Goal: Task Accomplishment & Management: Complete application form

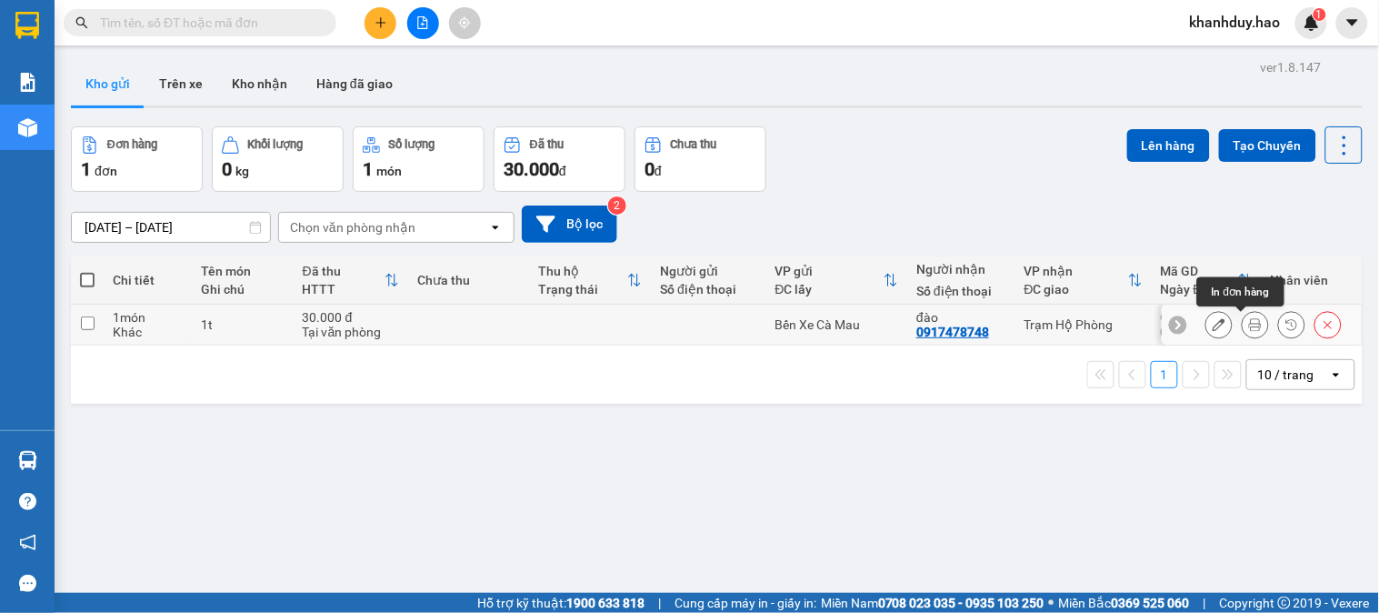
click at [1247, 325] on button at bounding box center [1255, 325] width 25 height 32
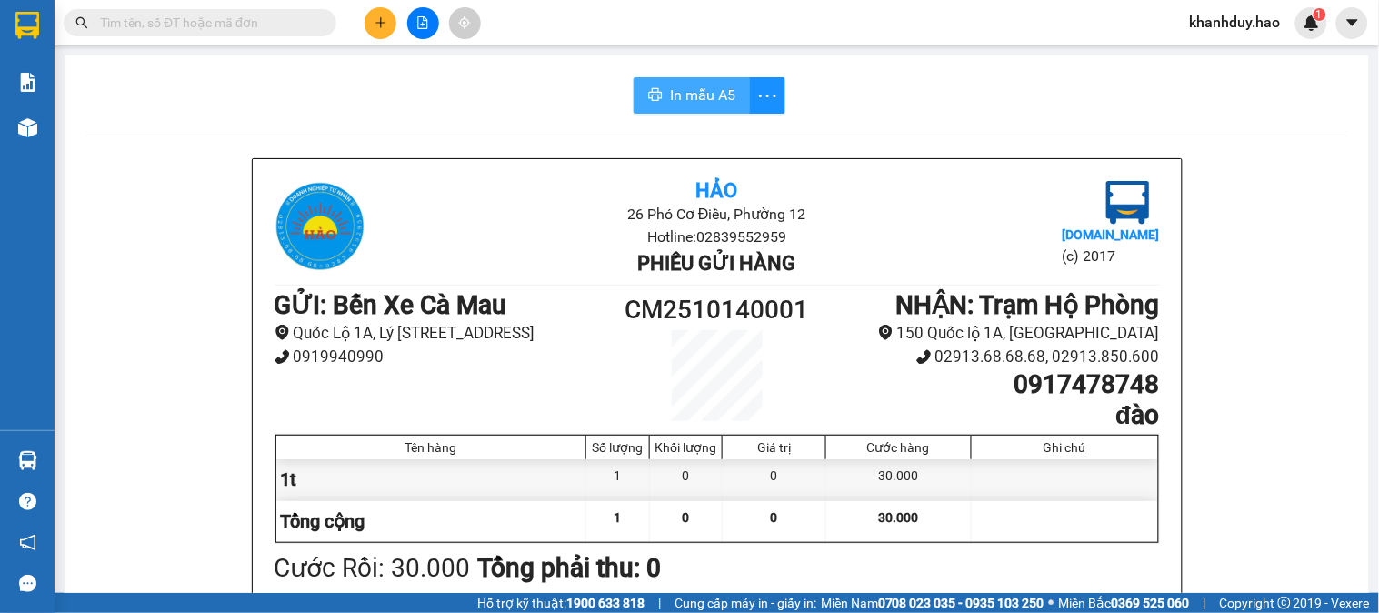
click at [704, 92] on span "In mẫu A5" at bounding box center [702, 95] width 65 height 23
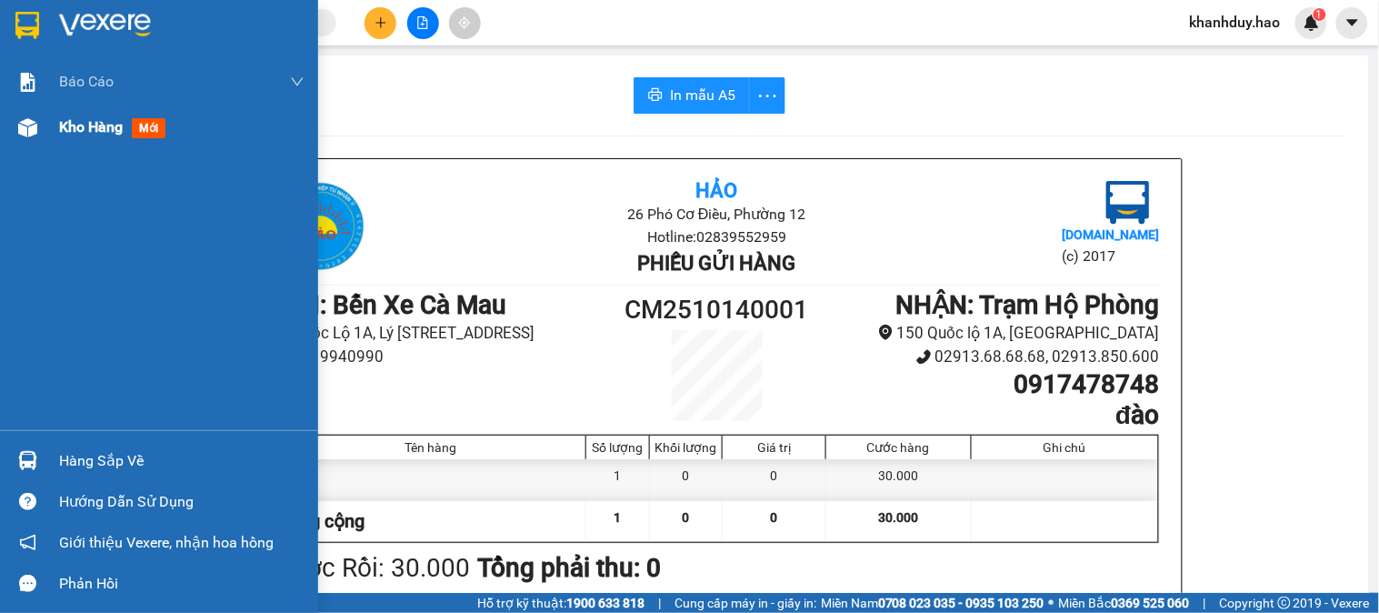
click at [104, 131] on span "Kho hàng" at bounding box center [91, 126] width 64 height 17
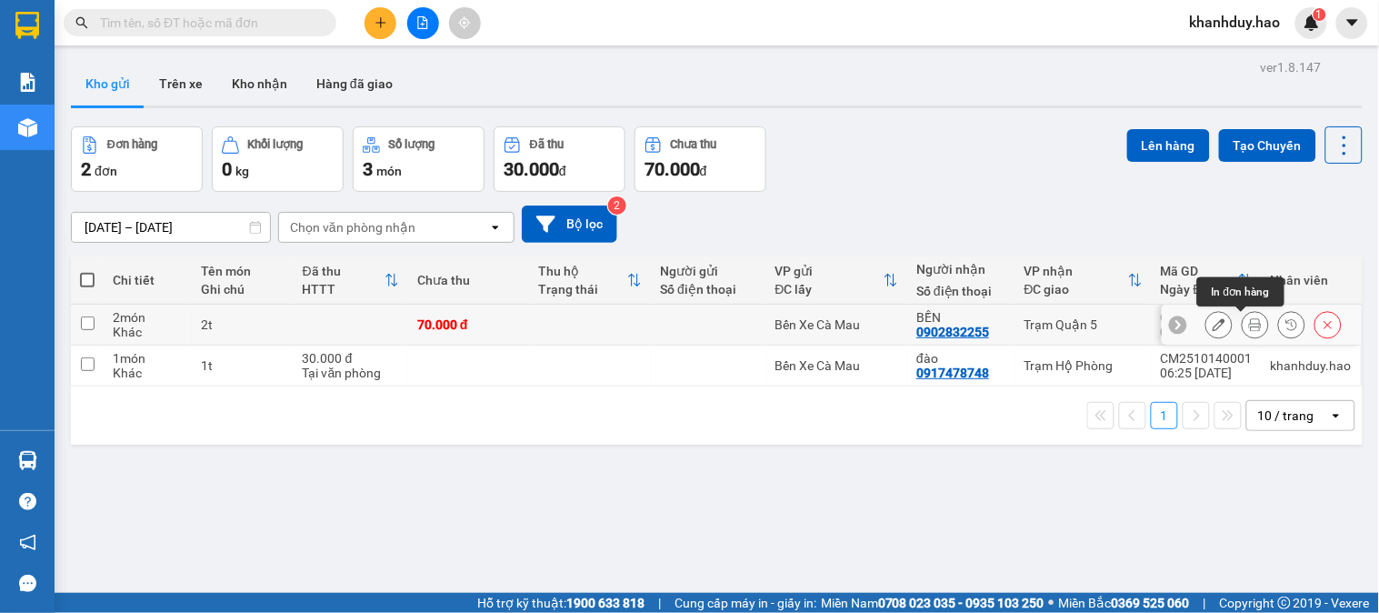
click at [1249, 327] on icon at bounding box center [1255, 324] width 13 height 13
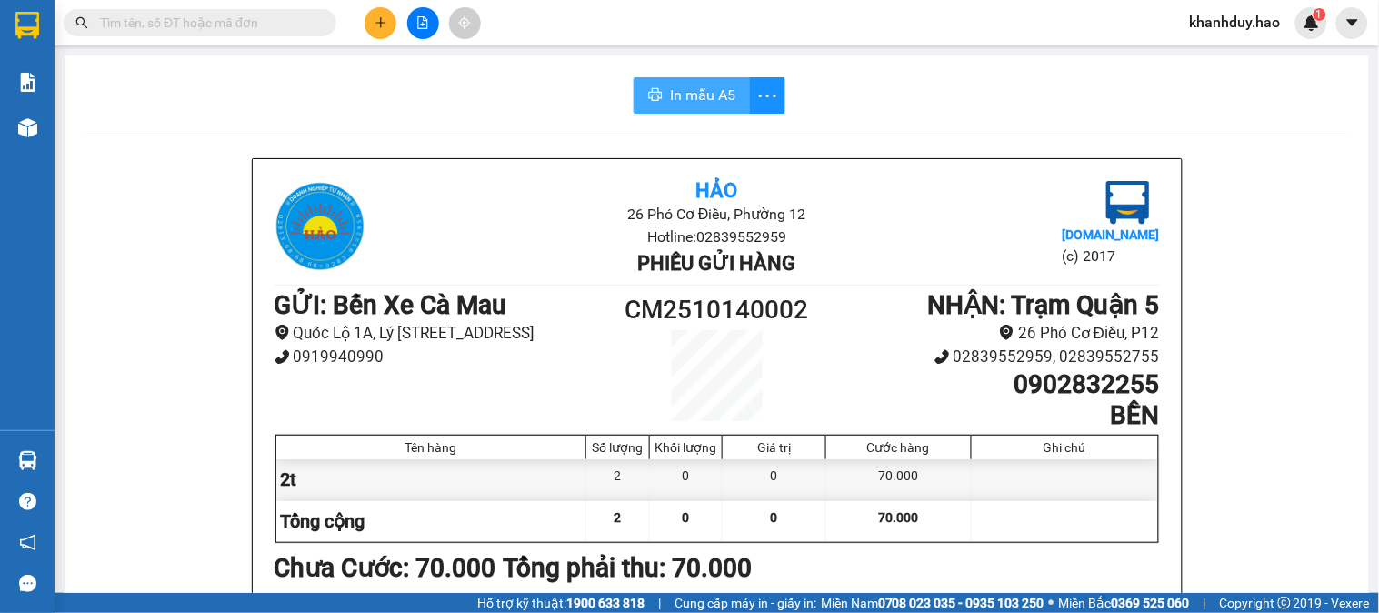
click at [674, 93] on span "In mẫu A5" at bounding box center [702, 95] width 65 height 23
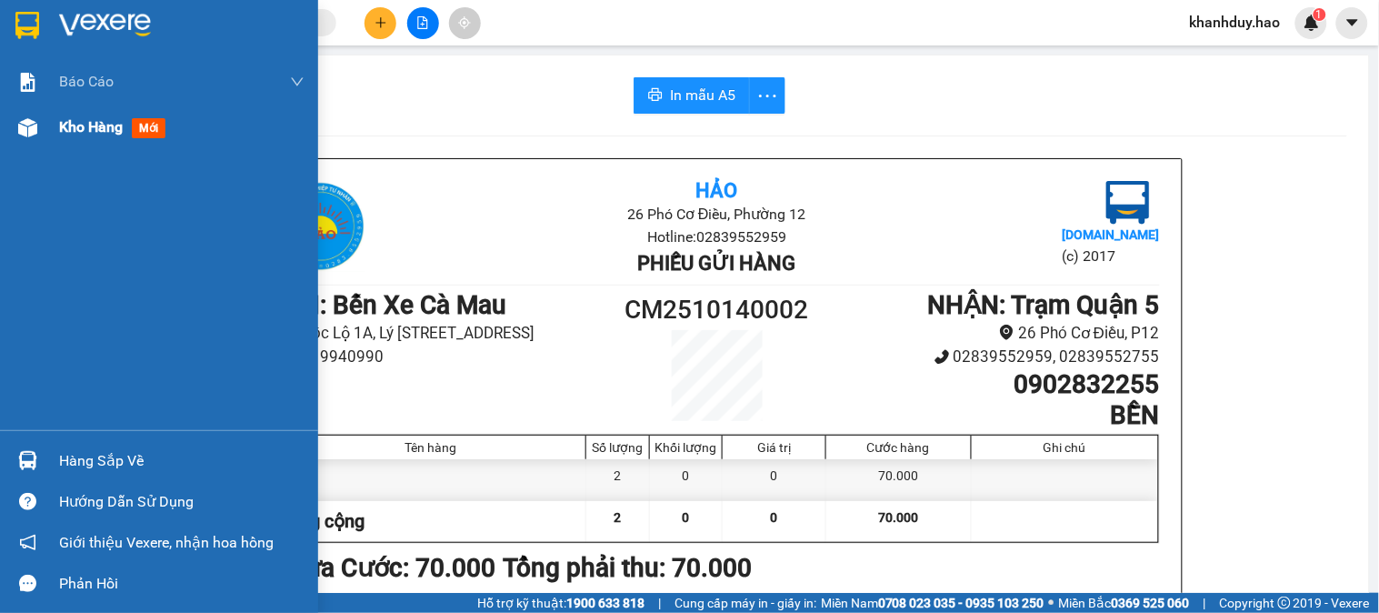
click at [80, 135] on span "Kho hàng" at bounding box center [91, 126] width 64 height 17
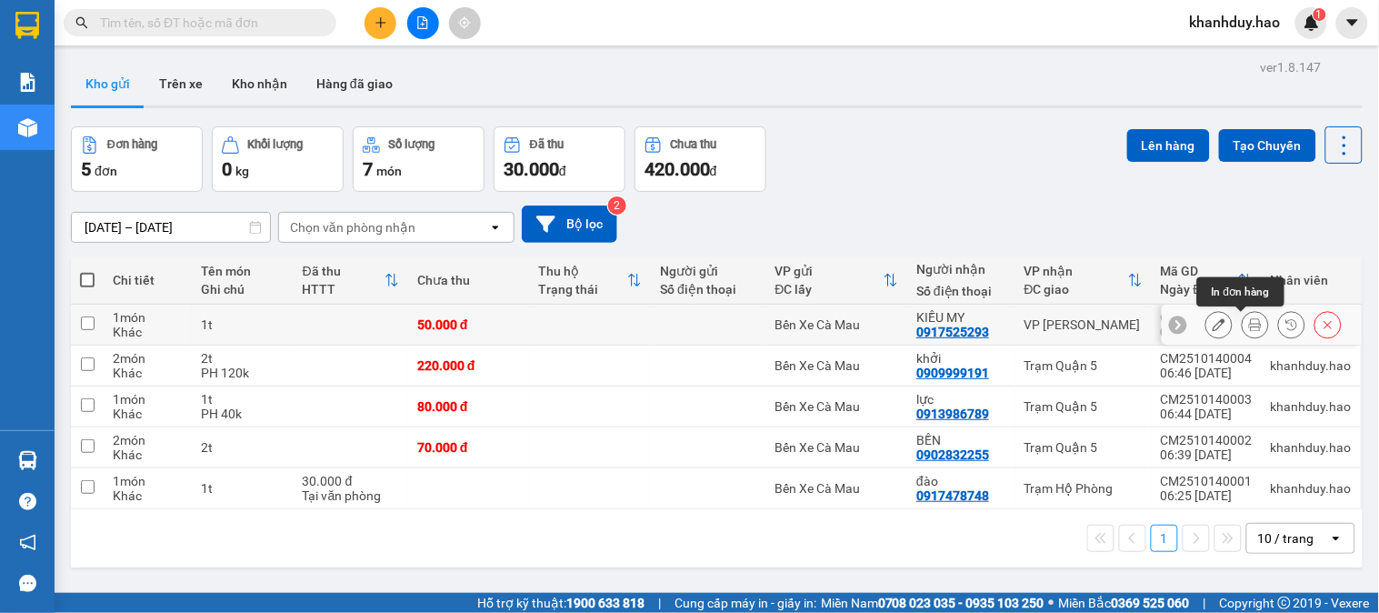
click at [1249, 330] on icon at bounding box center [1255, 324] width 13 height 13
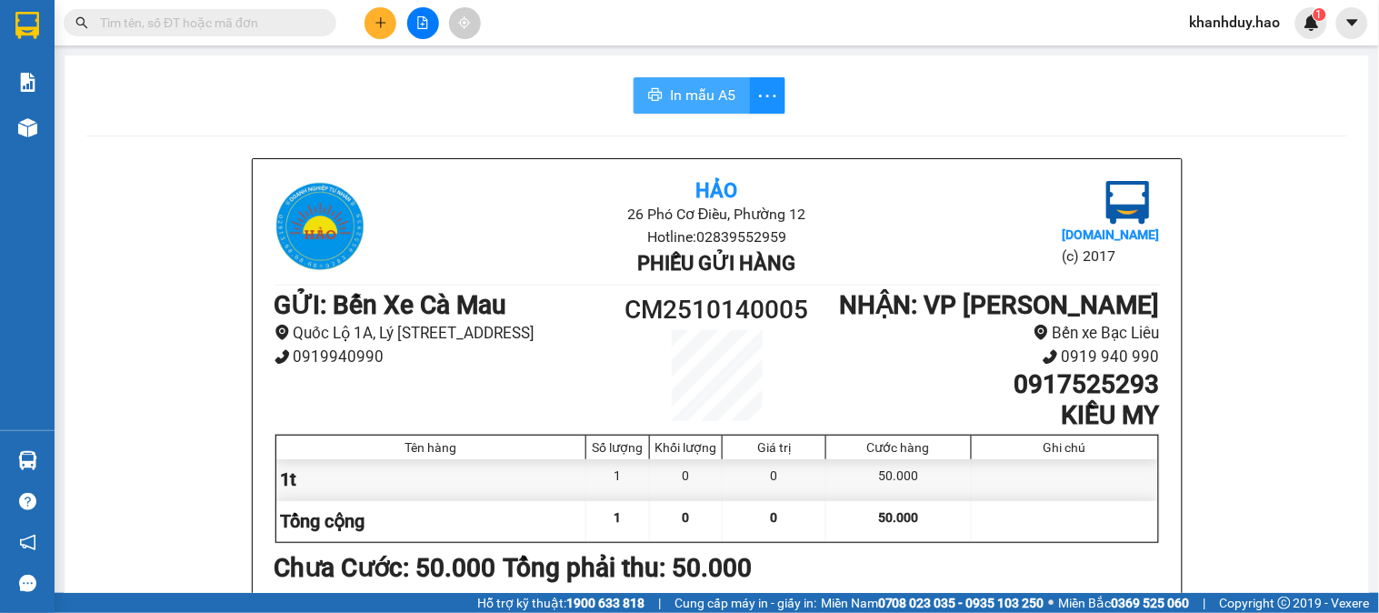
click at [714, 111] on button "In mẫu A5" at bounding box center [692, 95] width 116 height 36
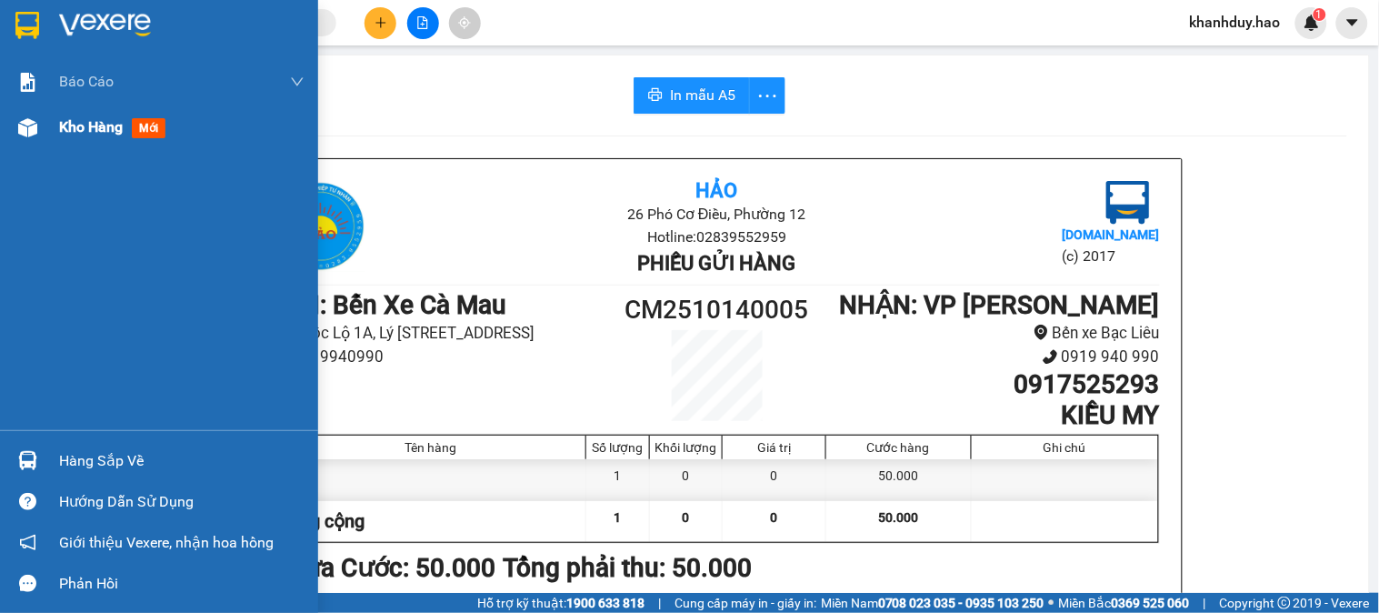
click at [82, 132] on span "Kho hàng" at bounding box center [91, 126] width 64 height 17
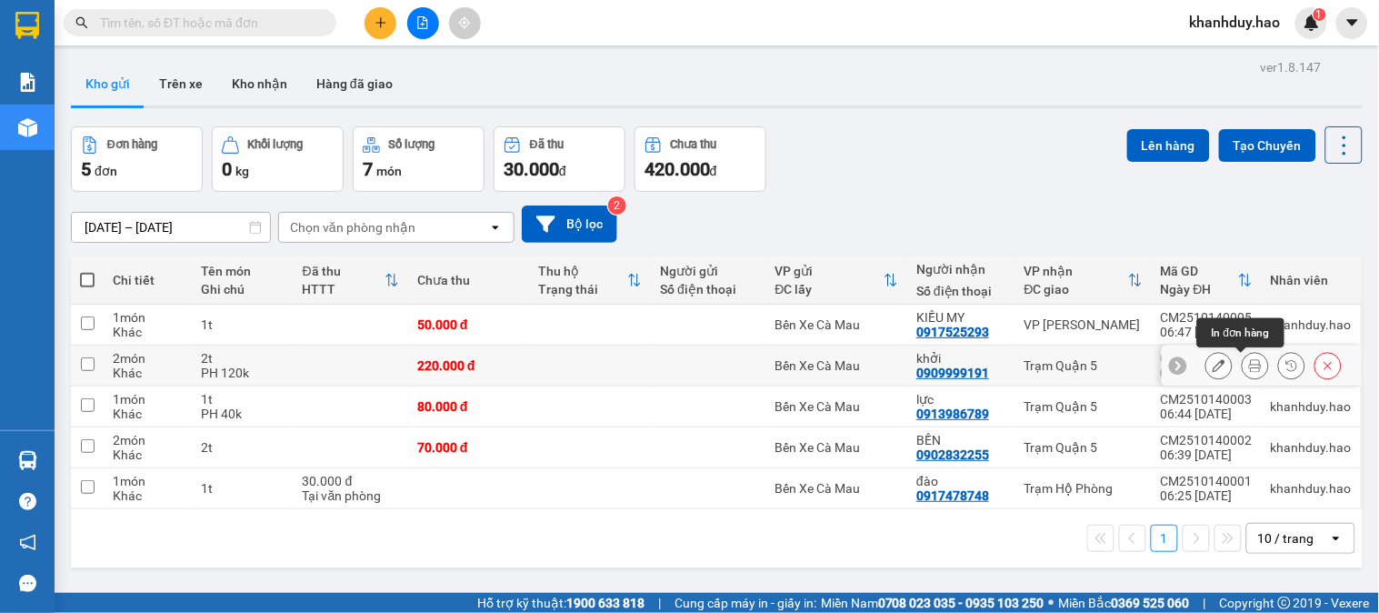
click at [1243, 371] on button at bounding box center [1255, 366] width 25 height 32
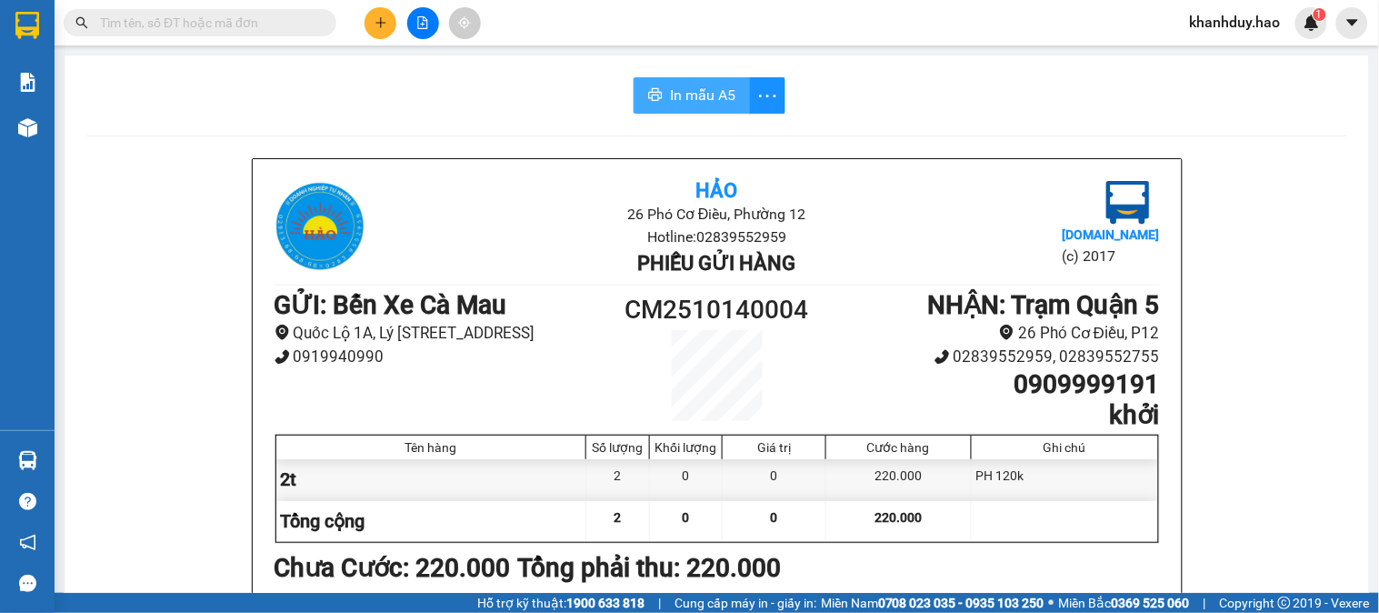
click at [712, 95] on span "In mẫu A5" at bounding box center [702, 95] width 65 height 23
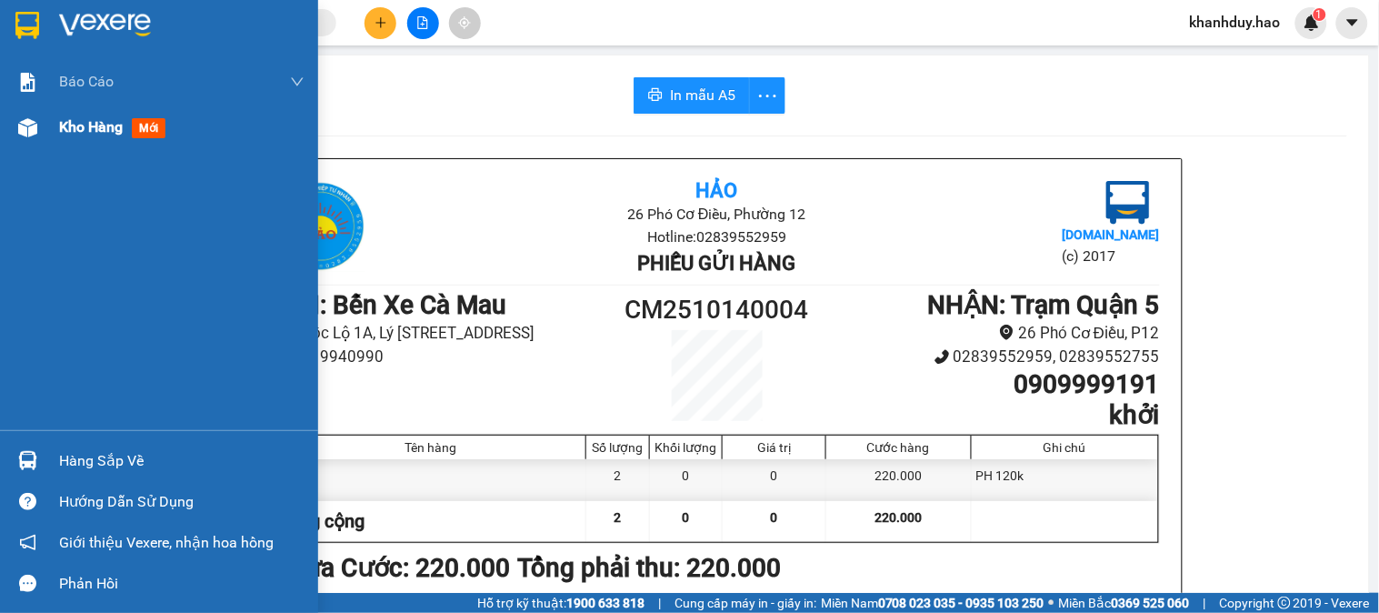
click at [67, 125] on span "Kho hàng" at bounding box center [91, 126] width 64 height 17
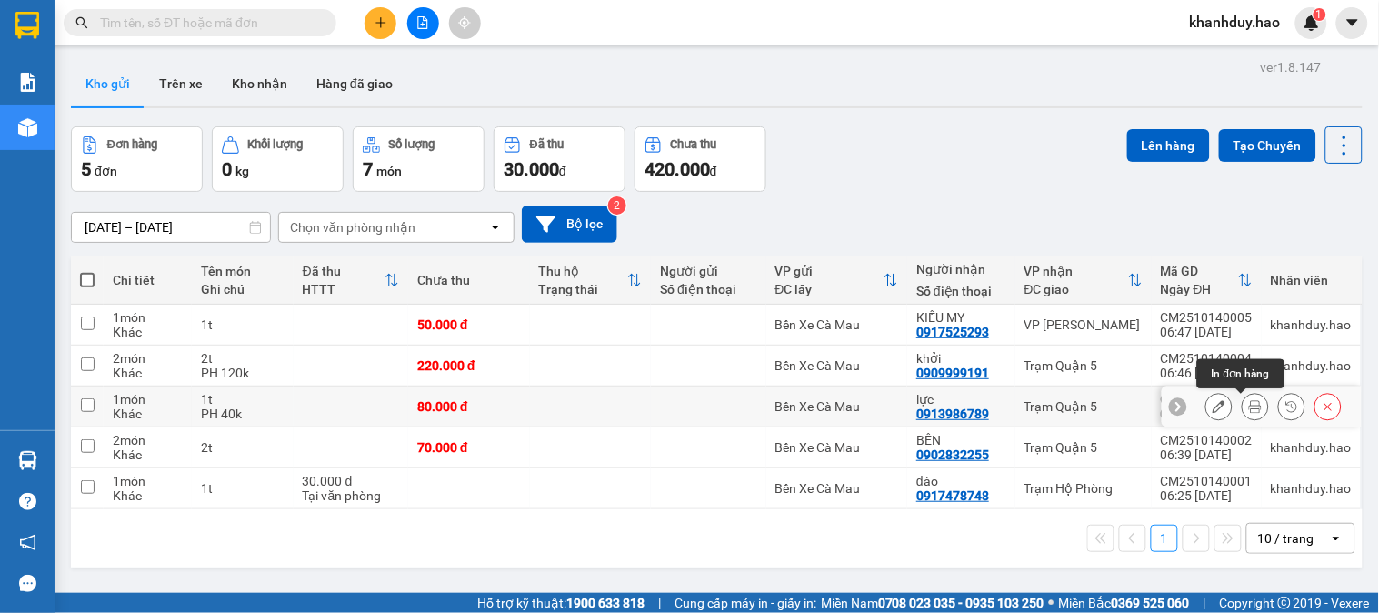
click at [1243, 410] on button at bounding box center [1255, 407] width 25 height 32
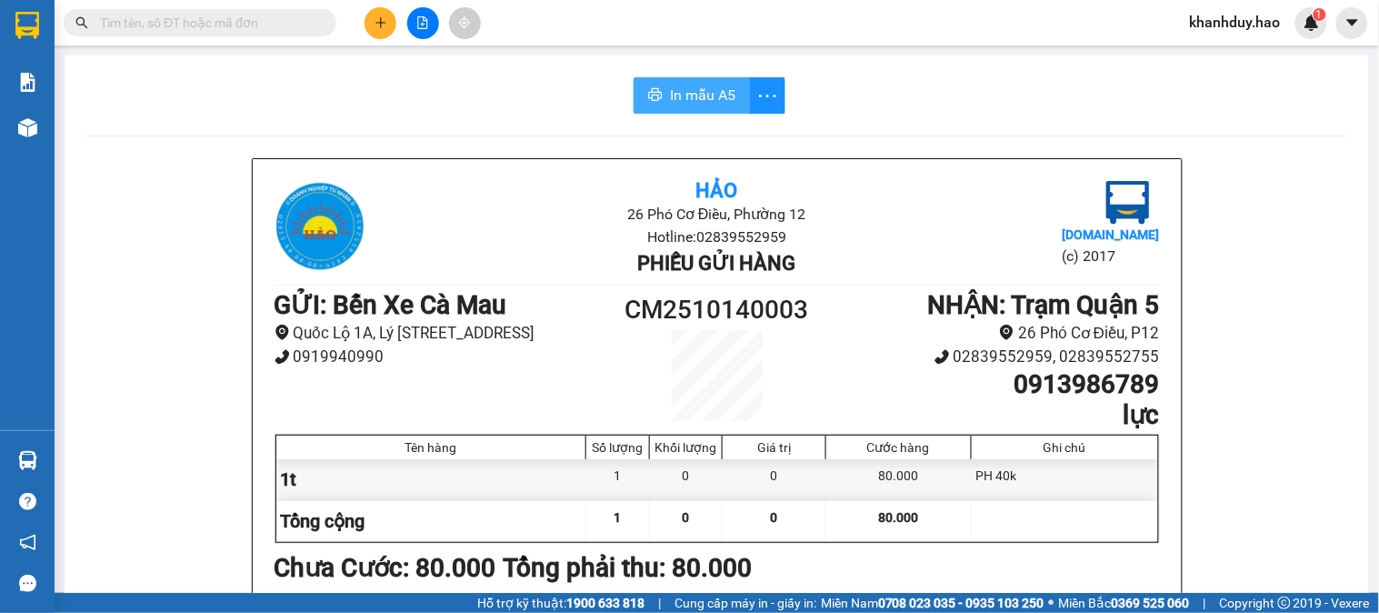
click at [675, 87] on span "In mẫu A5" at bounding box center [702, 95] width 65 height 23
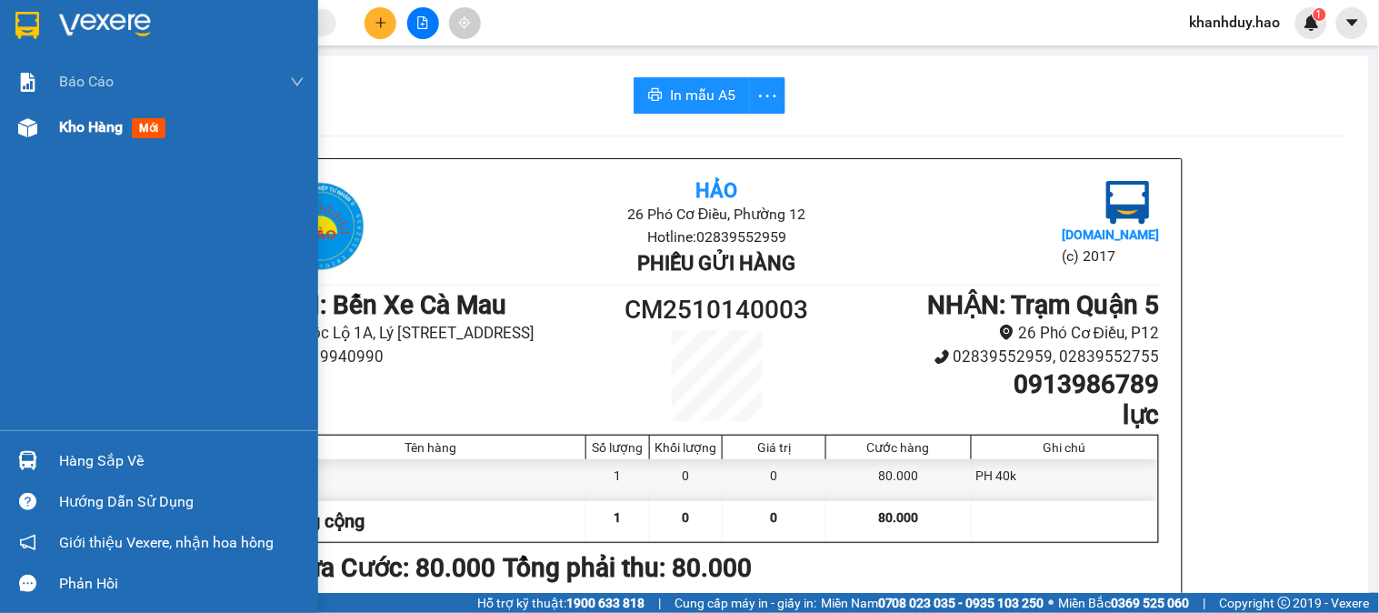
click at [74, 127] on span "Kho hàng" at bounding box center [91, 126] width 64 height 17
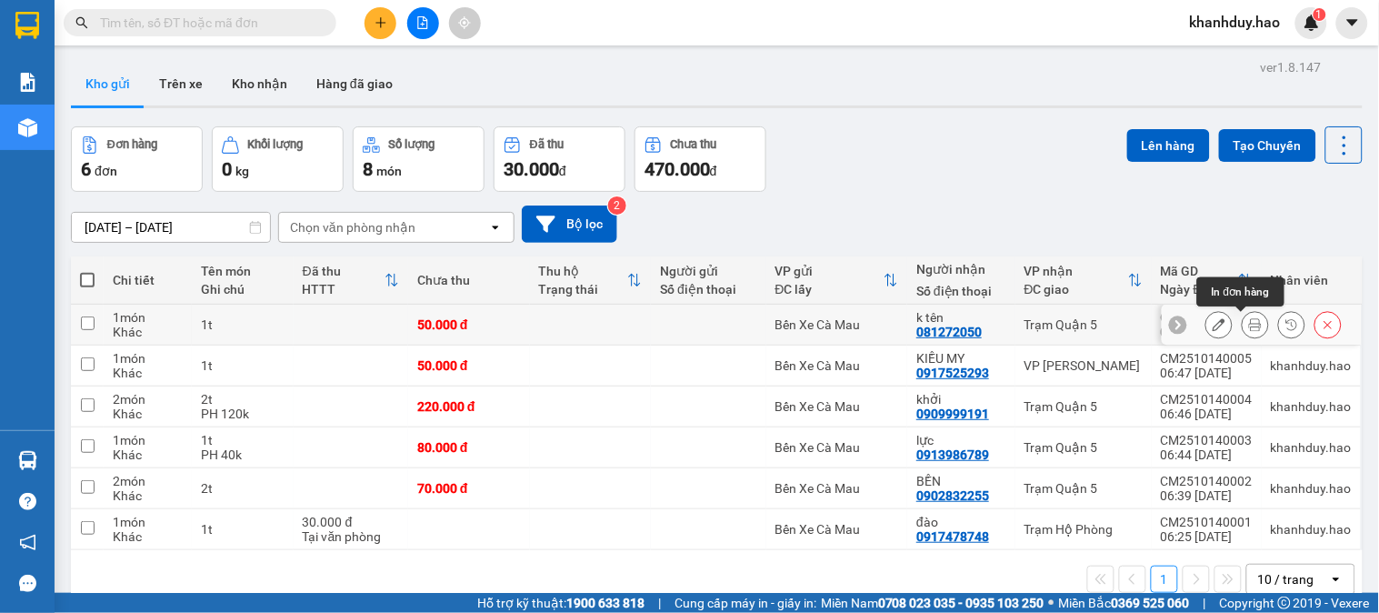
click at [1249, 331] on icon at bounding box center [1255, 324] width 13 height 13
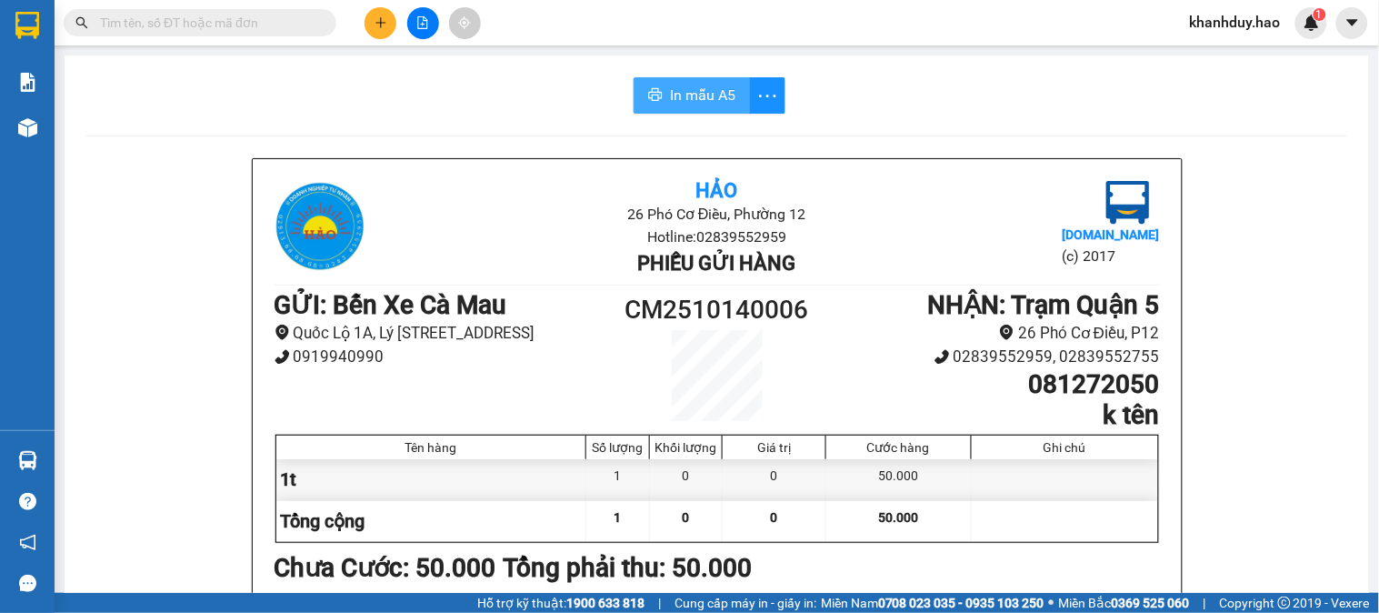
click at [670, 92] on span "In mẫu A5" at bounding box center [702, 95] width 65 height 23
click at [222, 27] on input "text" at bounding box center [207, 23] width 215 height 20
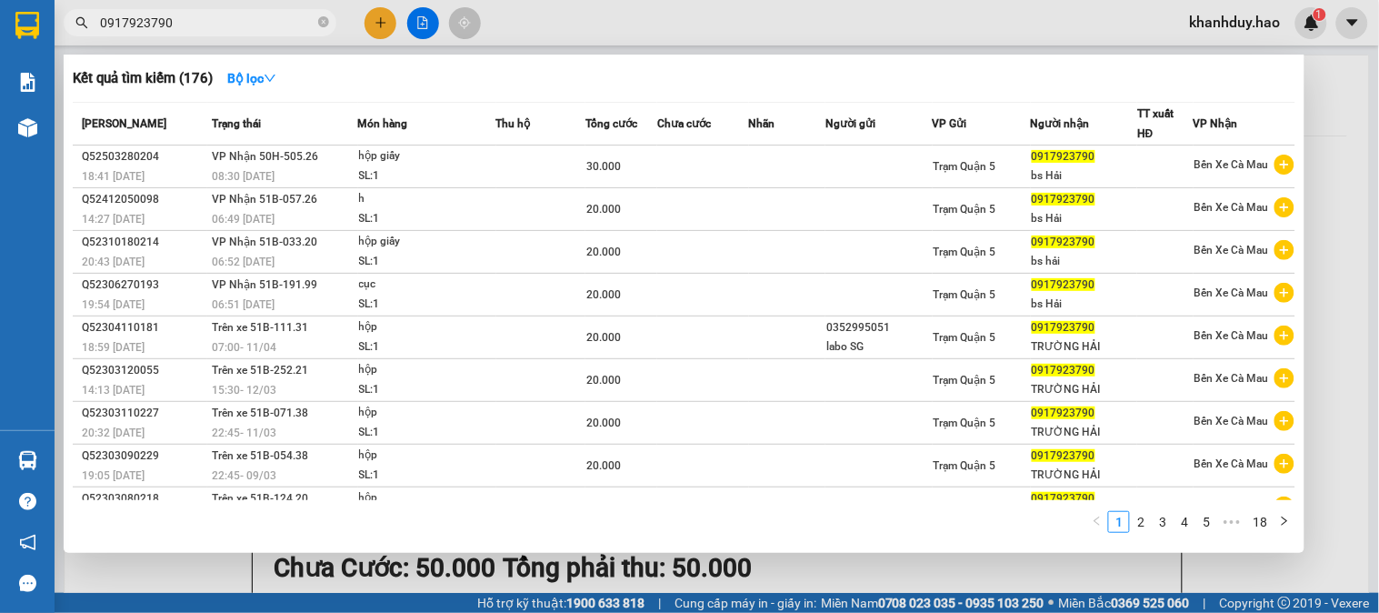
click at [1348, 180] on div at bounding box center [689, 306] width 1379 height 613
click at [197, 22] on input "0917923790" at bounding box center [207, 23] width 215 height 20
type input "0"
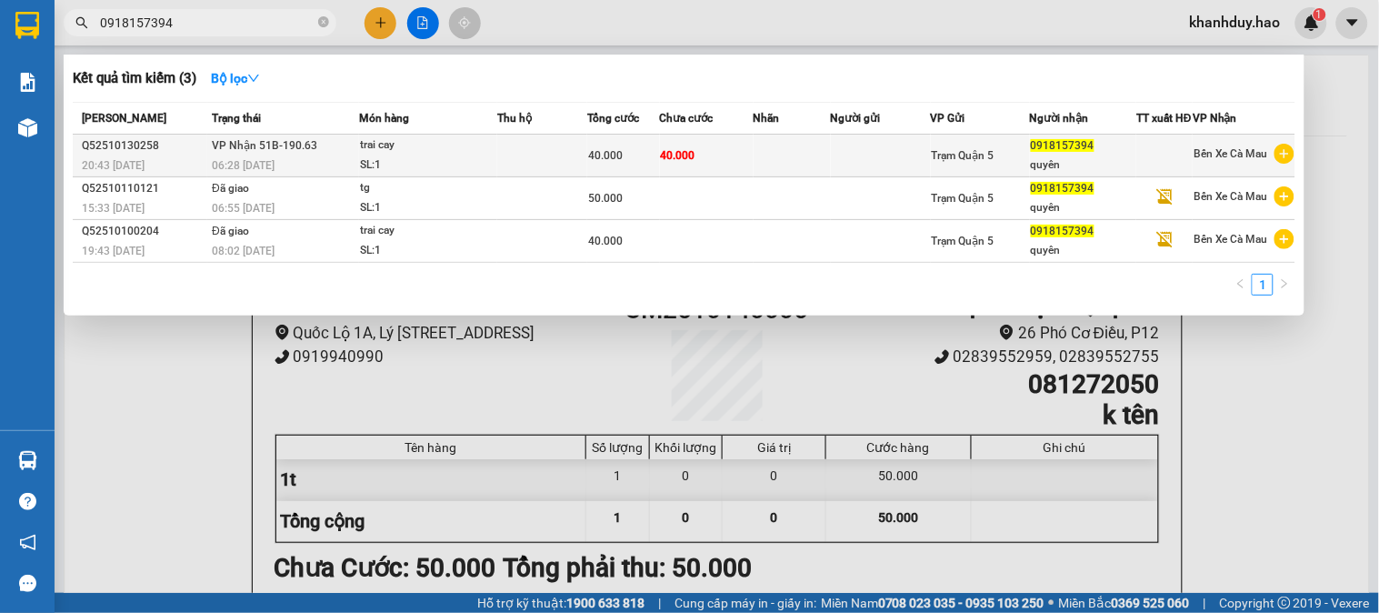
type input "0918157394"
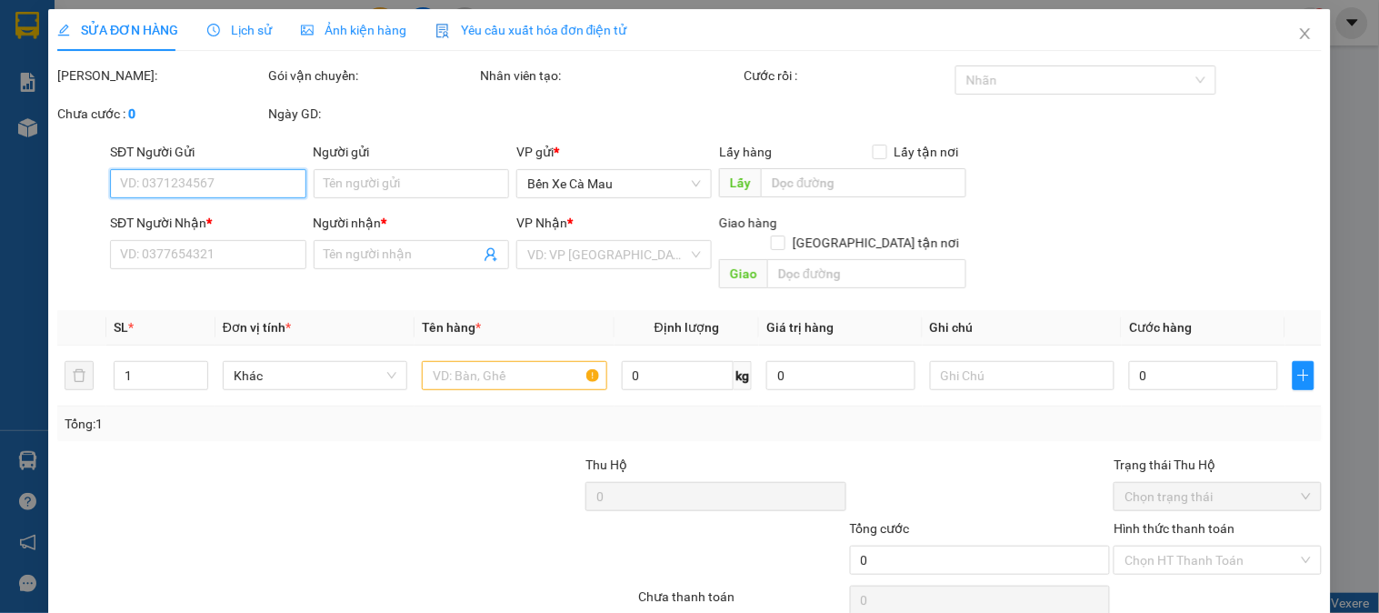
type input "0918157394"
type input "quyên"
type input "40.000"
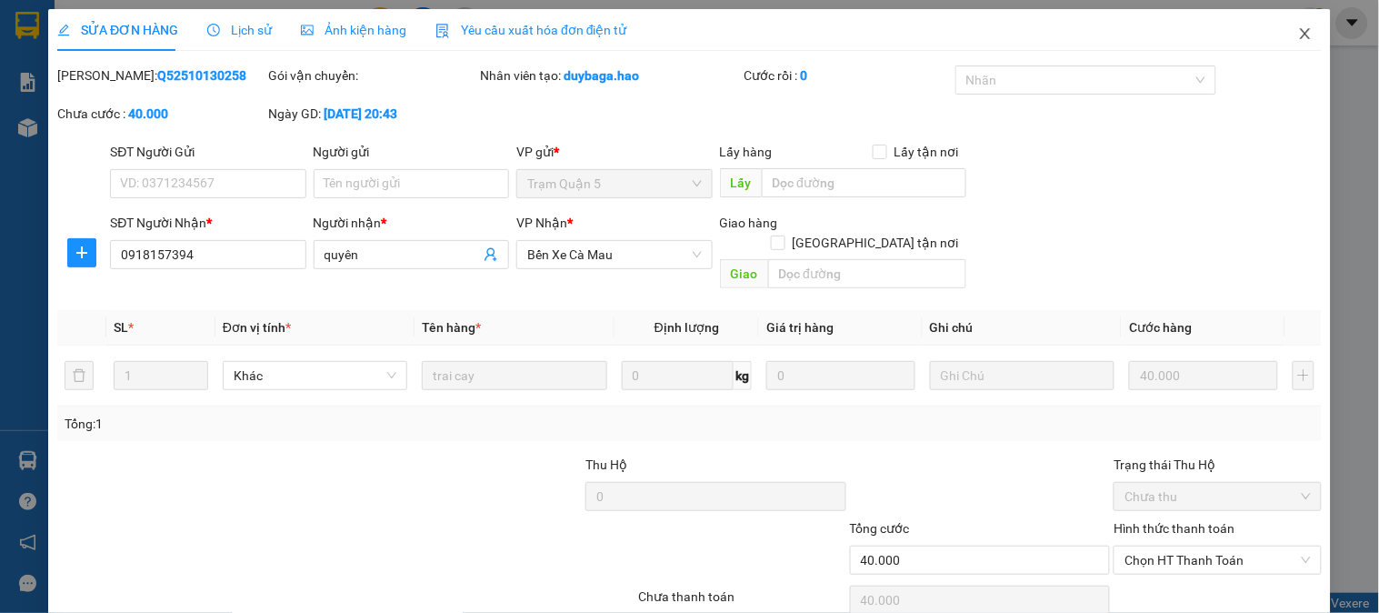
click at [1298, 31] on icon "close" at bounding box center [1305, 33] width 15 height 15
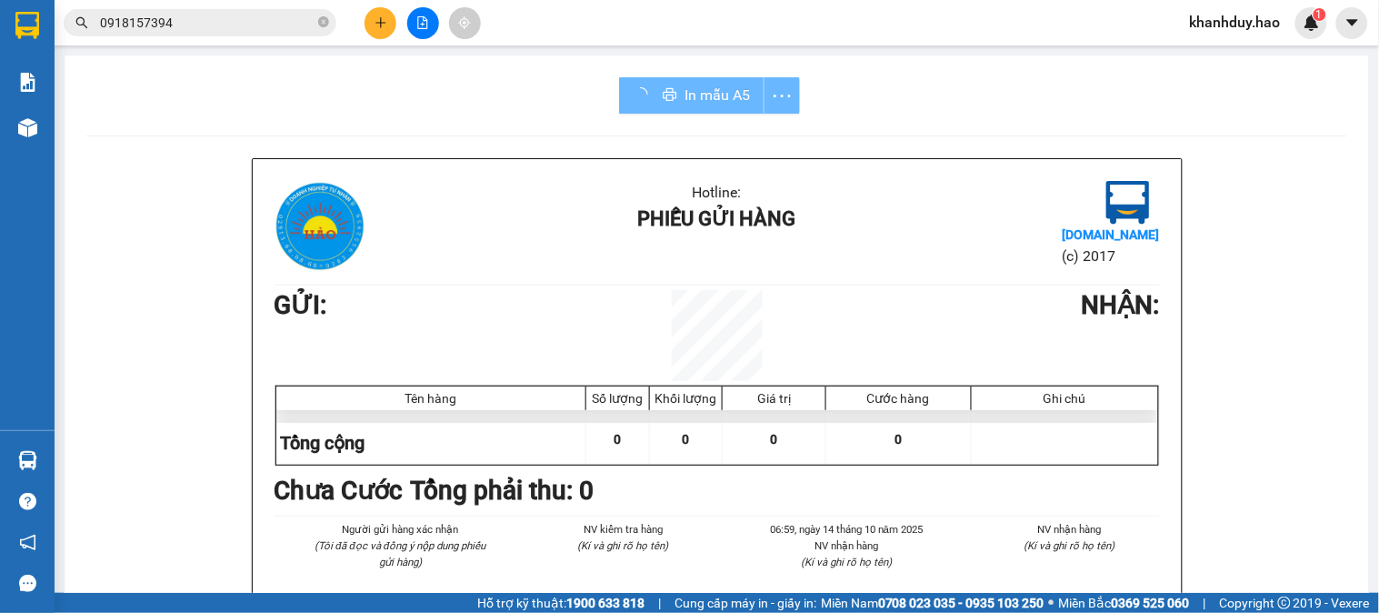
click at [194, 24] on input "0918157394" at bounding box center [207, 23] width 215 height 20
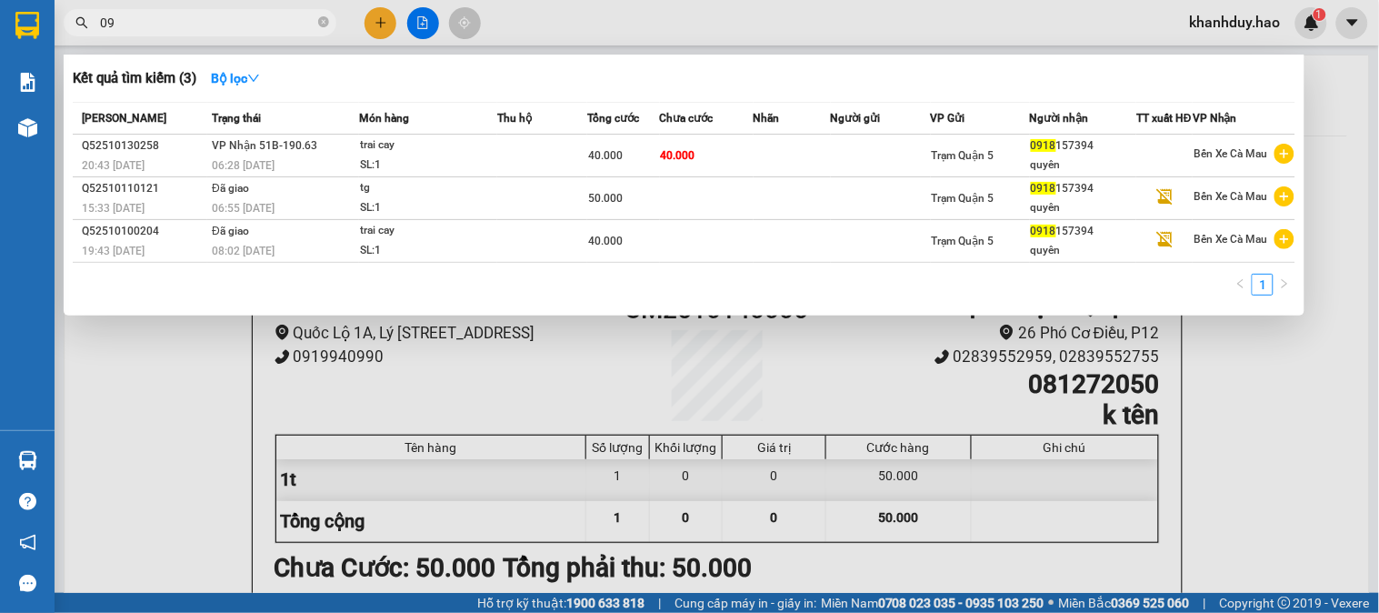
type input "0"
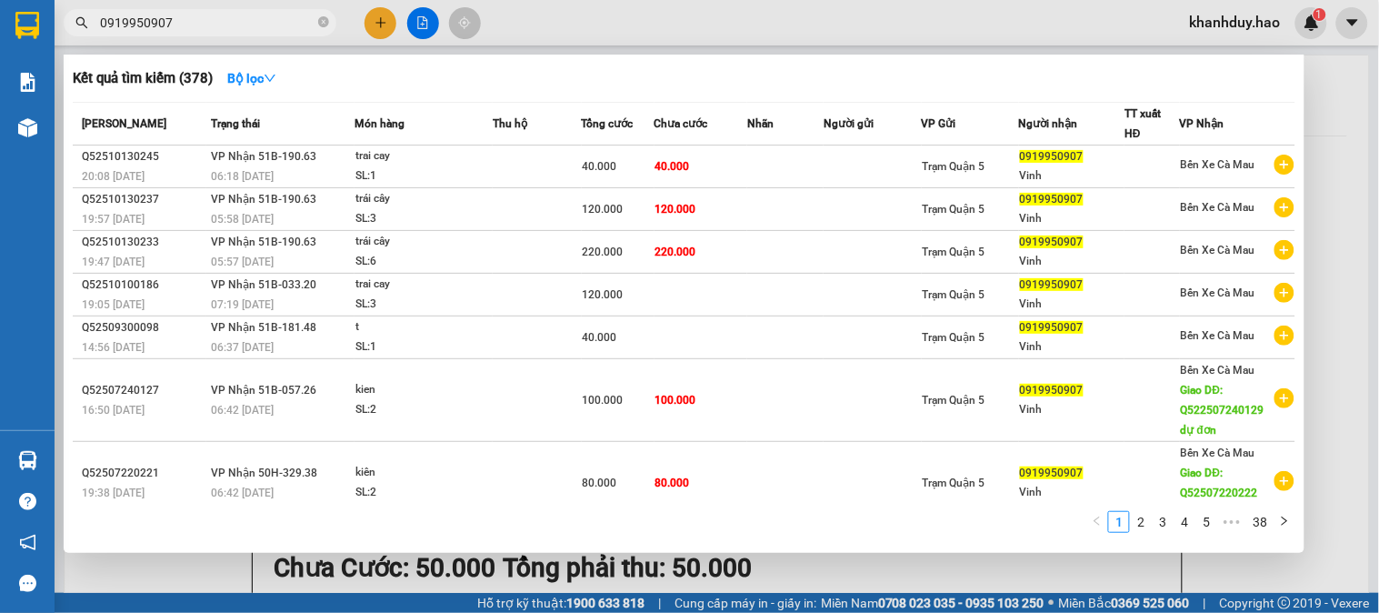
click at [200, 15] on input "0919950907" at bounding box center [207, 23] width 215 height 20
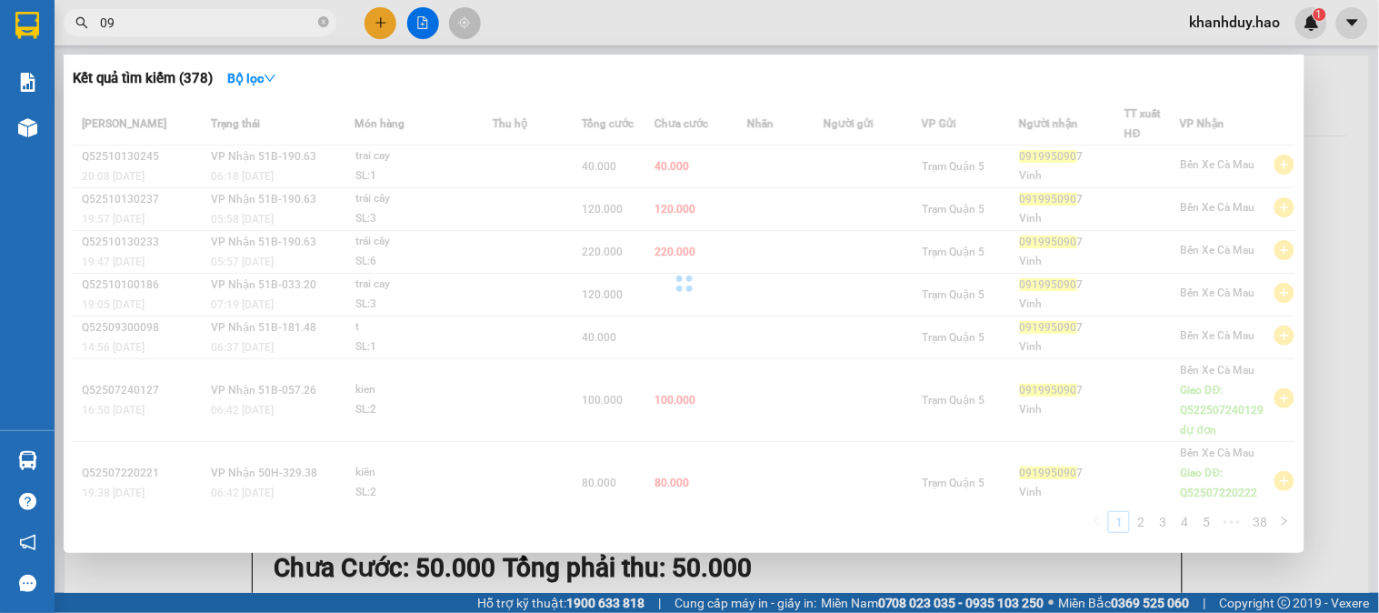
type input "0"
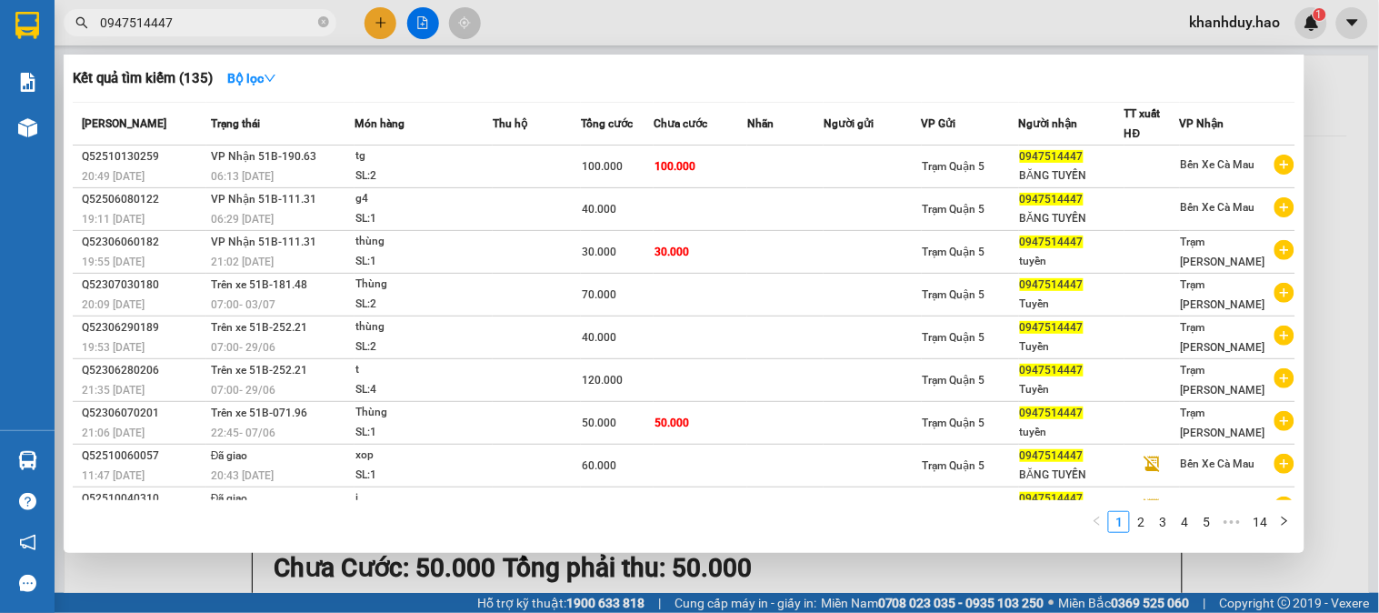
click at [186, 23] on input "0947514447" at bounding box center [207, 23] width 215 height 20
click at [1330, 185] on div at bounding box center [689, 306] width 1379 height 613
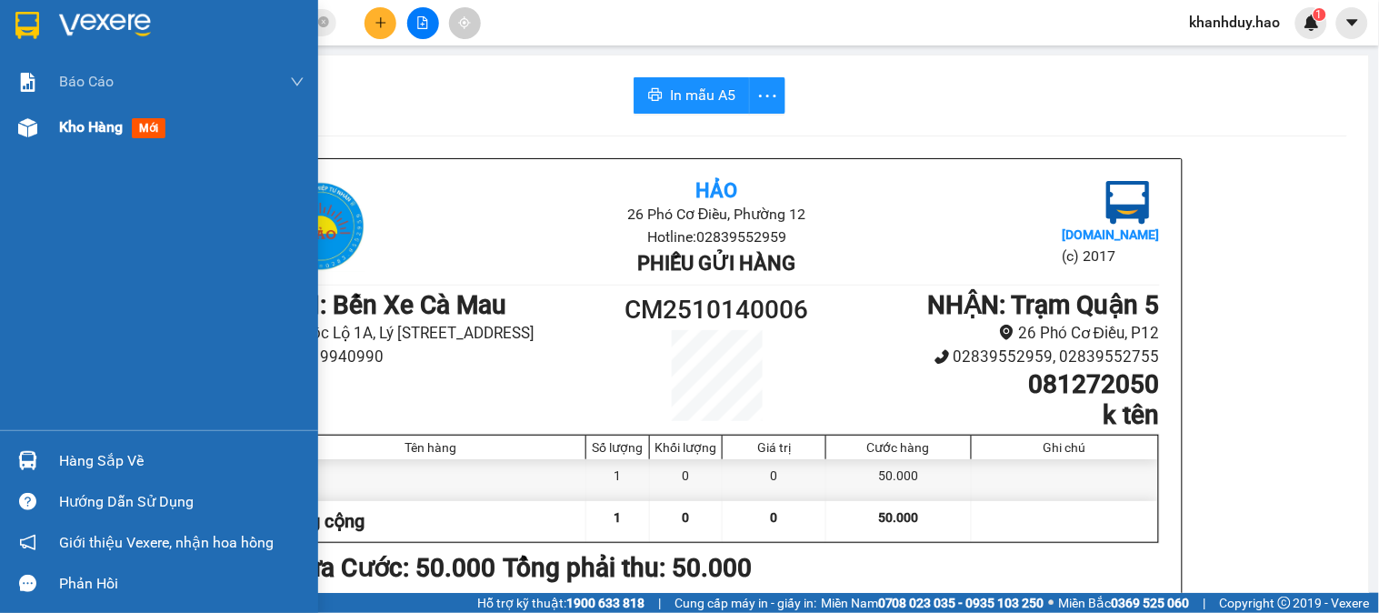
click at [73, 129] on span "Kho hàng" at bounding box center [91, 126] width 64 height 17
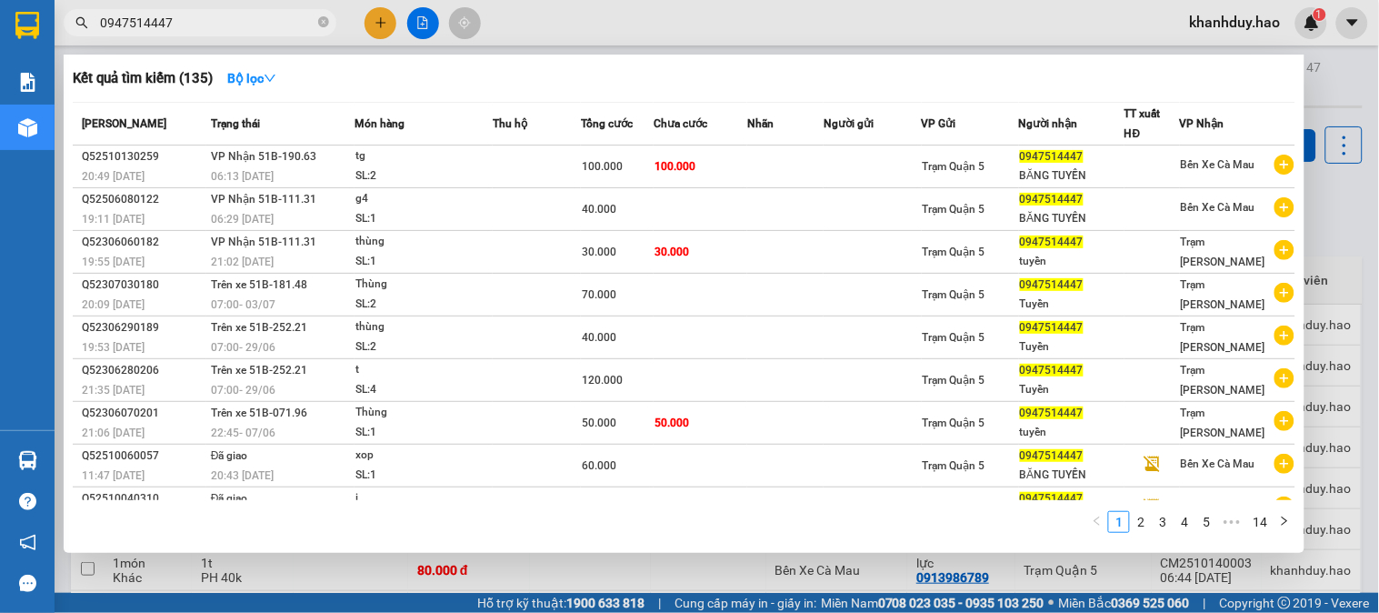
click at [255, 14] on input "0947514447" at bounding box center [207, 23] width 215 height 20
type input "0"
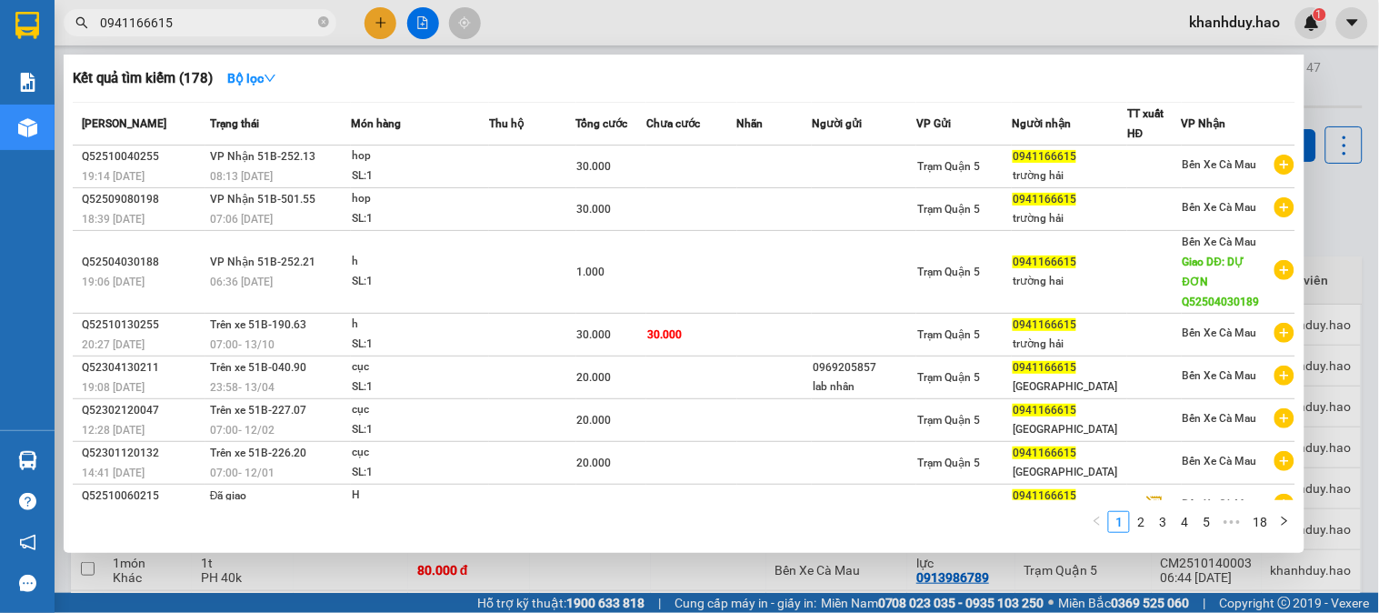
click at [1313, 215] on div at bounding box center [689, 306] width 1379 height 613
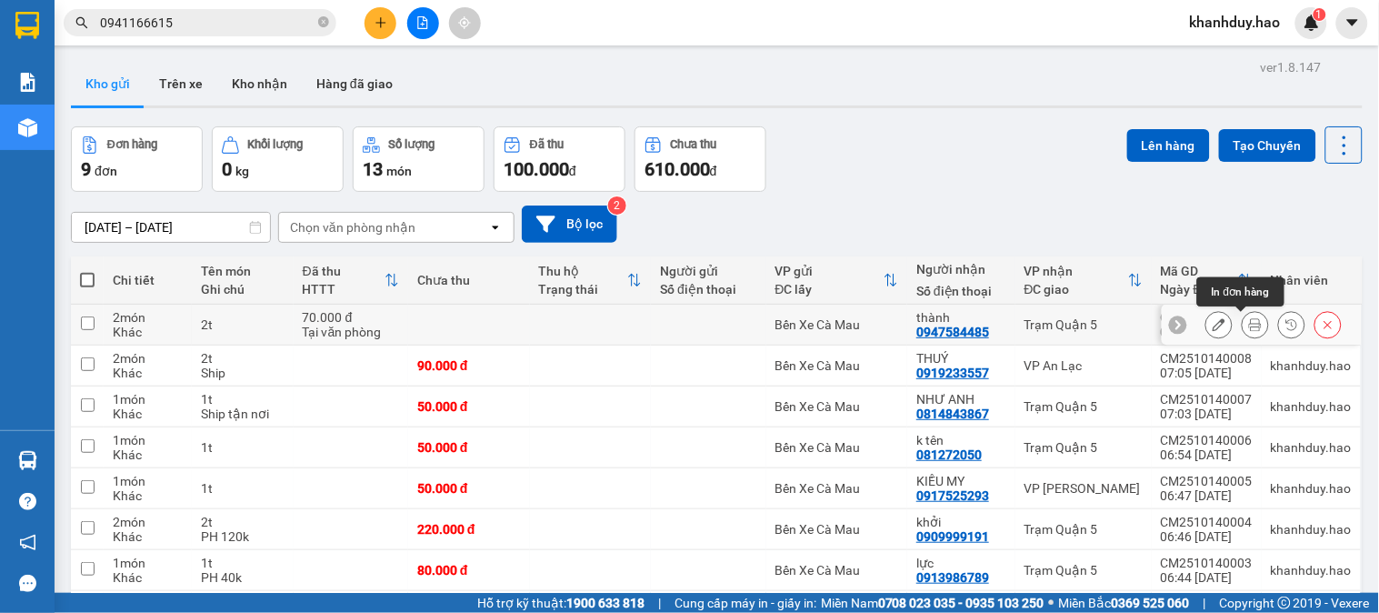
click at [1249, 321] on icon at bounding box center [1255, 324] width 13 height 13
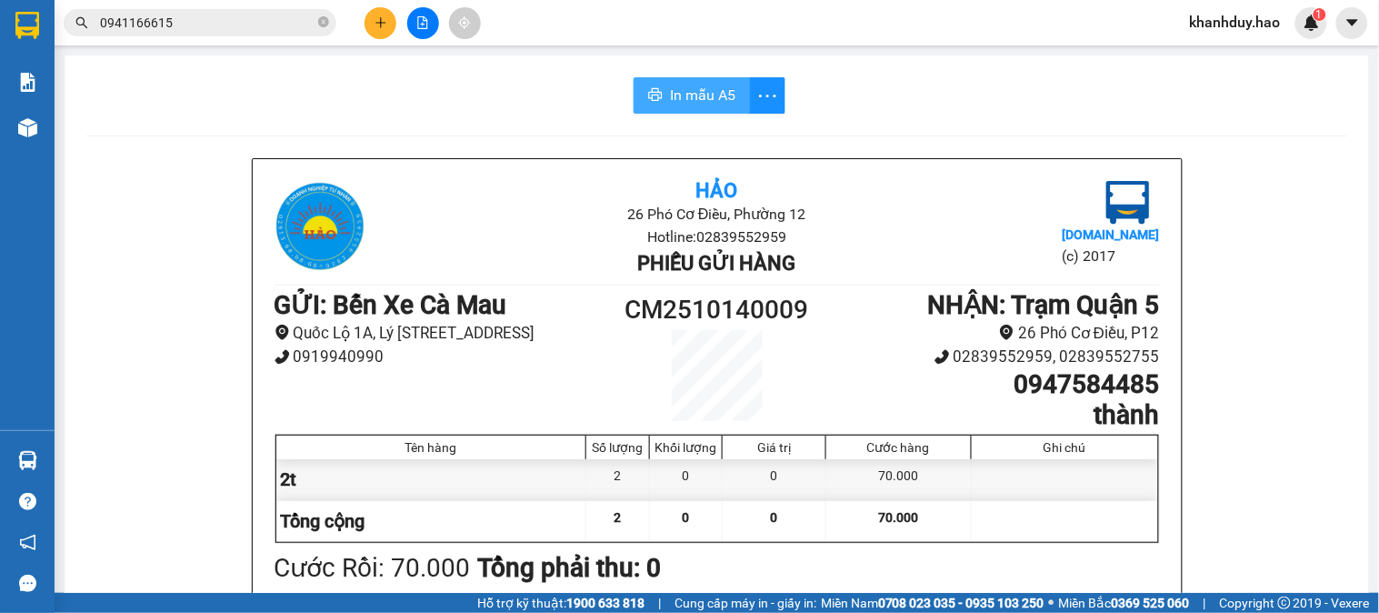
click at [718, 101] on span "In mẫu A5" at bounding box center [702, 95] width 65 height 23
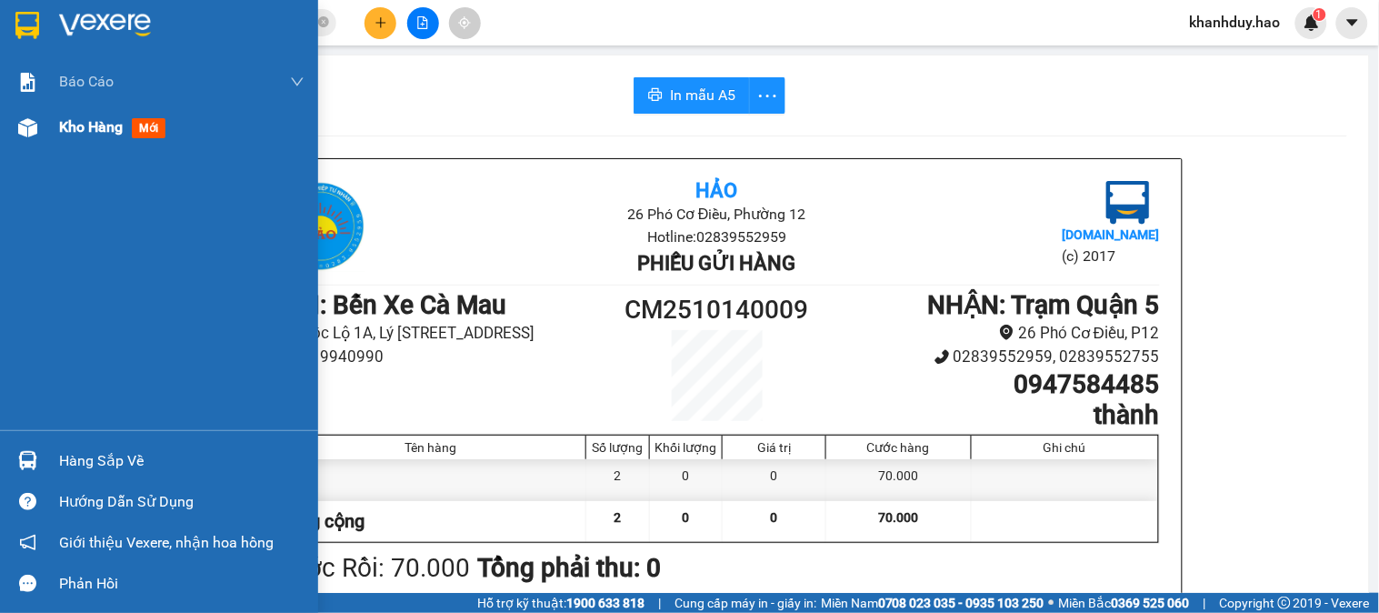
click at [71, 137] on div "Kho hàng mới" at bounding box center [116, 126] width 114 height 23
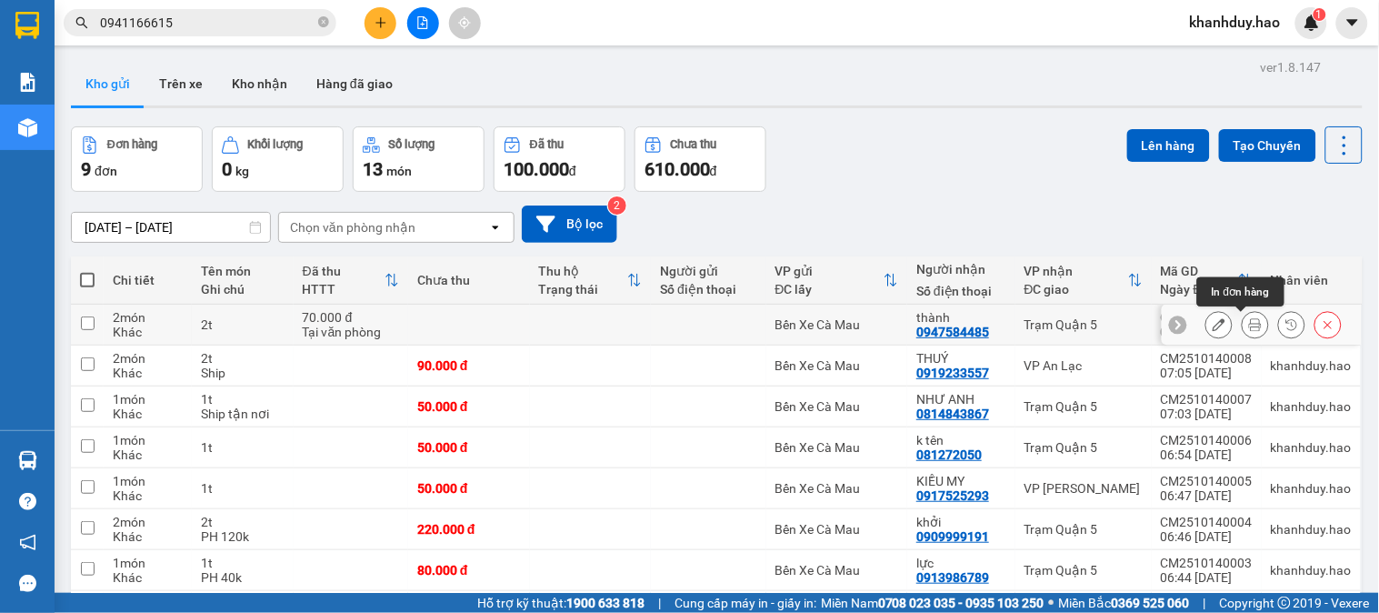
click at [1248, 328] on button at bounding box center [1255, 325] width 25 height 32
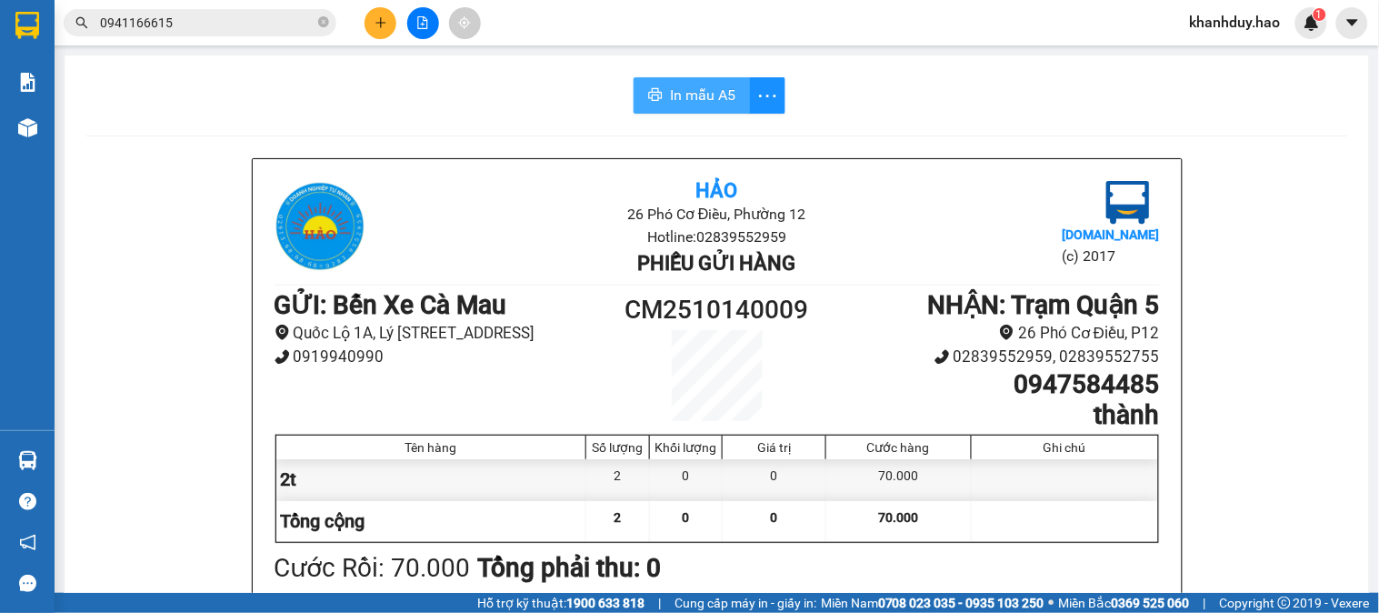
click at [712, 98] on span "In mẫu A5" at bounding box center [702, 95] width 65 height 23
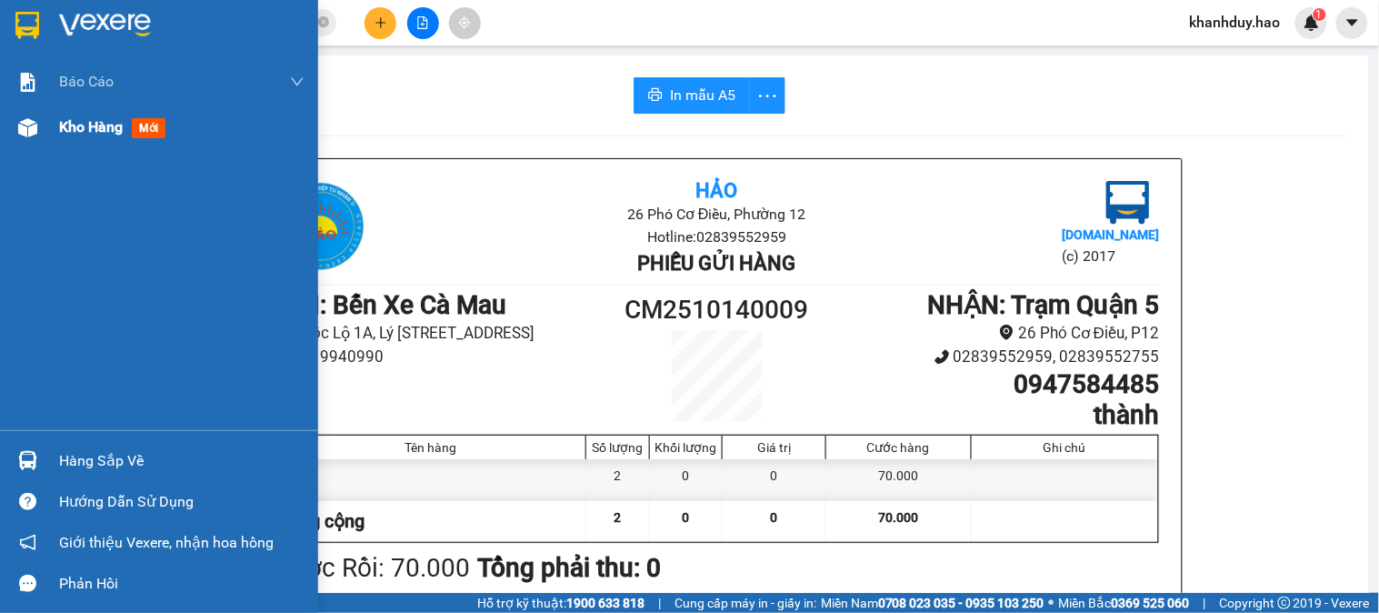
click at [112, 128] on span "Kho hàng" at bounding box center [91, 126] width 64 height 17
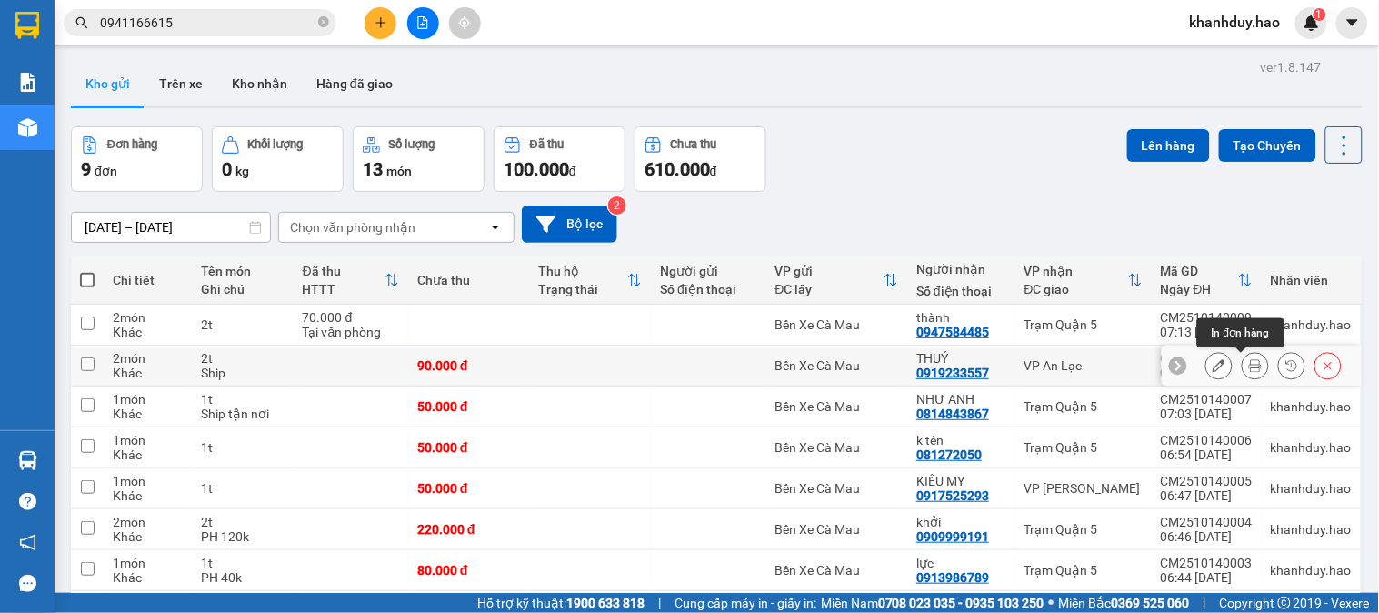
click at [1247, 370] on button at bounding box center [1255, 366] width 25 height 32
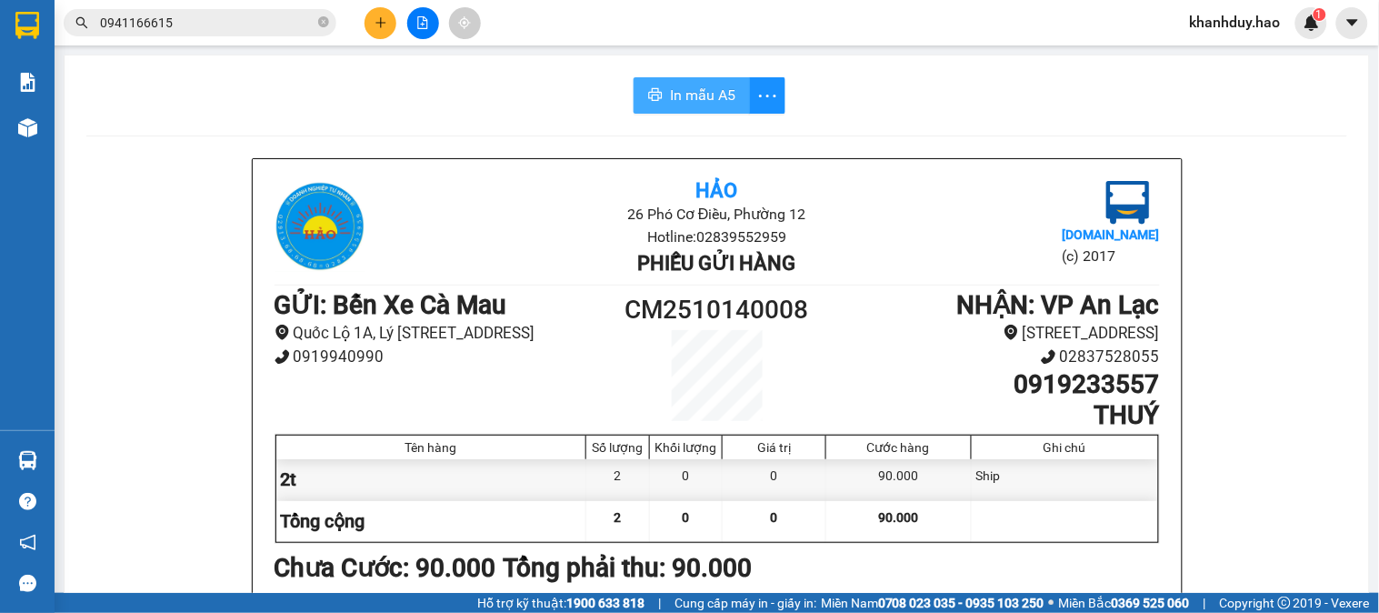
click at [703, 88] on span "In mẫu A5" at bounding box center [702, 95] width 65 height 23
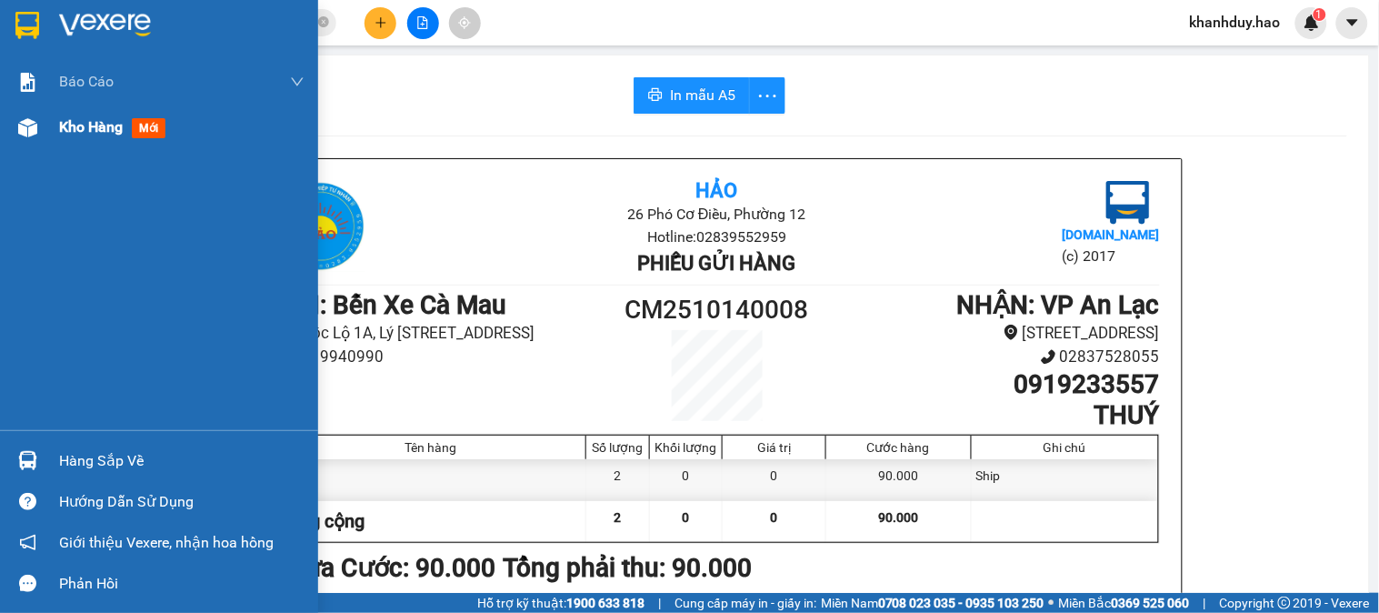
click at [66, 127] on span "Kho hàng" at bounding box center [91, 126] width 64 height 17
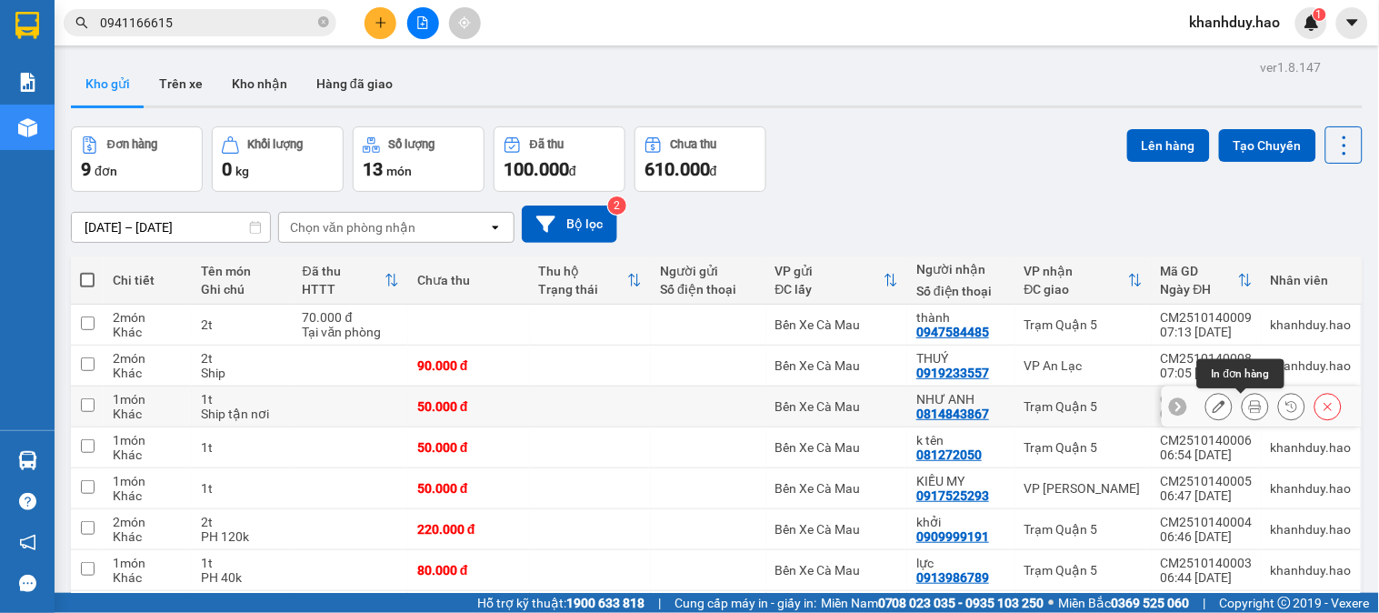
click at [1248, 411] on button at bounding box center [1255, 407] width 25 height 32
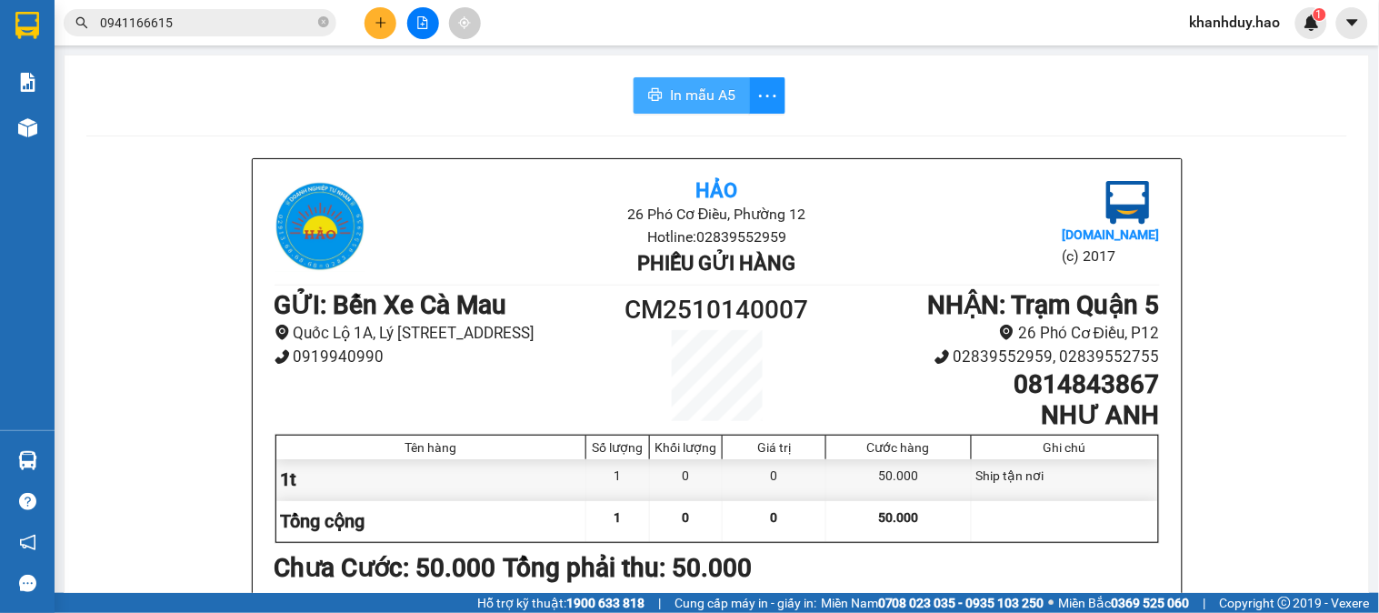
click at [716, 92] on span "In mẫu A5" at bounding box center [702, 95] width 65 height 23
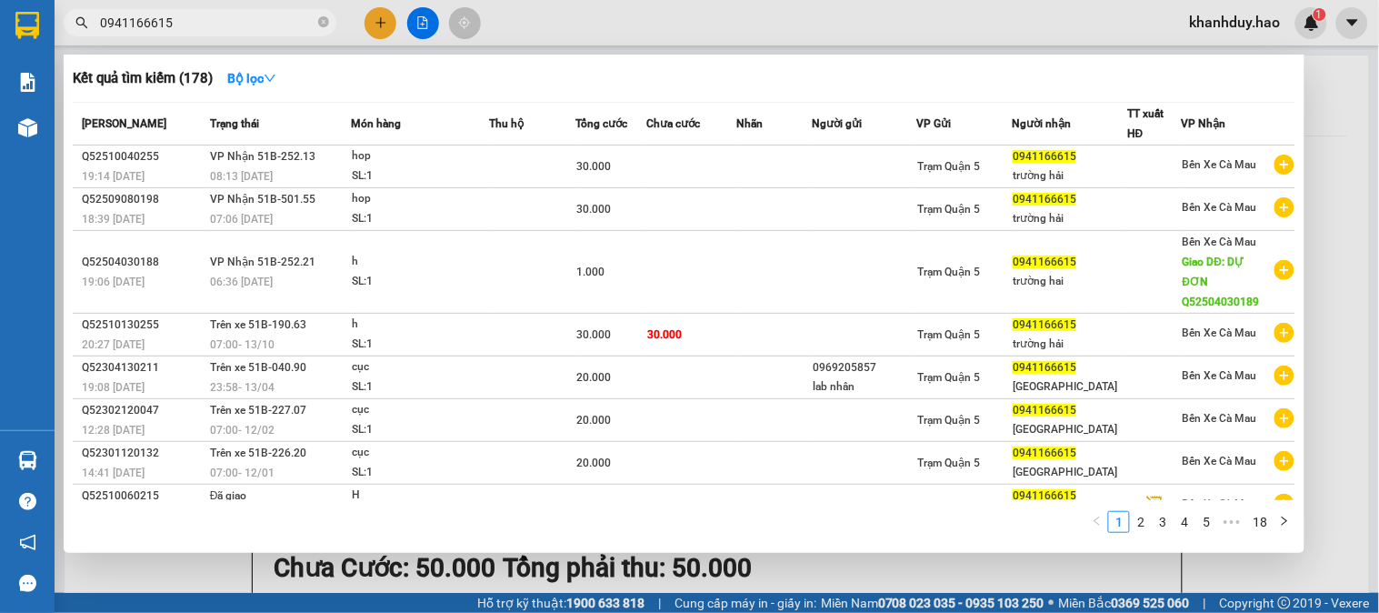
click at [175, 20] on input "0941166615" at bounding box center [207, 23] width 215 height 20
type input "0"
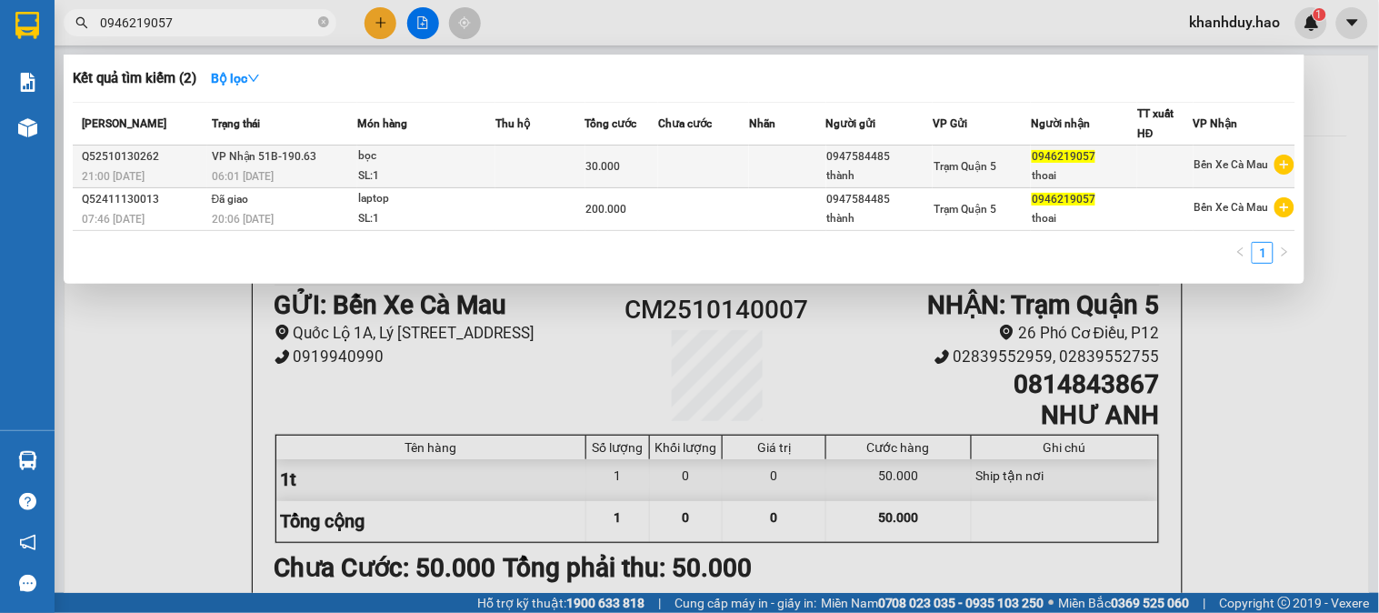
type input "0946219057"
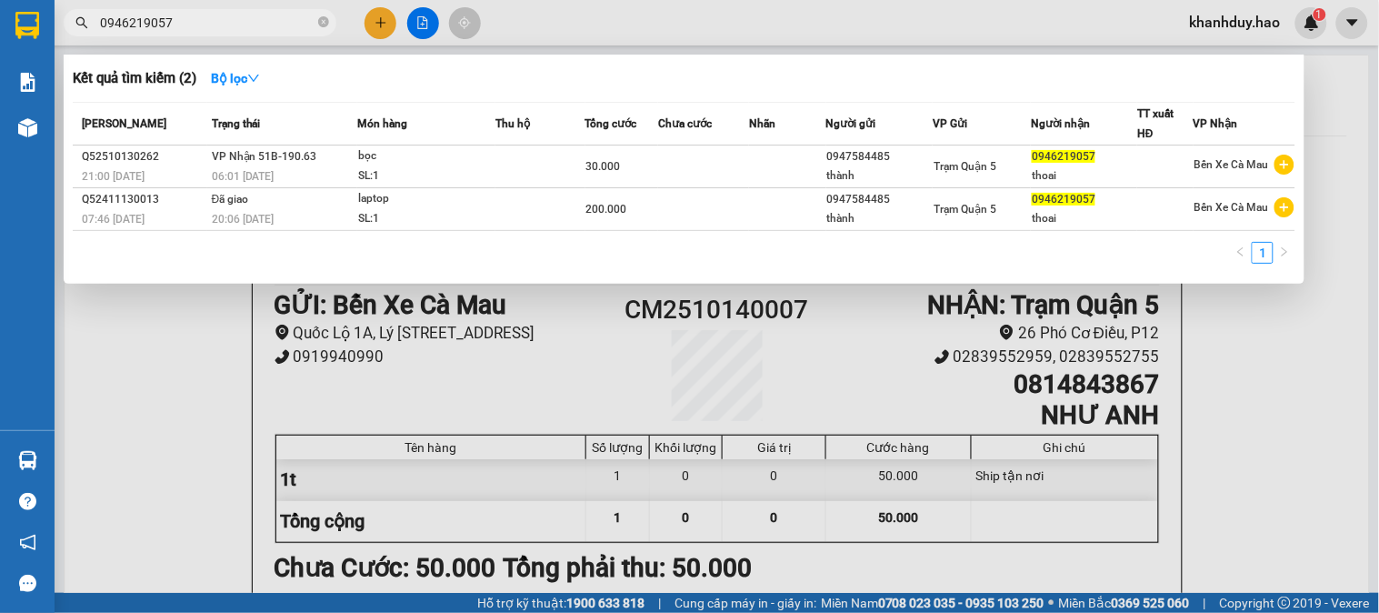
click at [595, 175] on div "30.000" at bounding box center [622, 166] width 72 height 20
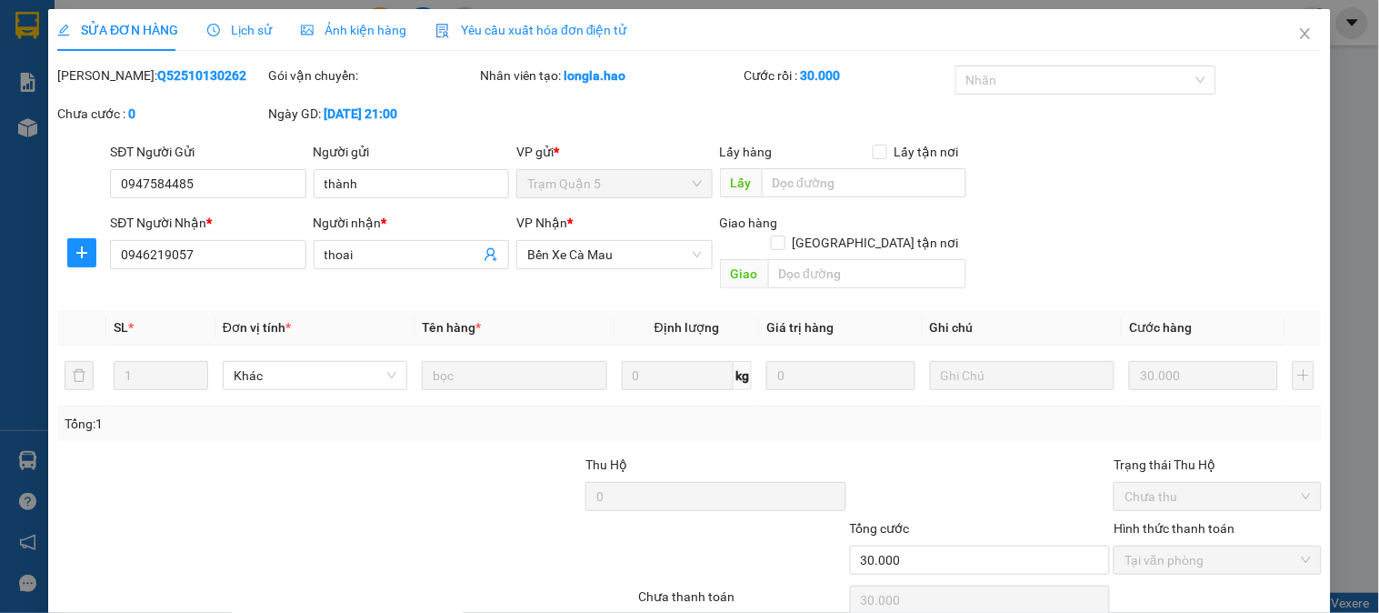
type input "0947584485"
type input "thành"
type input "0946219057"
type input "thoai"
type input "30.000"
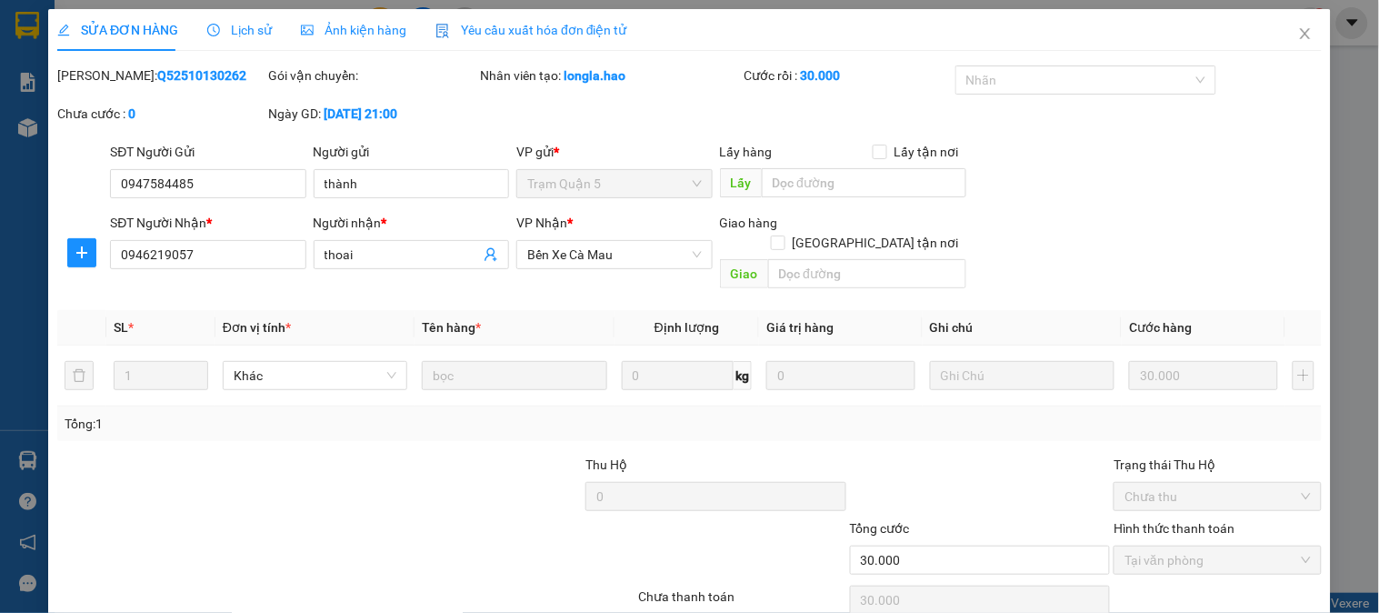
type input "30.000"
click at [376, 34] on span "Ảnh kiện hàng" at bounding box center [353, 30] width 105 height 15
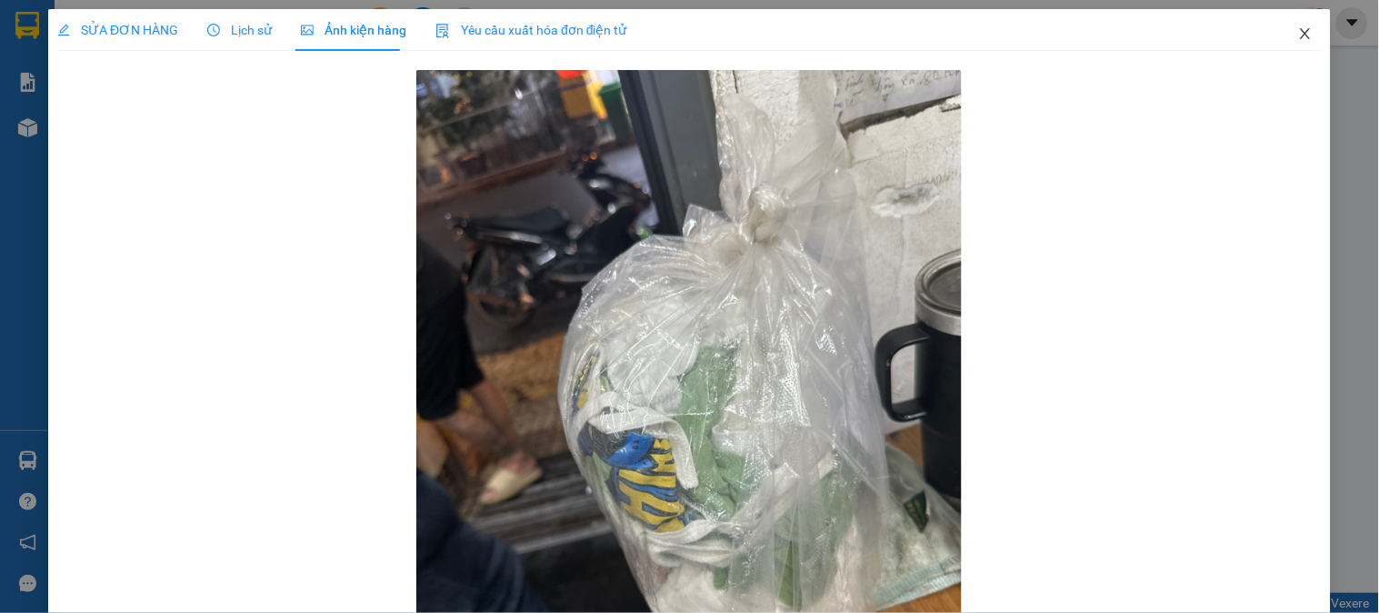
click at [1298, 36] on icon "close" at bounding box center [1305, 33] width 15 height 15
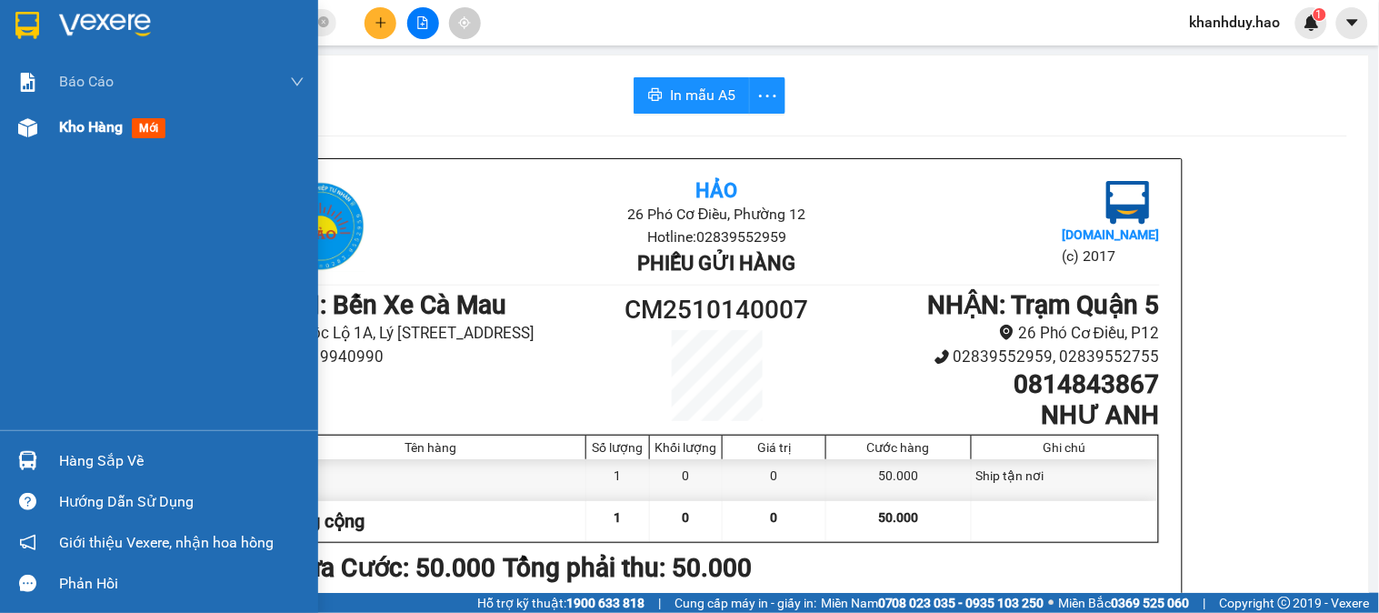
click at [5, 129] on div "Kho hàng mới" at bounding box center [159, 127] width 318 height 45
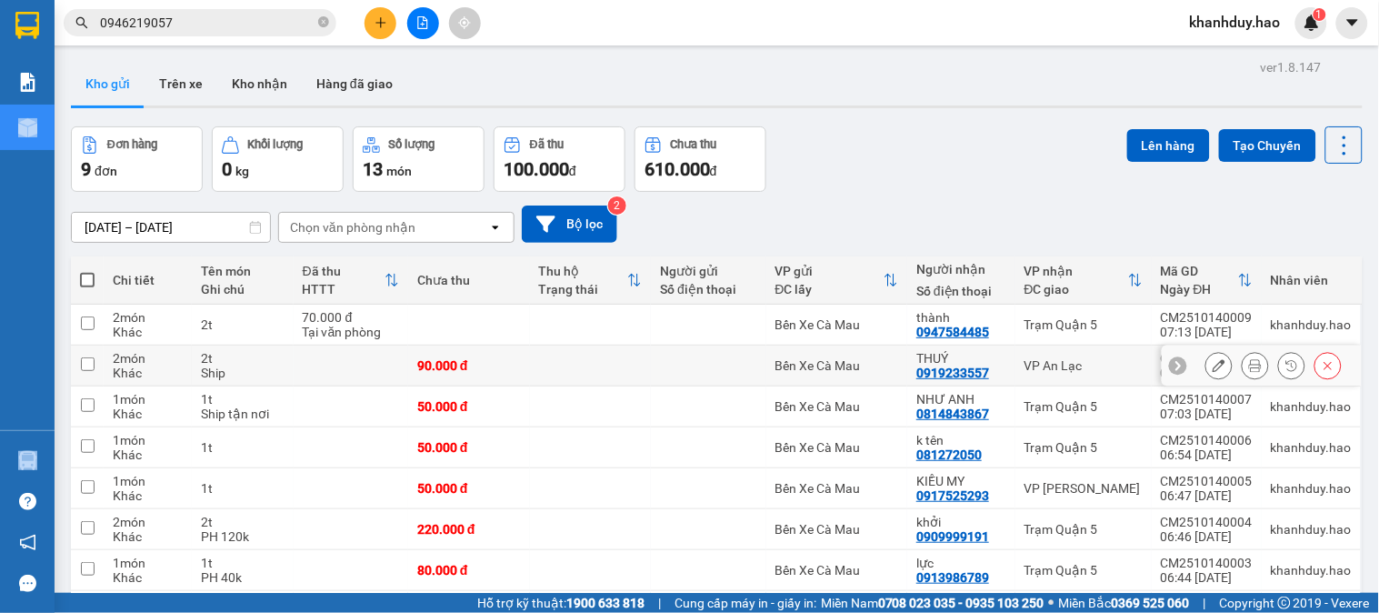
scroll to position [155, 0]
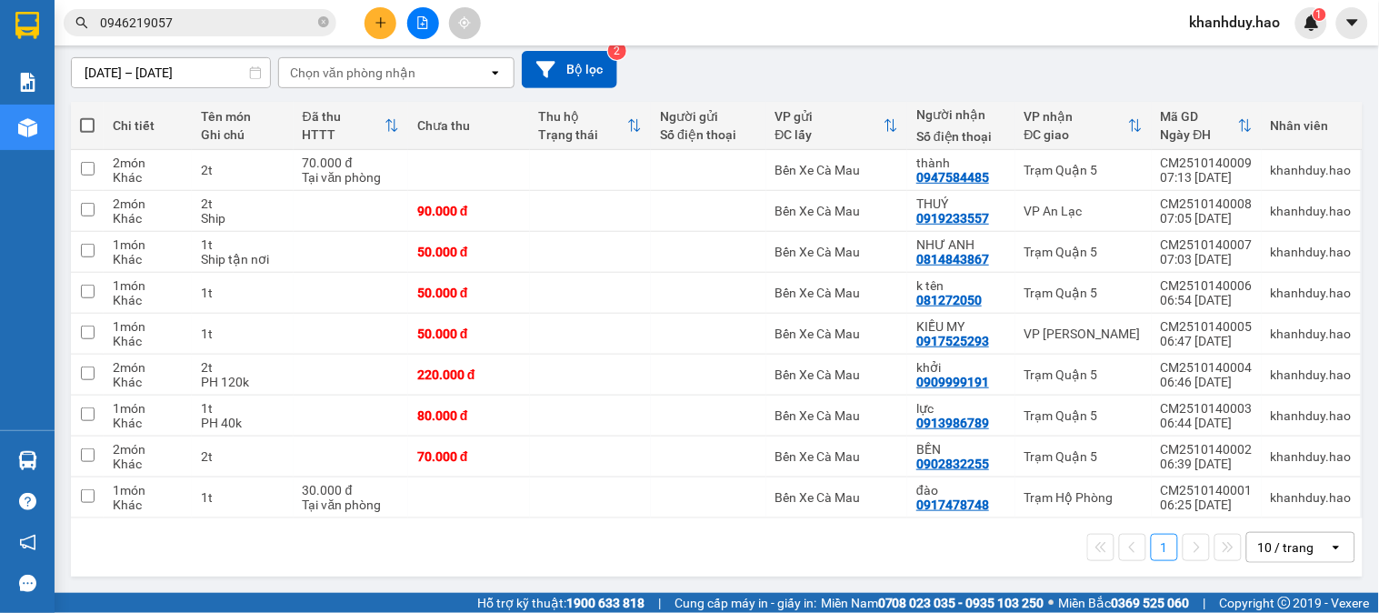
click at [1278, 553] on div "10 / trang" at bounding box center [1286, 547] width 56 height 18
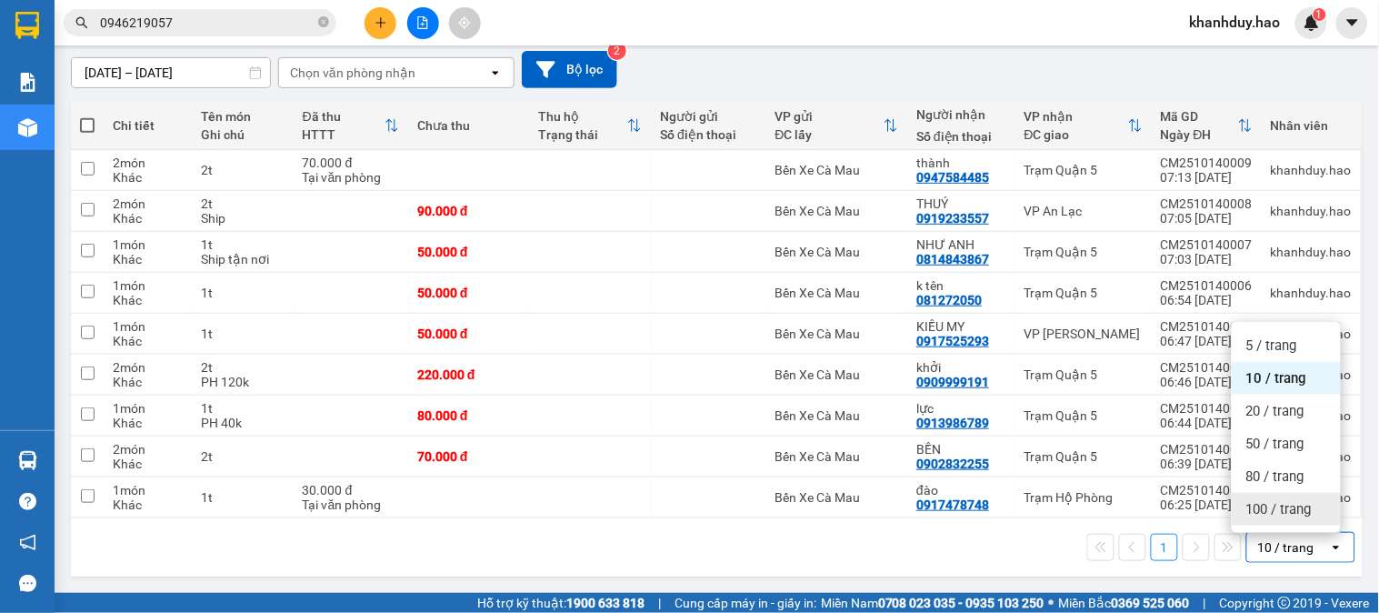
click at [1285, 505] on span "100 / trang" at bounding box center [1278, 509] width 65 height 18
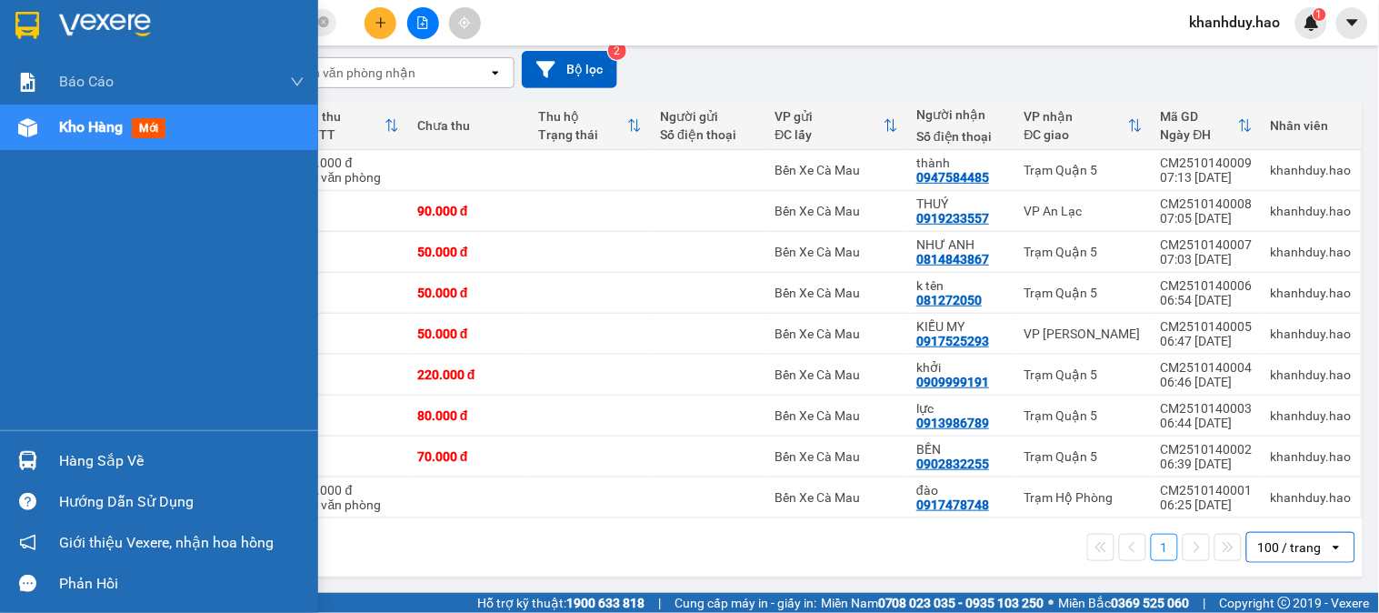
click at [5, 455] on div "Hàng sắp về" at bounding box center [159, 460] width 318 height 41
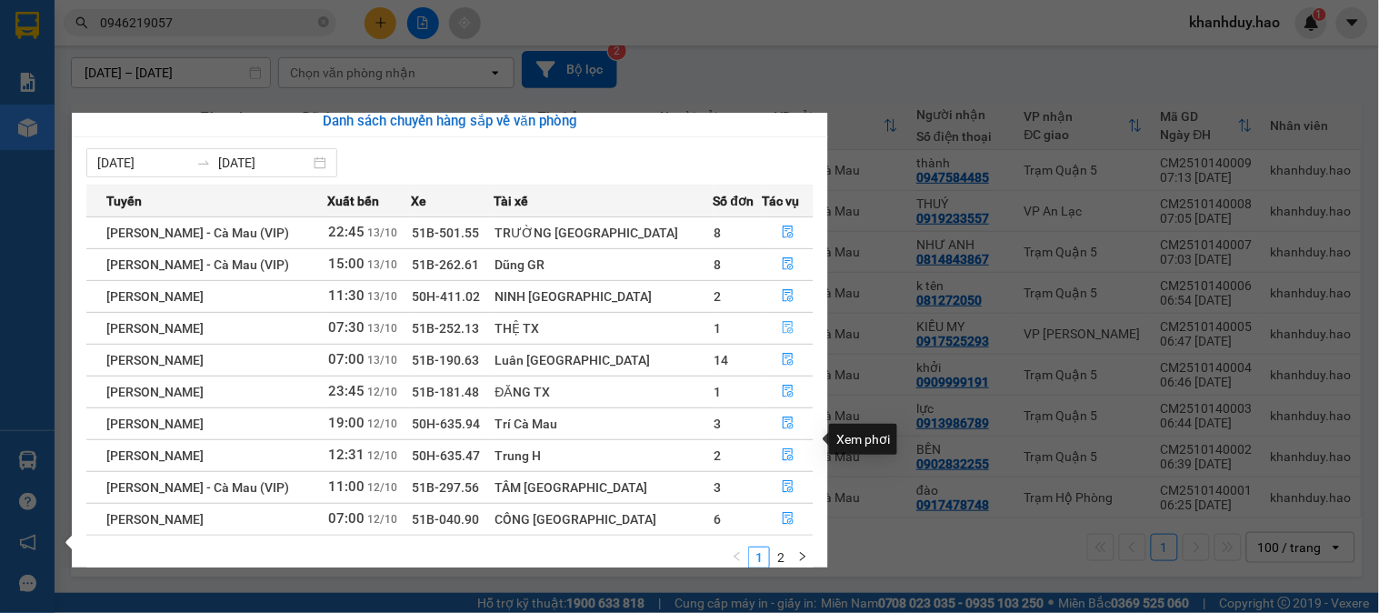
scroll to position [0, 0]
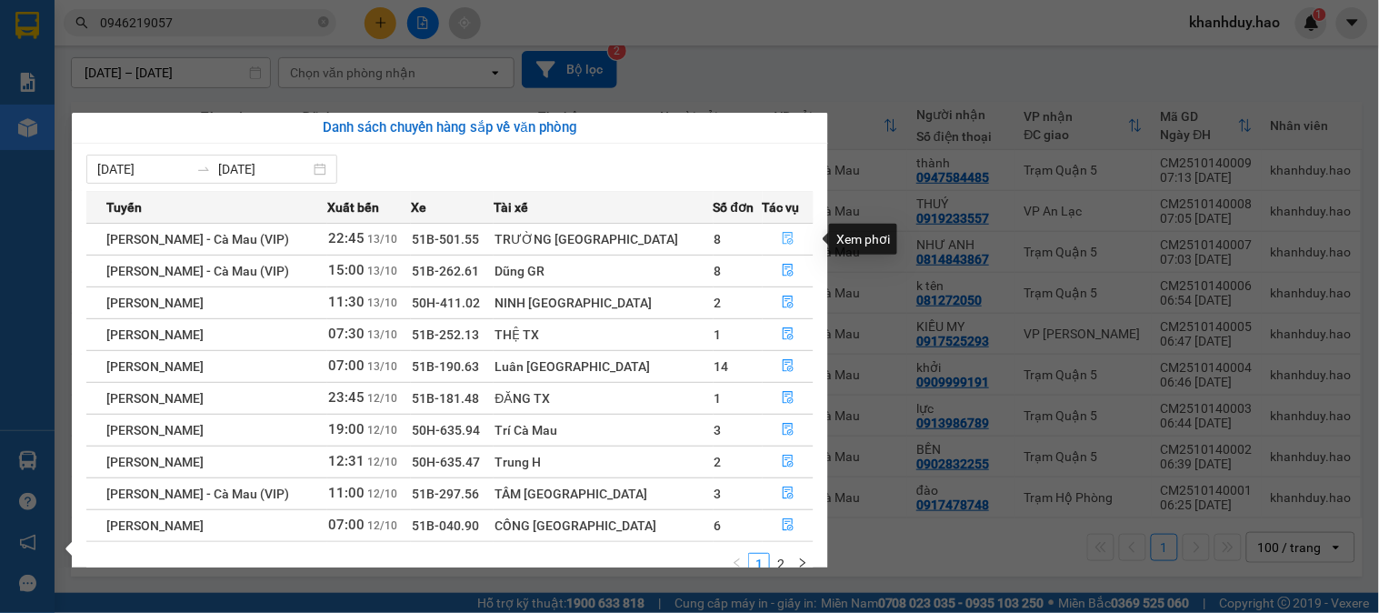
click at [783, 235] on icon "file-done" at bounding box center [788, 238] width 11 height 13
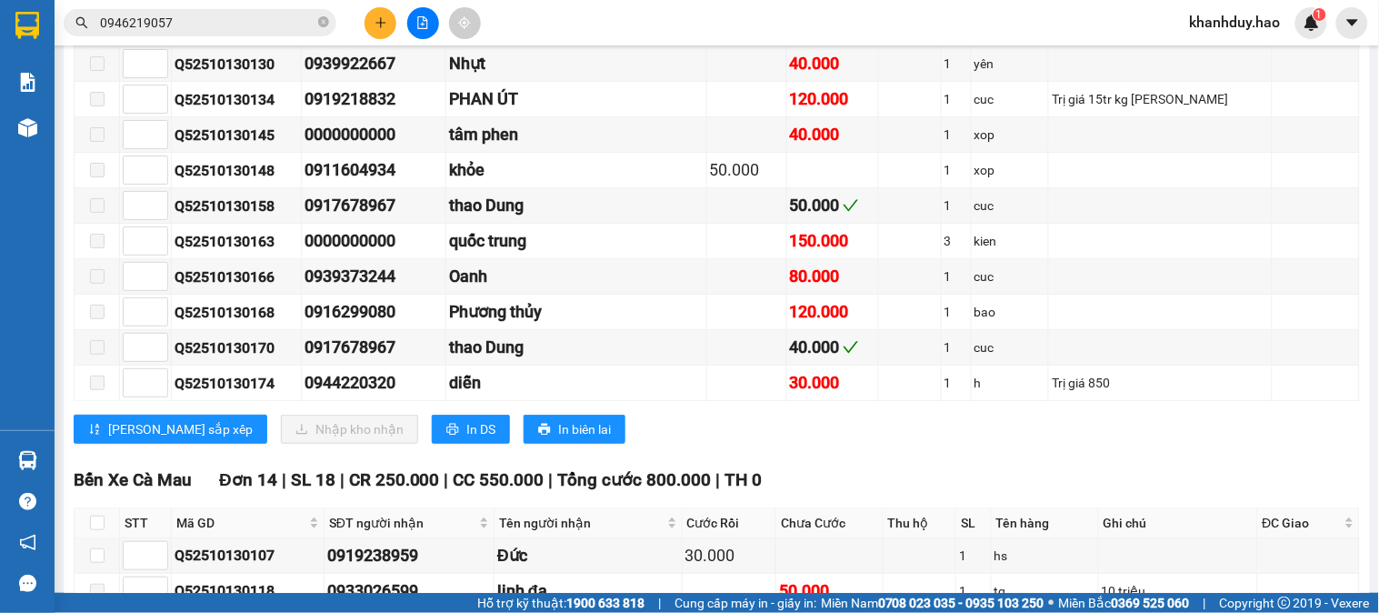
scroll to position [2121, 0]
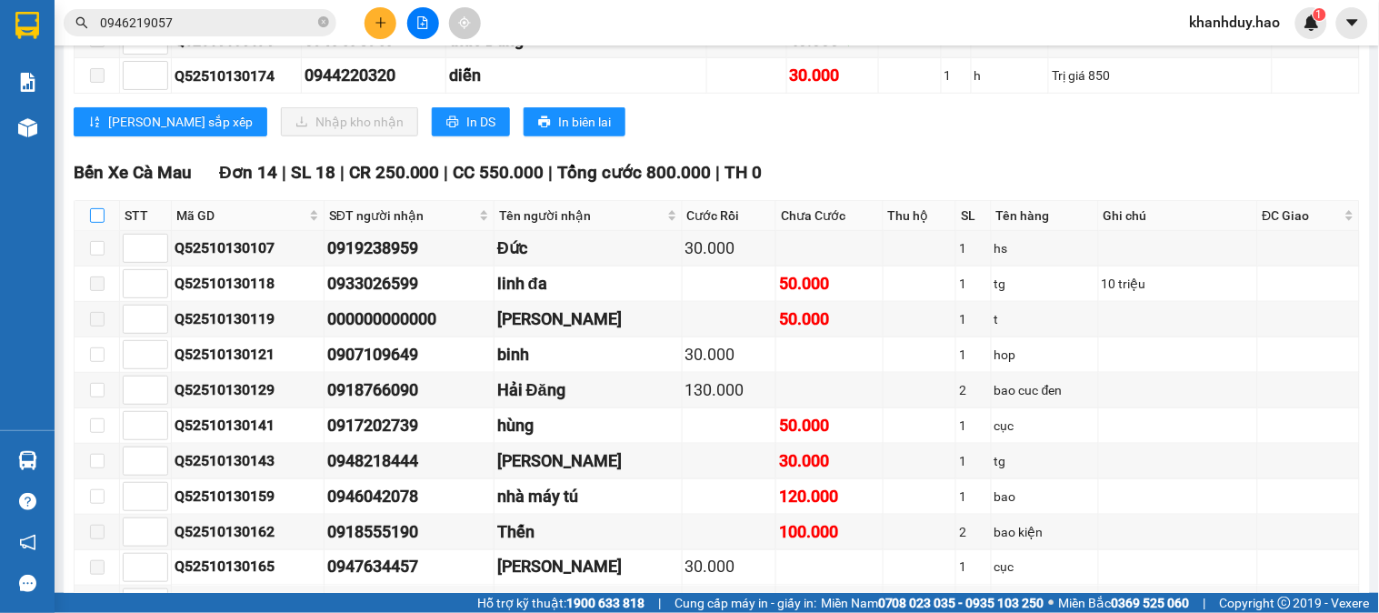
click at [88, 231] on th at bounding box center [97, 216] width 45 height 30
click at [90, 223] on input "checkbox" at bounding box center [97, 215] width 15 height 15
checkbox input "true"
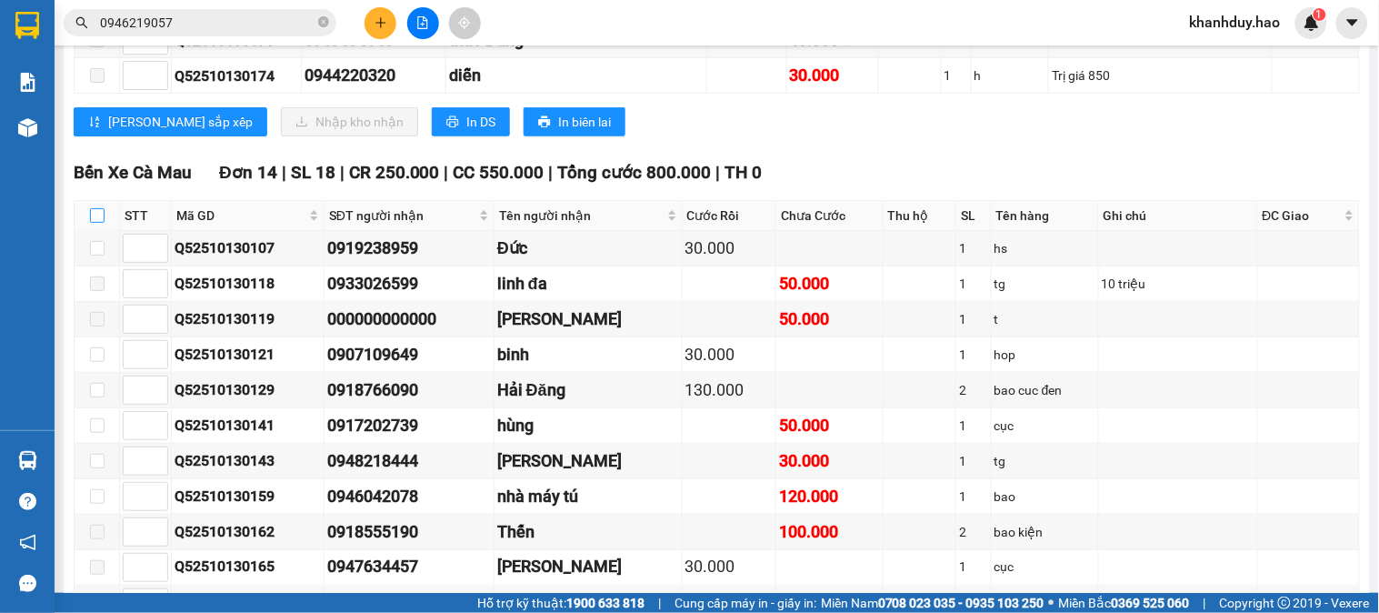
checkbox input "true"
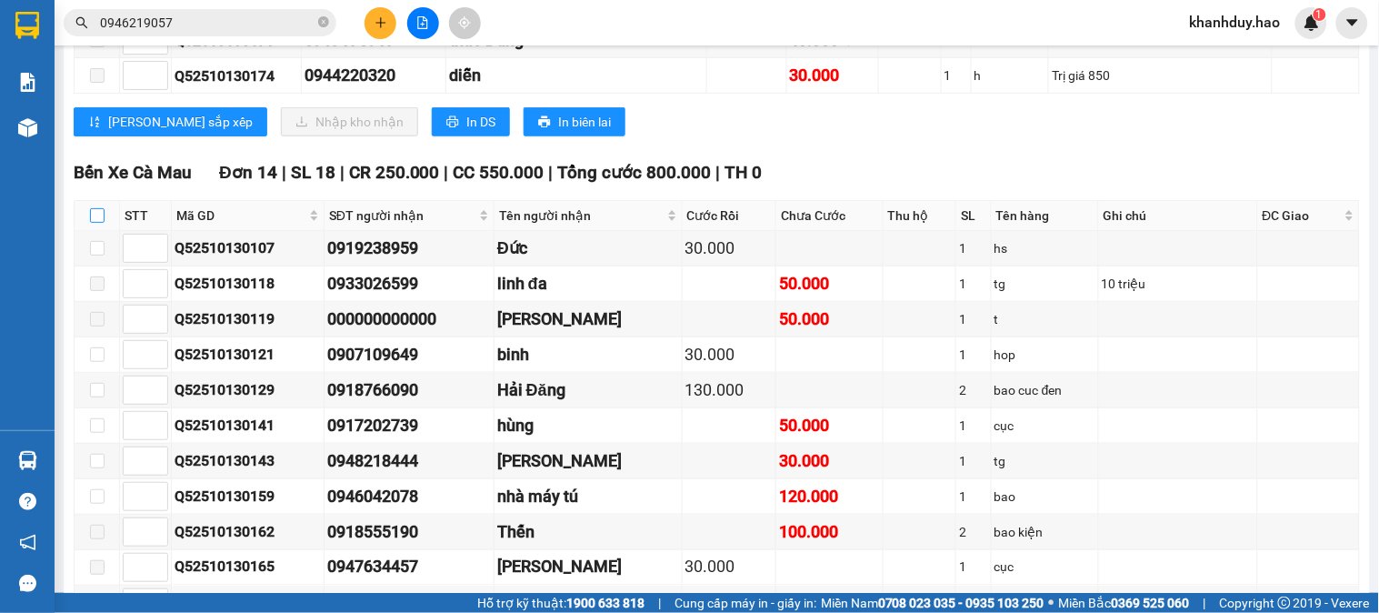
checkbox input "true"
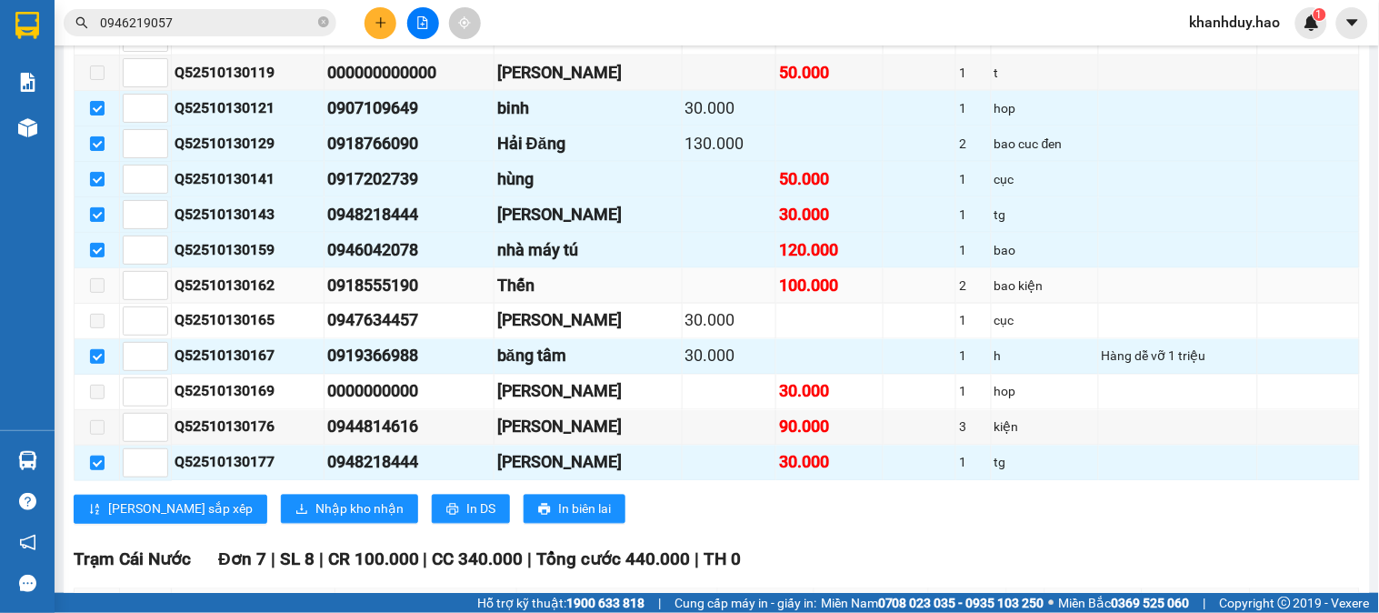
scroll to position [2424, 0]
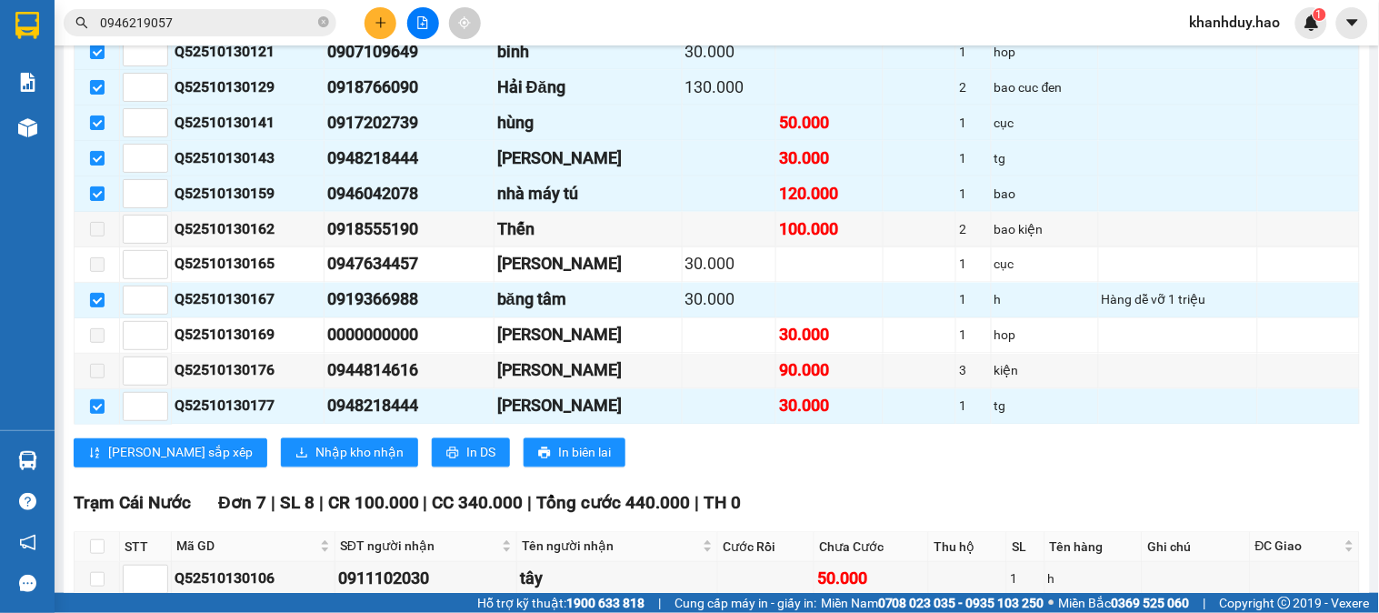
click at [291, 470] on div "Bến Xe Cà Mau Đơn 14 | SL 18 | CR 250.000 | CC 550.000 | Tổng cước 800.000 | TH…" at bounding box center [717, 168] width 1286 height 625
click at [315, 463] on span "Nhập kho nhận" at bounding box center [359, 453] width 88 height 20
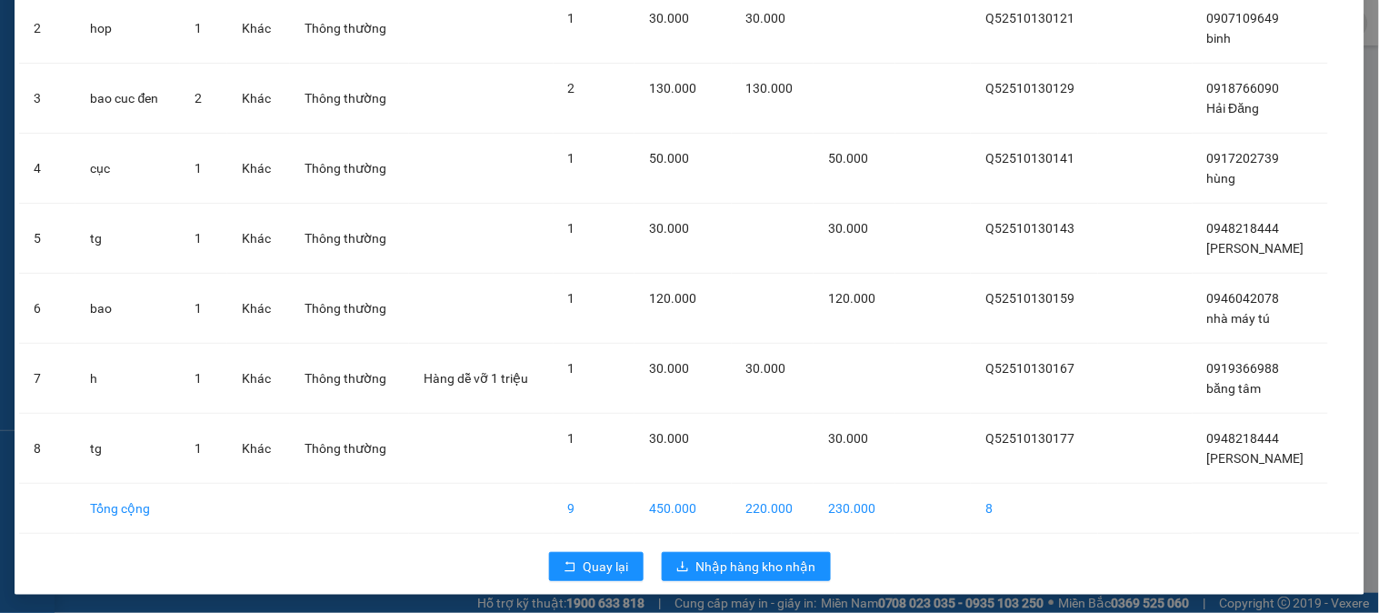
scroll to position [233, 0]
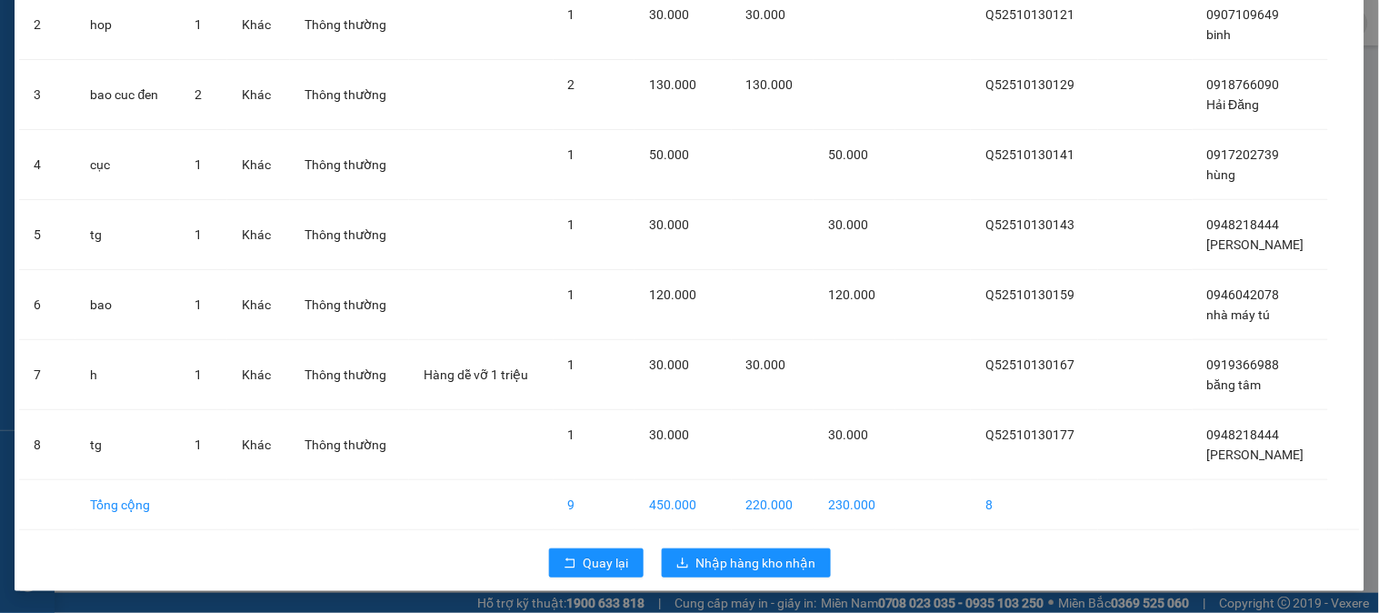
click at [738, 587] on div "STT Tên hàng SL ĐVT Loại hàng Ghi chú Tổng SL Tổng cước CR CC Thu hộ Mã GD Số Đ…" at bounding box center [690, 208] width 1350 height 765
click at [739, 574] on button "Nhập hàng kho nhận" at bounding box center [746, 562] width 169 height 29
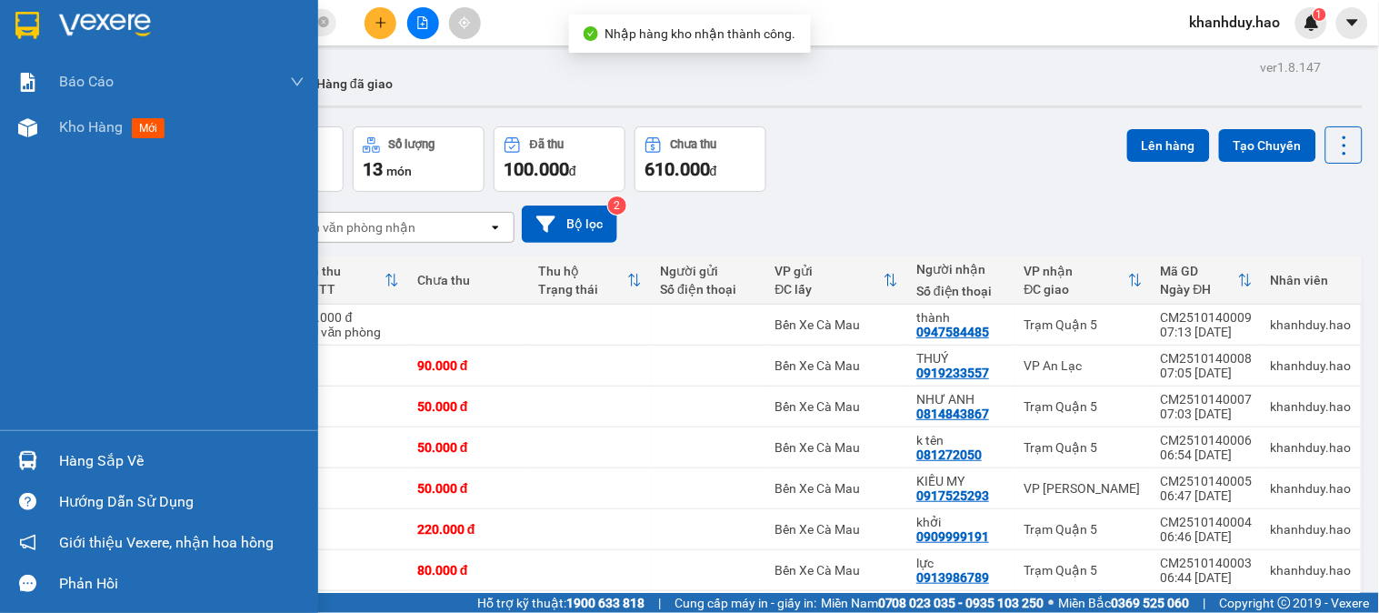
click at [69, 455] on div "Hàng sắp về" at bounding box center [181, 460] width 245 height 27
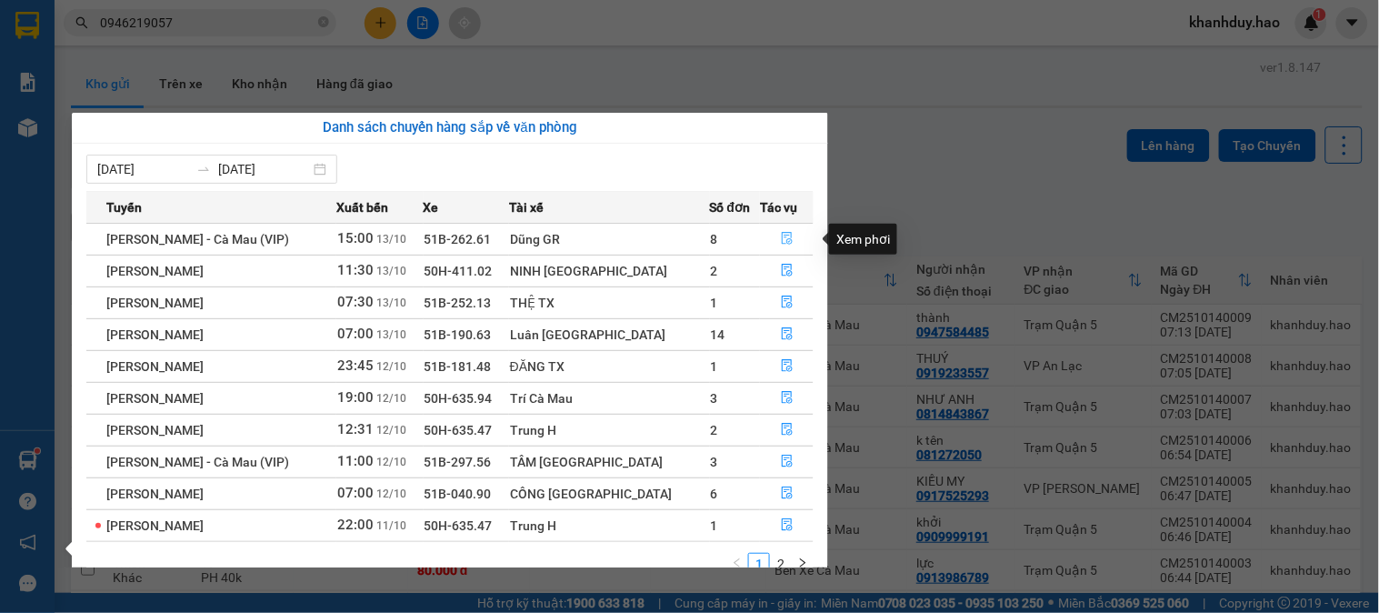
click at [776, 228] on button "button" at bounding box center [787, 239] width 52 height 29
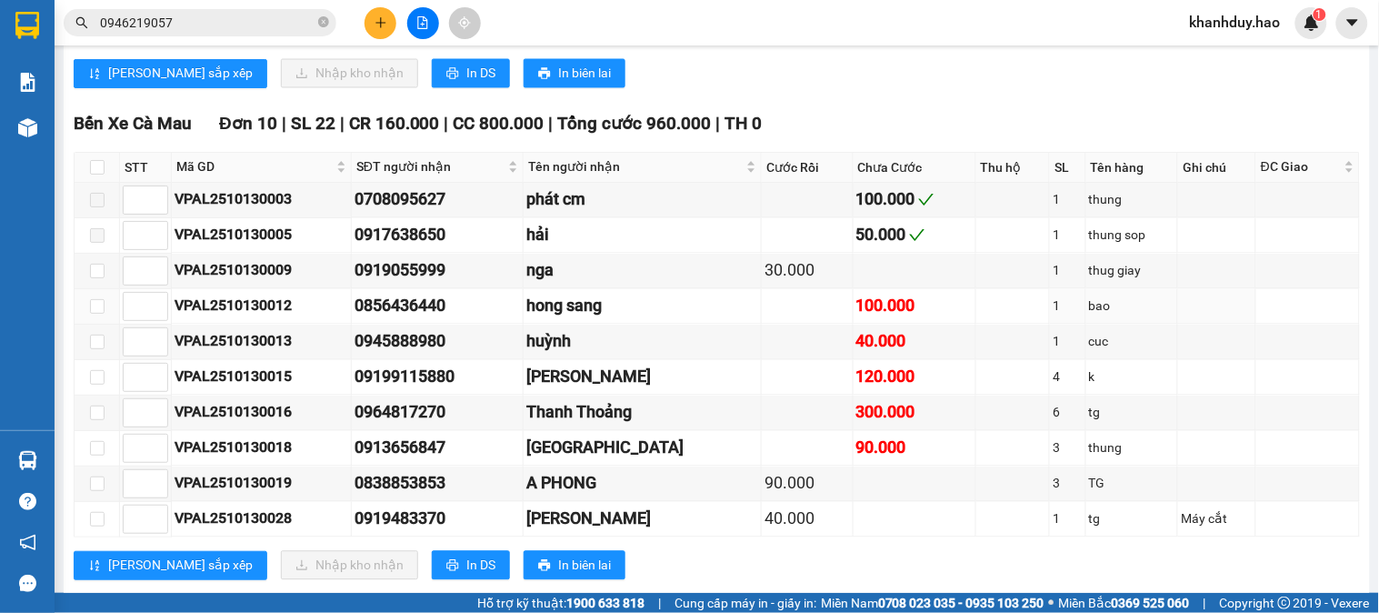
scroll to position [807, 0]
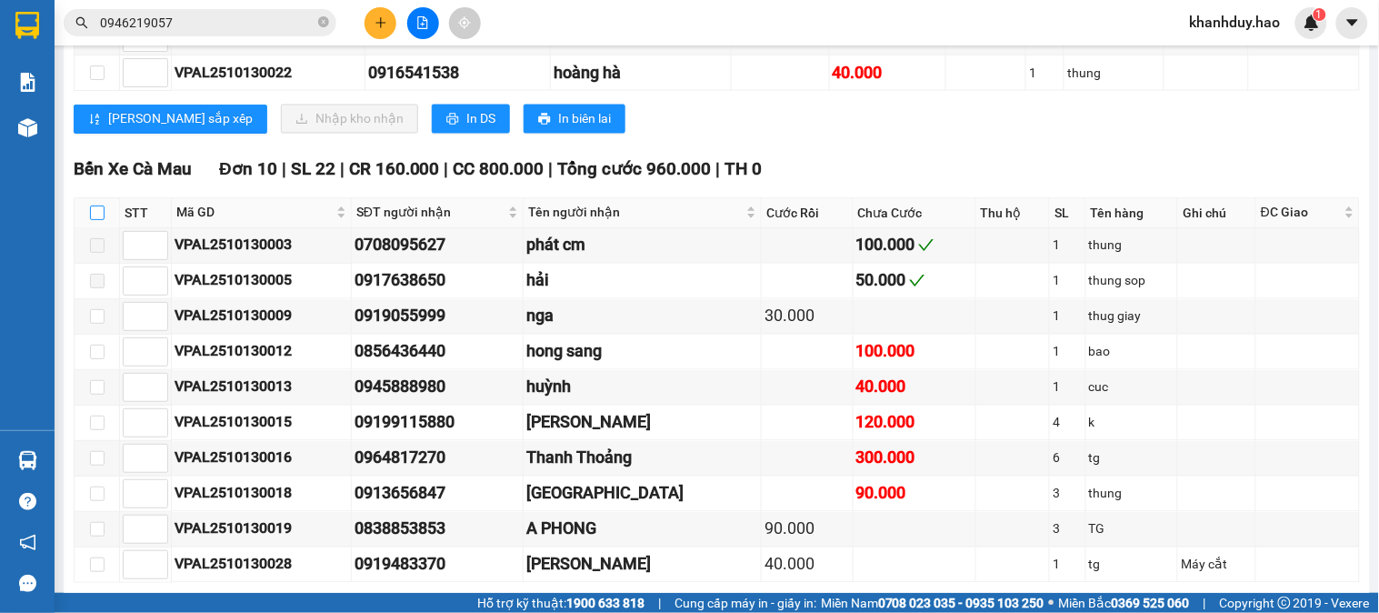
click at [100, 220] on input "checkbox" at bounding box center [97, 212] width 15 height 15
checkbox input "true"
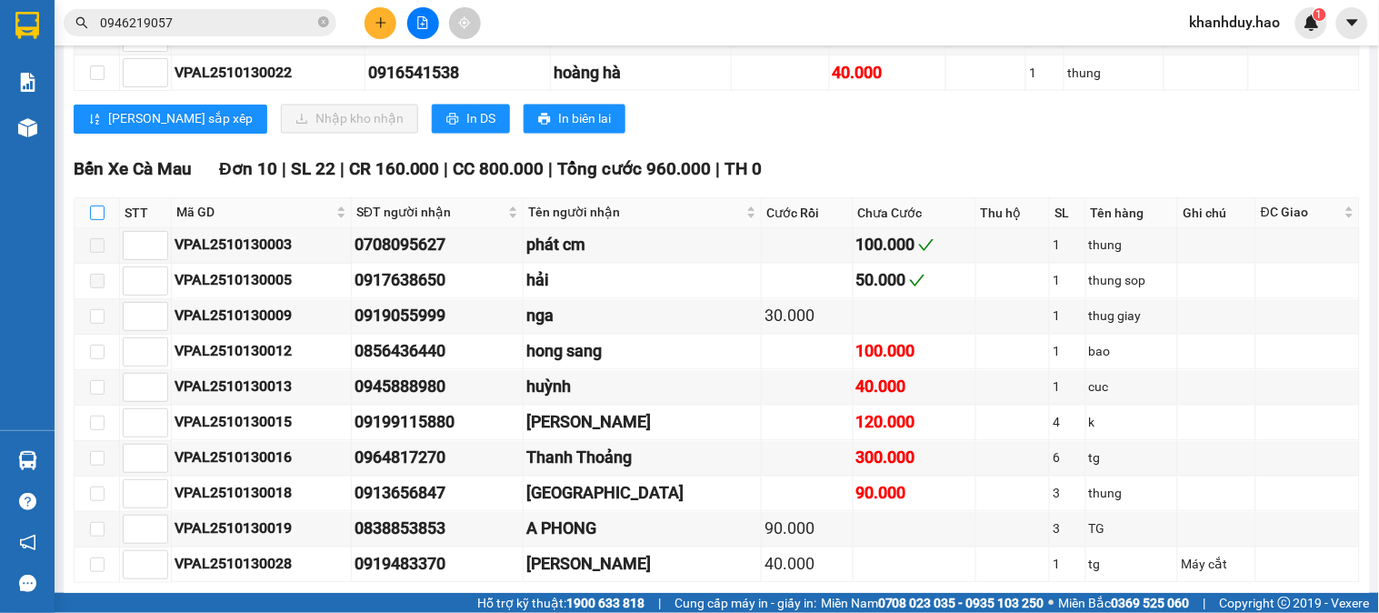
checkbox input "true"
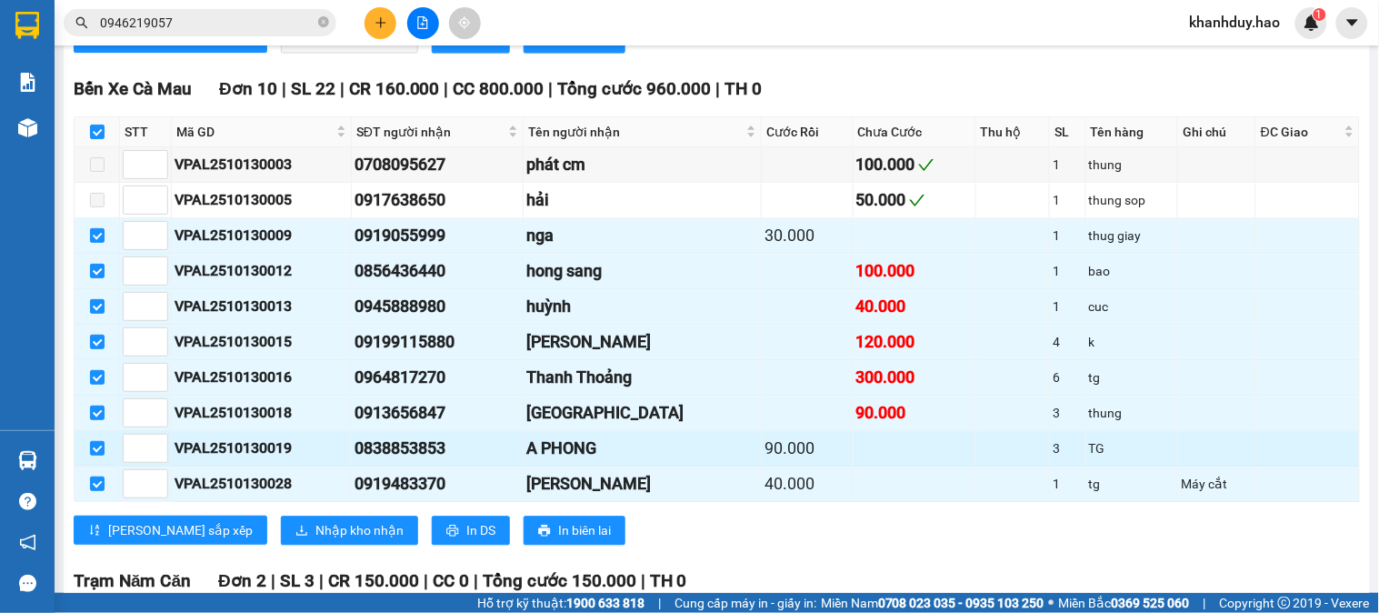
scroll to position [1111, 0]
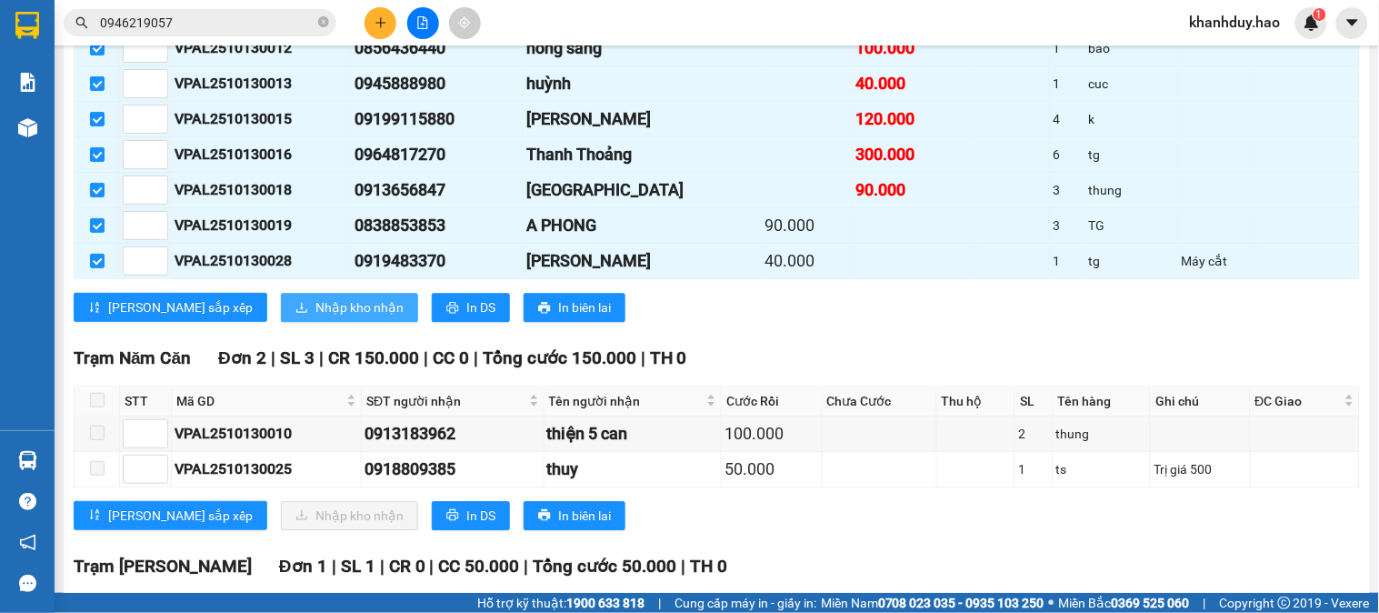
click at [307, 318] on button "Nhập kho nhận" at bounding box center [349, 307] width 137 height 29
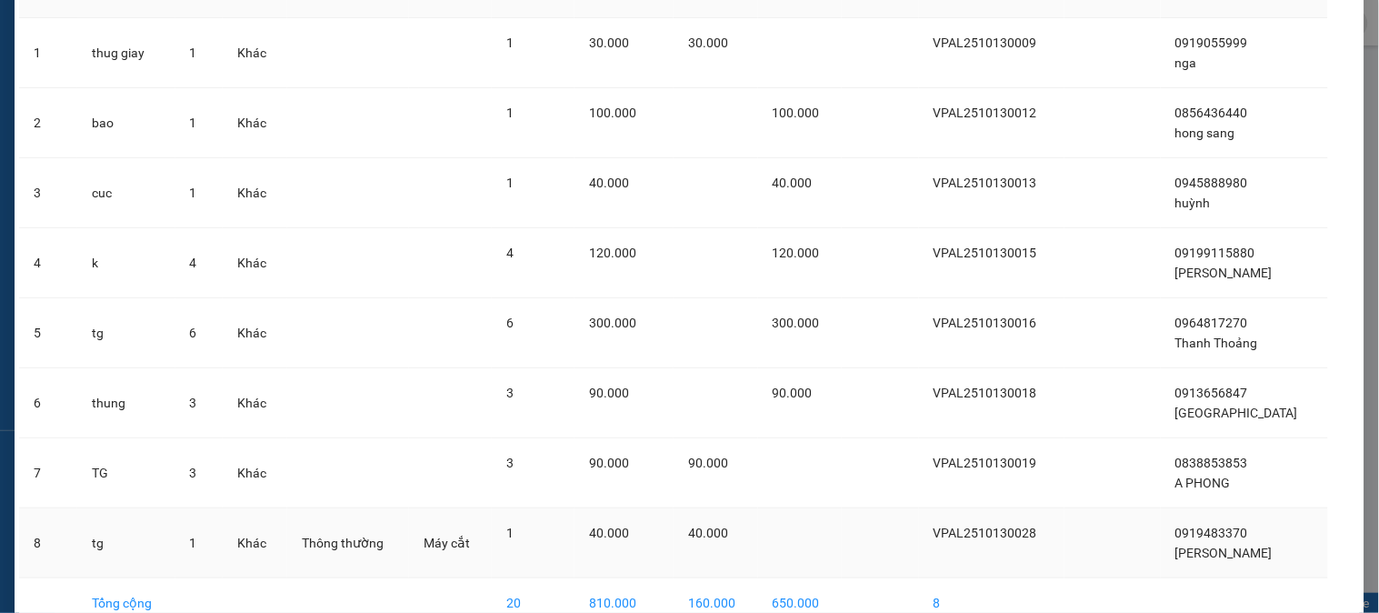
scroll to position [233, 0]
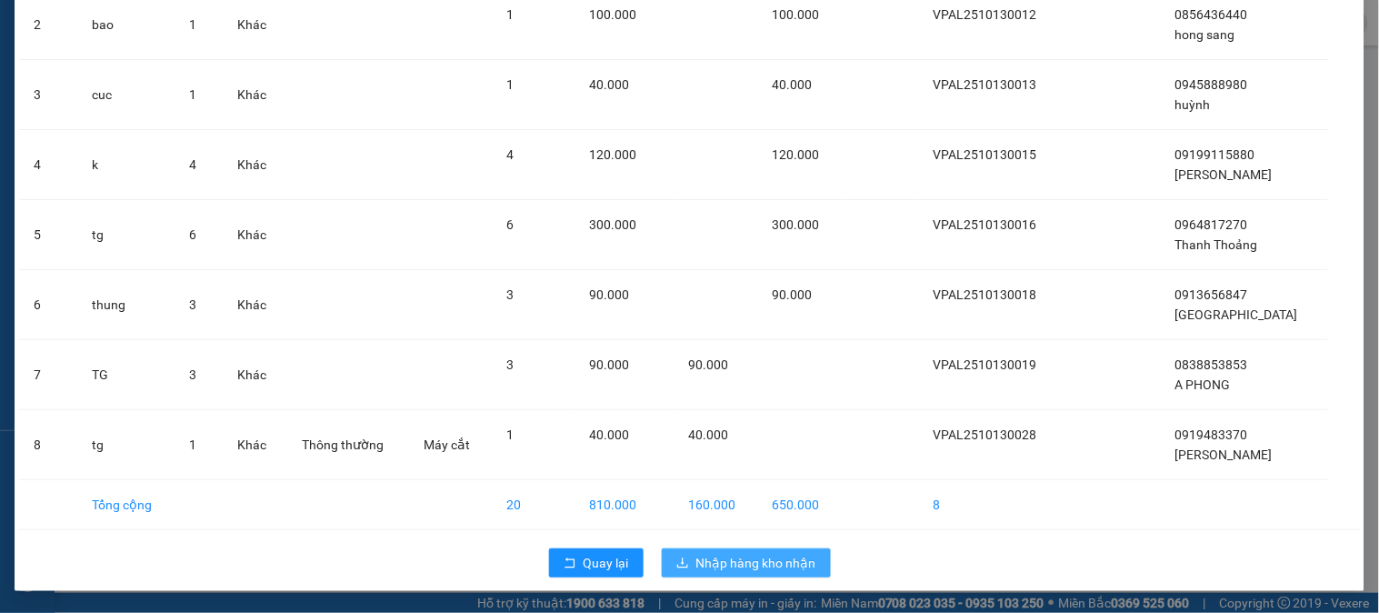
click at [696, 569] on span "Nhập hàng kho nhận" at bounding box center [756, 563] width 120 height 20
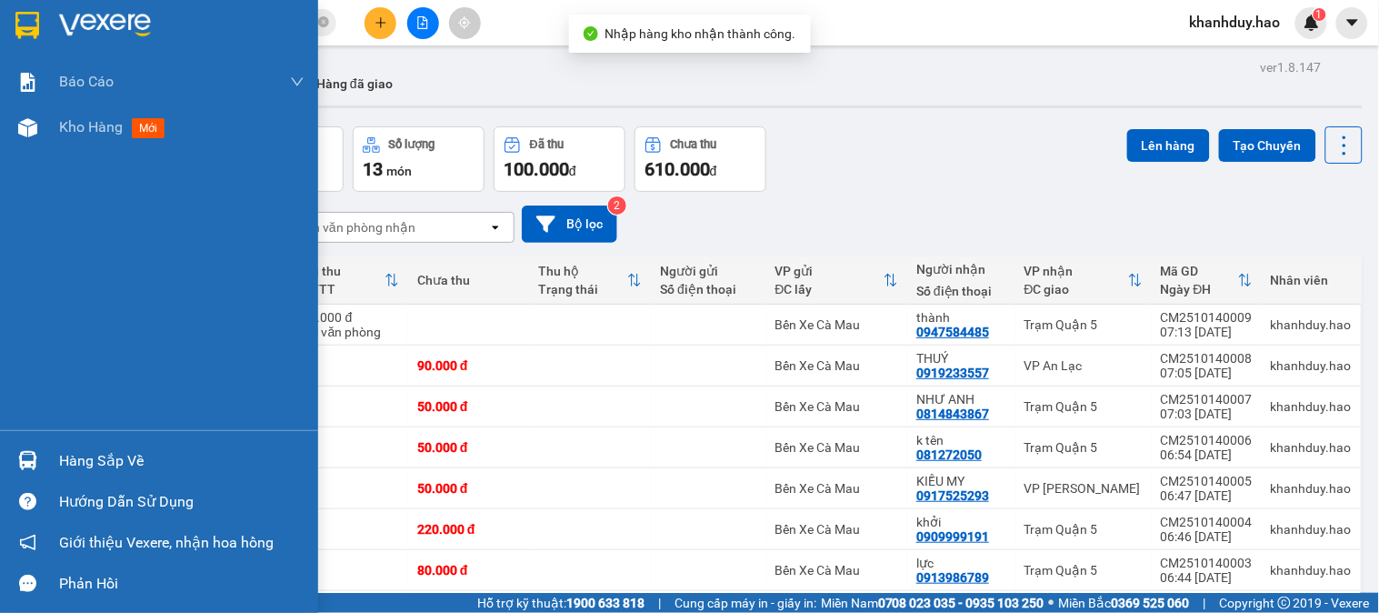
click at [86, 465] on div "Hàng sắp về" at bounding box center [181, 460] width 245 height 27
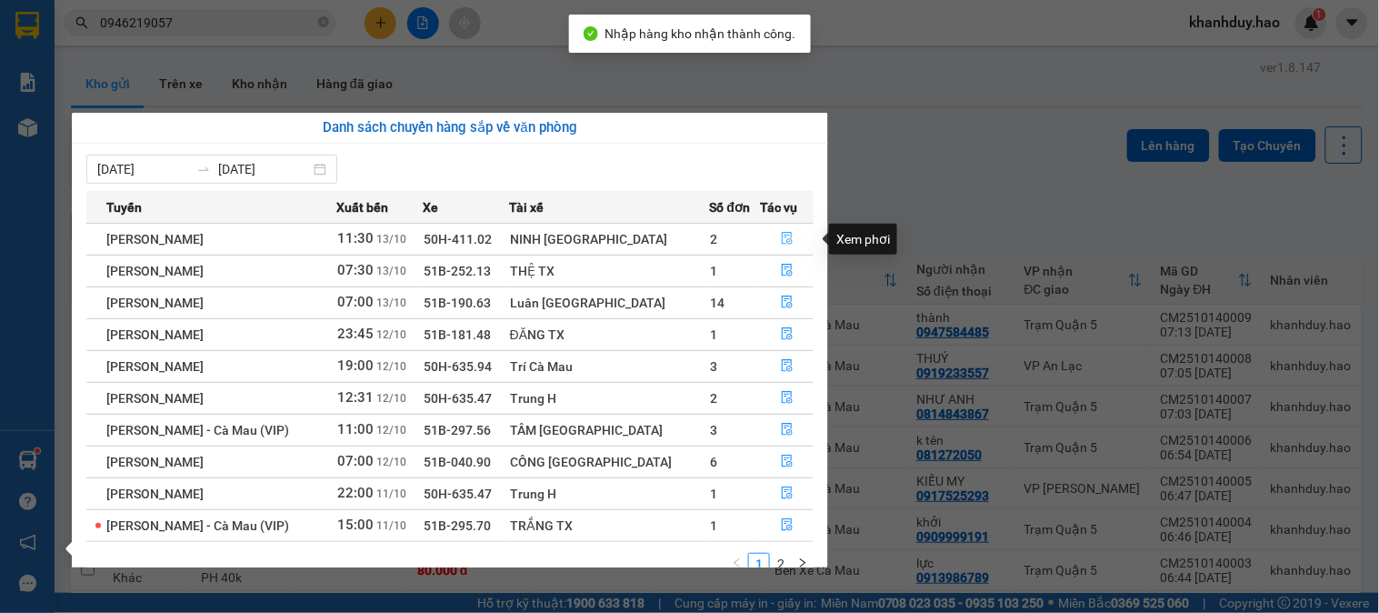
click at [786, 239] on button "button" at bounding box center [787, 239] width 52 height 29
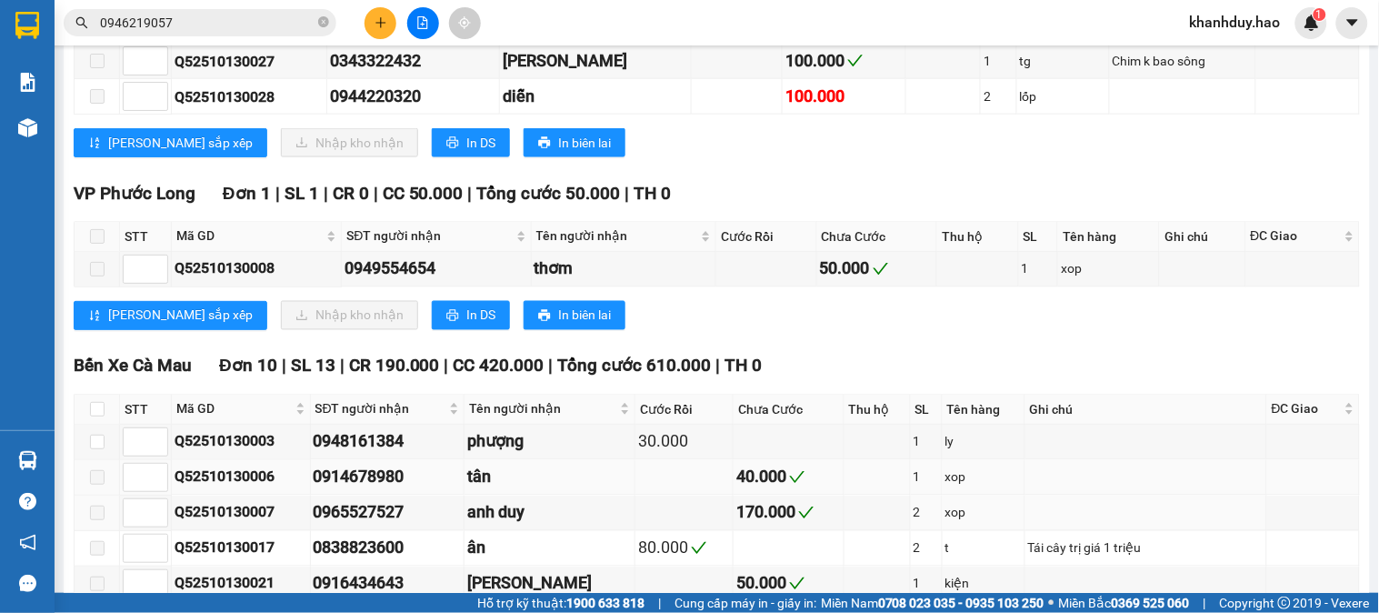
scroll to position [807, 0]
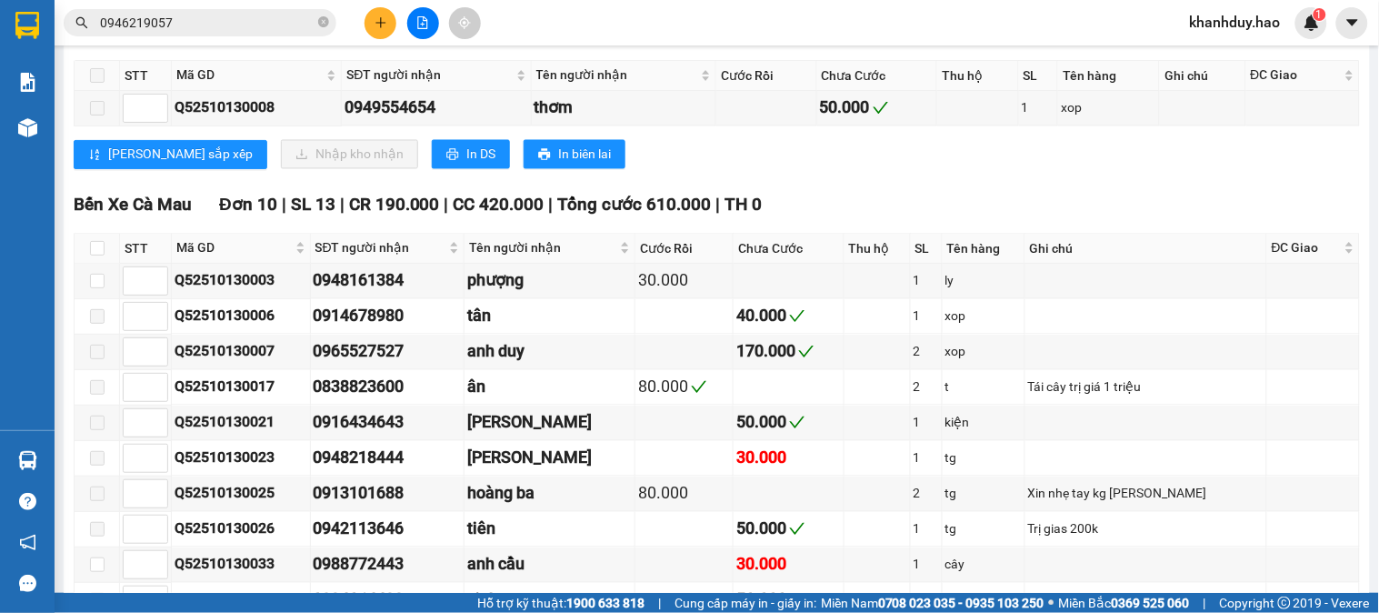
click at [107, 264] on th at bounding box center [97, 249] width 45 height 30
click at [105, 264] on th at bounding box center [97, 249] width 45 height 30
click at [101, 255] on input "checkbox" at bounding box center [97, 248] width 15 height 15
checkbox input "true"
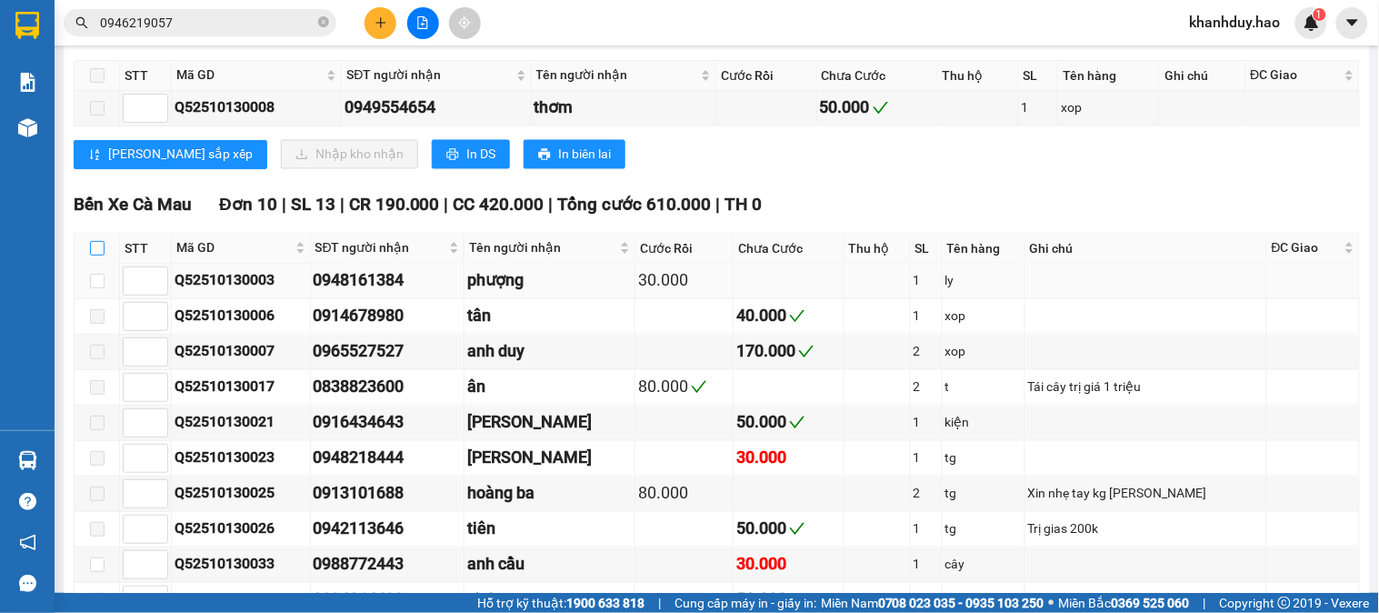
checkbox input "true"
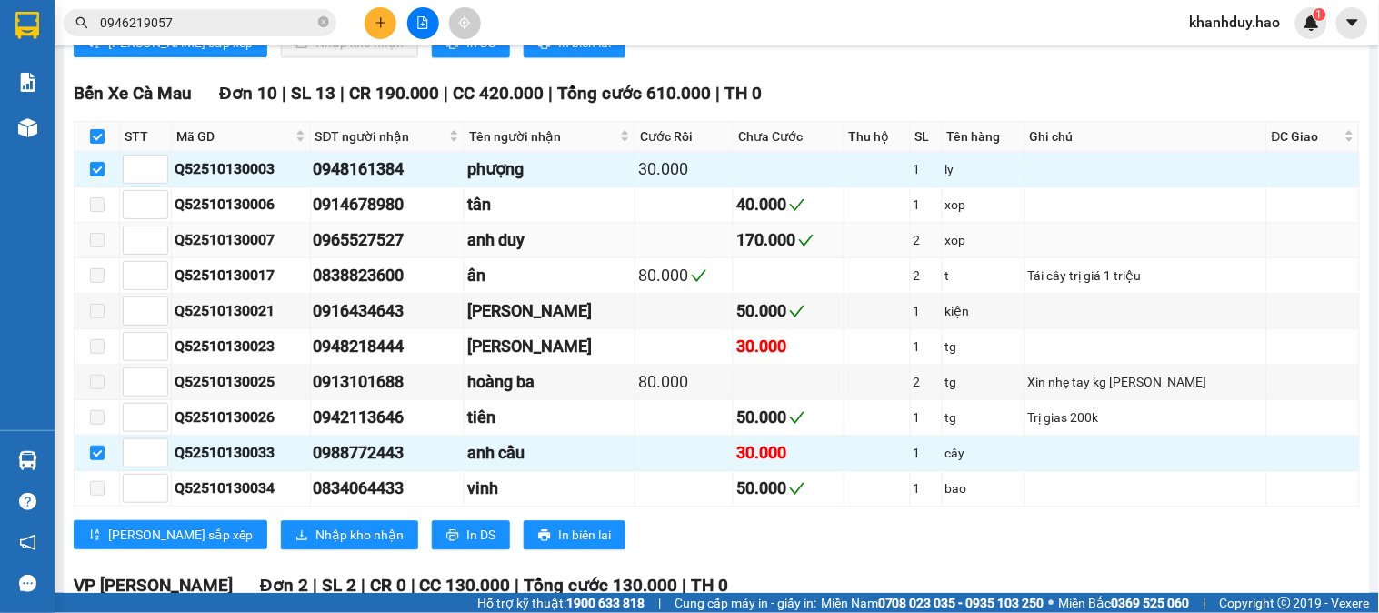
scroll to position [1111, 0]
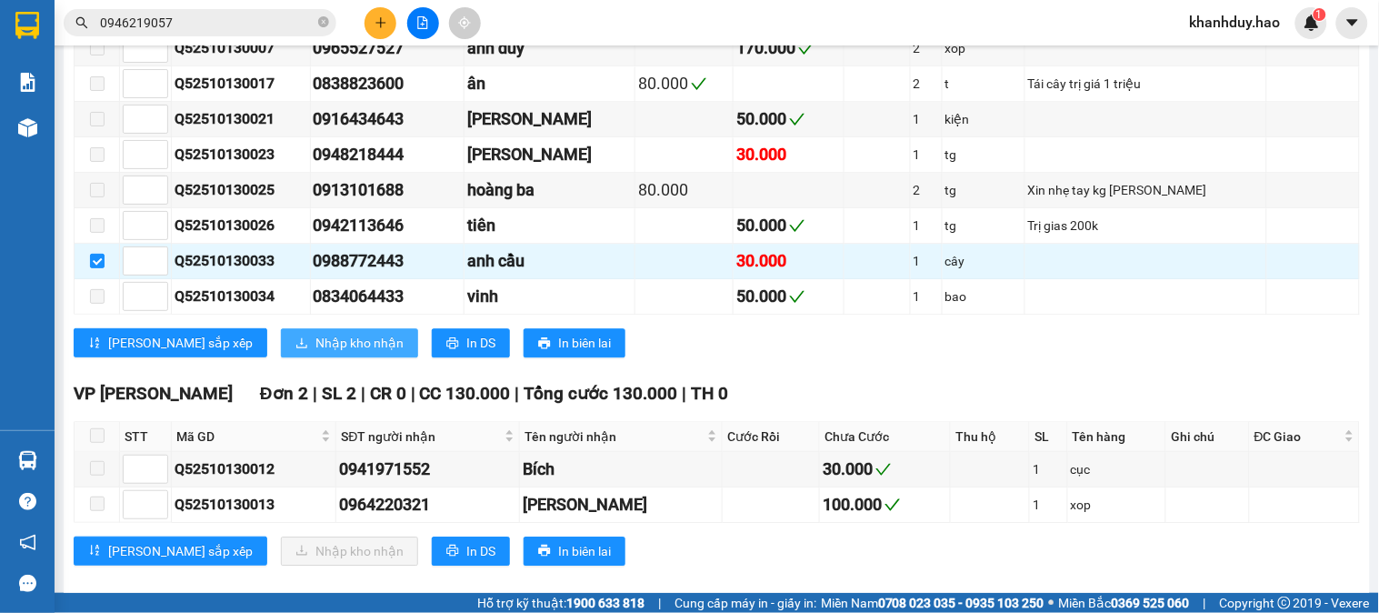
click at [315, 353] on span "Nhập kho nhận" at bounding box center [359, 343] width 88 height 20
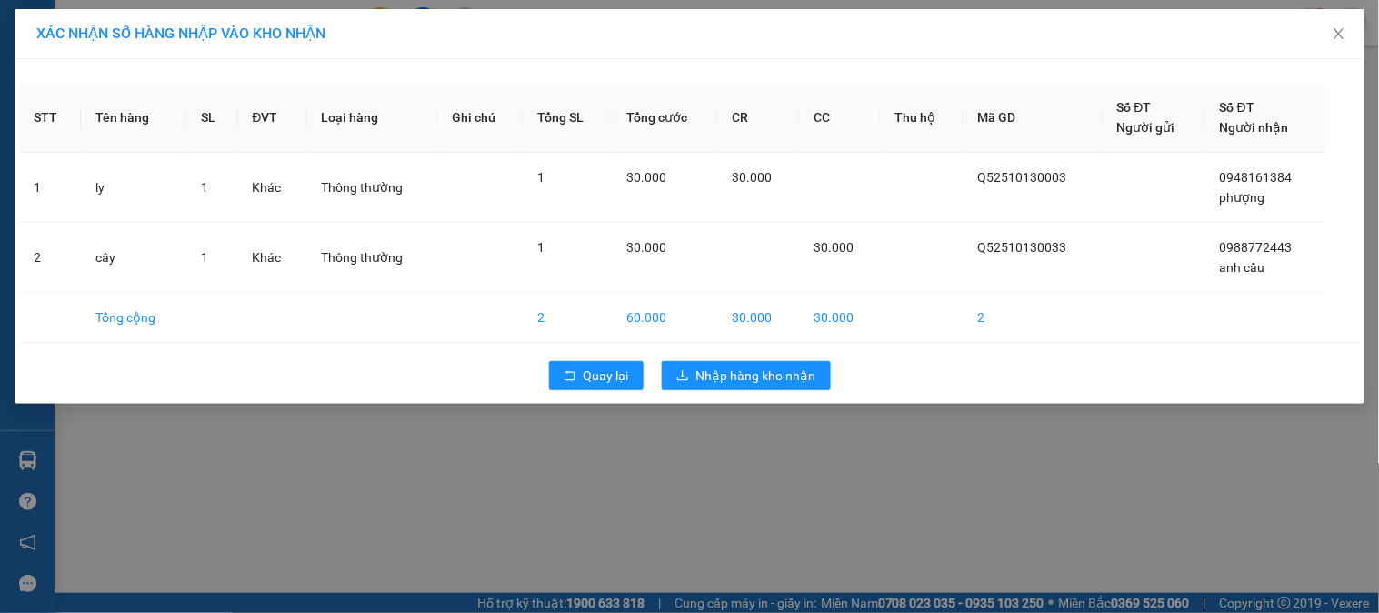
click at [757, 394] on div "Quay lại Nhập hàng kho nhận" at bounding box center [689, 375] width 1341 height 47
click at [758, 382] on span "Nhập hàng kho nhận" at bounding box center [756, 375] width 120 height 20
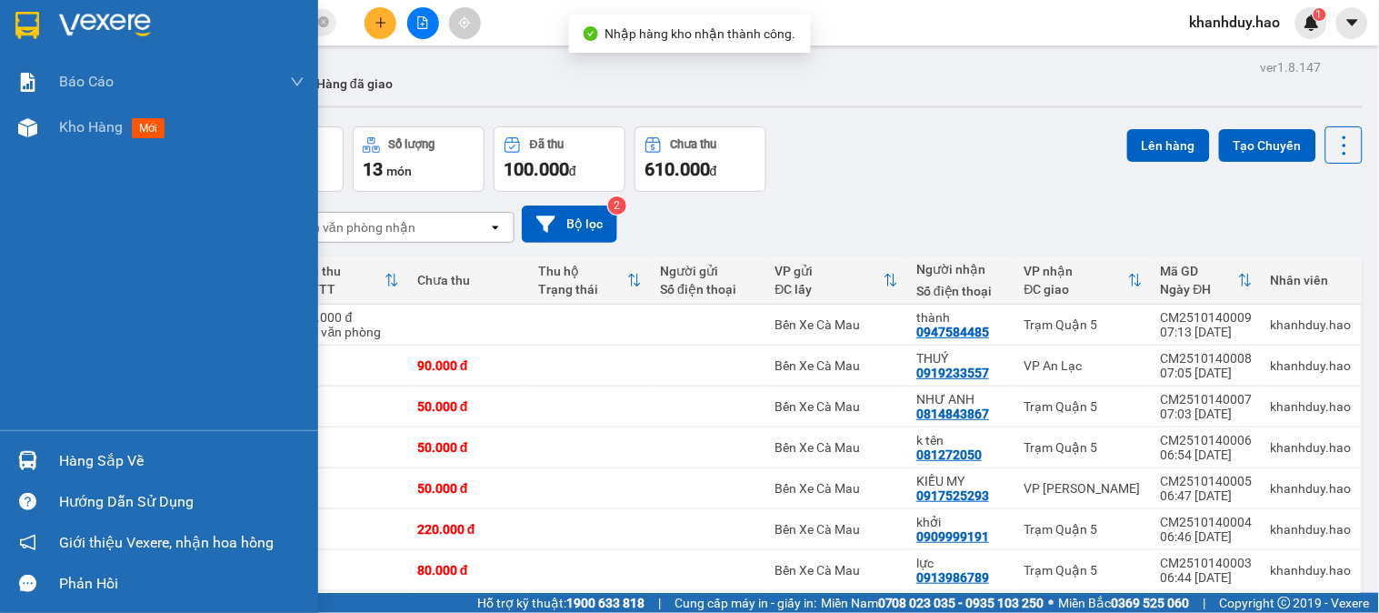
click at [55, 473] on div "Hàng sắp về" at bounding box center [159, 460] width 318 height 41
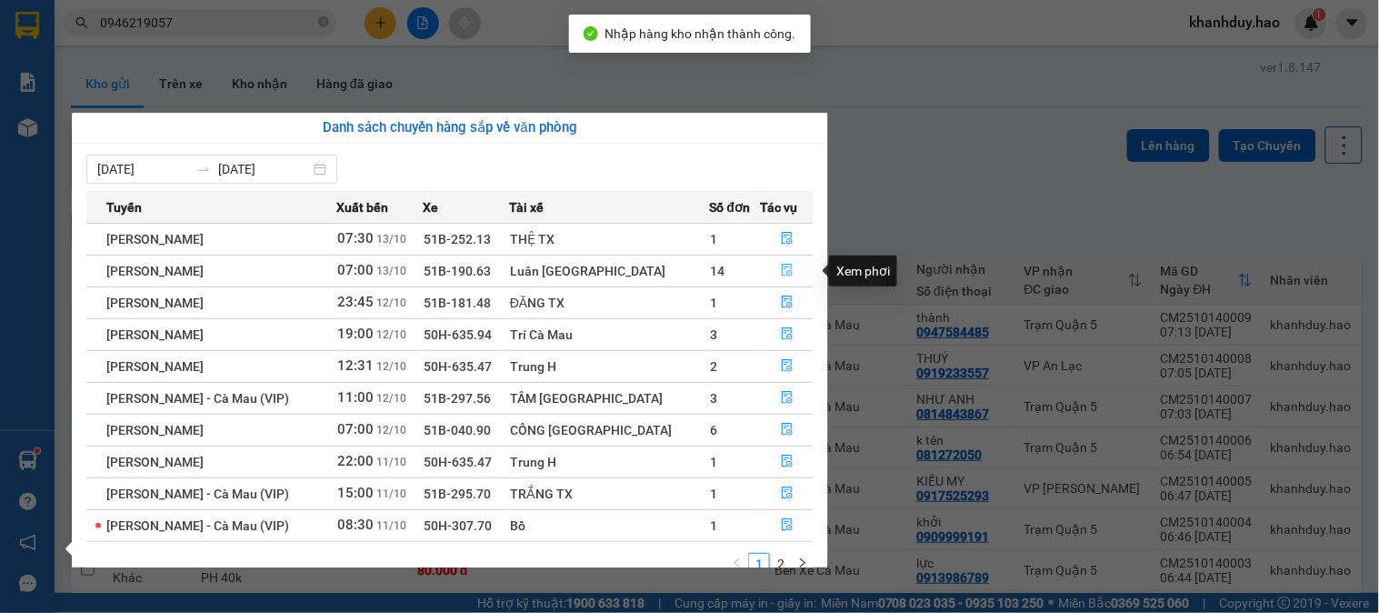
click at [781, 275] on icon "file-done" at bounding box center [787, 270] width 13 height 13
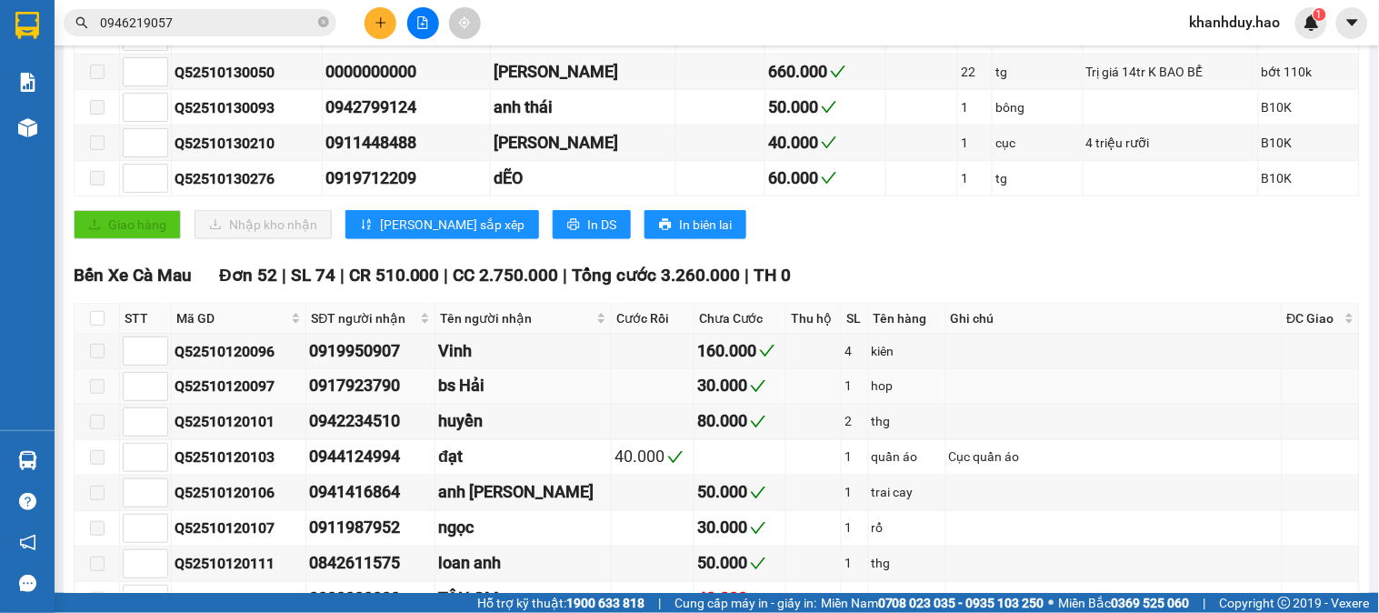
scroll to position [605, 0]
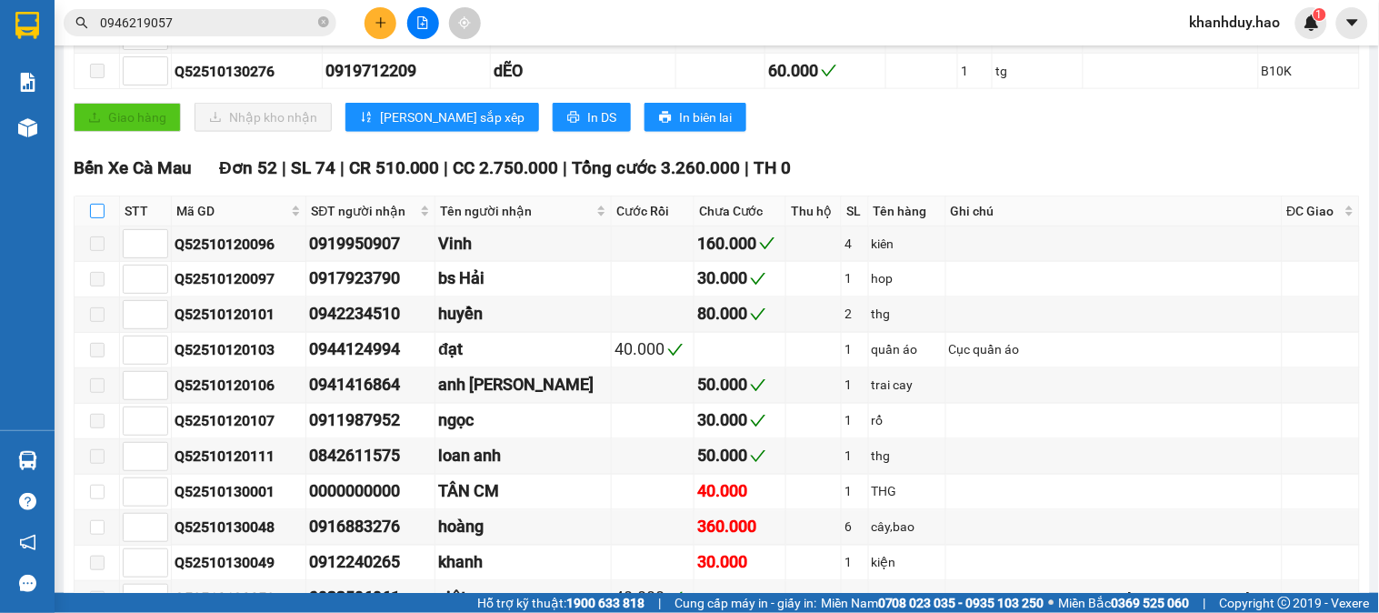
click at [97, 218] on input "checkbox" at bounding box center [97, 211] width 15 height 15
checkbox input "true"
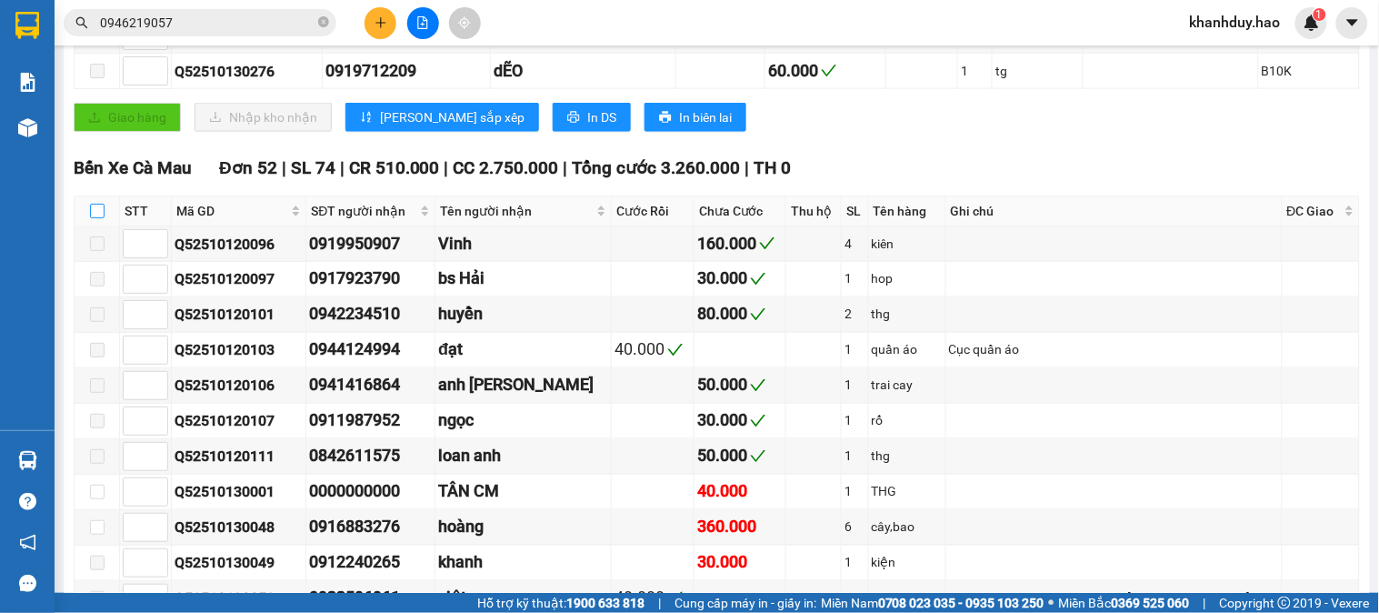
checkbox input "true"
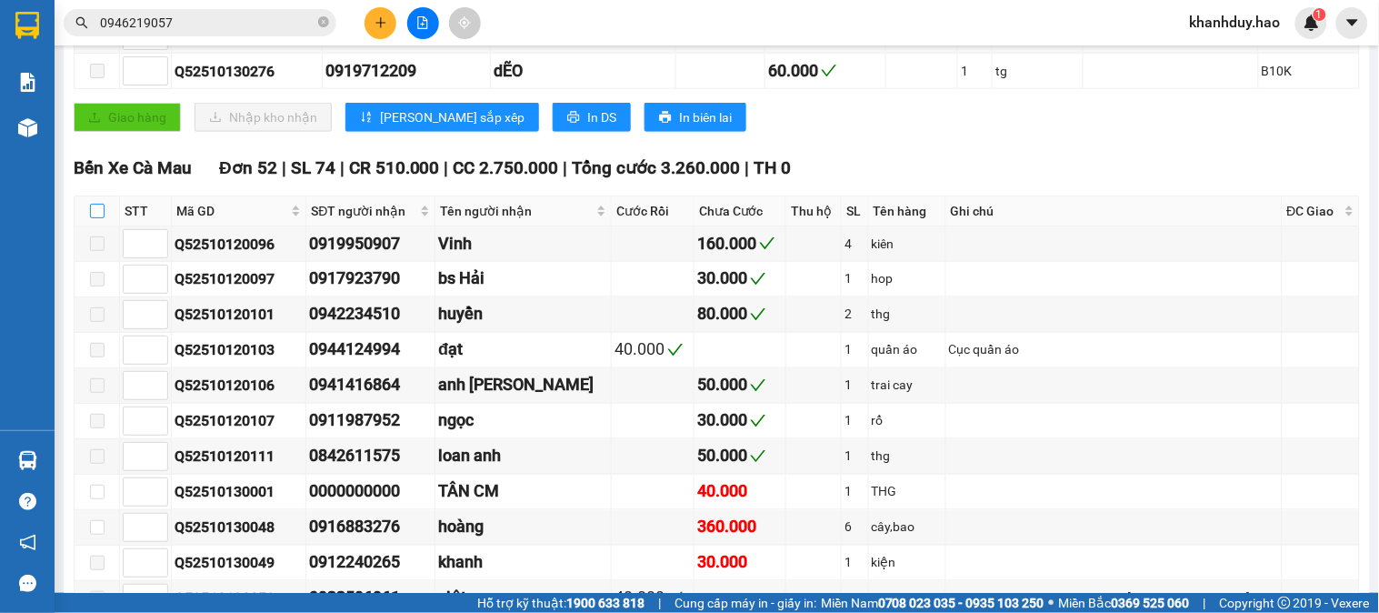
checkbox input "true"
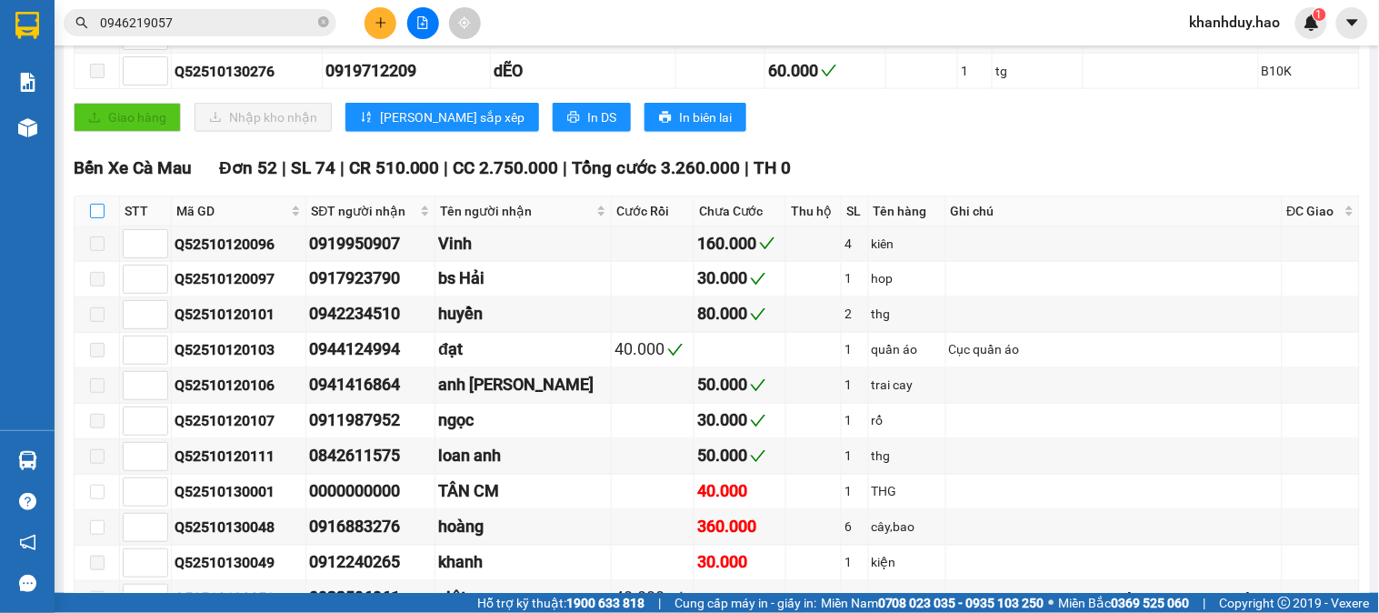
checkbox input "true"
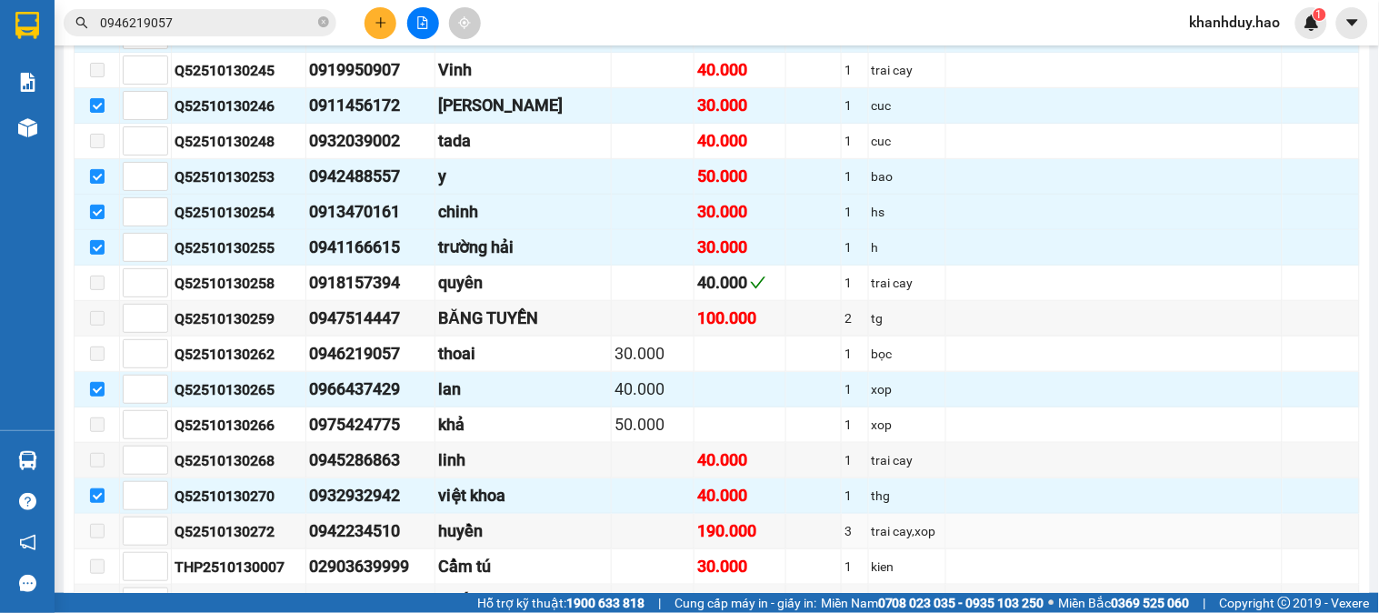
scroll to position [2525, 0]
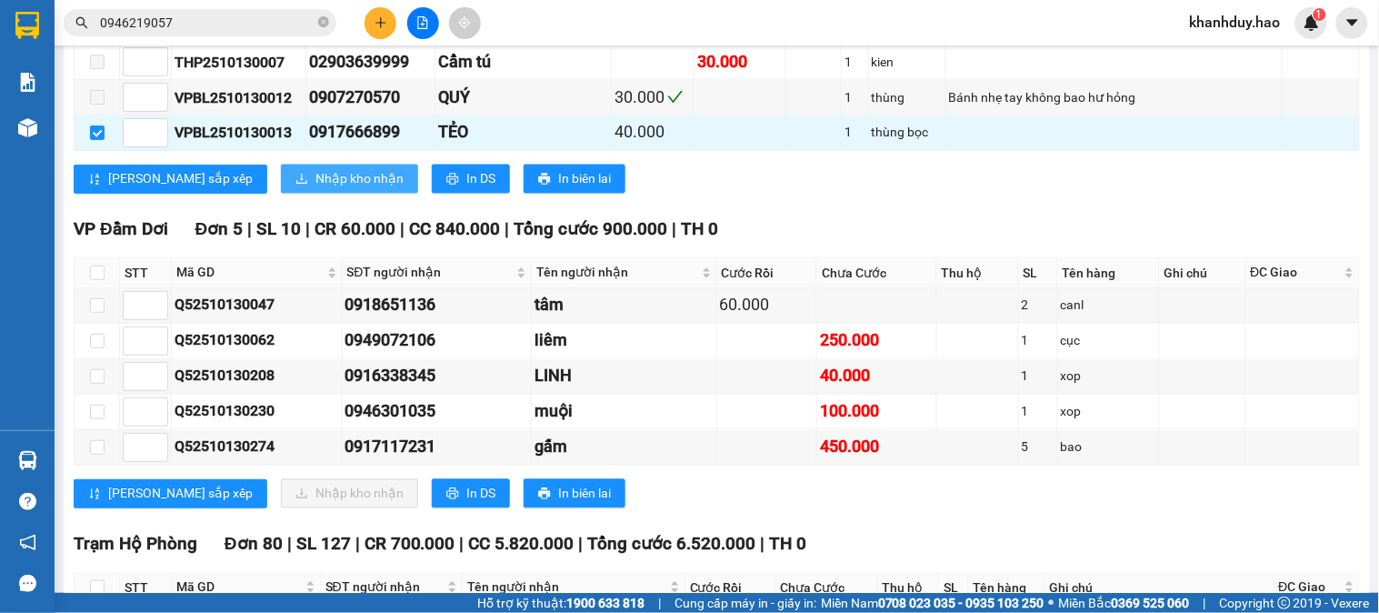
click at [315, 189] on span "Nhập kho nhận" at bounding box center [359, 179] width 88 height 20
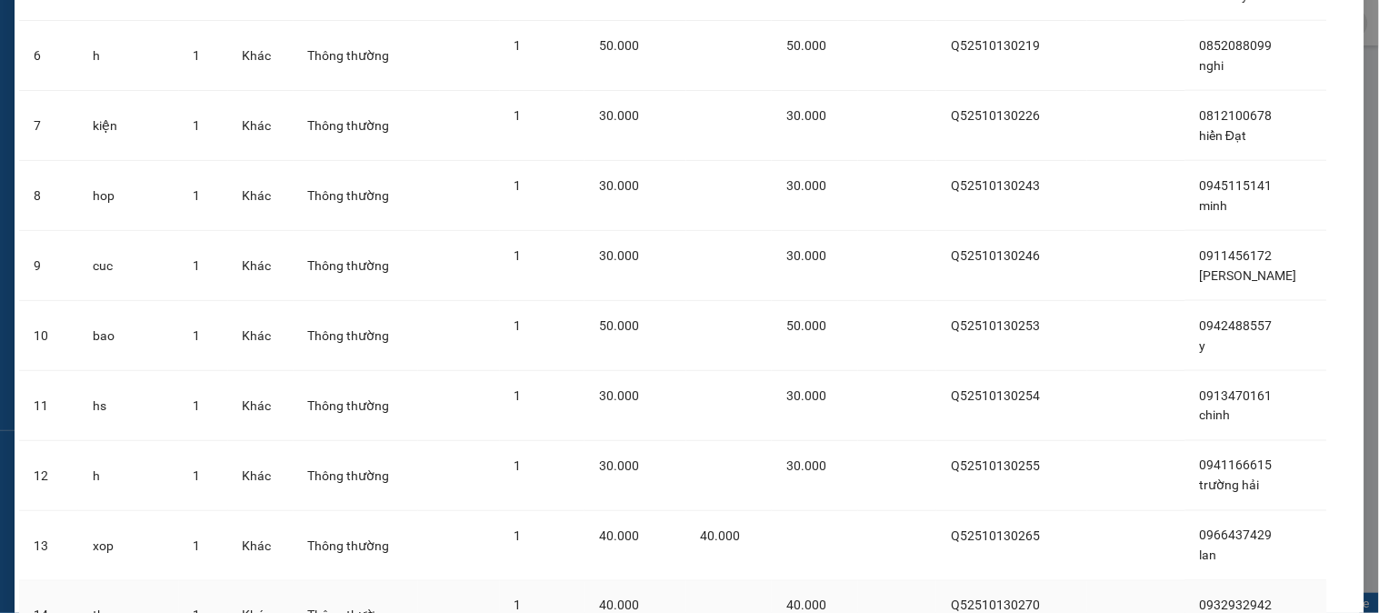
scroll to position [653, 0]
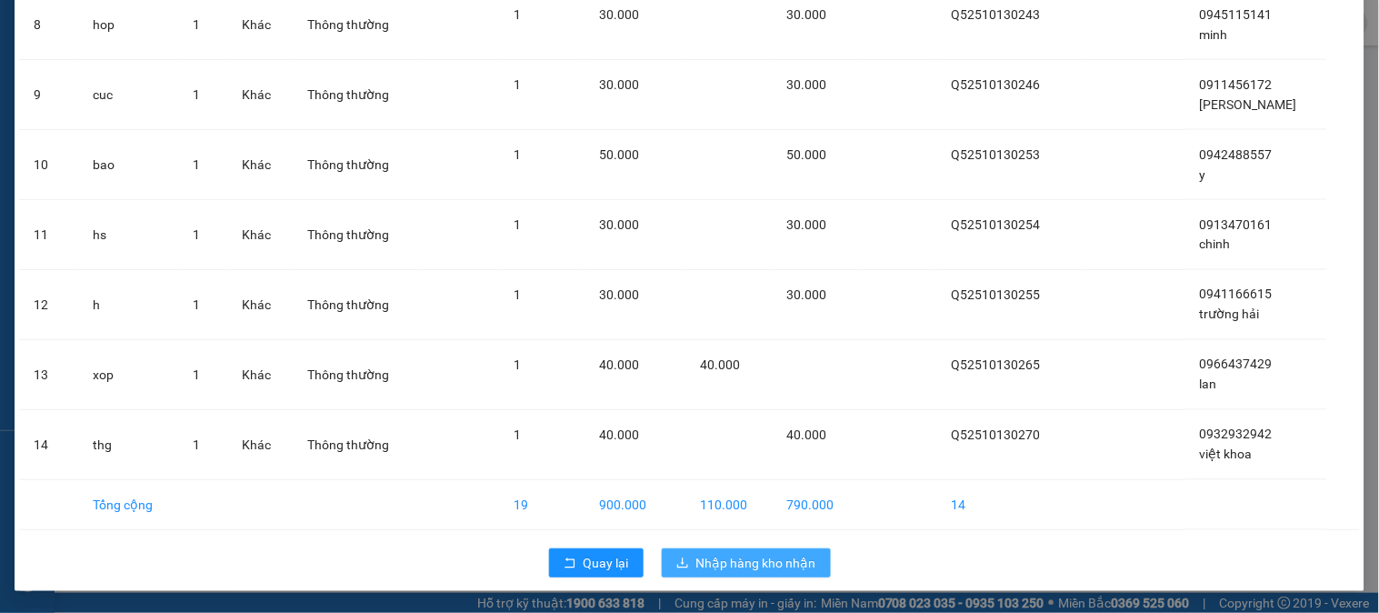
click at [768, 555] on span "Nhập hàng kho nhận" at bounding box center [756, 563] width 120 height 20
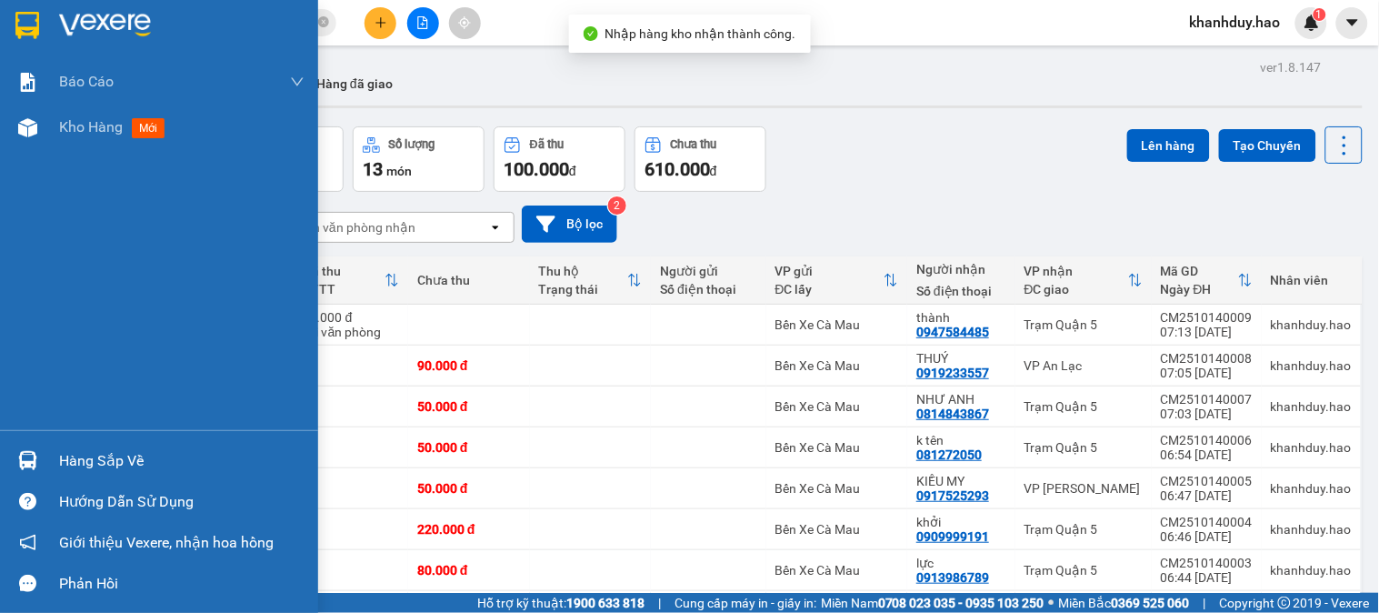
click at [95, 461] on div "Hàng sắp về" at bounding box center [181, 460] width 245 height 27
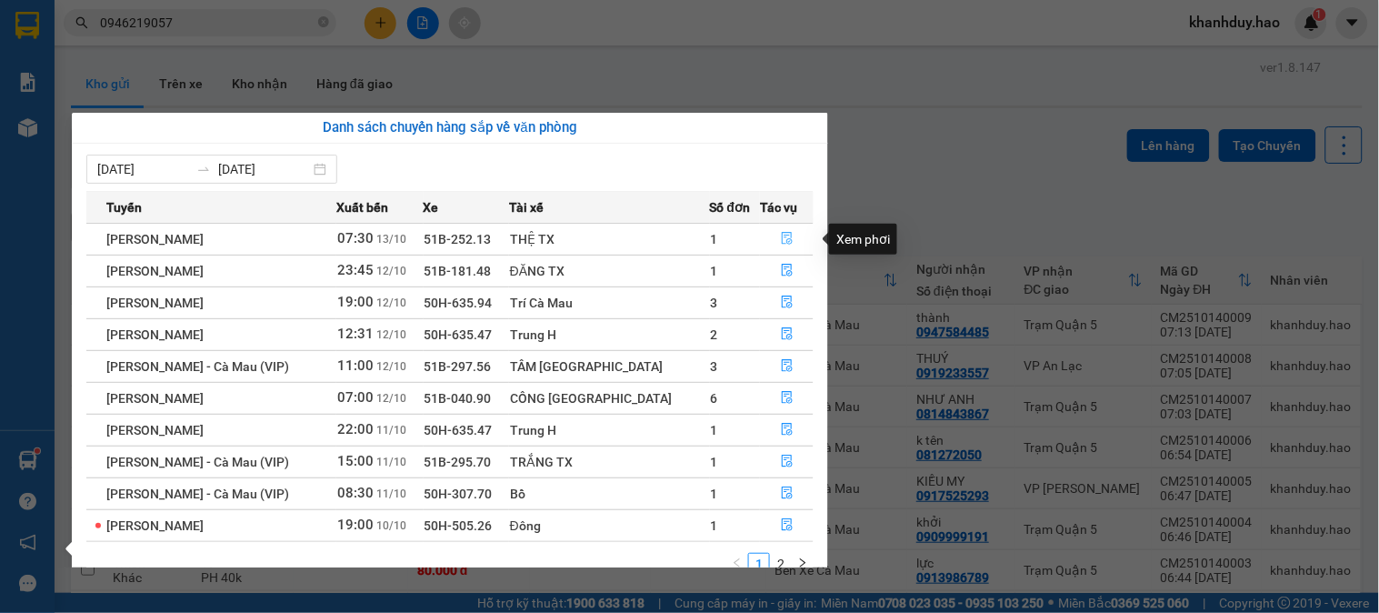
click at [782, 238] on icon "file-done" at bounding box center [787, 238] width 11 height 13
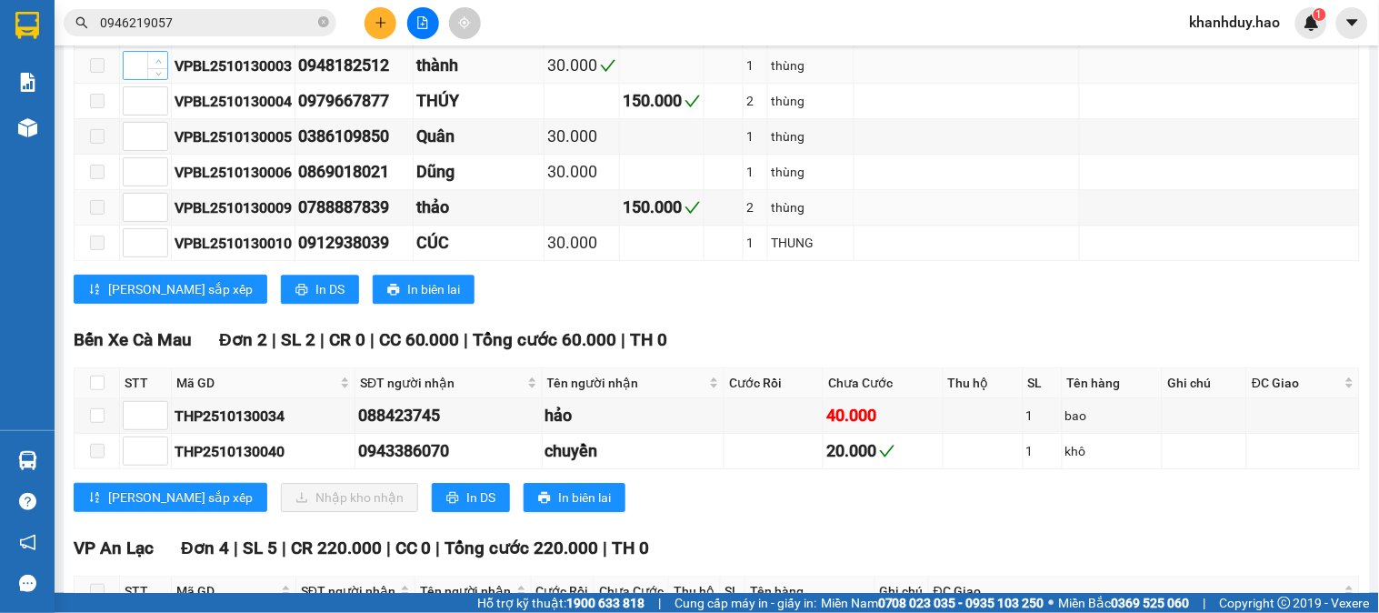
scroll to position [1313, 0]
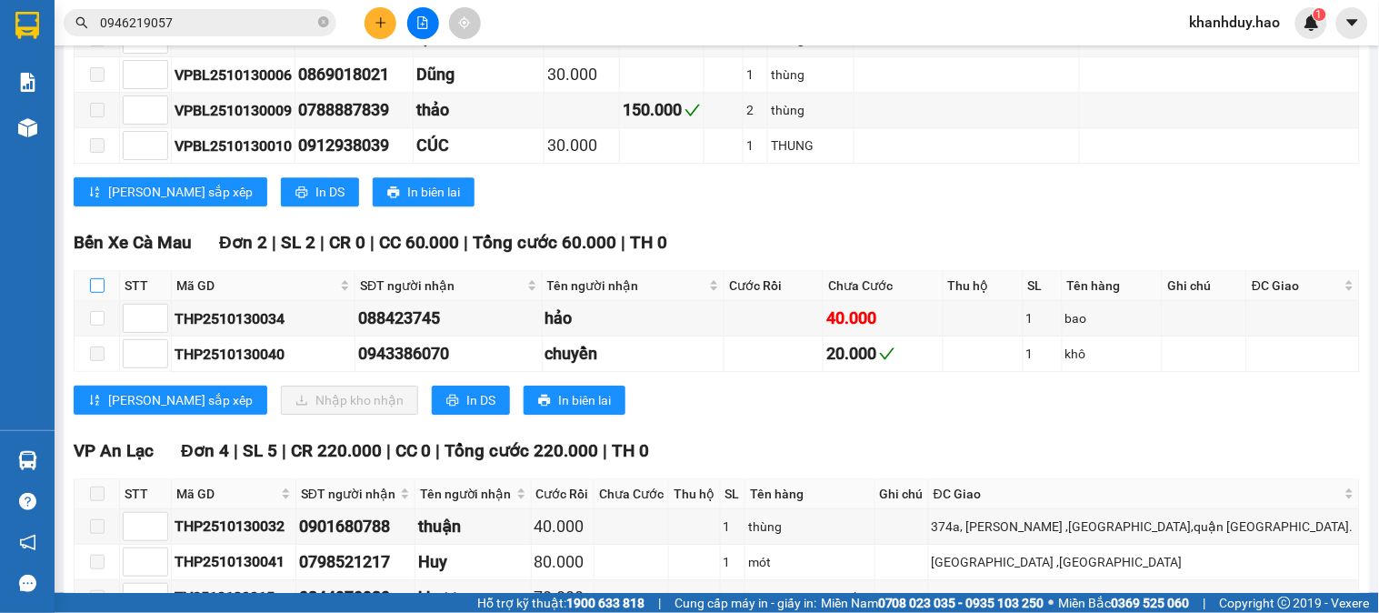
click at [92, 292] on input "checkbox" at bounding box center [97, 285] width 15 height 15
checkbox input "true"
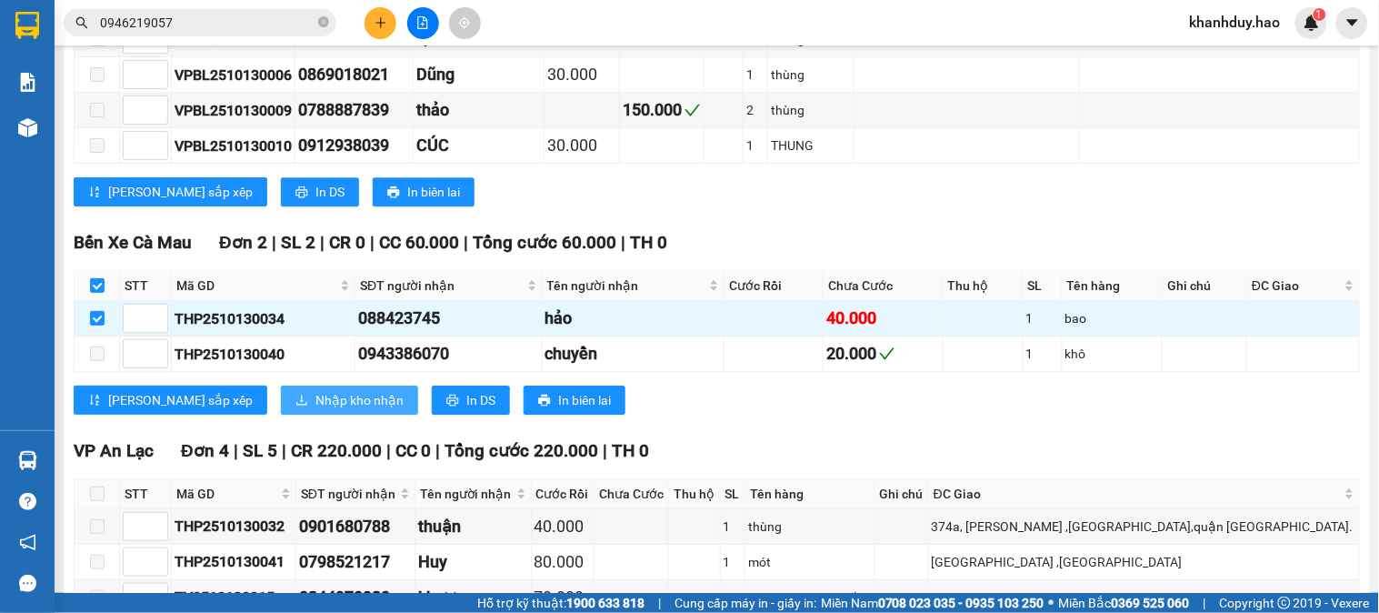
click at [315, 405] on span "Nhập kho nhận" at bounding box center [359, 400] width 88 height 20
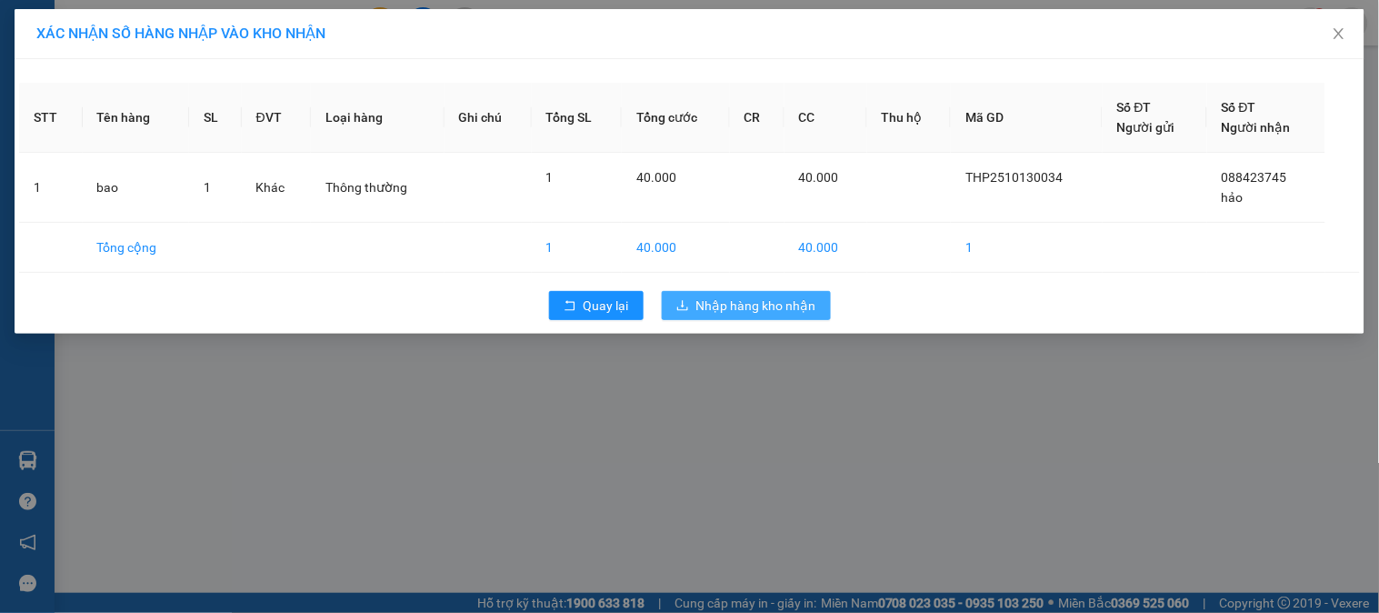
click at [756, 310] on span "Nhập hàng kho nhận" at bounding box center [756, 305] width 120 height 20
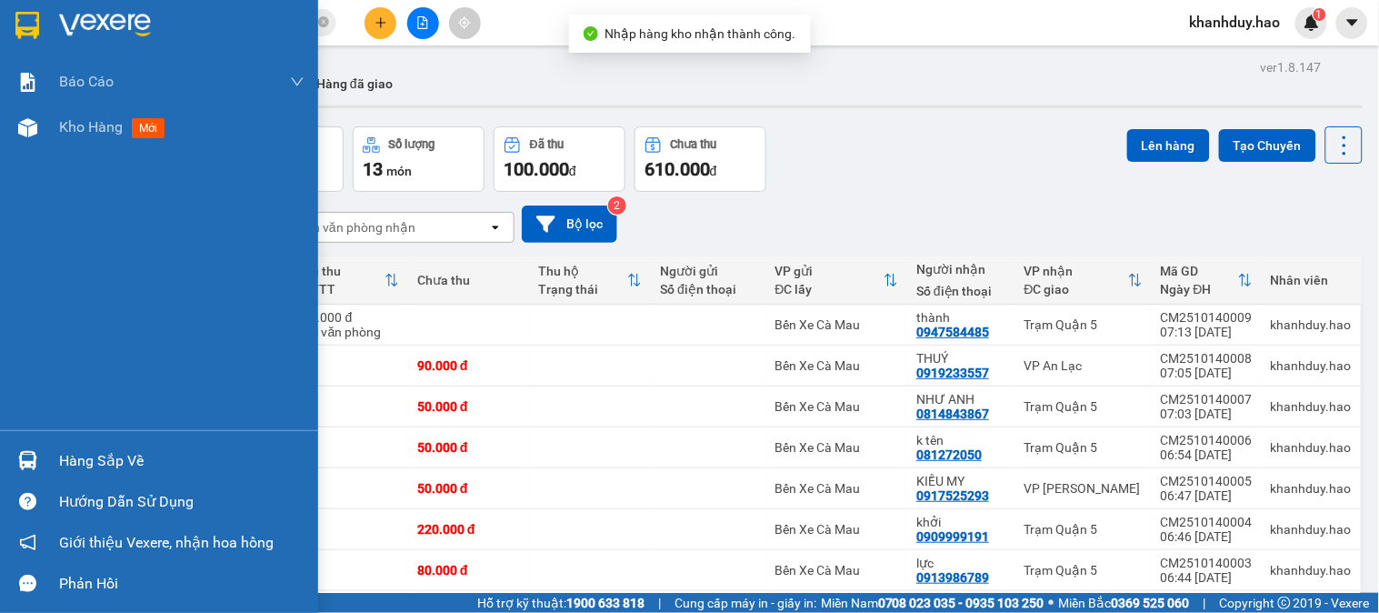
click at [84, 476] on div "Hàng sắp về" at bounding box center [159, 460] width 318 height 41
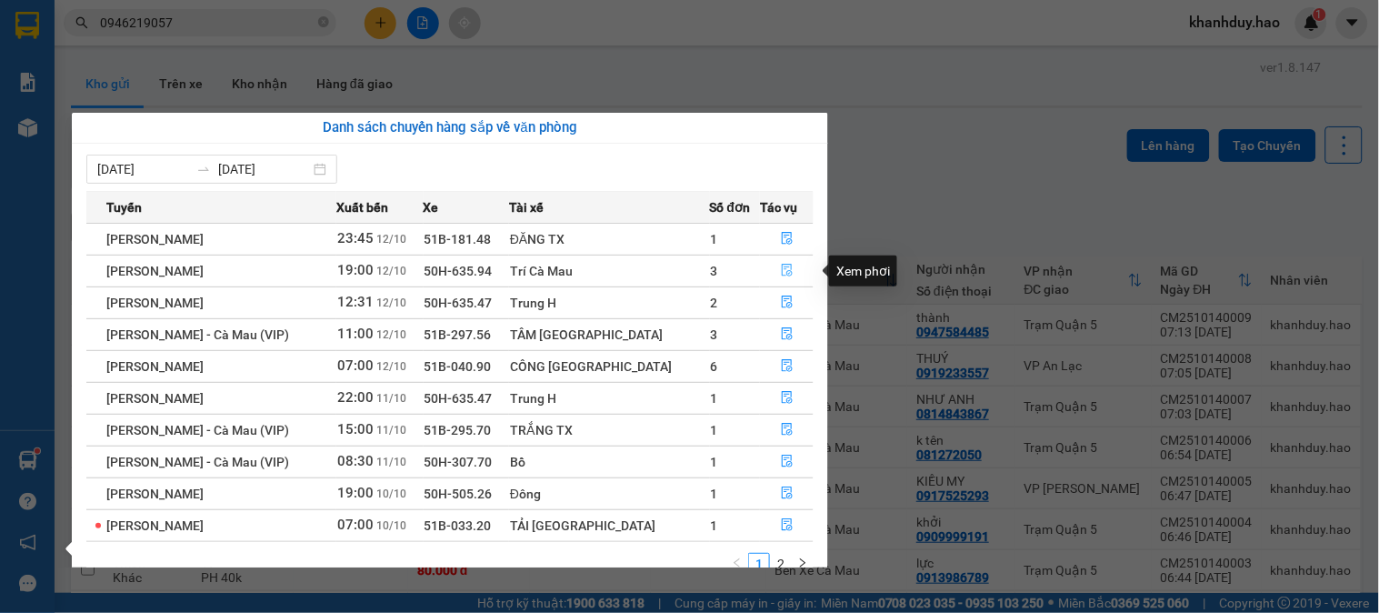
click at [781, 270] on icon "file-done" at bounding box center [787, 270] width 13 height 13
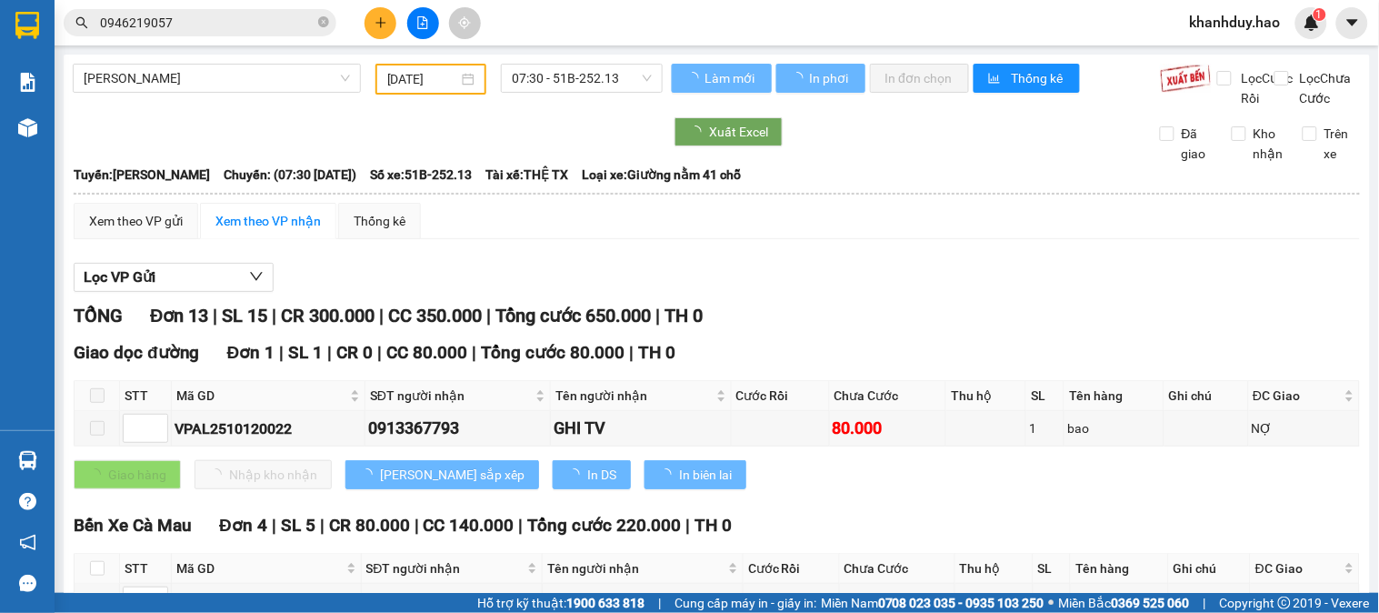
type input "12/10/2025"
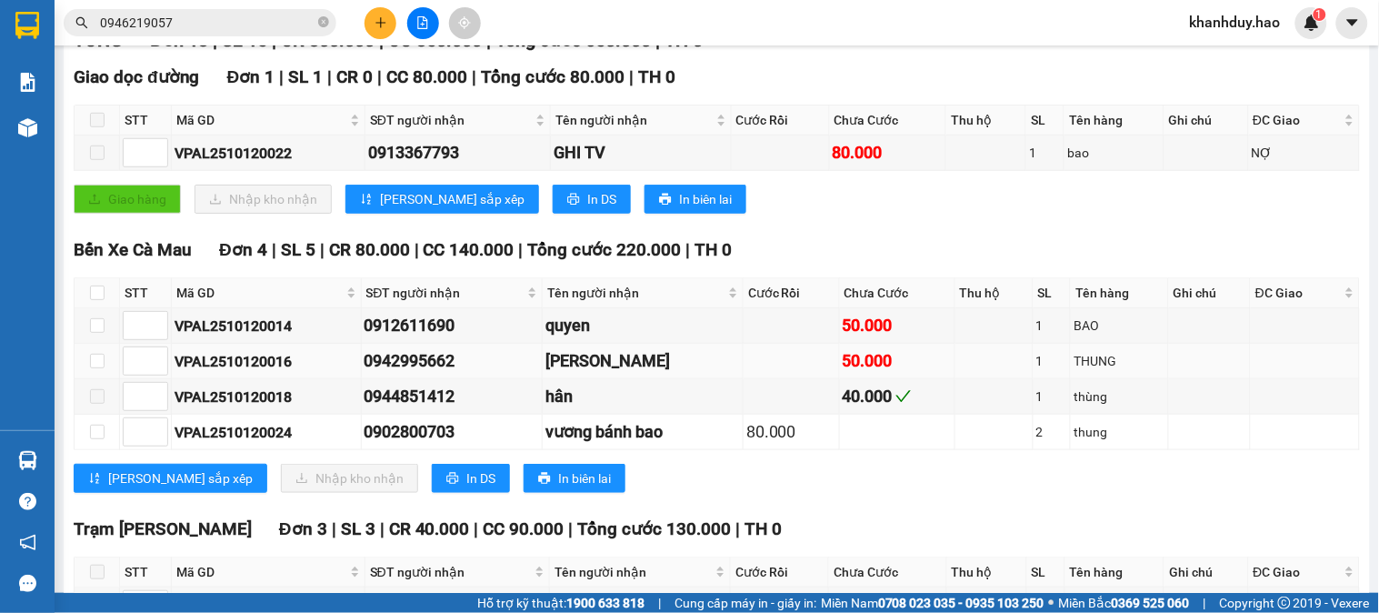
scroll to position [303, 0]
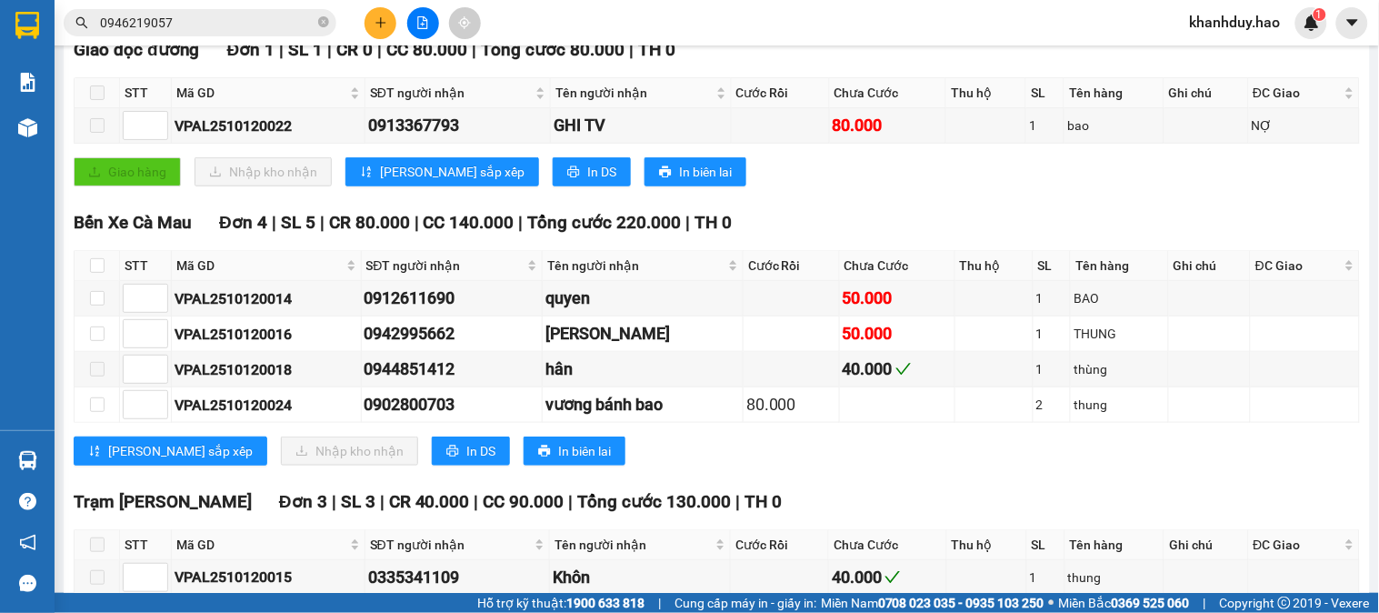
click at [100, 275] on th at bounding box center [97, 266] width 45 height 30
click at [100, 273] on input "checkbox" at bounding box center [97, 265] width 15 height 15
checkbox input "true"
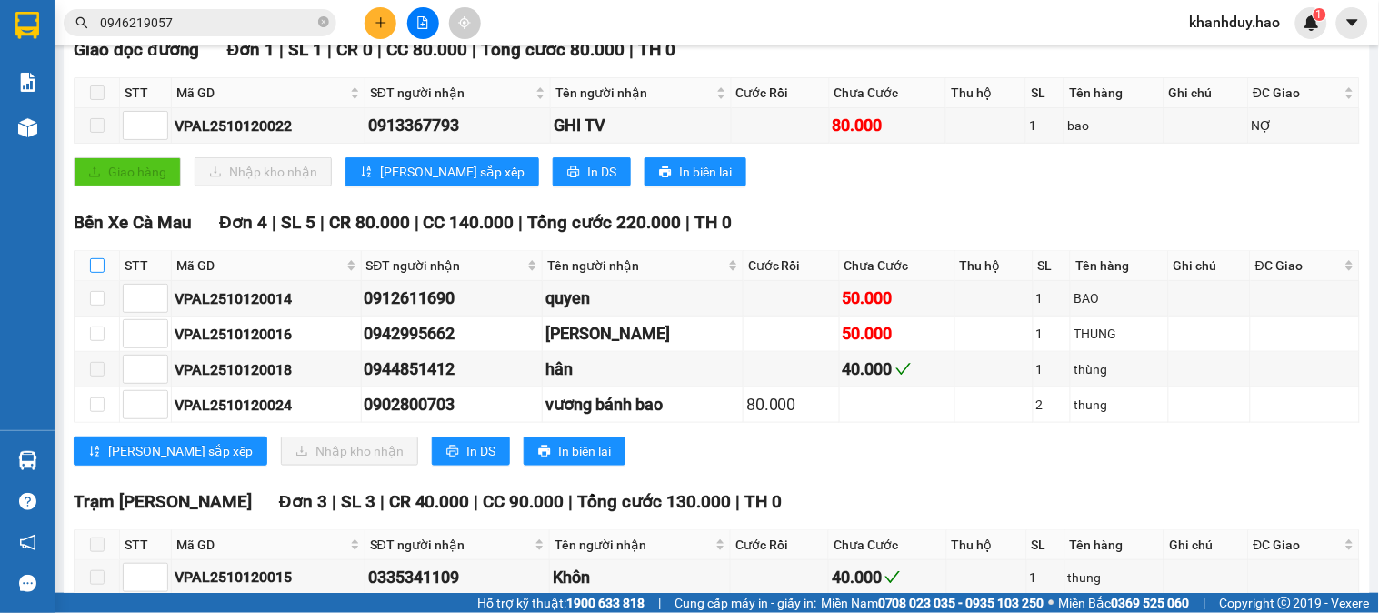
checkbox input "true"
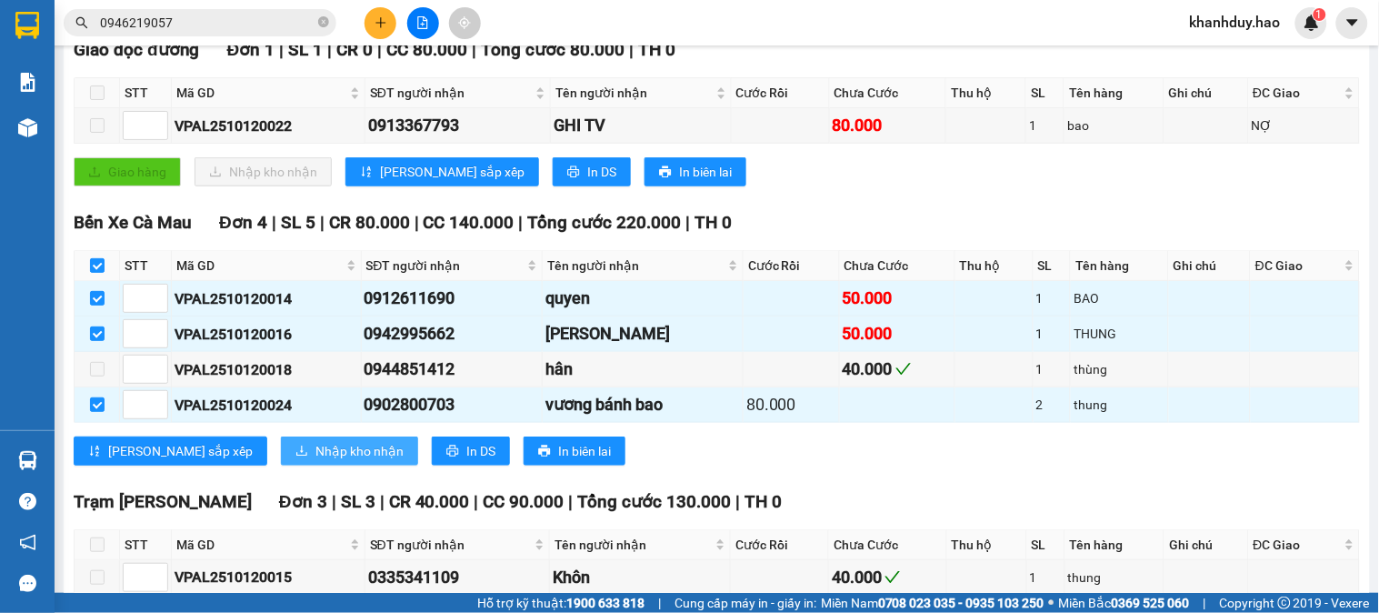
click at [315, 461] on span "Nhập kho nhận" at bounding box center [359, 451] width 88 height 20
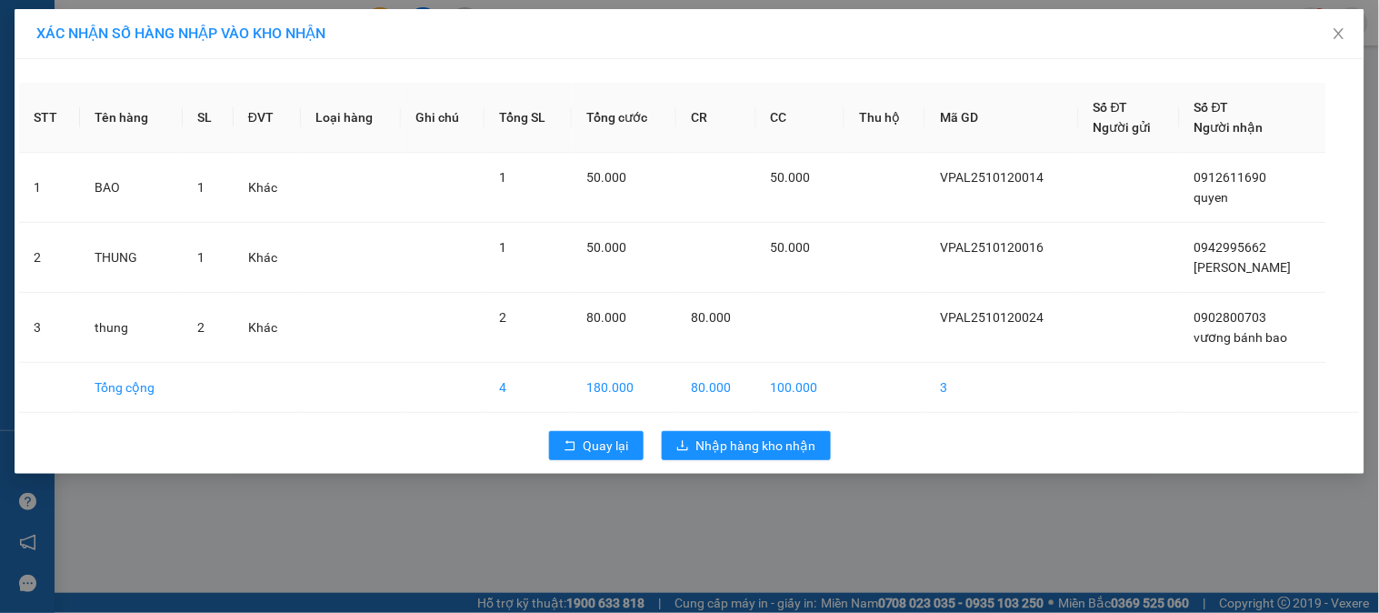
click at [727, 468] on div "Quay lại Nhập hàng kho nhận" at bounding box center [689, 445] width 1341 height 47
click at [740, 485] on div "XÁC NHẬN SỐ HÀNG NHẬP VÀO KHO NHẬN STT Tên hàng SL ĐVT Loại hàng Ghi chú Tổng S…" at bounding box center [689, 306] width 1379 height 613
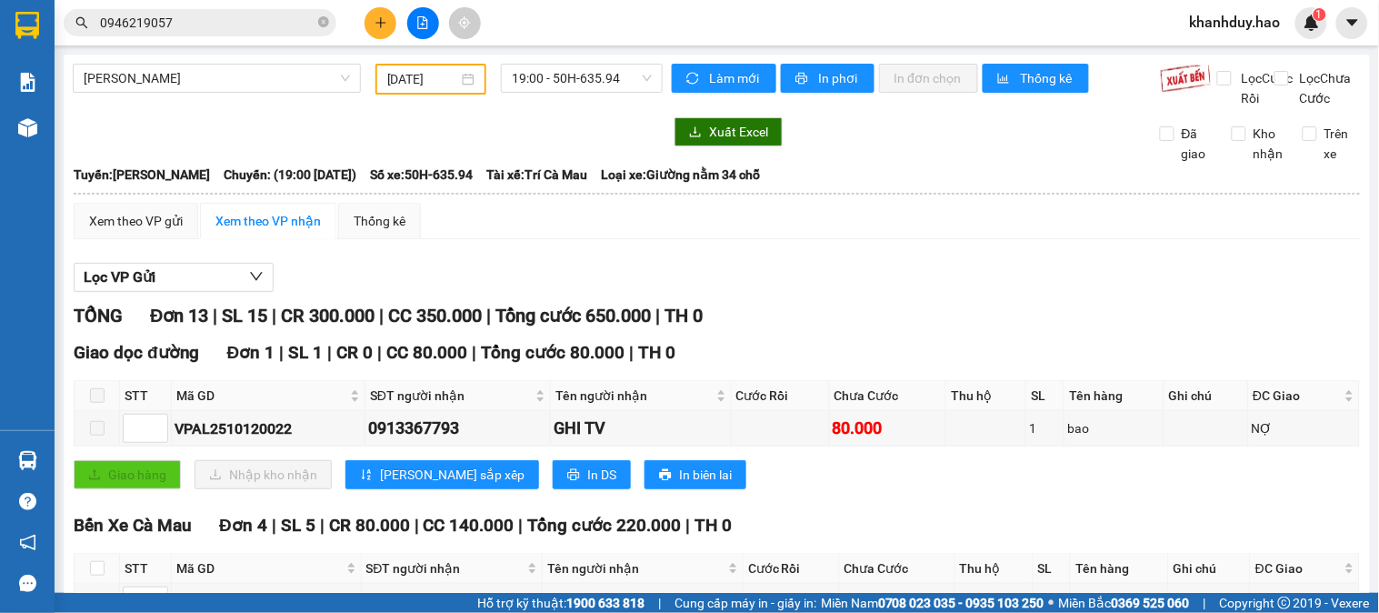
click at [755, 446] on td at bounding box center [781, 428] width 98 height 35
drag, startPoint x: 839, startPoint y: 268, endPoint x: 587, endPoint y: 318, distance: 256.7
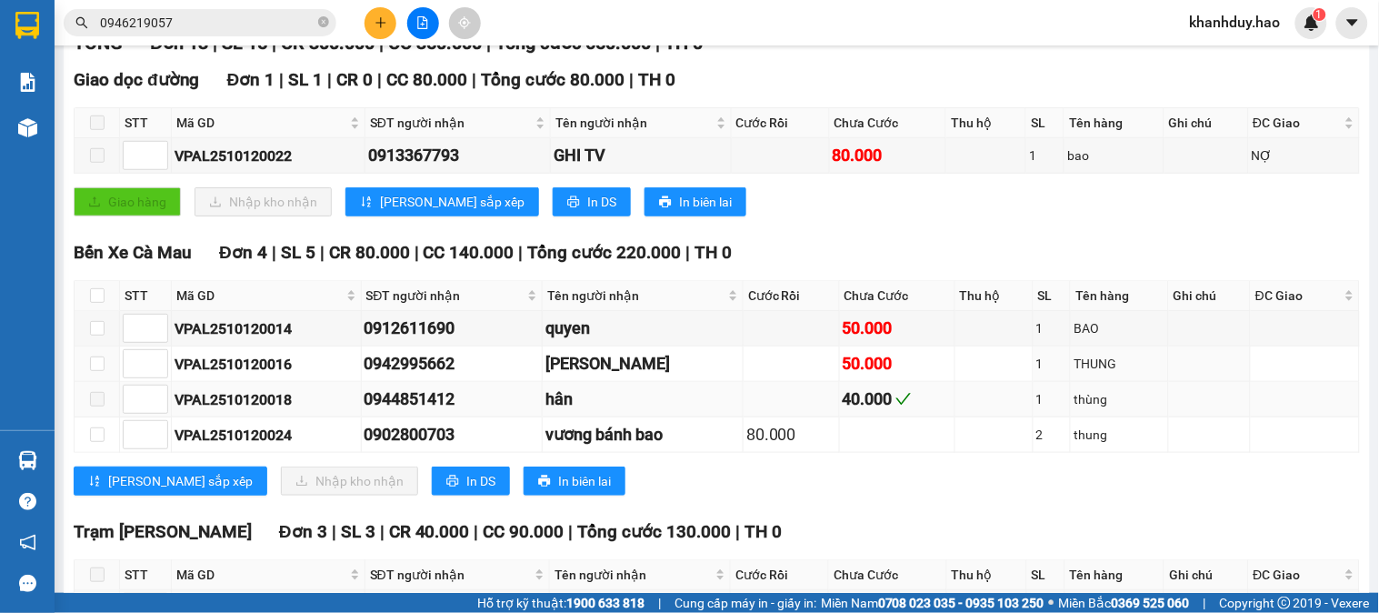
scroll to position [303, 0]
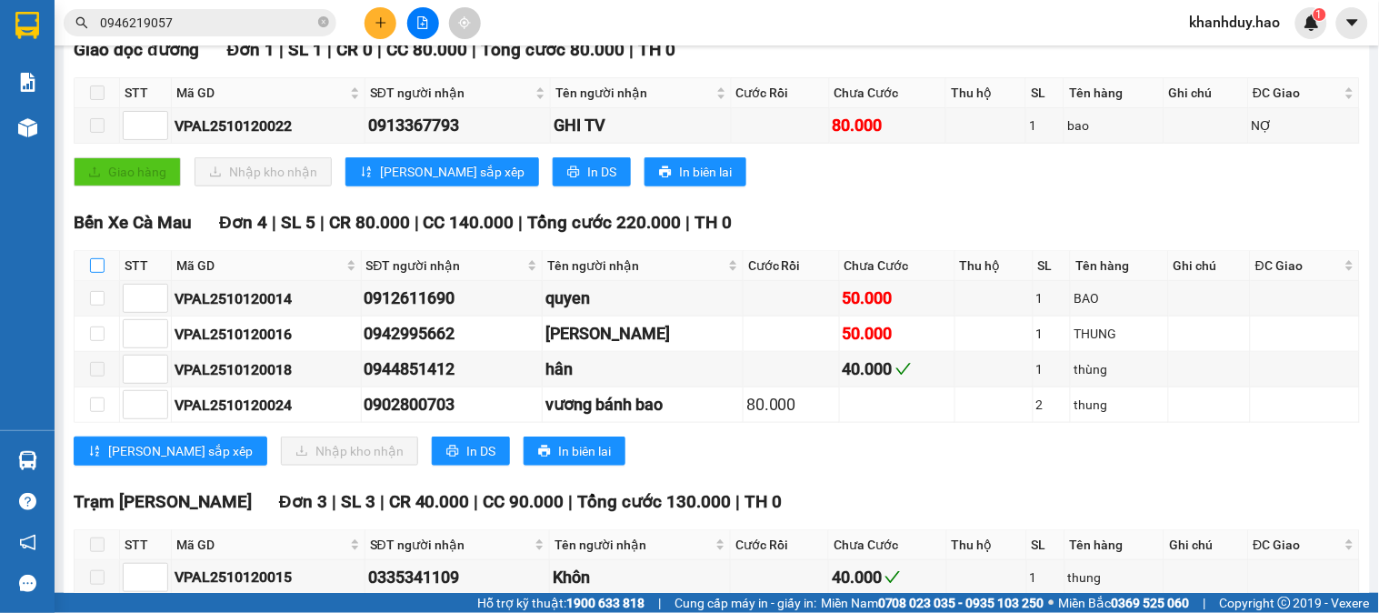
click at [96, 273] on input "checkbox" at bounding box center [97, 265] width 15 height 15
checkbox input "true"
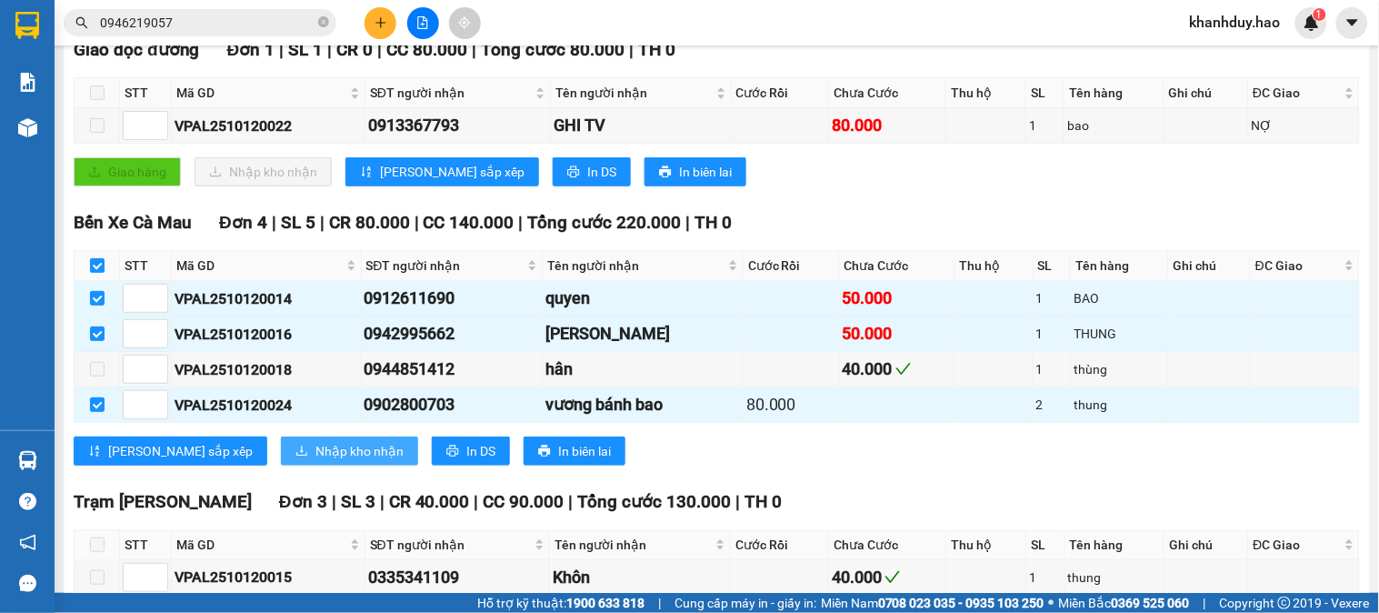
click at [315, 461] on span "Nhập kho nhận" at bounding box center [359, 451] width 88 height 20
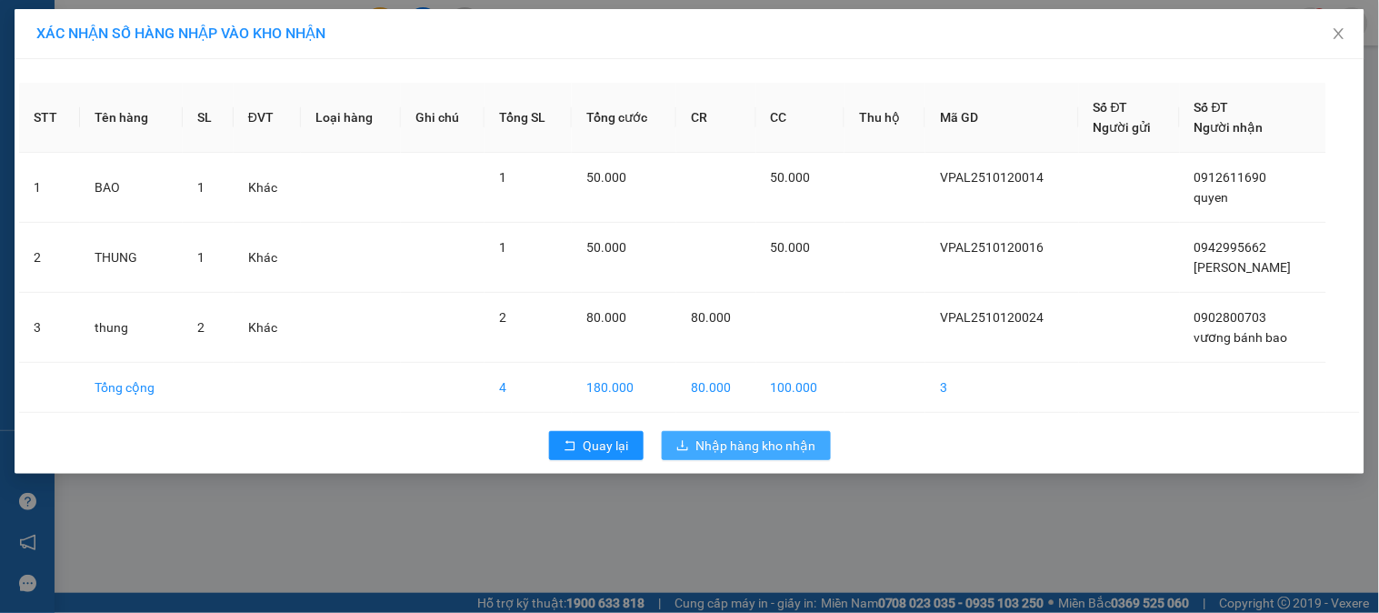
click at [709, 455] on span "Nhập hàng kho nhận" at bounding box center [756, 445] width 120 height 20
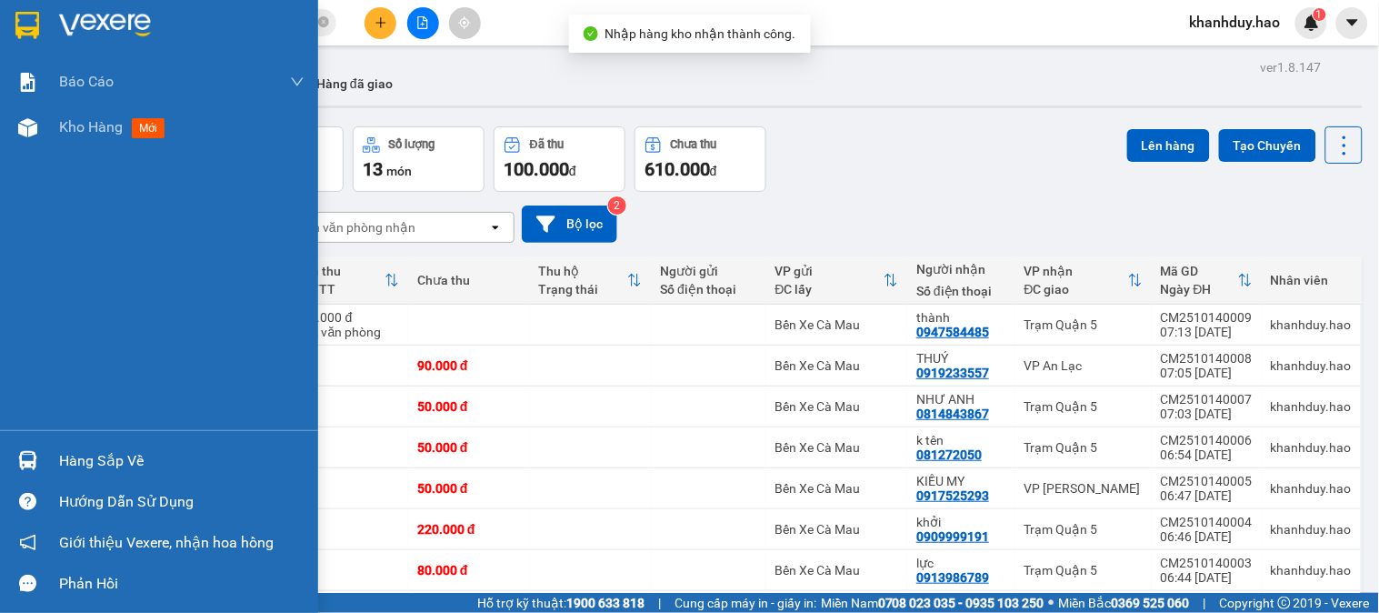
click at [96, 470] on div "Hàng sắp về" at bounding box center [181, 460] width 245 height 27
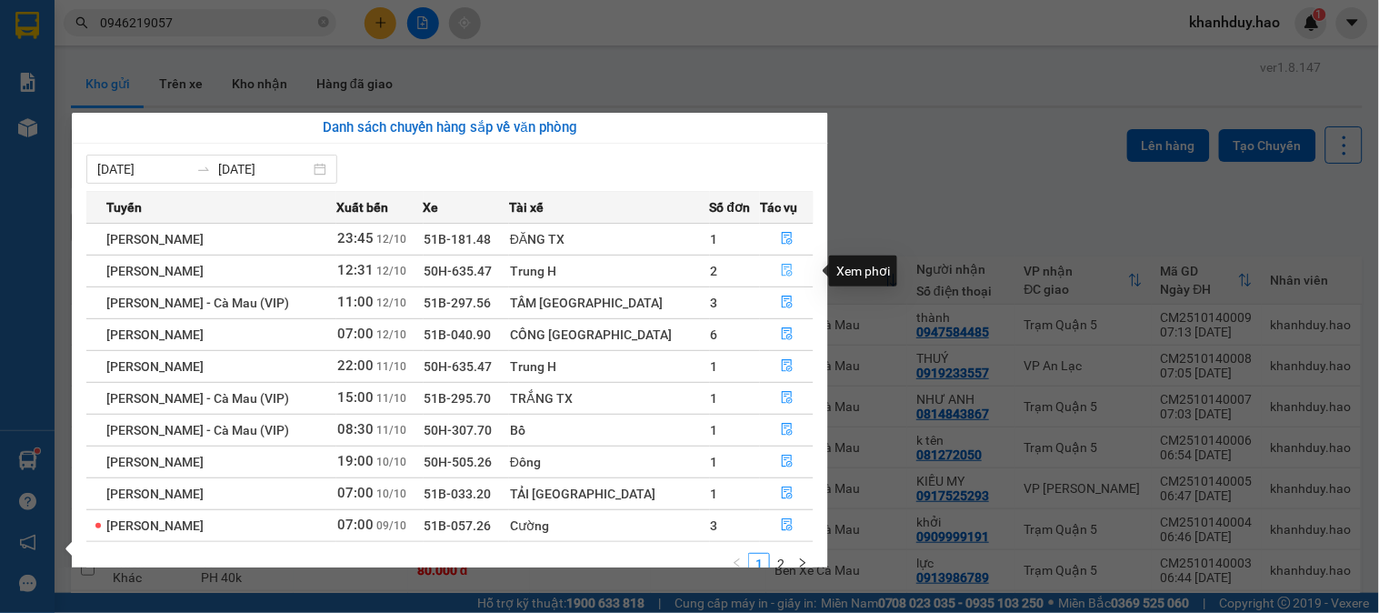
click at [782, 265] on icon "file-done" at bounding box center [787, 270] width 11 height 13
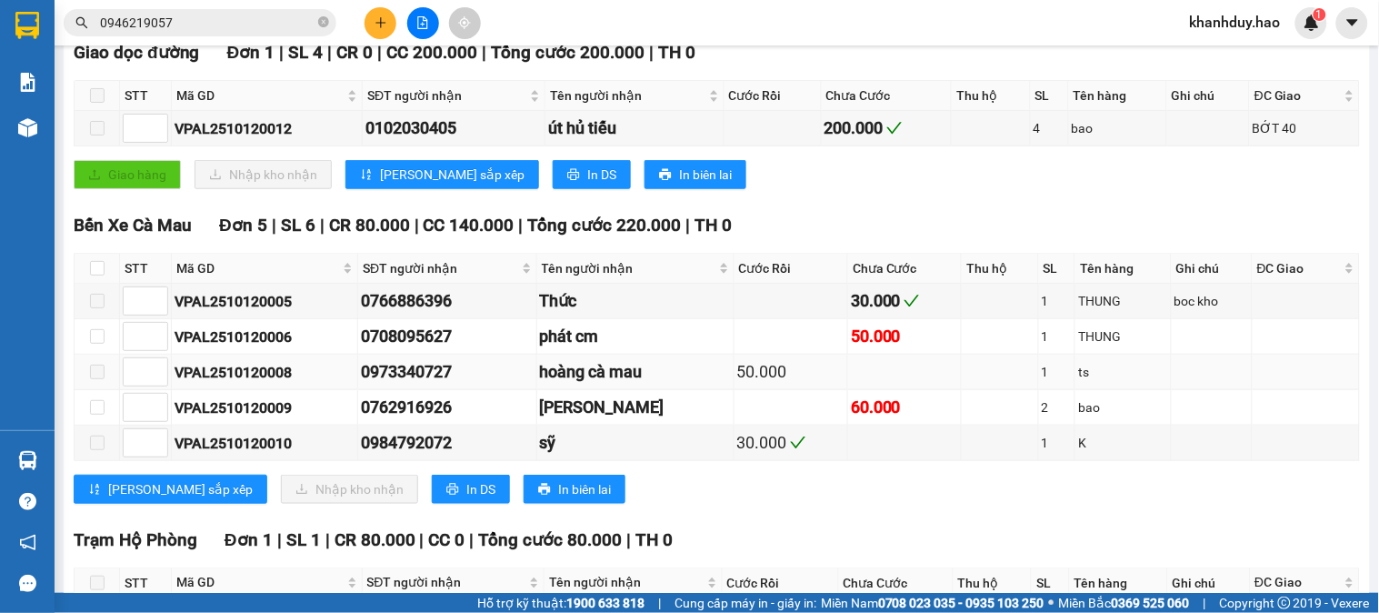
scroll to position [404, 0]
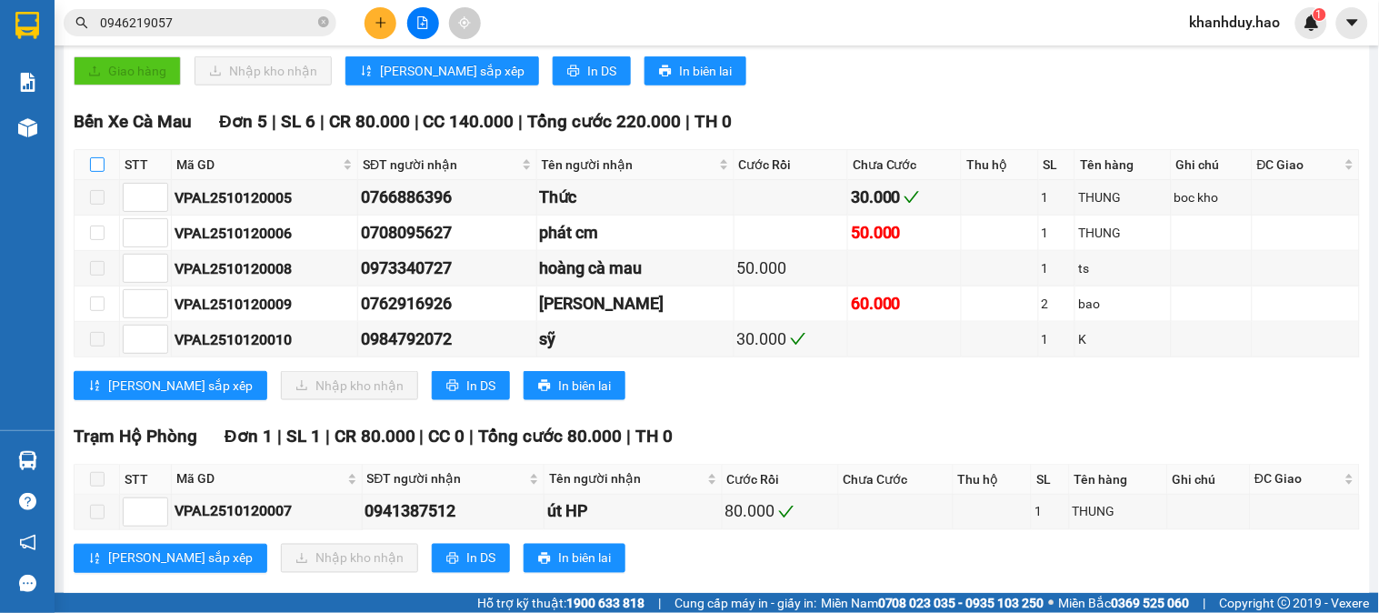
click at [104, 175] on label at bounding box center [97, 165] width 15 height 20
click at [104, 172] on input "checkbox" at bounding box center [97, 164] width 15 height 15
checkbox input "true"
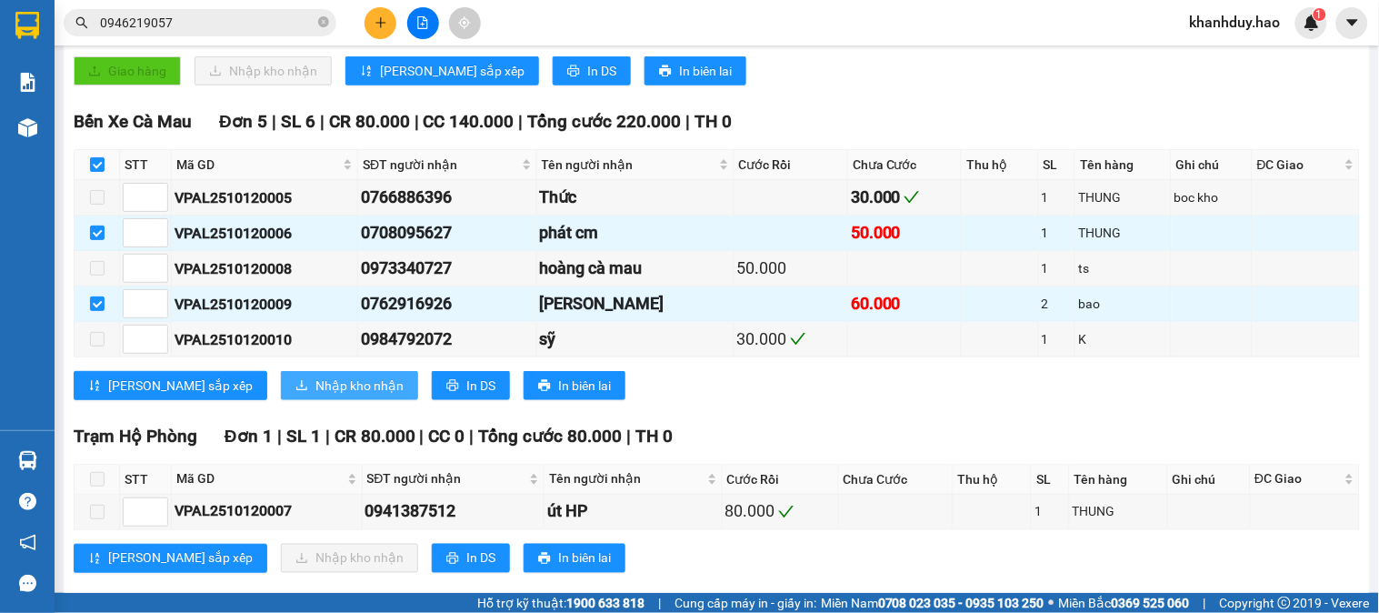
click at [315, 395] on span "Nhập kho nhận" at bounding box center [359, 385] width 88 height 20
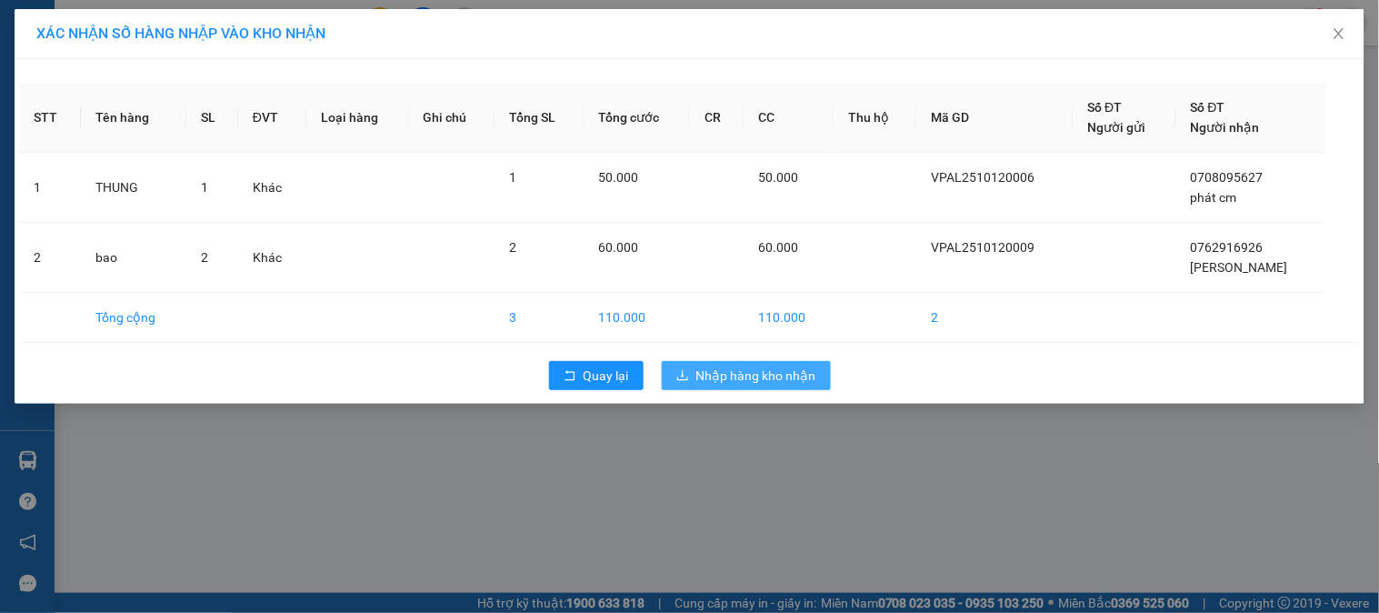
click at [686, 368] on button "Nhập hàng kho nhận" at bounding box center [746, 375] width 169 height 29
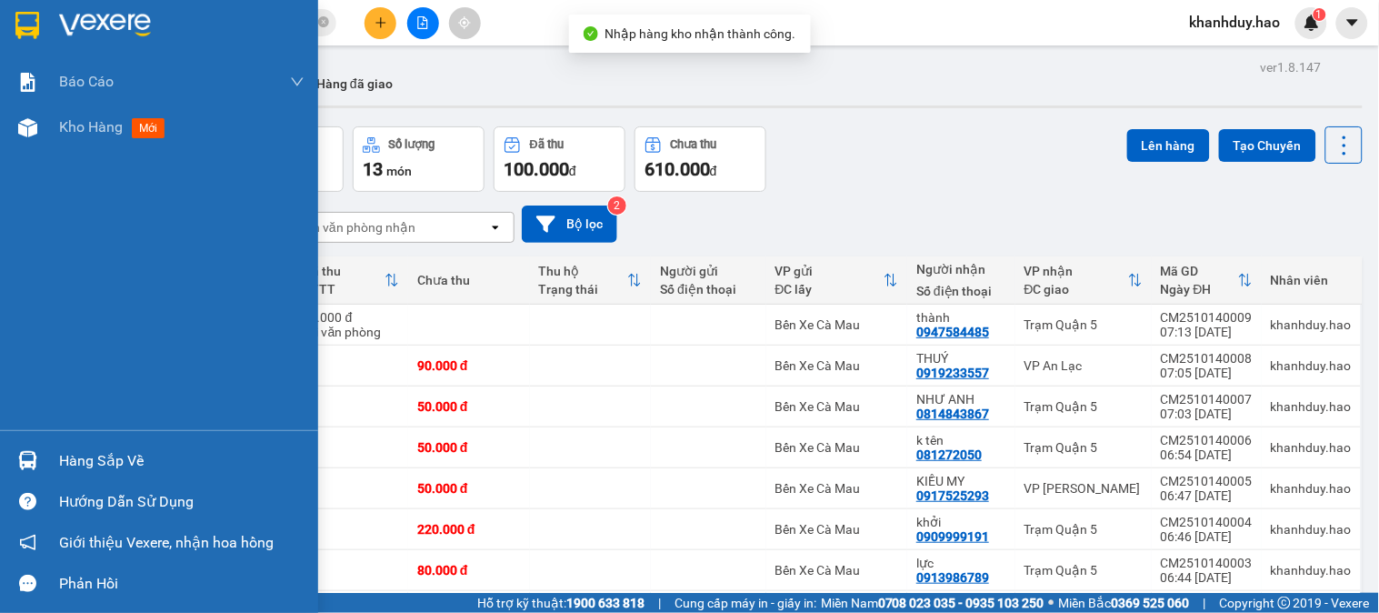
click at [48, 474] on div "Hàng sắp về" at bounding box center [159, 460] width 318 height 41
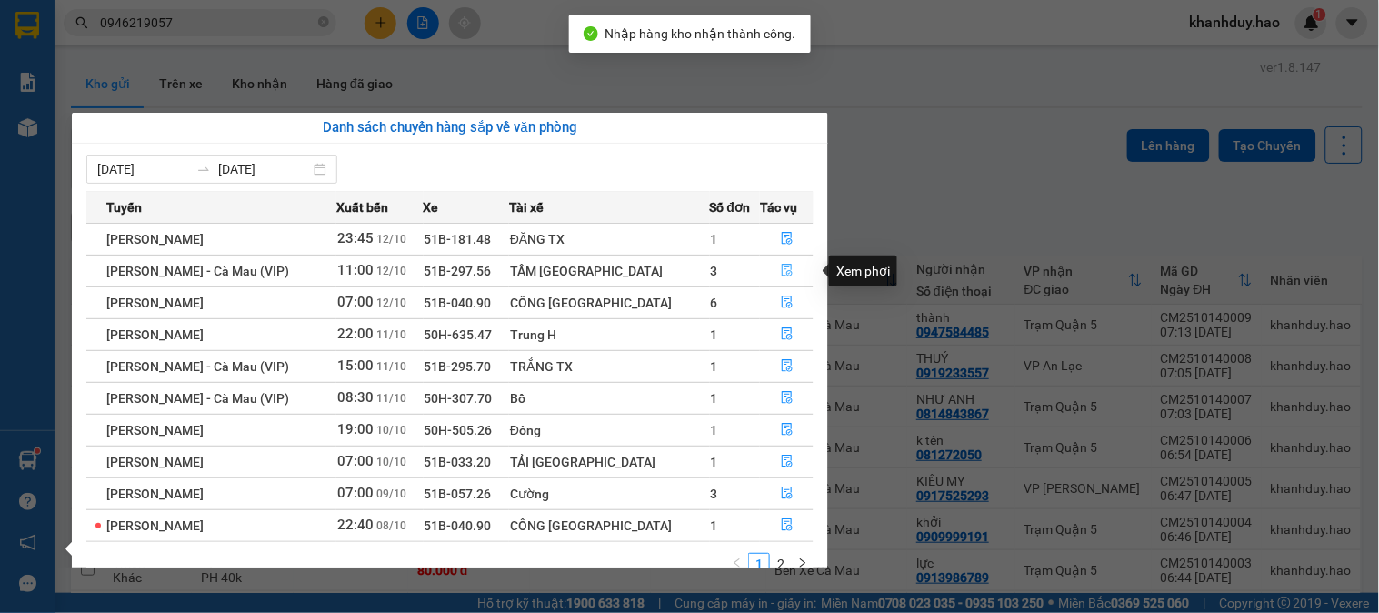
click at [781, 274] on icon "file-done" at bounding box center [787, 270] width 13 height 13
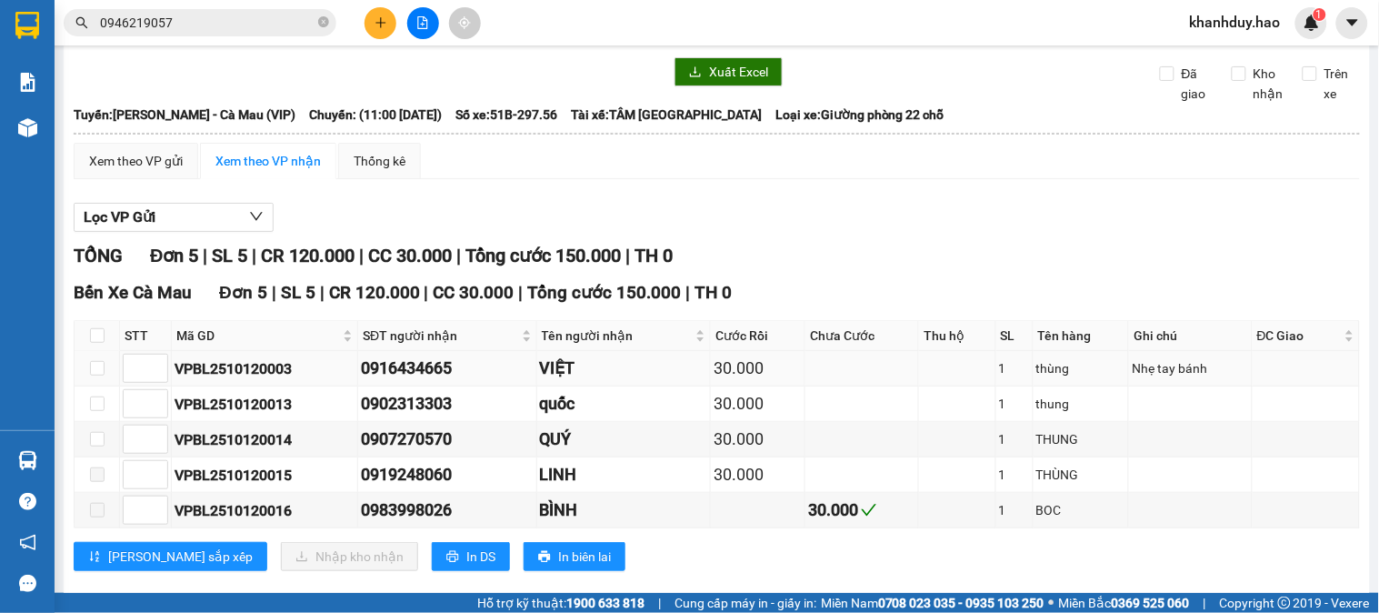
scroll to position [111, 0]
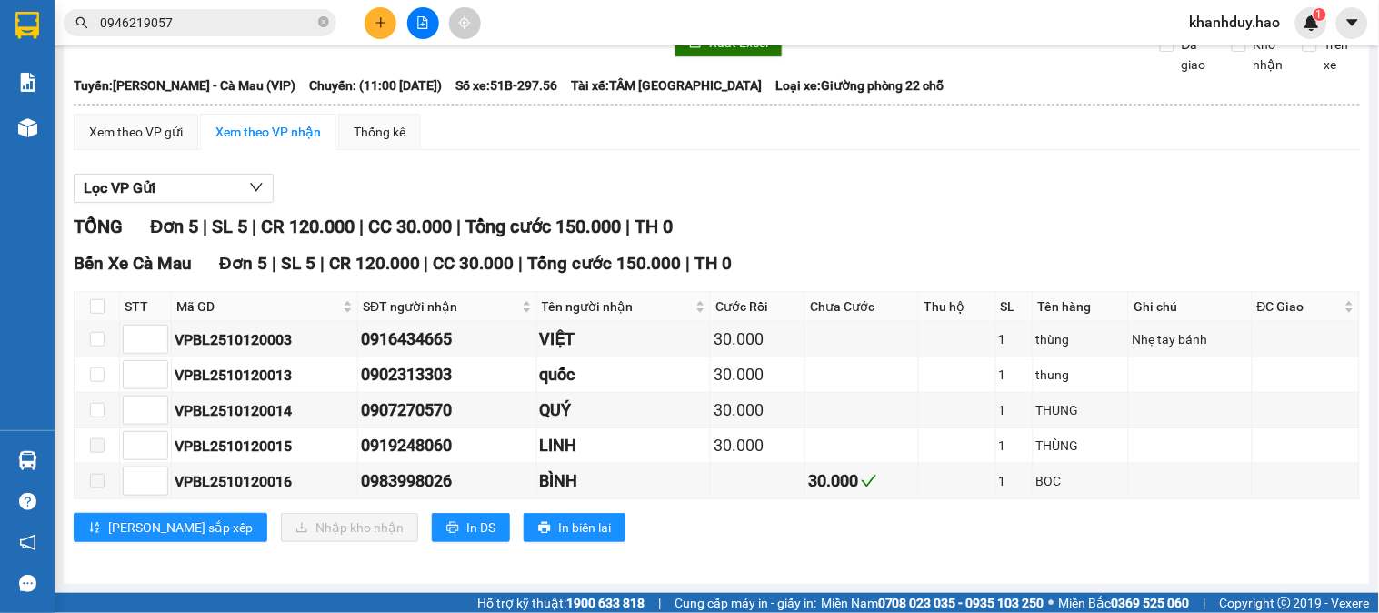
click at [82, 297] on th at bounding box center [97, 307] width 45 height 30
click at [95, 312] on input "checkbox" at bounding box center [97, 306] width 15 height 15
checkbox input "true"
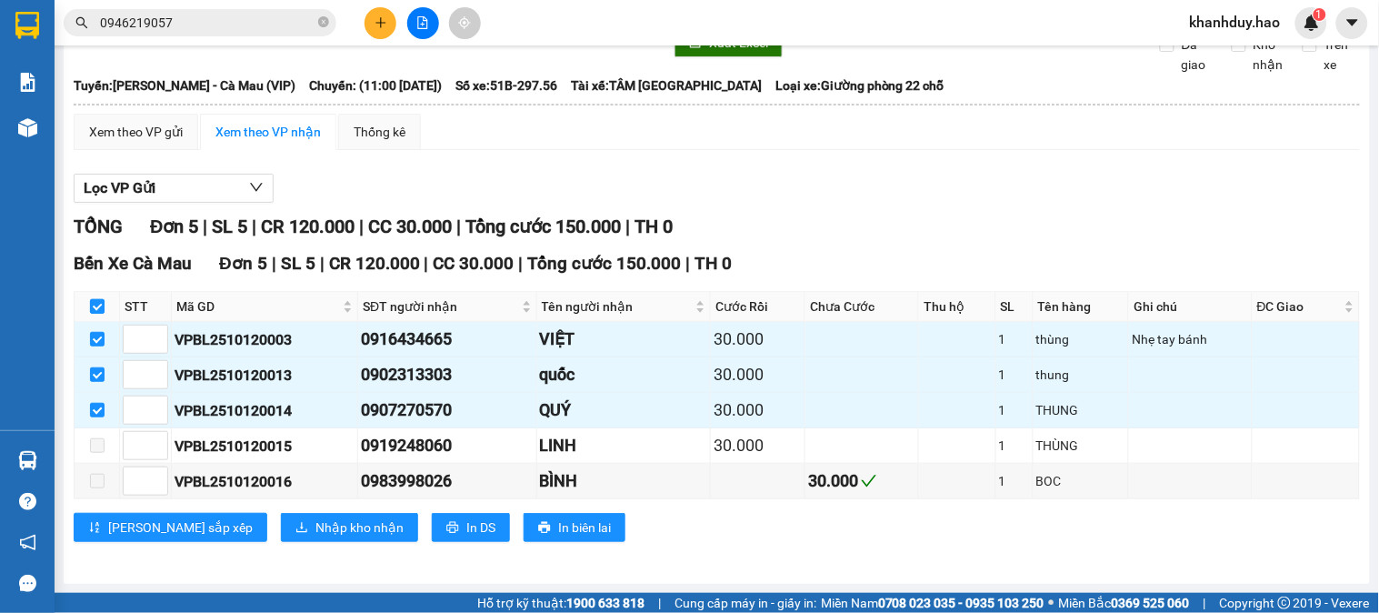
checkbox input "true"
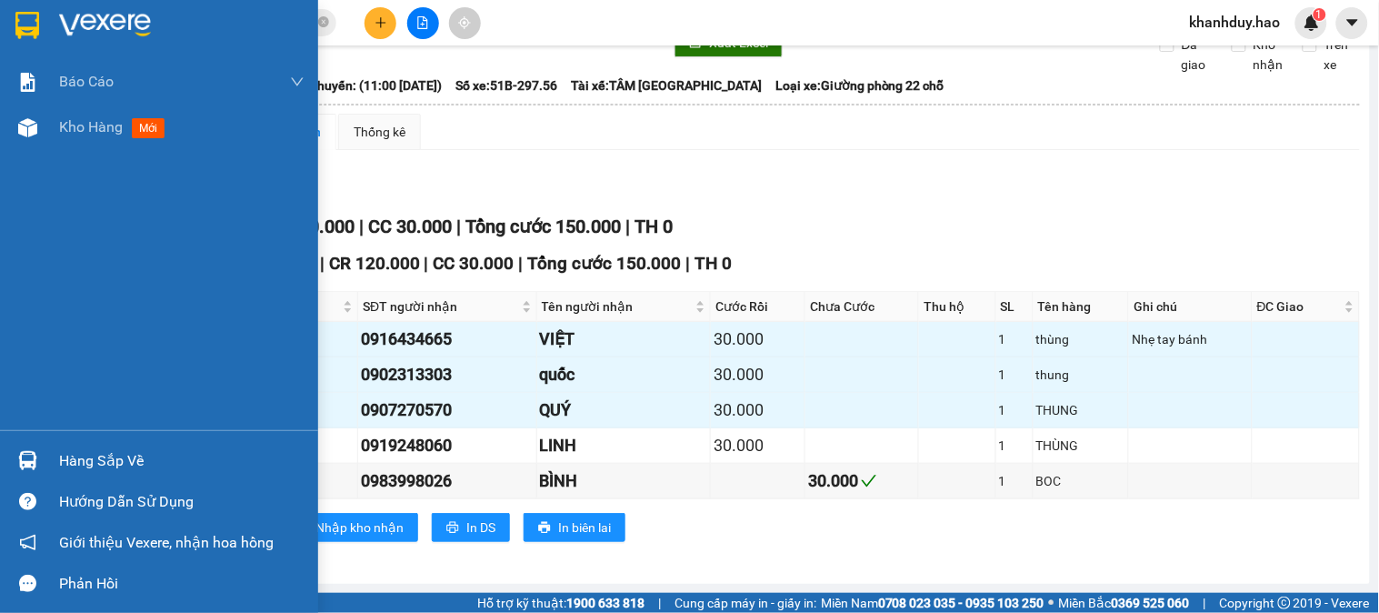
click at [68, 448] on div "Hàng sắp về" at bounding box center [181, 460] width 245 height 27
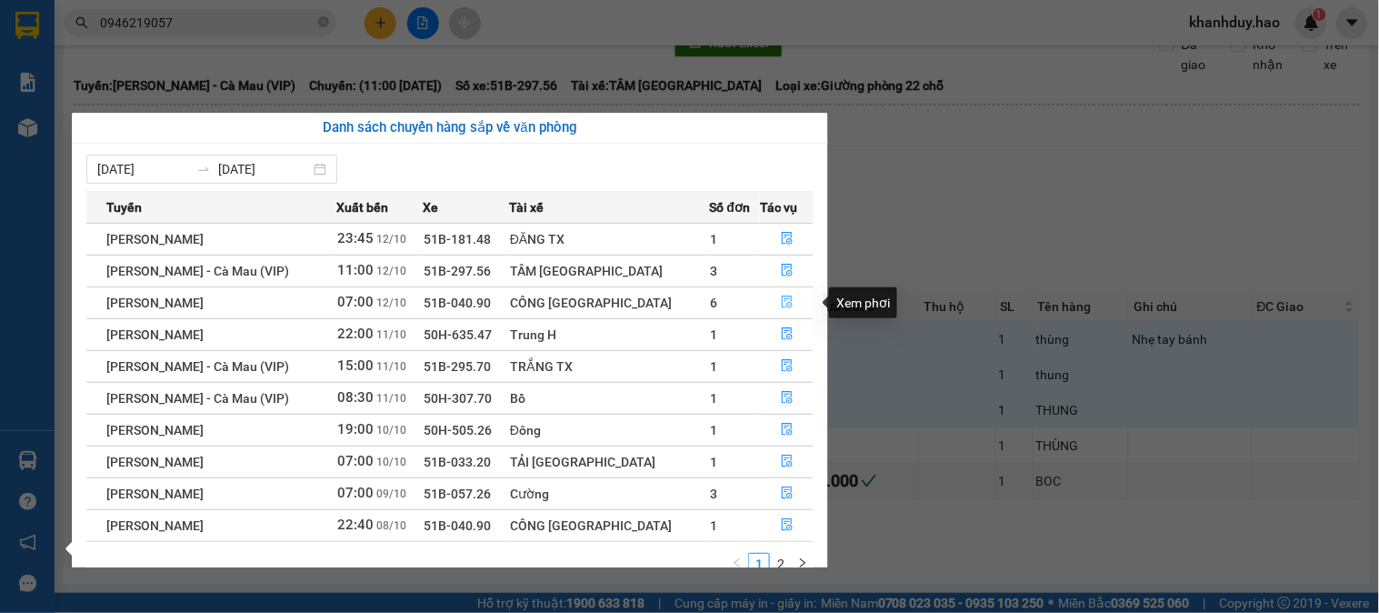
click at [781, 310] on span "file-done" at bounding box center [787, 302] width 13 height 15
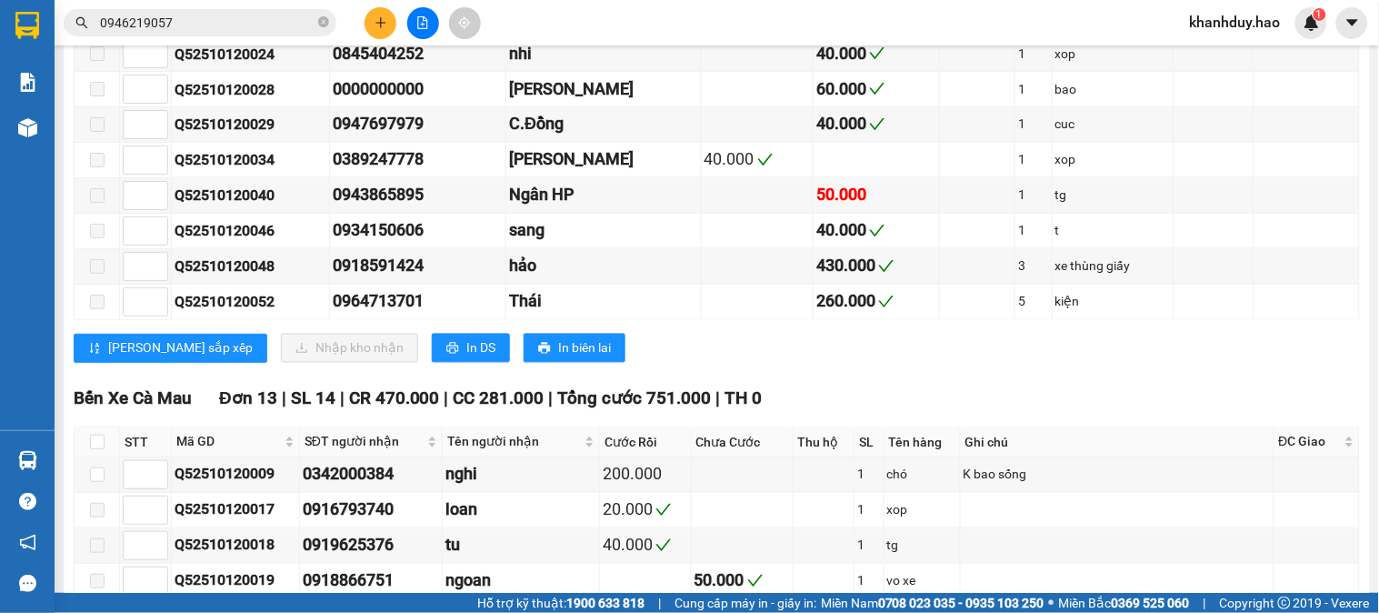
scroll to position [1020, 0]
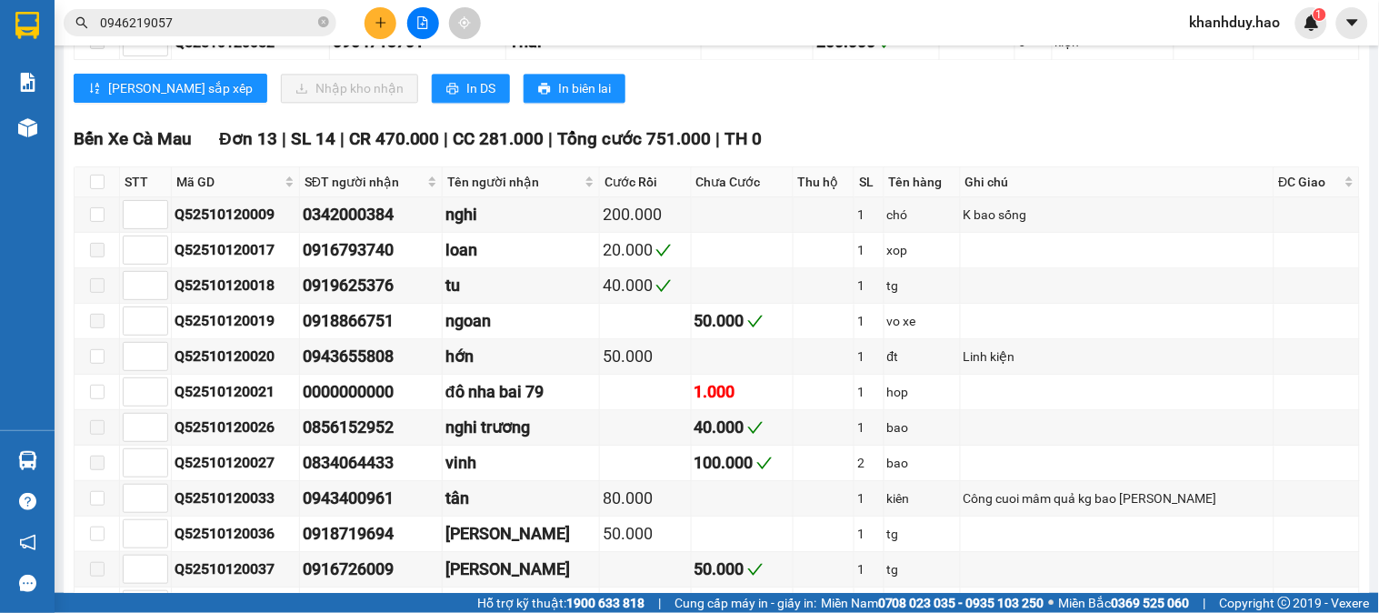
click at [106, 197] on th at bounding box center [97, 182] width 45 height 30
click at [104, 189] on input "checkbox" at bounding box center [97, 182] width 15 height 15
checkbox input "true"
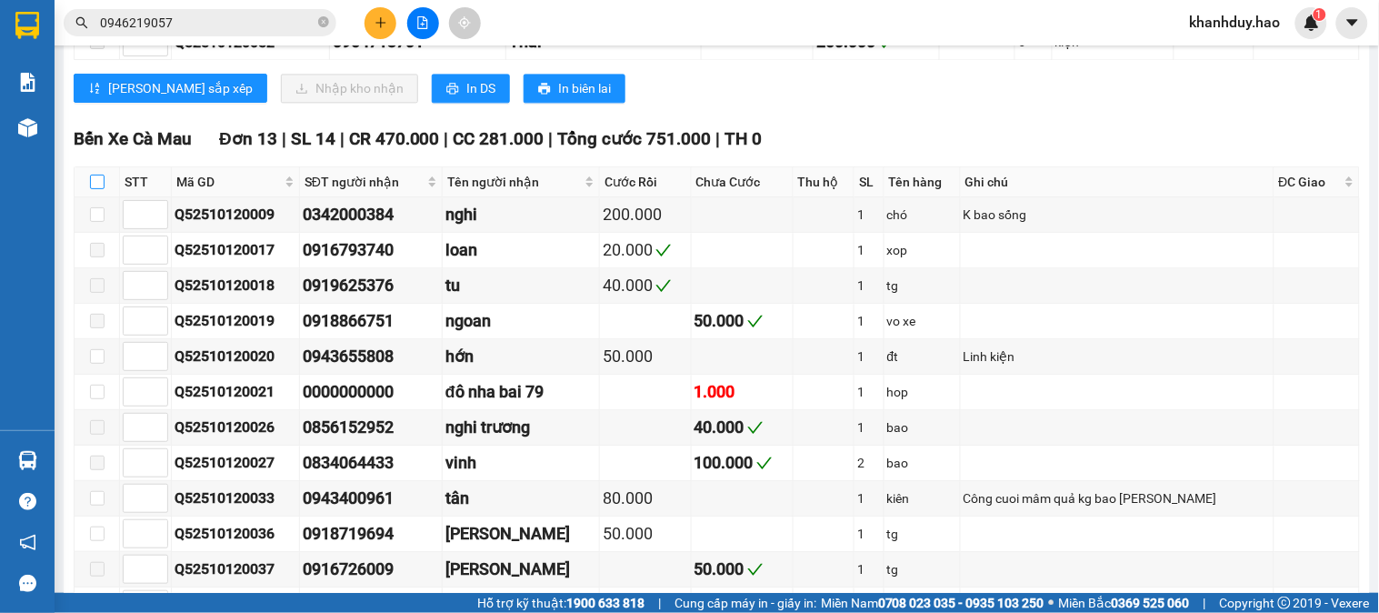
checkbox input "true"
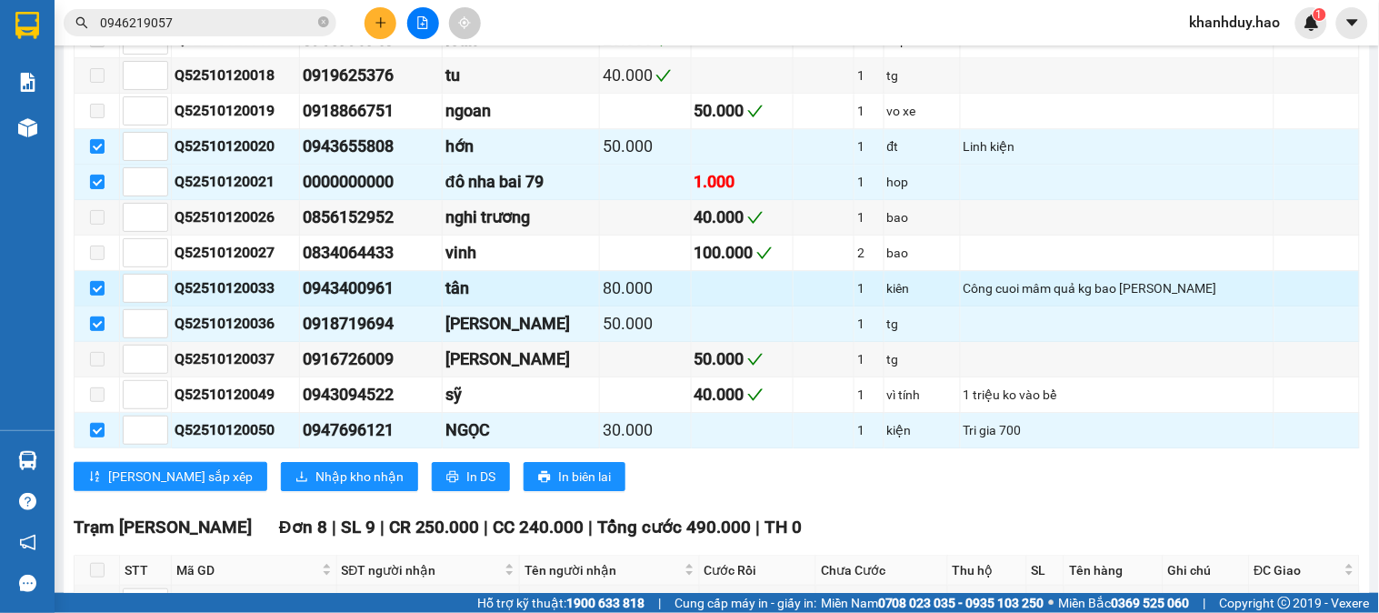
scroll to position [1222, 0]
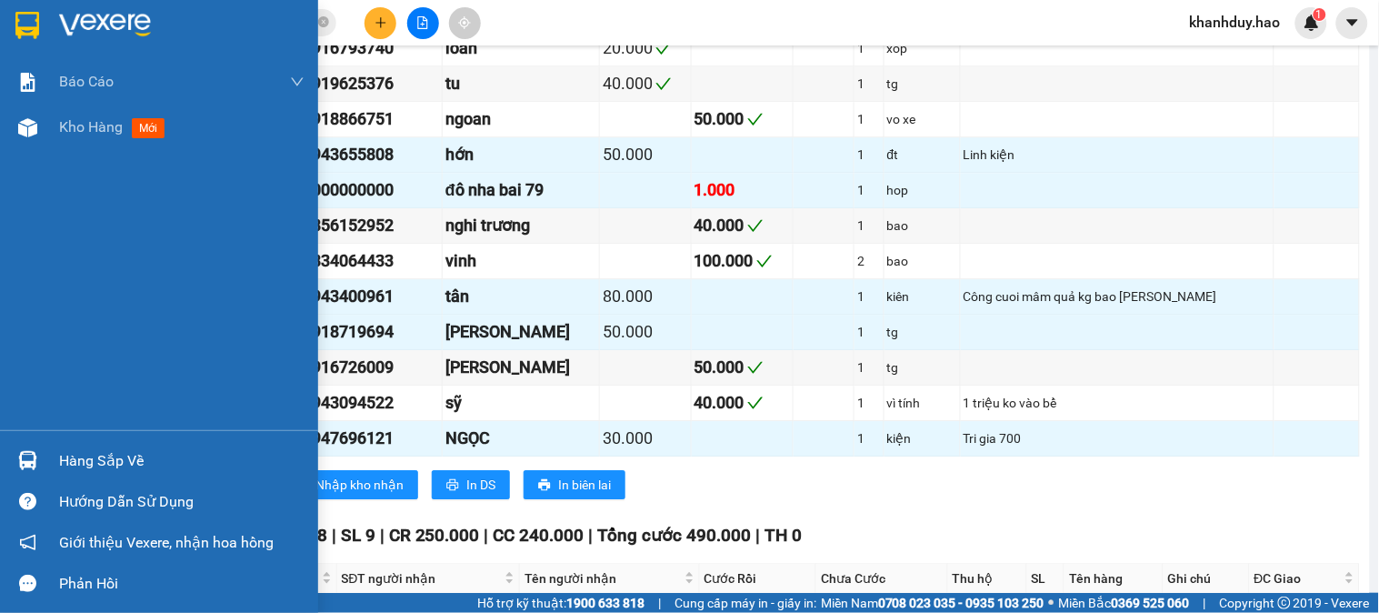
click at [69, 460] on div "Hàng sắp về" at bounding box center [181, 460] width 245 height 27
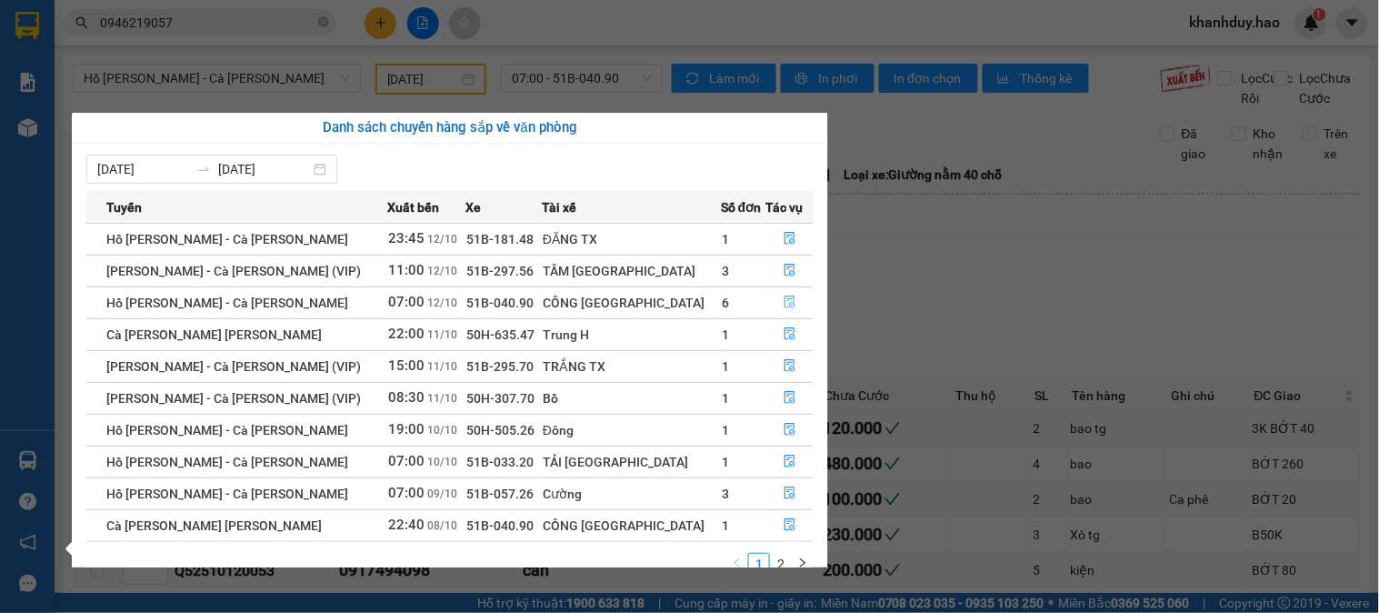
scroll to position [1222, 0]
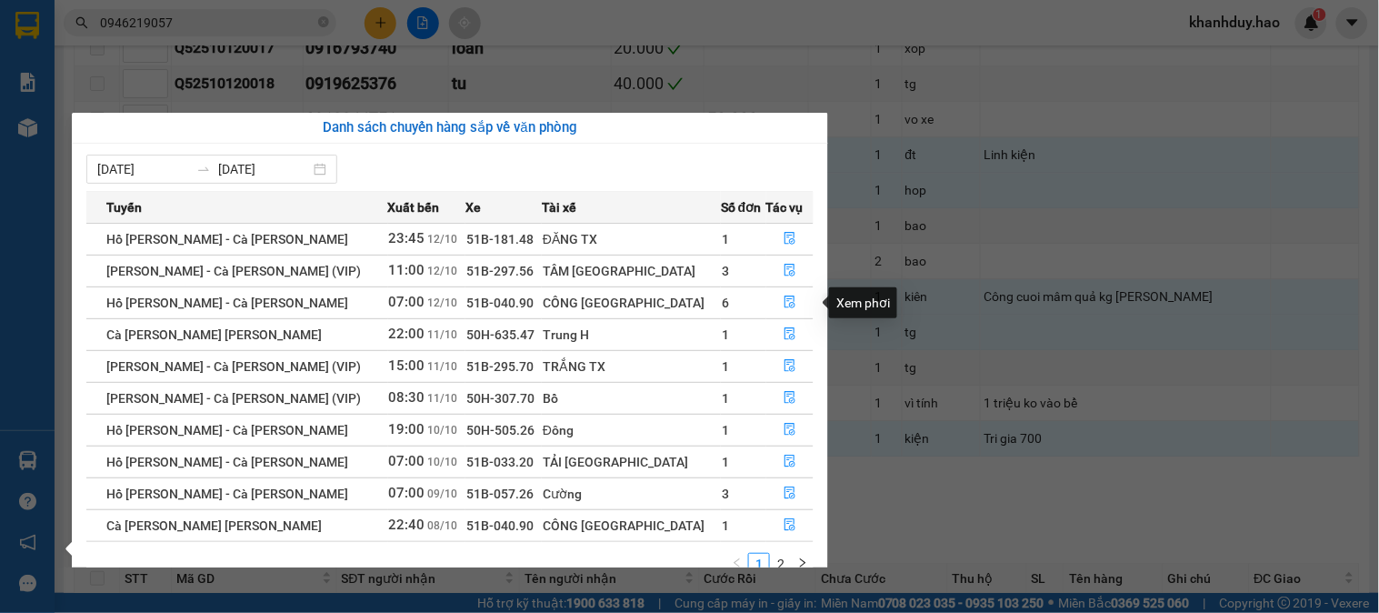
click at [1159, 23] on section "Kết quả tìm kiếm ( 2 ) Bộ lọc Mã ĐH Trạng thái Món hàng Thu hộ Tổng cước Chưa c…" at bounding box center [689, 306] width 1379 height 613
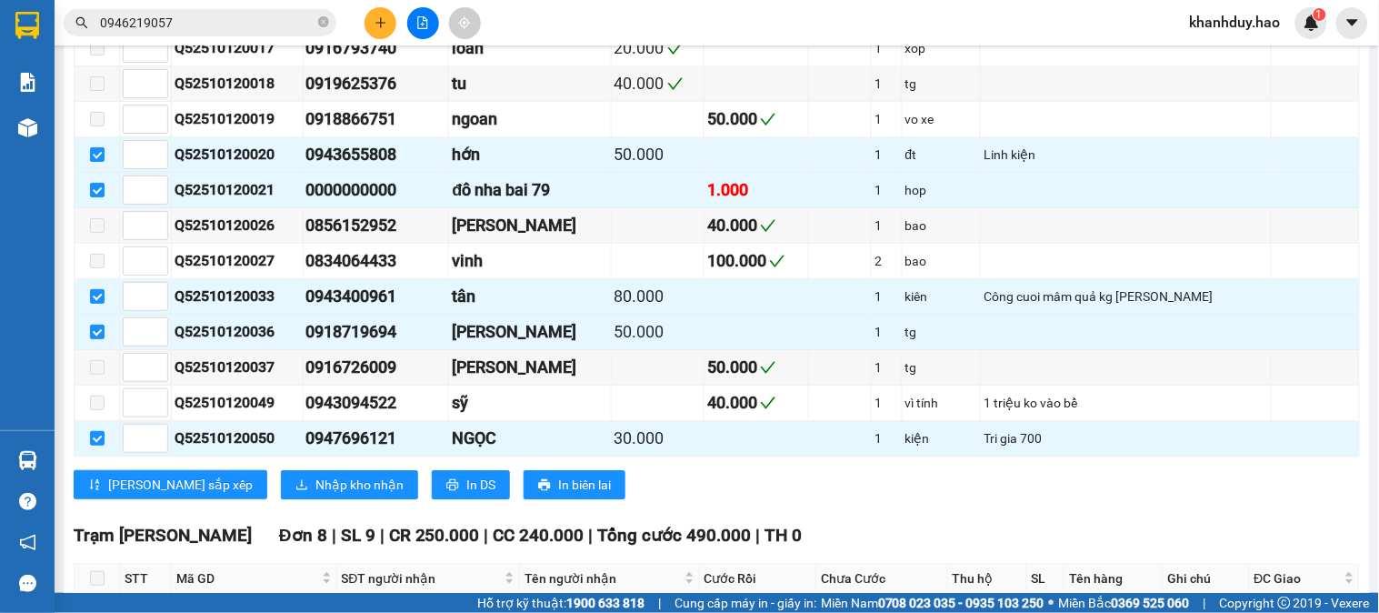
scroll to position [615, 0]
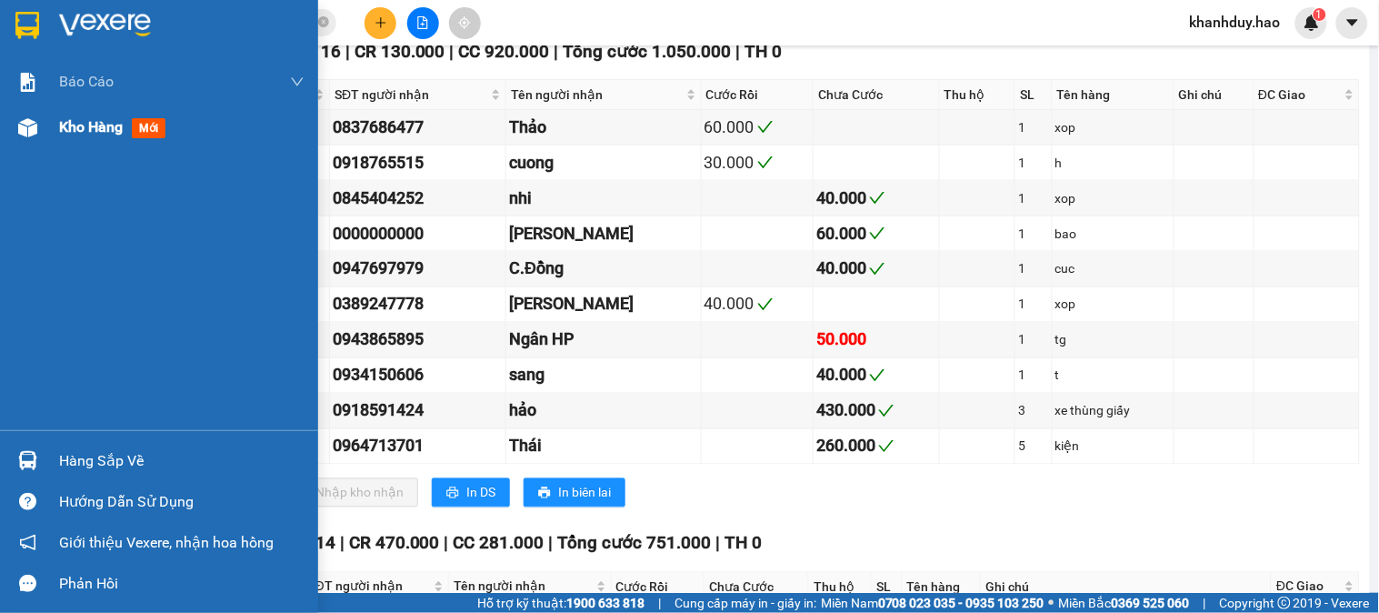
click at [70, 110] on div "Kho hàng mới" at bounding box center [181, 127] width 245 height 45
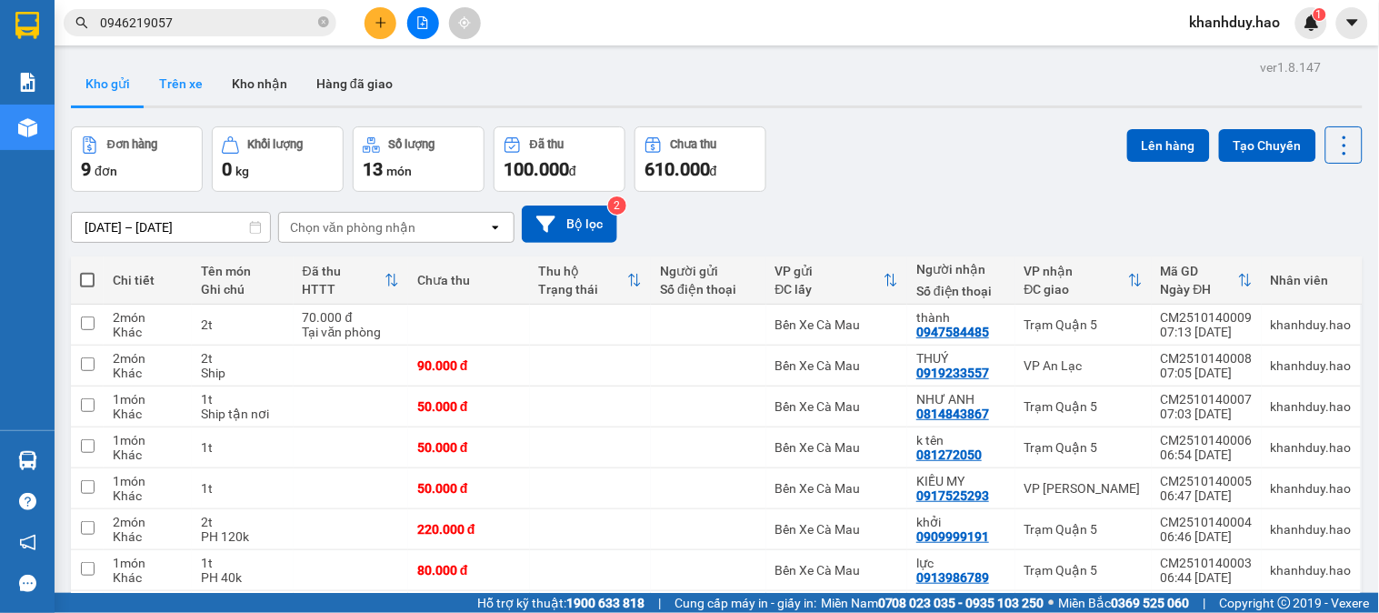
click at [180, 69] on button "Trên xe" at bounding box center [181, 84] width 73 height 44
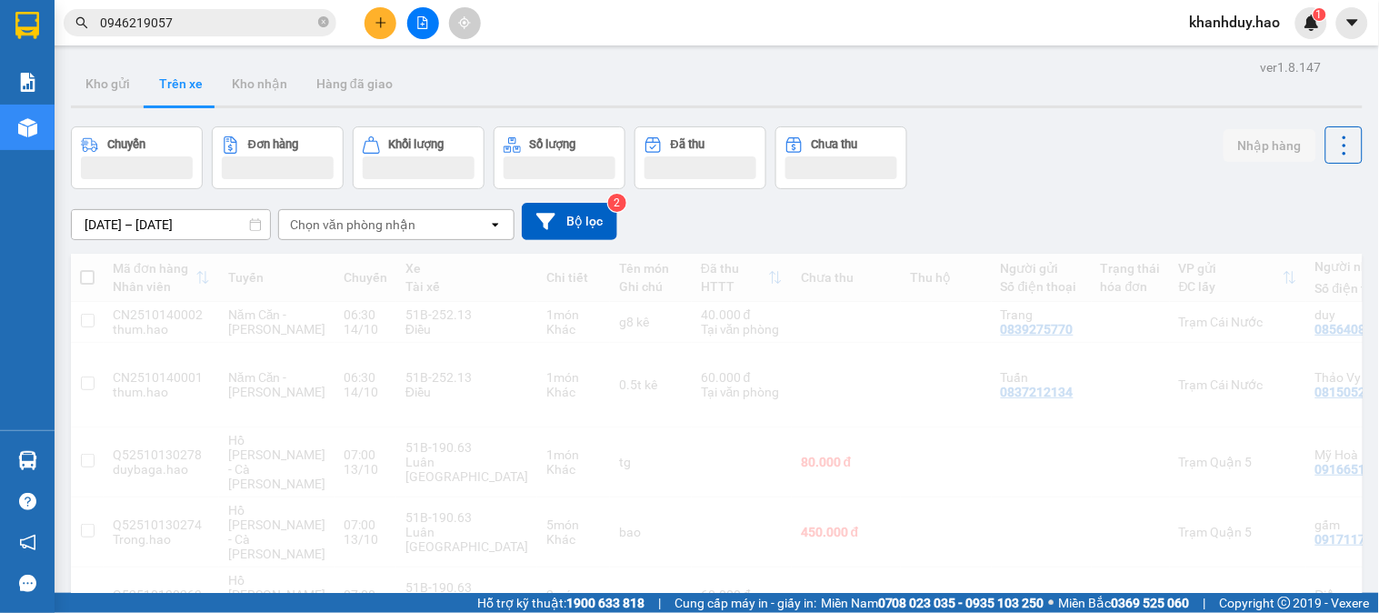
click at [329, 223] on div "Chọn văn phòng nhận" at bounding box center [352, 224] width 125 height 18
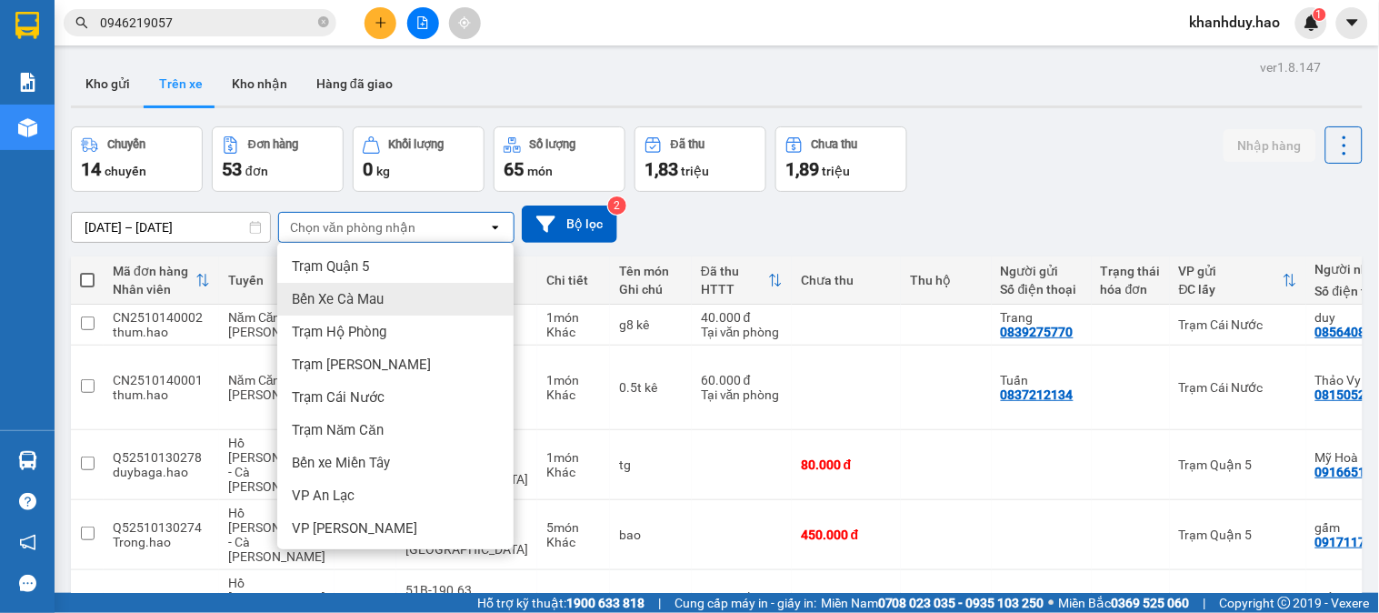
click at [384, 306] on span "Bến Xe Cà Mau" at bounding box center [338, 299] width 92 height 18
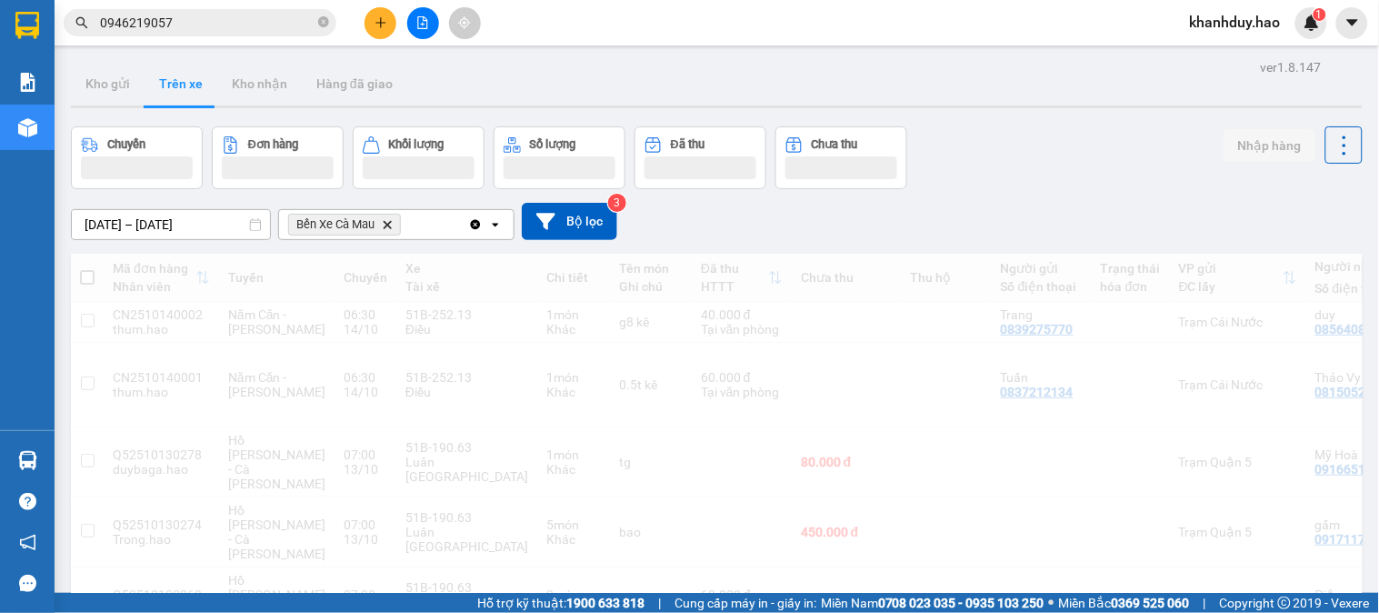
click at [176, 225] on input "[DATE] – [DATE]" at bounding box center [171, 224] width 198 height 29
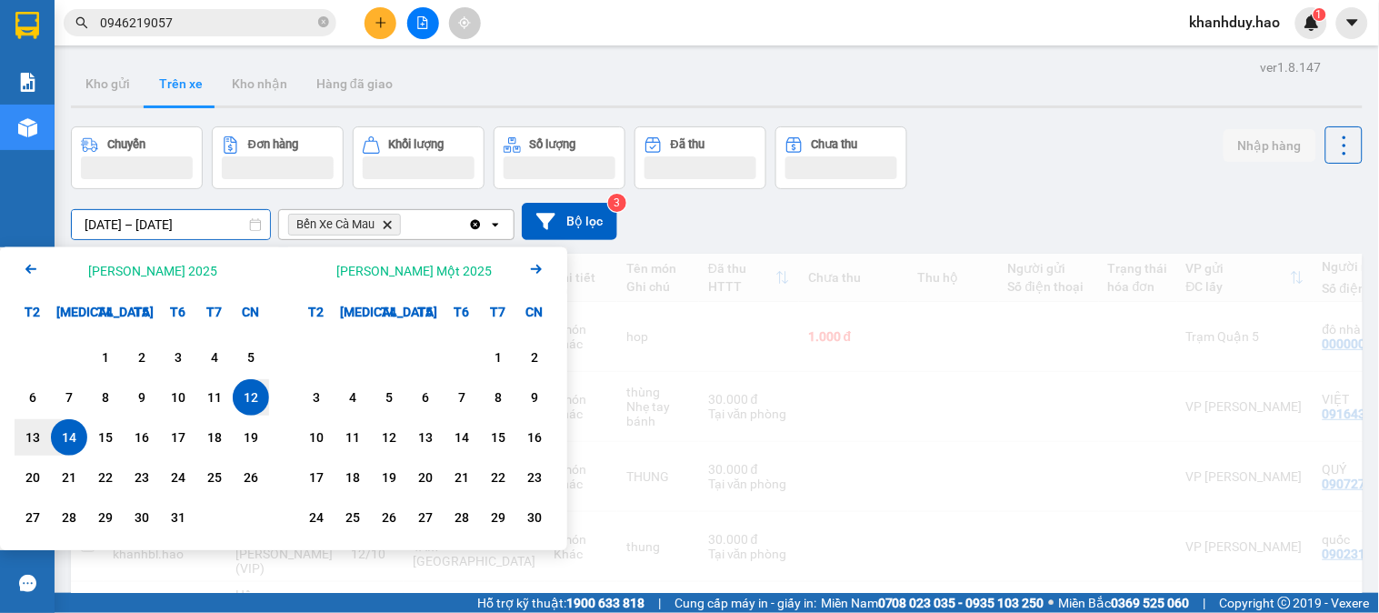
click at [252, 403] on div "12" at bounding box center [250, 397] width 25 height 22
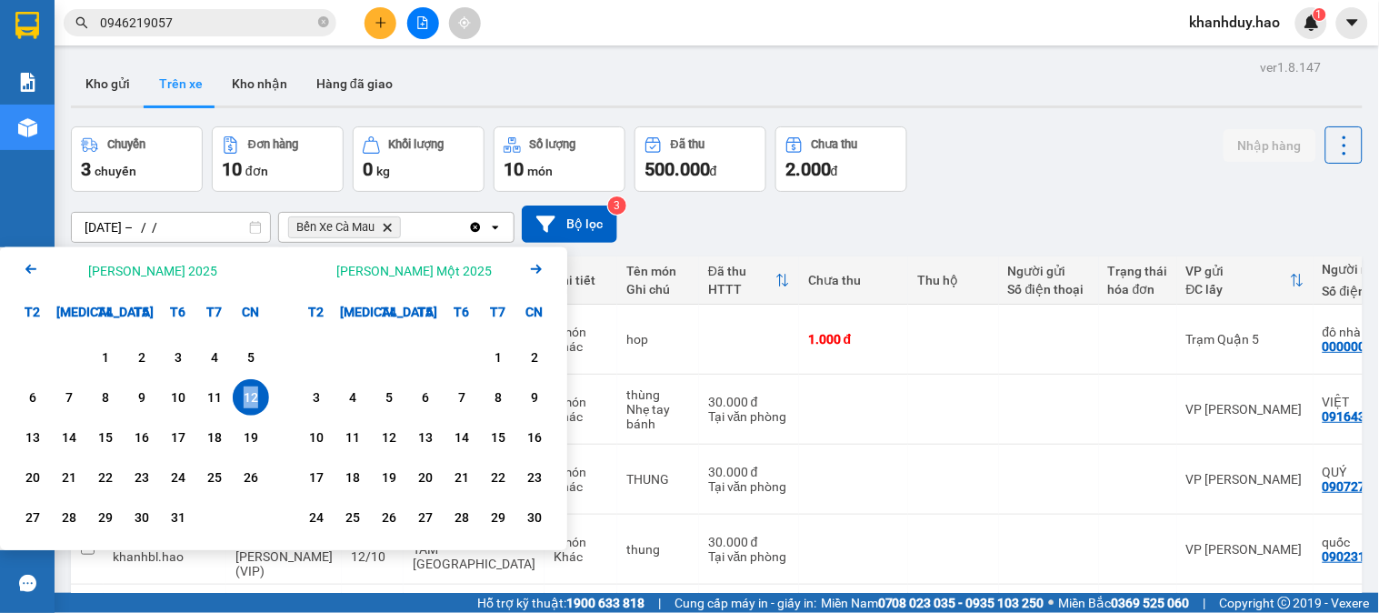
click at [252, 403] on div "12" at bounding box center [250, 397] width 25 height 22
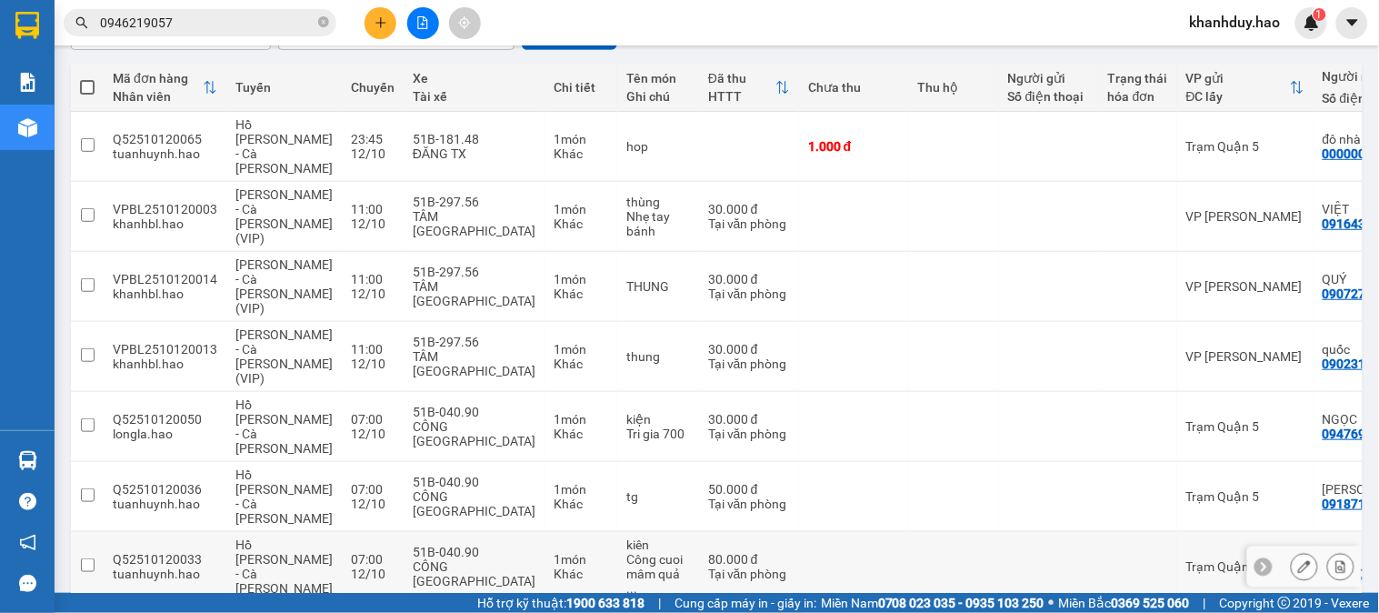
scroll to position [262, 0]
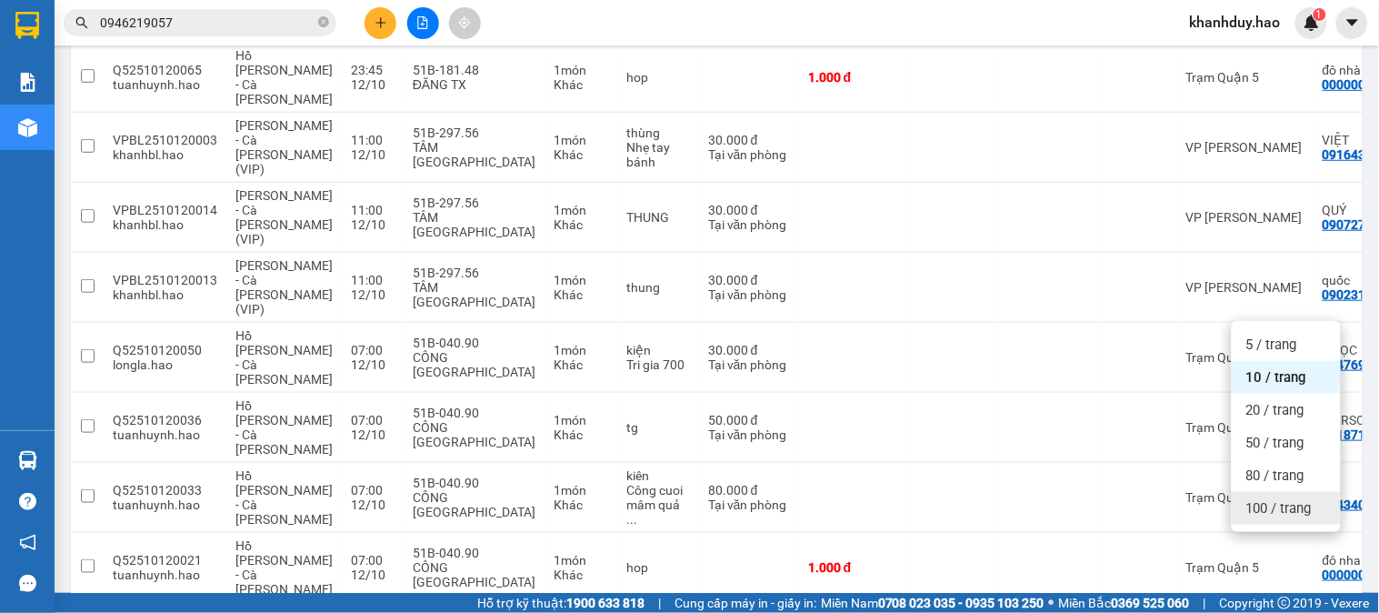
click at [1265, 501] on span "100 / trang" at bounding box center [1278, 508] width 65 height 18
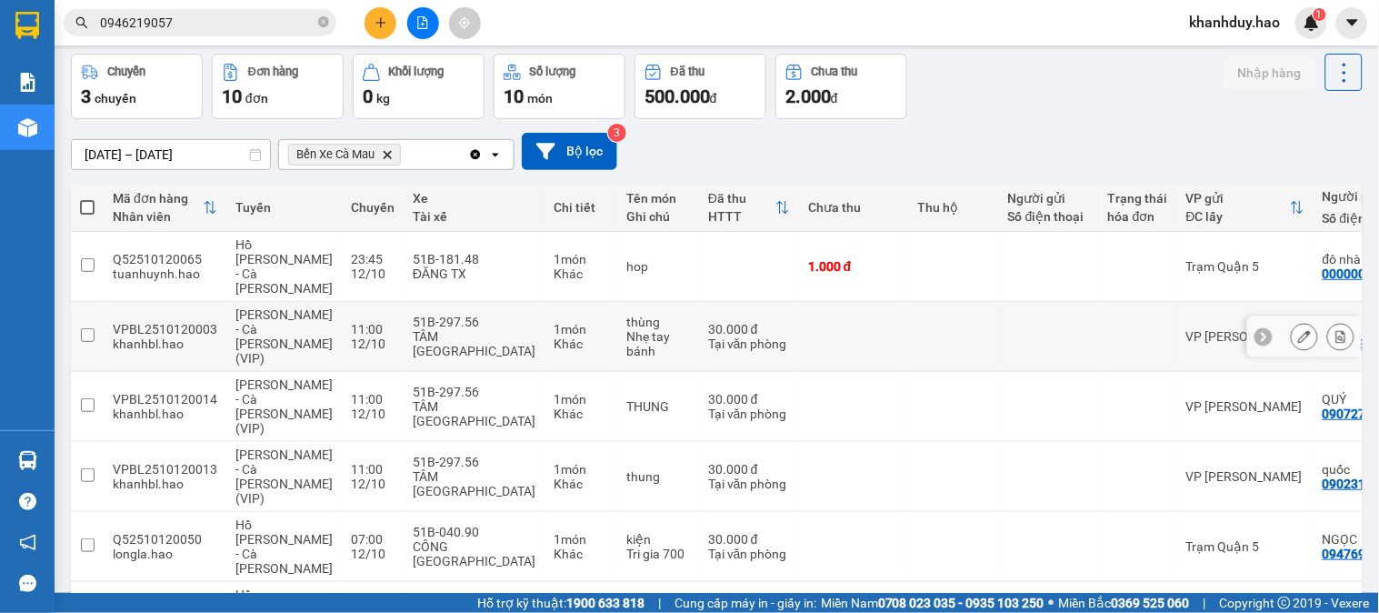
scroll to position [0, 0]
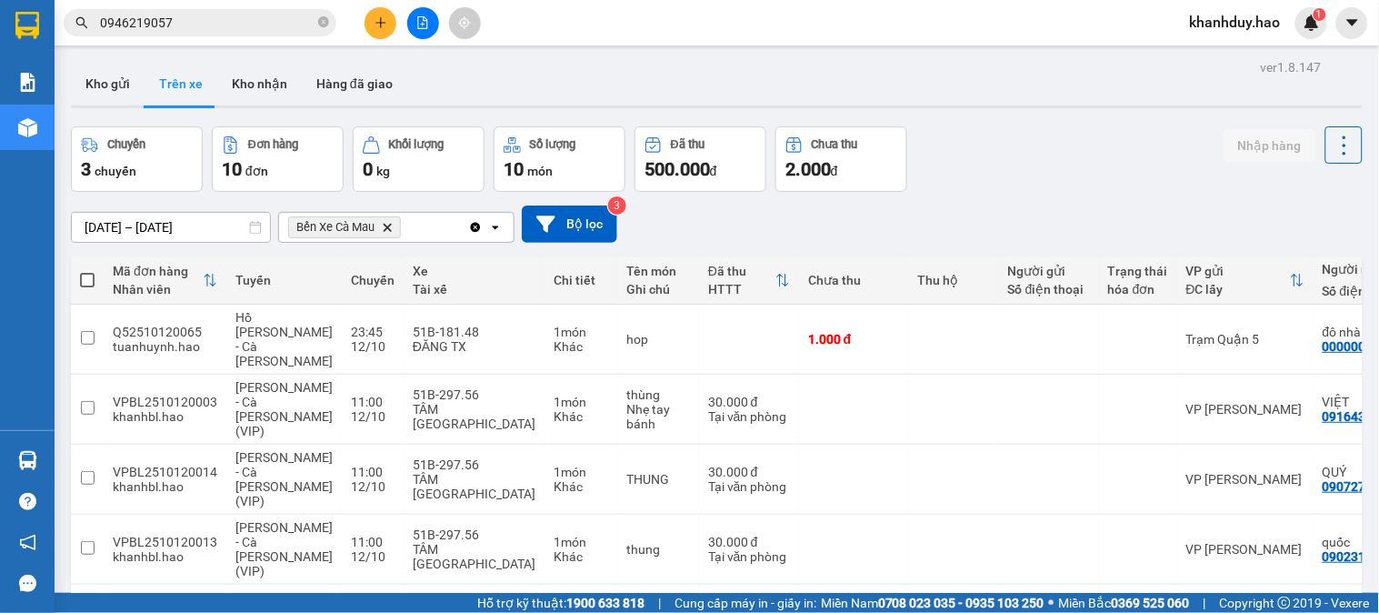
click at [207, 236] on div "ver 1.8.147 Kho gửi Trên xe Kho nhận Hàng đã giao Chuyến 3 chuyến Đơn hàng 10 đ…" at bounding box center [717, 562] width 1306 height 1015
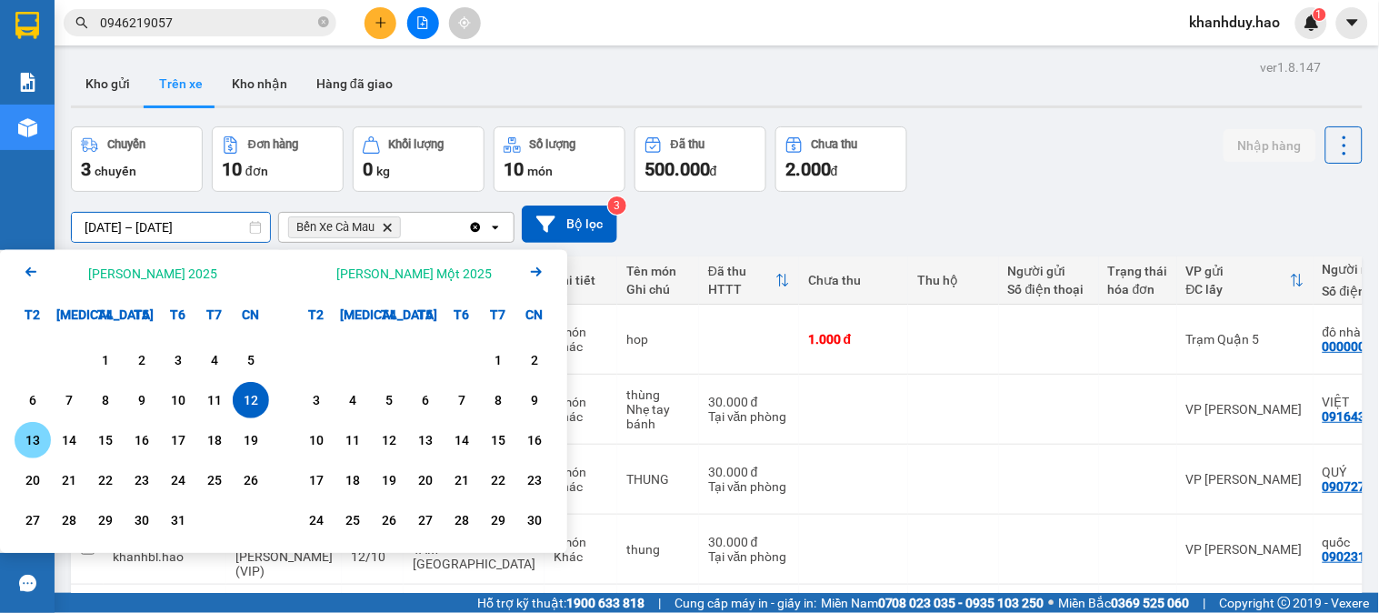
click at [33, 458] on div "13" at bounding box center [33, 440] width 36 height 36
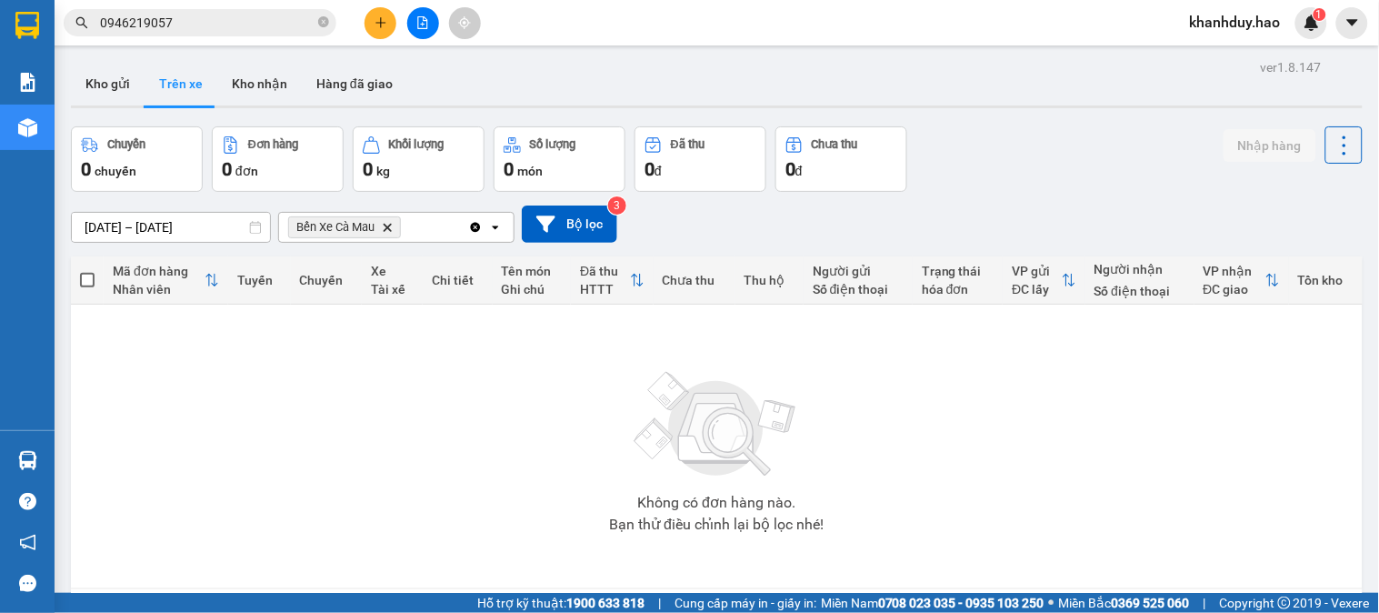
click at [230, 239] on div "ver 1.8.147 Kho gửi Trên xe Kho nhận Hàng đã giao Chuyến 0 chuyến Đơn hàng 0 đơ…" at bounding box center [717, 361] width 1306 height 613
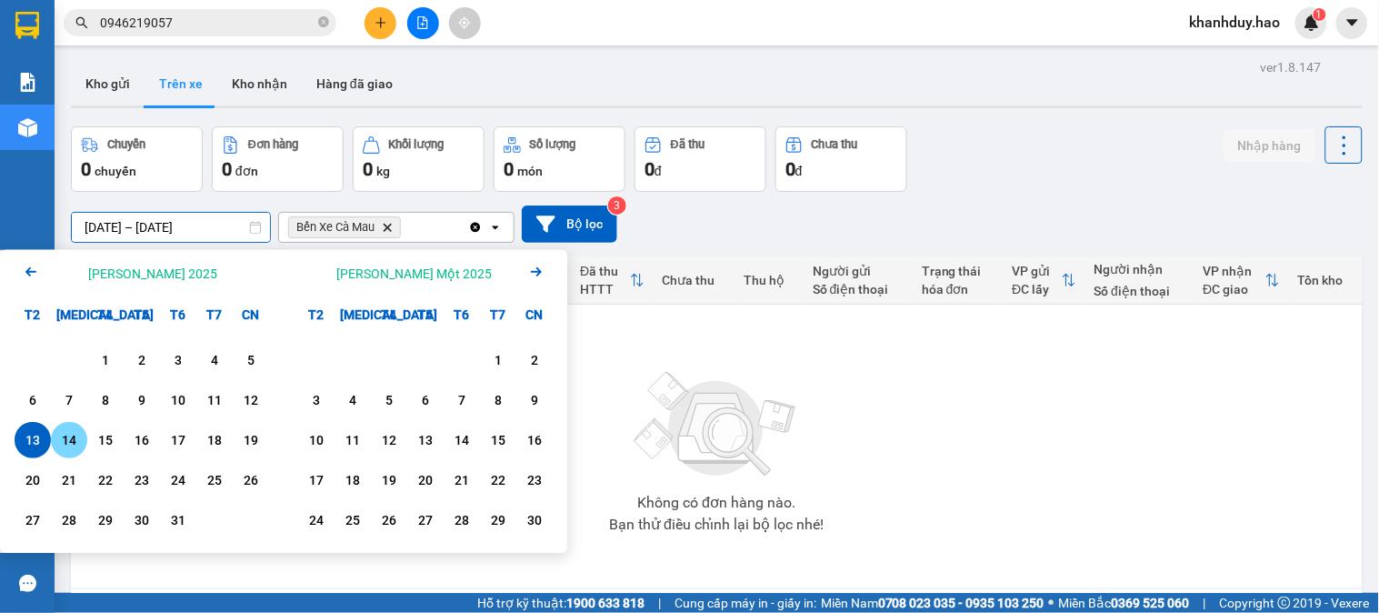
click at [75, 441] on div "14" at bounding box center [68, 440] width 25 height 22
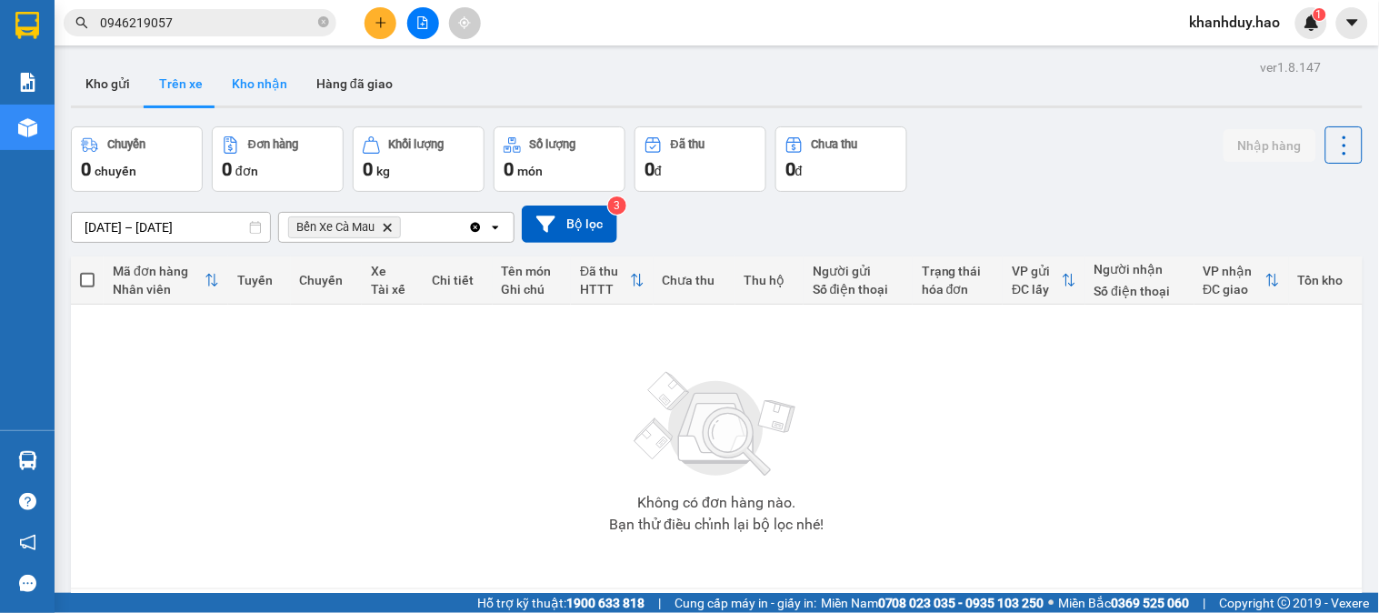
click at [258, 75] on button "Kho nhận" at bounding box center [259, 84] width 85 height 44
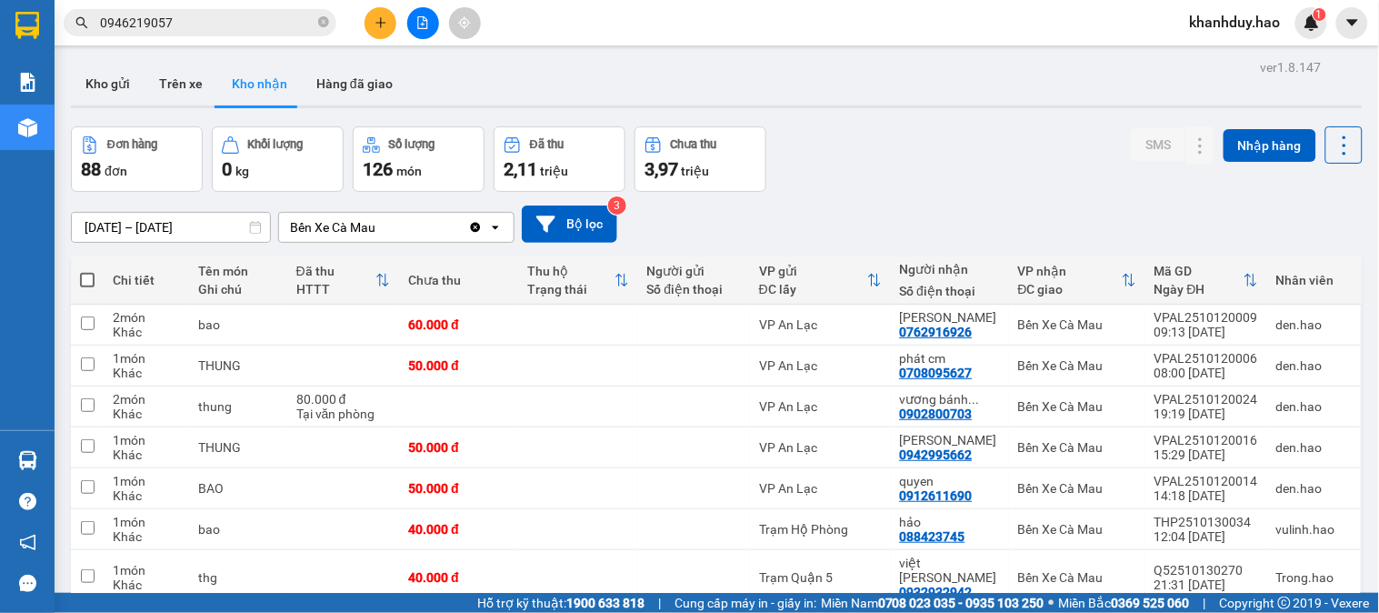
click at [390, 282] on icon at bounding box center [382, 280] width 15 height 15
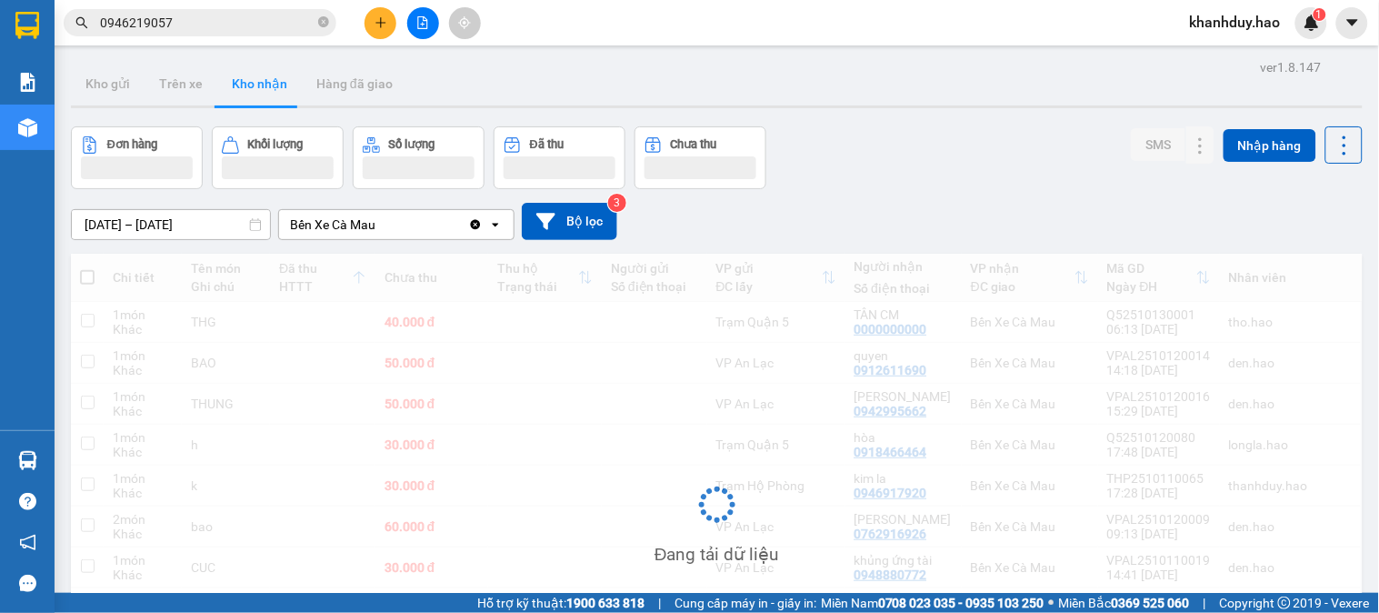
click at [148, 233] on div "ver 1.8.147 Kho gửi Trên xe Kho nhận Hàng đã giao Đơn hàng Khối lượng Số lượng …" at bounding box center [717, 423] width 1306 height 736
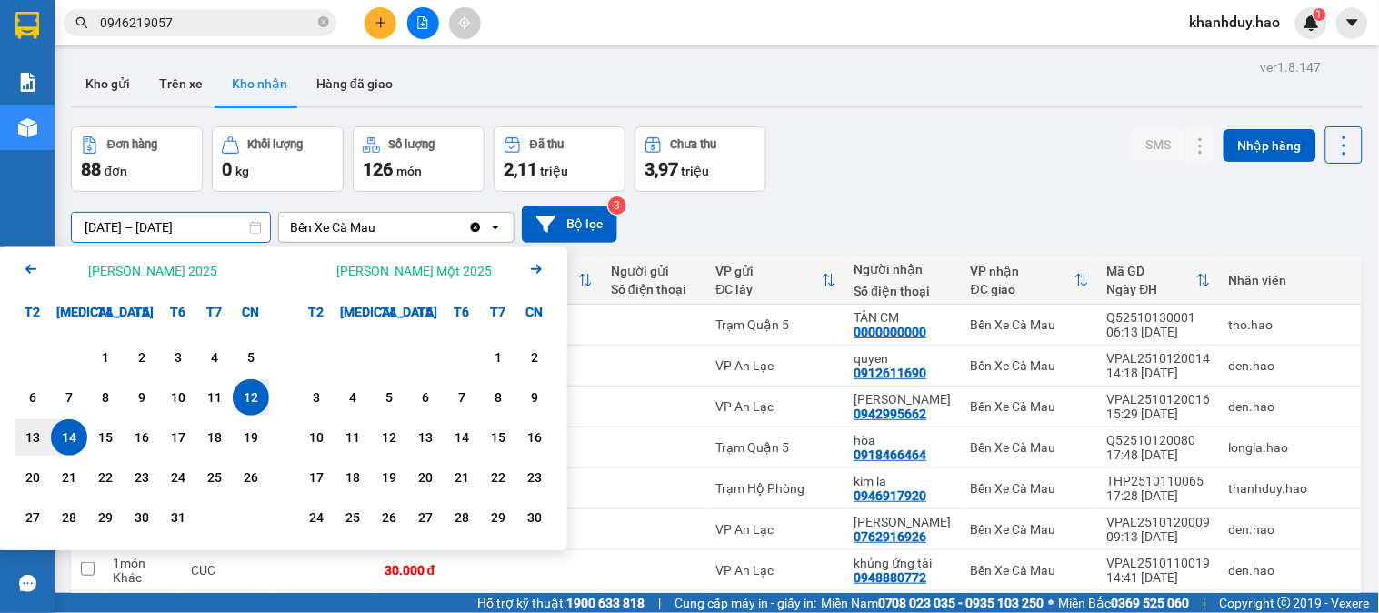
click at [66, 443] on div "14" at bounding box center [68, 437] width 25 height 22
type input "[DATE] – [DATE]"
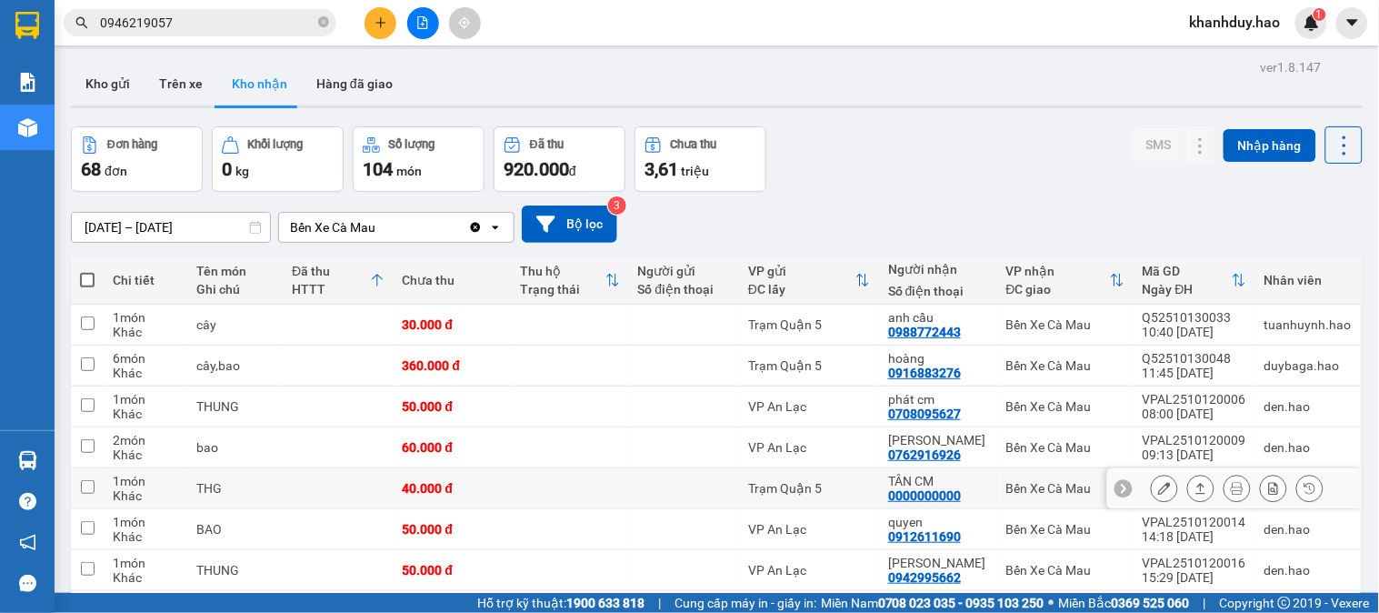
scroll to position [196, 0]
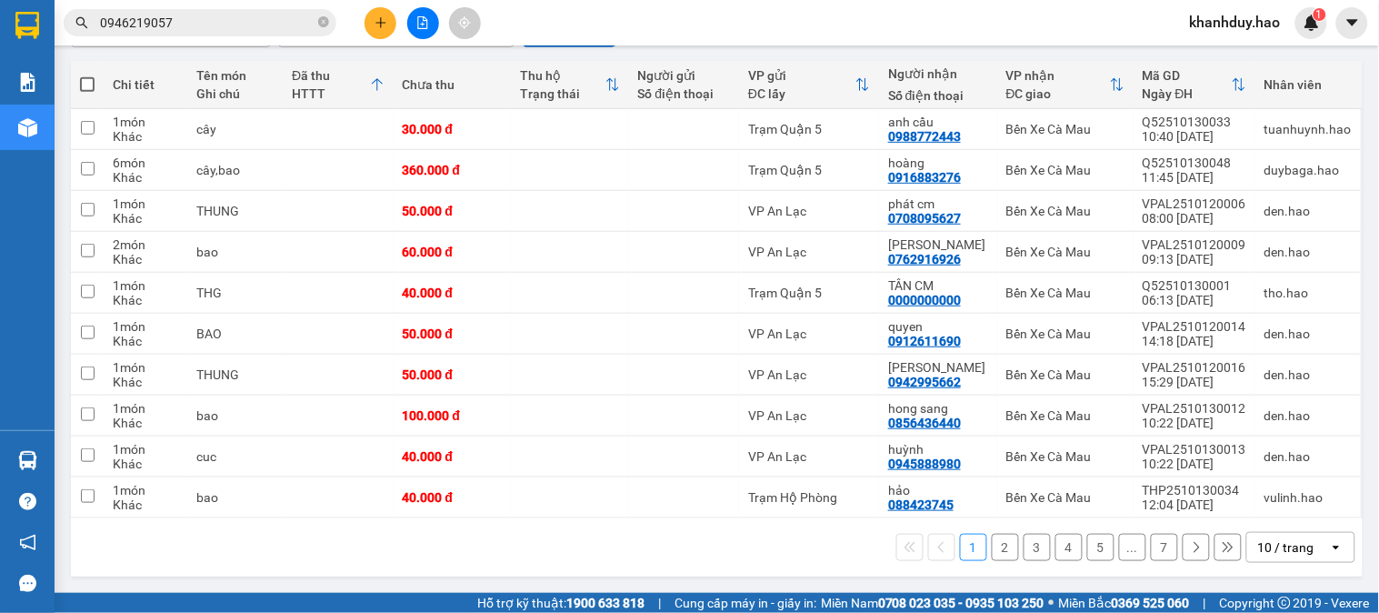
click at [1258, 540] on div "10 / trang" at bounding box center [1286, 547] width 56 height 18
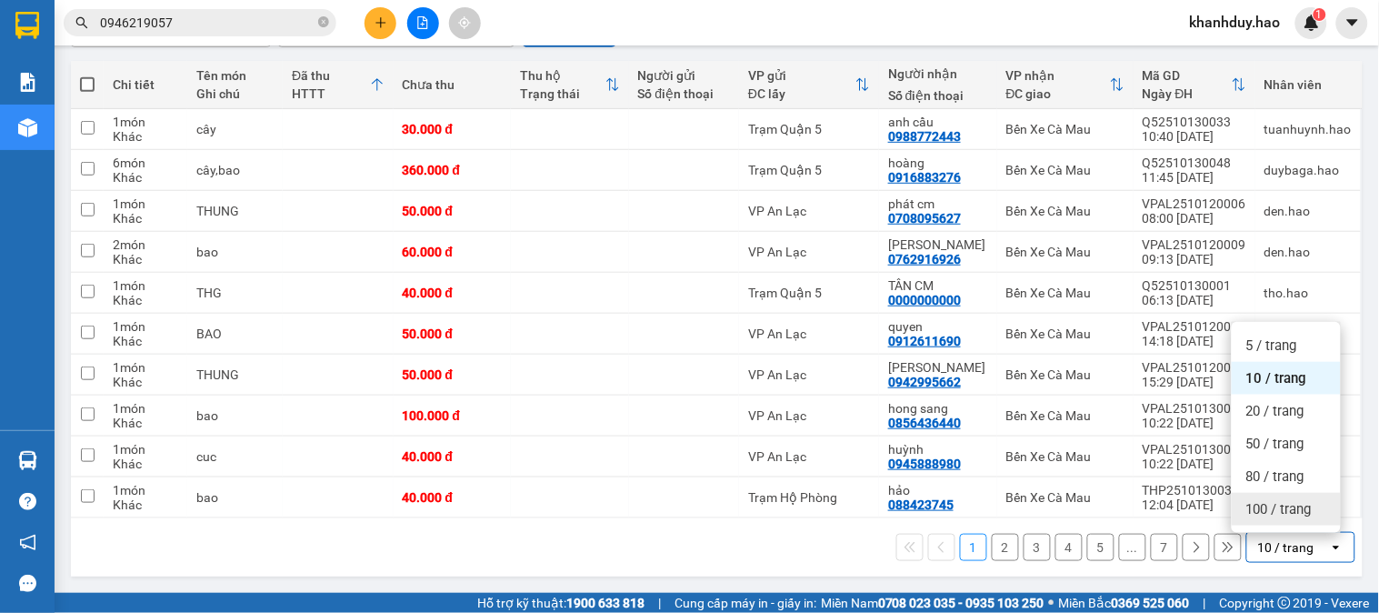
click at [1283, 507] on span "100 / trang" at bounding box center [1278, 509] width 65 height 18
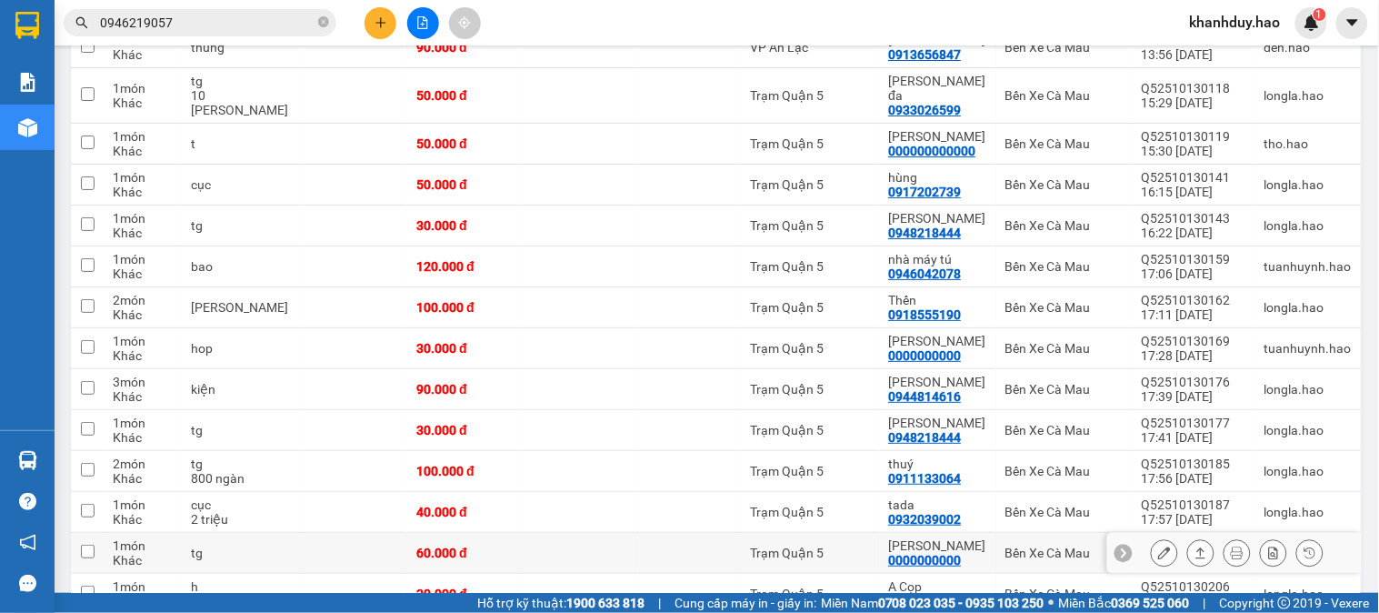
scroll to position [904, 0]
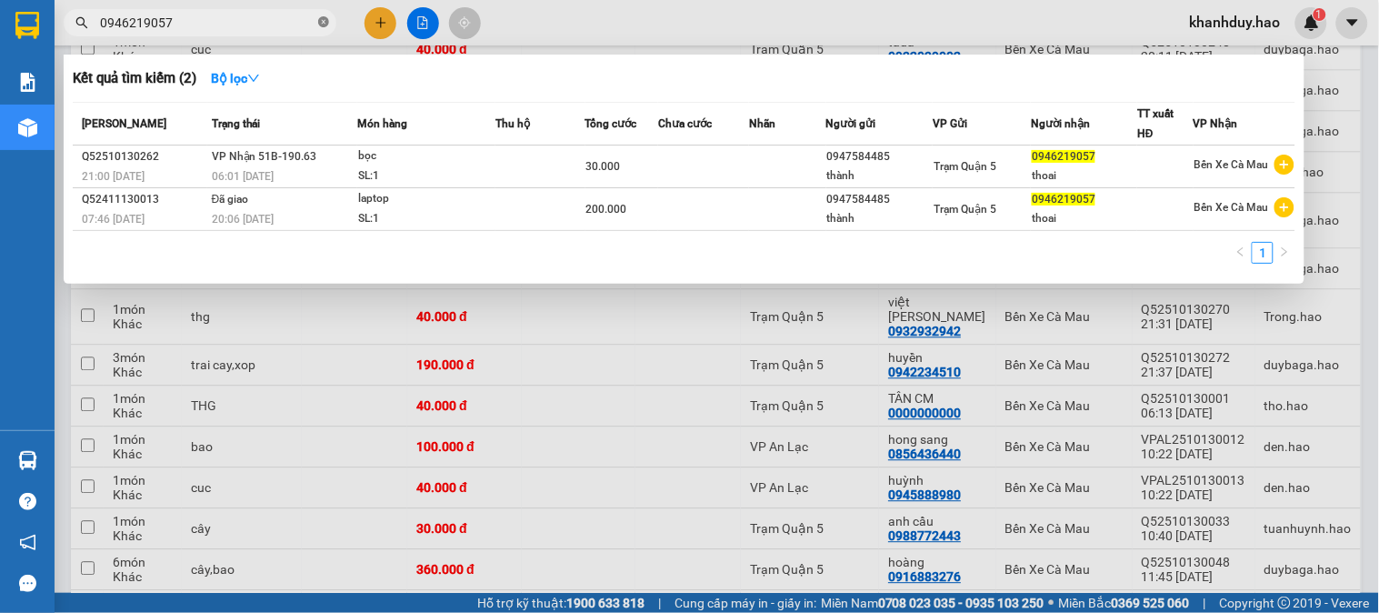
click at [327, 19] on icon "close-circle" at bounding box center [323, 21] width 11 height 11
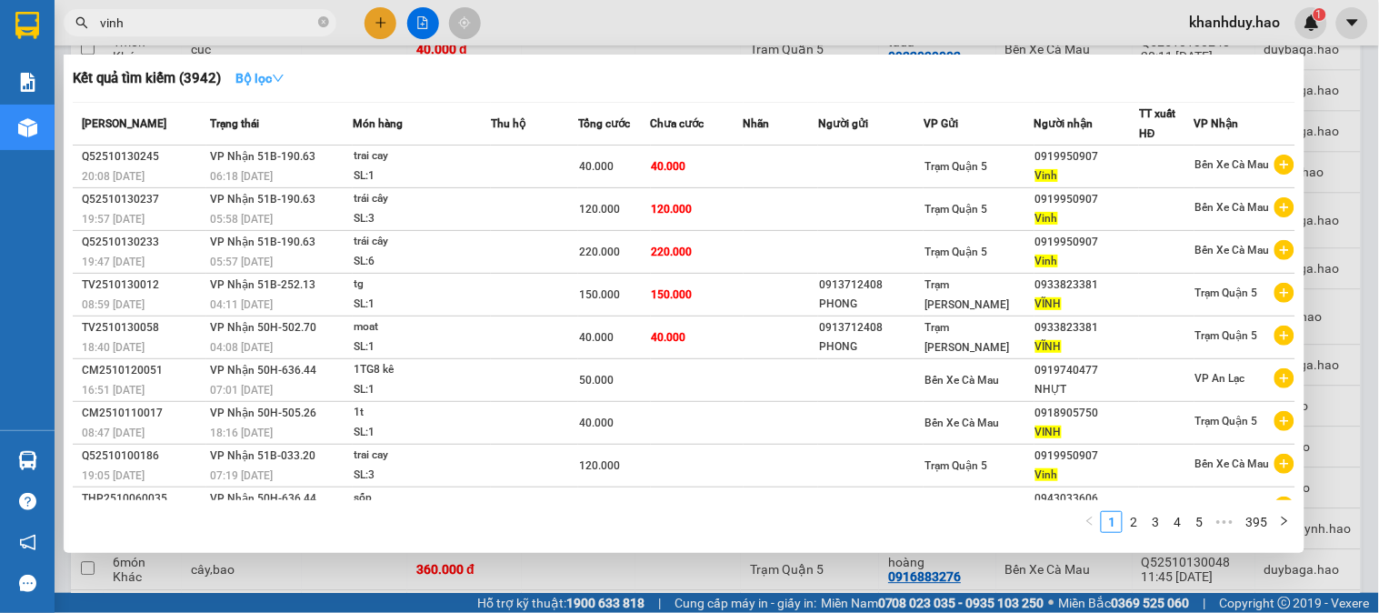
type input "vinh"
click at [271, 64] on button "Bộ lọc" at bounding box center [260, 78] width 78 height 29
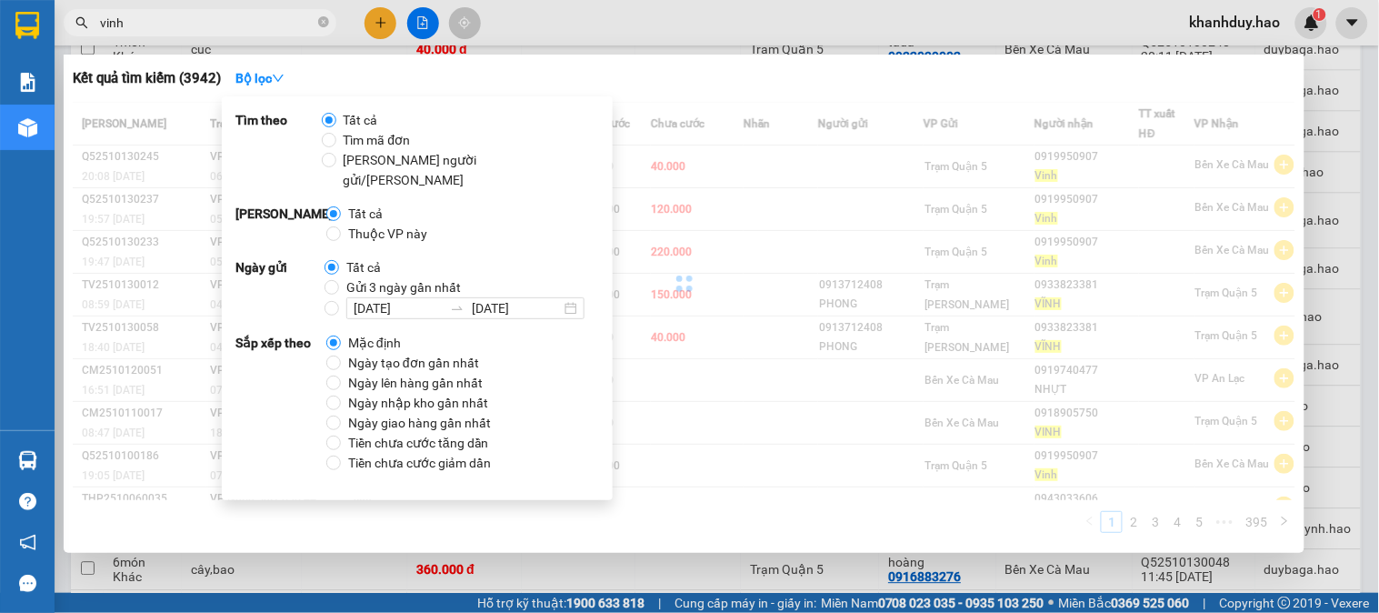
drag, startPoint x: 401, startPoint y: 211, endPoint x: 385, endPoint y: 211, distance: 16.4
click at [400, 224] on span "Thuộc VP này" at bounding box center [388, 234] width 94 height 20
click at [341, 226] on input "Thuộc VP này" at bounding box center [333, 233] width 15 height 15
radio input "true"
radio input "false"
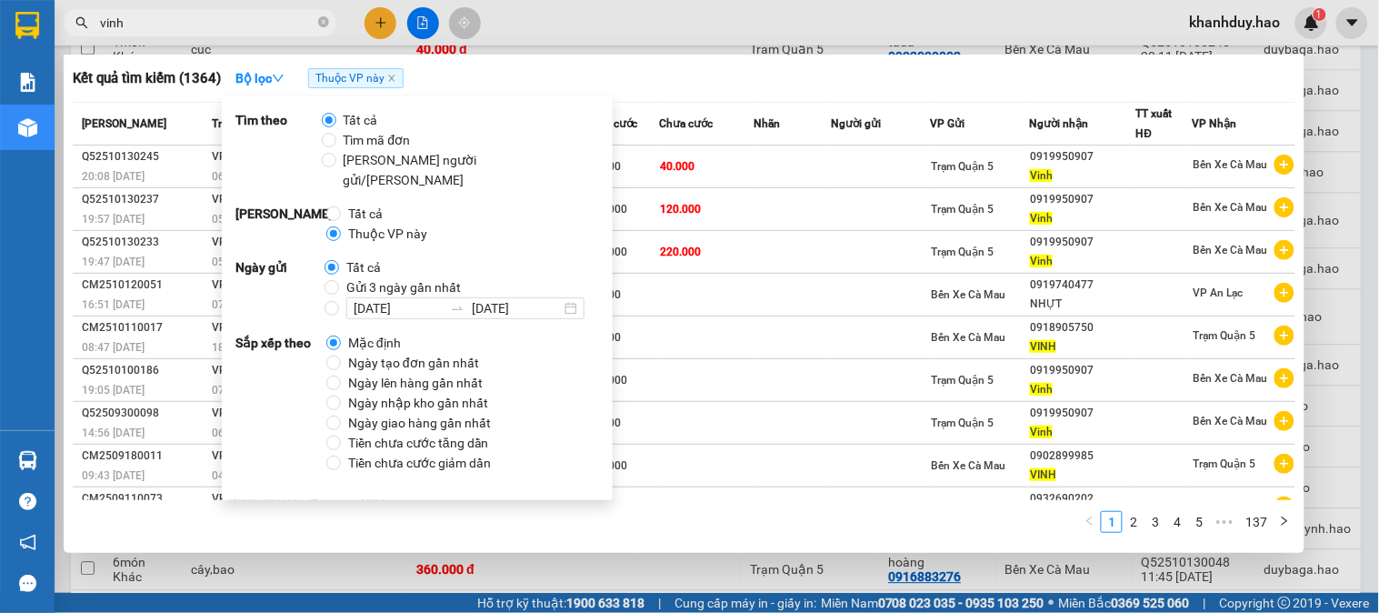
click at [387, 277] on span "Gửi 3 ngày gần nhất" at bounding box center [403, 287] width 129 height 20
click at [339, 280] on input "Gửi 3 ngày gần nhất" at bounding box center [332, 287] width 15 height 15
radio input "true"
radio input "false"
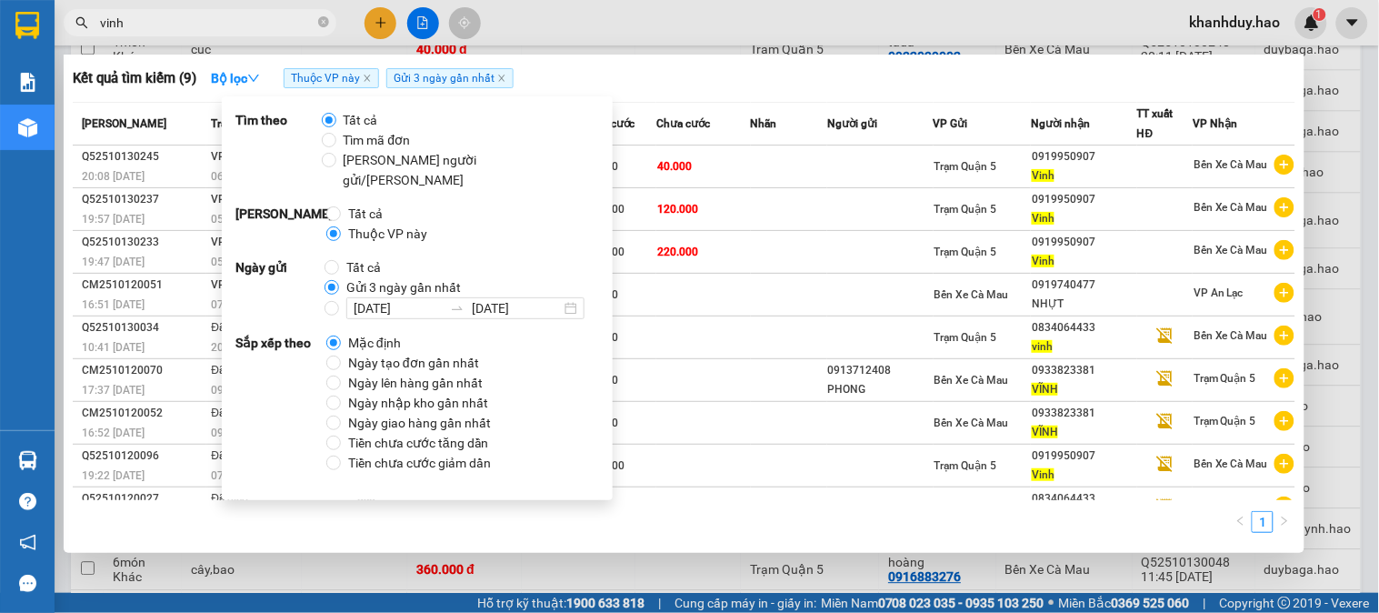
click at [584, 48] on div at bounding box center [689, 306] width 1379 height 613
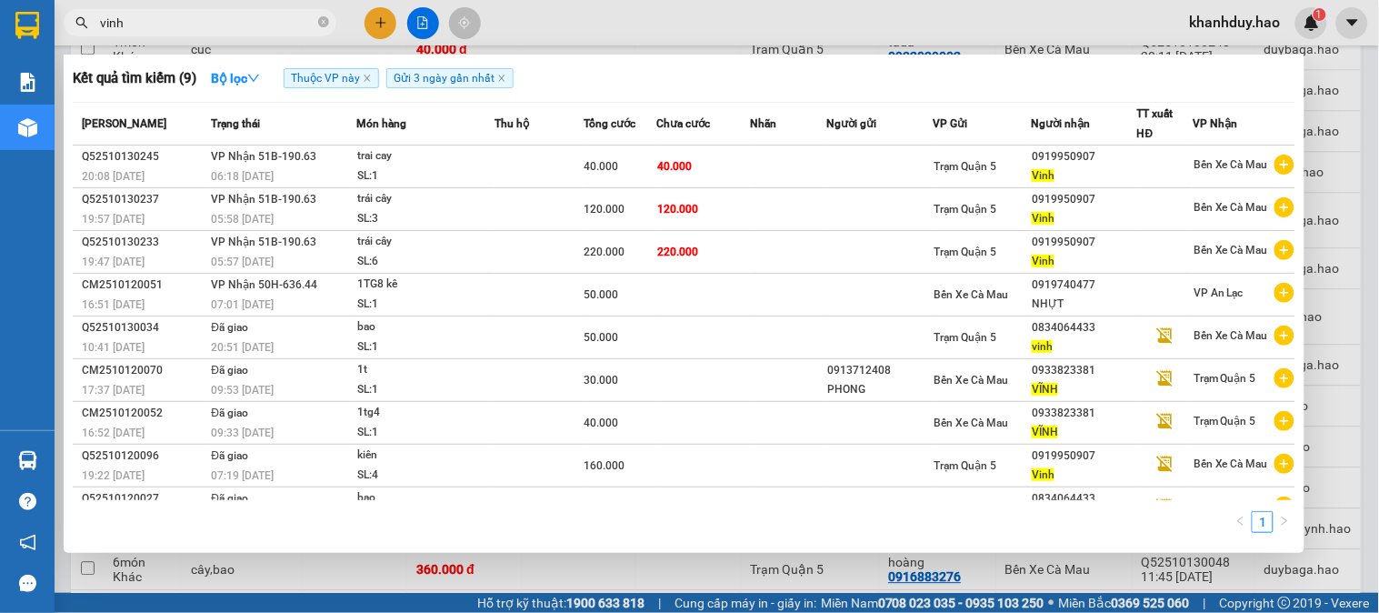
click at [218, 19] on input "vinh" at bounding box center [207, 23] width 215 height 20
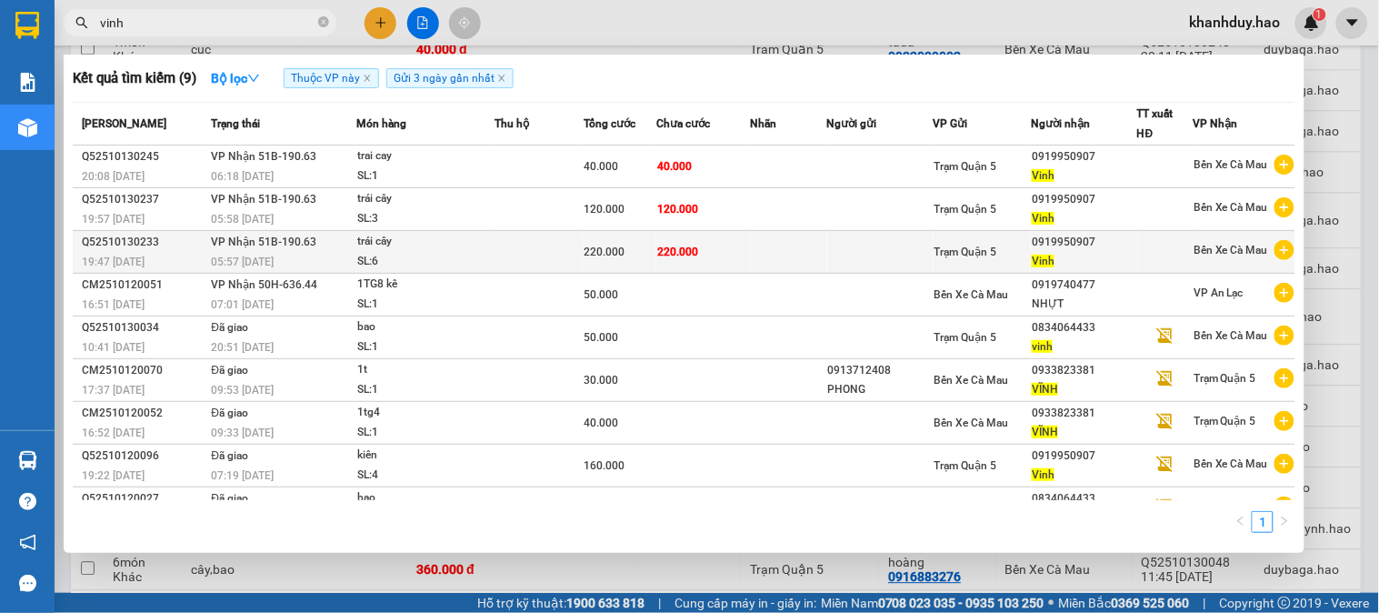
click at [634, 258] on div "220.000" at bounding box center [620, 252] width 71 height 20
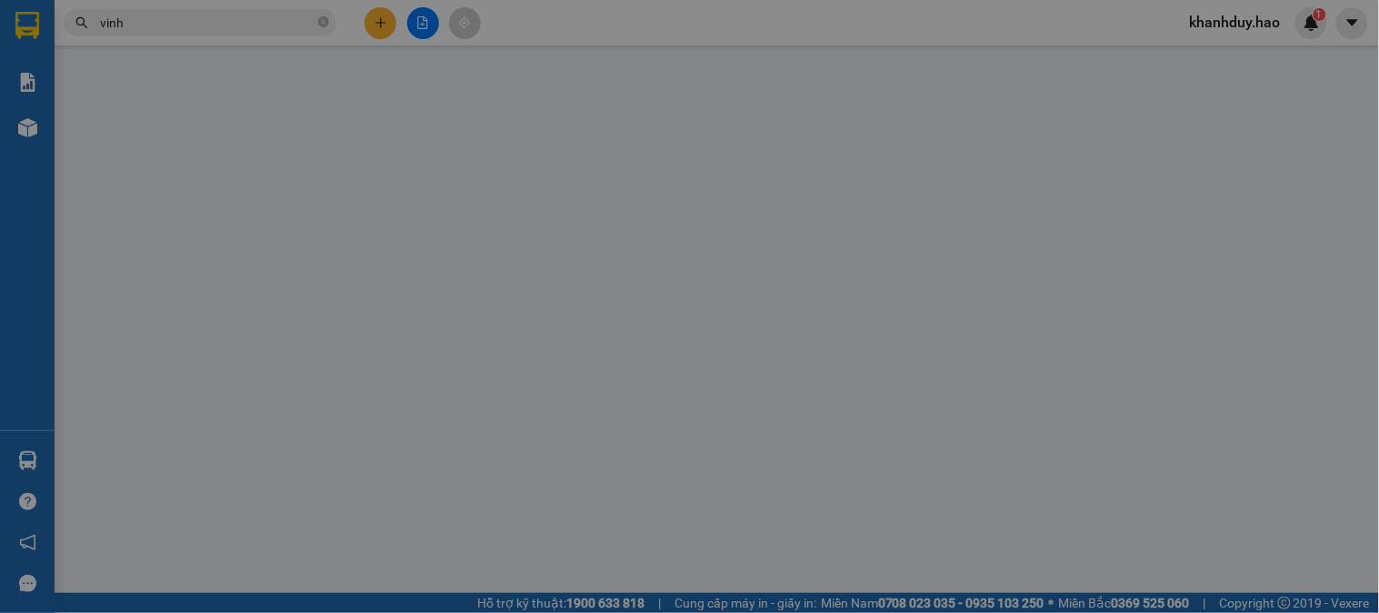
type input "0919950907"
type input "Vinh"
type input "220.000"
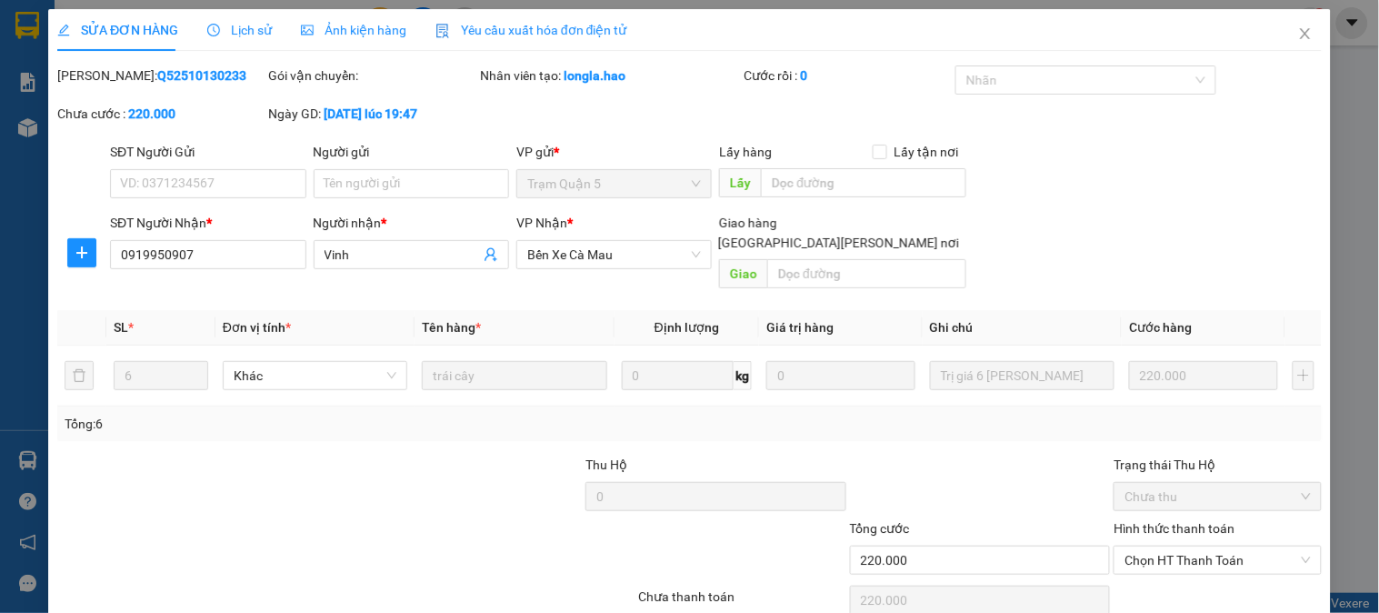
click at [342, 23] on span "Ảnh kiện hàng" at bounding box center [353, 30] width 105 height 15
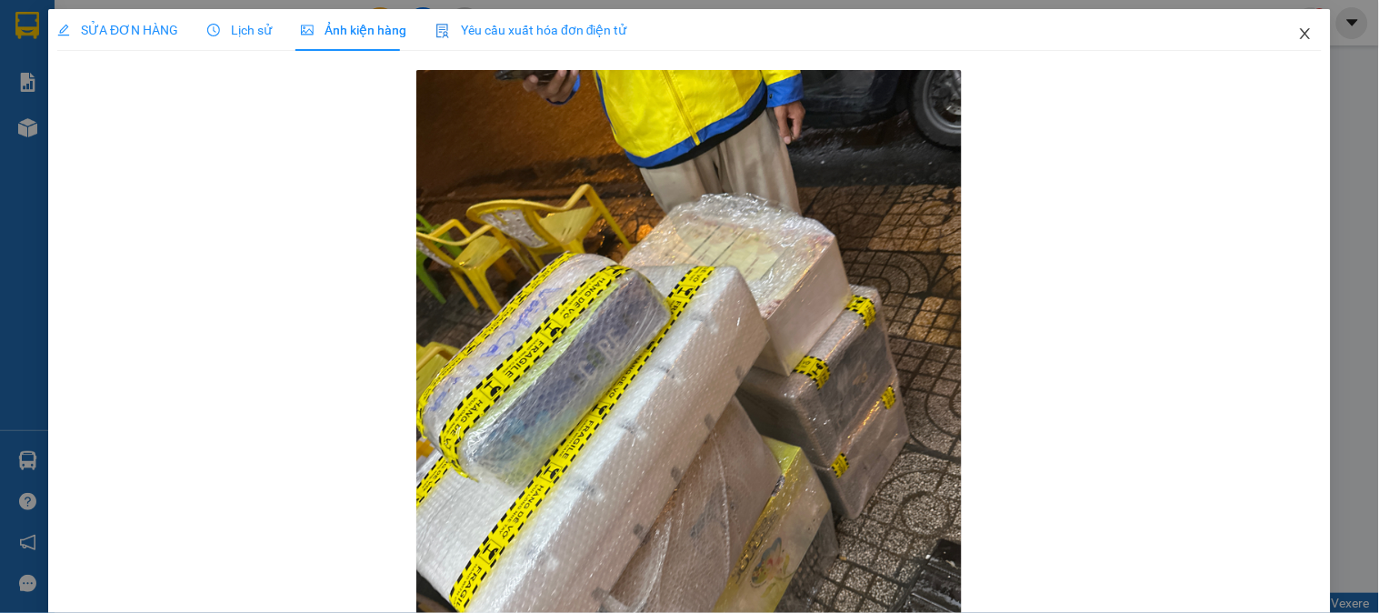
click at [1298, 41] on icon "close" at bounding box center [1305, 33] width 15 height 15
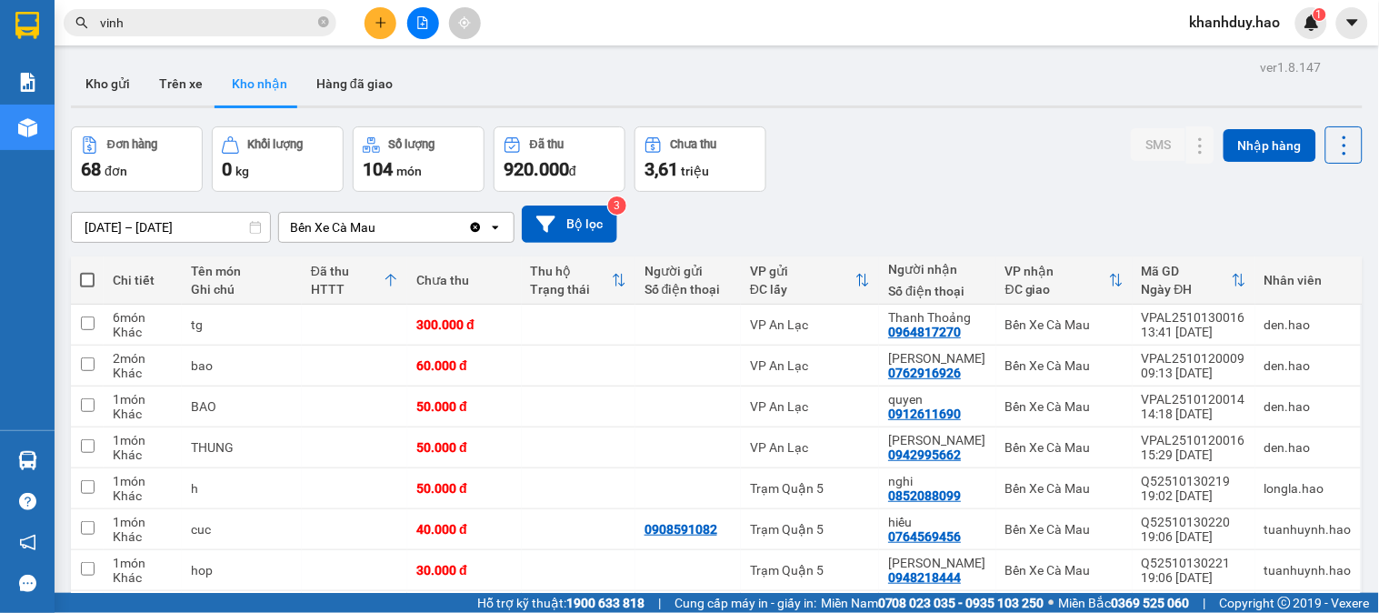
drag, startPoint x: 268, startPoint y: 25, endPoint x: 252, endPoint y: 20, distance: 17.0
click at [267, 25] on input "vinh" at bounding box center [207, 23] width 215 height 20
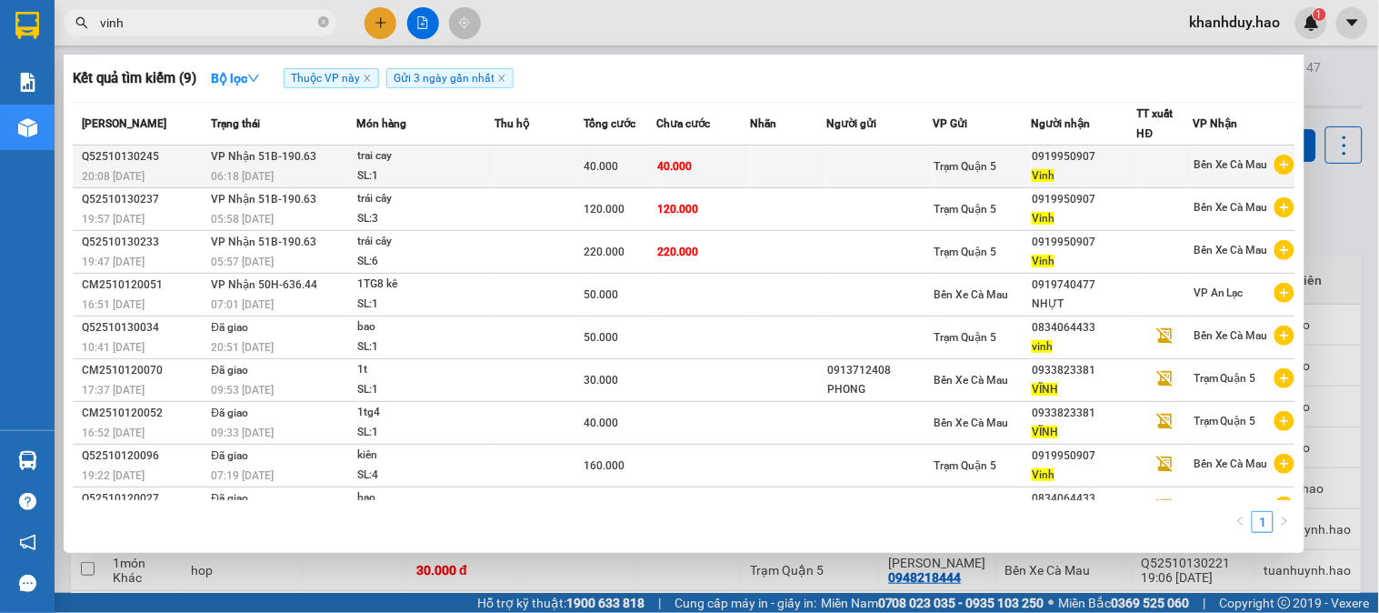
click at [791, 175] on td at bounding box center [789, 166] width 76 height 43
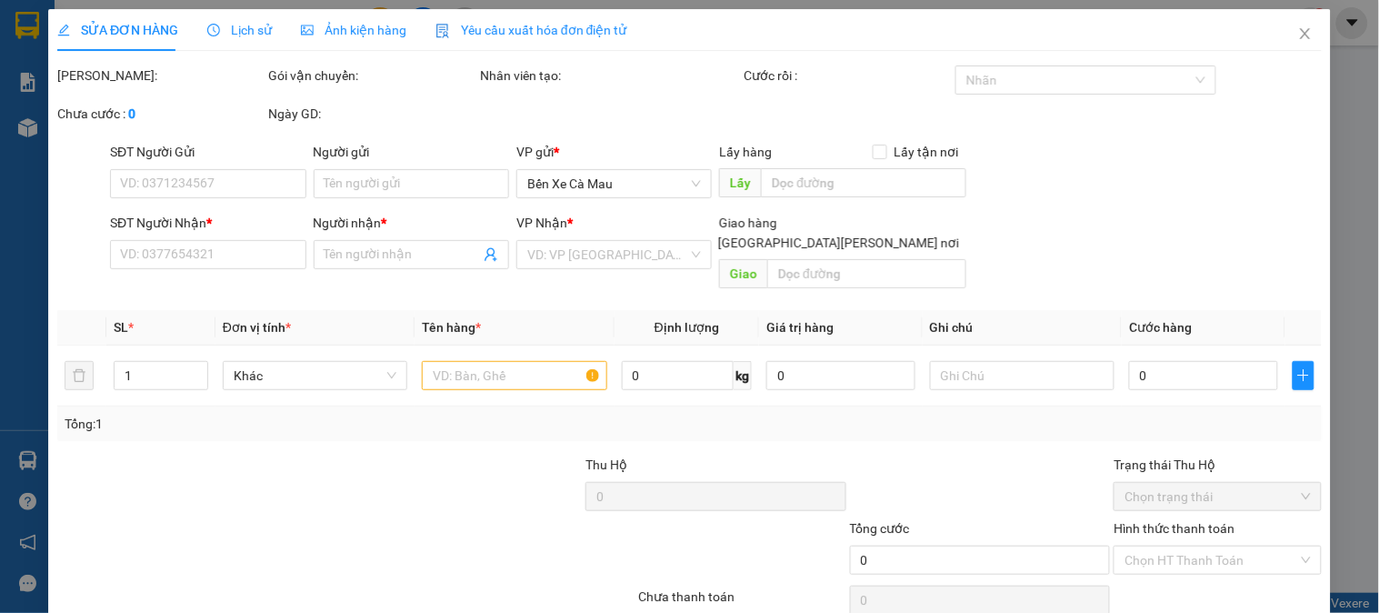
type input "0919950907"
type input "Vinh"
type input "40.000"
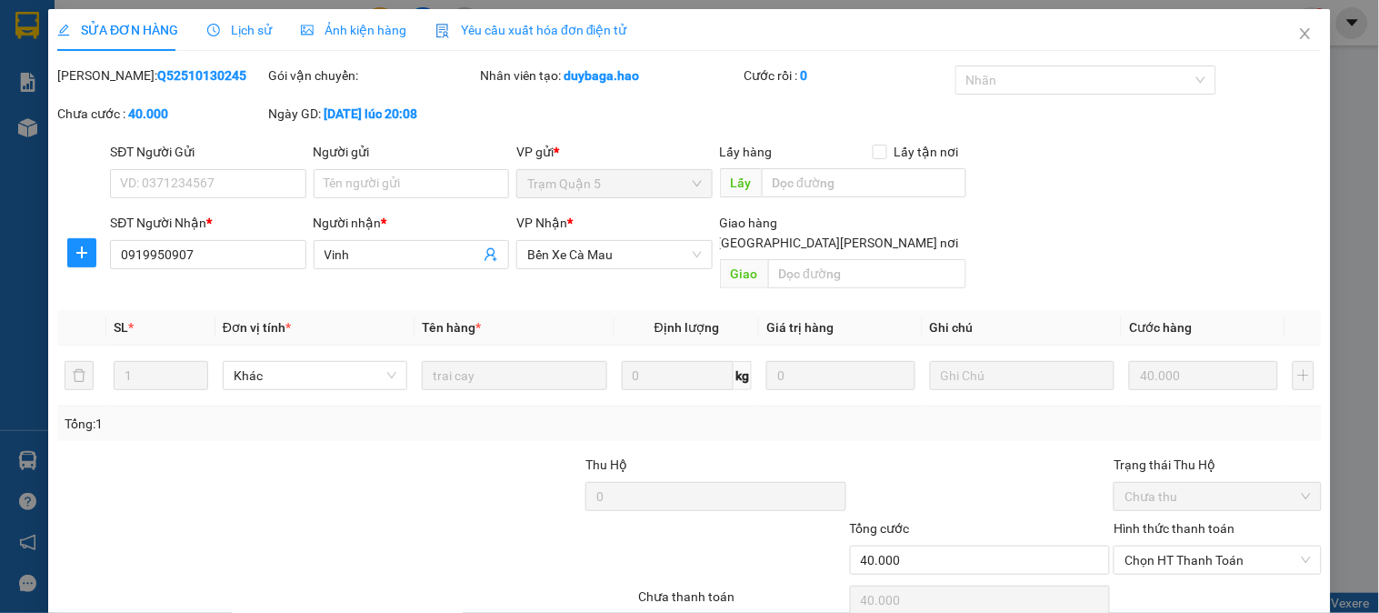
click at [370, 44] on div "Ảnh kiện hàng" at bounding box center [353, 30] width 105 height 42
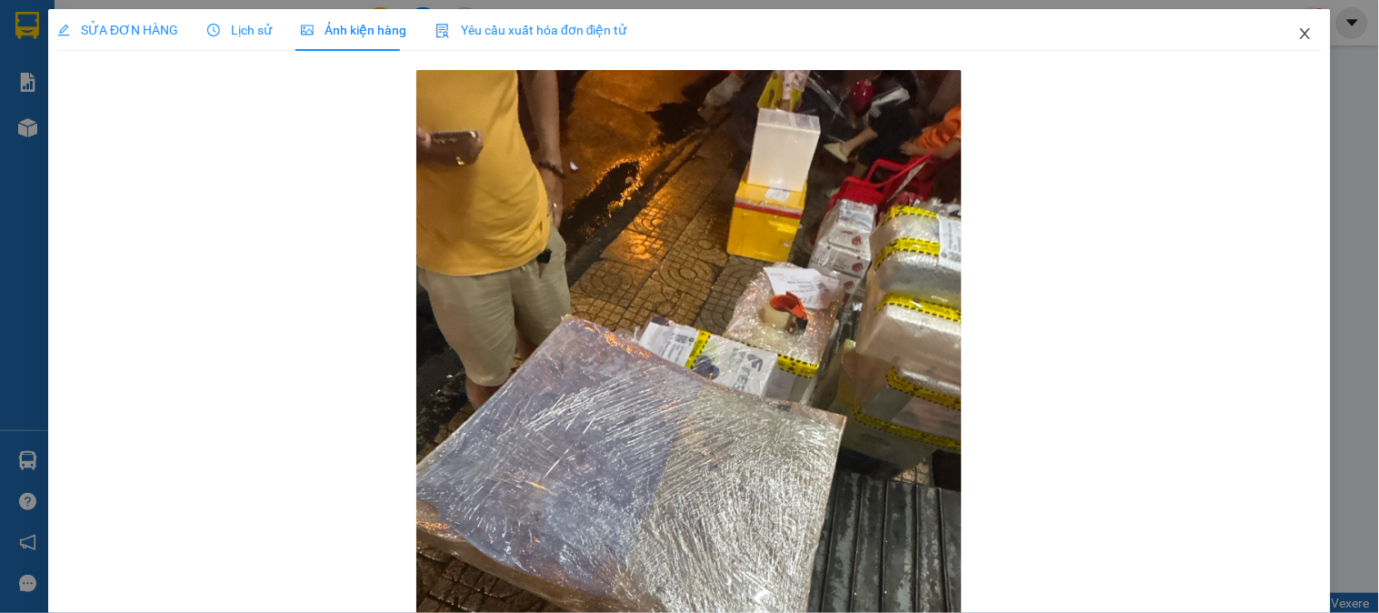
click at [1298, 34] on icon "close" at bounding box center [1305, 33] width 15 height 15
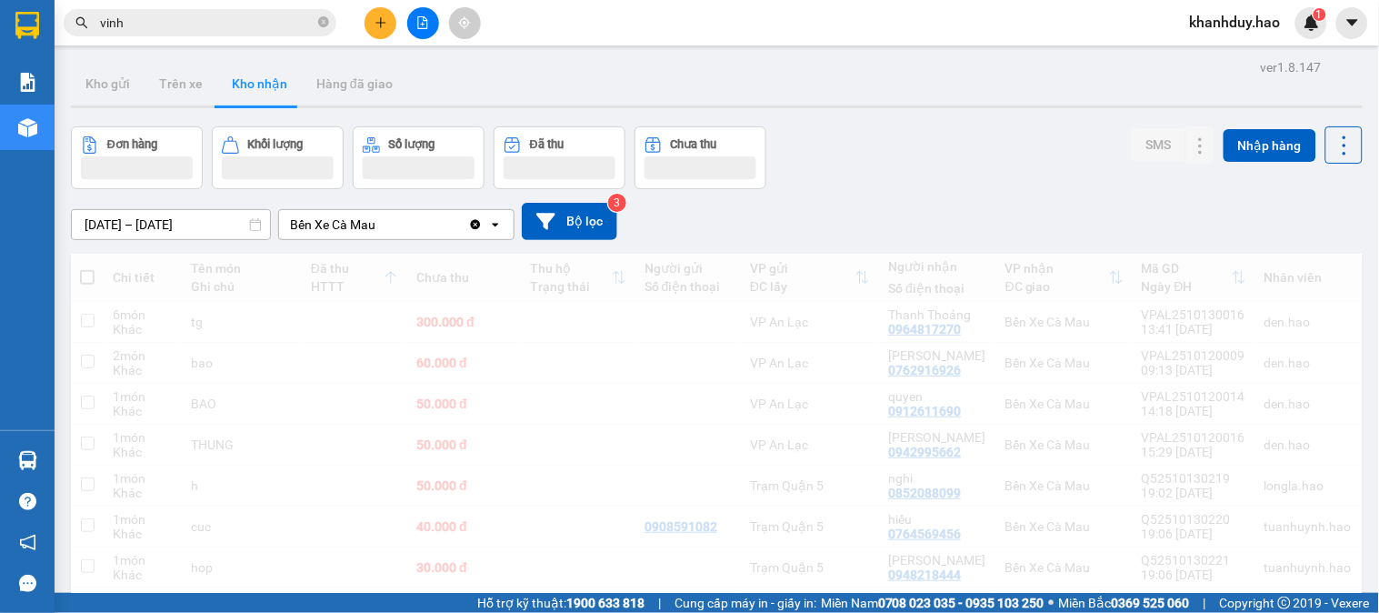
click at [243, 16] on input "vinh" at bounding box center [207, 23] width 215 height 20
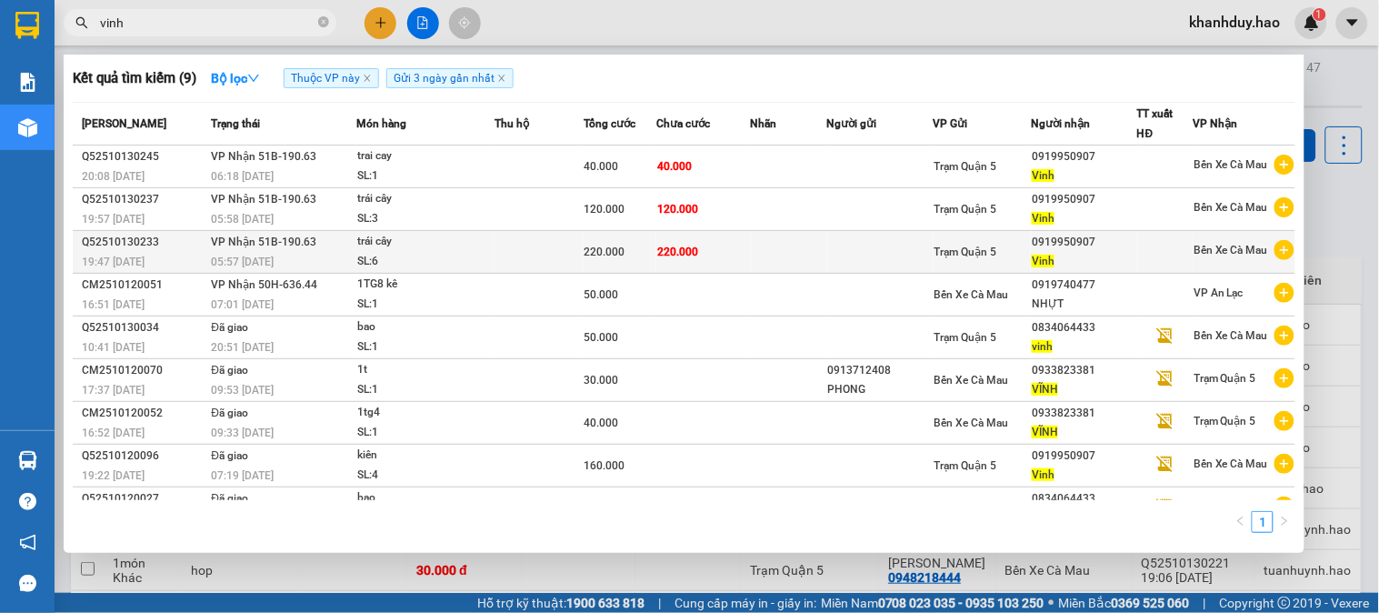
click at [751, 259] on td at bounding box center [789, 252] width 76 height 43
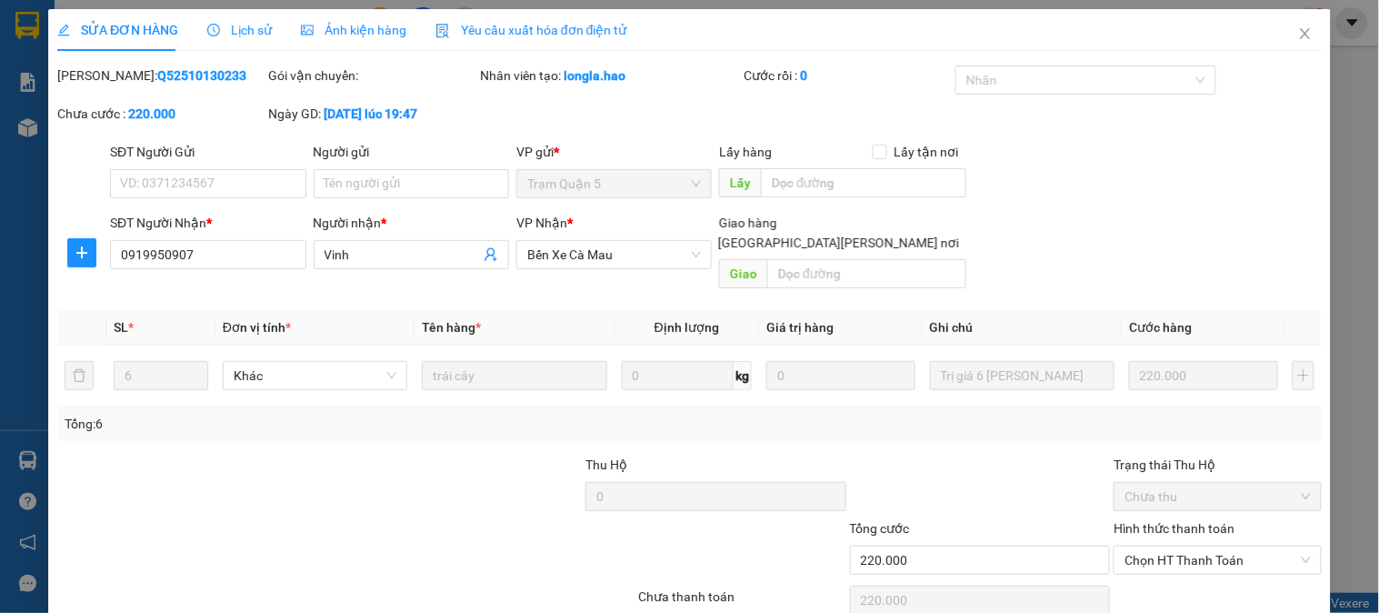
click at [378, 41] on div "Ảnh kiện hàng" at bounding box center [353, 30] width 105 height 42
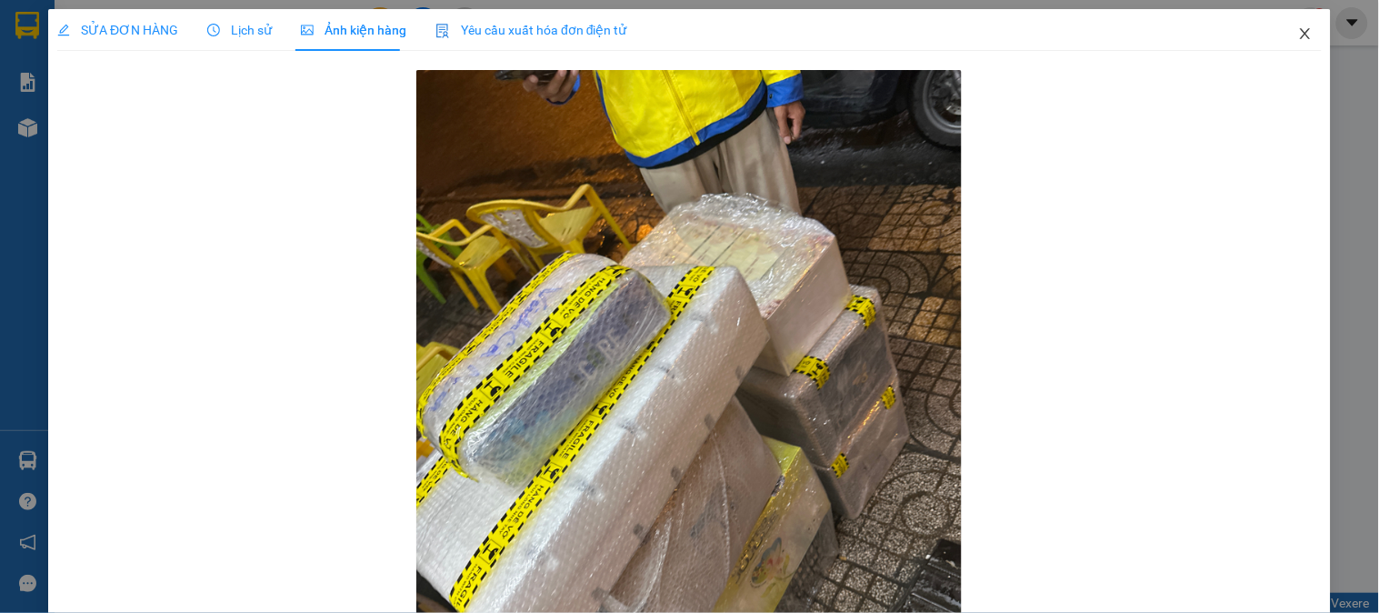
click at [1298, 33] on icon "close" at bounding box center [1305, 33] width 15 height 15
click at [1288, 33] on span "khanhduy.hao" at bounding box center [1235, 22] width 120 height 23
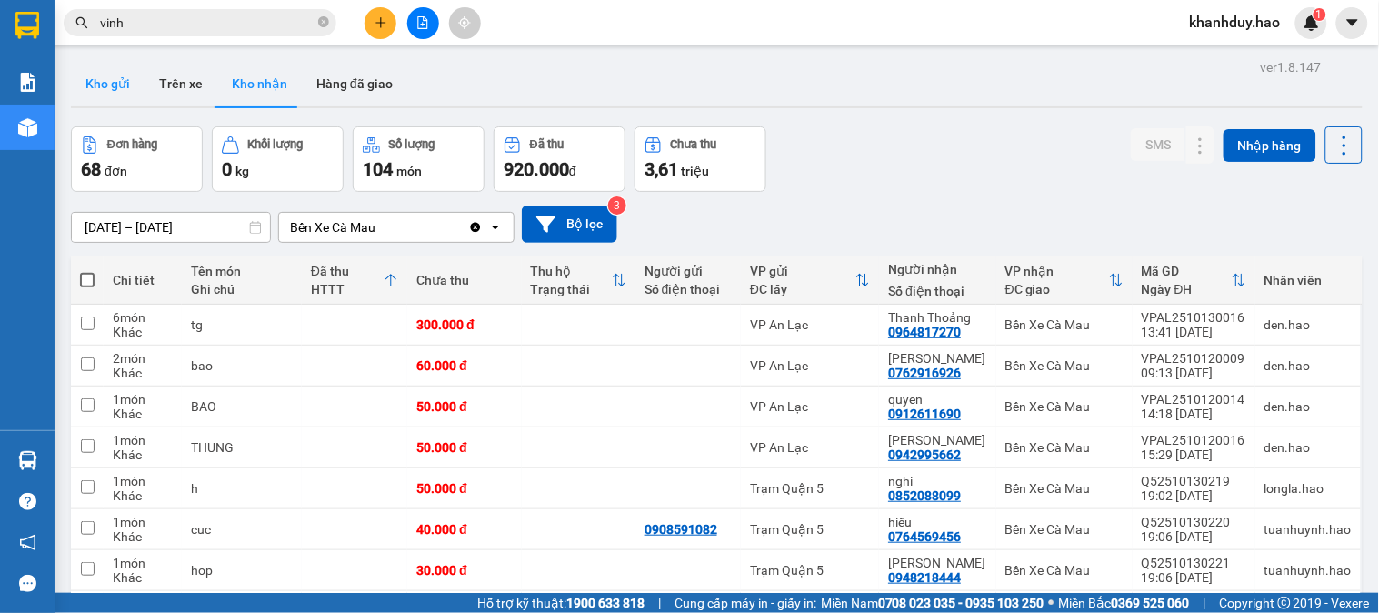
click at [109, 86] on button "Kho gửi" at bounding box center [108, 84] width 74 height 44
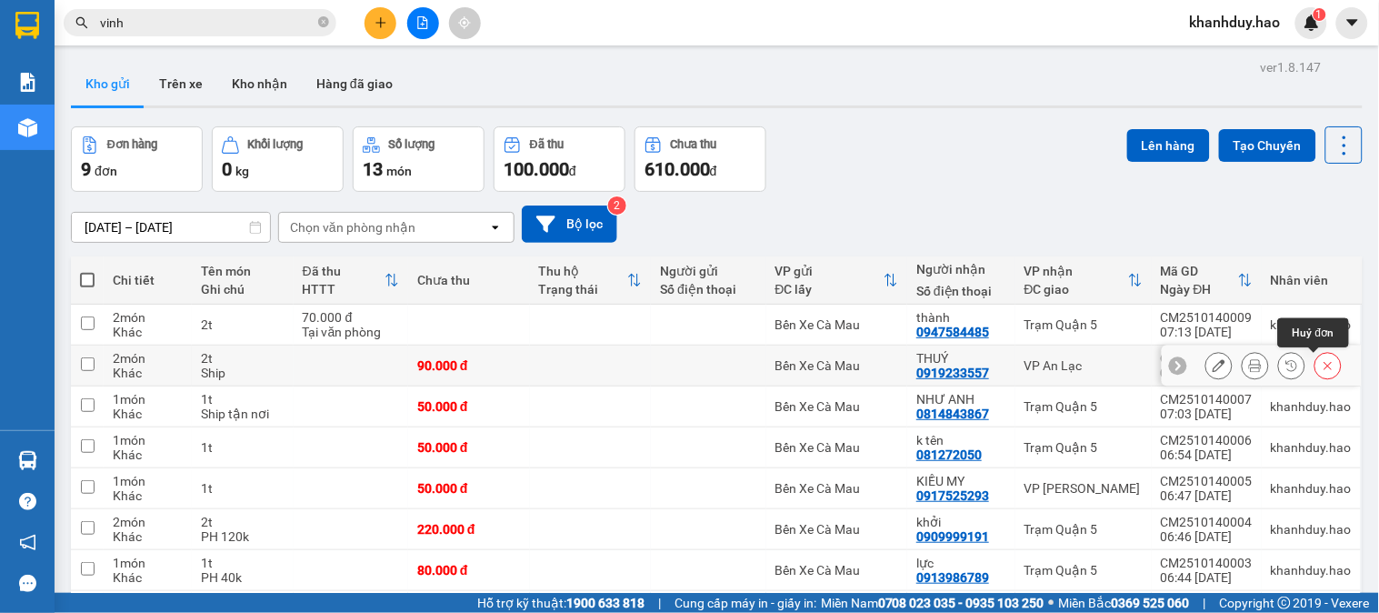
click at [1322, 368] on icon at bounding box center [1328, 365] width 13 height 13
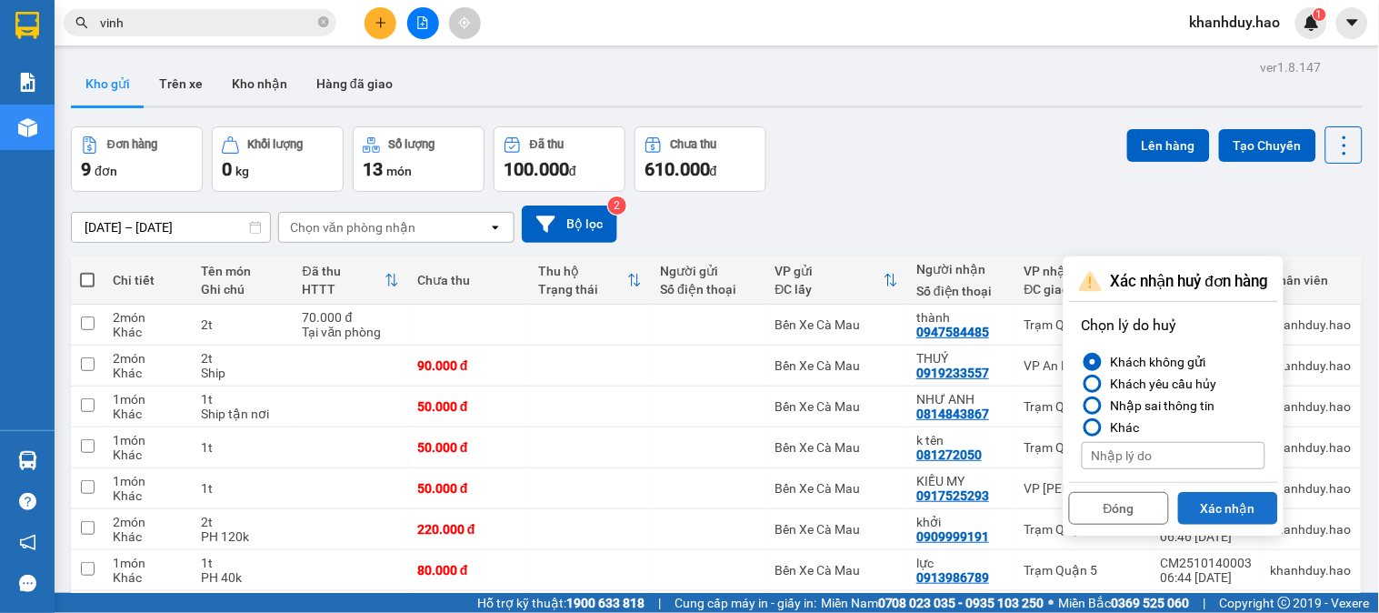
click at [1203, 512] on button "Xác nhận" at bounding box center [1228, 508] width 100 height 33
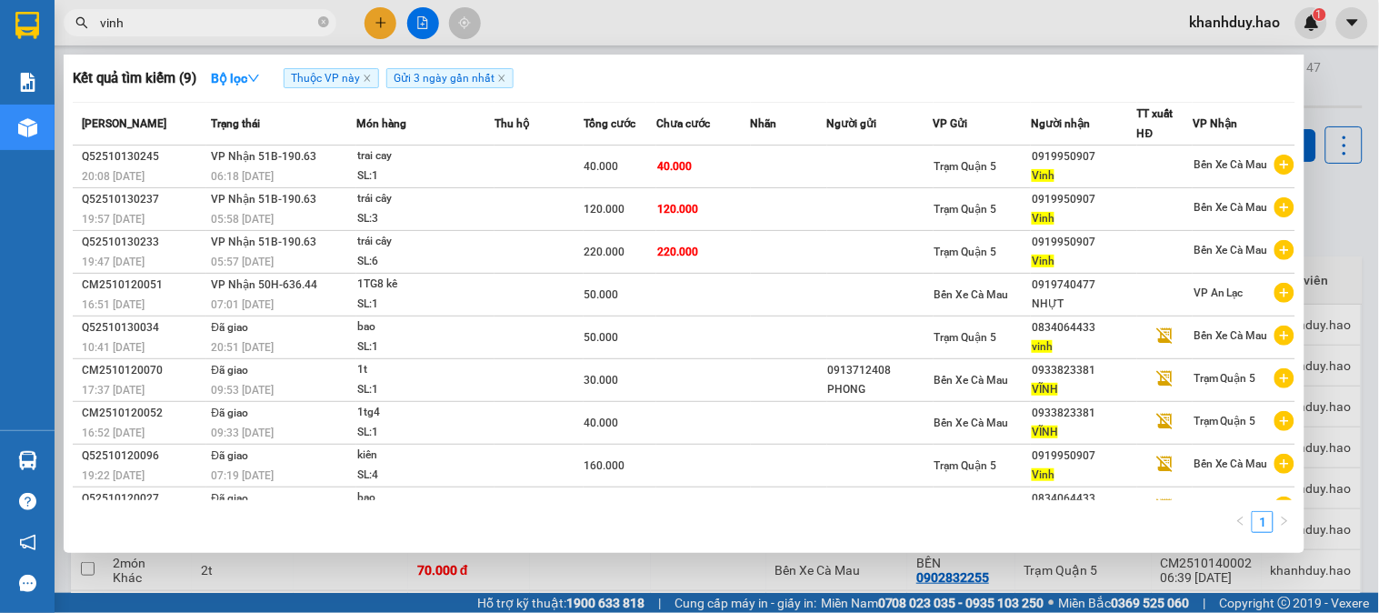
click at [198, 21] on input "vinh" at bounding box center [207, 23] width 215 height 20
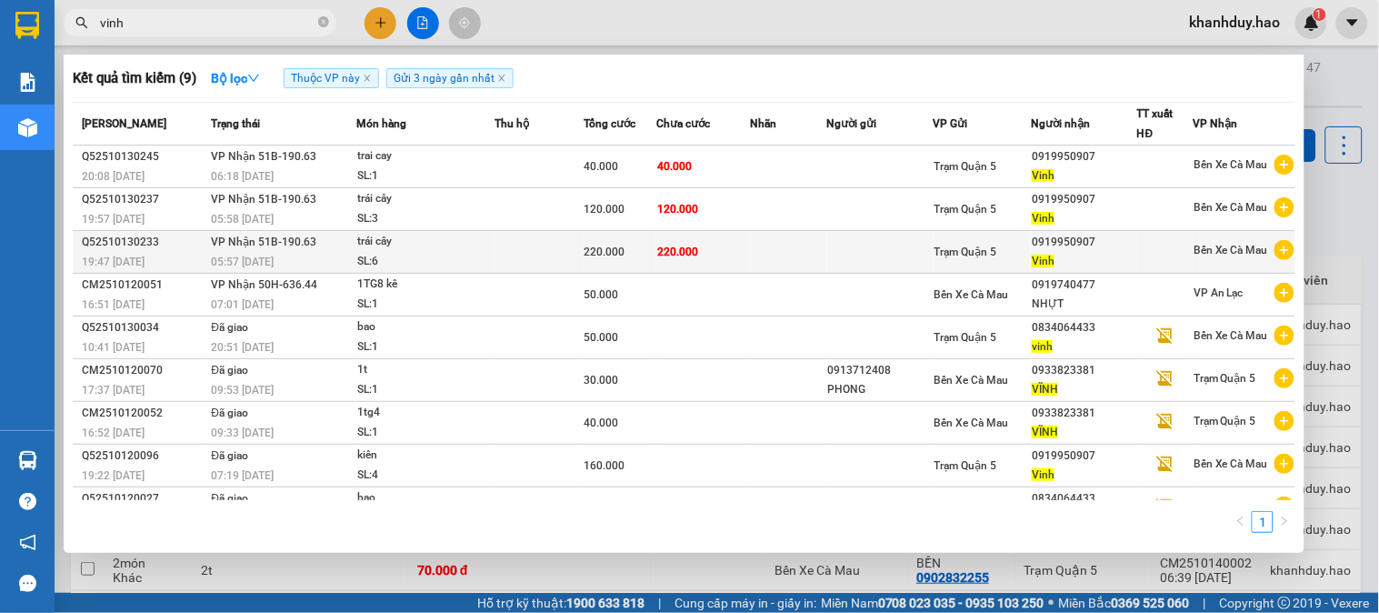
click at [735, 250] on td "220.000" at bounding box center [703, 252] width 94 height 43
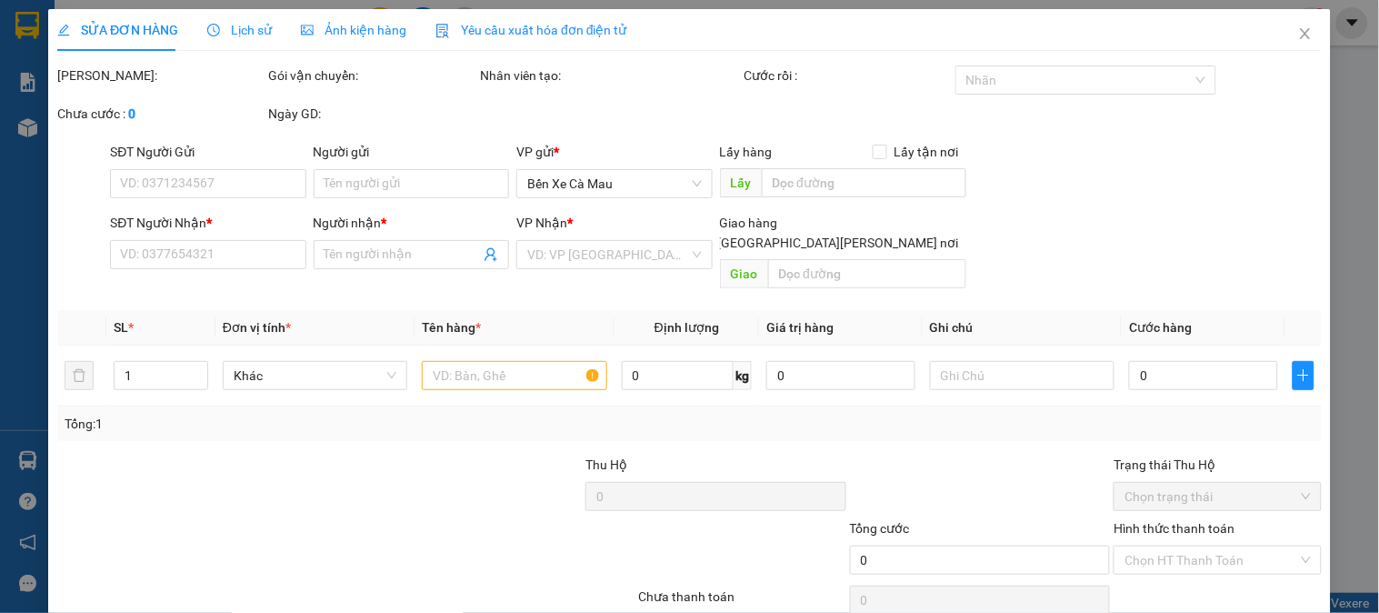
click at [396, 29] on span "Ảnh kiện hàng" at bounding box center [353, 30] width 105 height 15
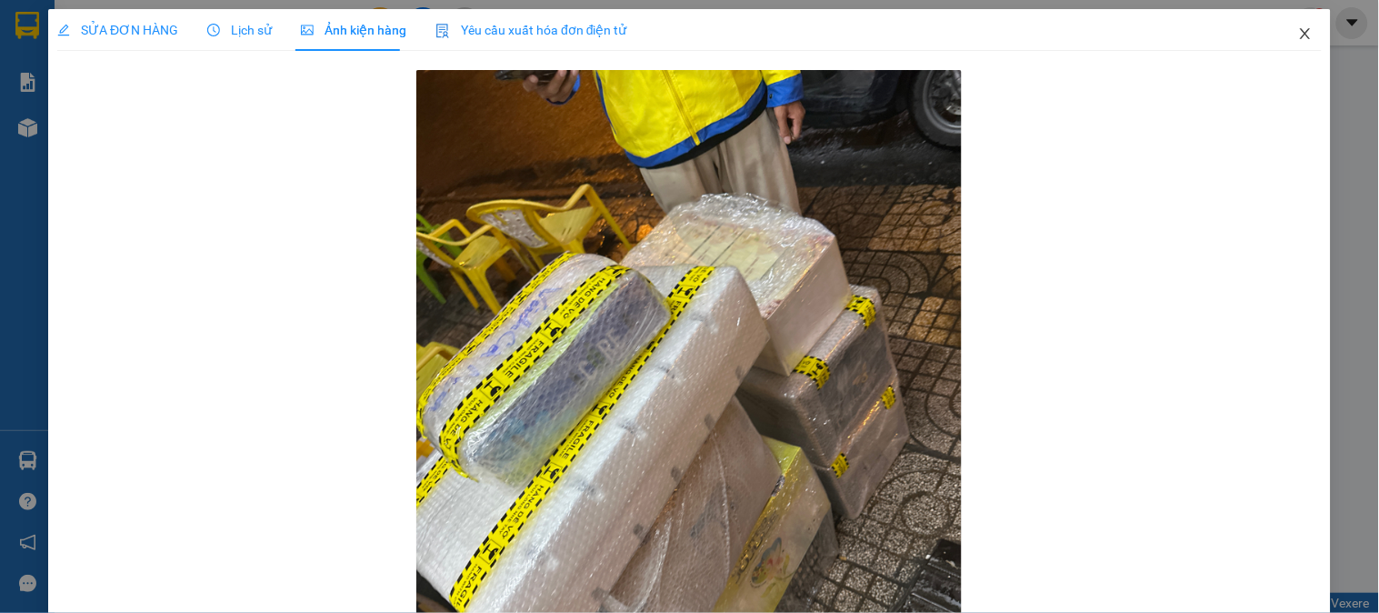
click at [1298, 34] on icon "close" at bounding box center [1305, 33] width 15 height 15
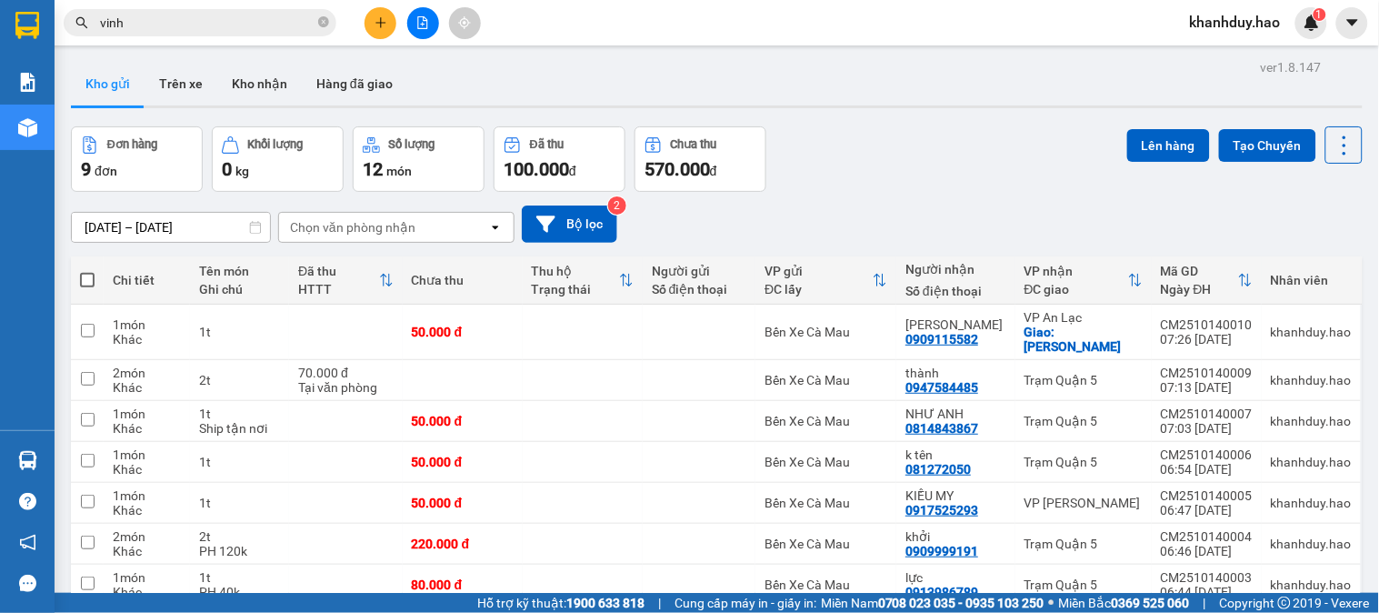
click at [202, 32] on input "vinh" at bounding box center [207, 23] width 215 height 20
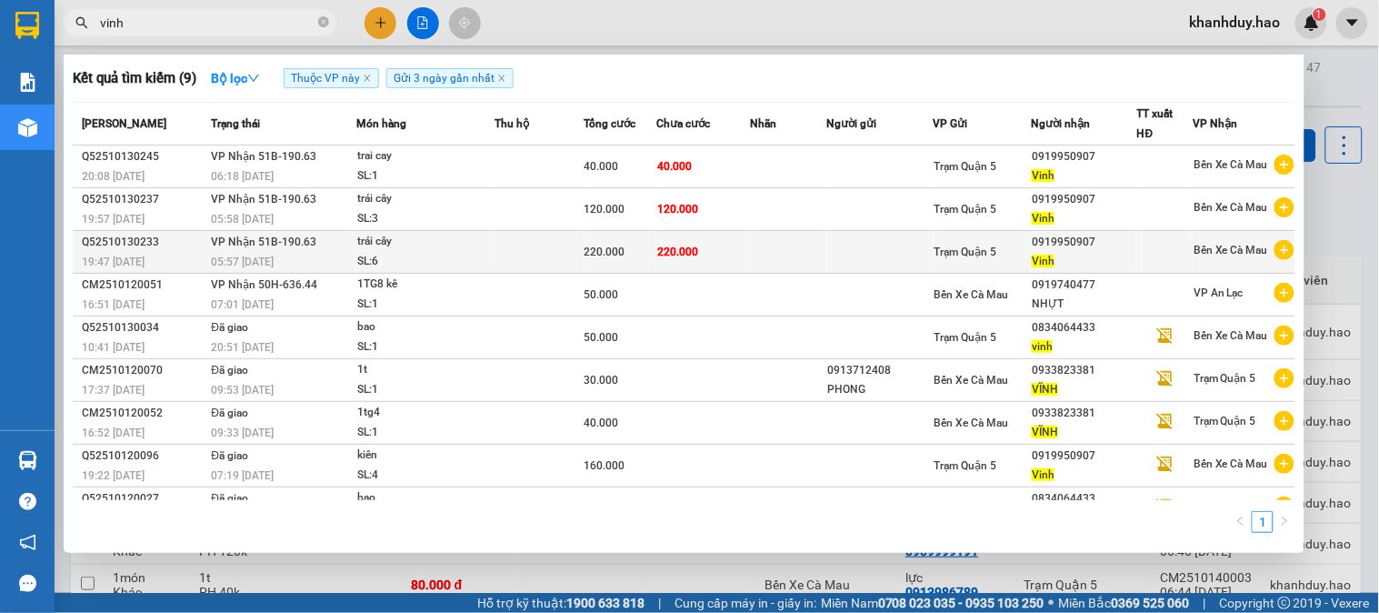
click at [697, 243] on td "220.000" at bounding box center [703, 252] width 94 height 43
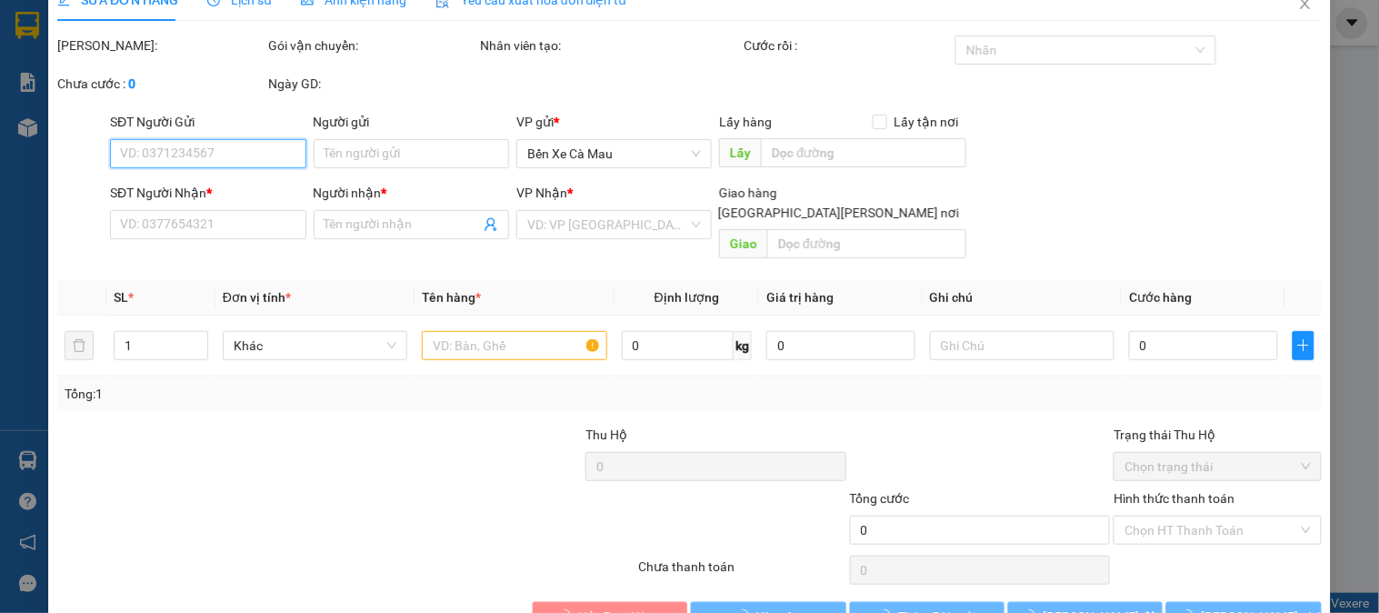
type input "0919950907"
type input "Vinh"
type input "220.000"
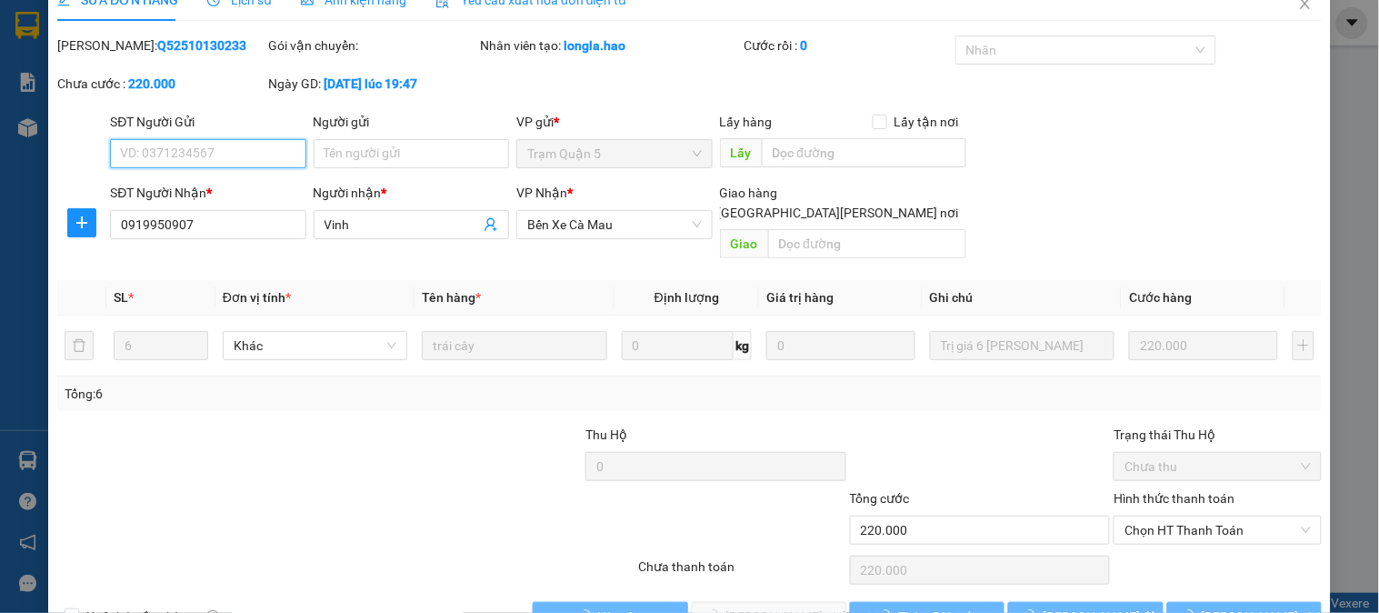
scroll to position [64, 0]
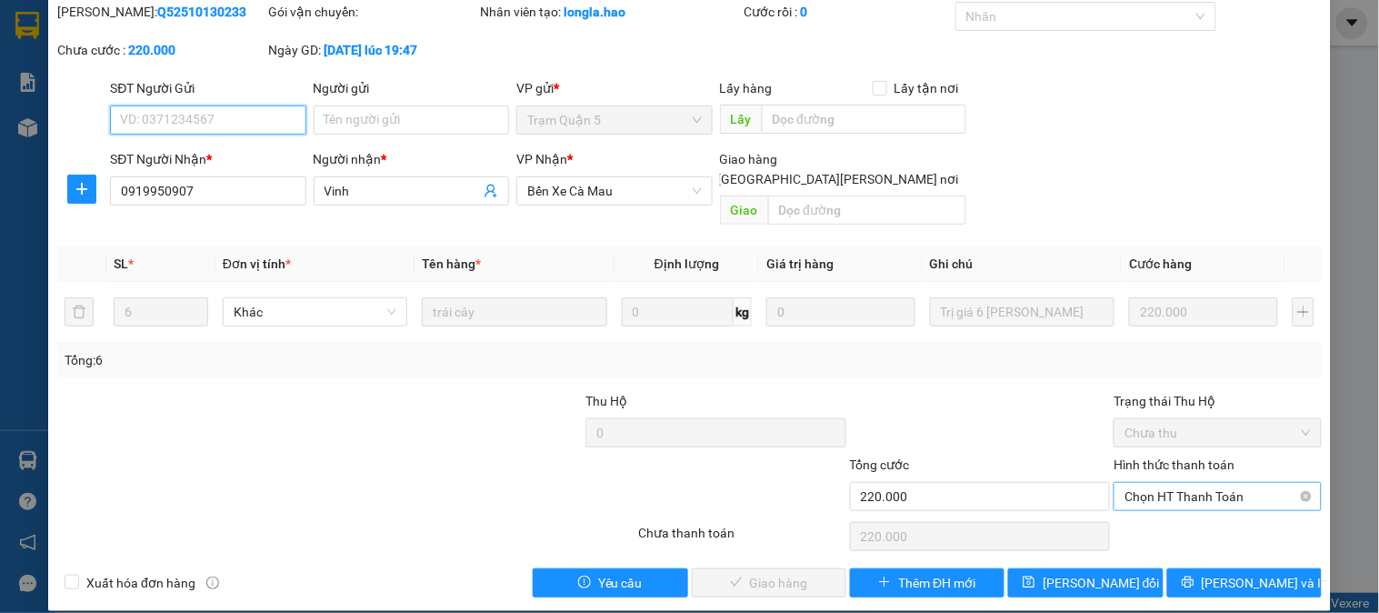
click at [1195, 483] on span "Chọn HT Thanh Toán" at bounding box center [1217, 496] width 185 height 27
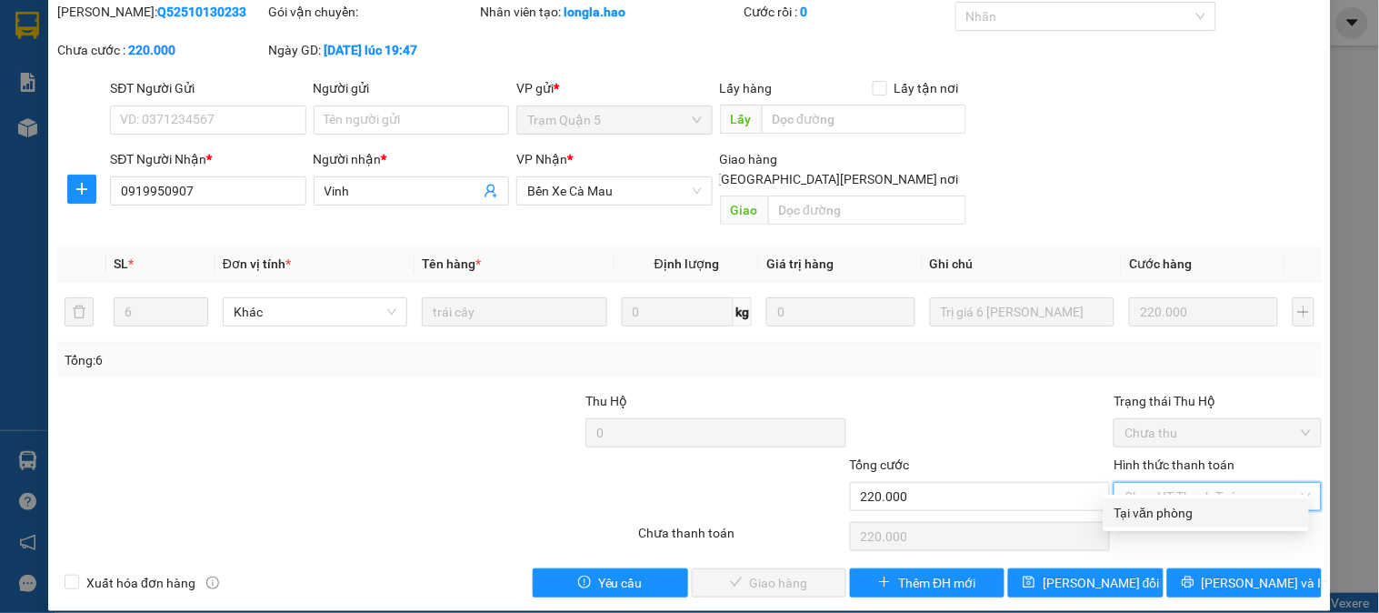
click at [1170, 509] on div "Tại văn phòng" at bounding box center [1207, 513] width 184 height 20
type input "0"
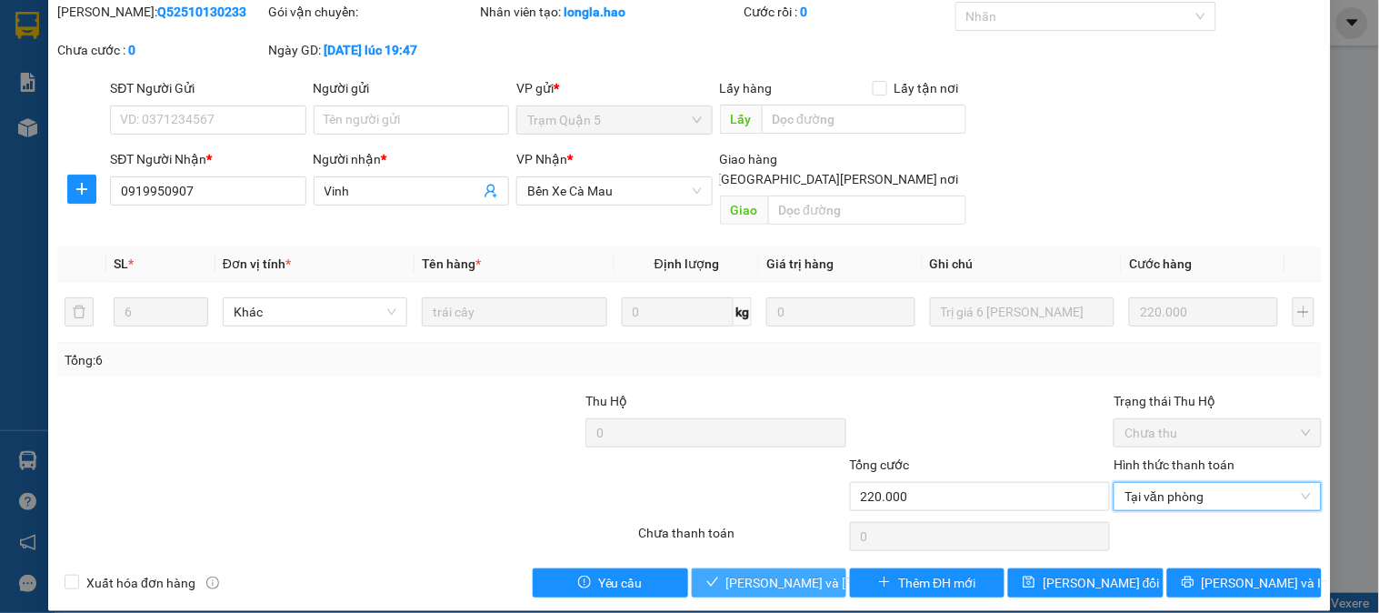
click at [768, 573] on span "[PERSON_NAME] và Giao hàng" at bounding box center [848, 583] width 245 height 20
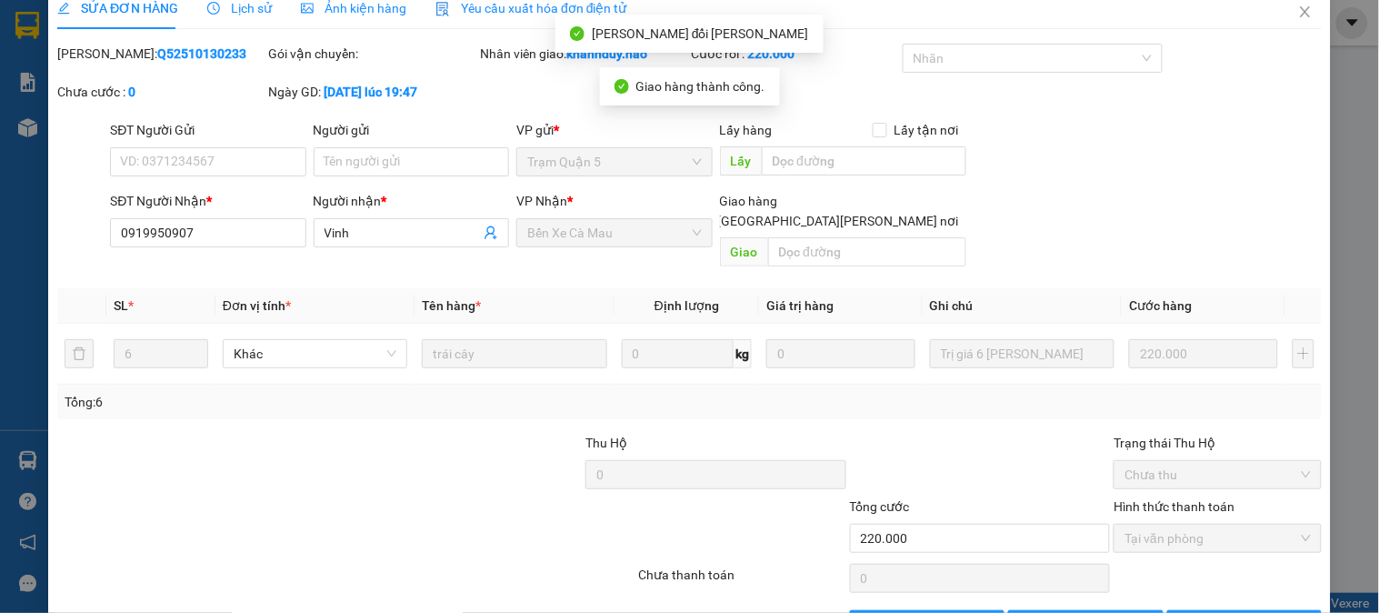
scroll to position [0, 0]
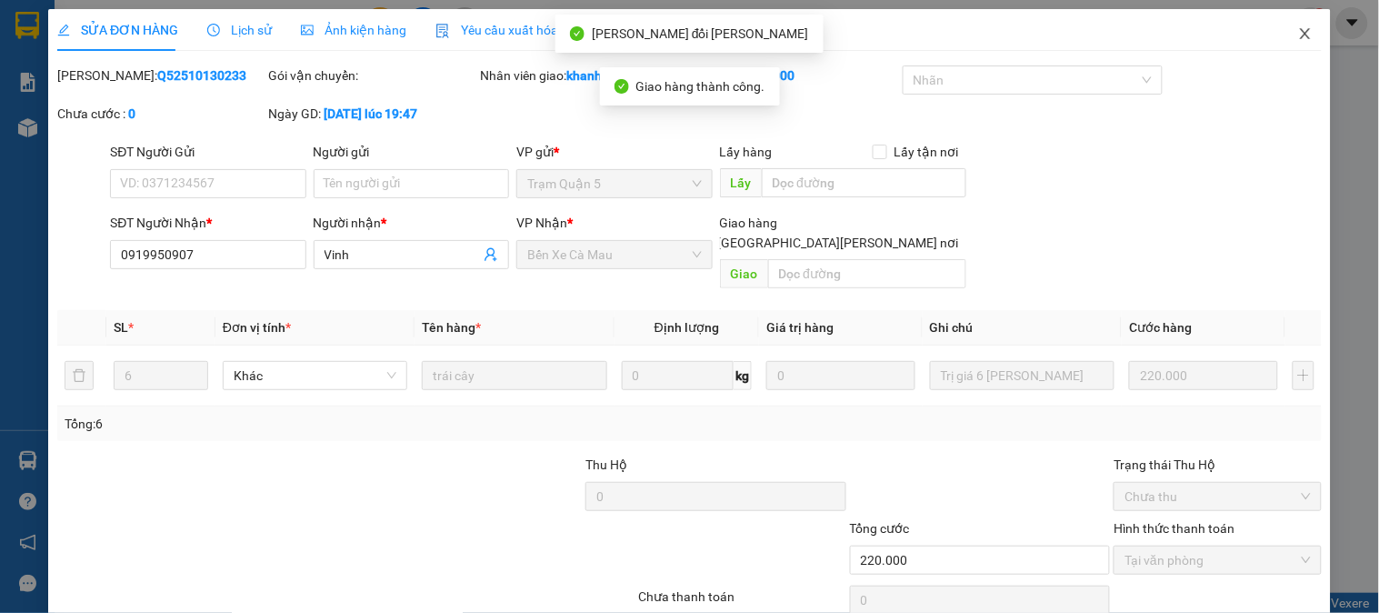
click at [1300, 38] on icon "close" at bounding box center [1305, 33] width 10 height 11
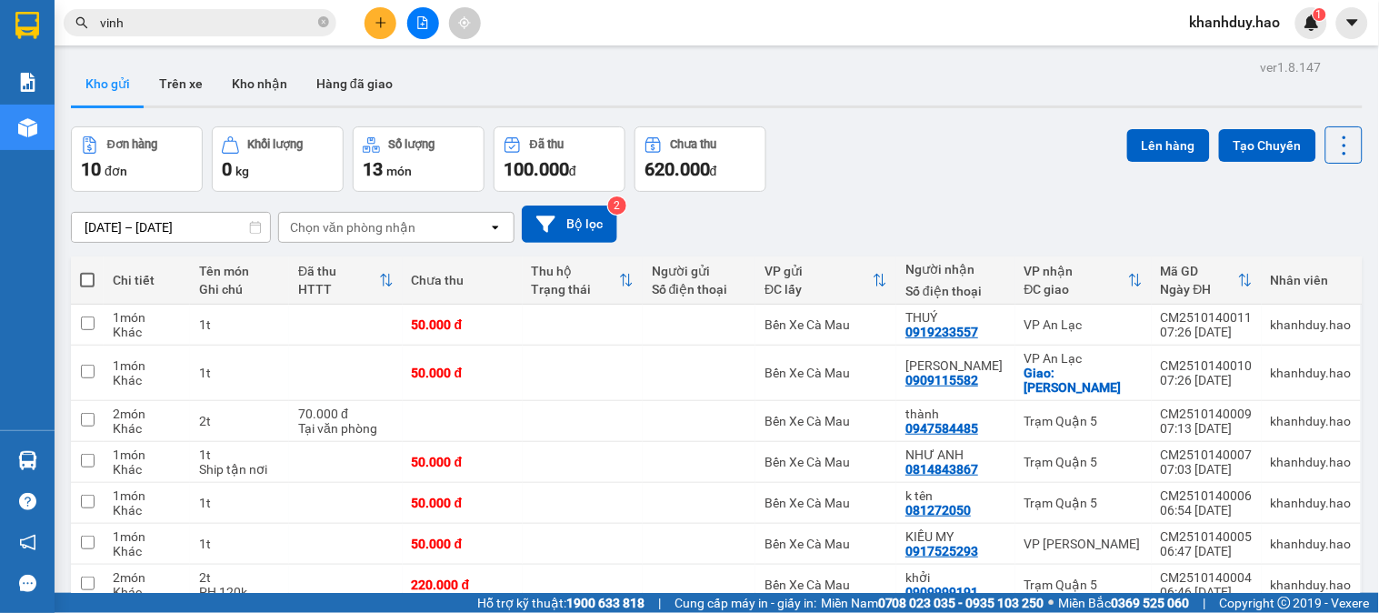
click at [196, 25] on input "vinh" at bounding box center [207, 23] width 215 height 20
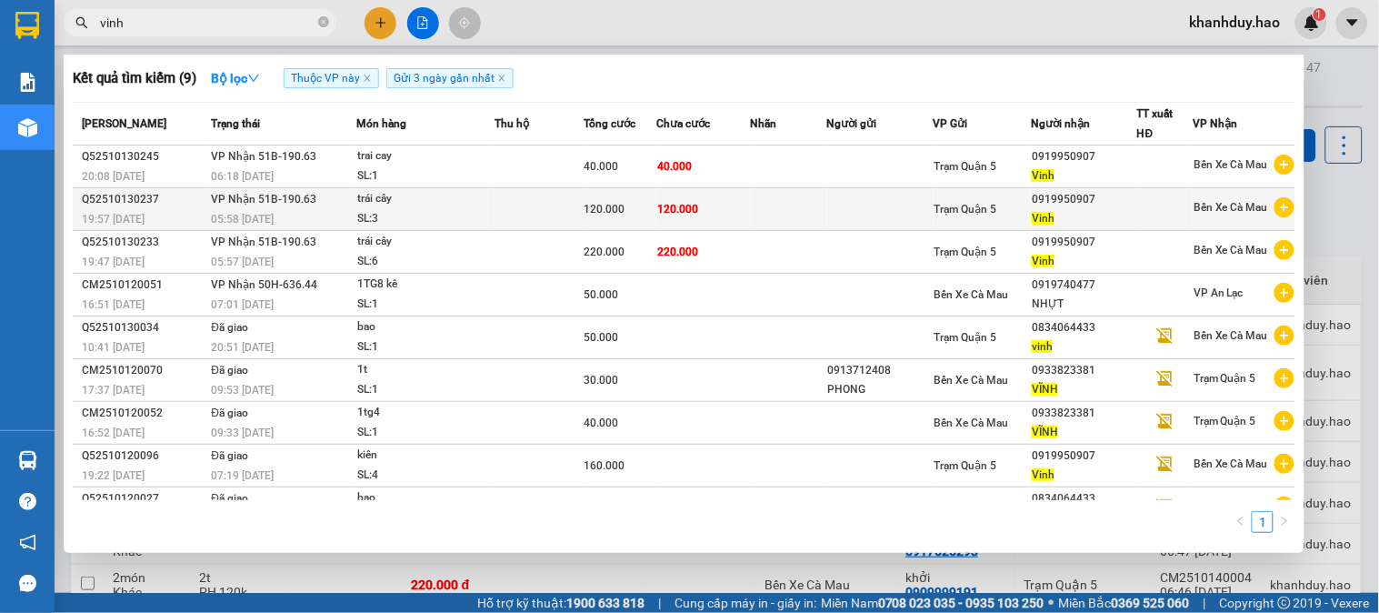
click at [685, 206] on span "120.000" at bounding box center [677, 209] width 41 height 13
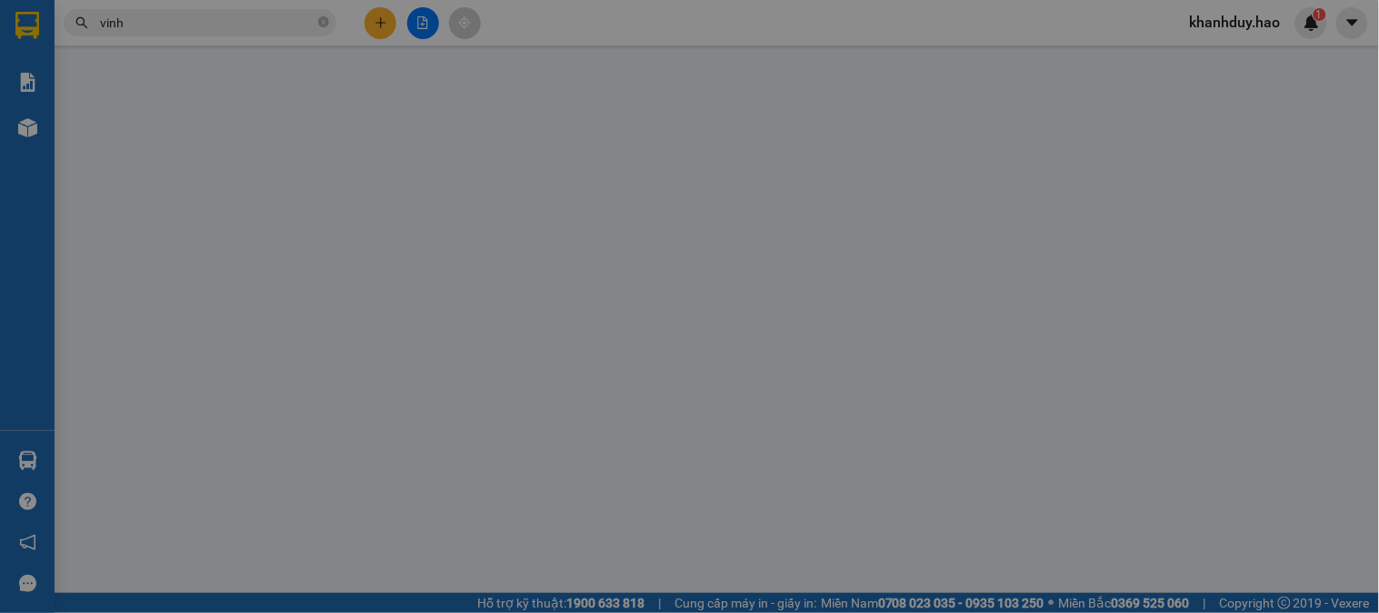
type input "0919950907"
type input "Vinh"
type input "120.000"
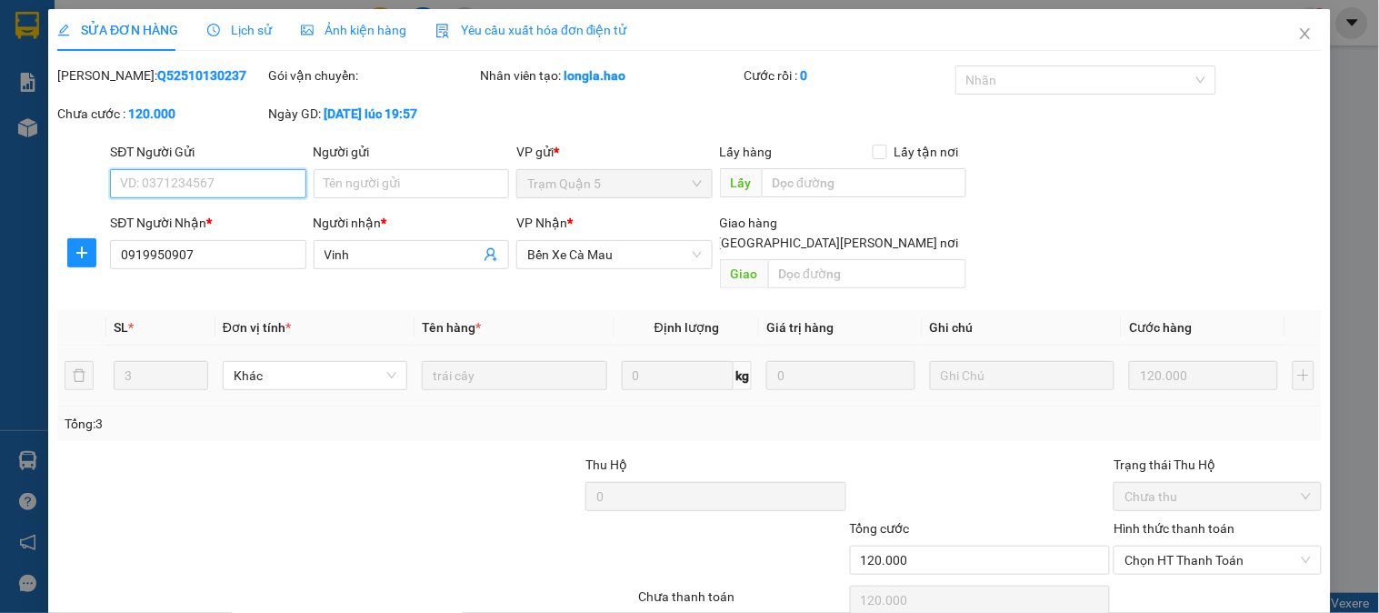
scroll to position [64, 0]
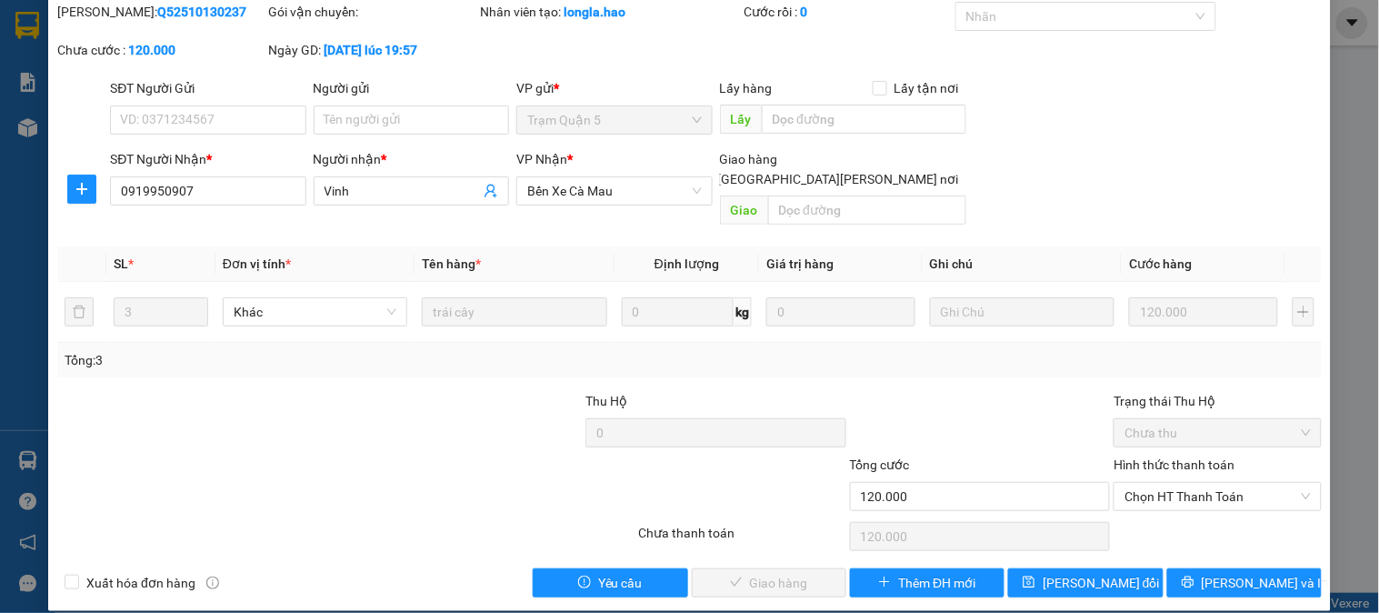
click at [1288, 518] on div "Chọn HT Thanh Toán" at bounding box center [1217, 536] width 211 height 36
drag, startPoint x: 1185, startPoint y: 484, endPoint x: 1182, endPoint y: 495, distance: 12.1
click at [1185, 485] on span "Chọn HT Thanh Toán" at bounding box center [1217, 496] width 185 height 27
click at [1165, 507] on div "Tại văn phòng" at bounding box center [1207, 513] width 184 height 20
type input "0"
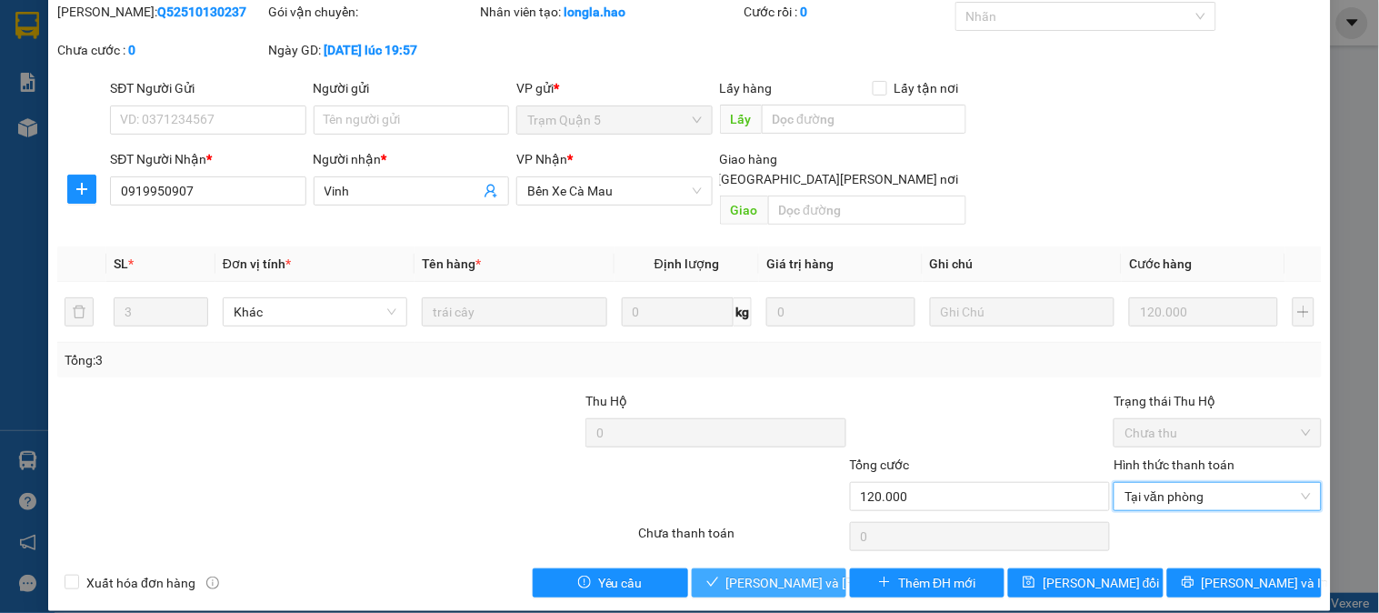
click at [756, 575] on button "[PERSON_NAME] và Giao hàng" at bounding box center [769, 582] width 155 height 29
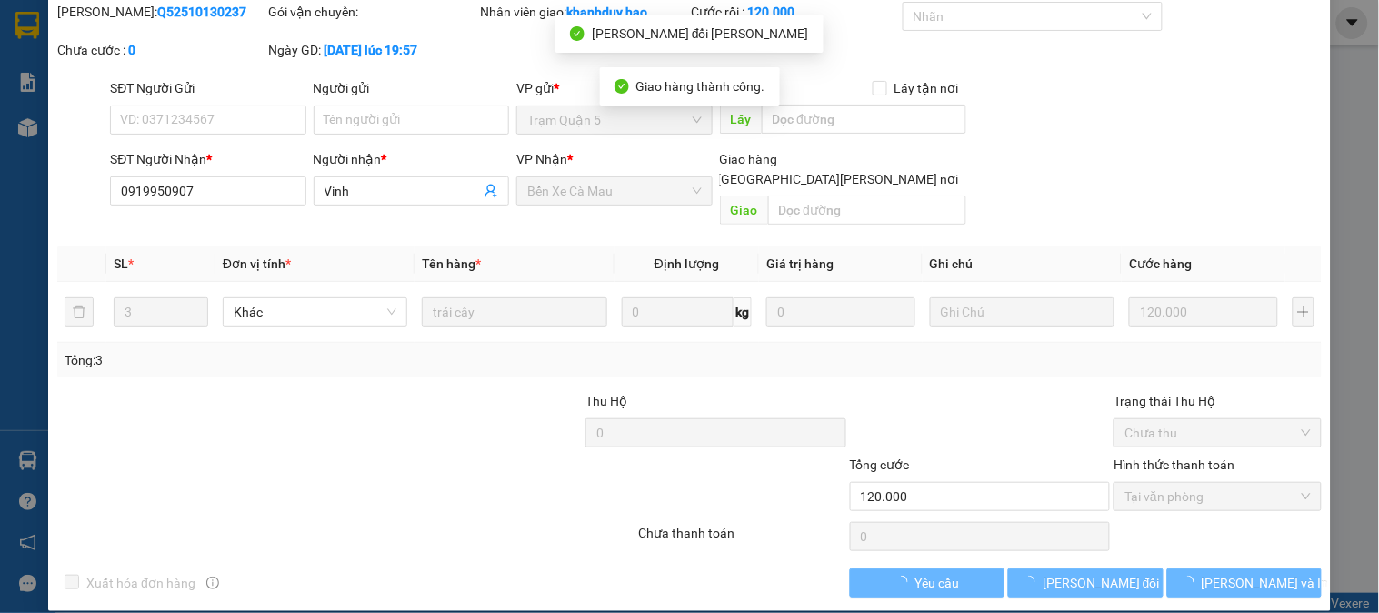
scroll to position [0, 0]
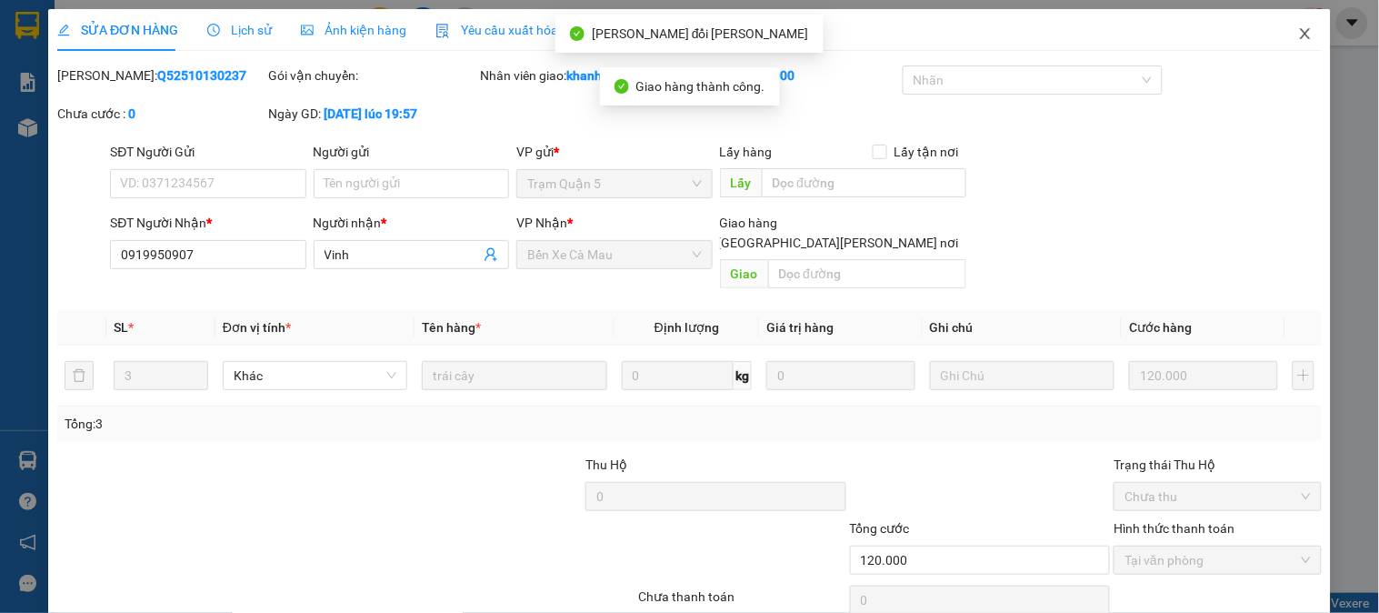
drag, startPoint x: 1279, startPoint y: 38, endPoint x: 636, endPoint y: 1, distance: 643.8
click at [1280, 39] on span "Close" at bounding box center [1305, 34] width 51 height 51
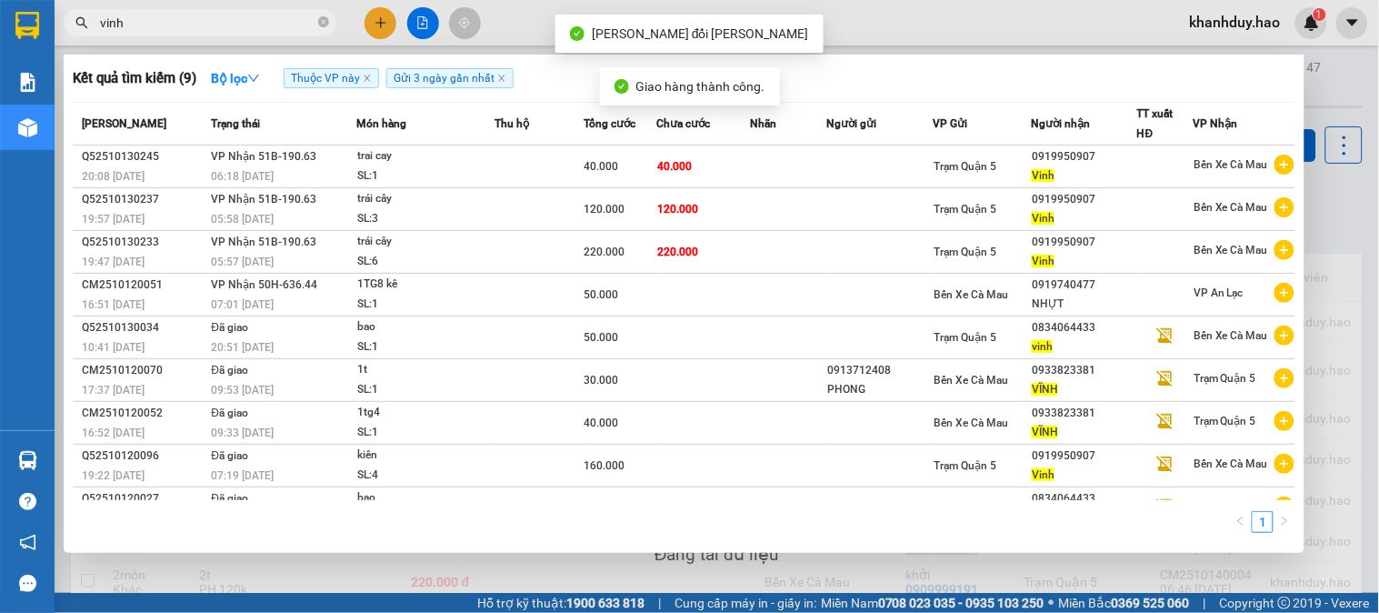
drag, startPoint x: 261, startPoint y: 19, endPoint x: 545, endPoint y: 143, distance: 310.3
click at [264, 23] on input "vinh" at bounding box center [207, 23] width 215 height 20
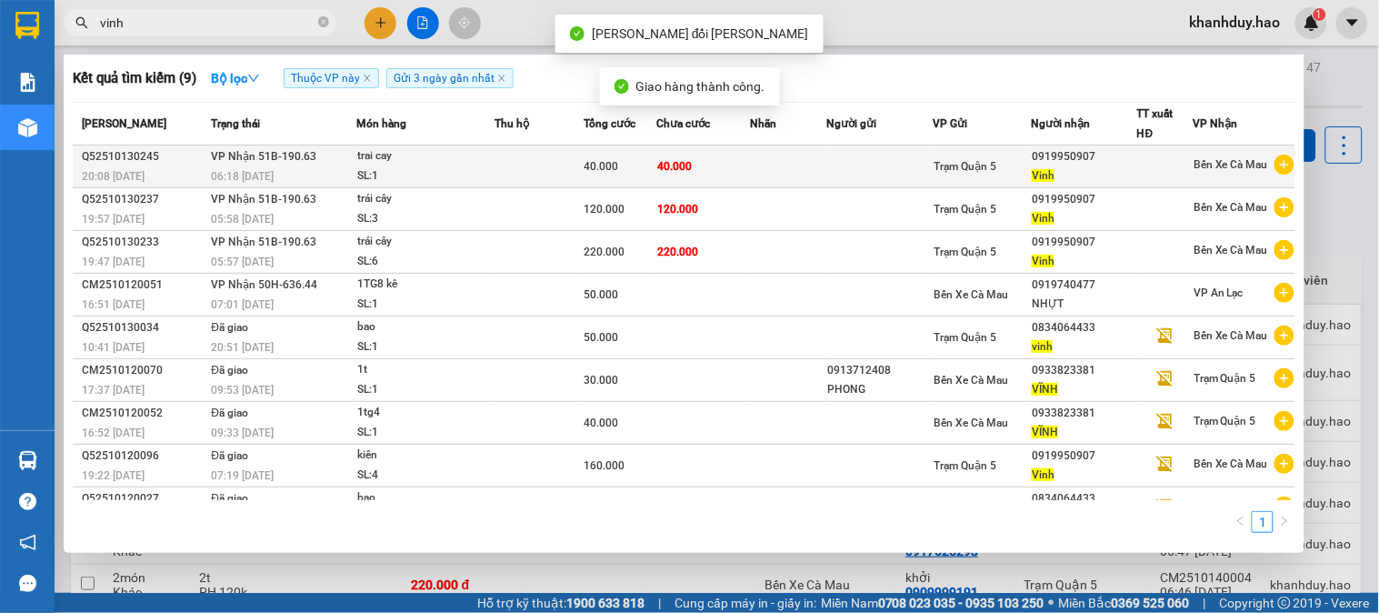
click at [695, 161] on td "40.000" at bounding box center [703, 166] width 94 height 43
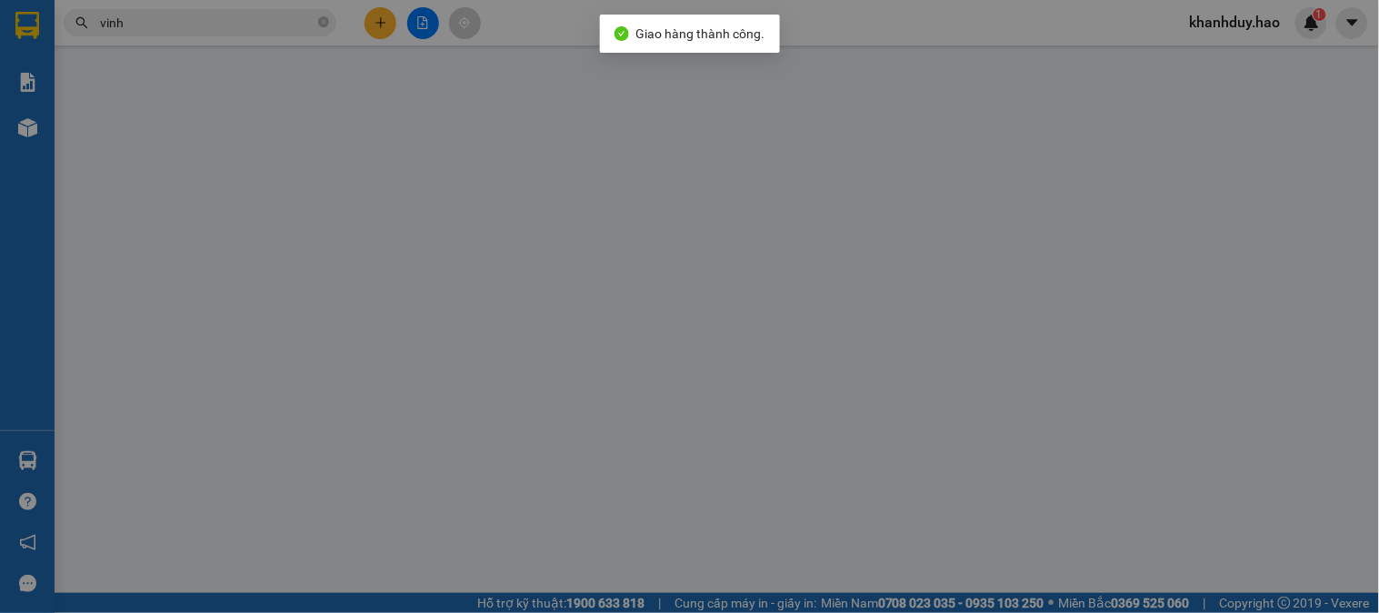
type input "0919950907"
type input "Vinh"
type input "40.000"
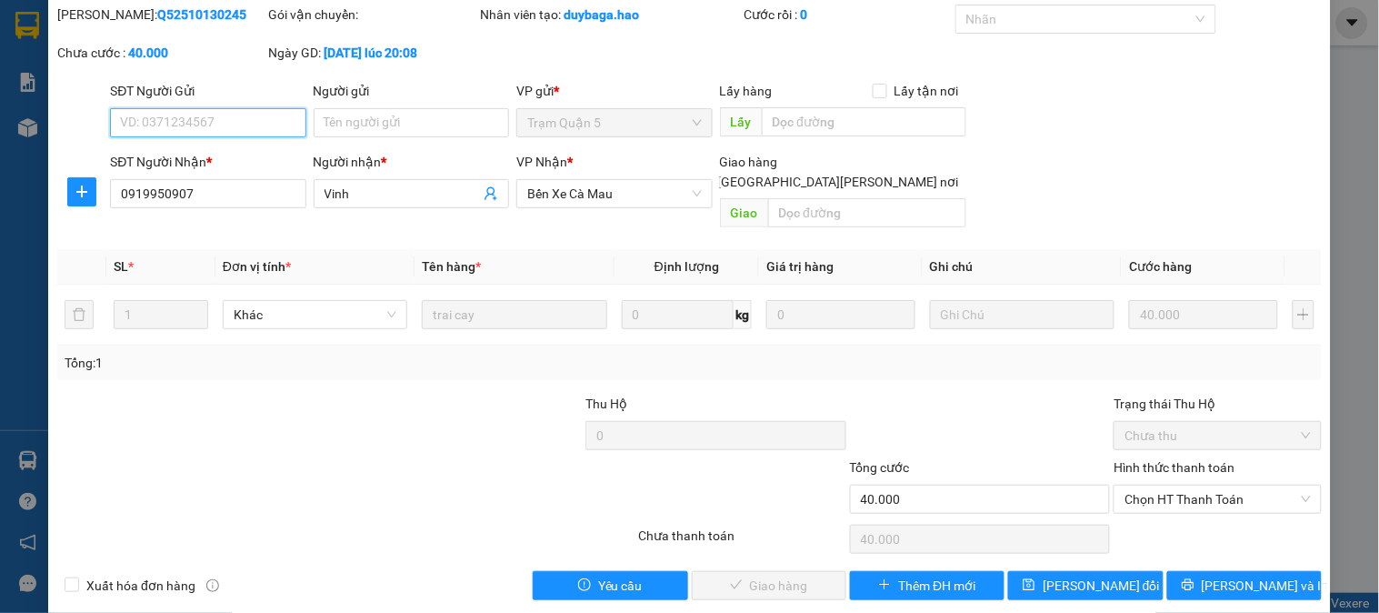
scroll to position [64, 0]
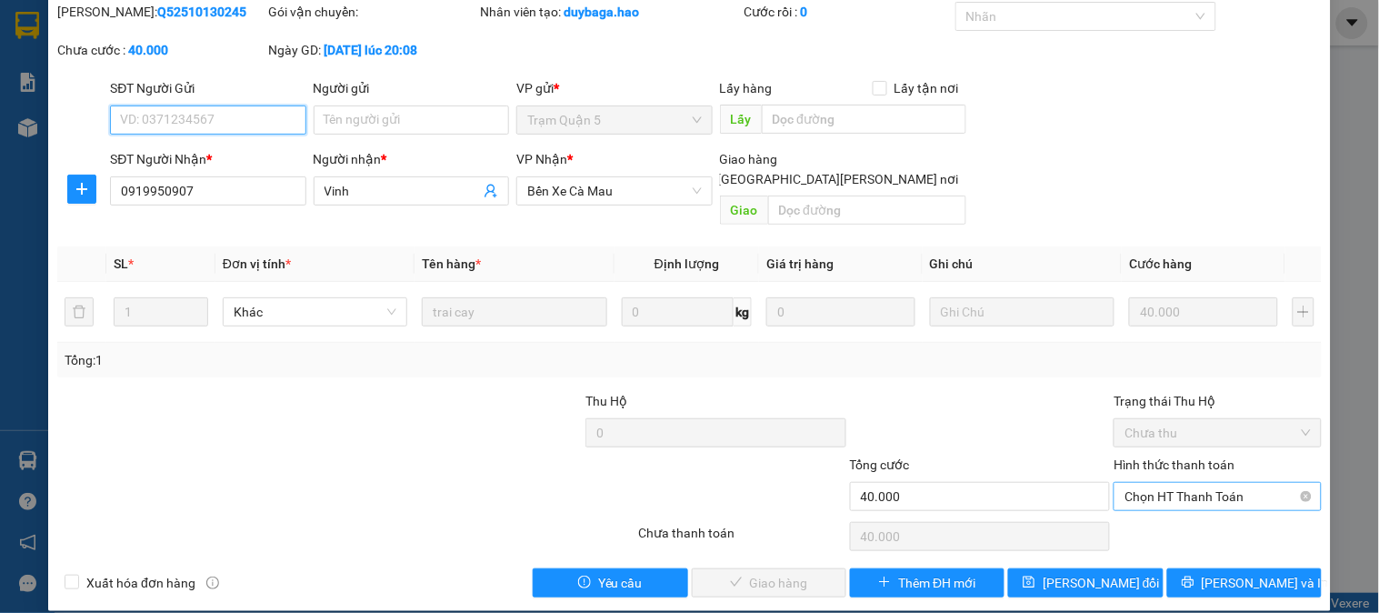
click at [1196, 483] on span "Chọn HT Thanh Toán" at bounding box center [1217, 496] width 185 height 27
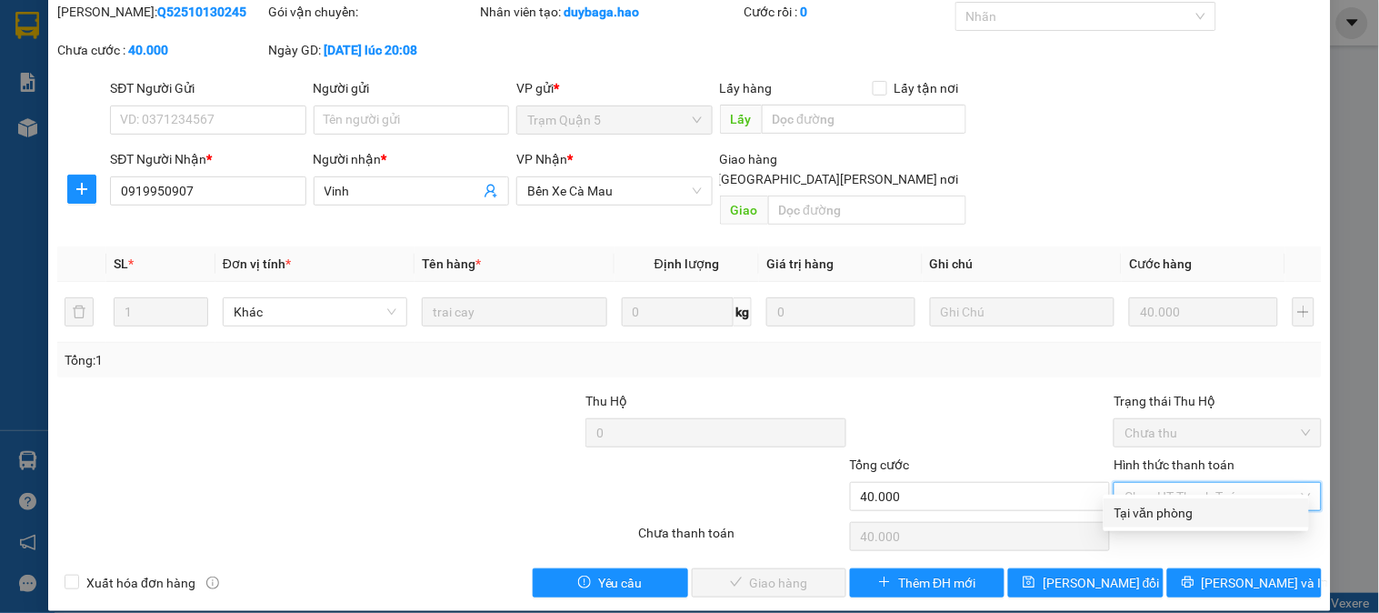
click at [1156, 524] on div "Tại văn phòng" at bounding box center [1206, 512] width 205 height 29
type input "0"
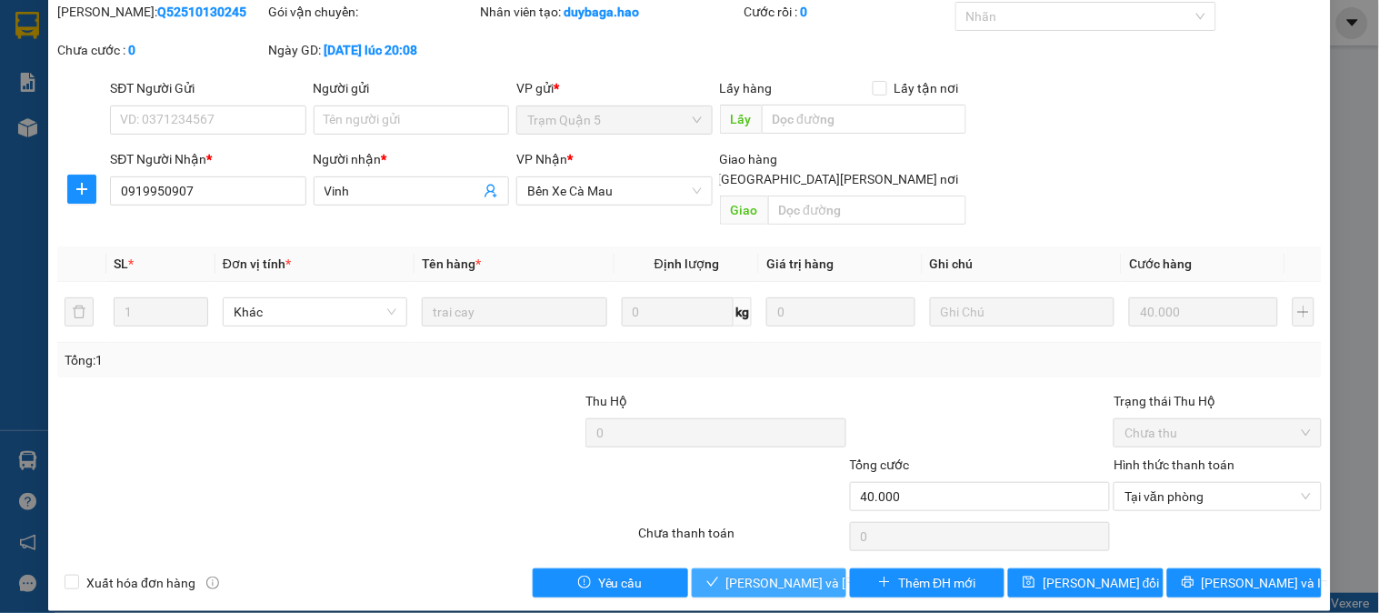
click at [775, 573] on span "[PERSON_NAME] và Giao hàng" at bounding box center [848, 583] width 245 height 20
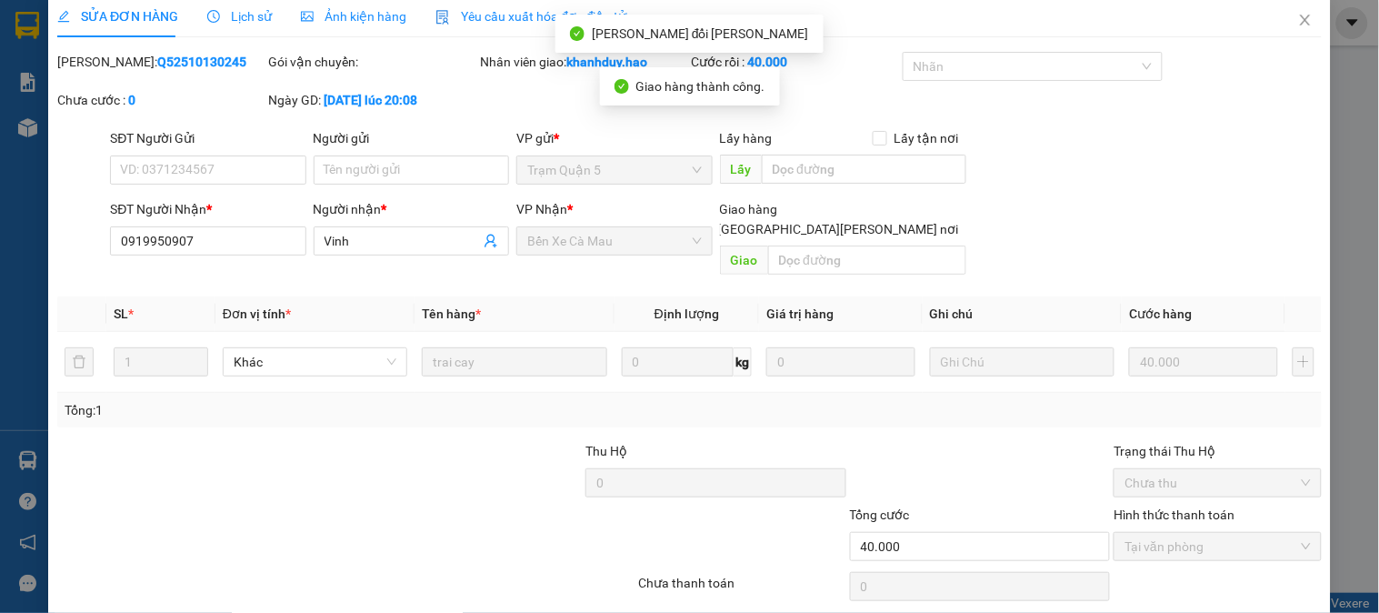
scroll to position [0, 0]
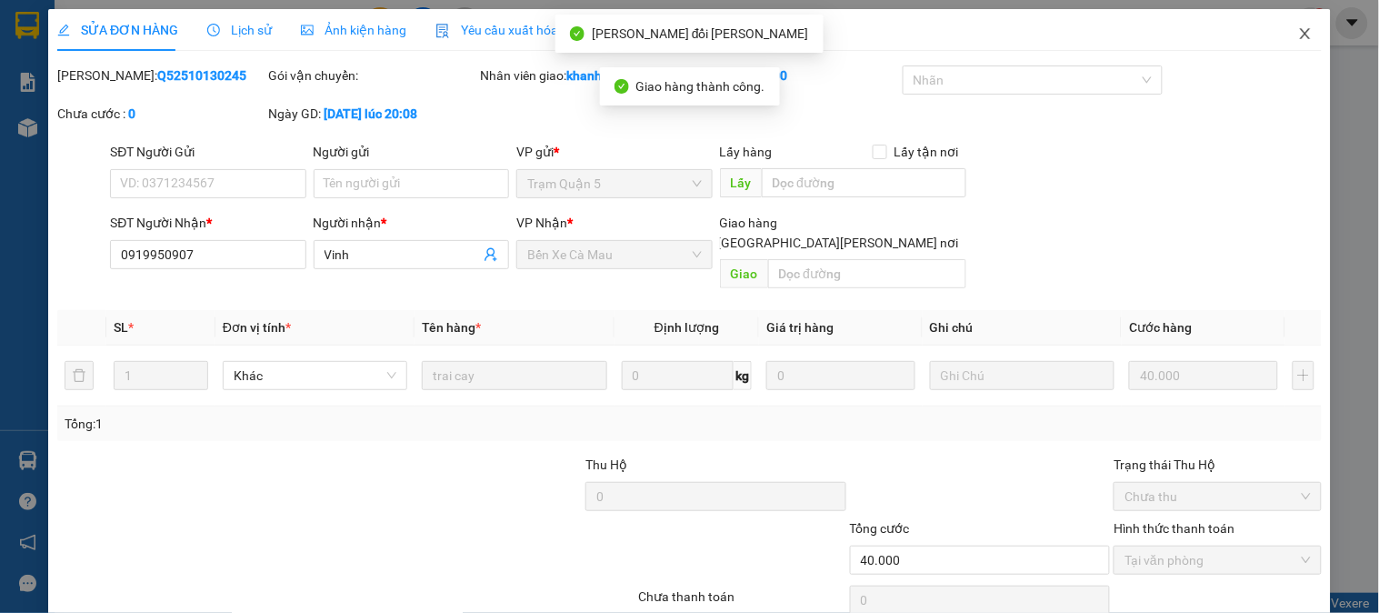
click at [1280, 25] on span "Close" at bounding box center [1305, 34] width 51 height 51
click at [1278, 25] on span "khanhduy.hao" at bounding box center [1235, 22] width 120 height 23
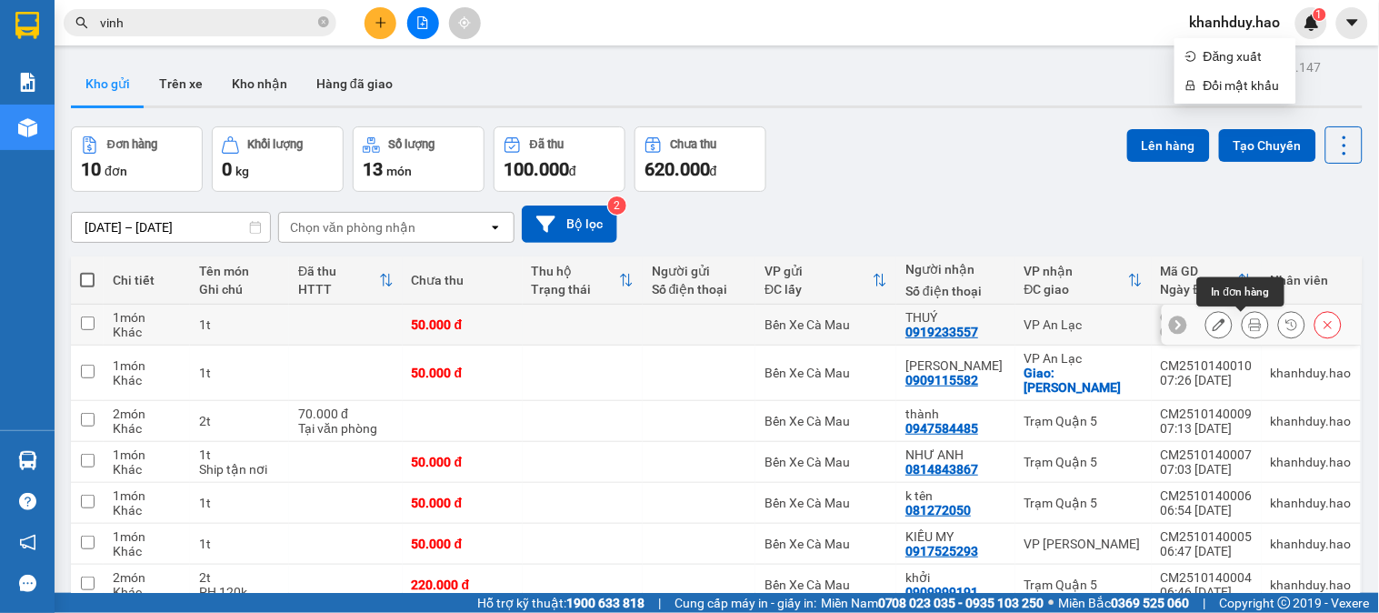
click at [1249, 330] on icon at bounding box center [1255, 324] width 13 height 13
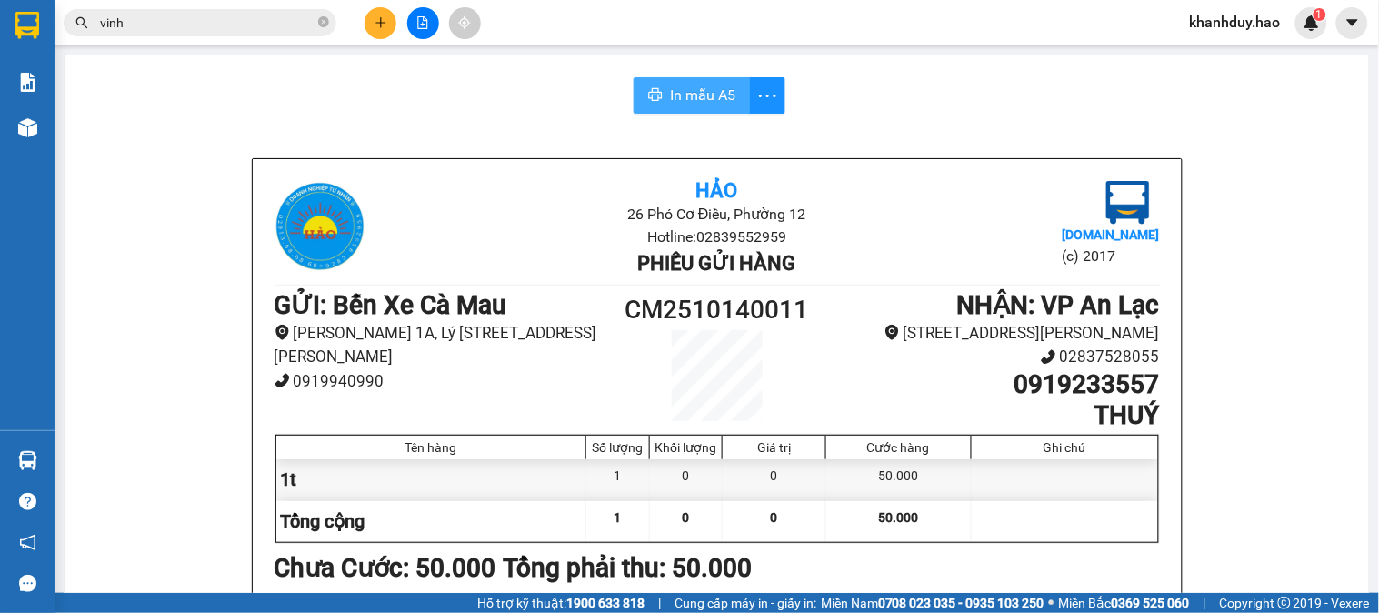
click at [704, 95] on span "In mẫu A5" at bounding box center [702, 95] width 65 height 23
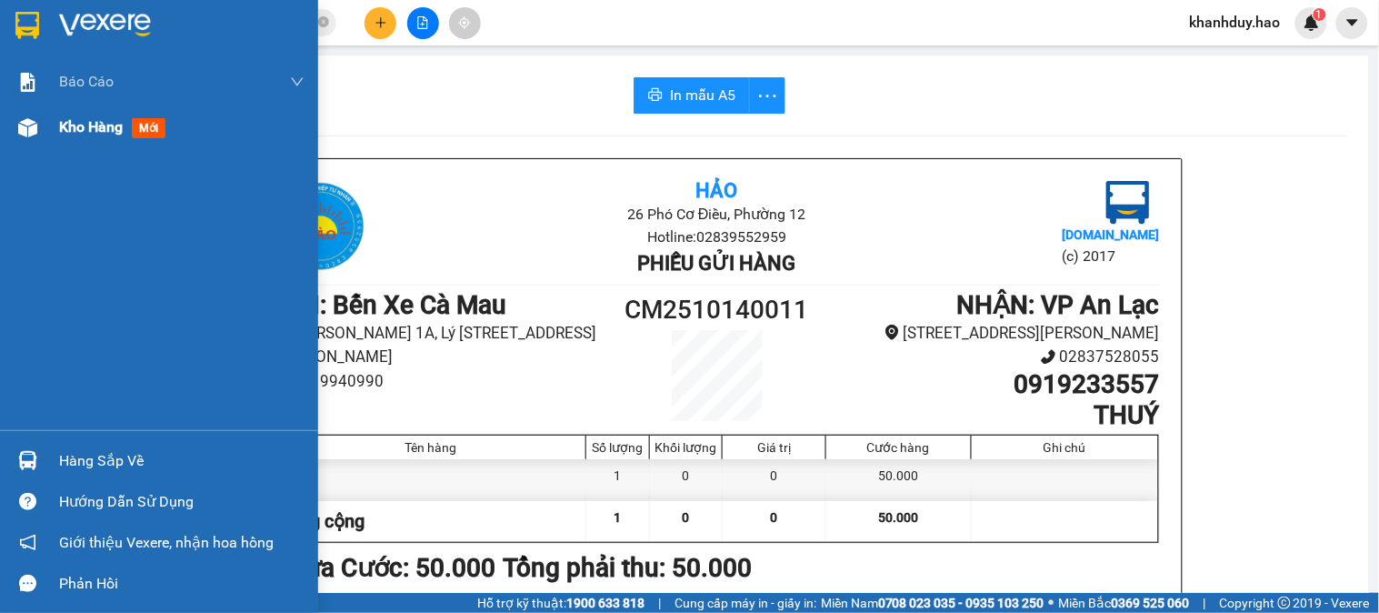
click at [28, 145] on div "Kho hàng mới" at bounding box center [159, 127] width 318 height 45
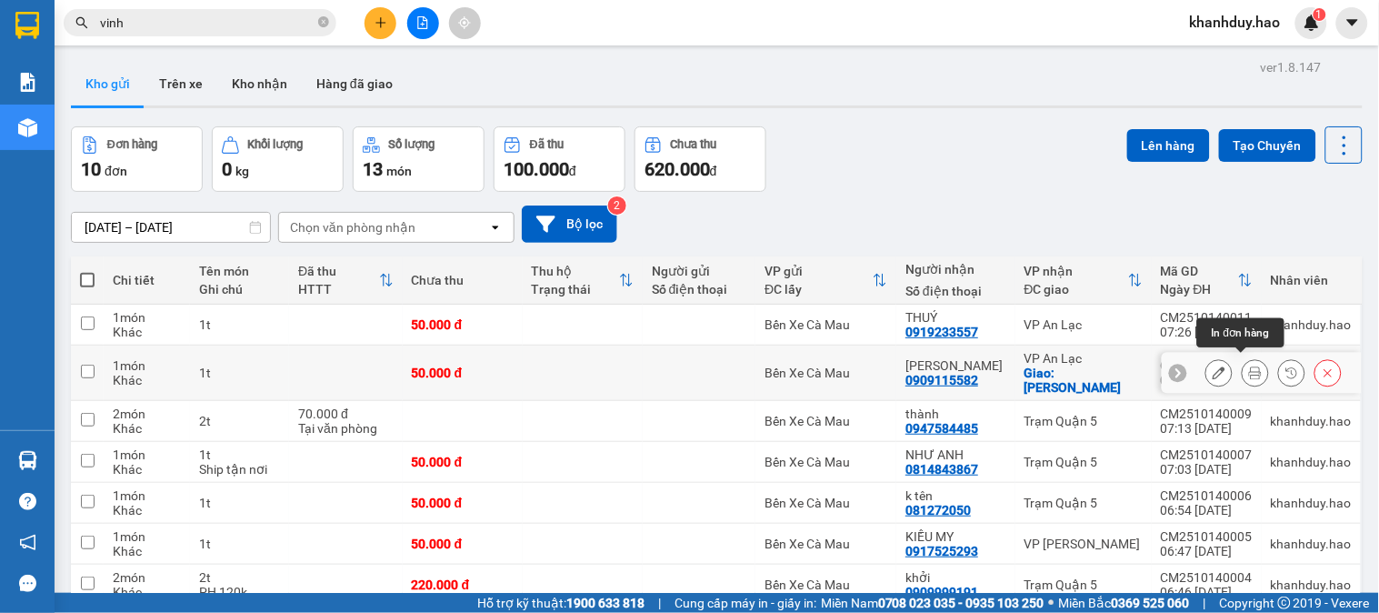
click at [1249, 373] on icon at bounding box center [1255, 372] width 13 height 13
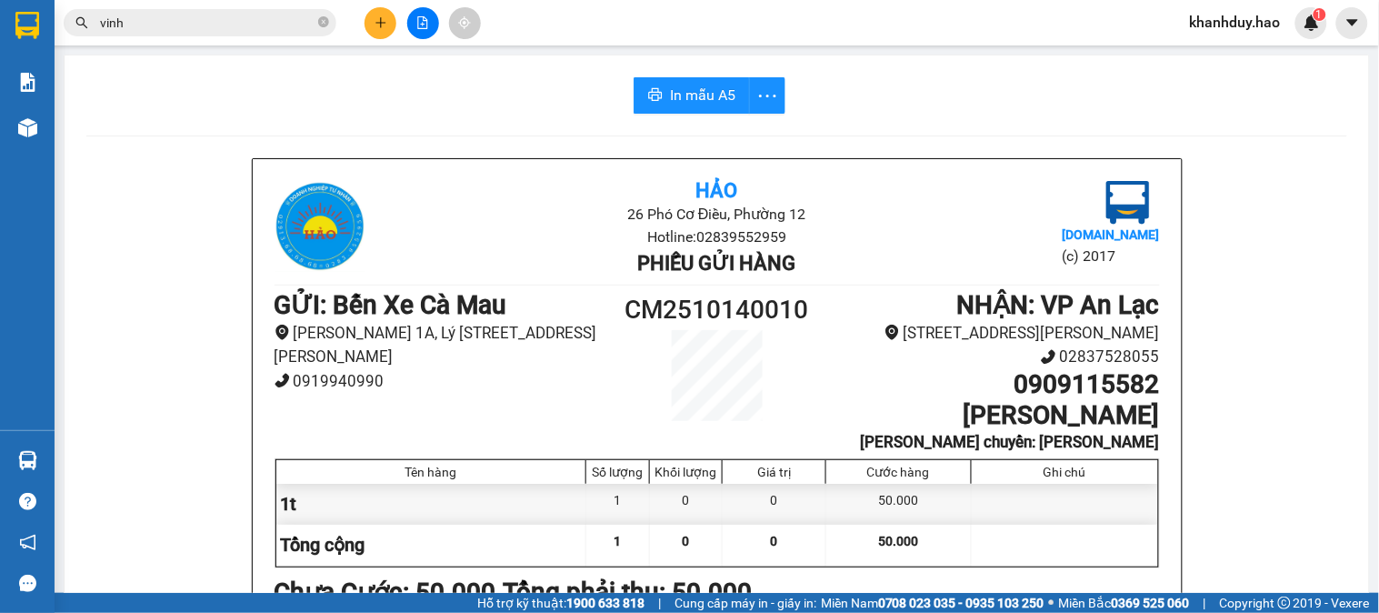
click at [688, 82] on button "In mẫu A5" at bounding box center [692, 95] width 116 height 36
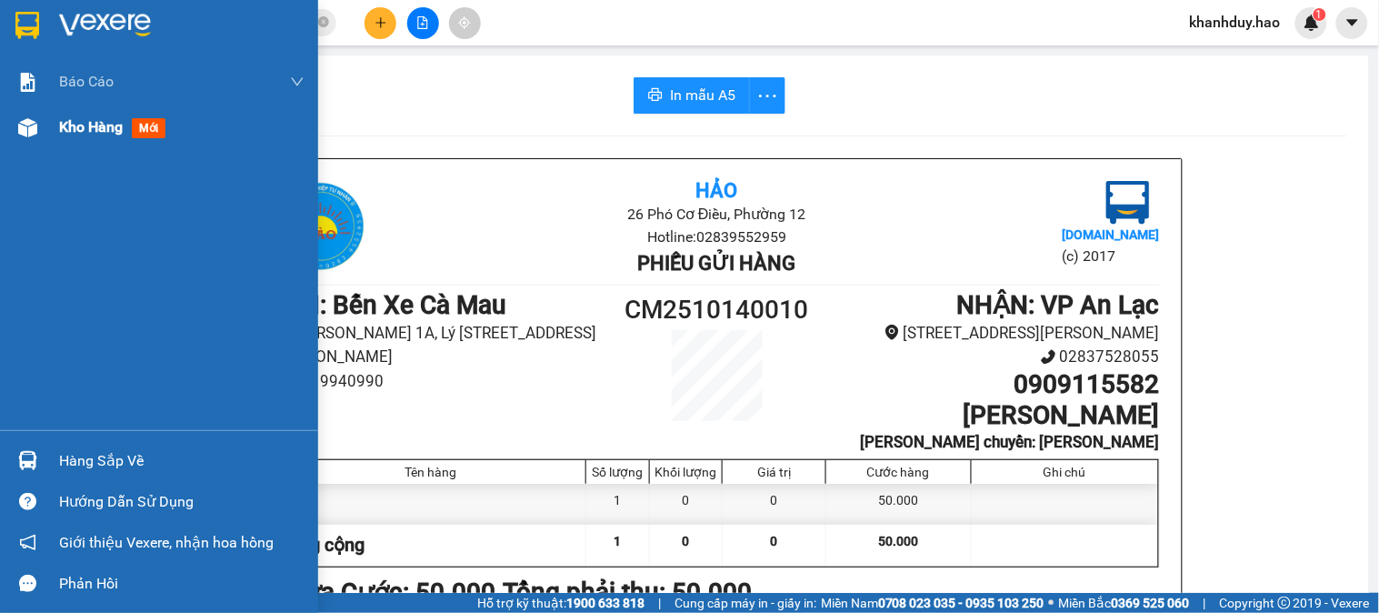
click at [47, 125] on div "Kho hàng mới" at bounding box center [159, 127] width 318 height 45
click at [48, 125] on div "Kho hàng mới" at bounding box center [159, 127] width 318 height 45
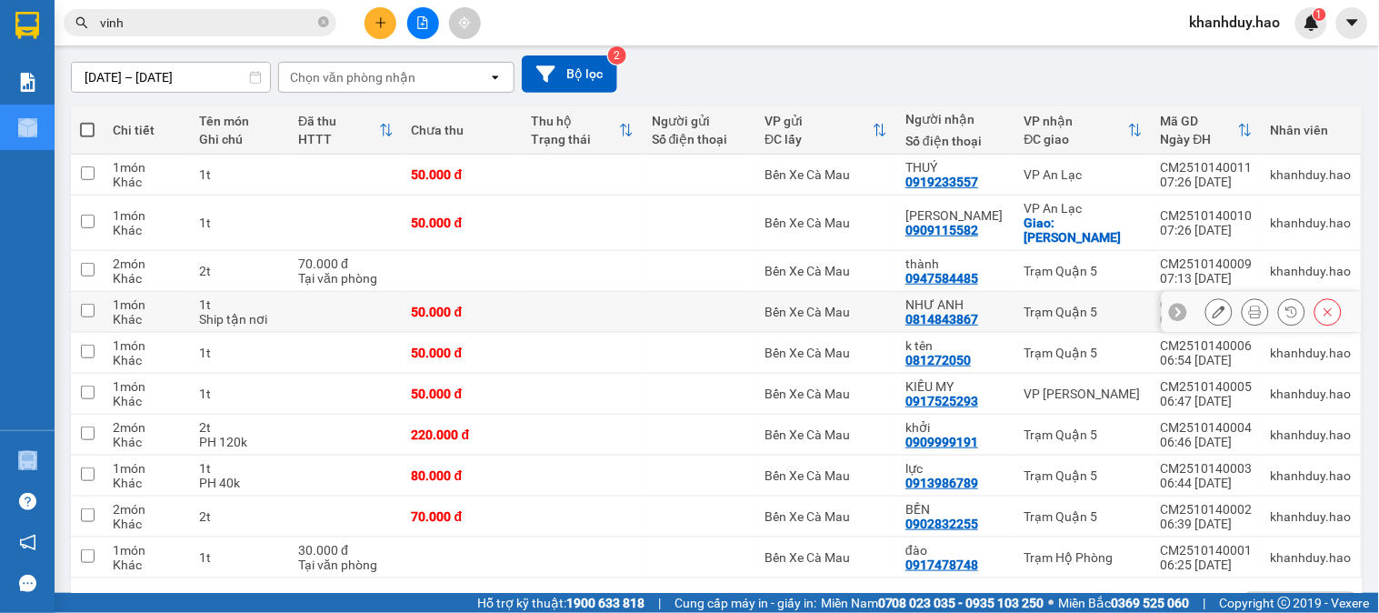
scroll to position [196, 0]
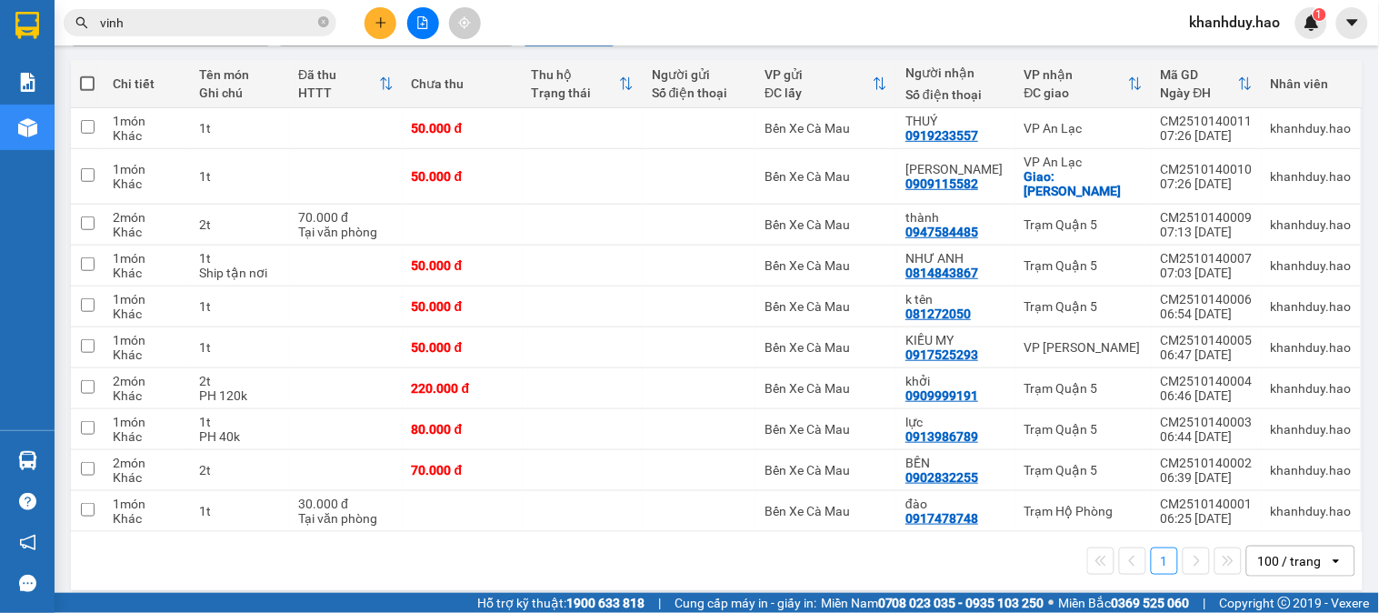
click at [382, 7] on div at bounding box center [423, 23] width 136 height 32
click at [378, 16] on icon "plus" at bounding box center [381, 22] width 13 height 13
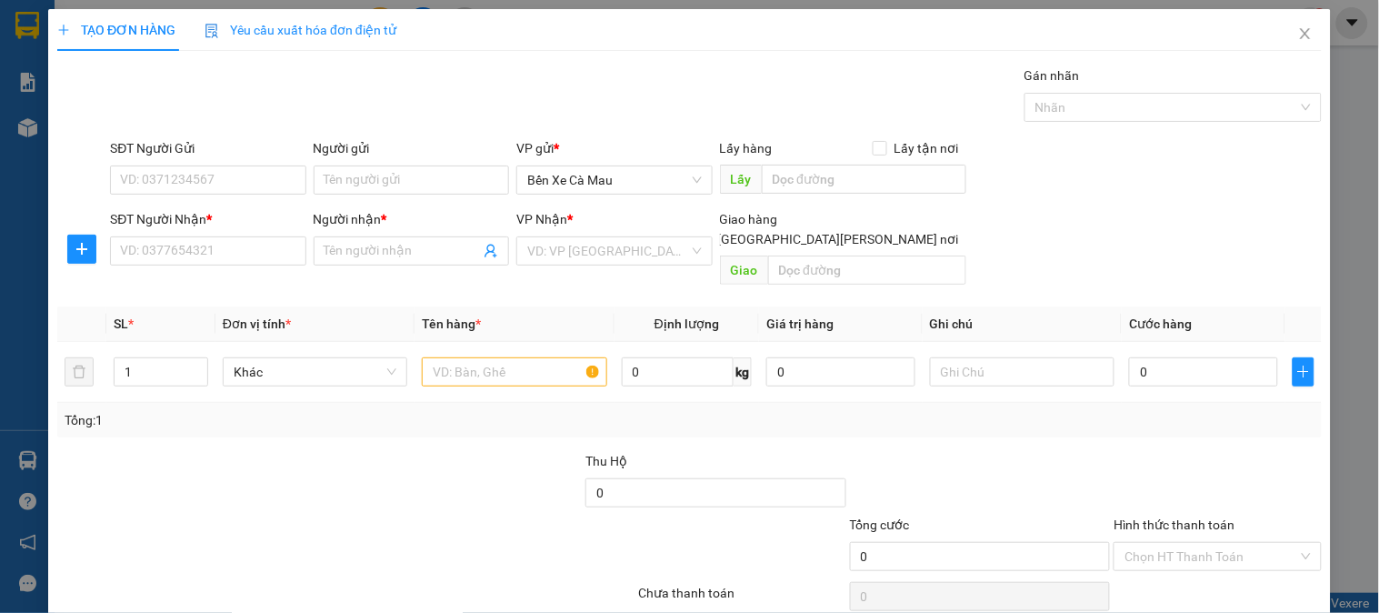
click at [196, 268] on div "SĐT Người Nhận * VD: 0377654321" at bounding box center [207, 241] width 195 height 64
click at [201, 262] on input "SĐT Người Nhận *" at bounding box center [207, 250] width 195 height 29
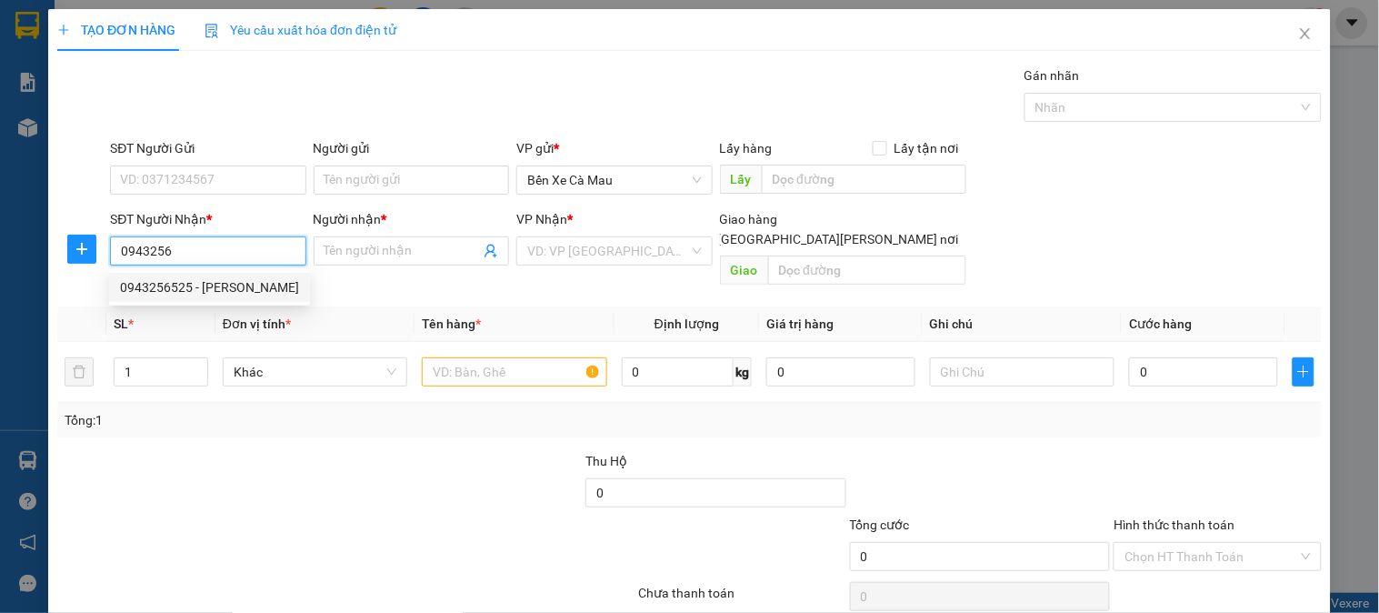
click at [231, 287] on div "0943256525 - QUÝ" at bounding box center [209, 287] width 179 height 20
type input "0943256525"
type input "QUÝ"
type input "40.000"
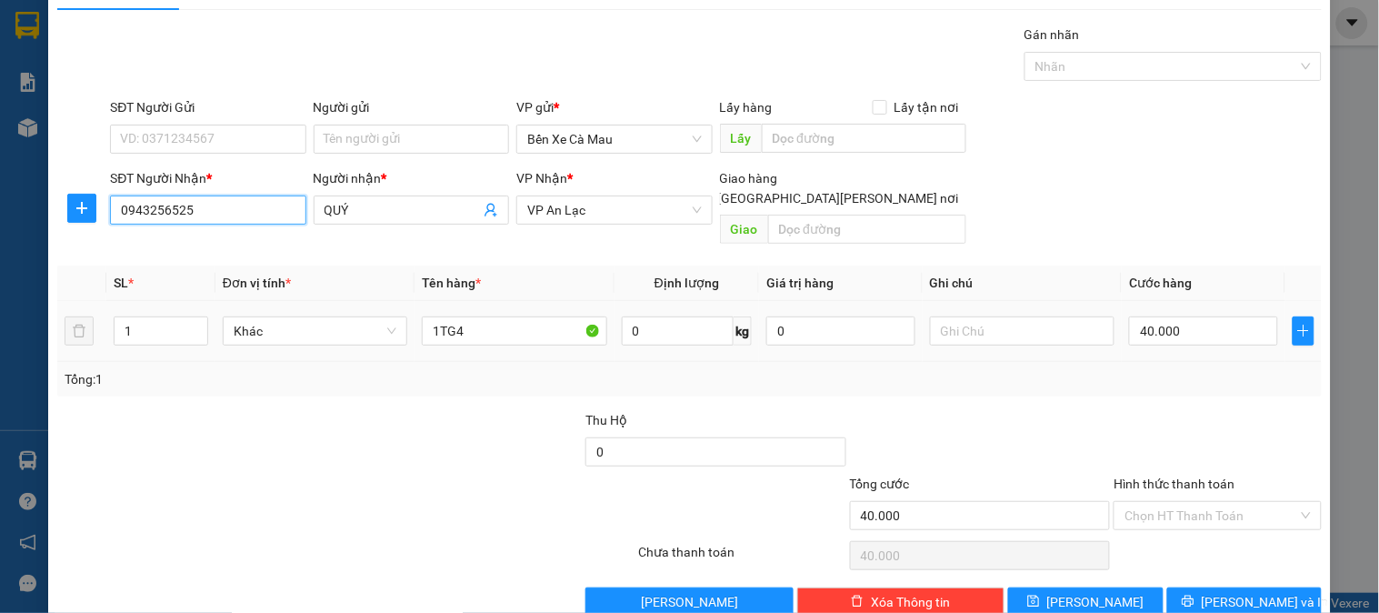
scroll to position [59, 0]
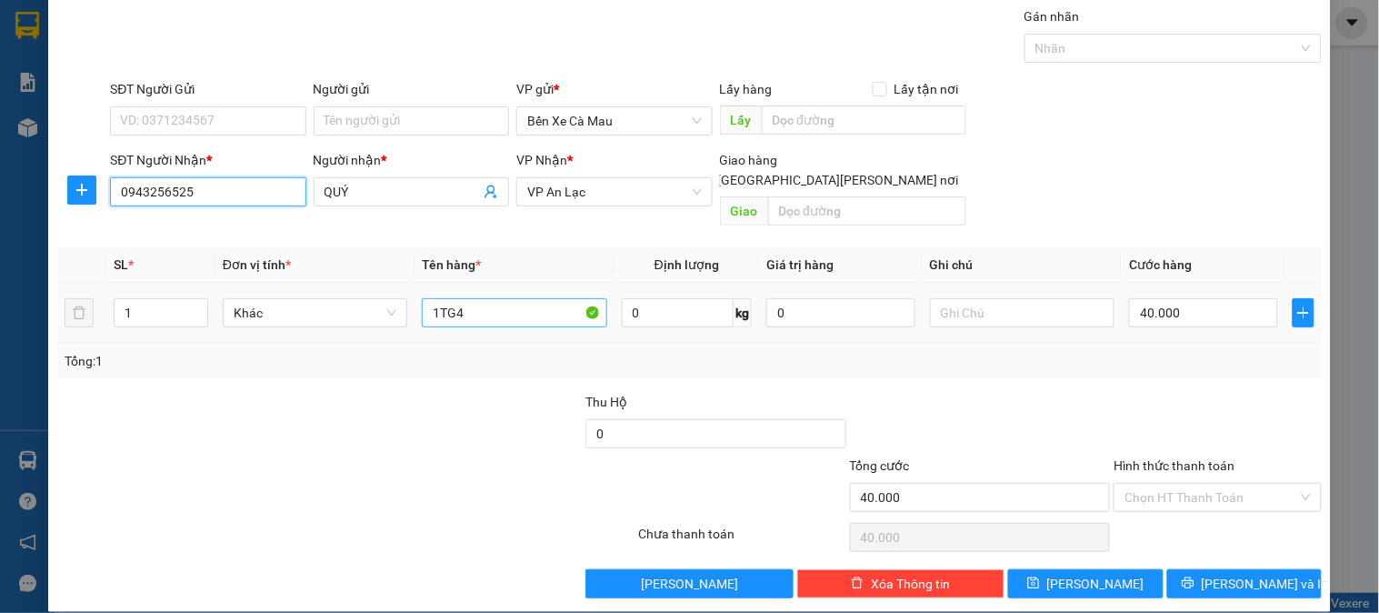
type input "0943256525"
click at [444, 298] on input "1TG4" at bounding box center [514, 312] width 185 height 29
click at [486, 298] on input "1TG4" at bounding box center [514, 312] width 185 height 29
type input "1TGy"
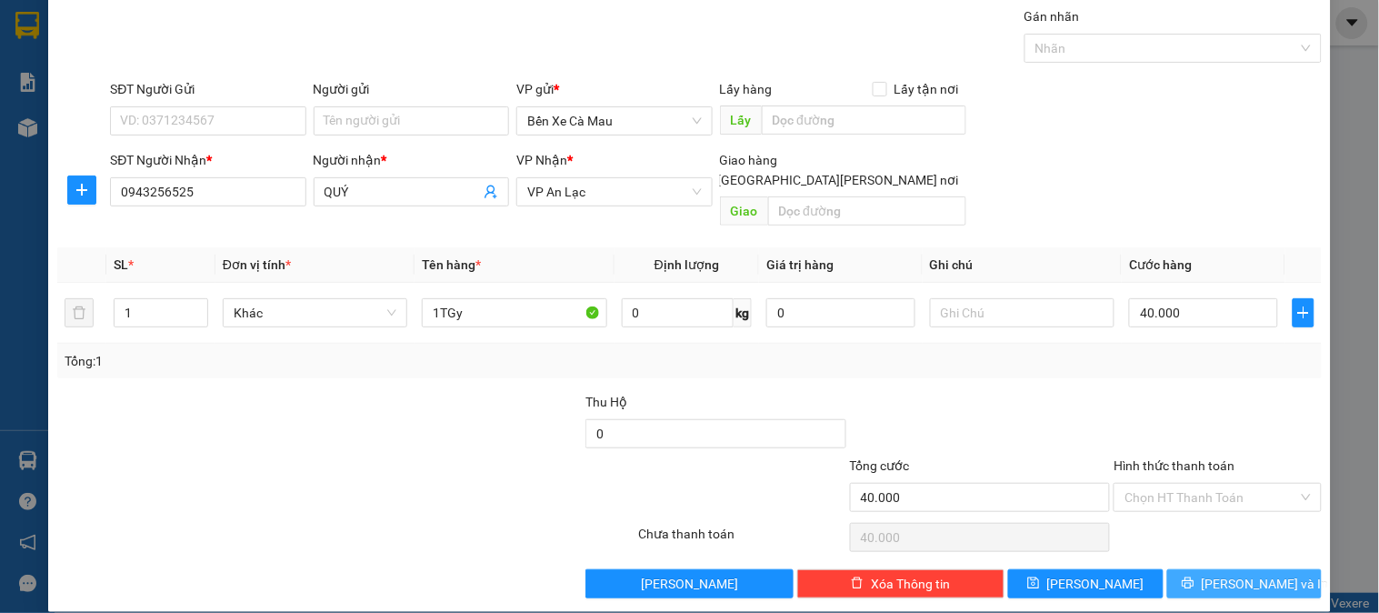
drag, startPoint x: 1210, startPoint y: 555, endPoint x: 1165, endPoint y: 514, distance: 61.1
click at [1205, 569] on button "[PERSON_NAME] và In" at bounding box center [1244, 583] width 155 height 29
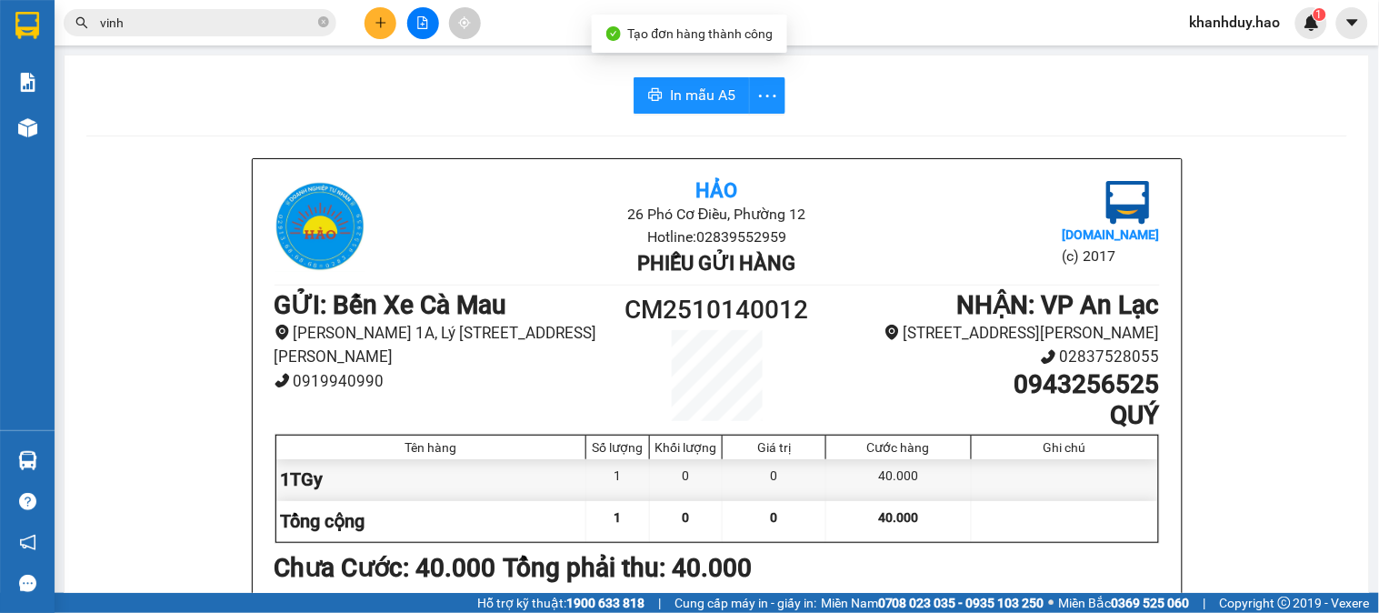
click at [687, 87] on span "In mẫu A5" at bounding box center [702, 95] width 65 height 23
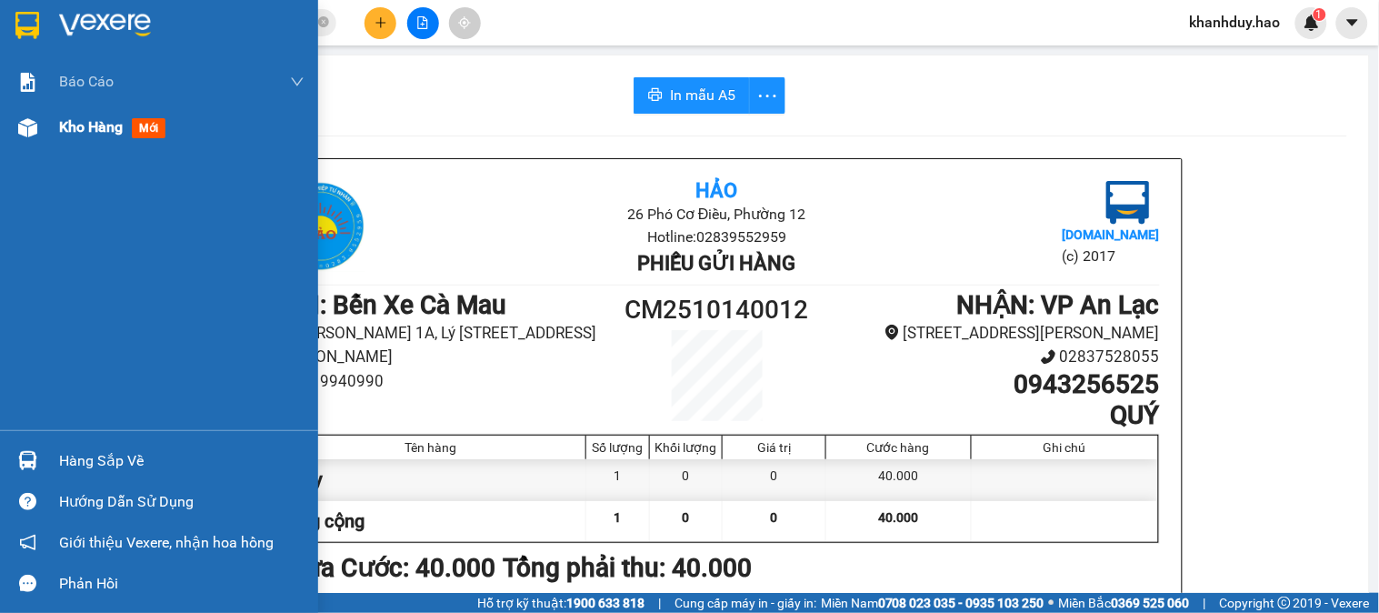
click at [88, 109] on div "Kho hàng mới" at bounding box center [181, 127] width 245 height 45
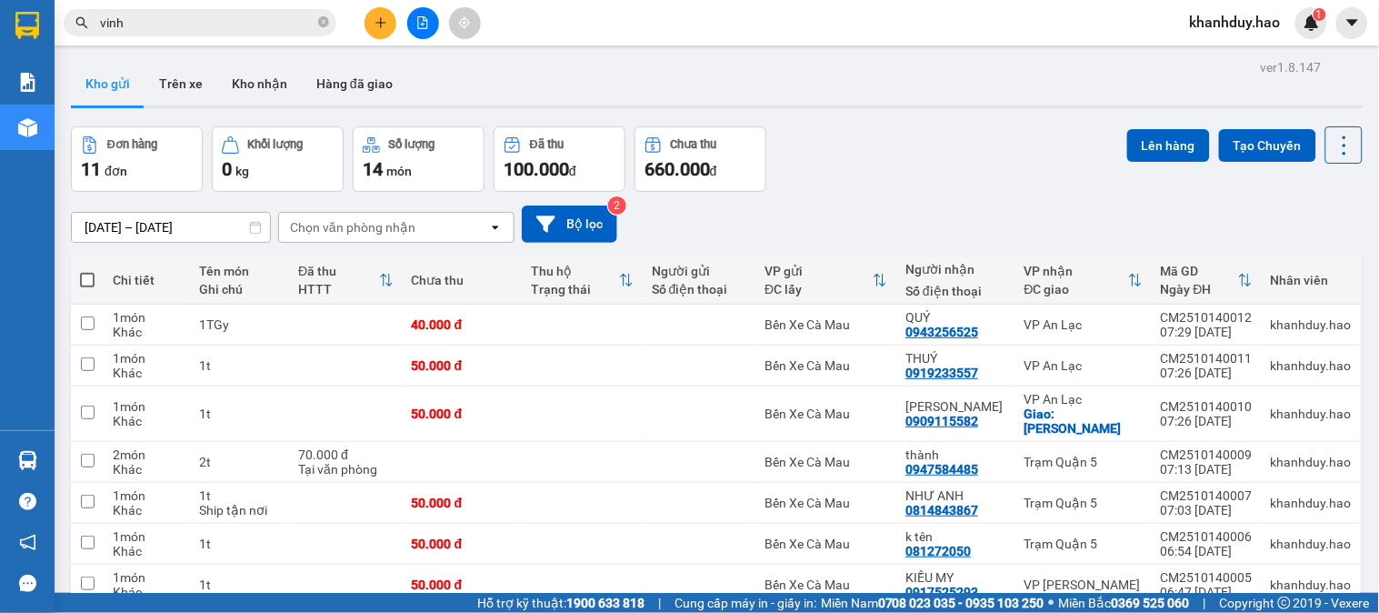
click at [257, 107] on div at bounding box center [717, 106] width 1292 height 3
click at [273, 76] on button "Kho nhận" at bounding box center [259, 84] width 85 height 44
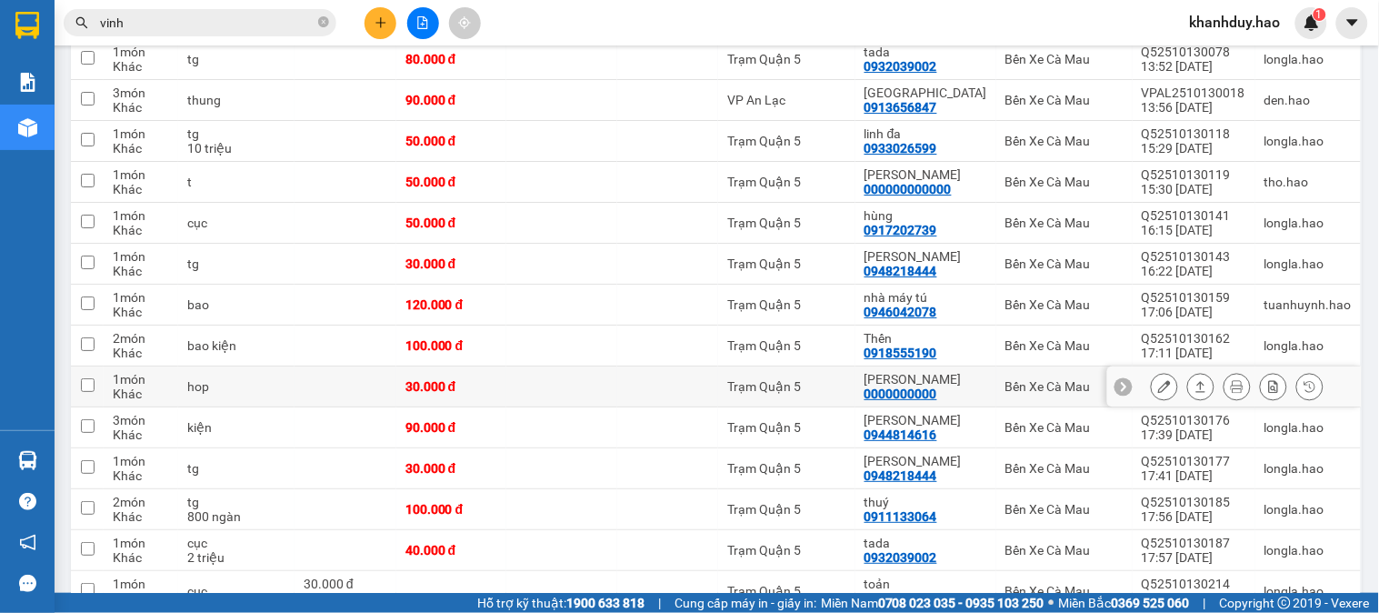
scroll to position [1919, 0]
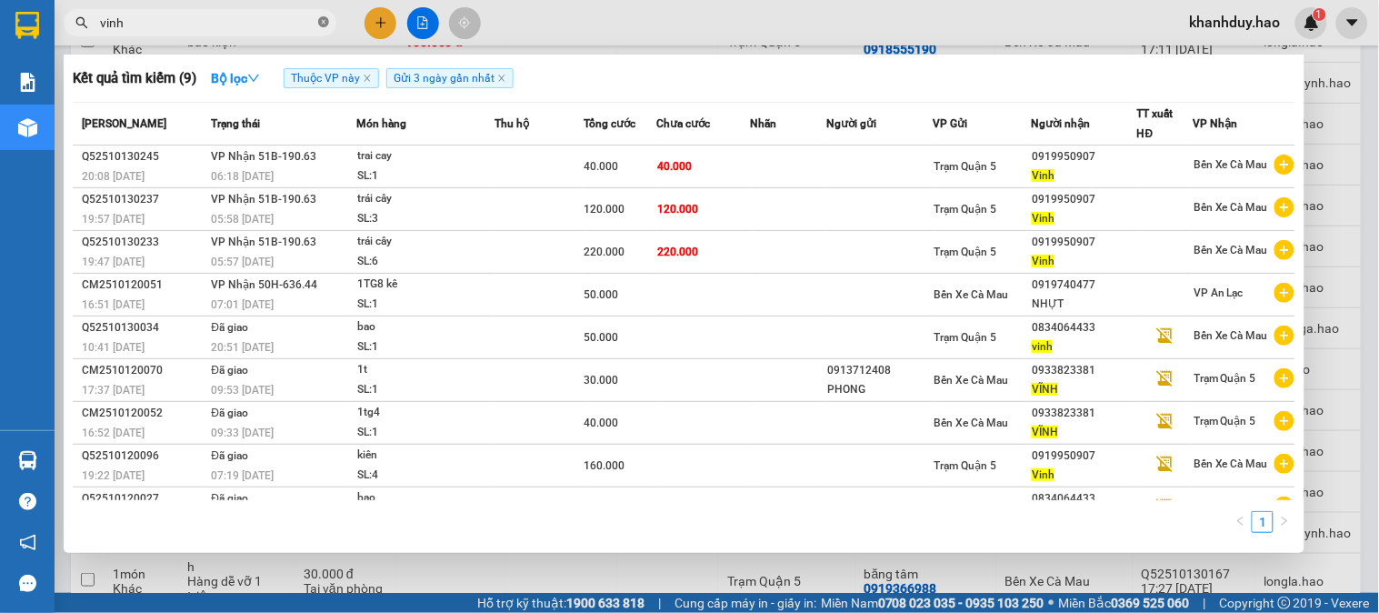
click at [321, 24] on icon "close-circle" at bounding box center [323, 21] width 11 height 11
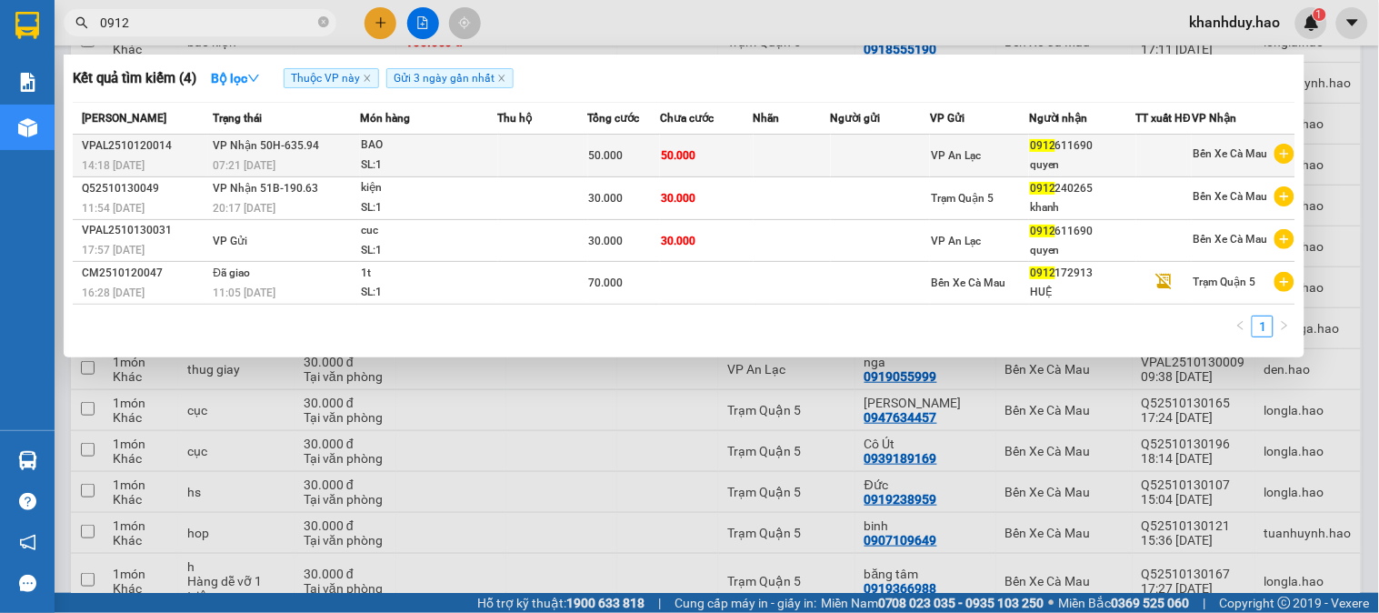
type input "0912"
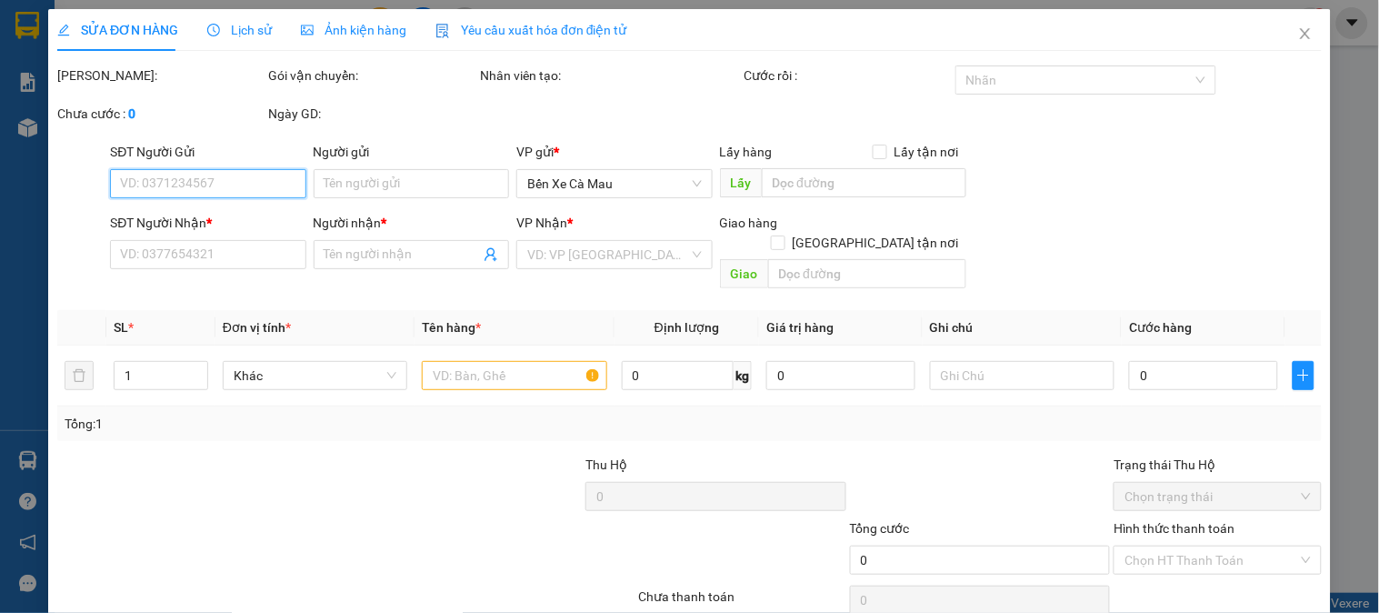
type input "0912611690"
type input "quyen"
type input "50.000"
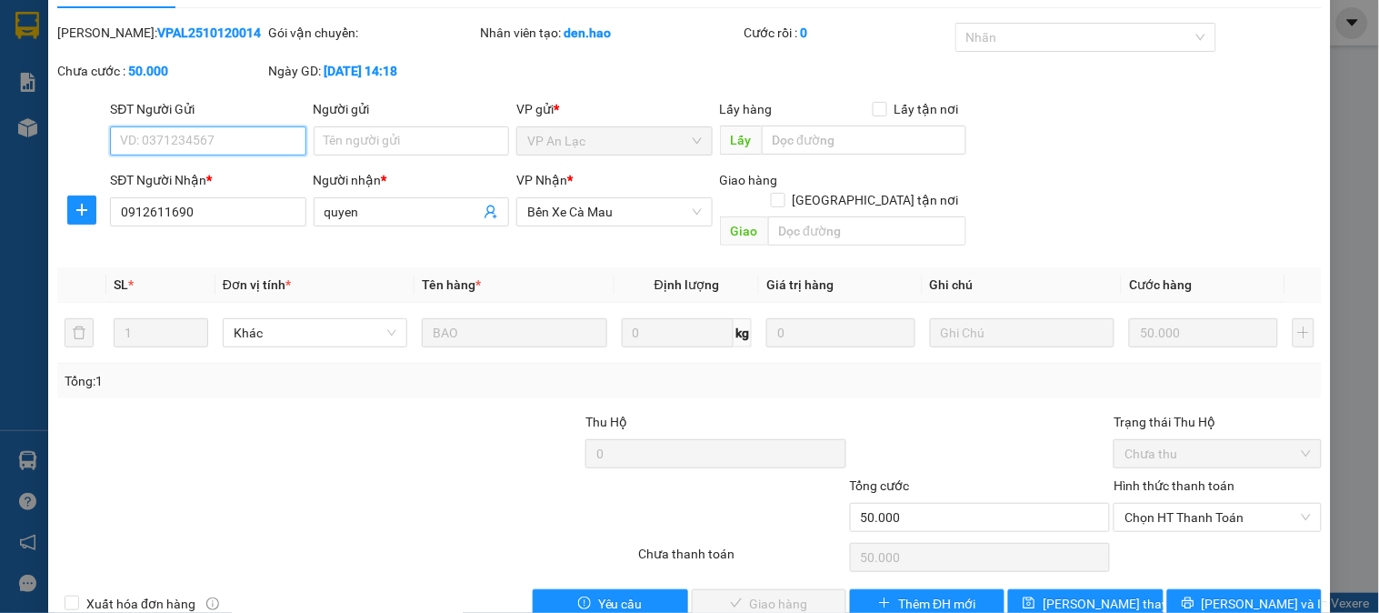
scroll to position [64, 0]
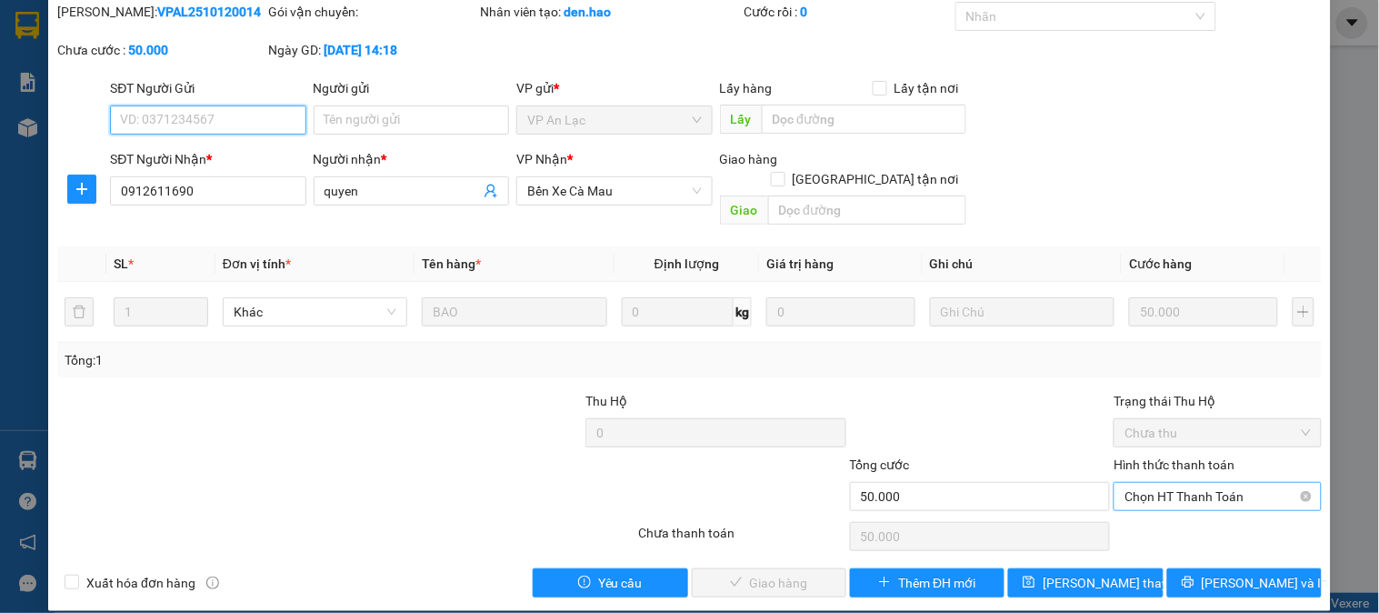
drag, startPoint x: 1205, startPoint y: 461, endPoint x: 1202, endPoint y: 471, distance: 10.6
click at [1205, 482] on div "Chọn HT Thanh Toán" at bounding box center [1217, 496] width 207 height 29
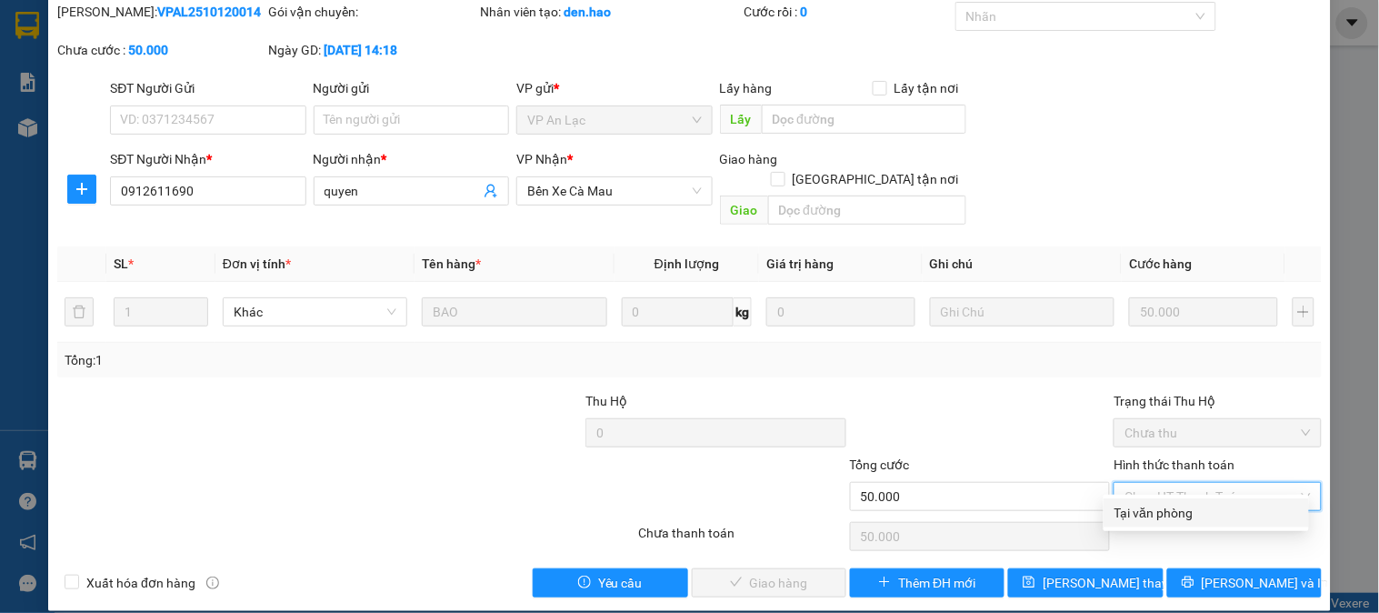
drag, startPoint x: 1195, startPoint y: 484, endPoint x: 1189, endPoint y: 495, distance: 13.4
click at [1194, 488] on span "Chọn HT Thanh Toán" at bounding box center [1217, 496] width 185 height 27
click at [1185, 504] on div "Tại văn phòng" at bounding box center [1207, 513] width 184 height 20
type input "0"
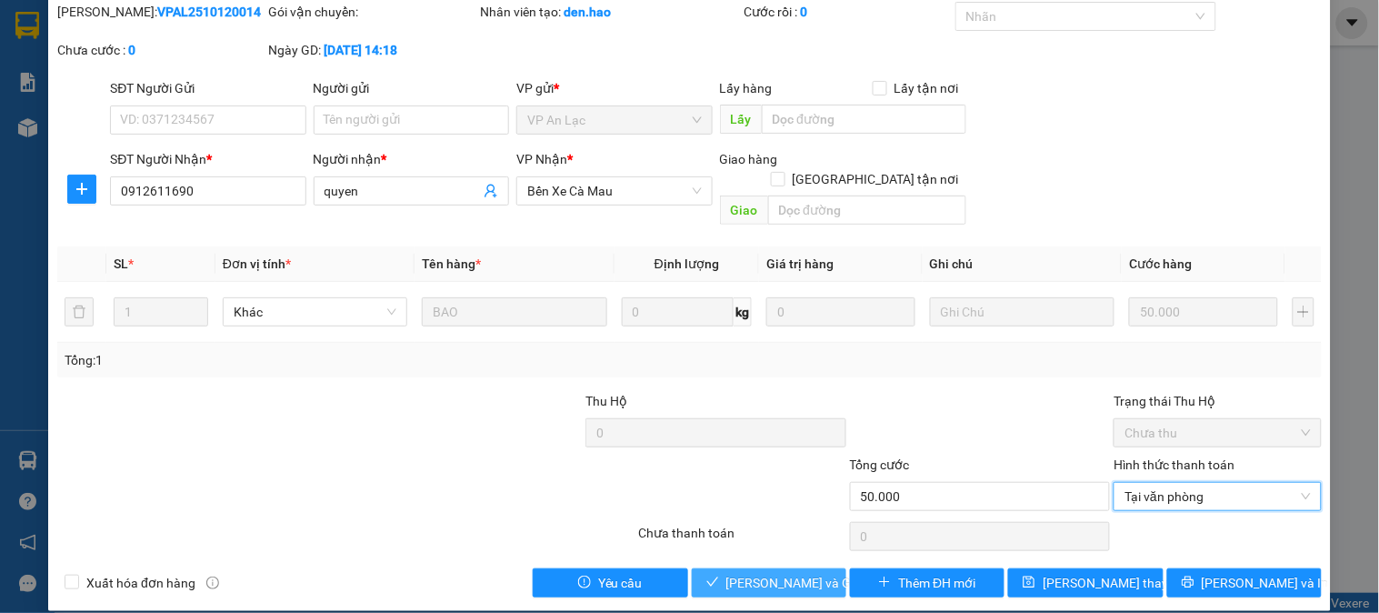
click at [737, 573] on span "[PERSON_NAME] và Giao hàng" at bounding box center [813, 583] width 175 height 20
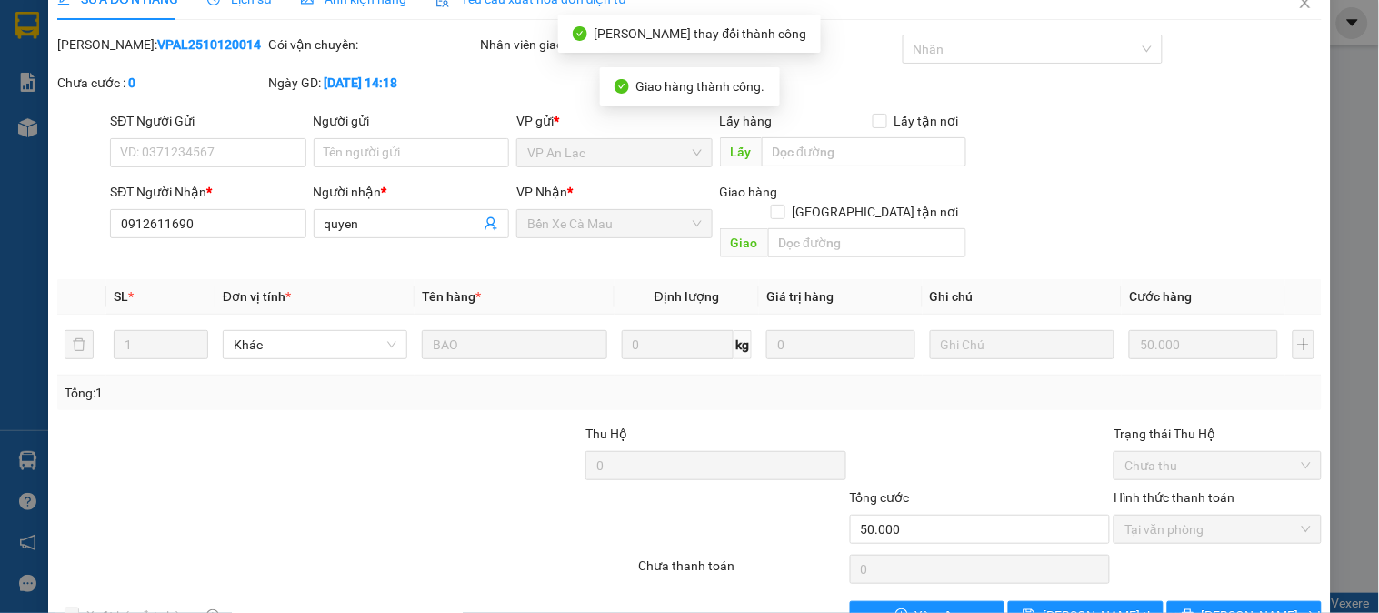
scroll to position [0, 0]
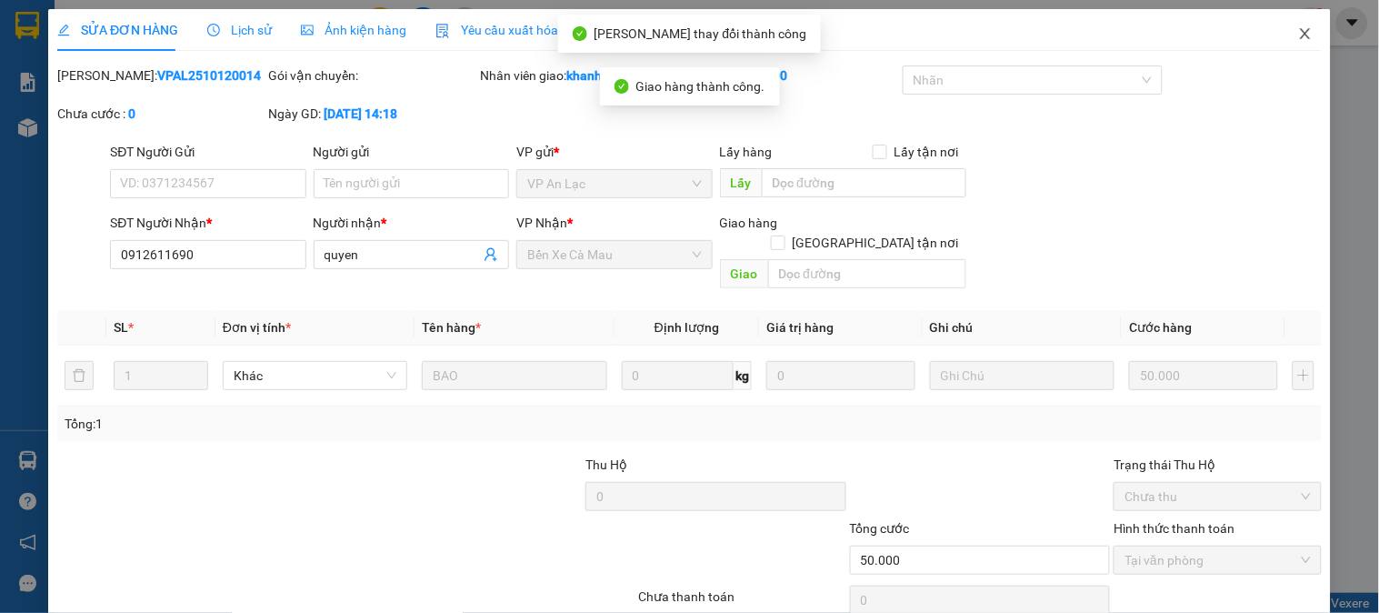
click at [1298, 31] on icon "close" at bounding box center [1305, 33] width 15 height 15
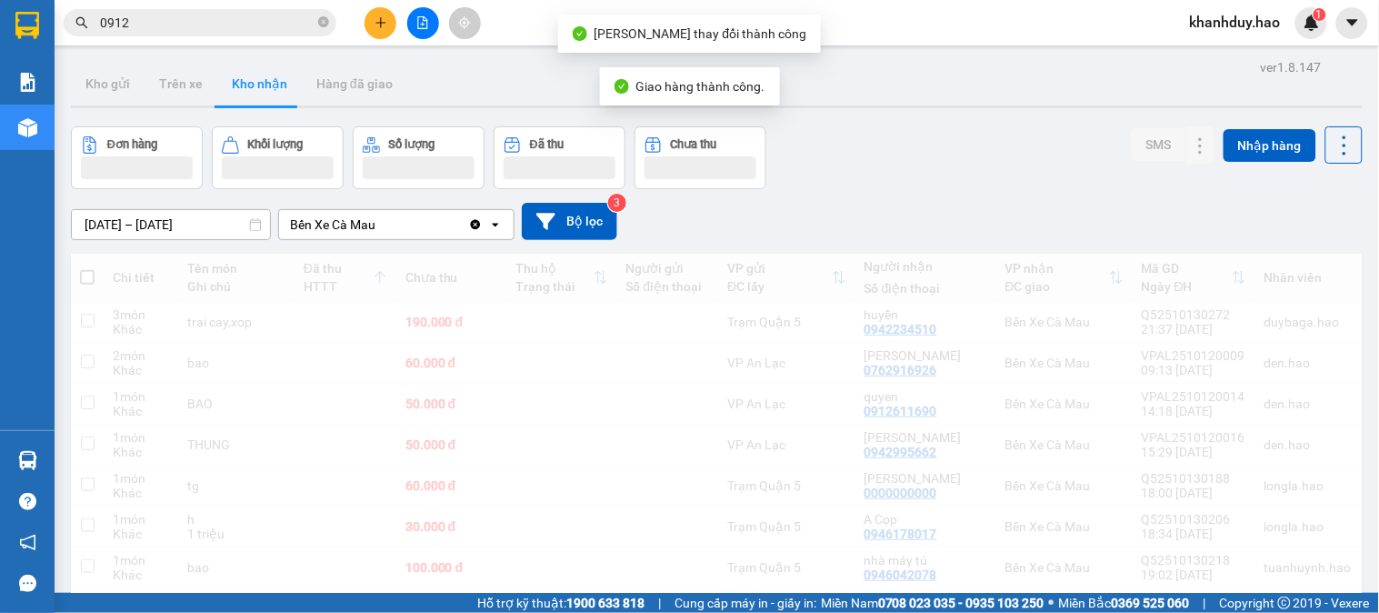
click at [277, 9] on span "0912" at bounding box center [200, 22] width 273 height 27
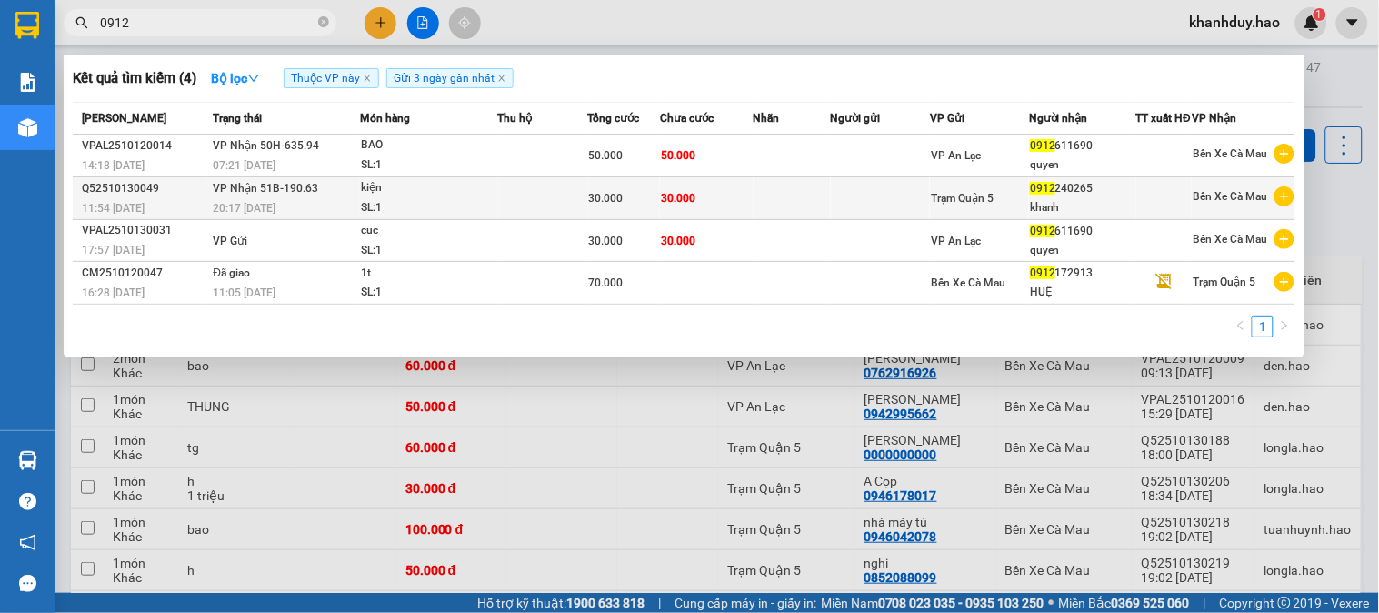
click at [685, 220] on td "30.000" at bounding box center [707, 198] width 94 height 43
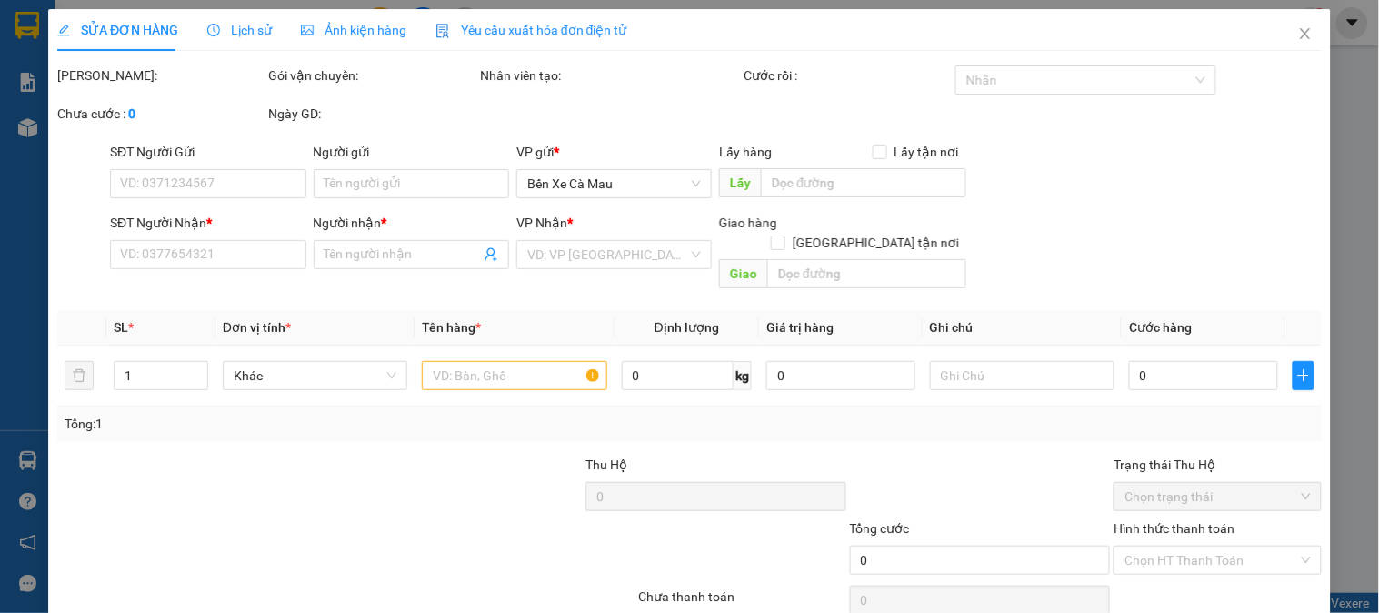
type input "0912240265"
type input "khanh"
type input "30.000"
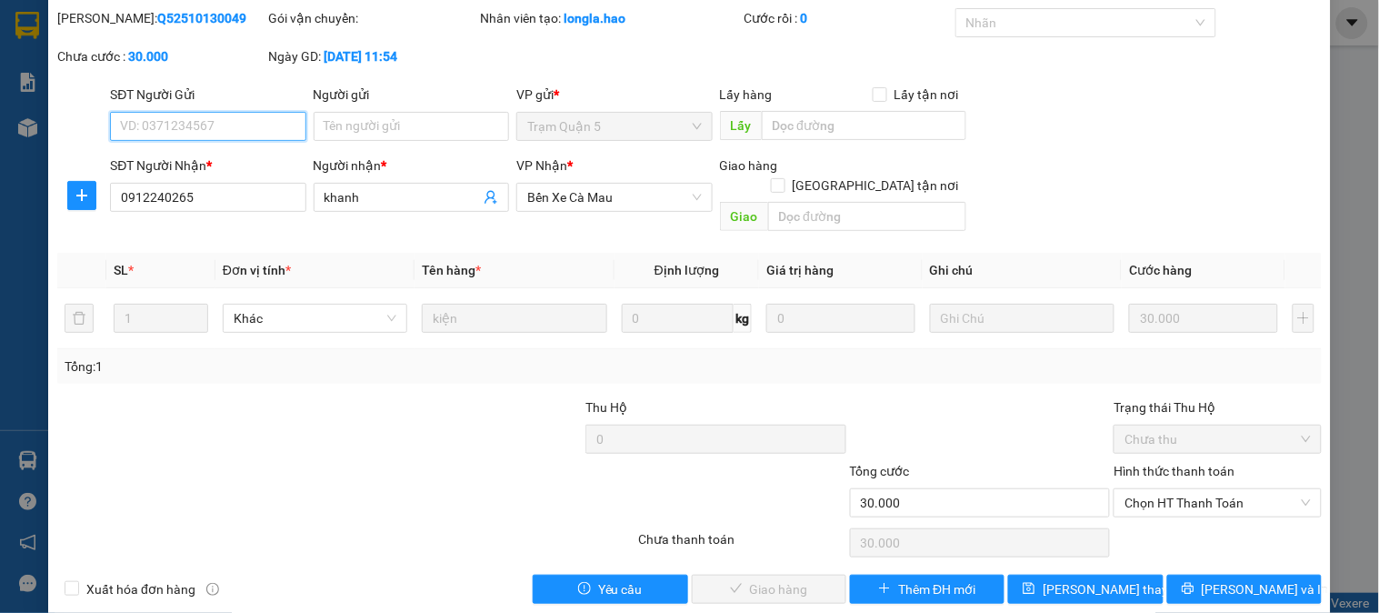
scroll to position [64, 0]
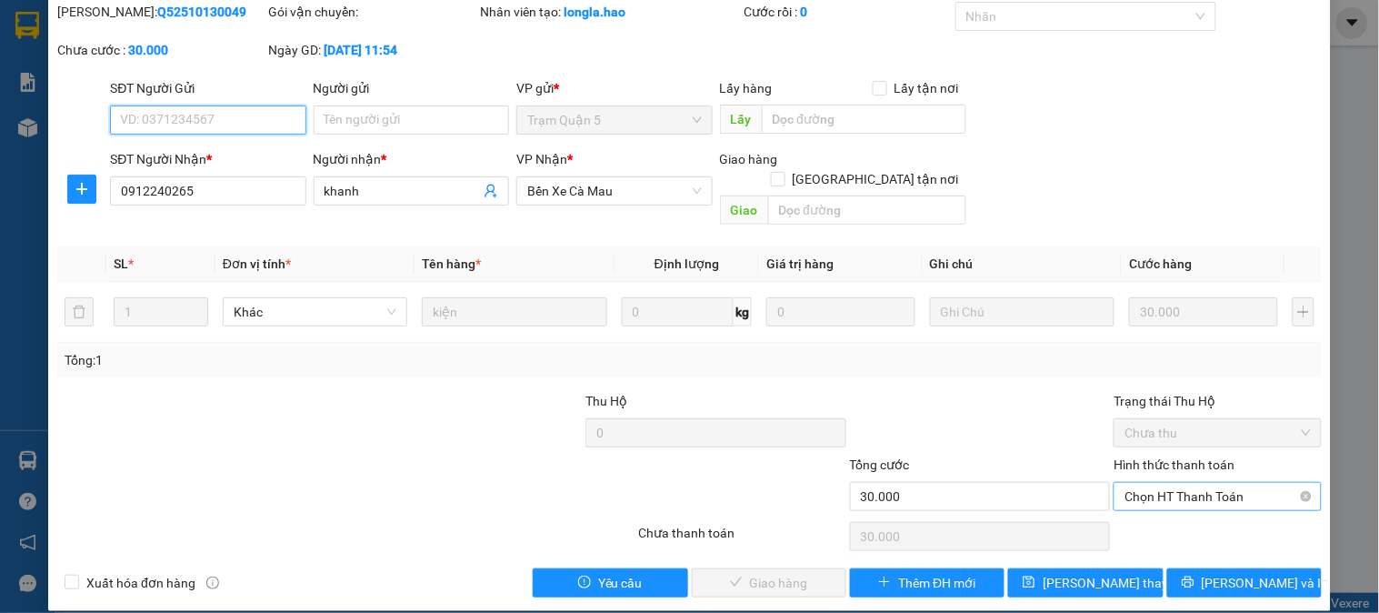
click at [1236, 483] on span "Chọn HT Thanh Toán" at bounding box center [1217, 496] width 185 height 27
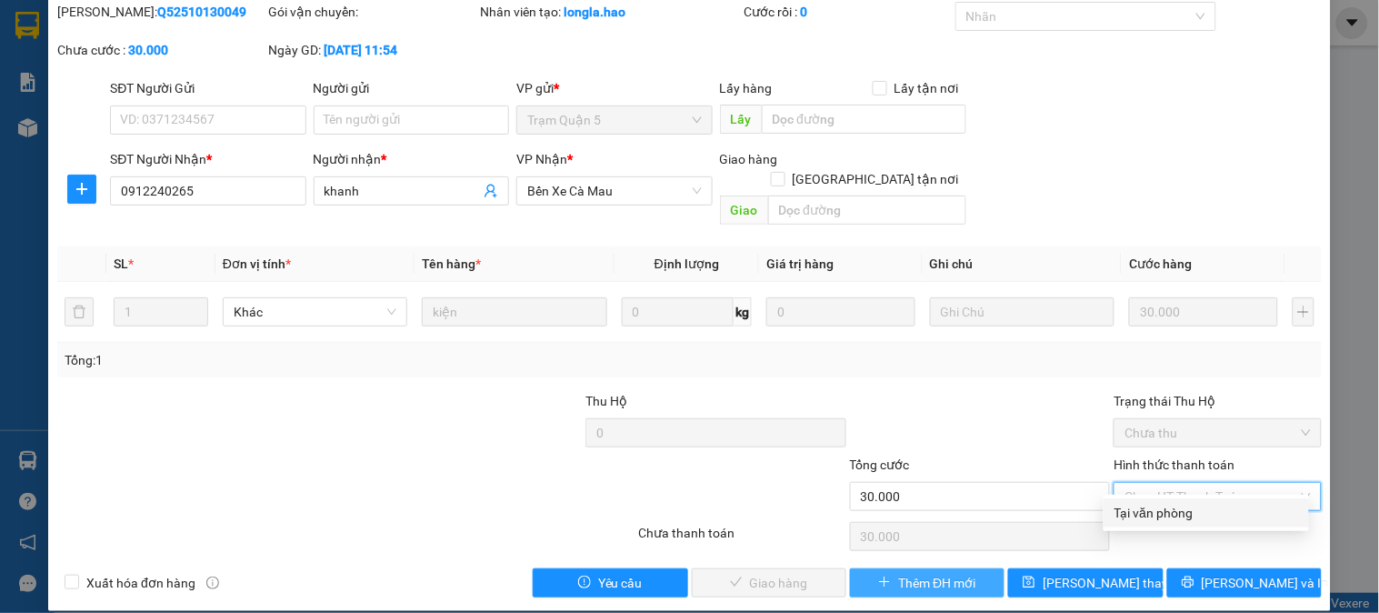
drag, startPoint x: 1179, startPoint y: 512, endPoint x: 939, endPoint y: 567, distance: 246.3
click at [1175, 515] on div "Tại văn phòng" at bounding box center [1207, 513] width 184 height 20
type input "0"
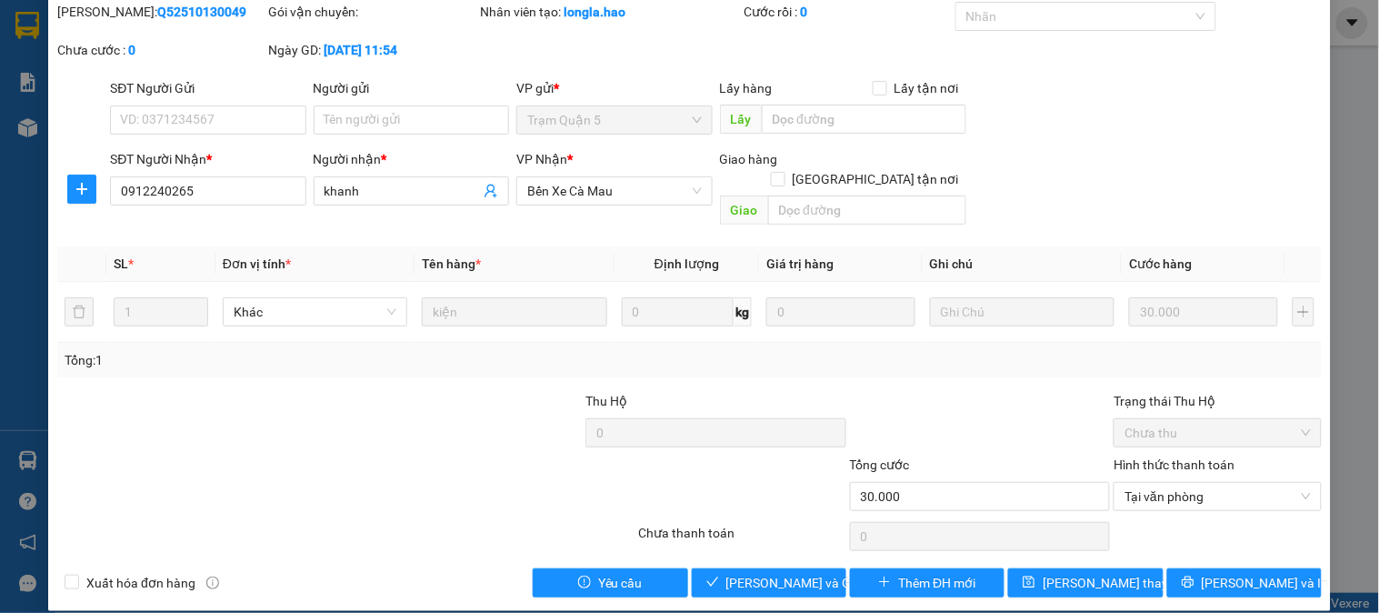
click at [677, 535] on div "Total Paid Fee 0 Total UnPaid Fee 30.000 Cash Collection Total Fee Mã ĐH: Q5251…" at bounding box center [689, 299] width 1265 height 595
click at [784, 573] on span "[PERSON_NAME] và Giao hàng" at bounding box center [813, 583] width 175 height 20
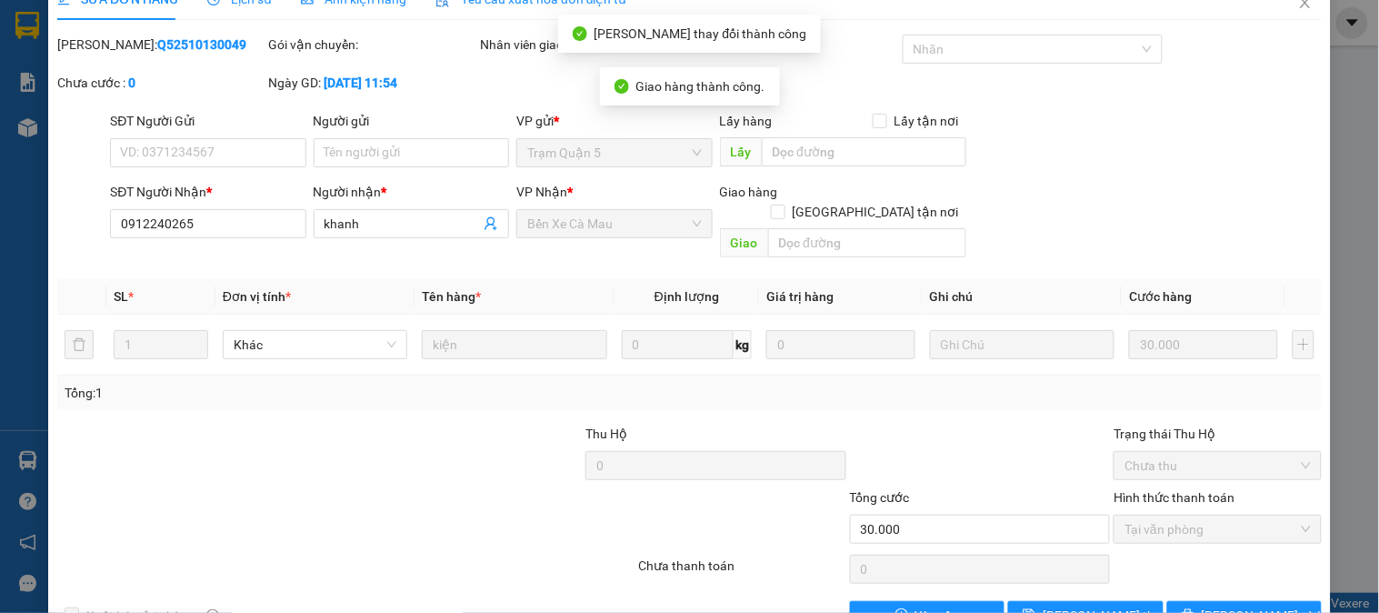
scroll to position [0, 0]
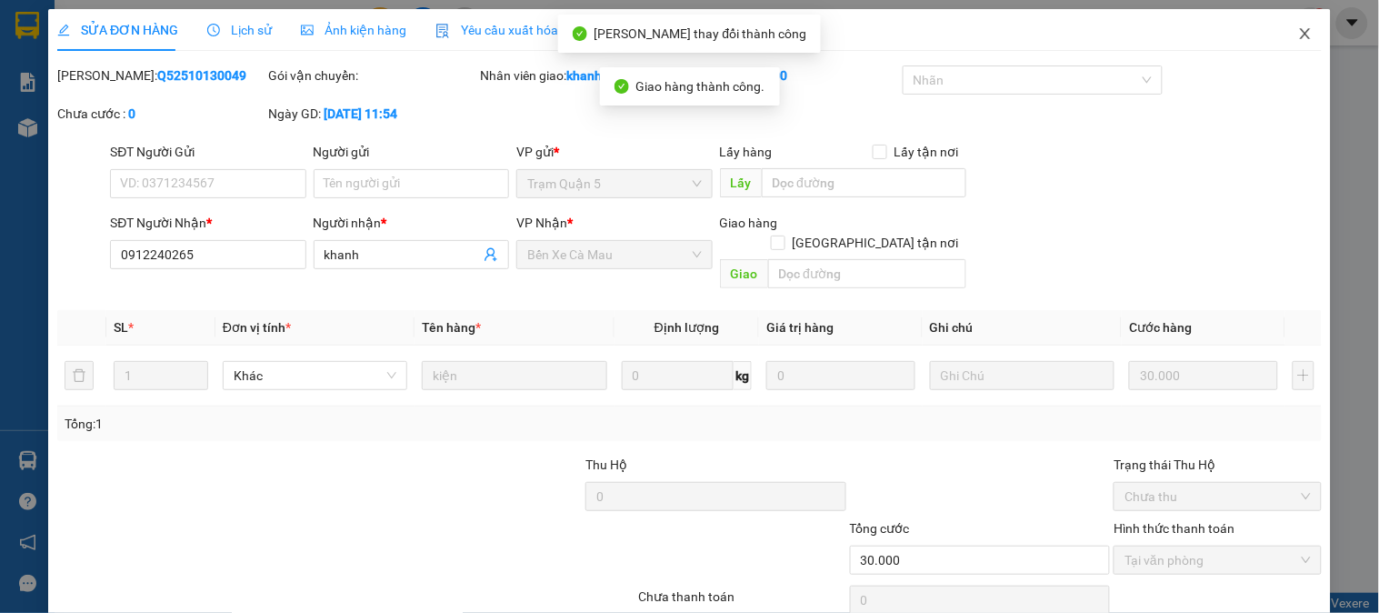
click at [1307, 25] on span "Close" at bounding box center [1305, 34] width 51 height 51
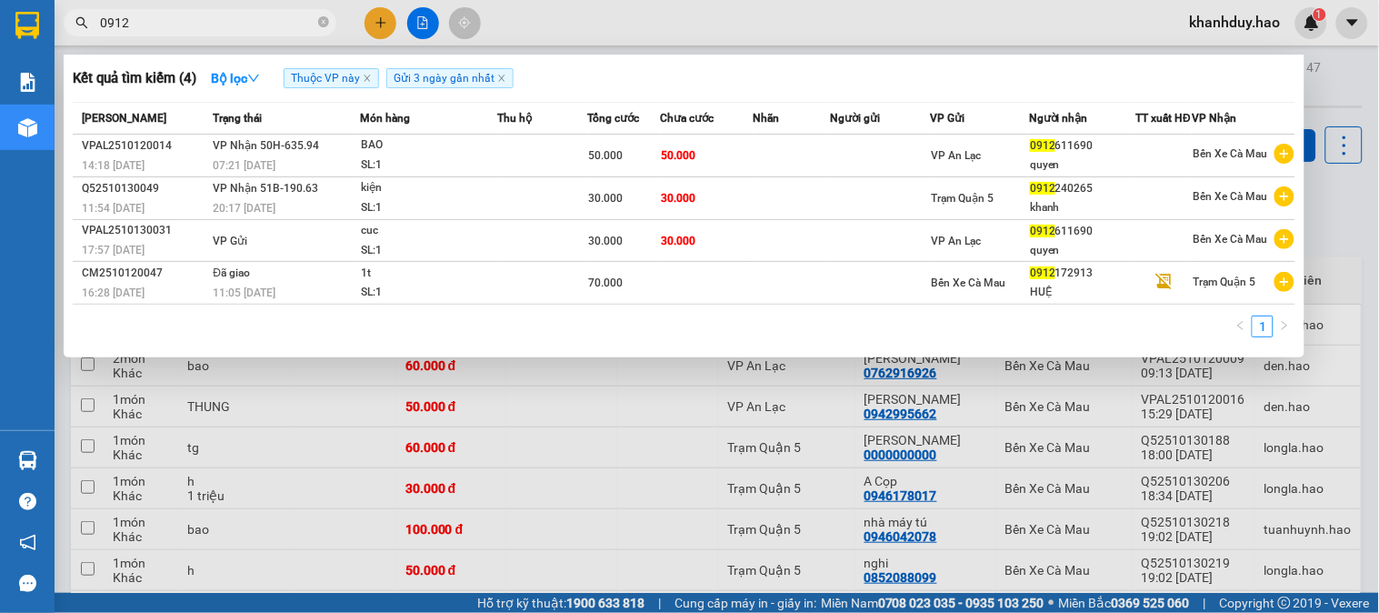
click at [203, 32] on input "0912" at bounding box center [207, 23] width 215 height 20
click at [1378, 229] on div at bounding box center [689, 306] width 1379 height 613
click at [325, 27] on icon "close-circle" at bounding box center [323, 21] width 11 height 11
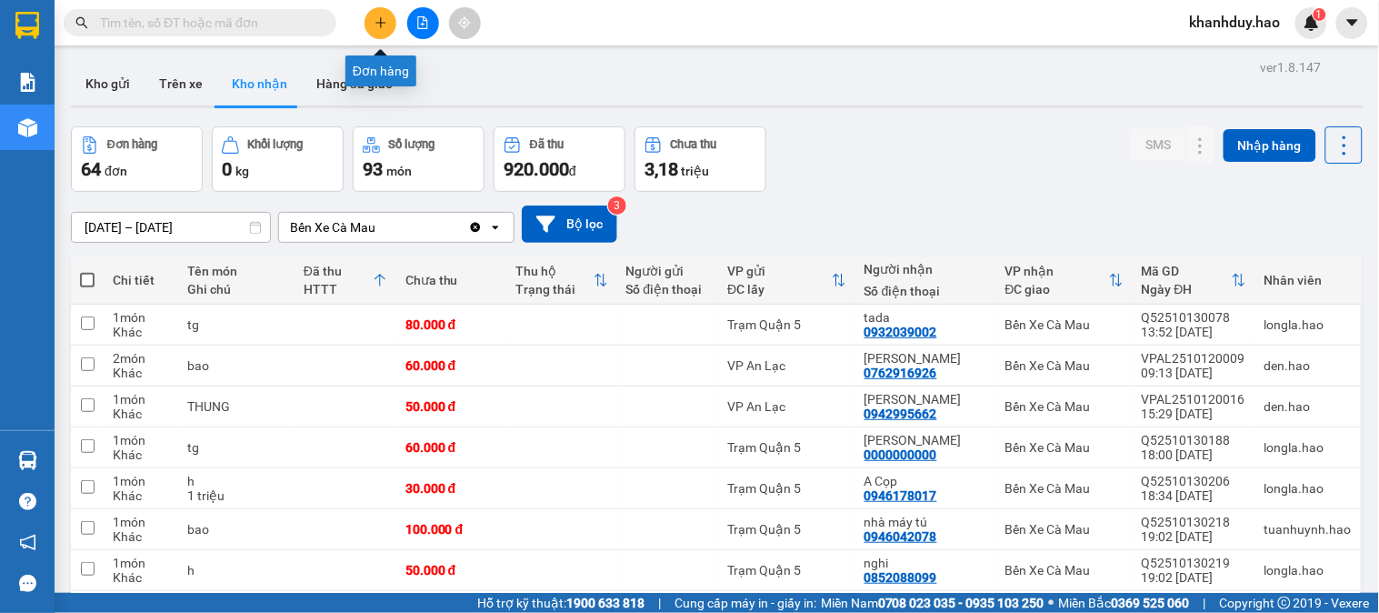
click at [388, 23] on button at bounding box center [381, 23] width 32 height 32
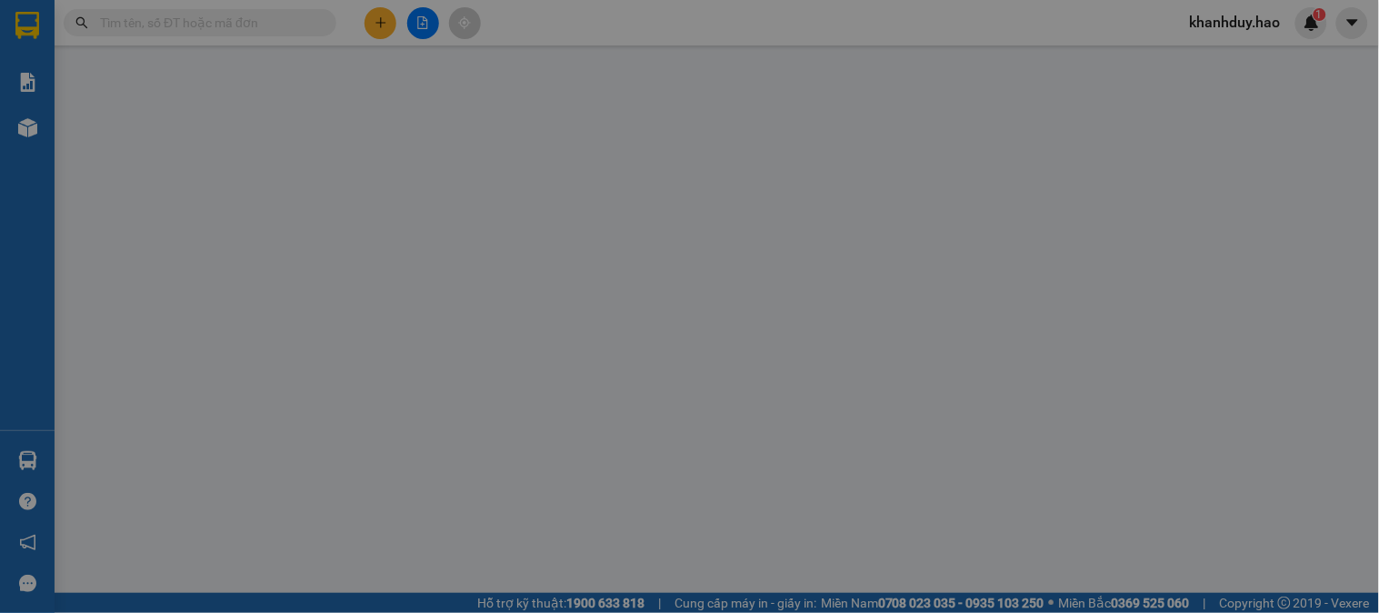
click at [180, 246] on div "TẠO ĐƠN HÀNG Yêu cầu xuất hóa đơn điện tử Transit Pickup Surcharge Ids Transit …" at bounding box center [689, 306] width 1379 height 613
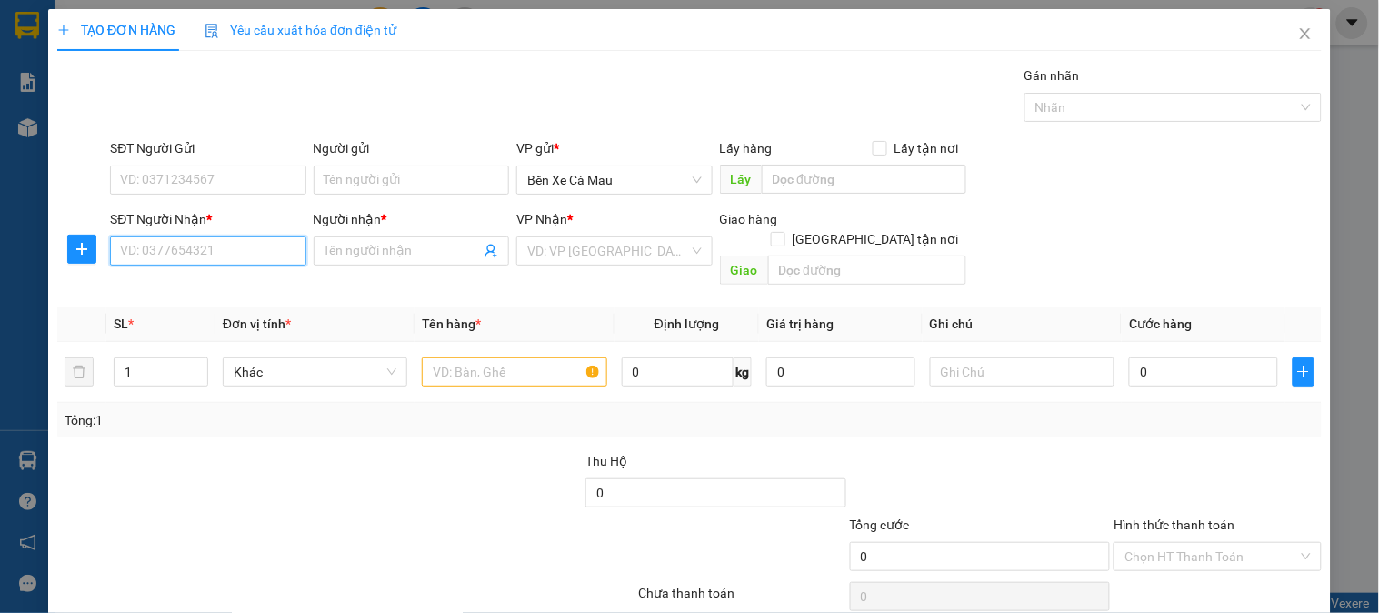
click at [159, 245] on input "SĐT Người Nhận *" at bounding box center [207, 250] width 195 height 29
click at [231, 289] on div "0869972628 - HẢI" at bounding box center [206, 287] width 172 height 20
type input "0869972628"
type input "HẢI"
type input "30.000"
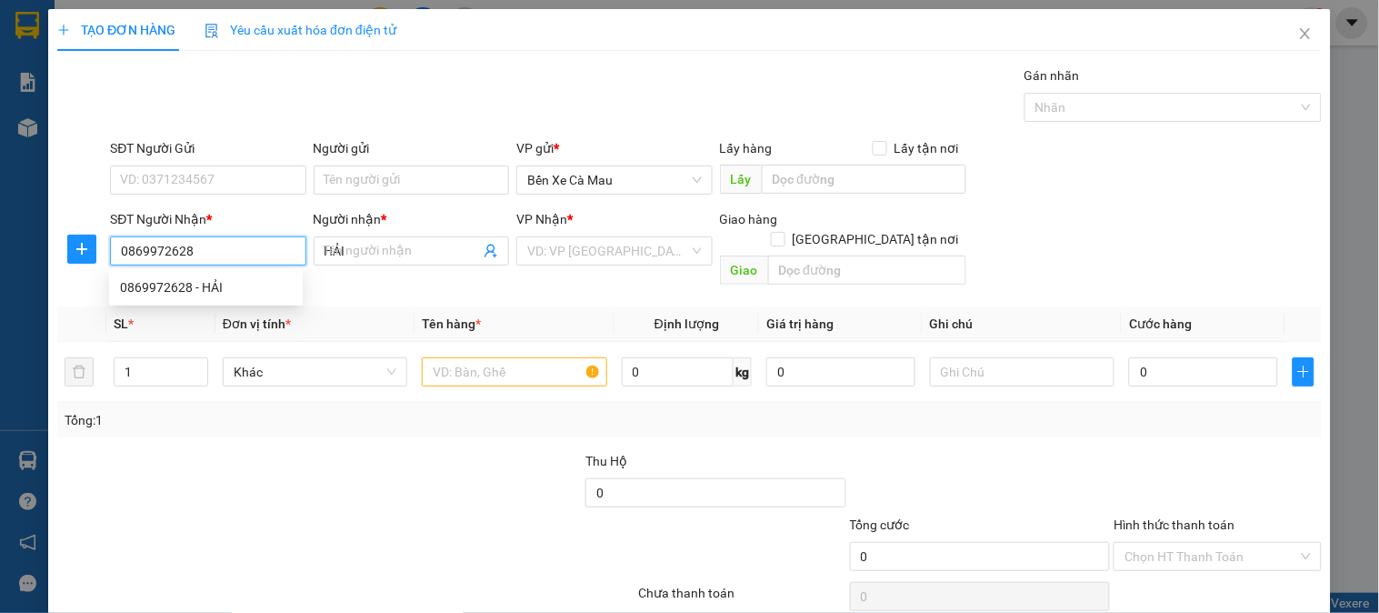
type input "30.000"
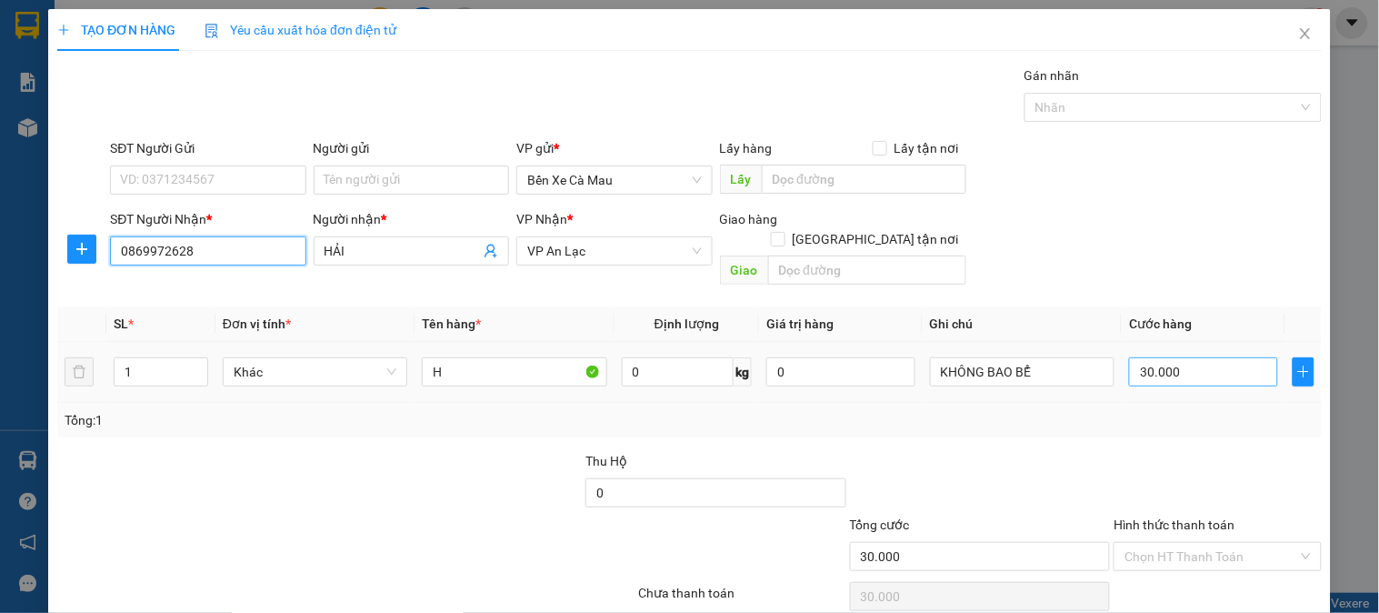
type input "0869972628"
click at [1182, 357] on input "30.000" at bounding box center [1203, 371] width 149 height 29
type input "0"
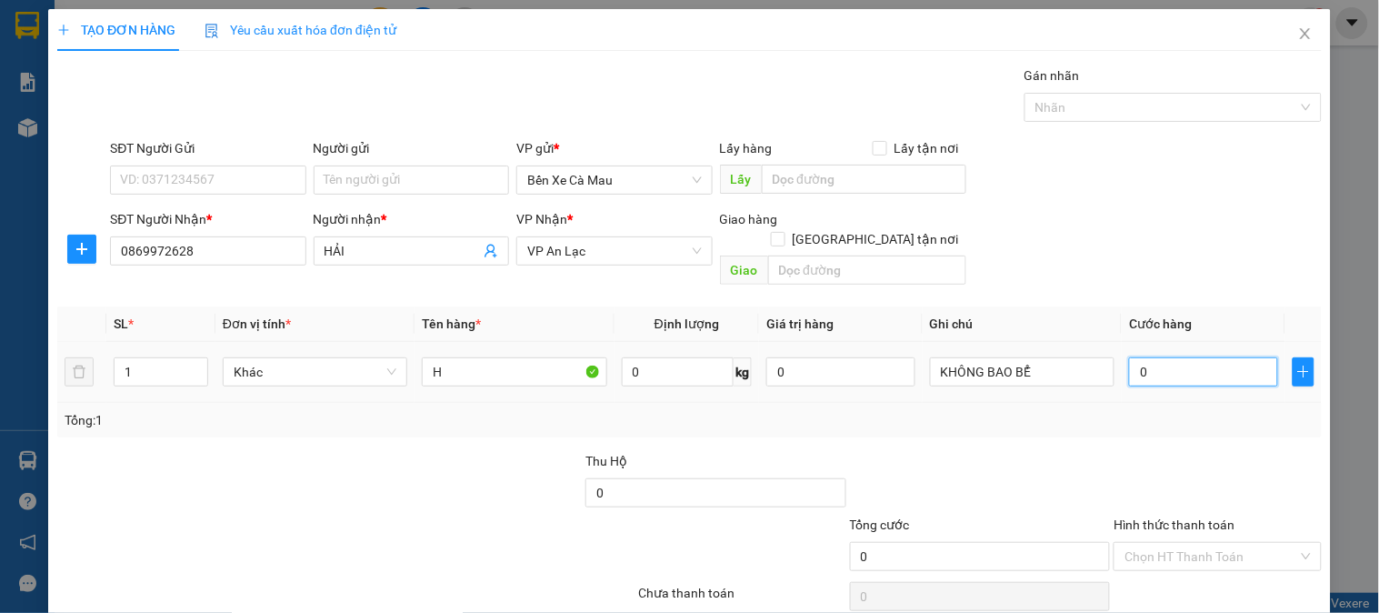
type input "4"
type input "004"
type input "40"
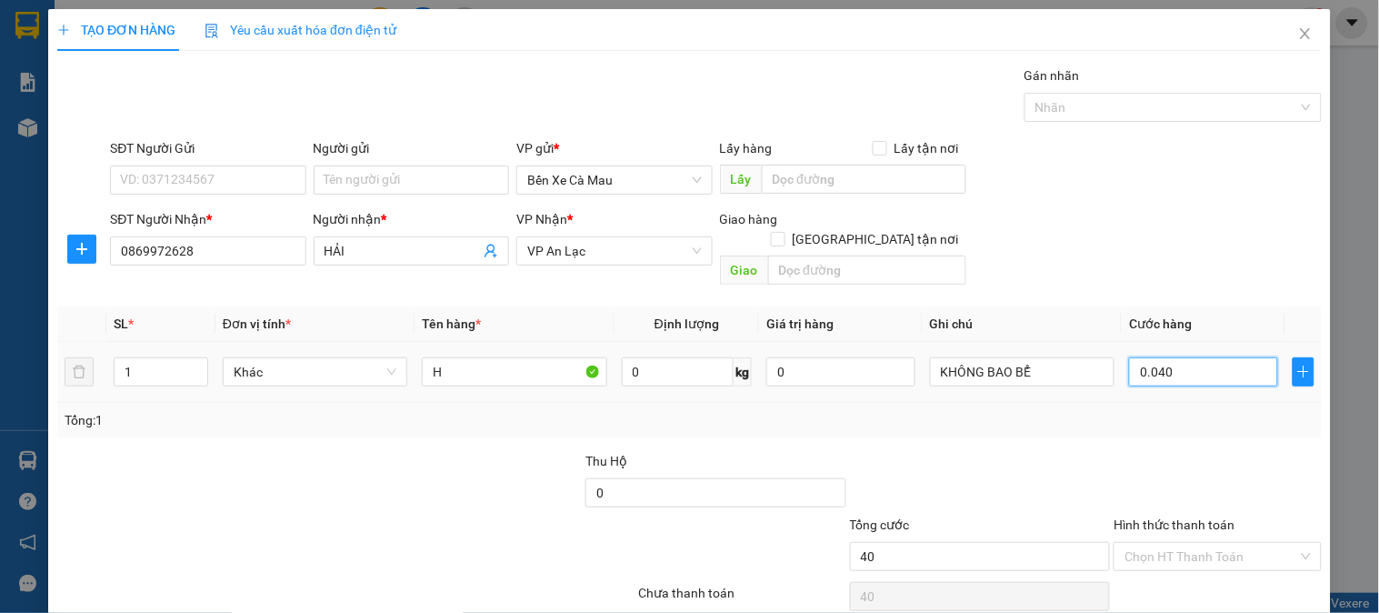
type input "0.040"
type input "40.000"
click at [1222, 257] on div "SĐT Người Nhận * 0869972628 Người nhận * HẢI VP Nhận * VP An Lạc Giao hàng [GEO…" at bounding box center [715, 251] width 1219 height 84
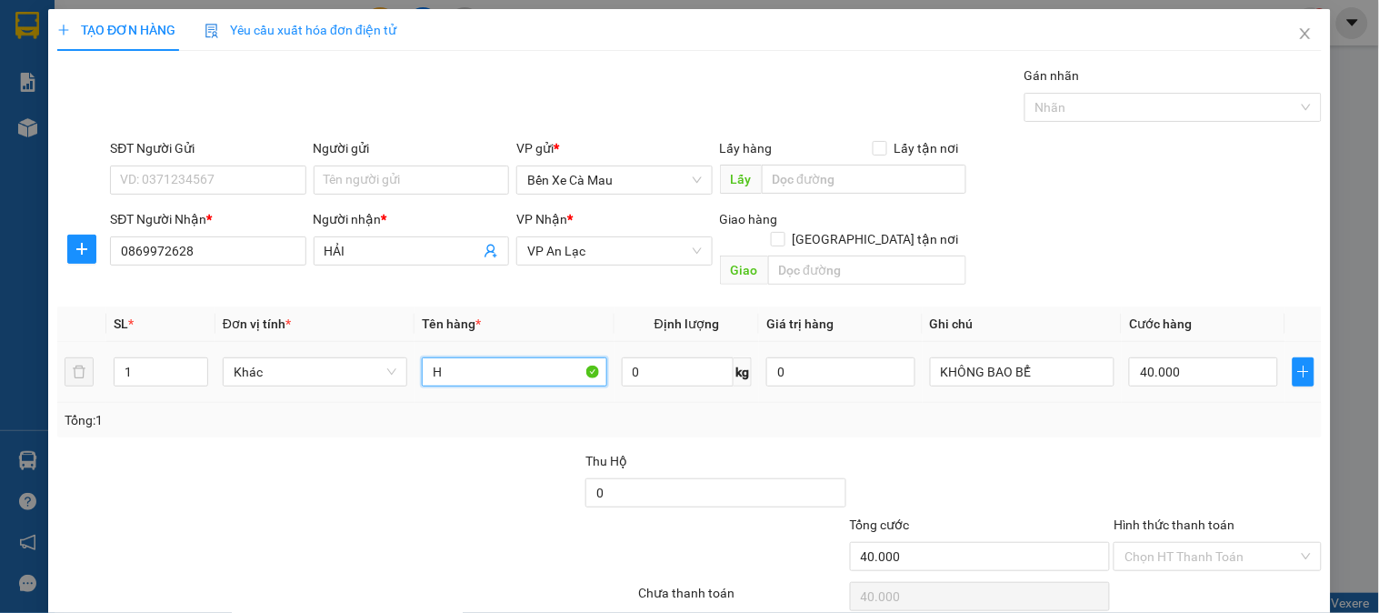
click at [467, 357] on input "H" at bounding box center [514, 371] width 185 height 29
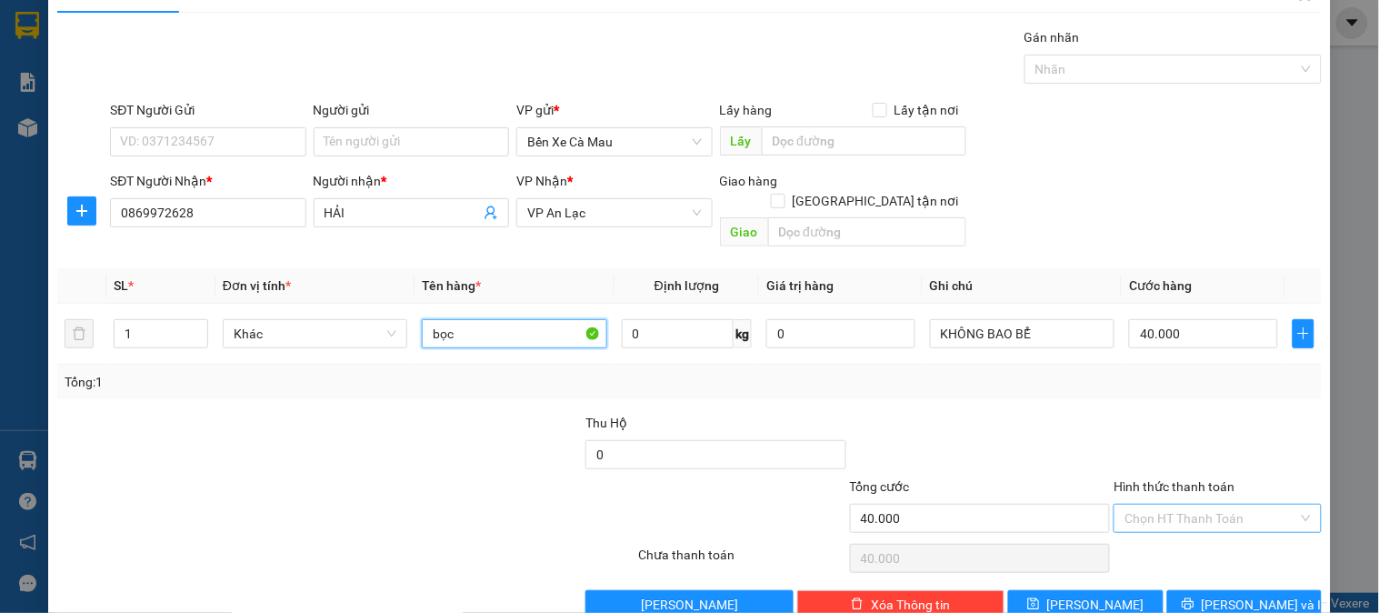
scroll to position [59, 0]
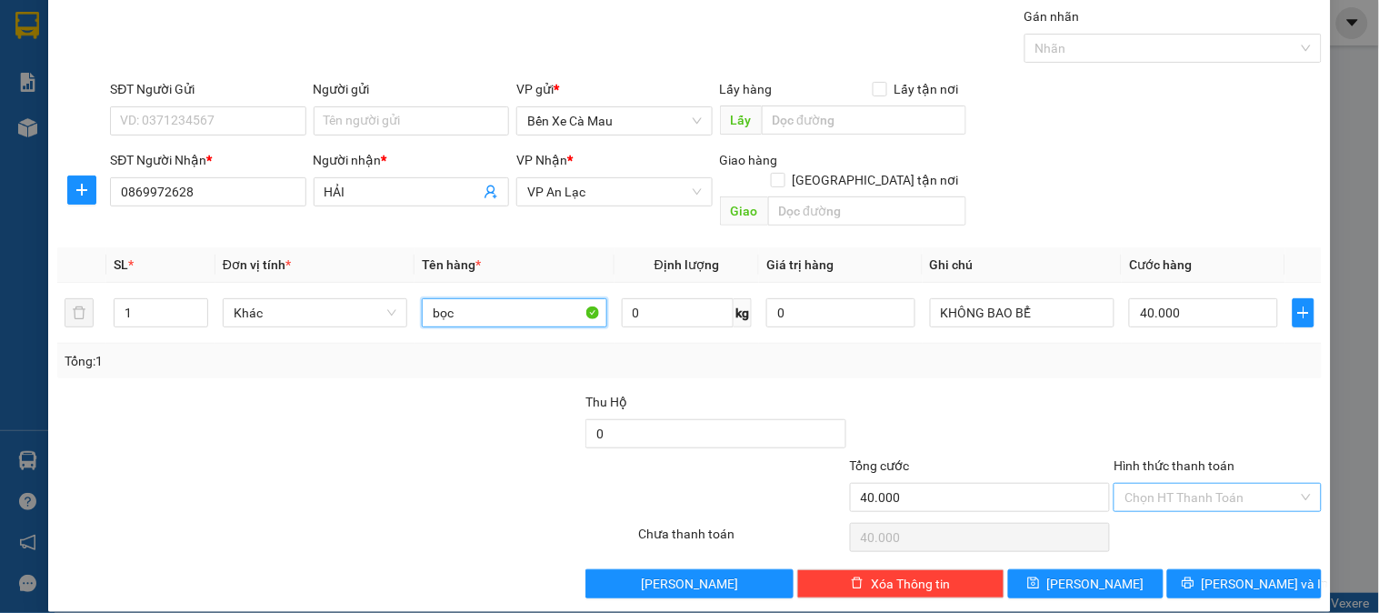
type input "bọc"
click at [1211, 487] on input "Hình thức thanh toán" at bounding box center [1211, 497] width 173 height 27
click at [1201, 505] on div "Tại văn phòng" at bounding box center [1207, 515] width 184 height 20
type input "0"
click at [1211, 569] on button "[PERSON_NAME] và In" at bounding box center [1244, 583] width 155 height 29
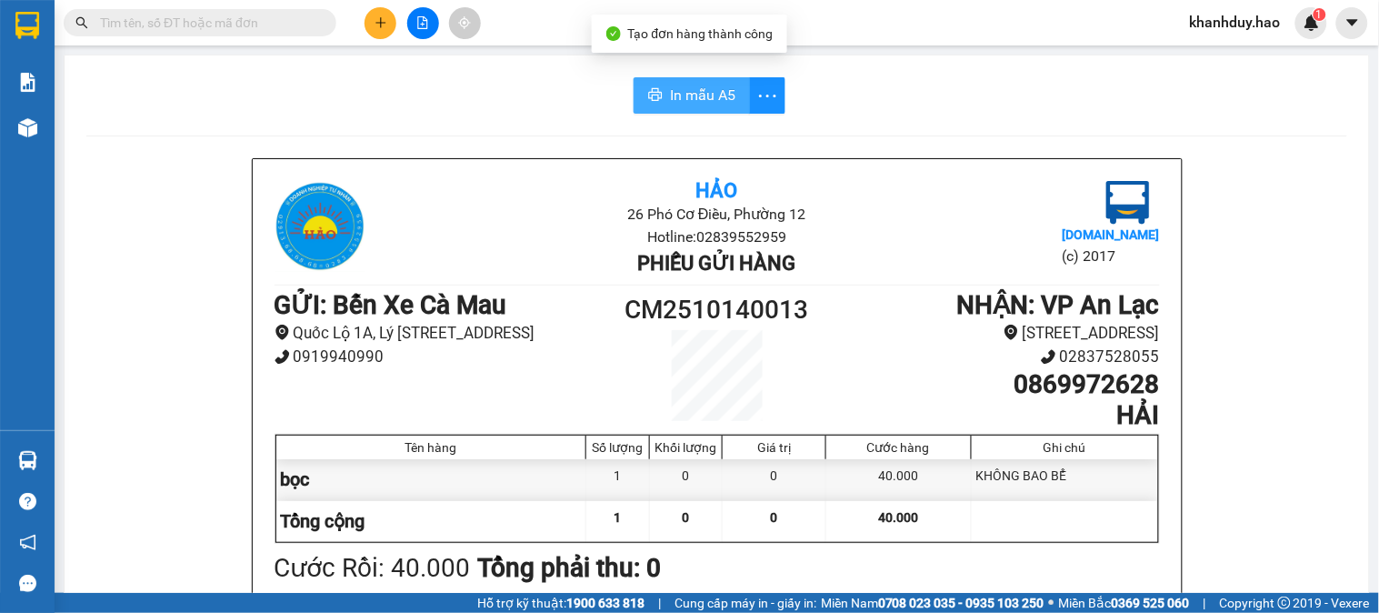
click at [671, 83] on button "In mẫu A5" at bounding box center [692, 95] width 116 height 36
click at [704, 97] on span "In mẫu A5" at bounding box center [702, 95] width 65 height 23
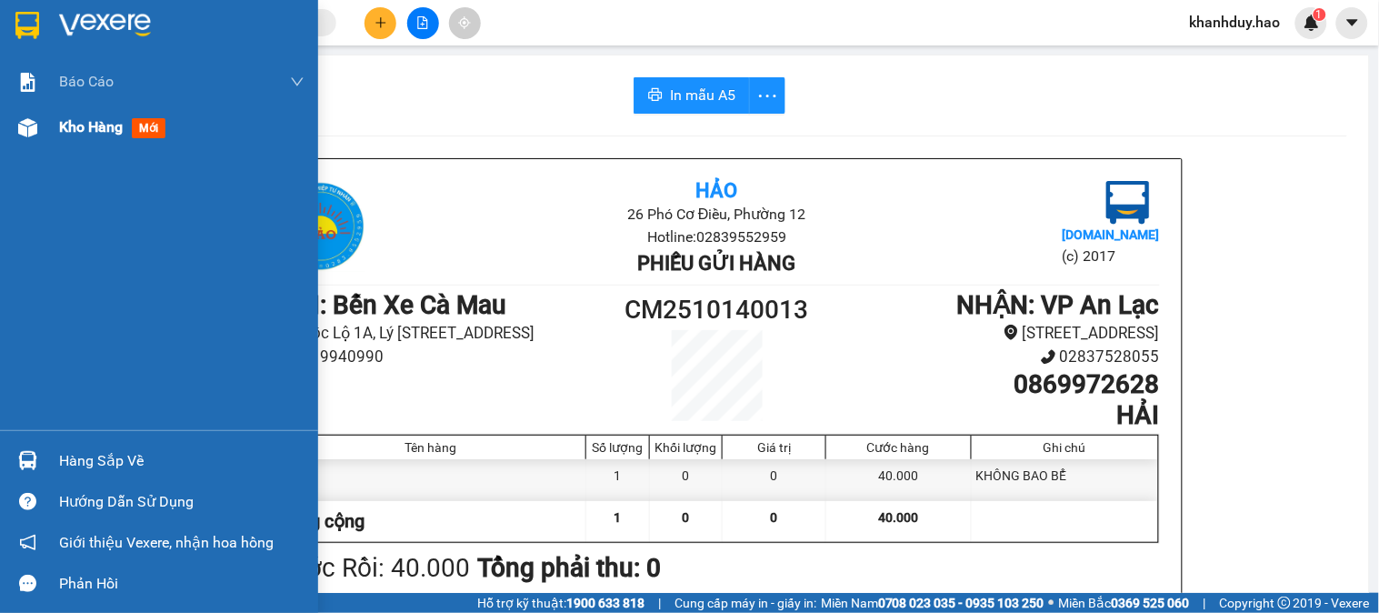
click at [65, 105] on div "Kho hàng mới" at bounding box center [181, 127] width 245 height 45
click at [65, 121] on span "Kho hàng" at bounding box center [91, 126] width 64 height 17
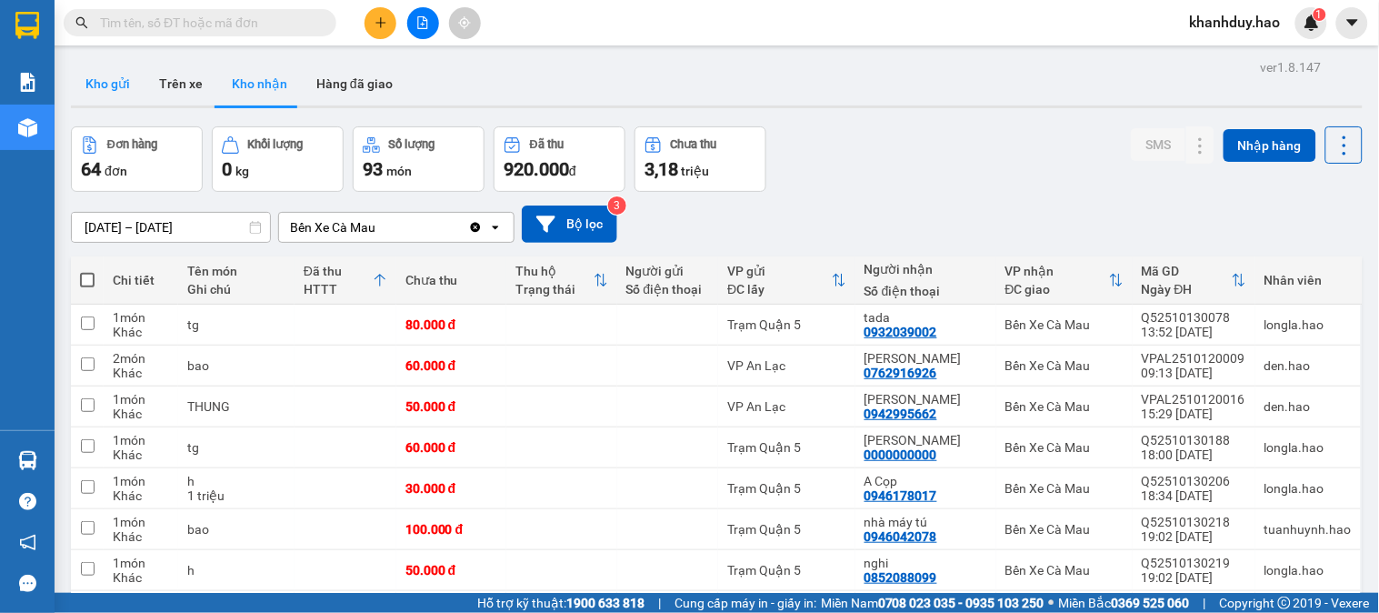
click at [92, 85] on button "Kho gửi" at bounding box center [108, 84] width 74 height 44
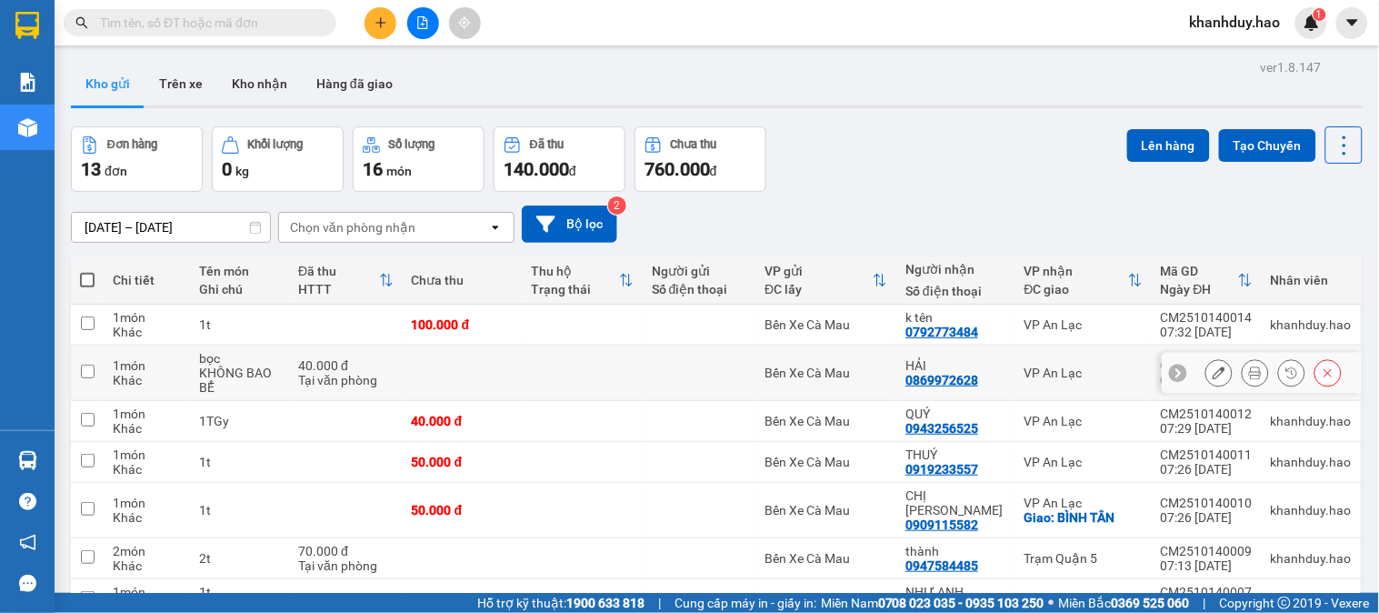
click at [1213, 375] on icon at bounding box center [1219, 372] width 13 height 13
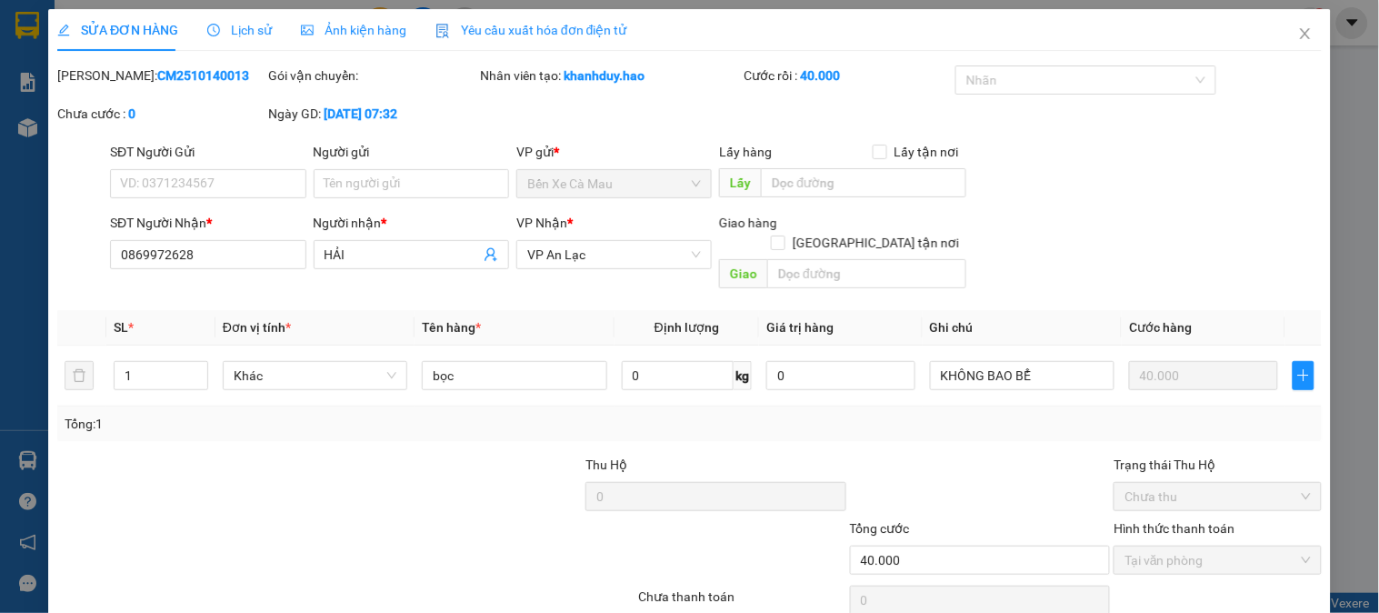
type input "0869972628"
type input "HẢI"
type input "40.000"
click at [242, 185] on input "SĐT Người Gửi" at bounding box center [207, 183] width 195 height 29
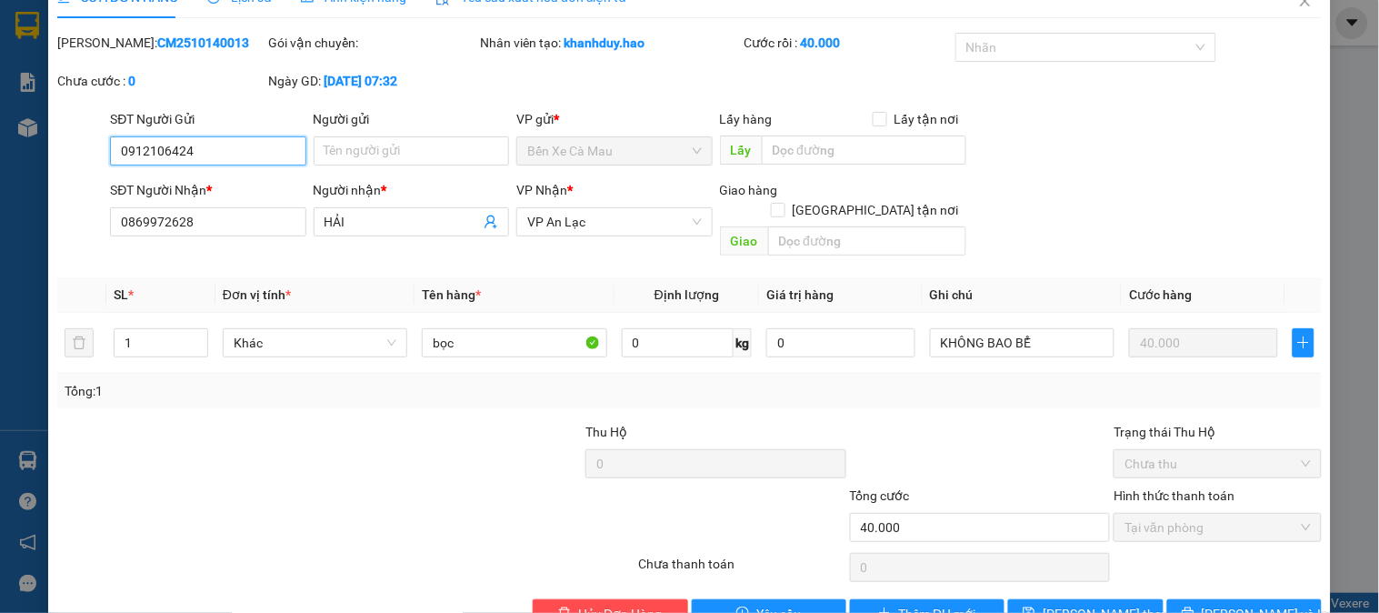
scroll to position [64, 0]
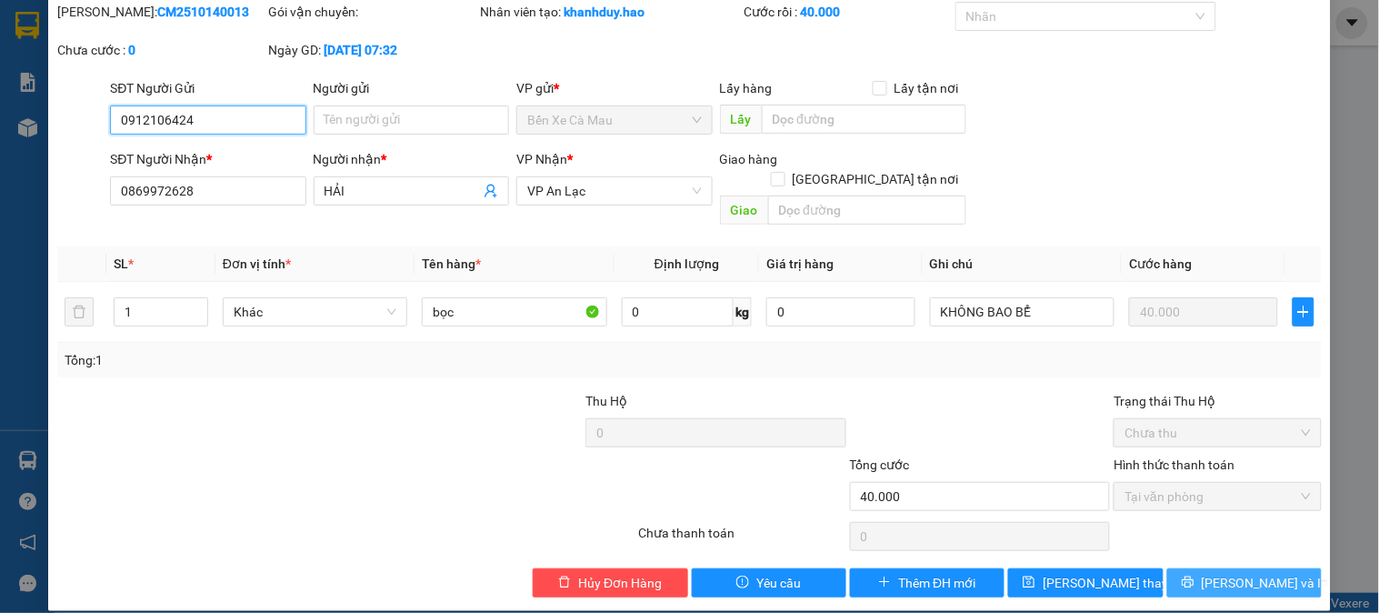
type input "0912106424"
click at [1234, 575] on button "[PERSON_NAME] và In" at bounding box center [1244, 582] width 155 height 29
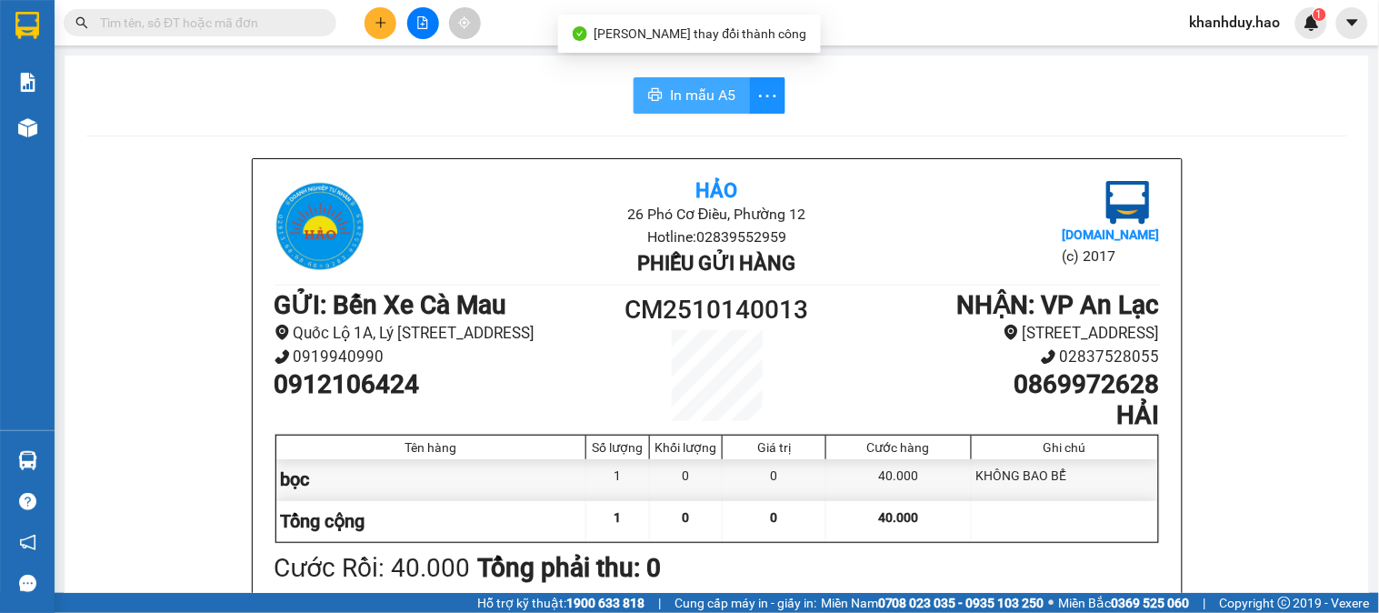
click at [696, 89] on span "In mẫu A5" at bounding box center [702, 95] width 65 height 23
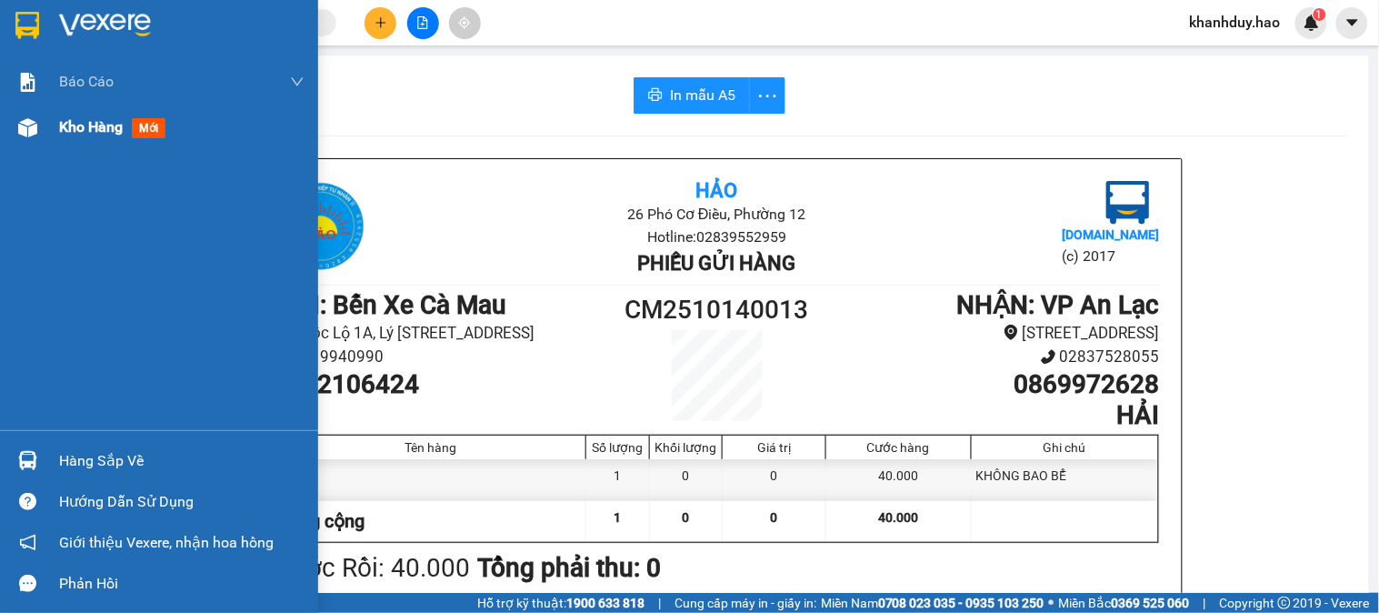
click at [74, 125] on span "Kho hàng" at bounding box center [91, 126] width 64 height 17
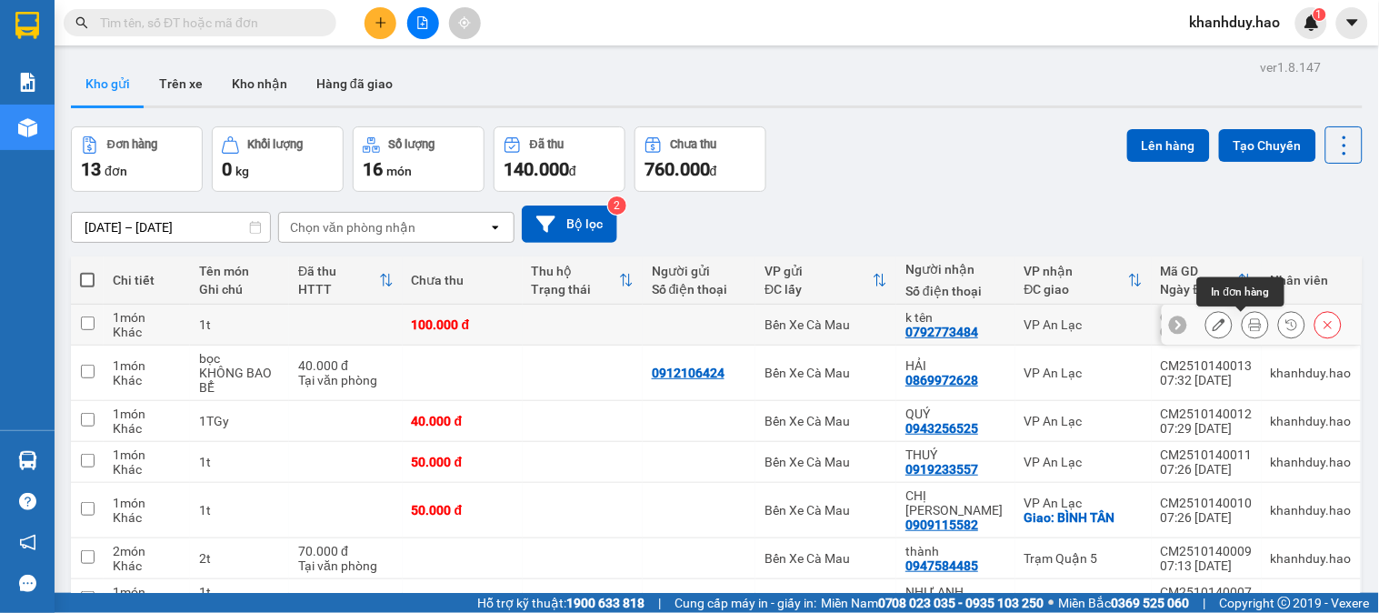
click at [1249, 331] on icon at bounding box center [1255, 324] width 13 height 13
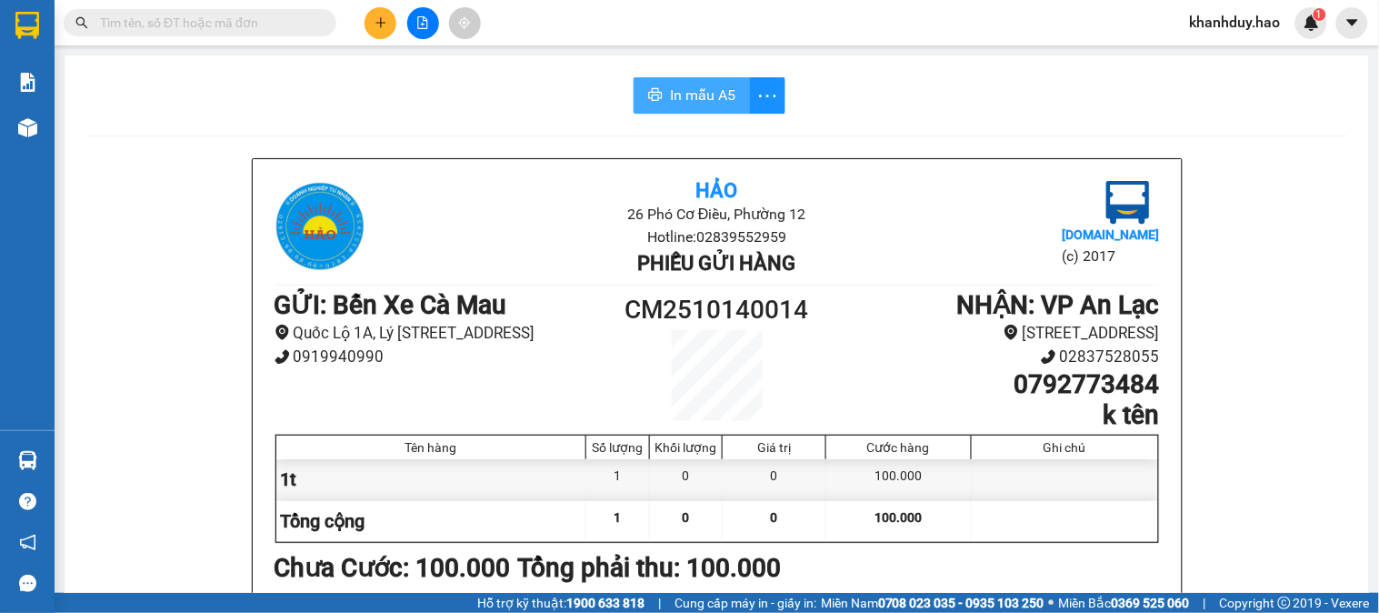
drag, startPoint x: 686, startPoint y: 71, endPoint x: 692, endPoint y: 101, distance: 30.5
click at [692, 101] on span "In mẫu A5" at bounding box center [702, 95] width 65 height 23
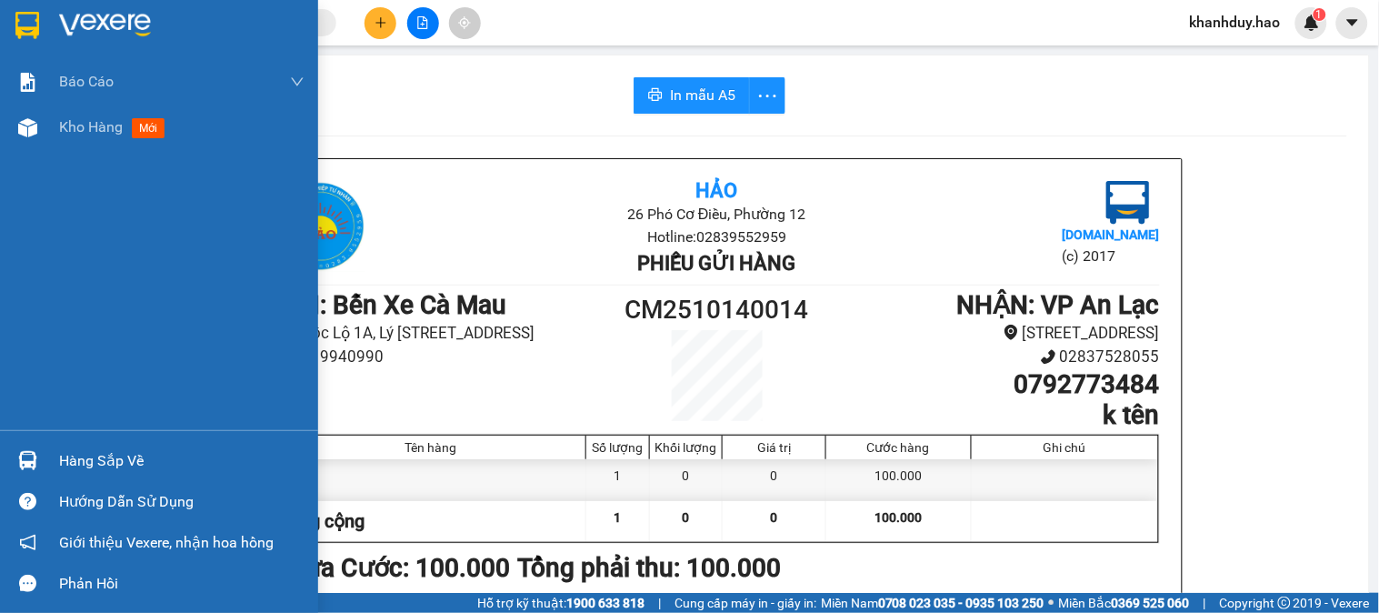
click at [56, 151] on div "Báo cáo BC tiền công nợ Báo cáo dòng tiền (trưởng trạm) Doanh số tạo đơn theo V…" at bounding box center [159, 244] width 318 height 371
click at [60, 151] on div "Báo cáo BC tiền công nợ Báo cáo dòng tiền (trưởng trạm) Doanh số tạo đơn theo V…" at bounding box center [159, 244] width 318 height 371
click at [61, 150] on div "Báo cáo BC tiền công nợ Báo cáo dòng tiền (trưởng trạm) Doanh số tạo đơn theo V…" at bounding box center [159, 244] width 318 height 371
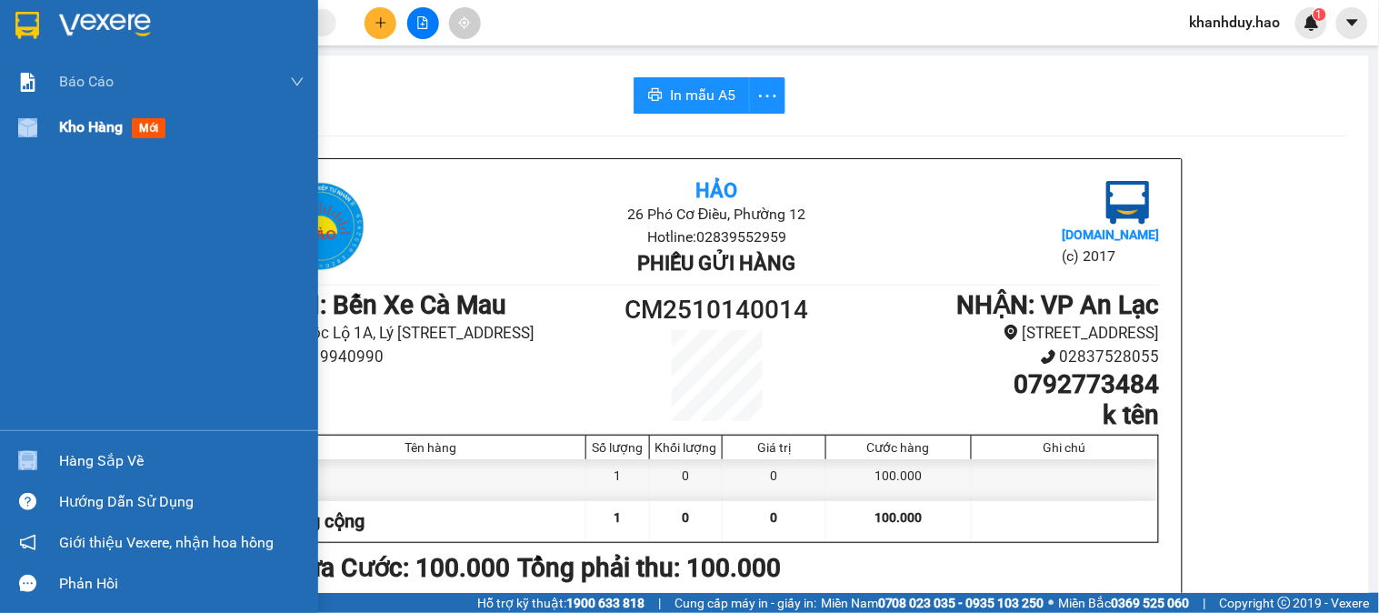
click at [31, 129] on img at bounding box center [27, 127] width 19 height 19
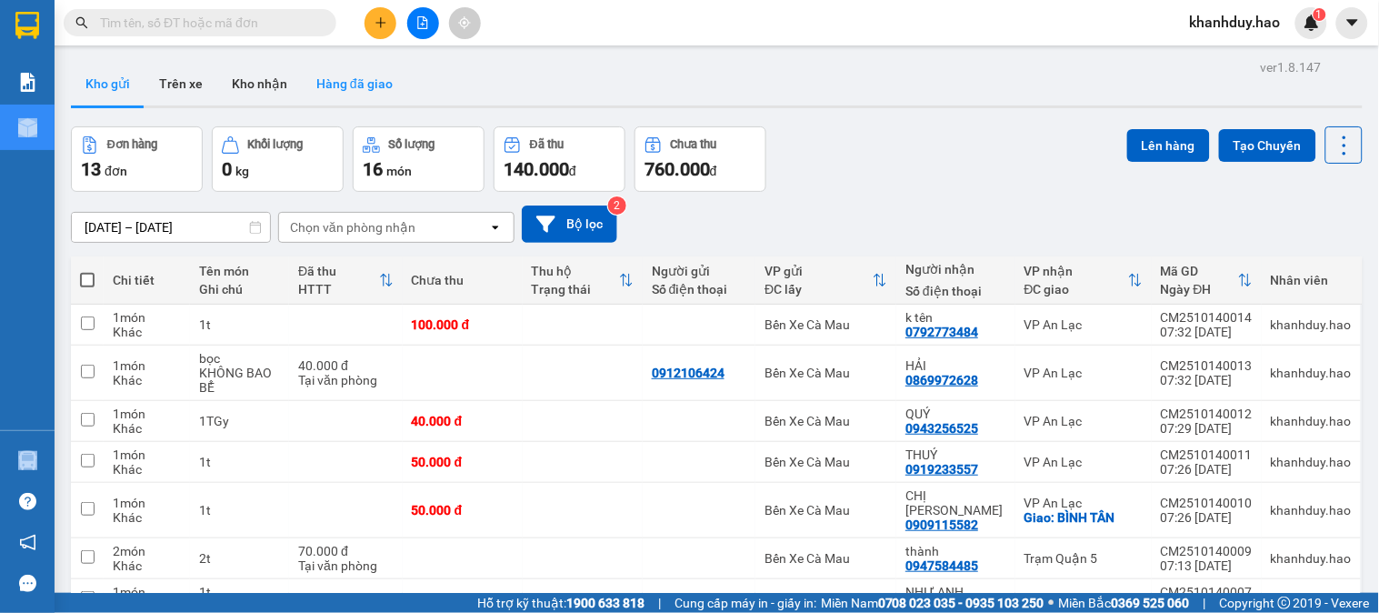
click at [312, 88] on button "Hàng đã giao" at bounding box center [354, 84] width 105 height 44
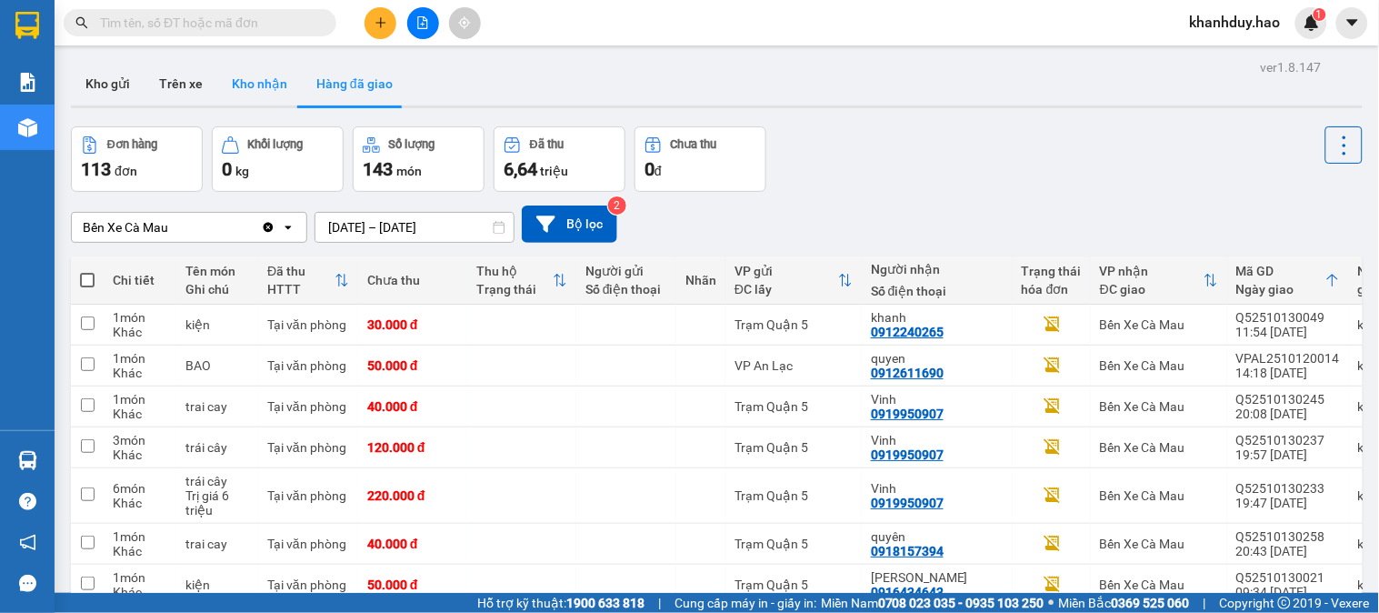
click at [276, 95] on button "Kho nhận" at bounding box center [259, 84] width 85 height 44
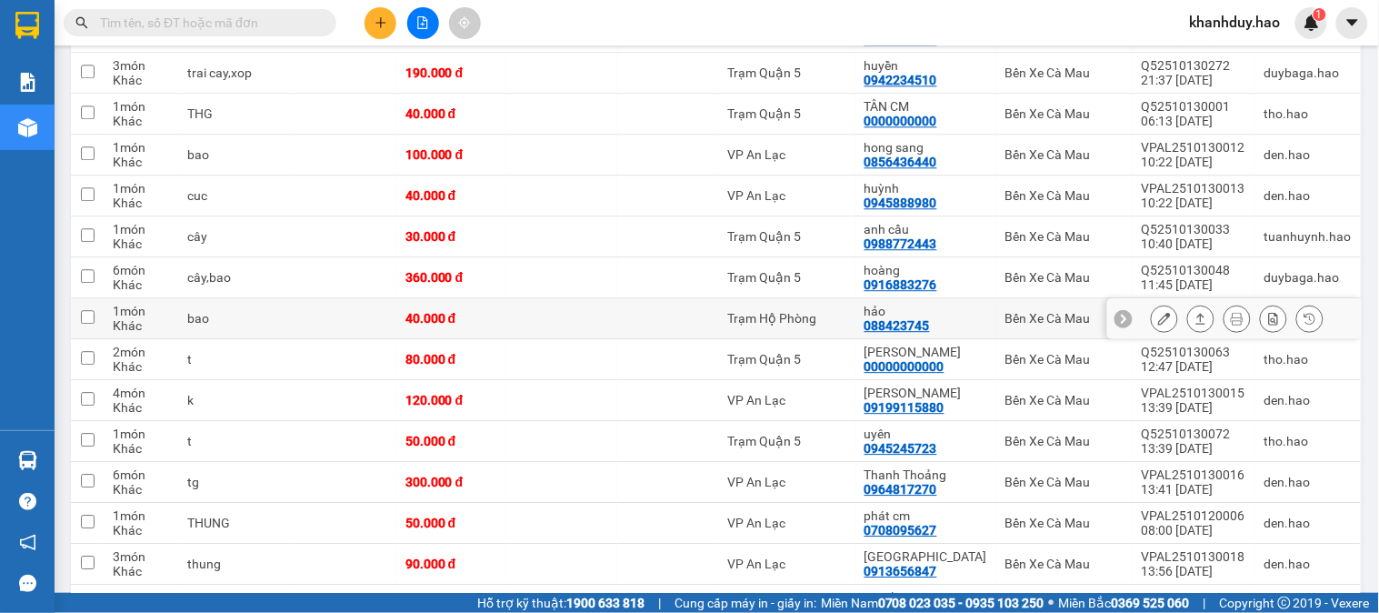
scroll to position [1515, 0]
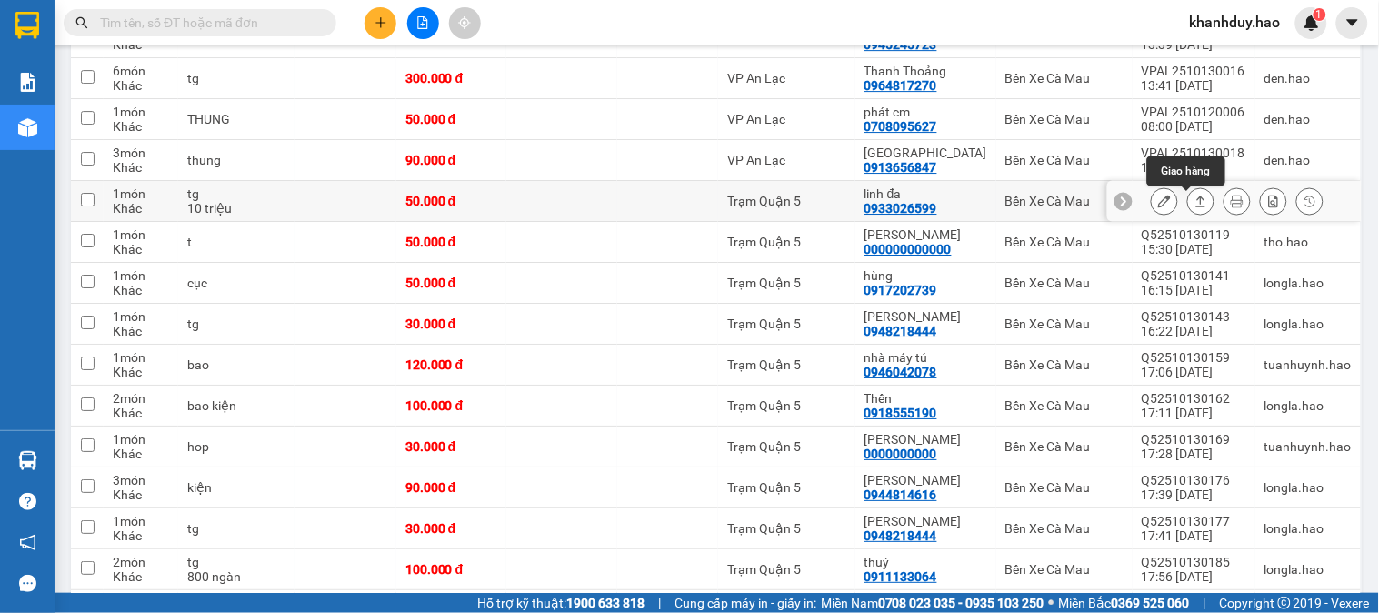
click at [1188, 195] on button at bounding box center [1200, 201] width 25 height 32
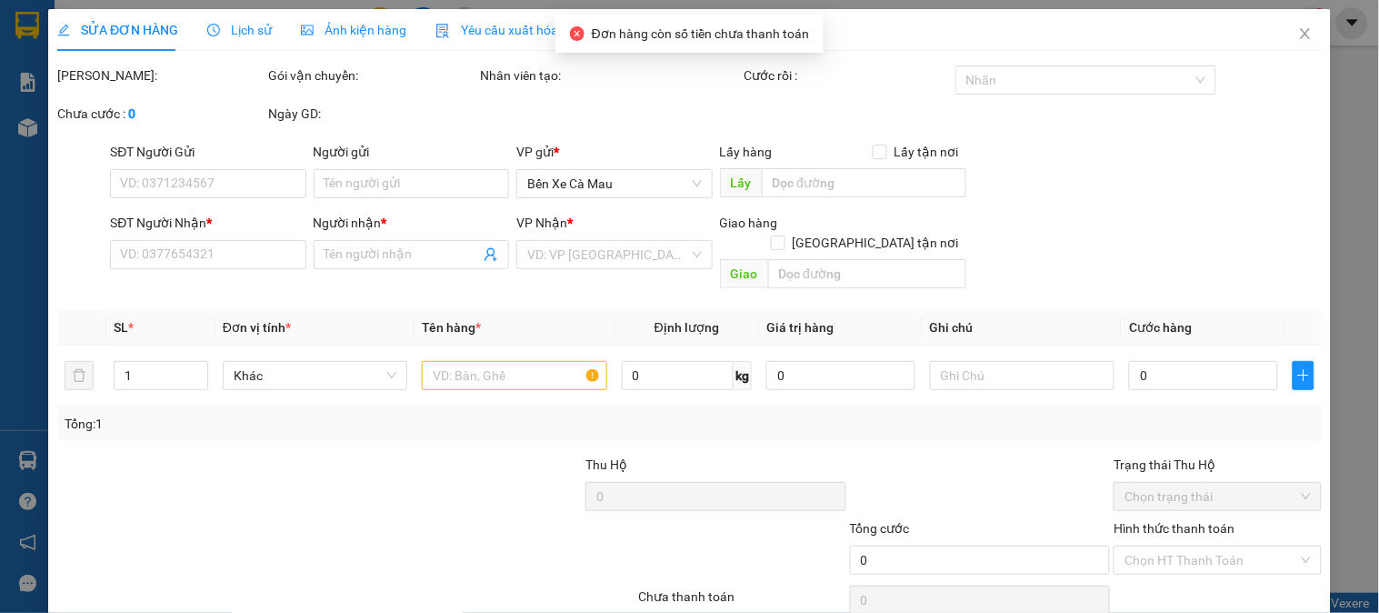
click at [376, 30] on span "Ảnh kiện hàng" at bounding box center [353, 30] width 105 height 15
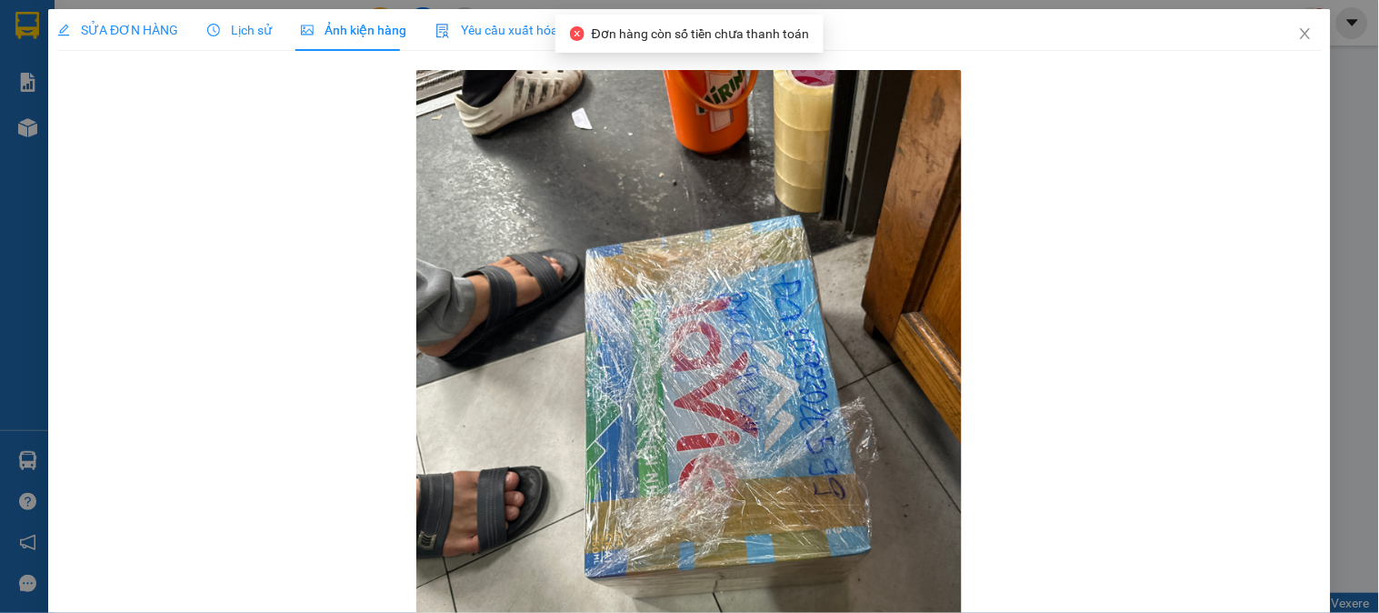
click at [146, 0] on div "SỬA ĐƠN HÀNG Lịch sử Ảnh kiện hàng Yêu cầu xuất hóa đơn điện tử Total Paid Fee …" at bounding box center [689, 306] width 1379 height 613
click at [141, 32] on span "SỬA ĐƠN HÀNG" at bounding box center [117, 30] width 121 height 15
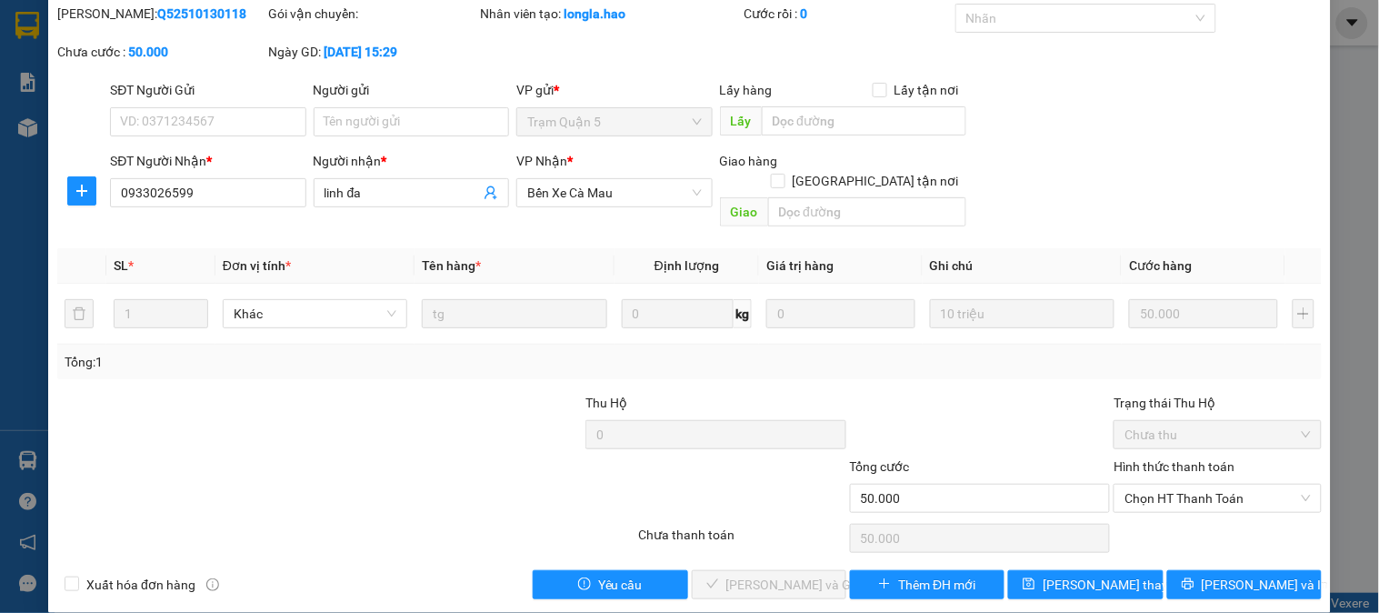
scroll to position [64, 0]
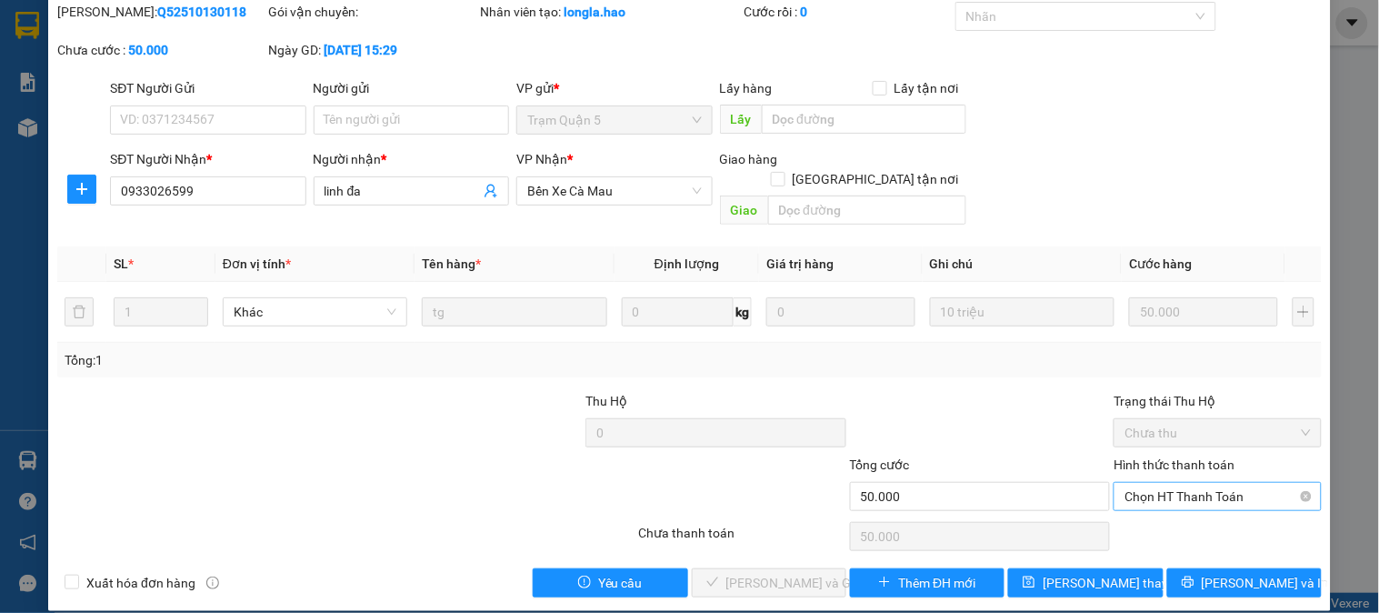
click at [1169, 483] on span "Chọn HT Thanh Toán" at bounding box center [1217, 496] width 185 height 27
click at [1157, 513] on div "Tại văn phòng" at bounding box center [1207, 513] width 184 height 20
type input "0"
click at [738, 573] on span "Lưu và Giao hàng" at bounding box center [813, 583] width 175 height 20
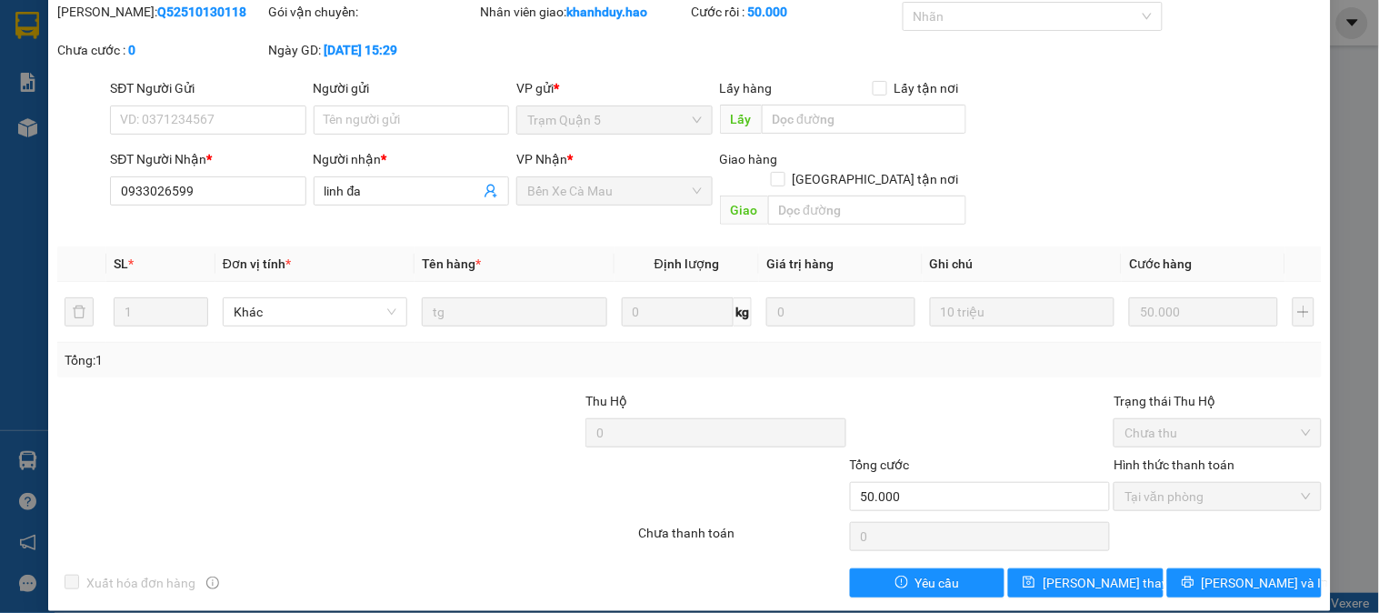
scroll to position [0, 0]
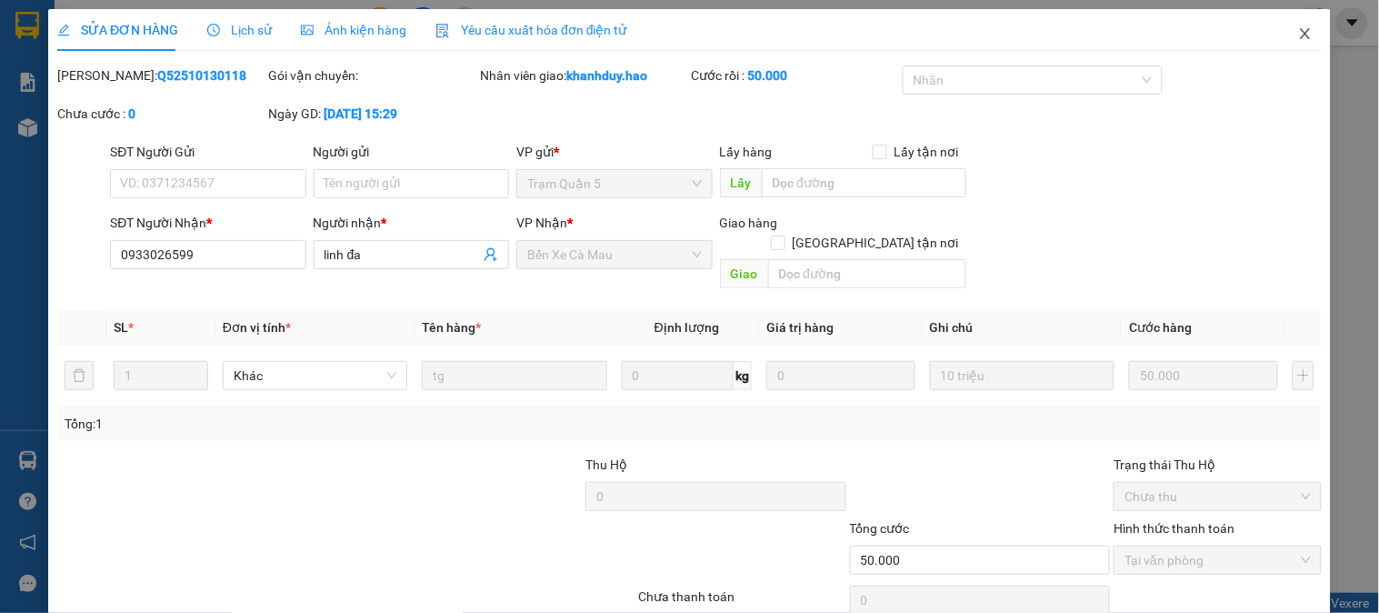
click at [1295, 13] on span "Close" at bounding box center [1305, 34] width 51 height 51
click at [1292, 25] on span "khanhduy.hao" at bounding box center [1235, 22] width 120 height 23
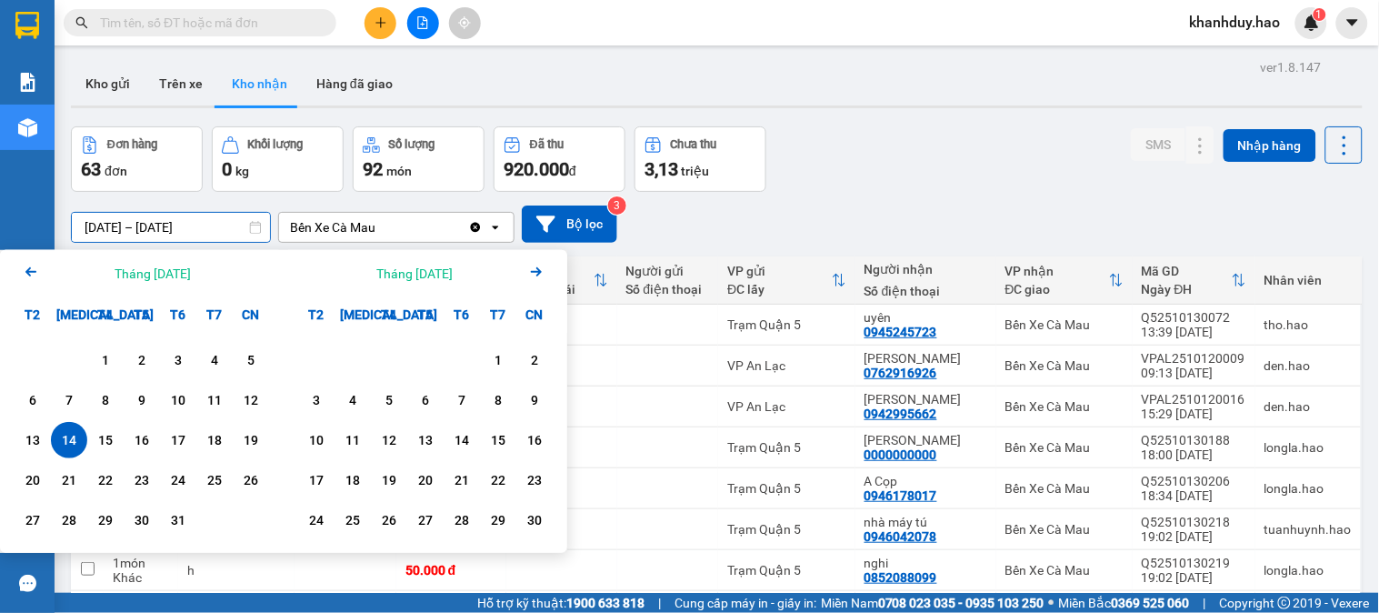
click at [166, 221] on input "14/10/2025 – 14/10/2025" at bounding box center [171, 227] width 198 height 29
click at [24, 434] on div "13" at bounding box center [32, 440] width 25 height 22
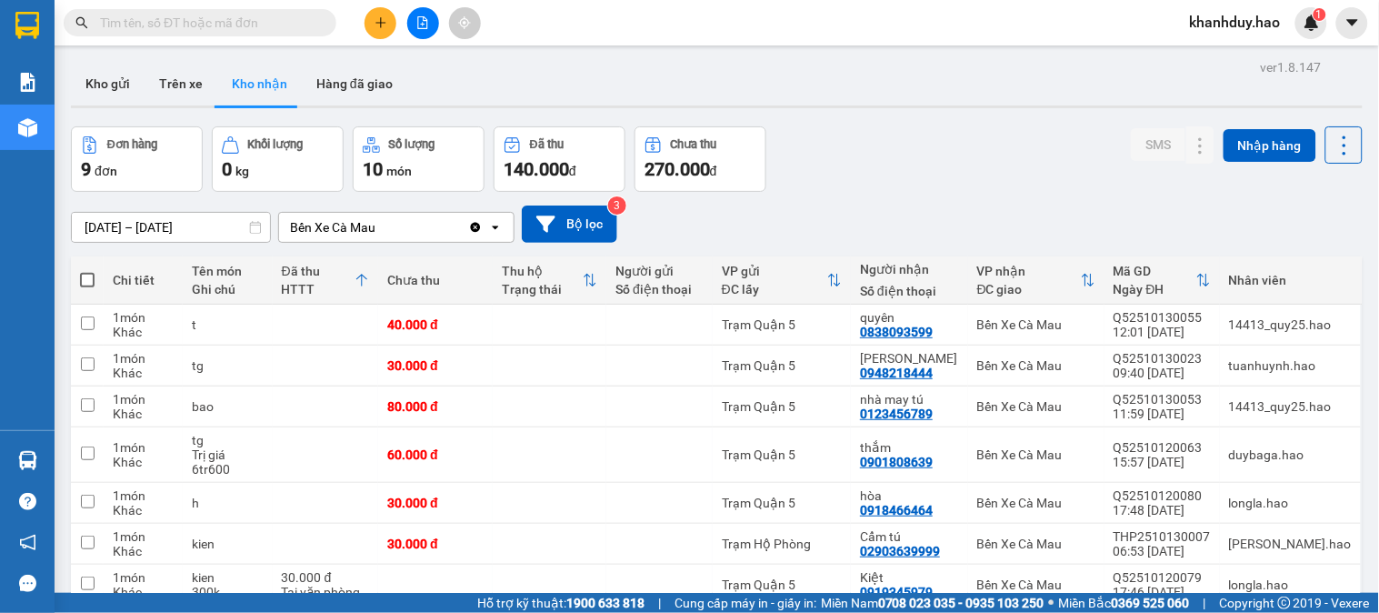
click at [193, 232] on input "13/10/2025 – 13/10/2025" at bounding box center [171, 227] width 198 height 29
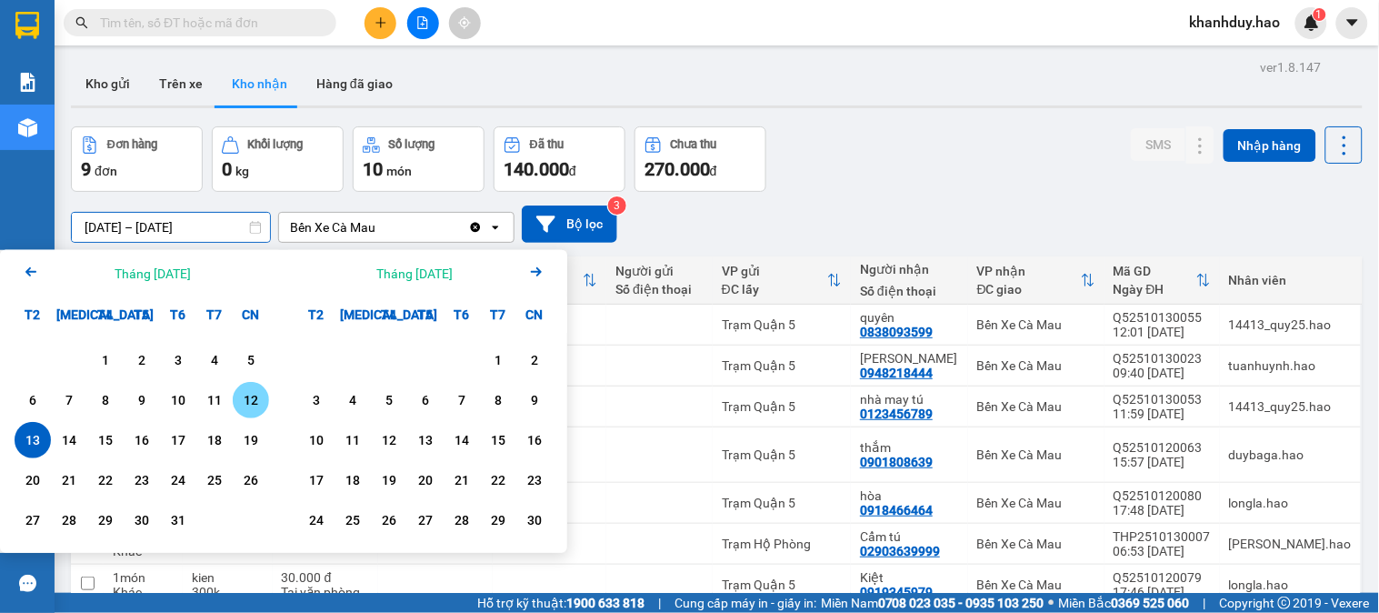
click at [250, 403] on div "12" at bounding box center [250, 400] width 25 height 22
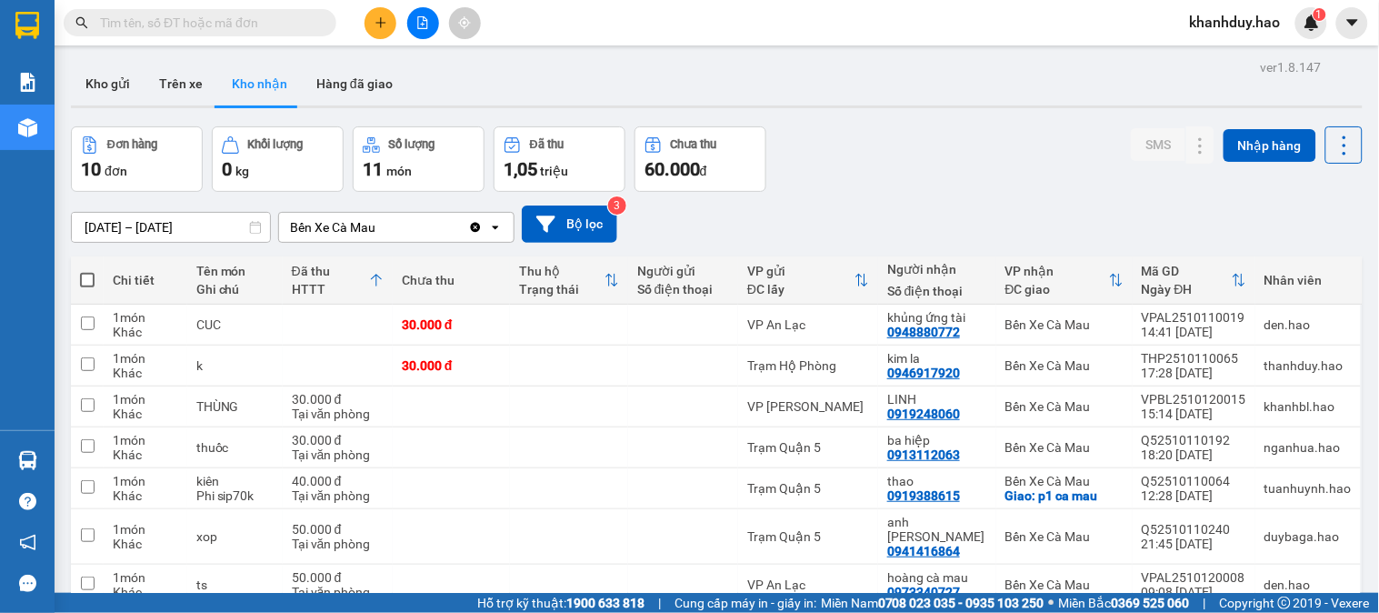
click at [218, 232] on input "12/10/2025 – 12/10/2025" at bounding box center [171, 227] width 198 height 29
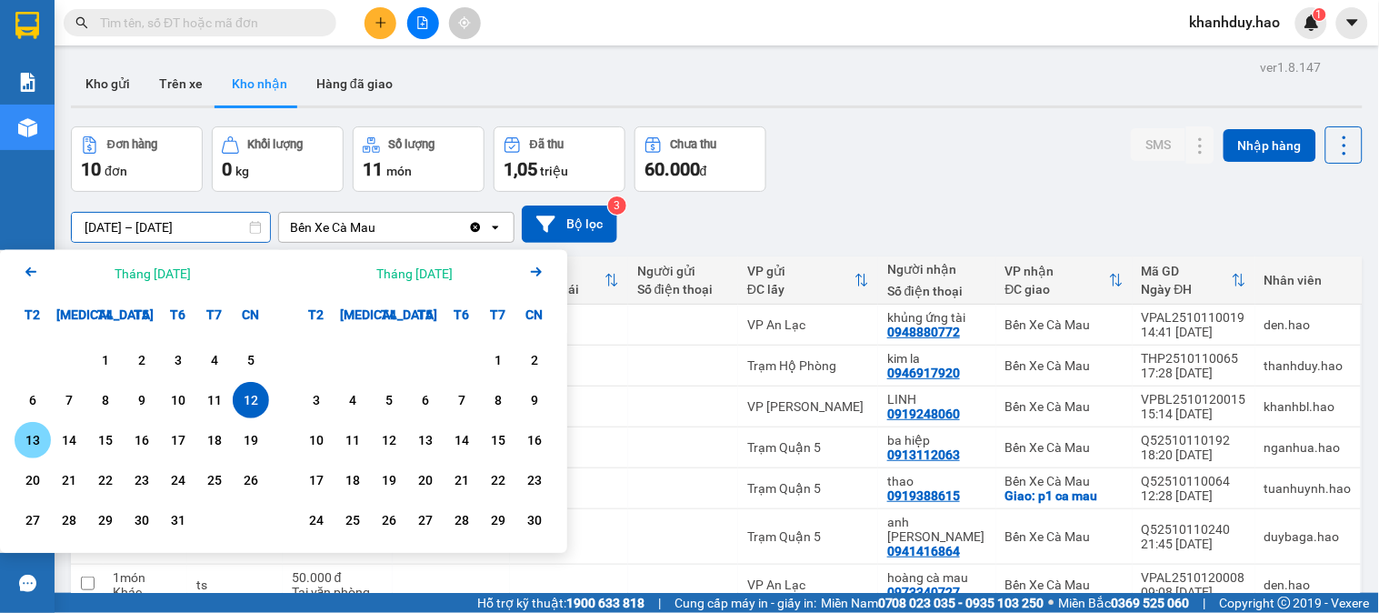
click at [34, 438] on div "13" at bounding box center [32, 440] width 25 height 22
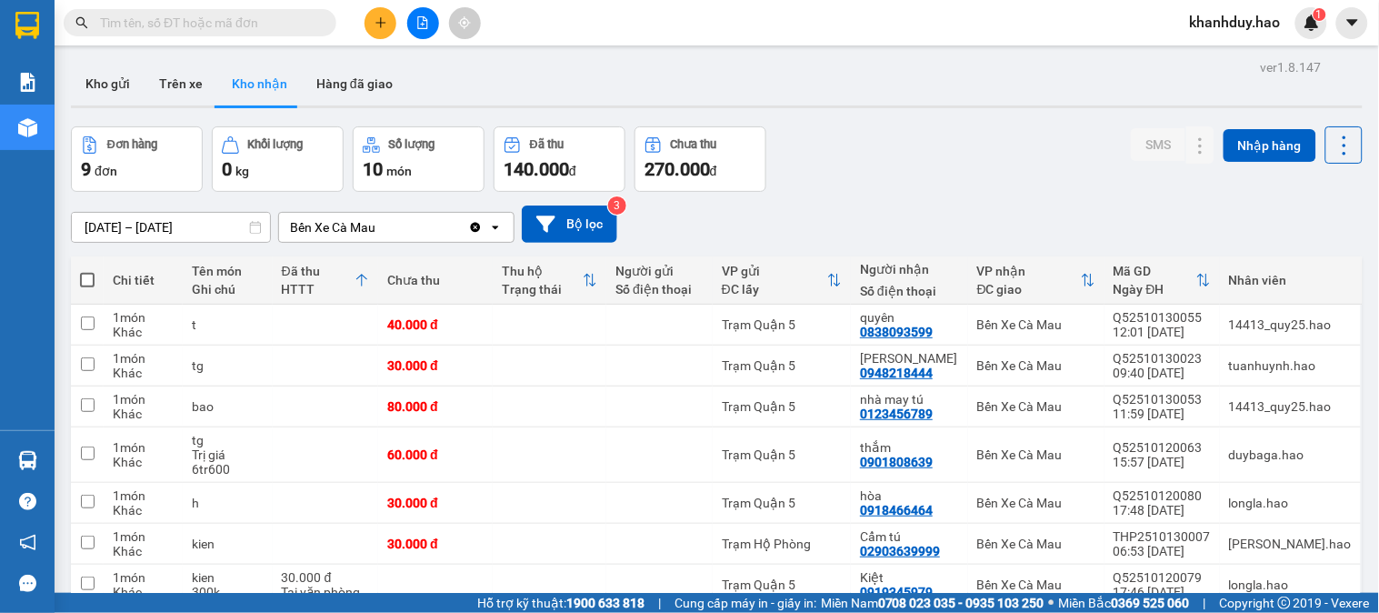
click at [197, 235] on div "ver 1.8.147 Kho gửi Trên xe Kho nhận Hàng đã giao Đơn hàng 9 đơn Khối lượng 0 k…" at bounding box center [717, 411] width 1306 height 713
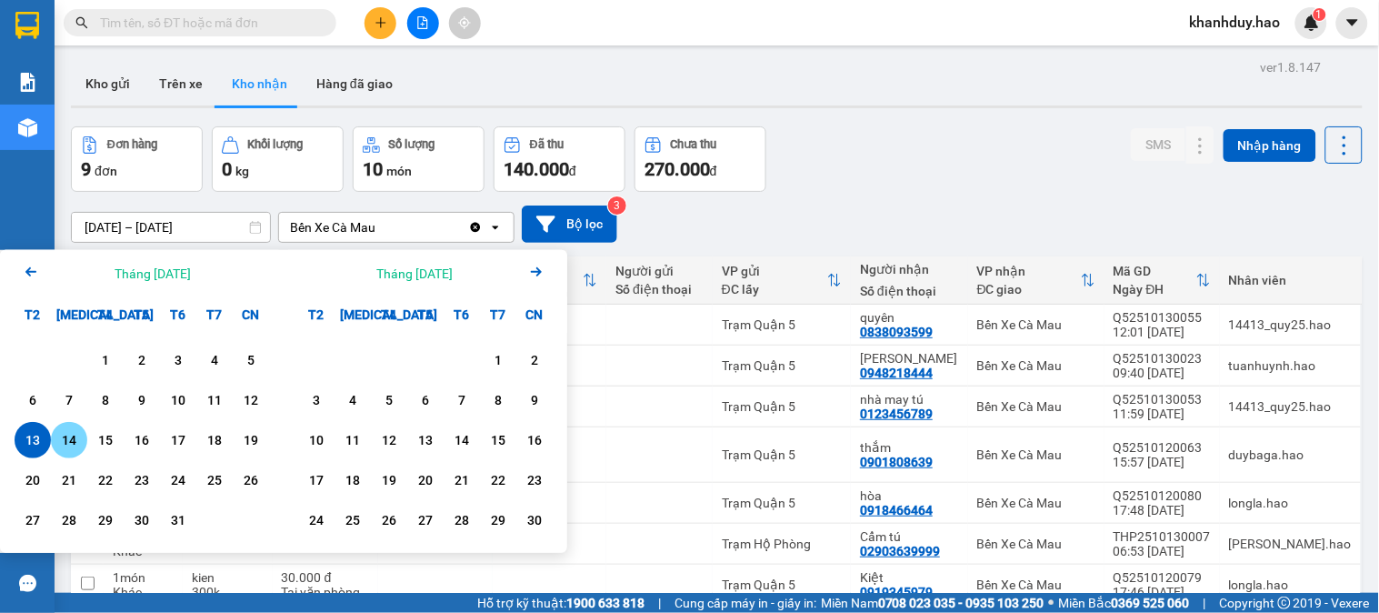
click at [65, 442] on div "14" at bounding box center [68, 440] width 25 height 22
type input "14/10/2025 – 14/10/2025"
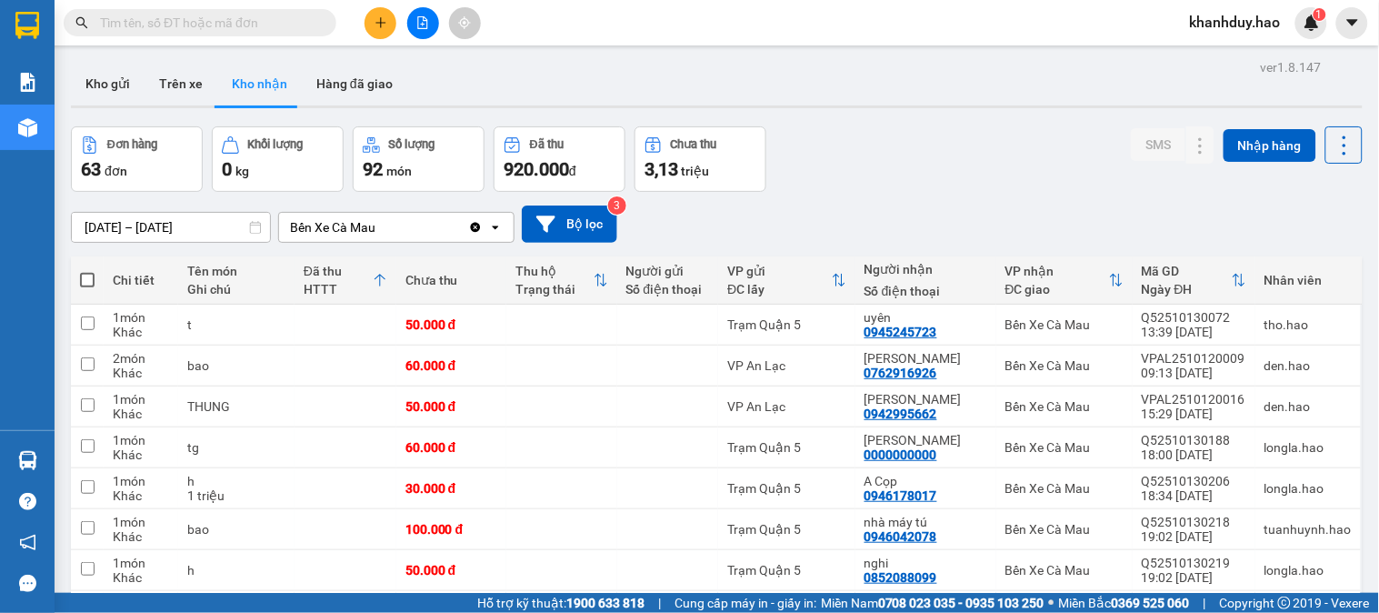
click at [285, 34] on span at bounding box center [200, 22] width 273 height 27
click at [262, 27] on input "text" at bounding box center [207, 23] width 215 height 20
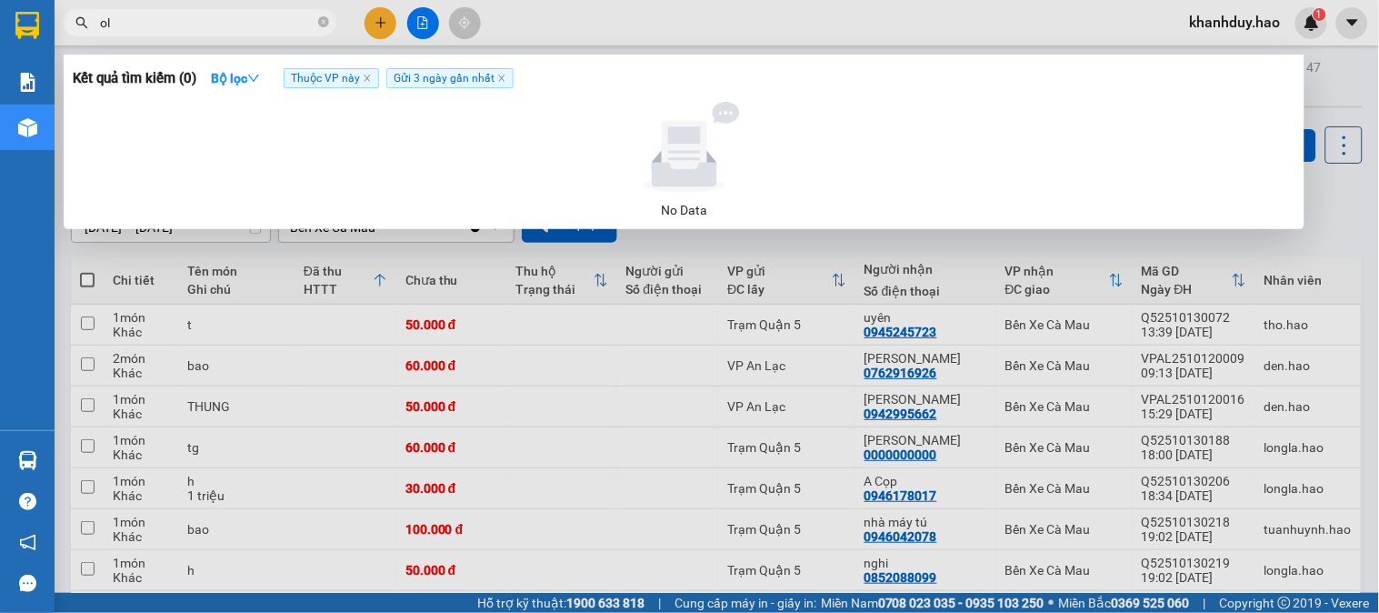
type input "o"
type input "linh"
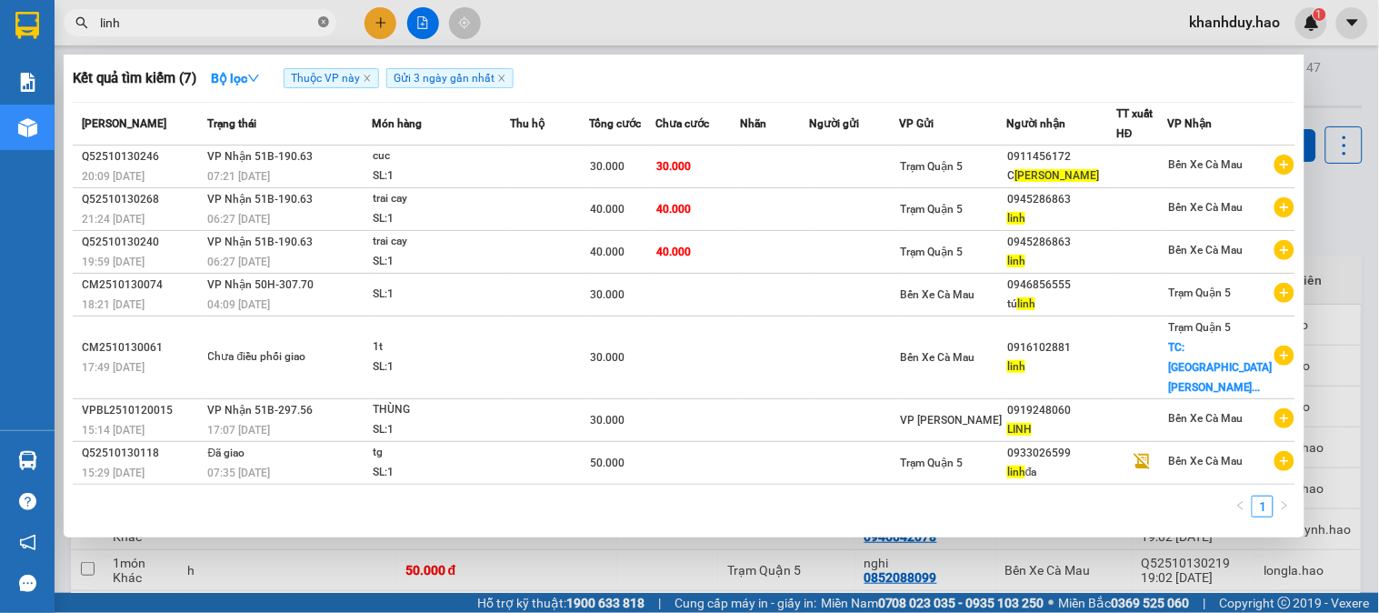
click at [322, 27] on icon "close-circle" at bounding box center [323, 21] width 11 height 11
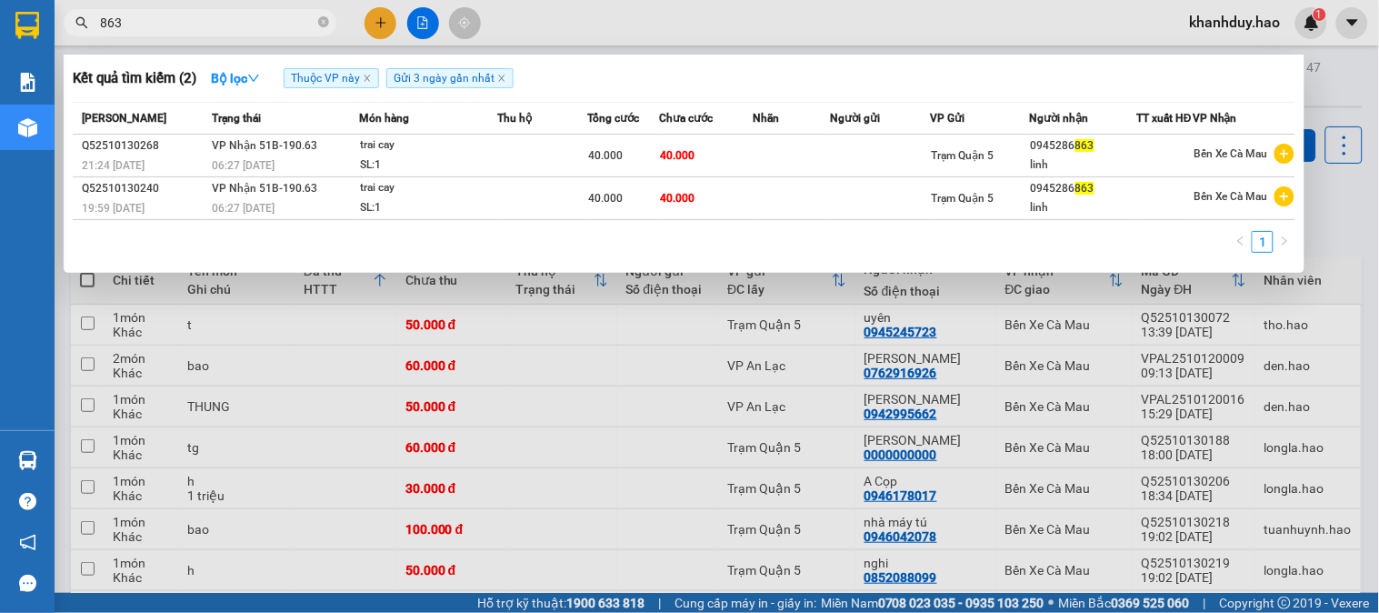
type input "863"
click at [386, 23] on div at bounding box center [689, 306] width 1379 height 613
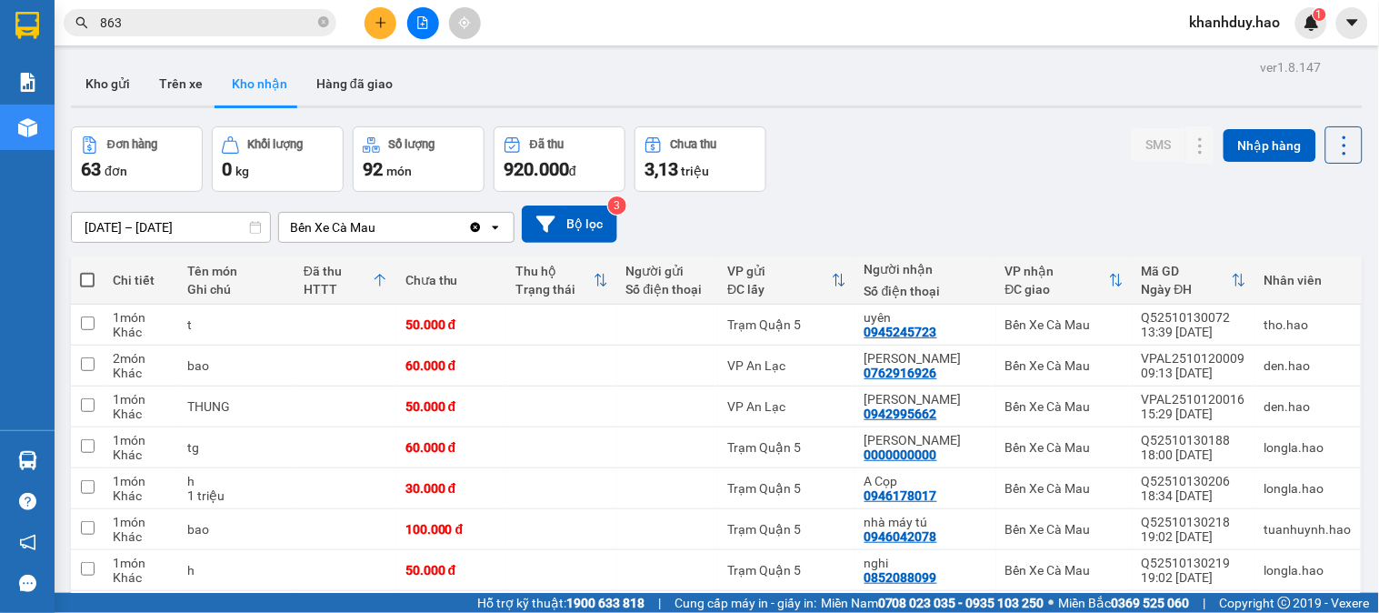
click at [394, 7] on div at bounding box center [423, 23] width 136 height 32
click at [375, 16] on icon "plus" at bounding box center [381, 22] width 13 height 13
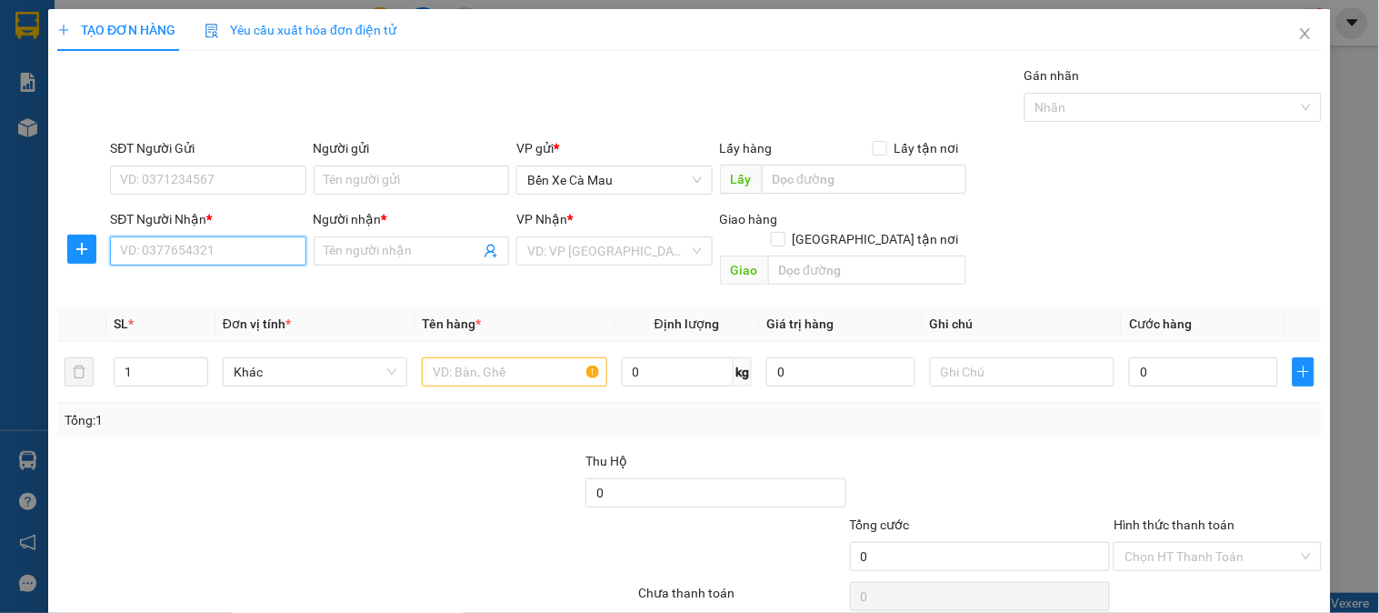
click at [219, 252] on input "SĐT Người Nhận *" at bounding box center [207, 250] width 195 height 29
click at [236, 291] on div "0908789702 - QUÂN" at bounding box center [206, 287] width 172 height 20
type input "0908789702"
type input "QUÂN"
type input "30.000"
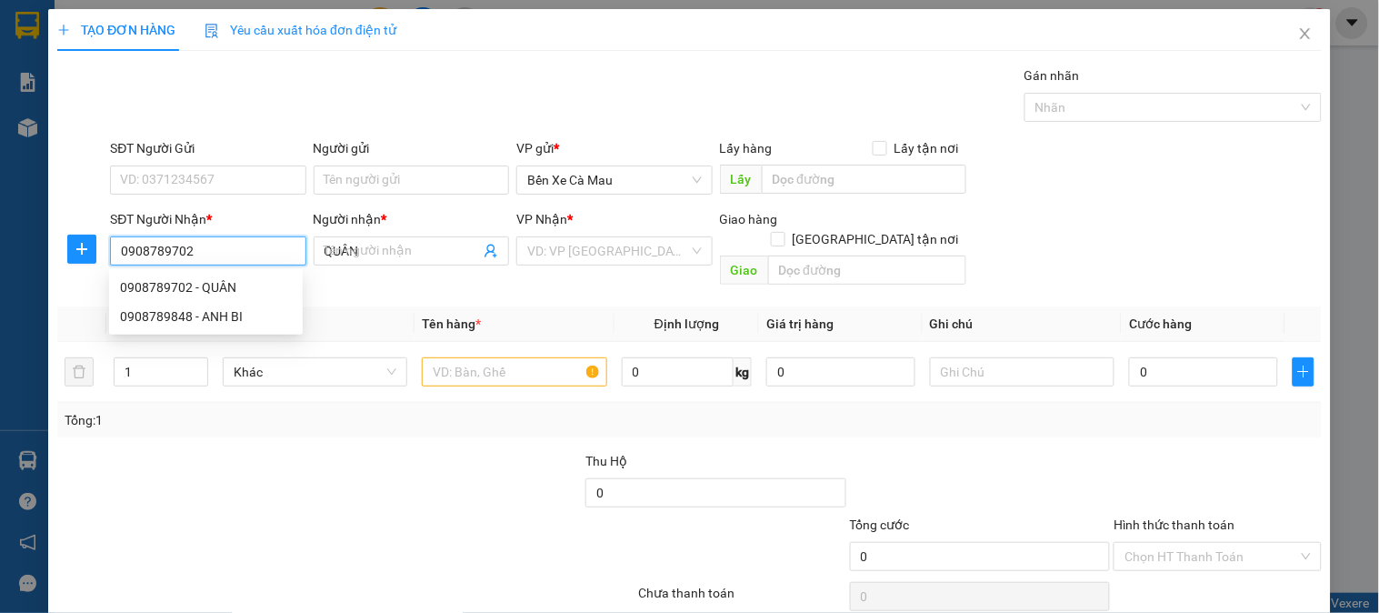
type input "30.000"
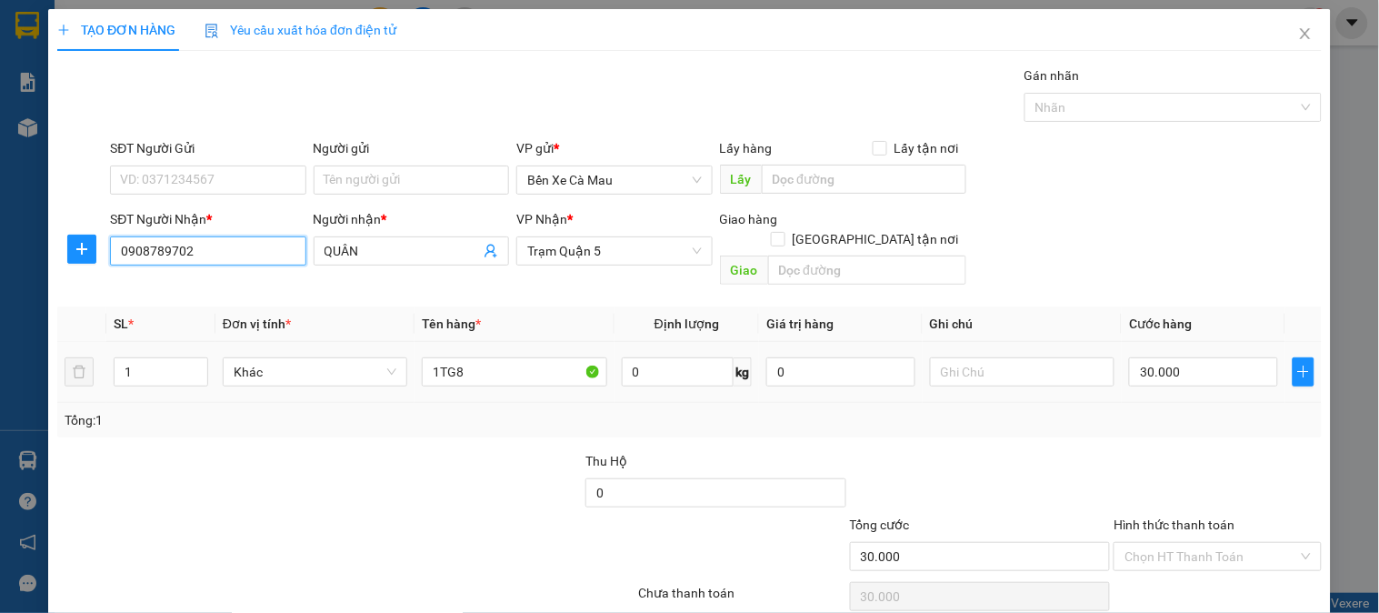
type input "0908789702"
click at [1185, 375] on td "30.000" at bounding box center [1204, 372] width 164 height 61
type input "0"
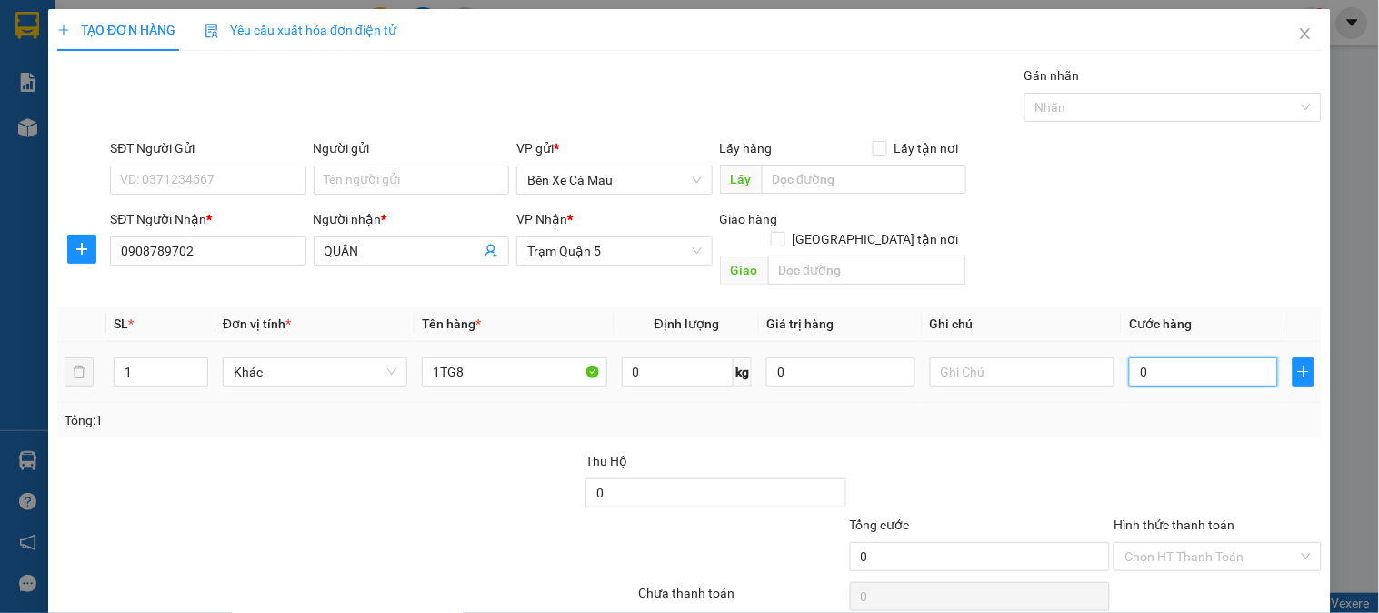
click at [1192, 357] on input "0" at bounding box center [1203, 371] width 149 height 29
type input "4"
type input "004"
type input "40"
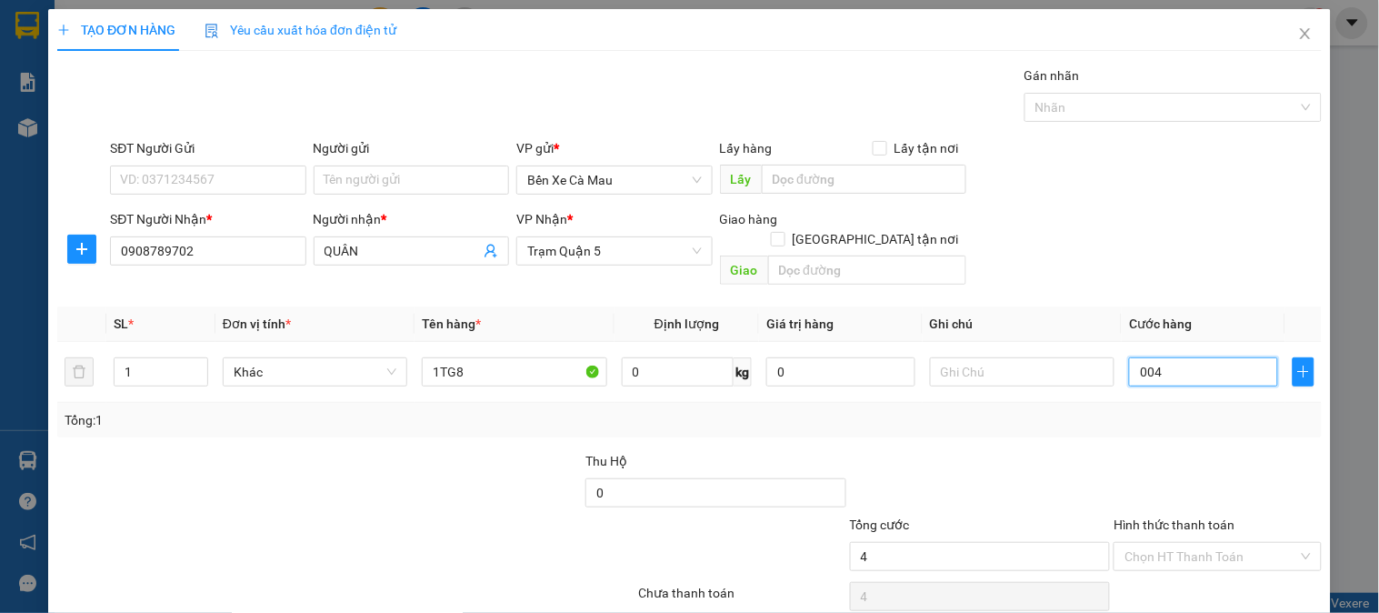
type input "40"
type input "0.040"
type input "40.000"
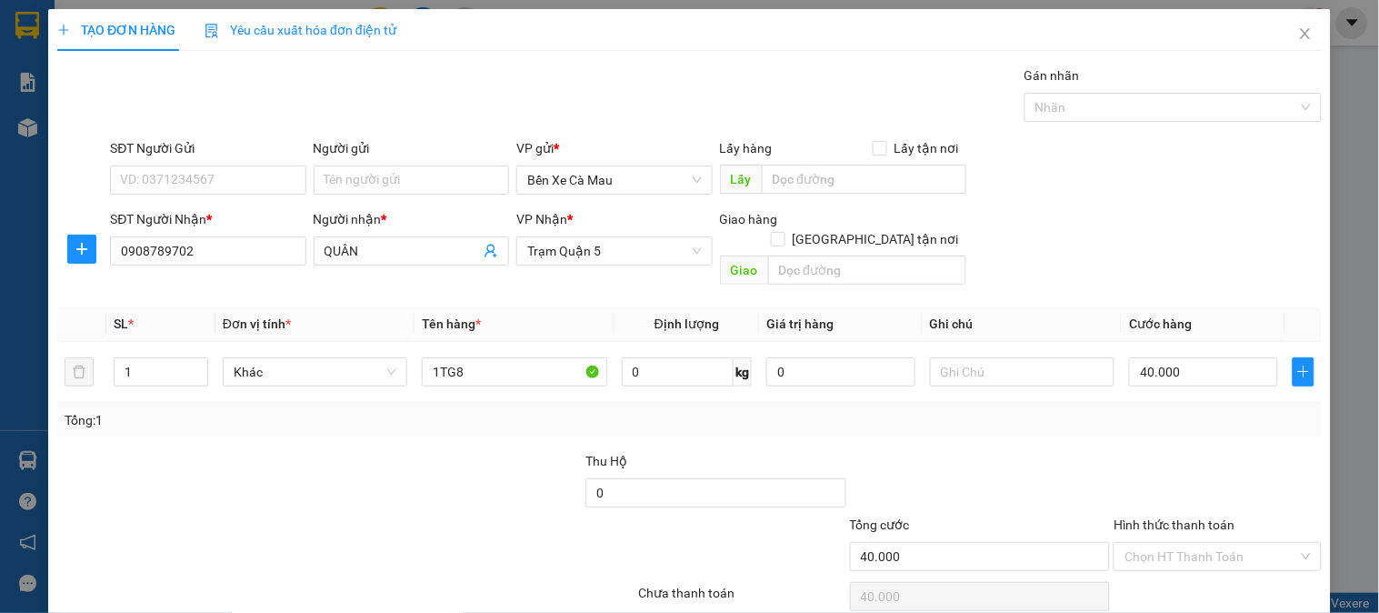
click at [1194, 243] on div "SĐT Người Nhận * 0908789702 Người nhận * QUÂN VP Nhận * Trạm Quận 5 Giao hàng G…" at bounding box center [715, 251] width 1219 height 84
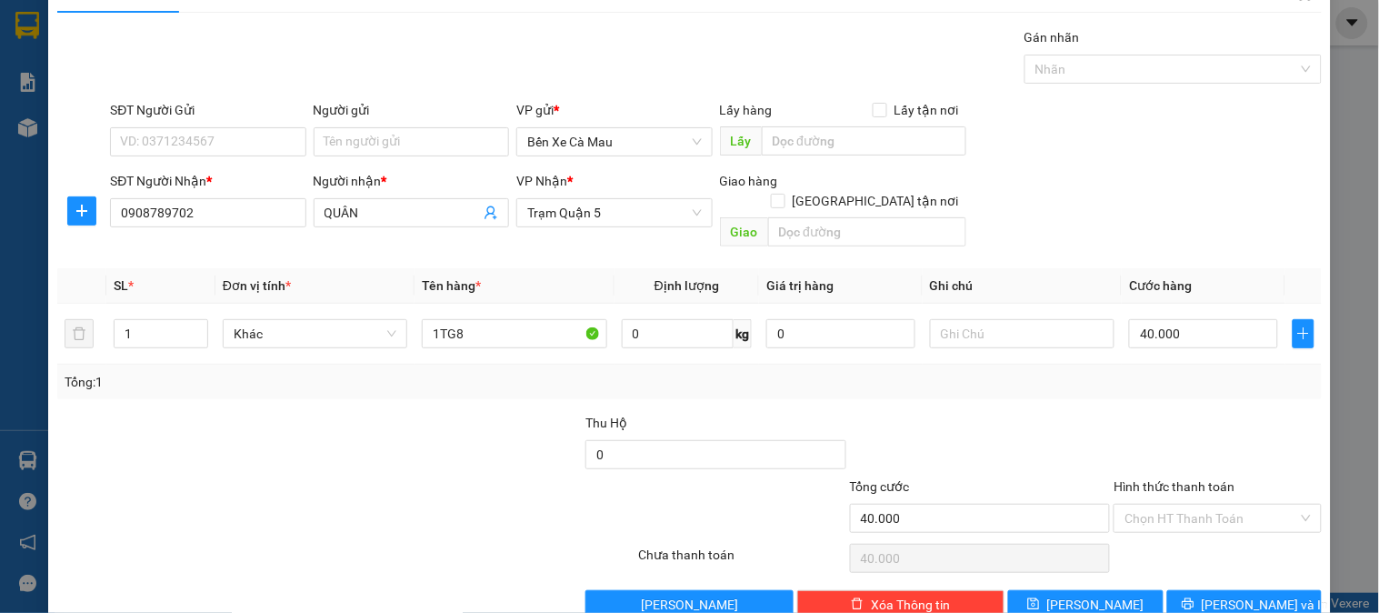
scroll to position [59, 0]
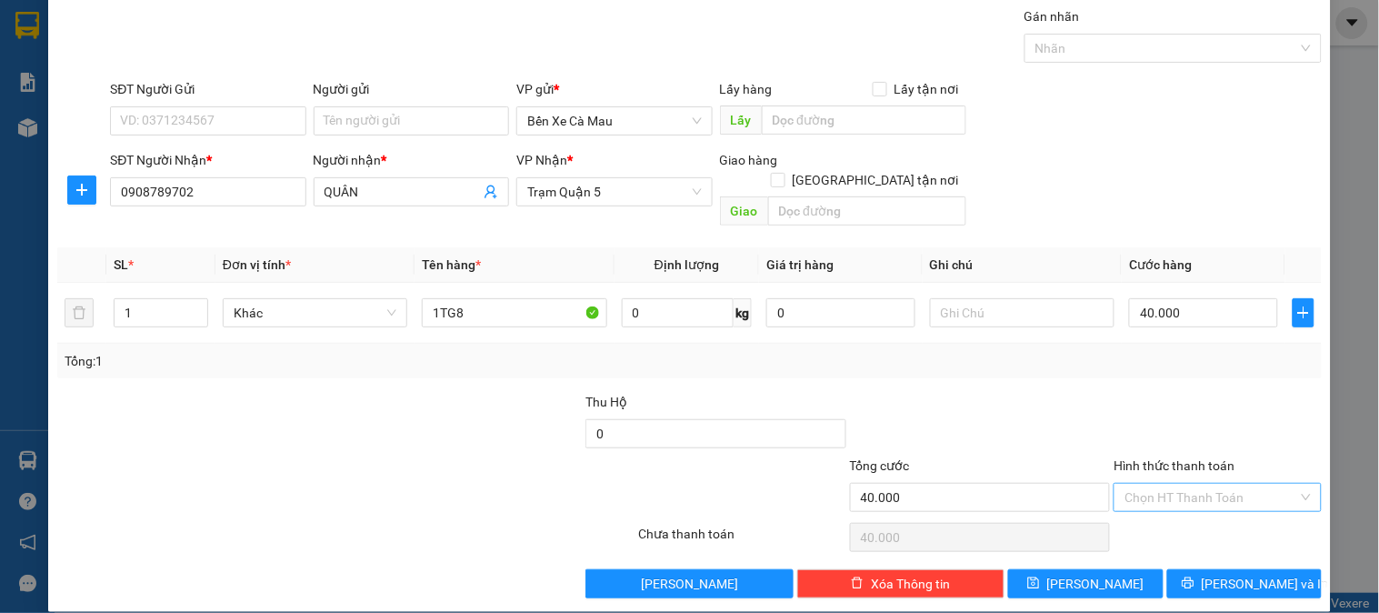
drag, startPoint x: 1191, startPoint y: 458, endPoint x: 1187, endPoint y: 471, distance: 13.2
click at [1191, 462] on div "Hình thức thanh toán Chọn HT Thanh Toán" at bounding box center [1217, 487] width 207 height 64
click at [1187, 484] on input "Hình thức thanh toán" at bounding box center [1211, 497] width 173 height 27
click at [1179, 515] on div "Tại văn phòng" at bounding box center [1207, 515] width 184 height 20
type input "0"
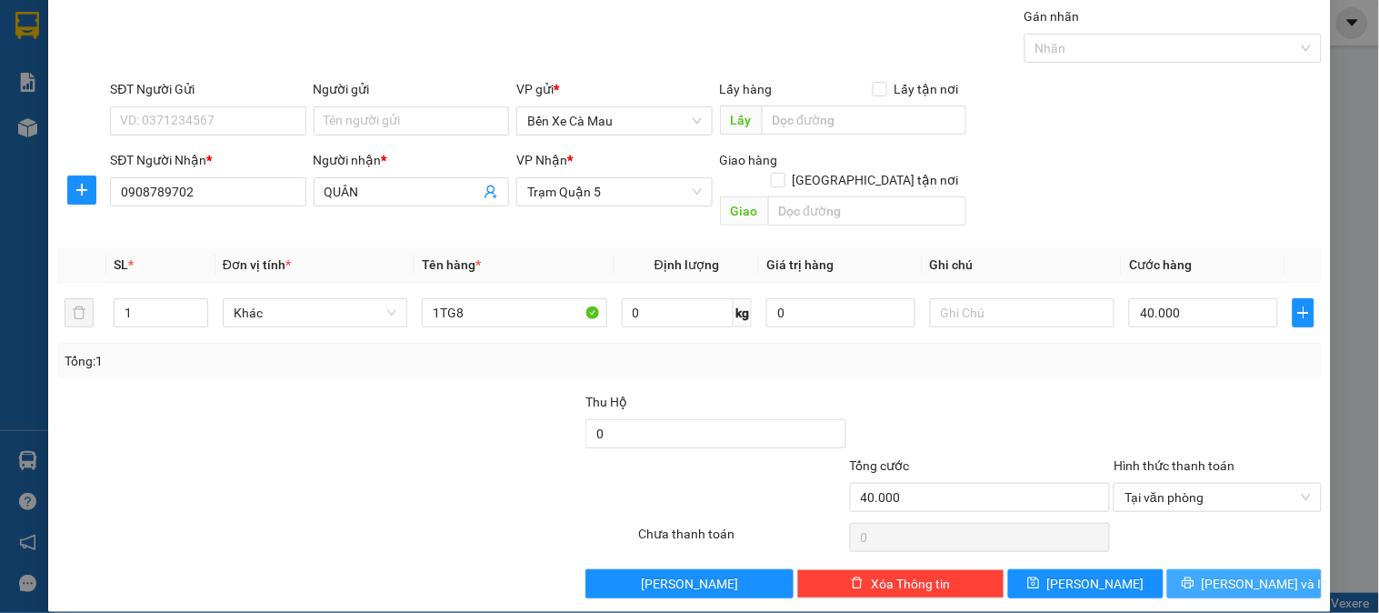
click at [1184, 569] on button "[PERSON_NAME] và In" at bounding box center [1244, 583] width 155 height 29
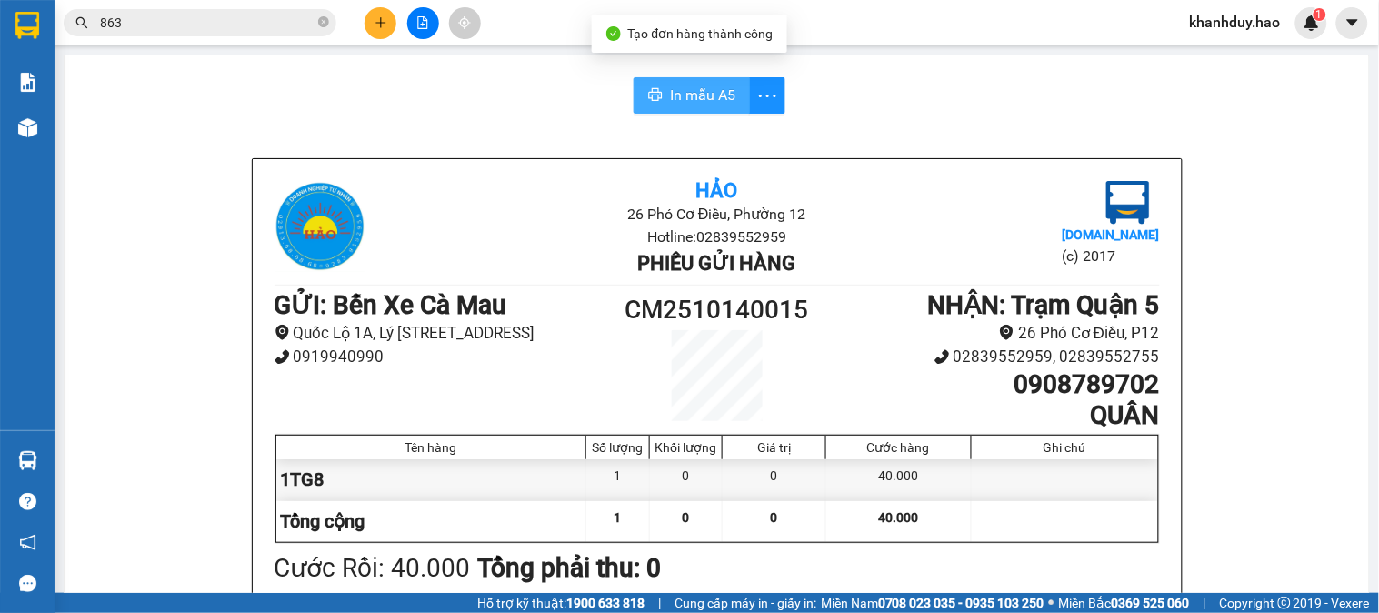
click at [715, 91] on span "In mẫu A5" at bounding box center [702, 95] width 65 height 23
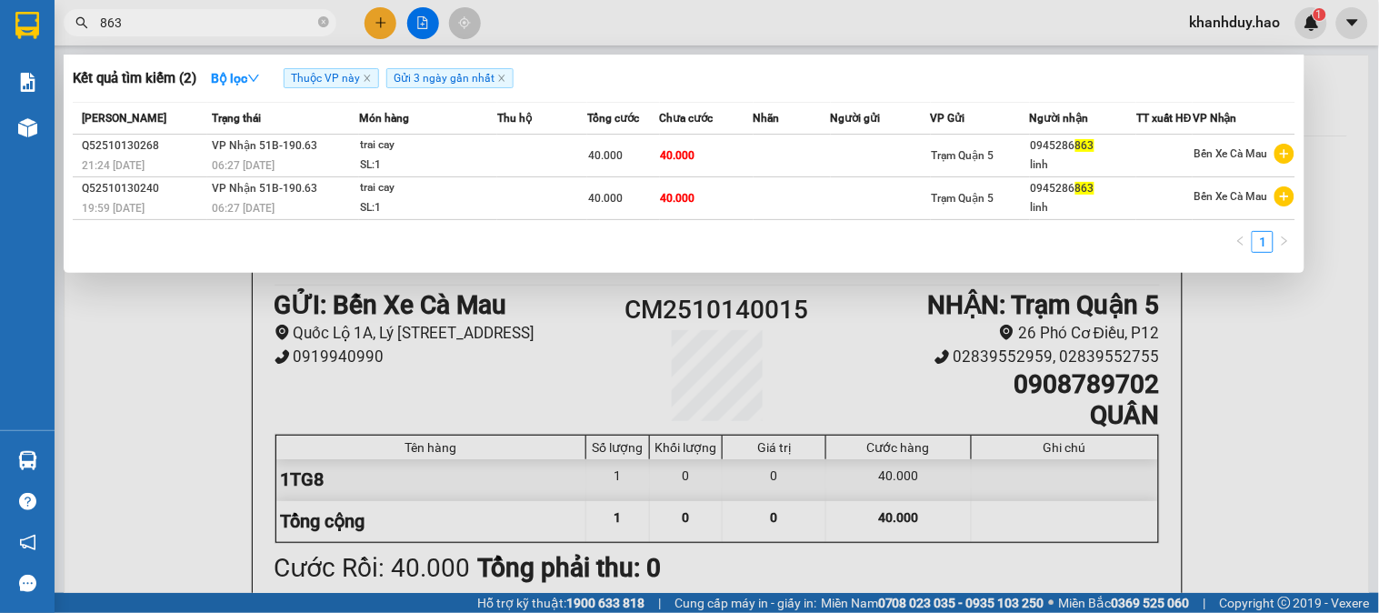
drag, startPoint x: 205, startPoint y: 25, endPoint x: 796, endPoint y: 301, distance: 652.8
click at [205, 27] on input "863" at bounding box center [207, 23] width 215 height 20
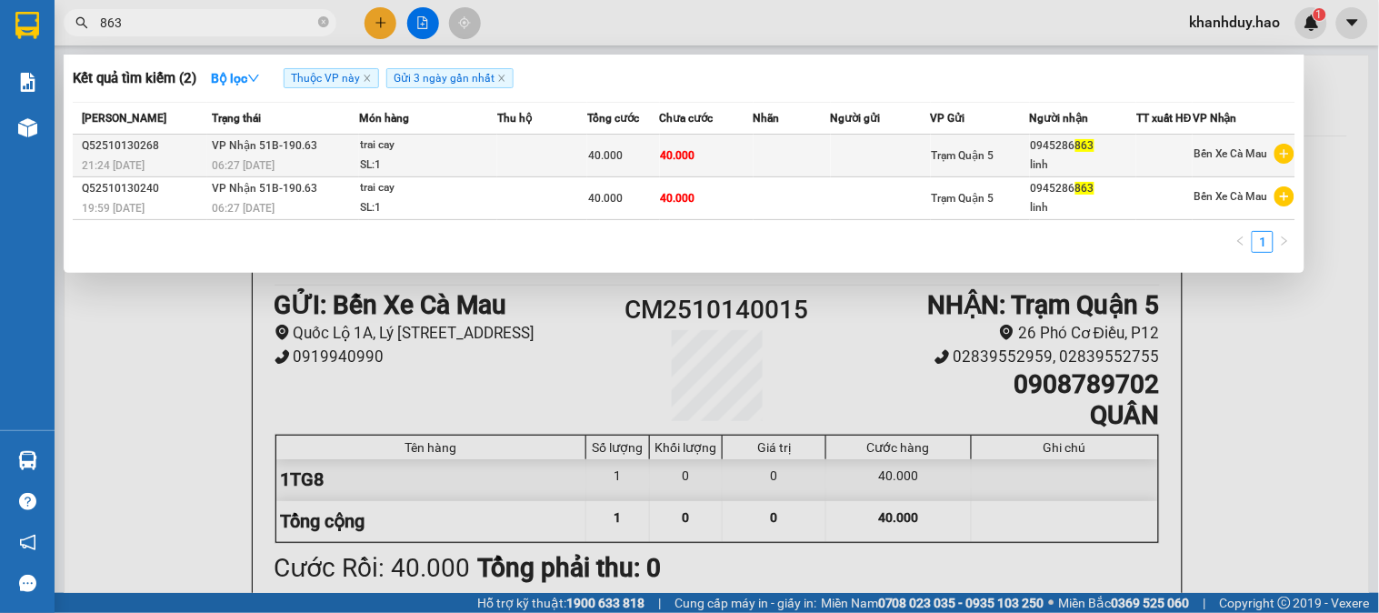
click at [831, 177] on td at bounding box center [881, 156] width 100 height 43
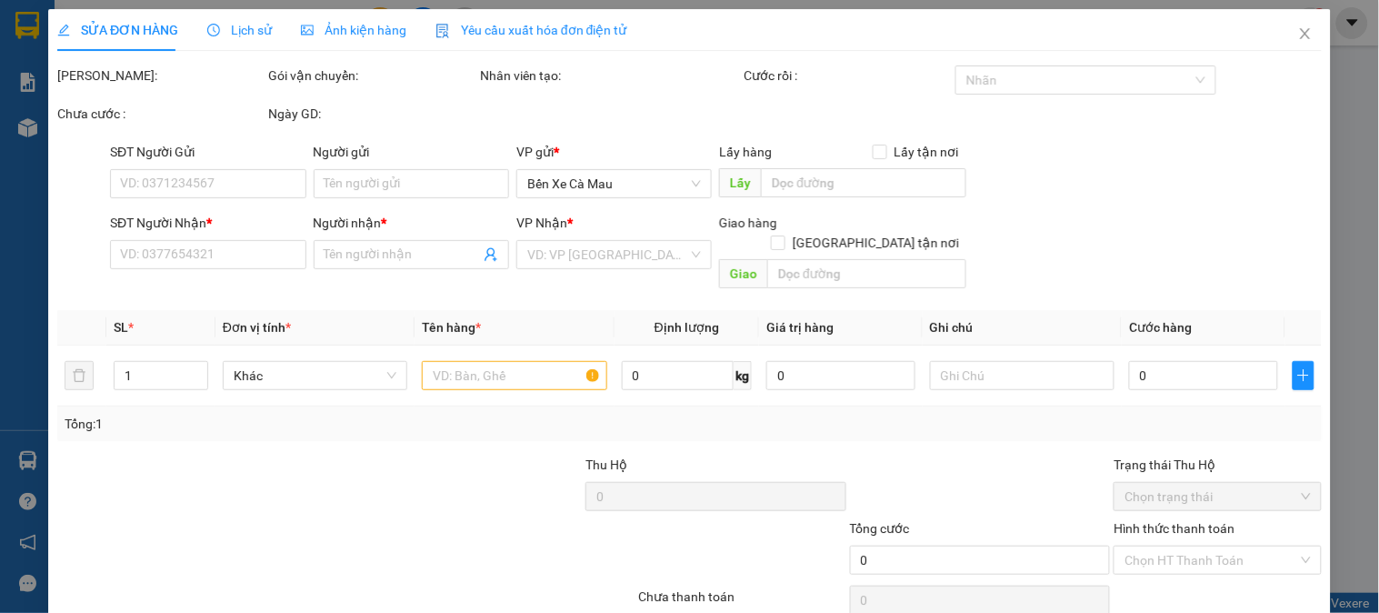
type input "0945286863"
type input "linh"
type input "40.000"
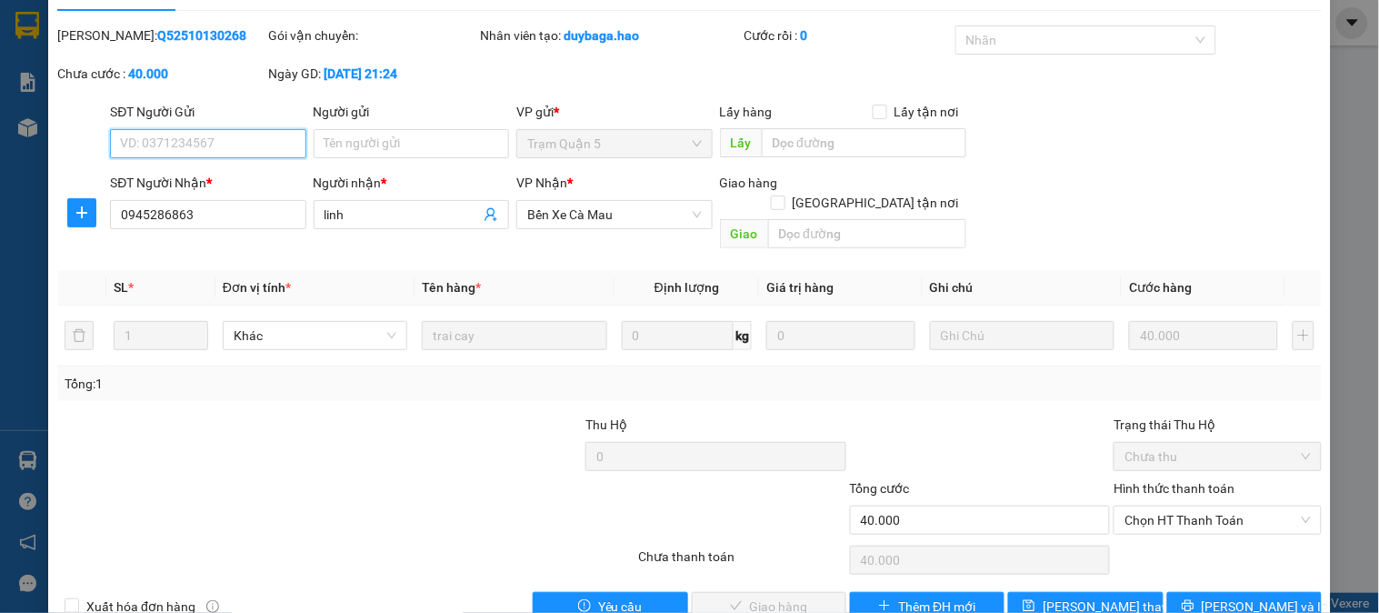
scroll to position [64, 0]
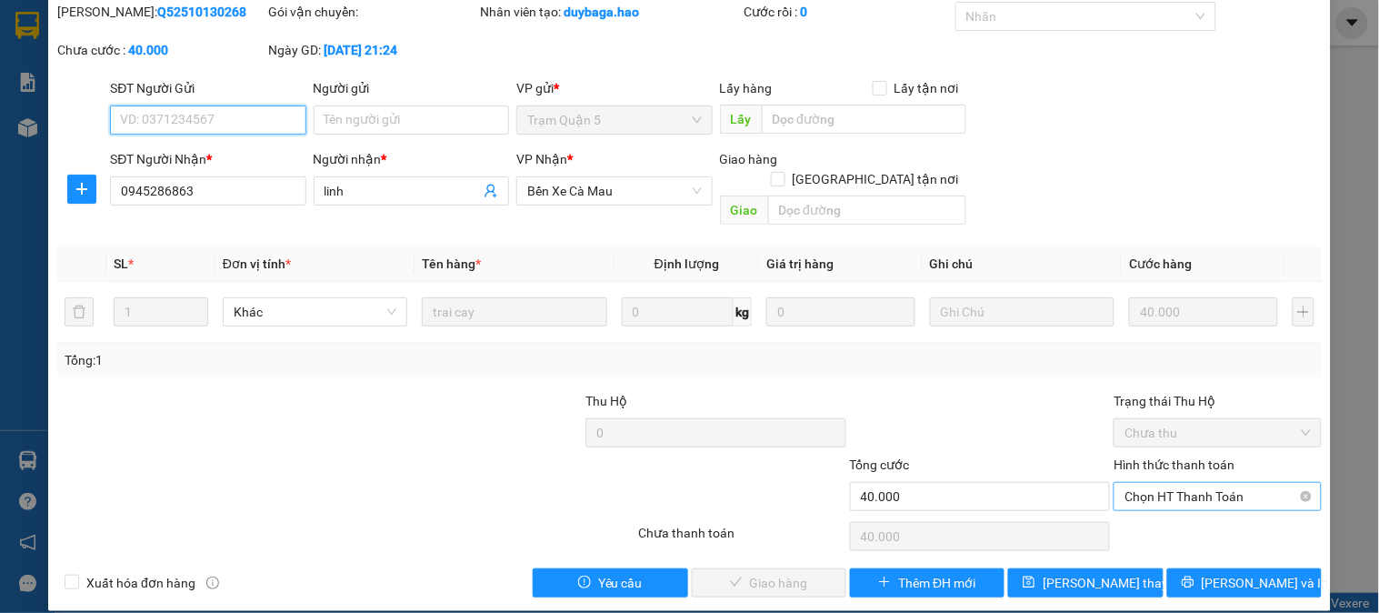
click at [1155, 484] on span "Chọn HT Thanh Toán" at bounding box center [1217, 496] width 185 height 27
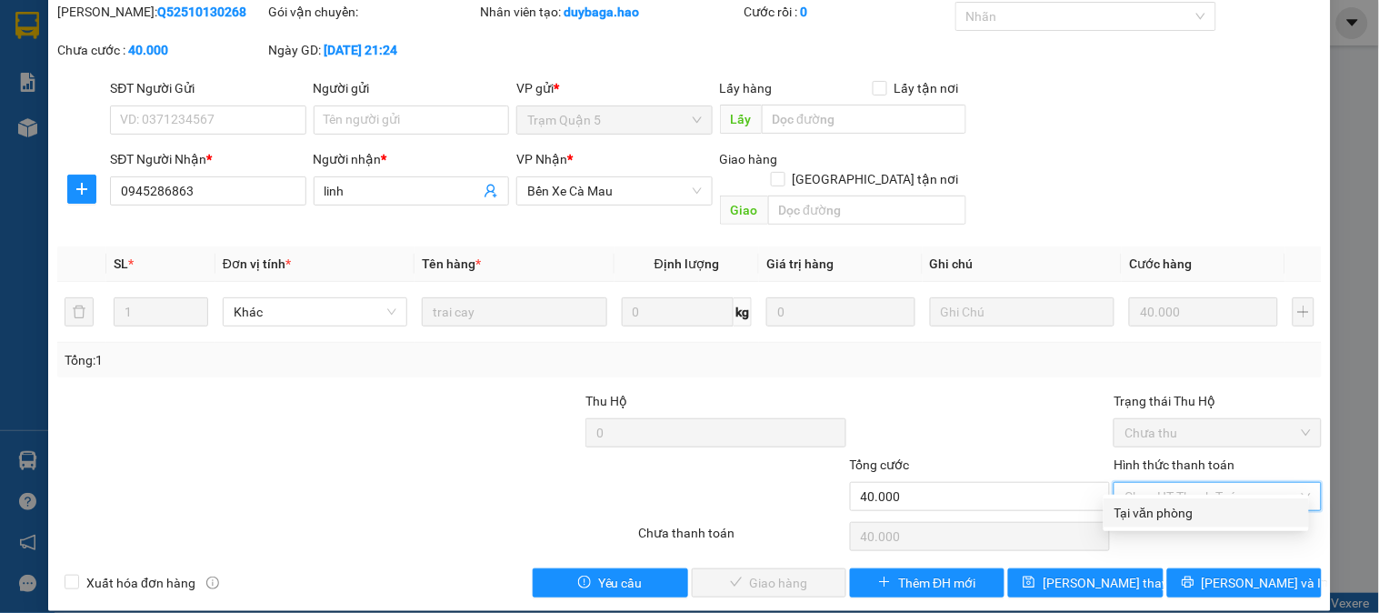
drag, startPoint x: 1153, startPoint y: 519, endPoint x: 824, endPoint y: 561, distance: 331.7
click at [1152, 521] on div "Tại văn phòng" at bounding box center [1207, 513] width 184 height 20
type input "0"
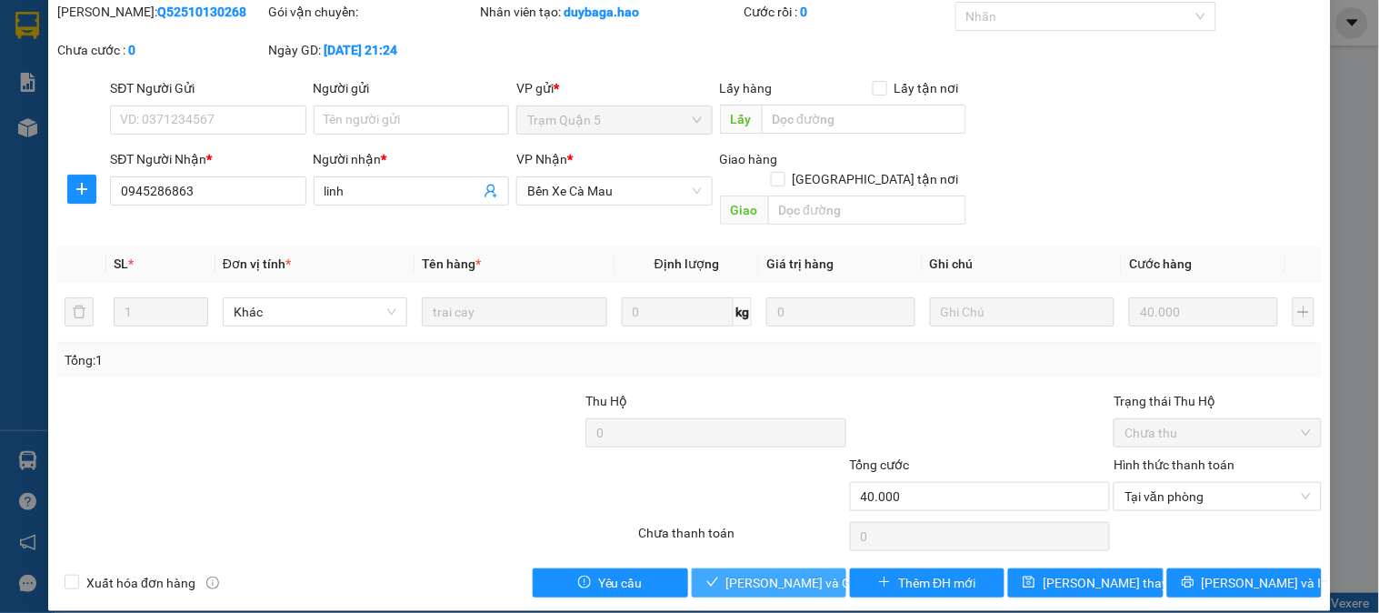
click at [795, 573] on span "Lưu và Giao hàng" at bounding box center [813, 583] width 175 height 20
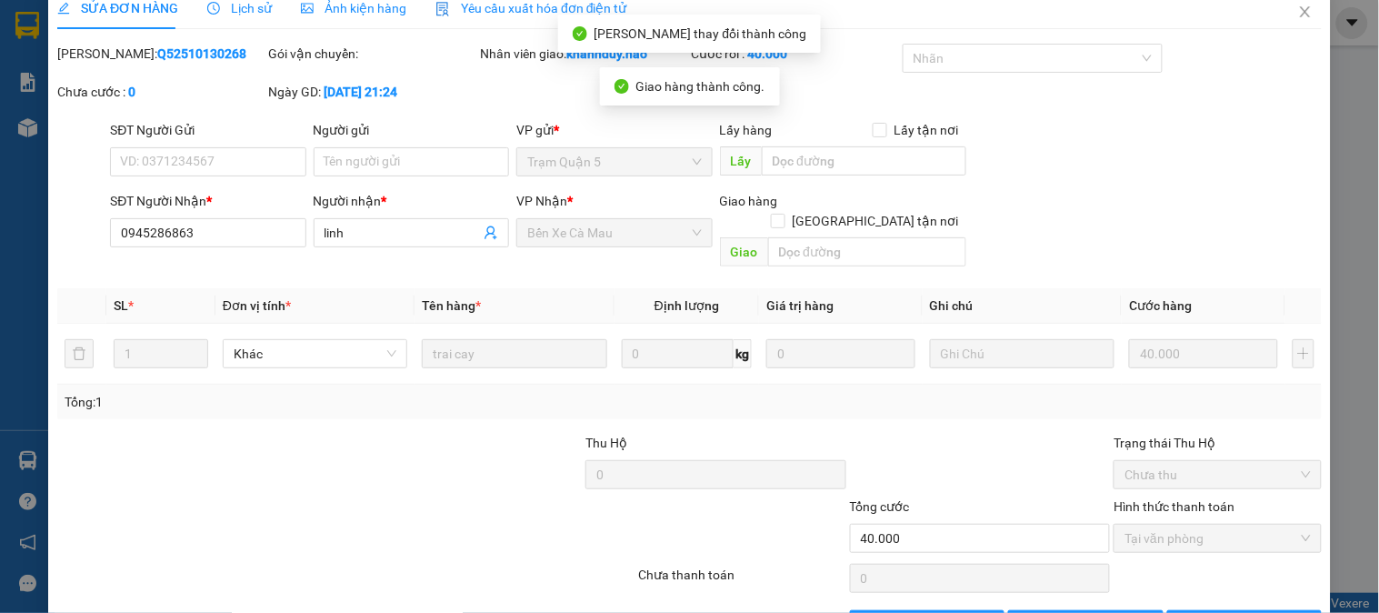
scroll to position [0, 0]
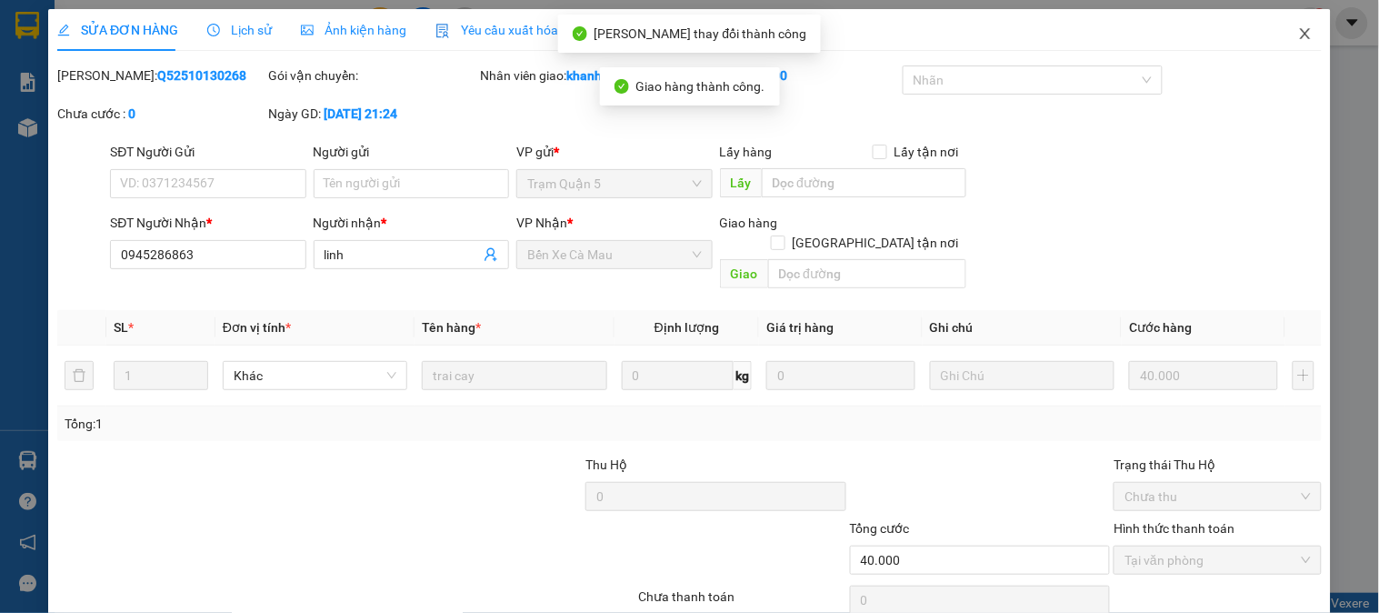
click at [1300, 37] on icon "close" at bounding box center [1305, 33] width 10 height 11
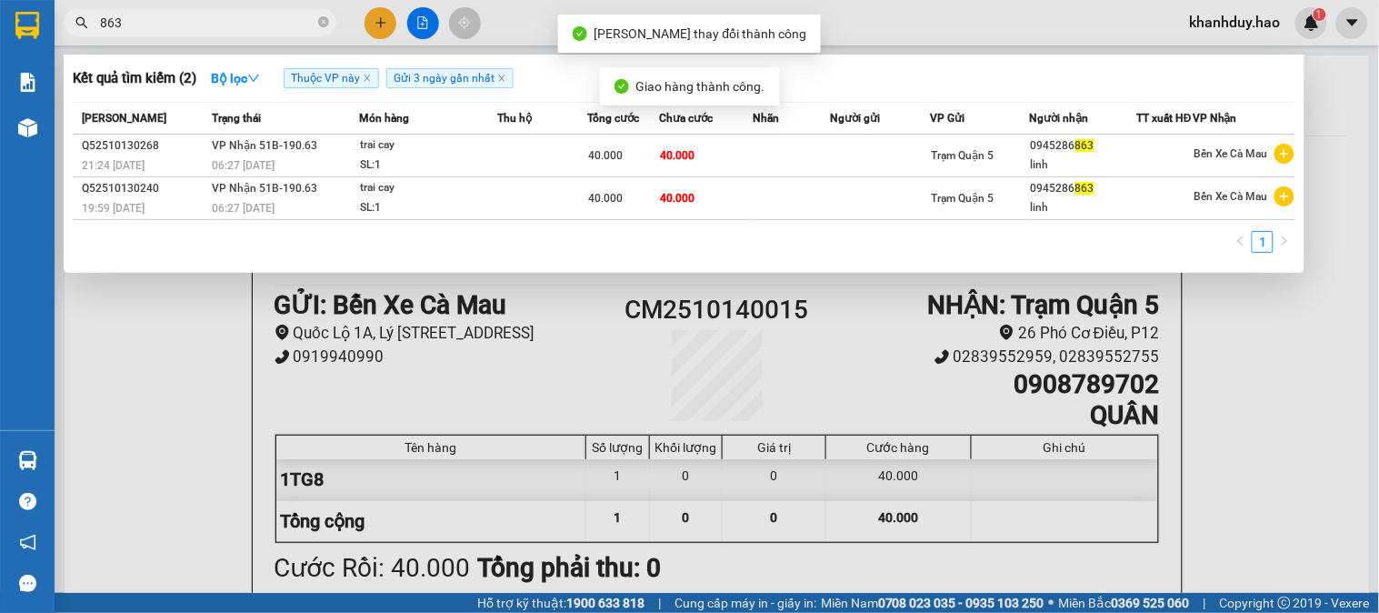
click at [267, 25] on input "863" at bounding box center [207, 23] width 215 height 20
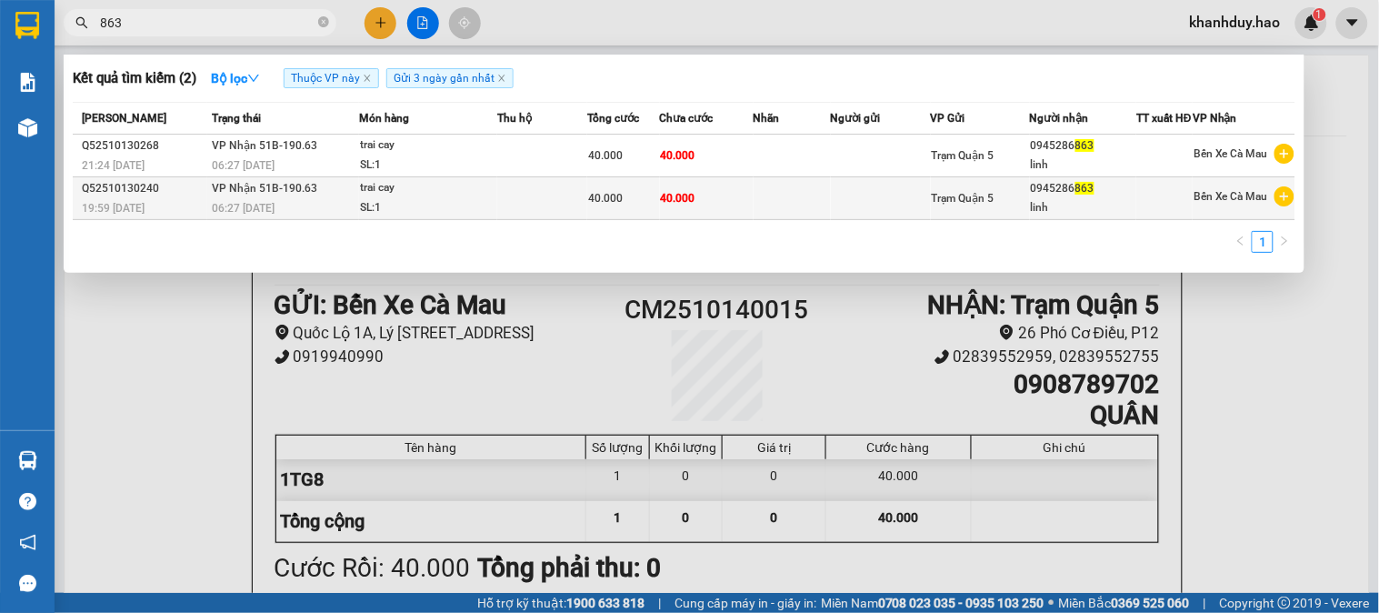
click at [671, 201] on span "40.000" at bounding box center [678, 198] width 35 height 13
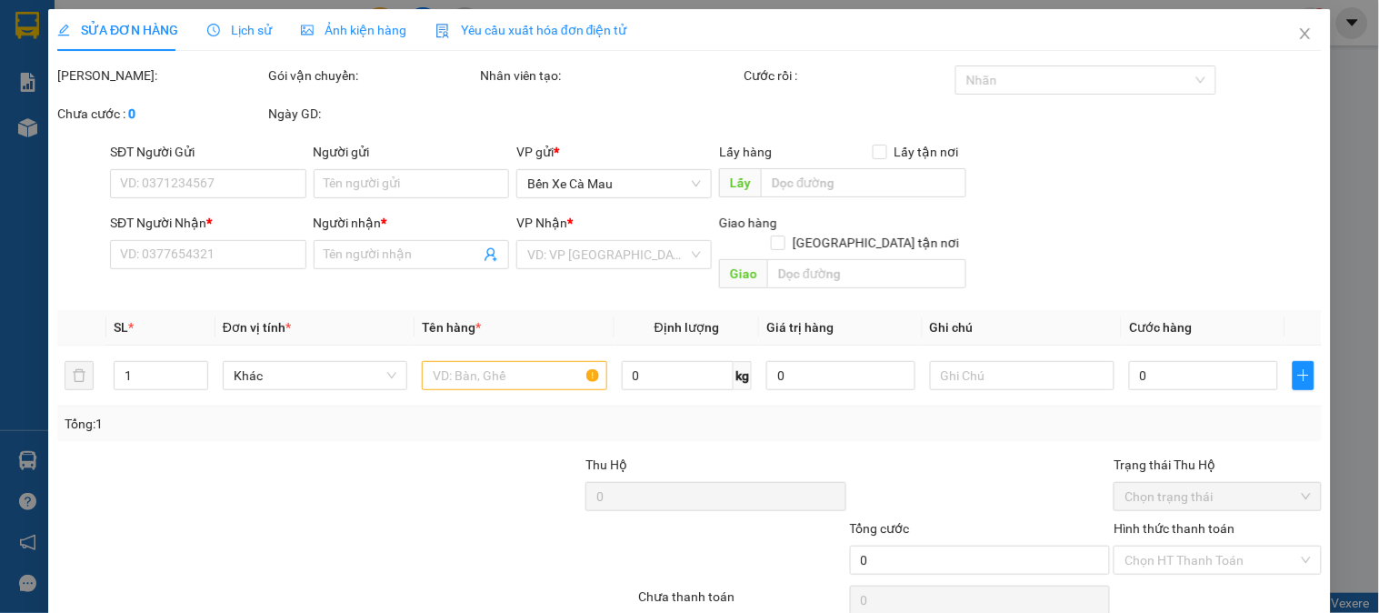
type input "0945286863"
type input "linh"
type input "40.000"
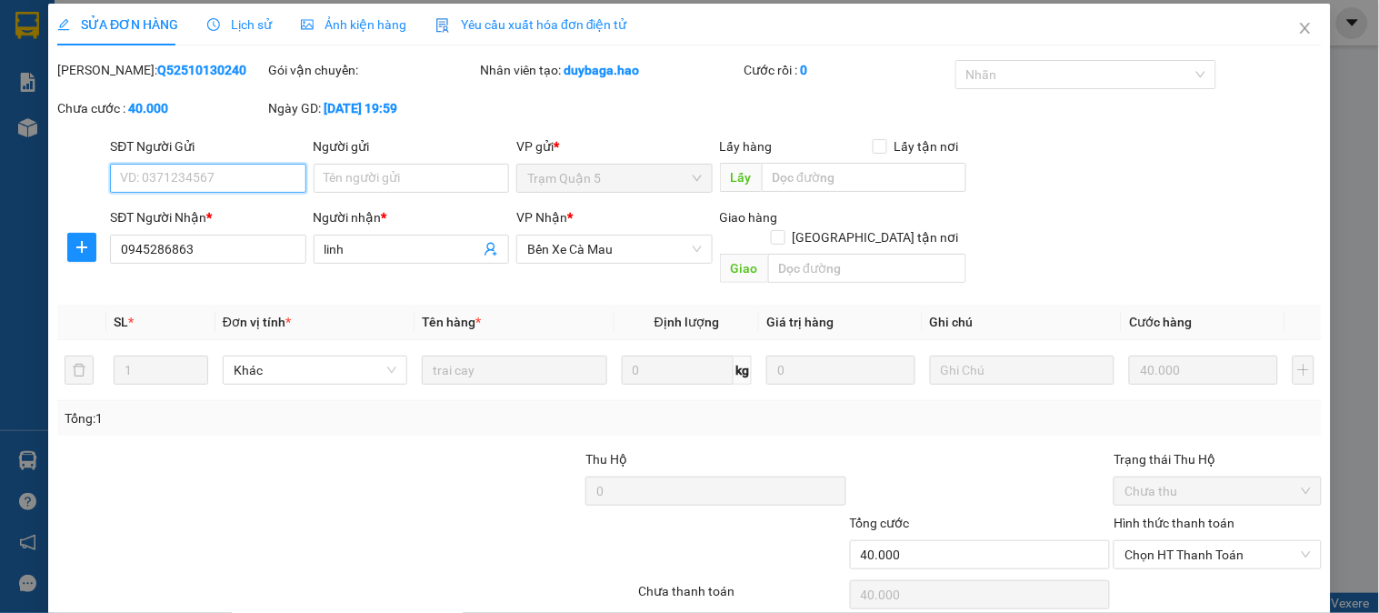
scroll to position [64, 0]
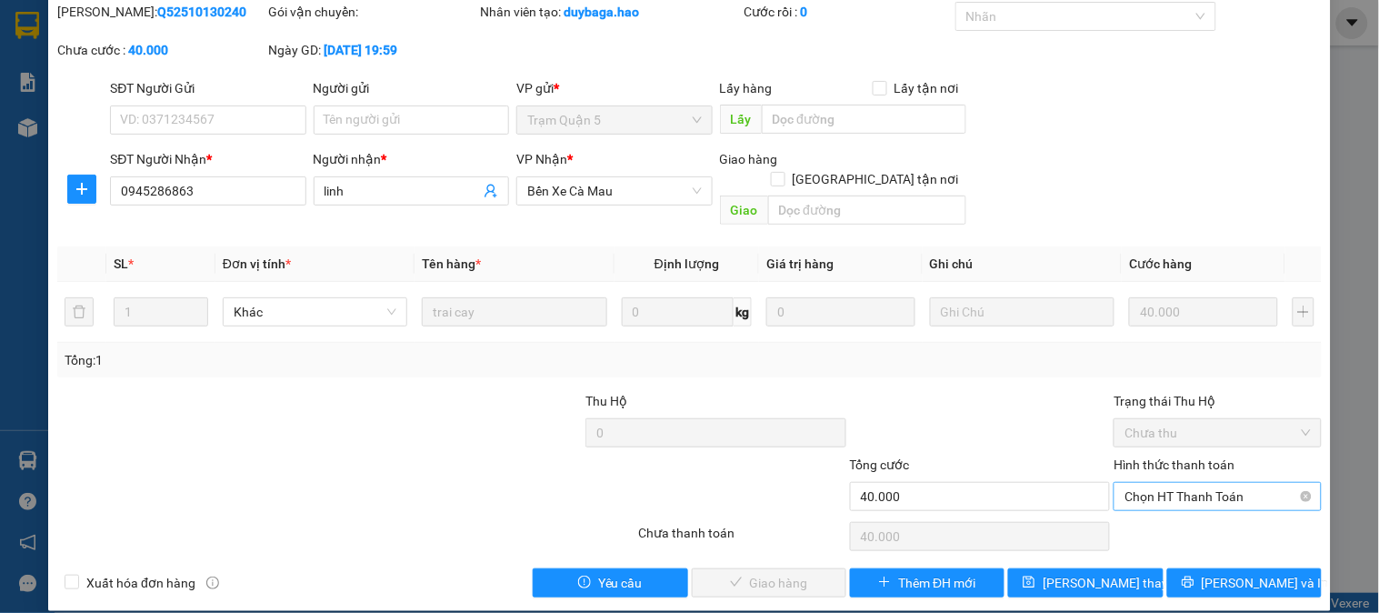
click at [1206, 489] on div "Hình thức thanh toán Chọn HT Thanh Toán" at bounding box center [1217, 487] width 207 height 64
click at [1198, 487] on span "Chọn HT Thanh Toán" at bounding box center [1217, 496] width 185 height 27
click at [1175, 515] on div "Tại văn phòng" at bounding box center [1207, 513] width 184 height 20
type input "0"
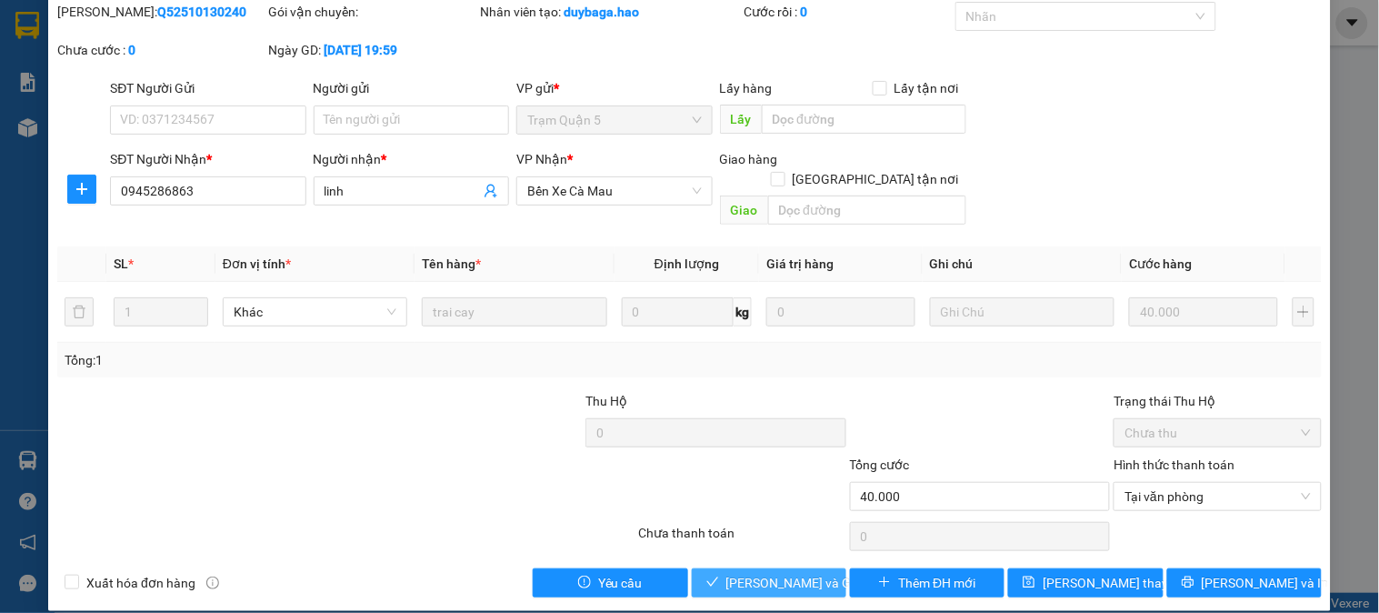
click at [775, 573] on span "Lưu và Giao hàng" at bounding box center [813, 583] width 175 height 20
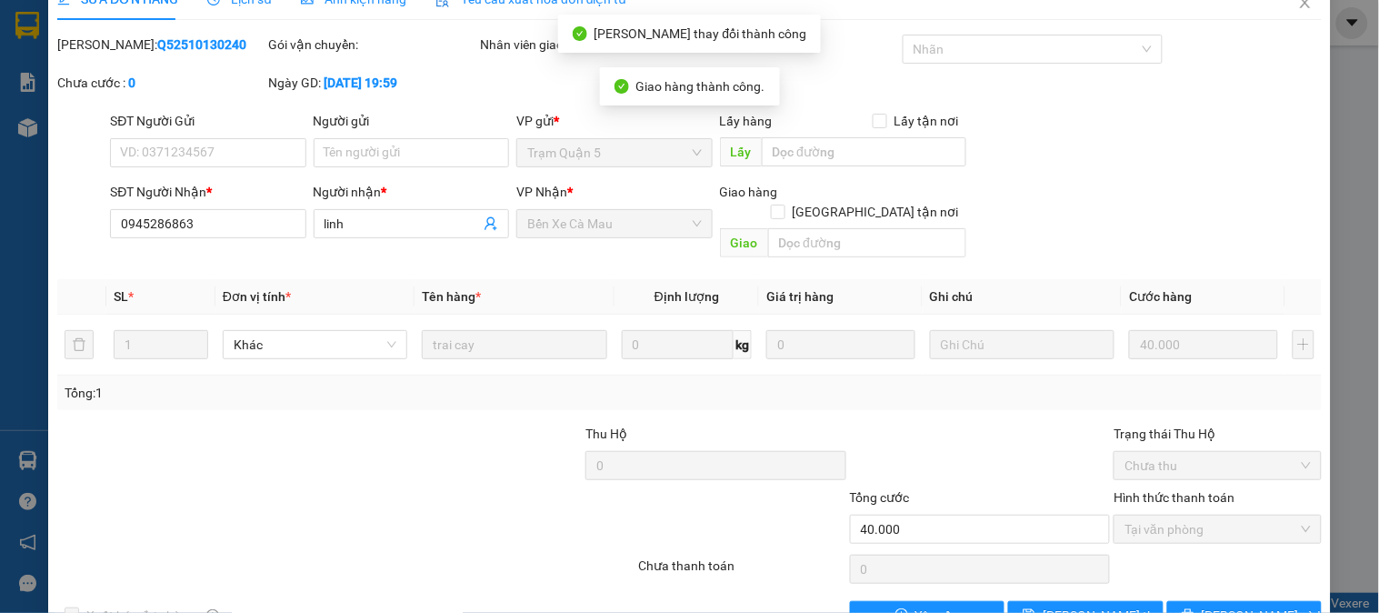
scroll to position [0, 0]
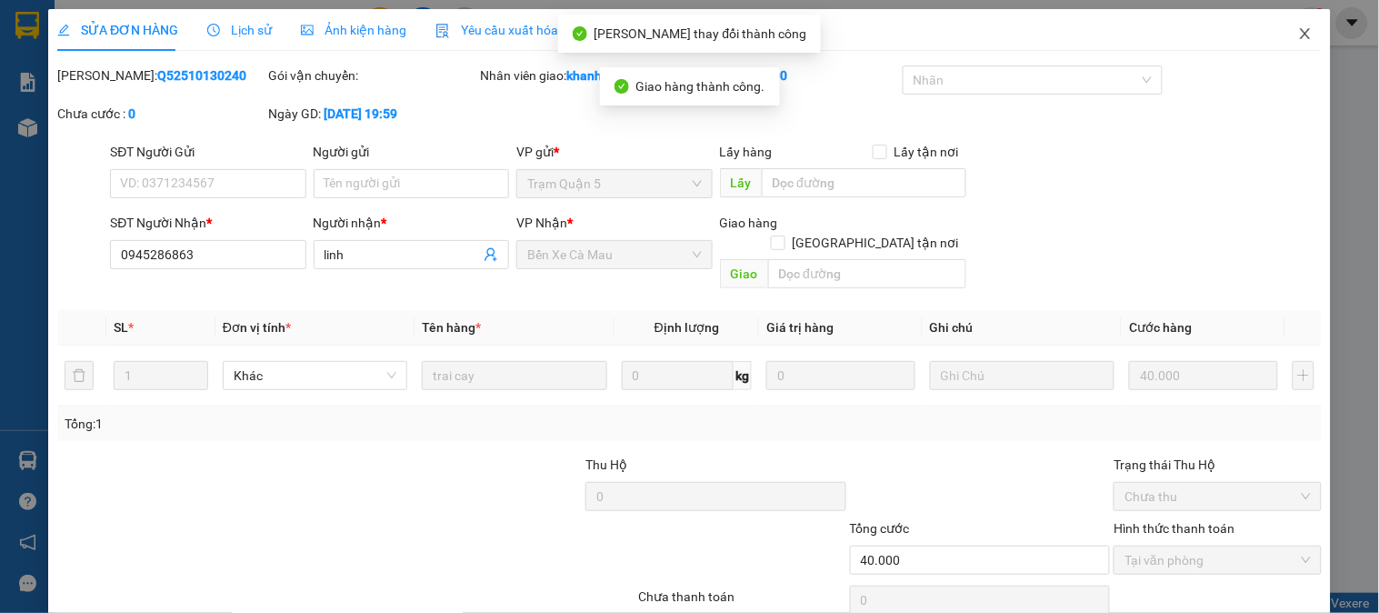
click at [1315, 40] on span "Close" at bounding box center [1305, 34] width 51 height 51
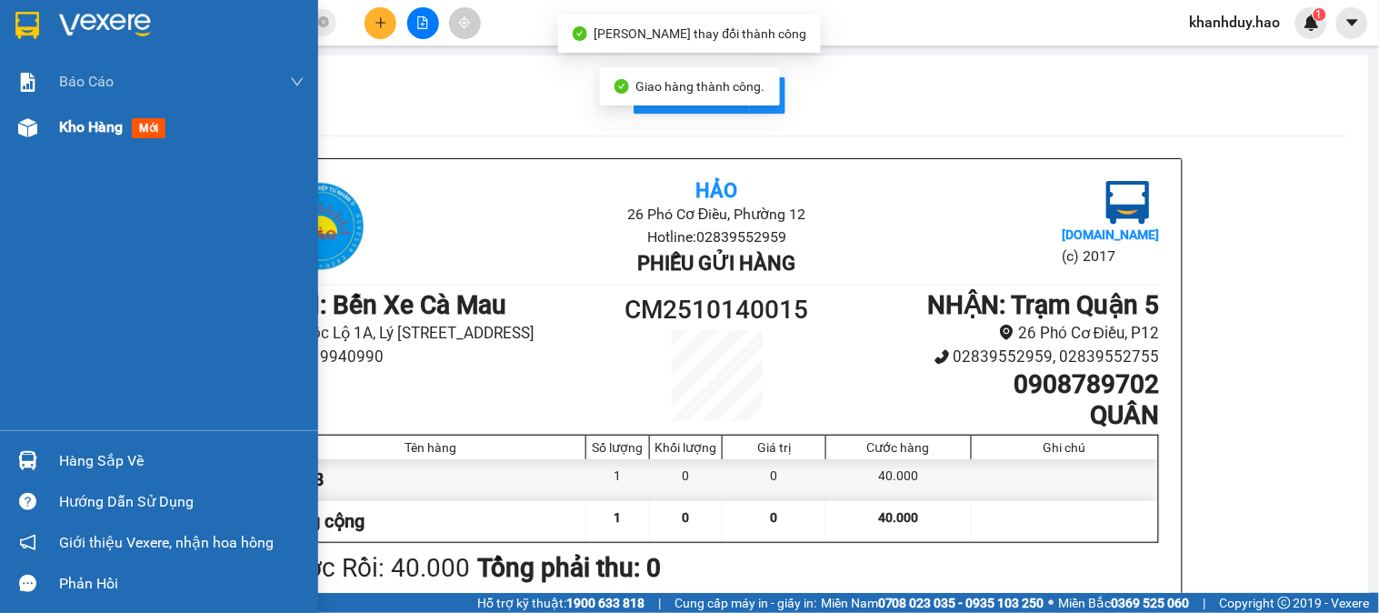
drag, startPoint x: 7, startPoint y: 114, endPoint x: 328, endPoint y: 21, distance: 334.0
click at [9, 113] on div "Kho hàng mới" at bounding box center [159, 127] width 318 height 45
click at [21, 109] on div "Kho hàng mới" at bounding box center [159, 127] width 318 height 45
click at [328, 21] on icon "close-circle" at bounding box center [323, 21] width 11 height 11
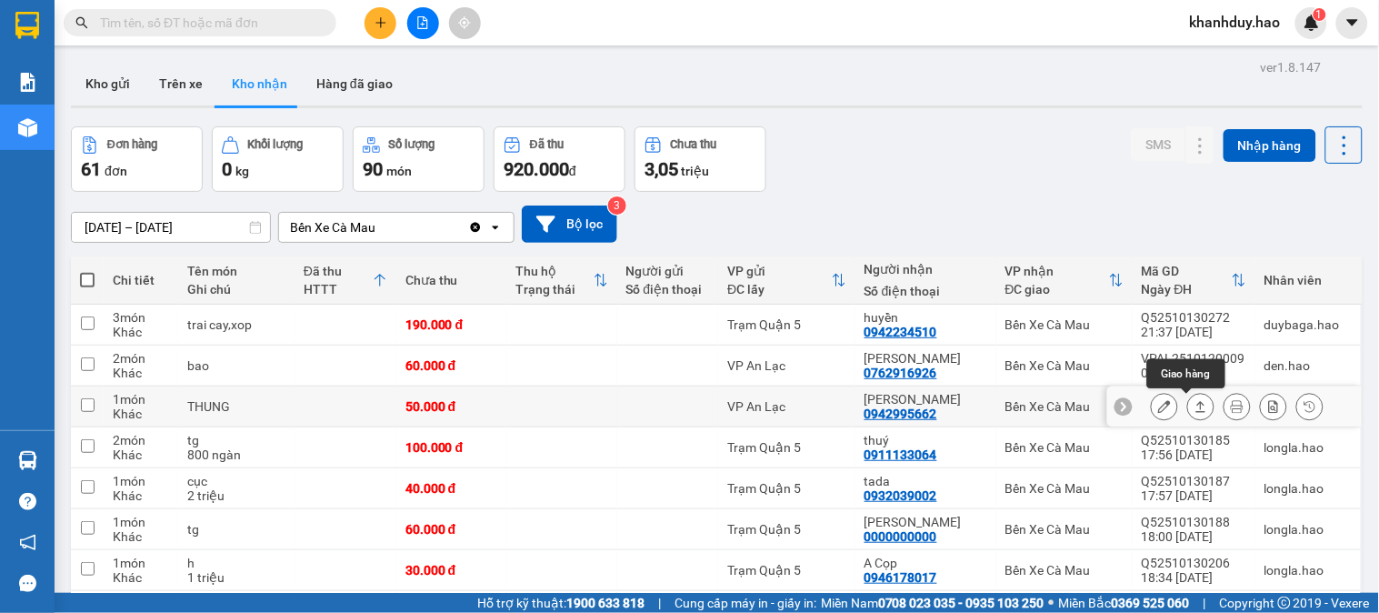
click at [1195, 409] on icon at bounding box center [1201, 406] width 13 height 13
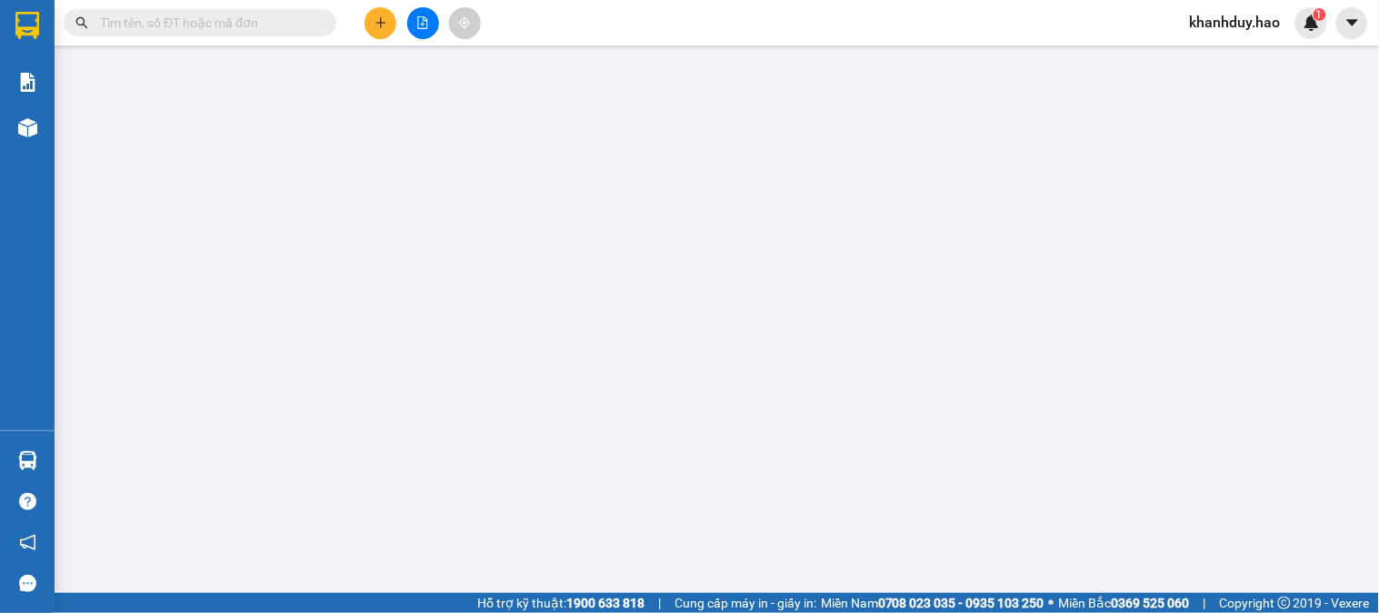
type input "0942995662"
type input "kien cuong"
type input "50.000"
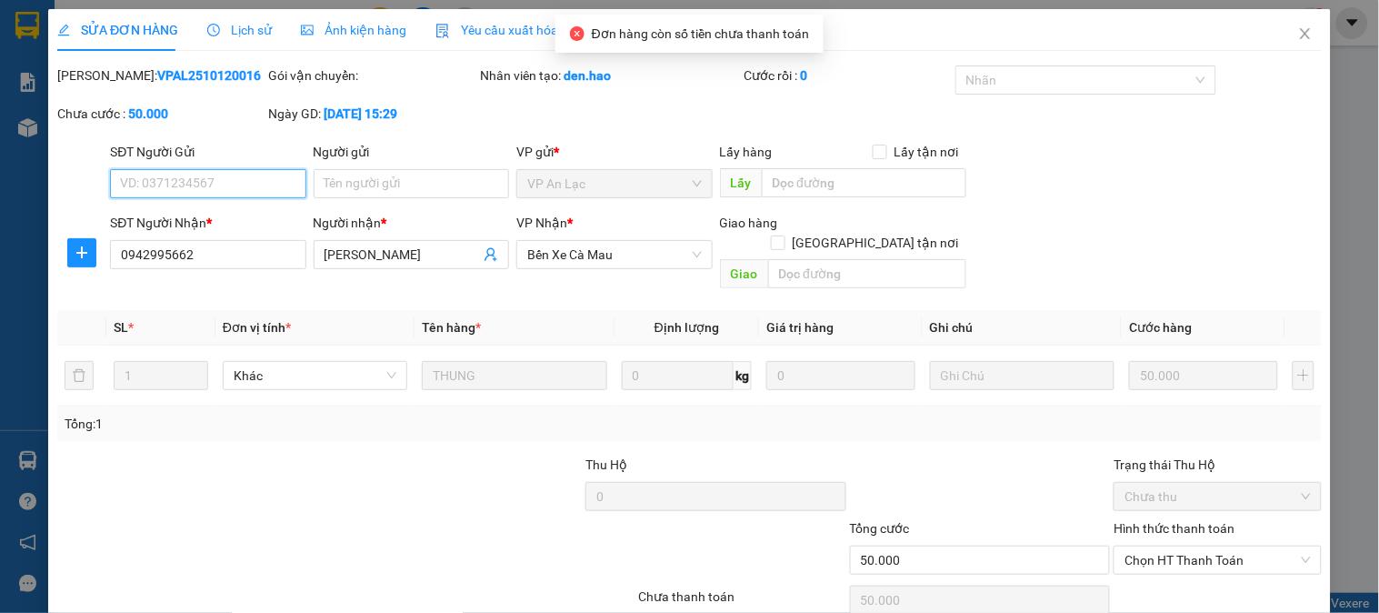
scroll to position [55, 0]
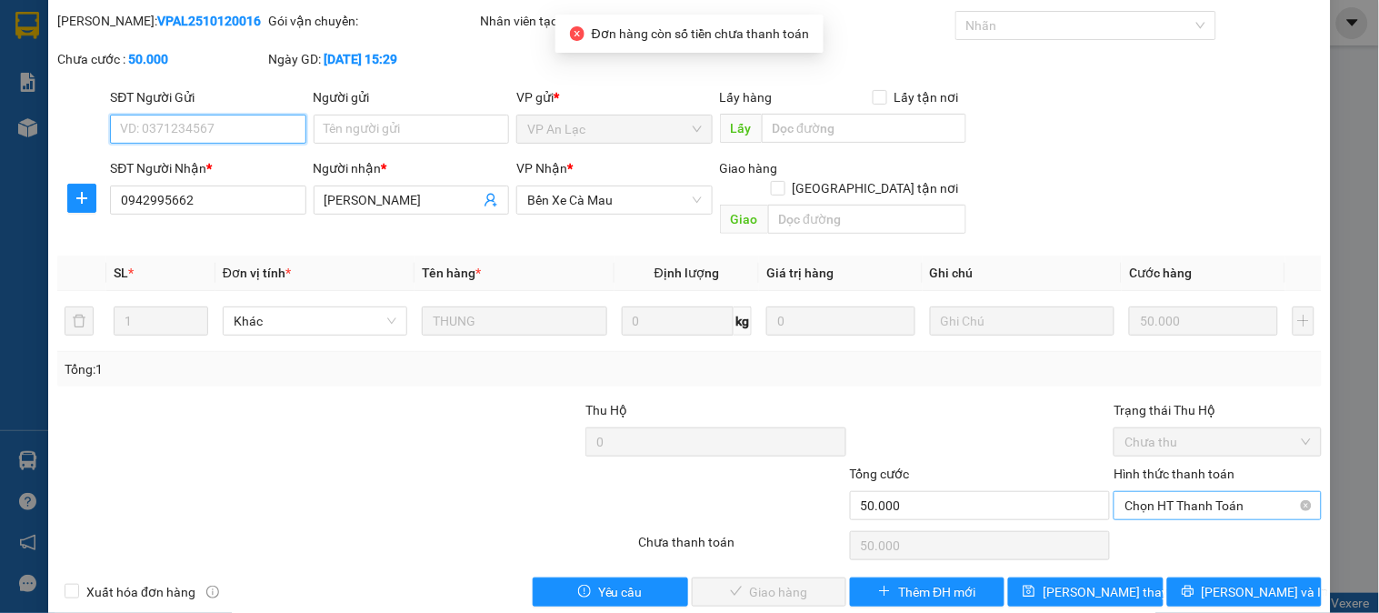
click at [1177, 492] on span "Chọn HT Thanh Toán" at bounding box center [1217, 505] width 185 height 27
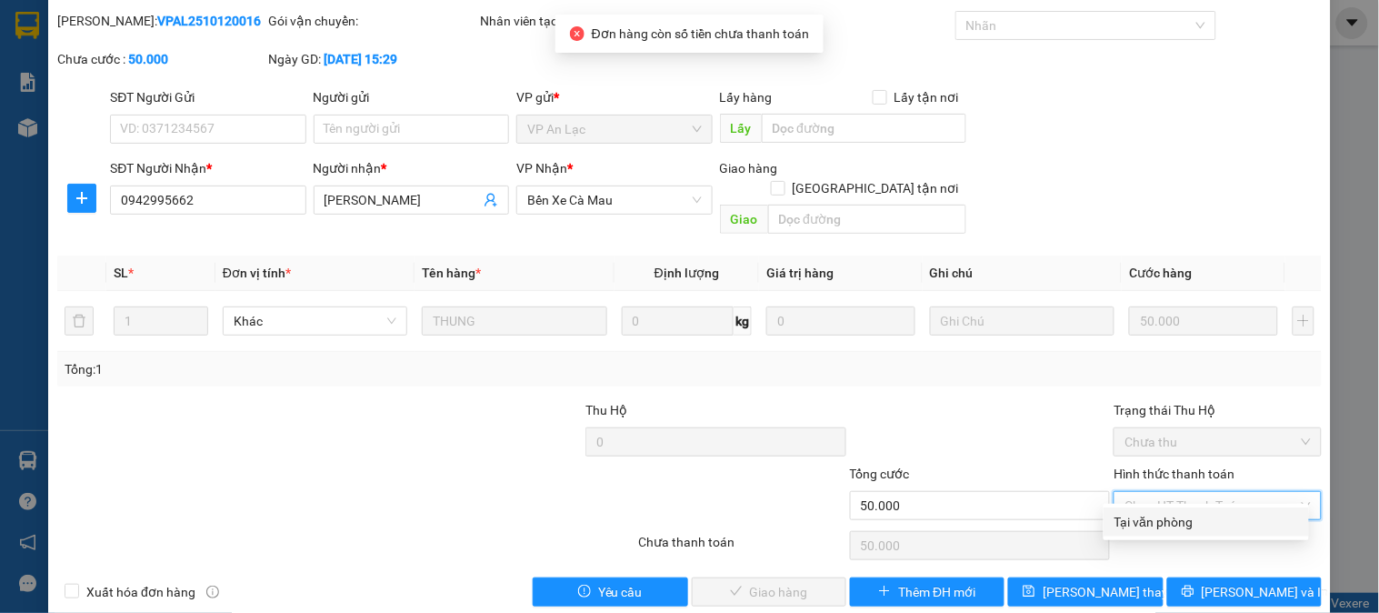
click at [1166, 507] on div "Tại văn phòng" at bounding box center [1206, 521] width 205 height 29
type input "0"
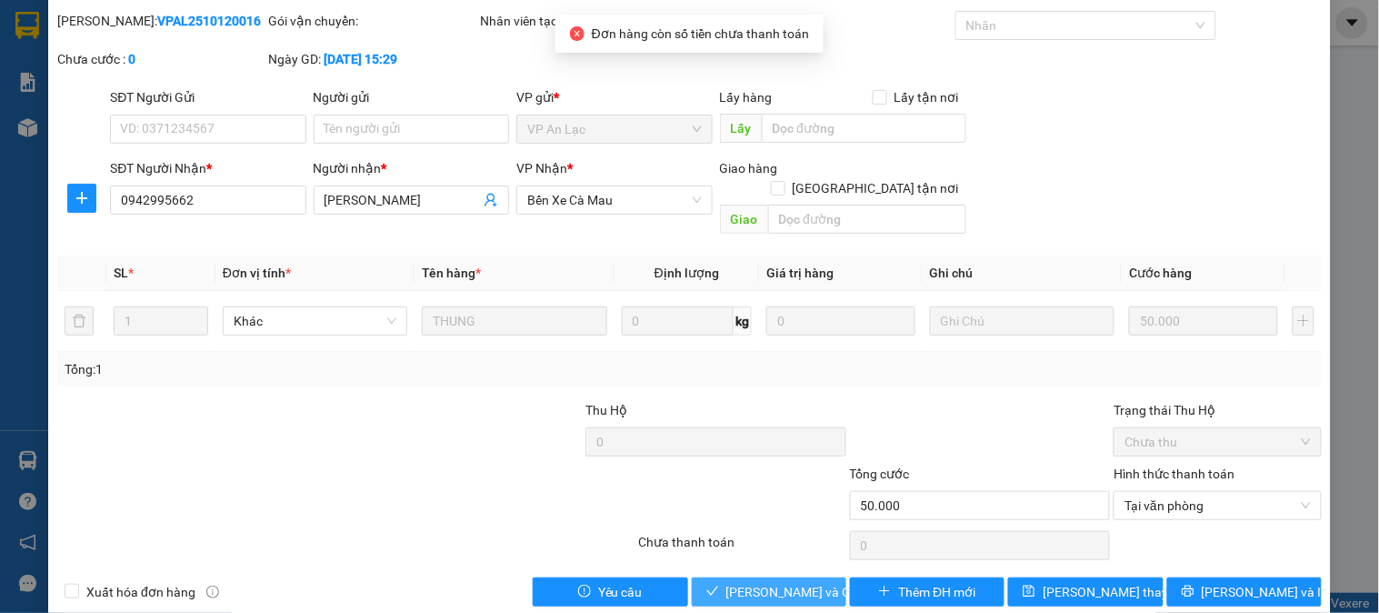
click at [727, 582] on span "Lưu và Giao hàng" at bounding box center [813, 592] width 175 height 20
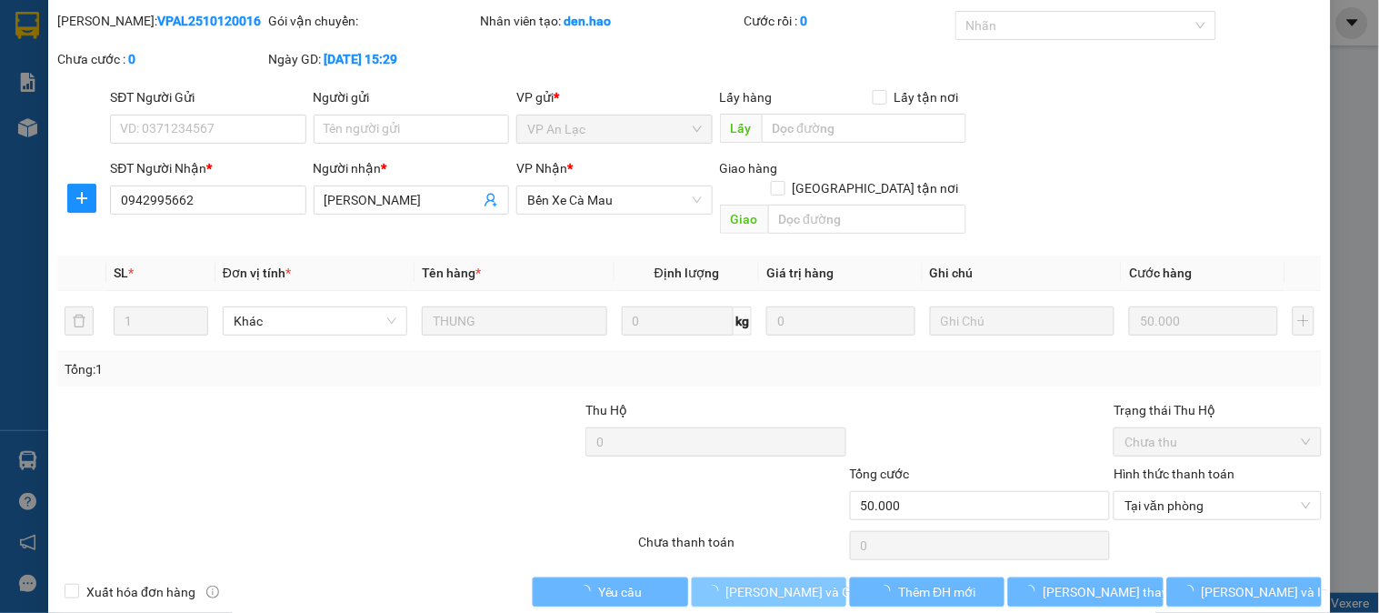
scroll to position [0, 0]
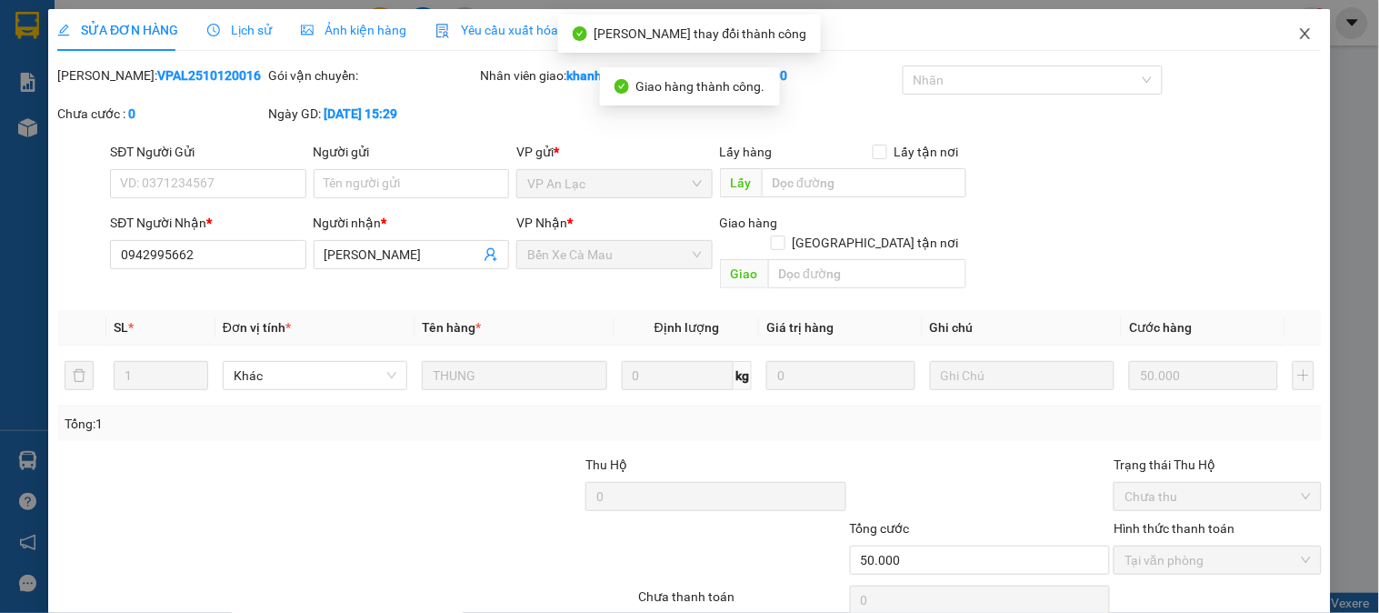
click at [1306, 22] on span "Close" at bounding box center [1305, 34] width 51 height 51
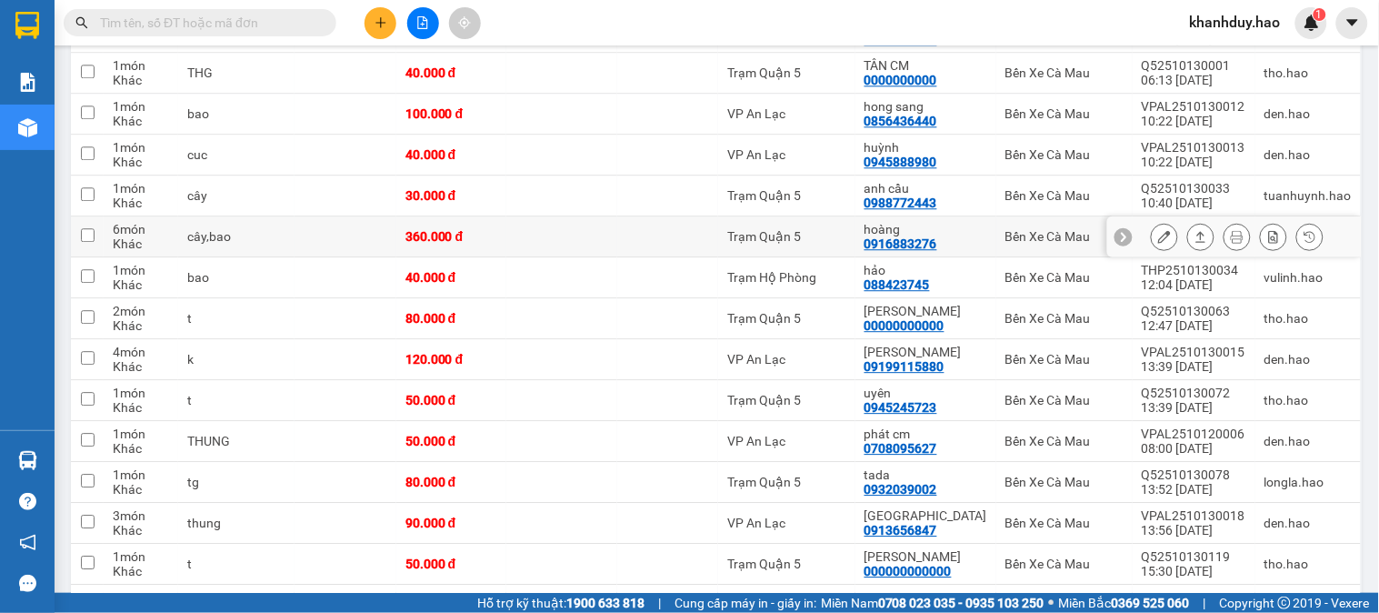
scroll to position [1212, 0]
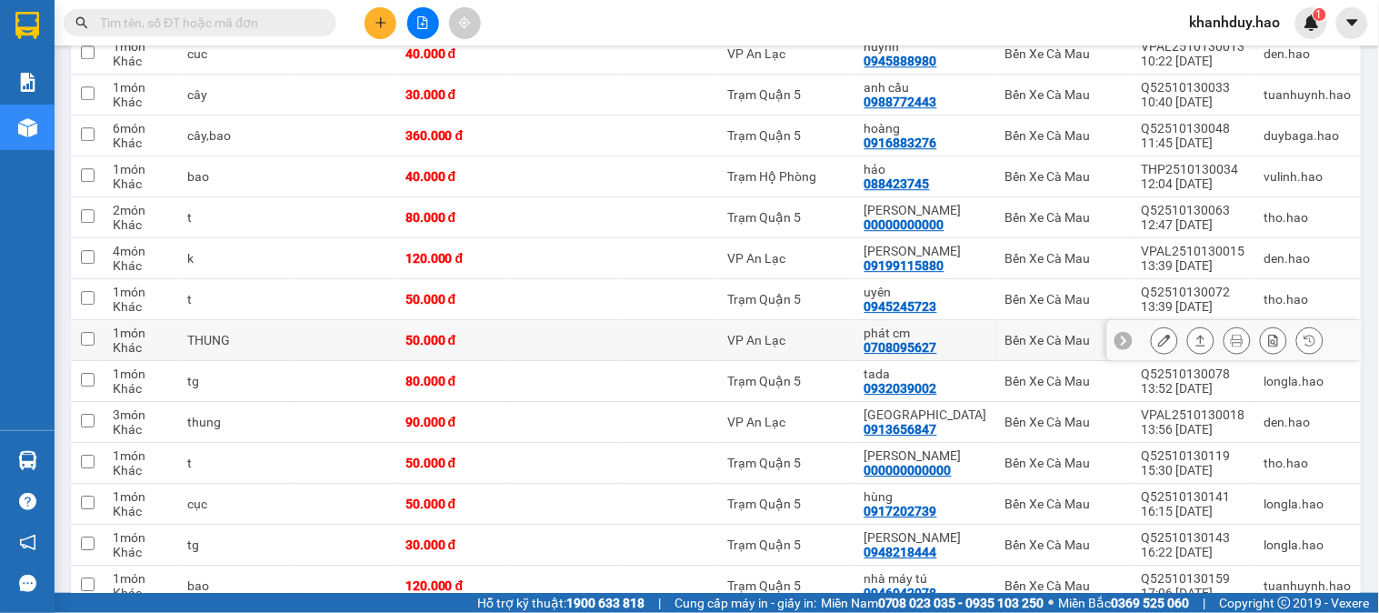
click at [1195, 344] on icon at bounding box center [1201, 340] width 13 height 13
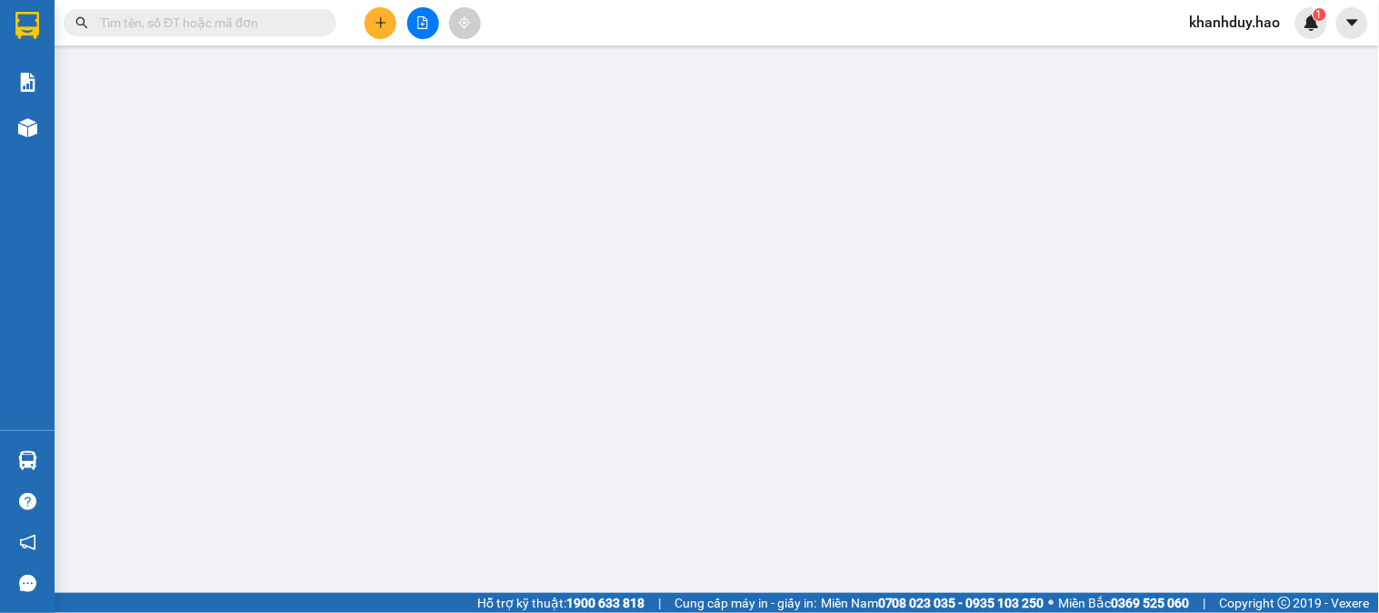
type input "0708095627"
type input "phát cm"
type input "50.000"
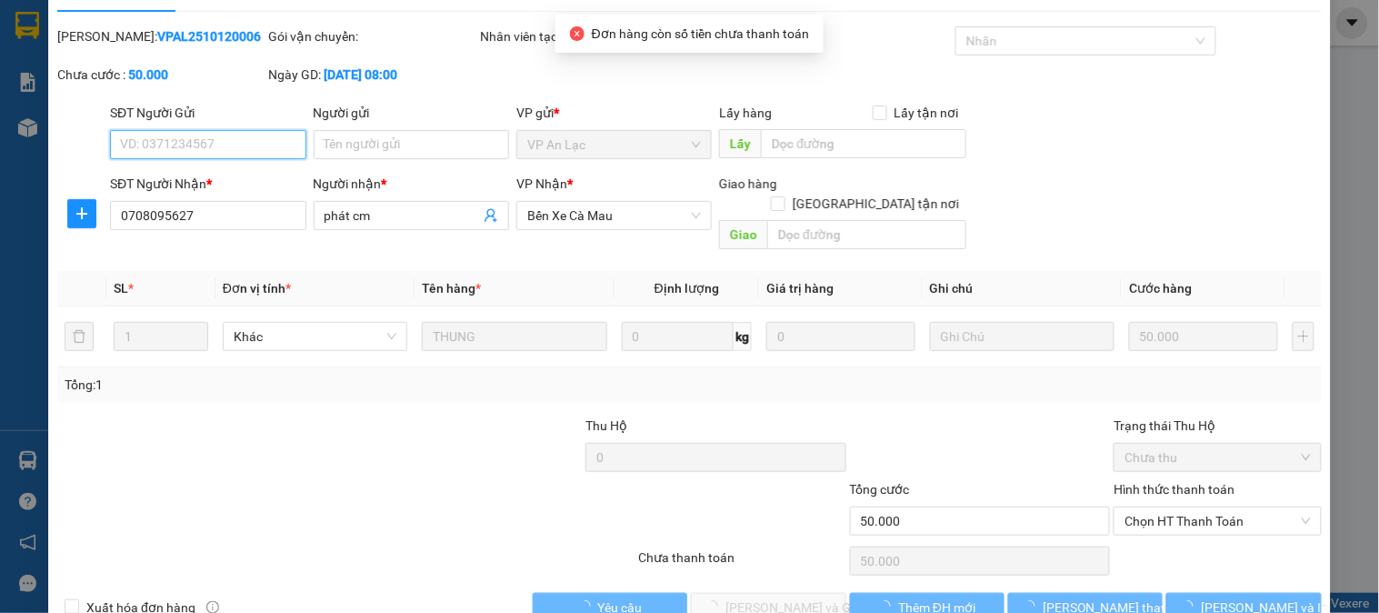
scroll to position [55, 0]
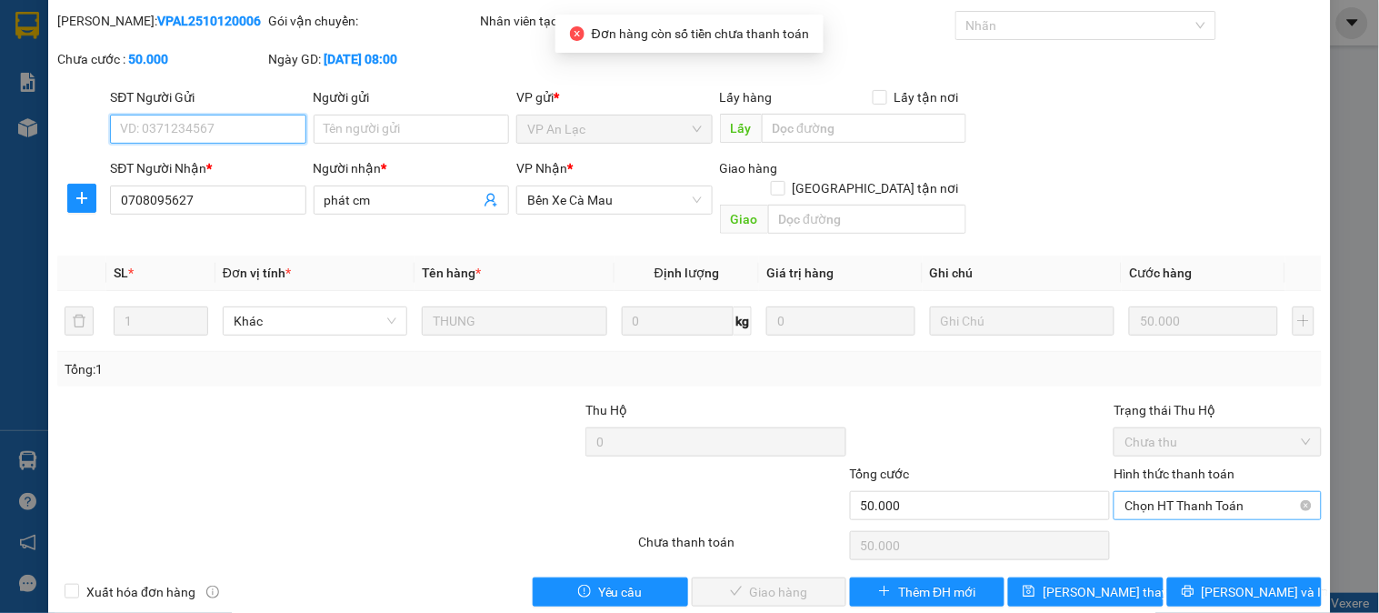
drag, startPoint x: 1150, startPoint y: 485, endPoint x: 1150, endPoint y: 500, distance: 15.5
click at [1150, 492] on span "Chọn HT Thanh Toán" at bounding box center [1217, 505] width 185 height 27
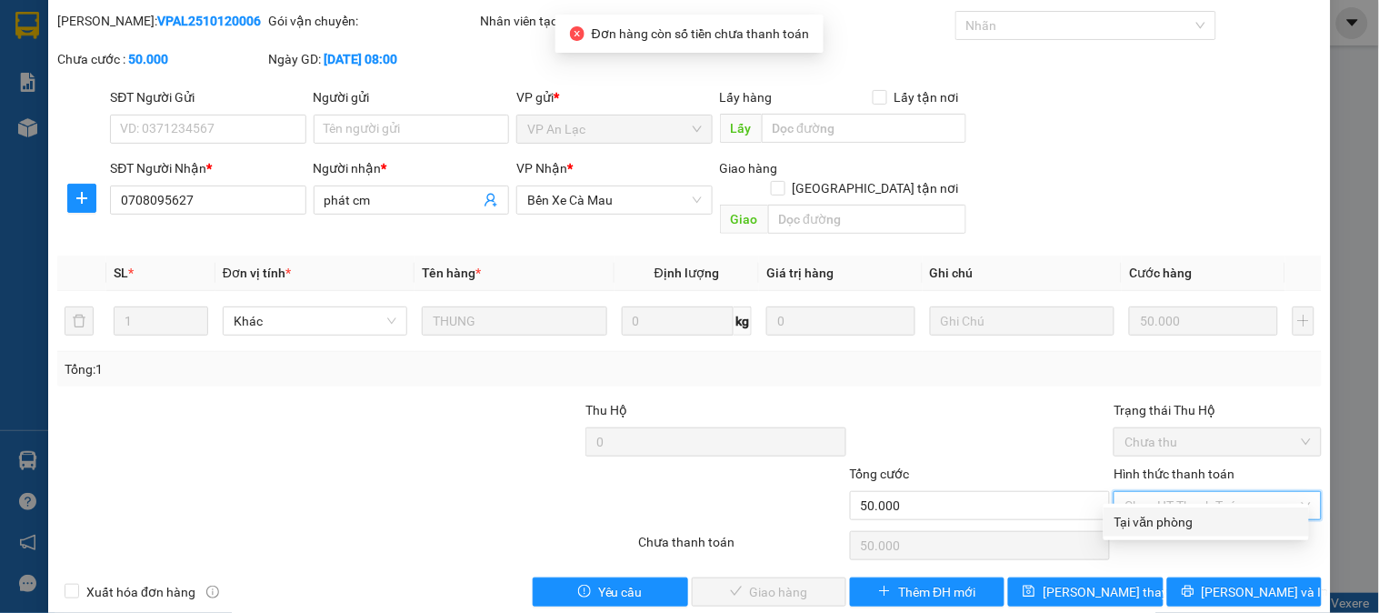
click at [1150, 523] on div "Tại văn phòng" at bounding box center [1207, 522] width 184 height 20
type input "0"
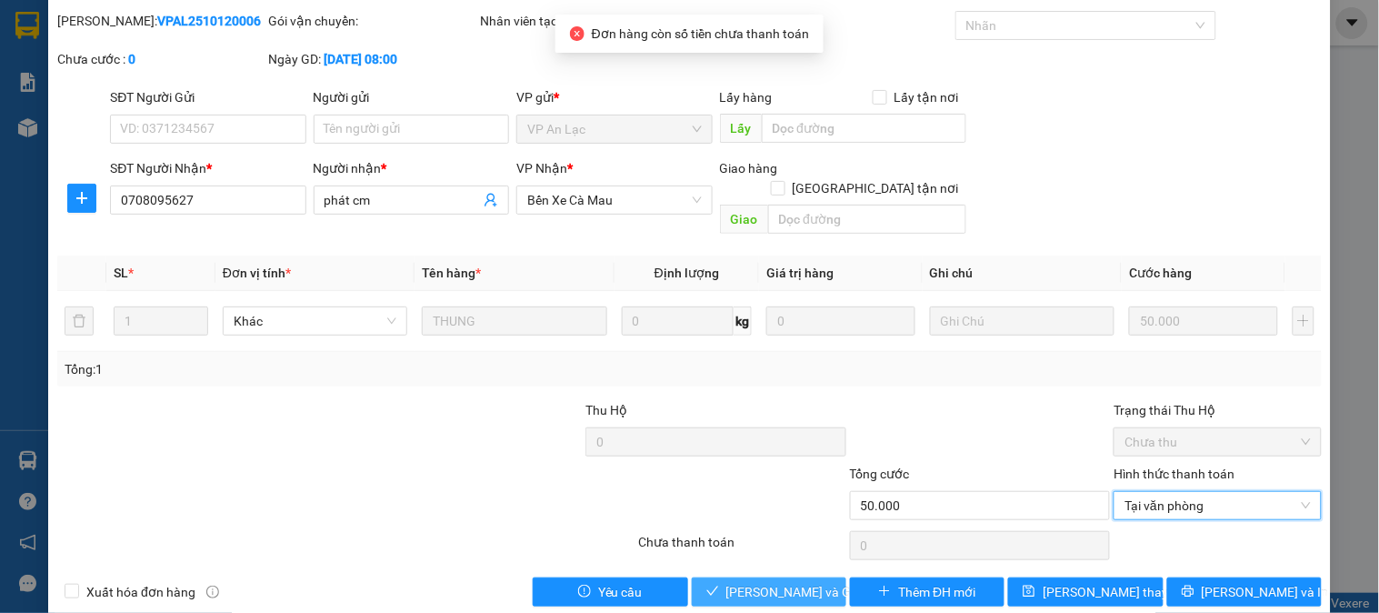
click at [775, 577] on button "Lưu và Giao hàng" at bounding box center [769, 591] width 155 height 29
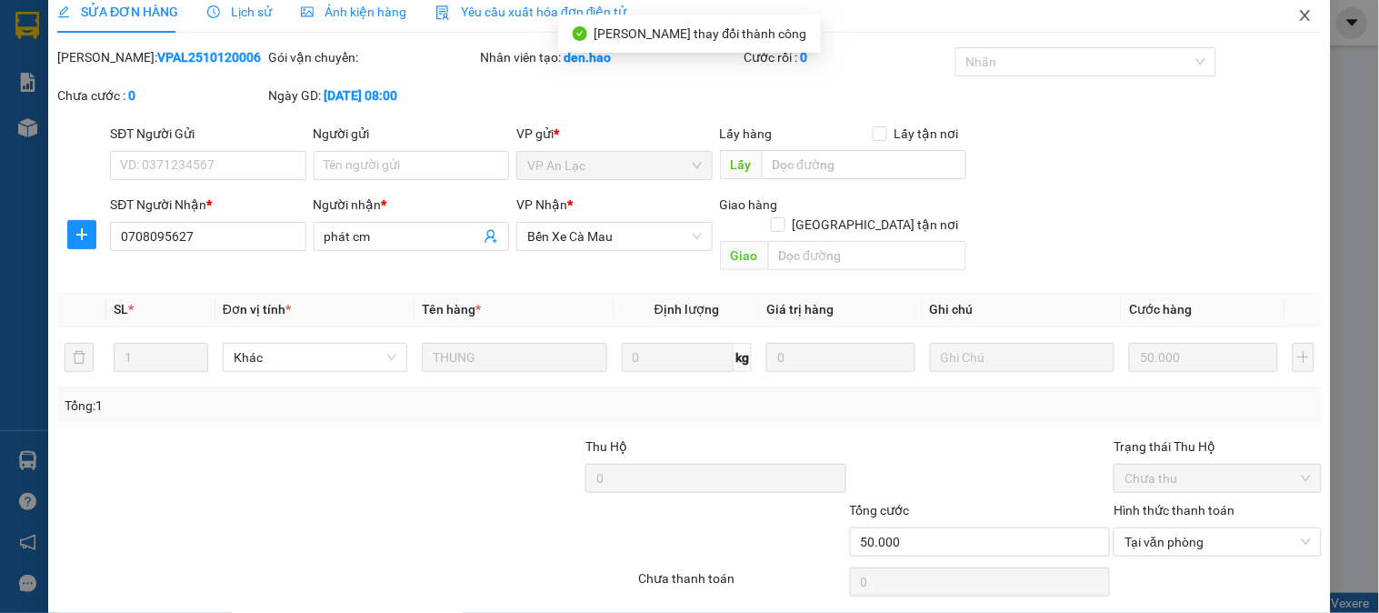
scroll to position [0, 0]
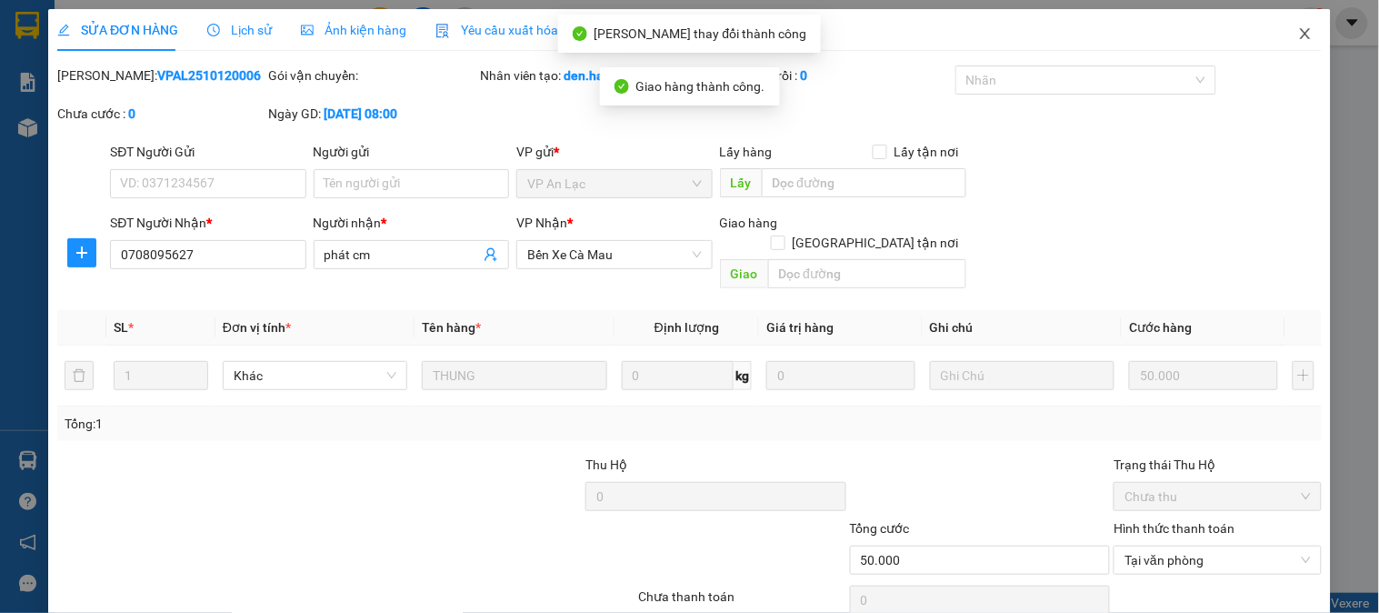
click at [1298, 38] on icon "close" at bounding box center [1305, 33] width 15 height 15
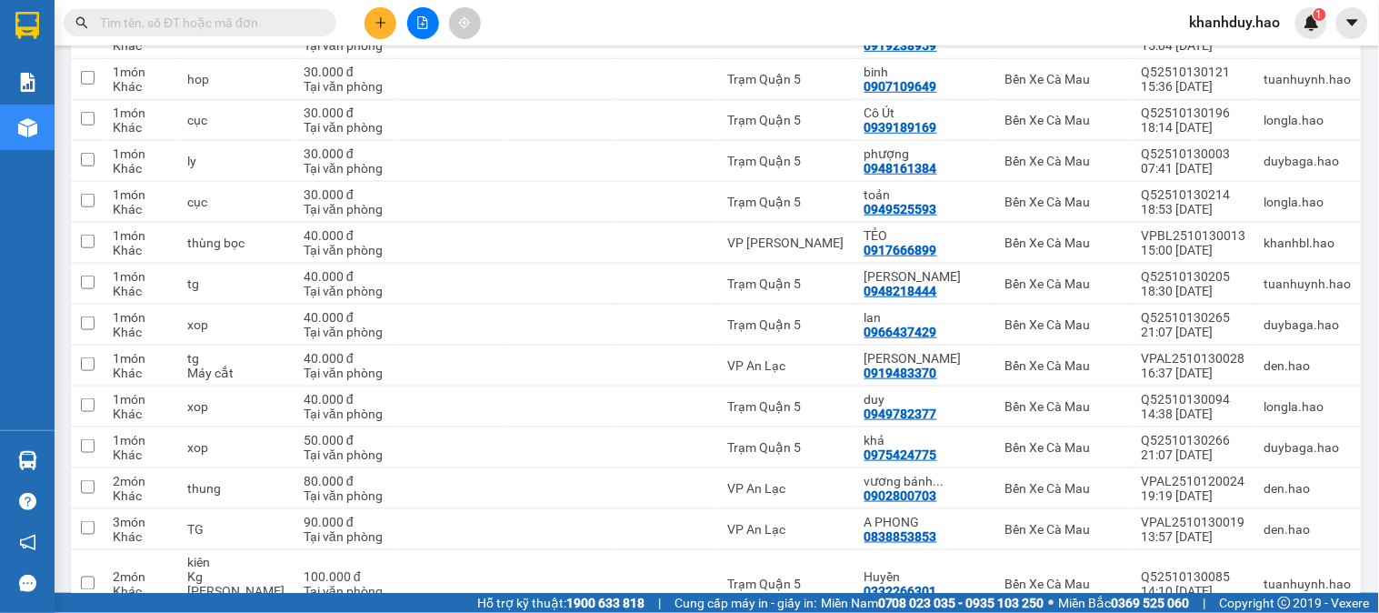
scroll to position [2235, 0]
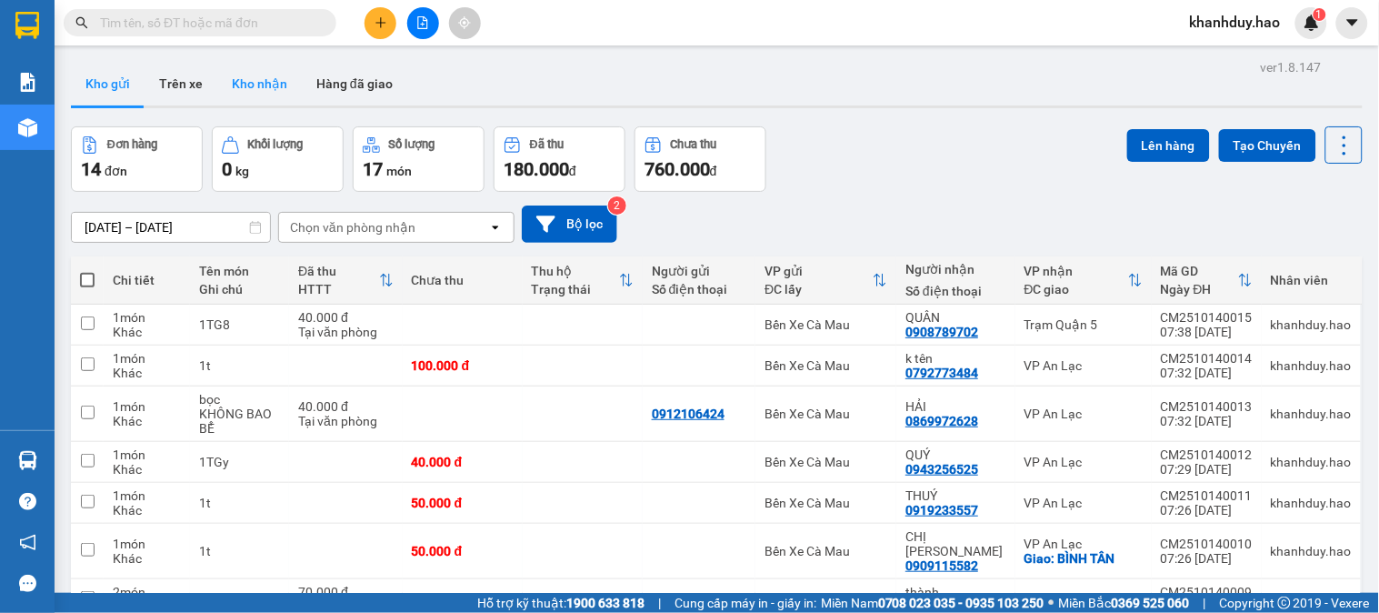
click at [276, 79] on button "Kho nhận" at bounding box center [259, 84] width 85 height 44
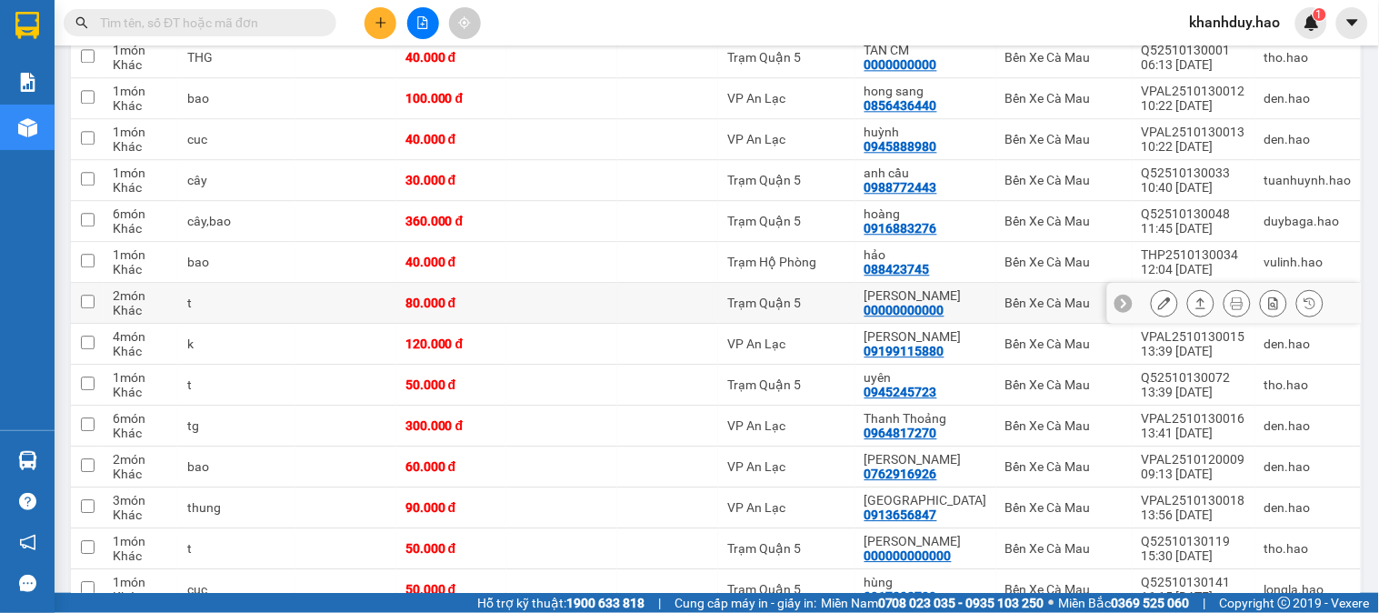
scroll to position [1212, 0]
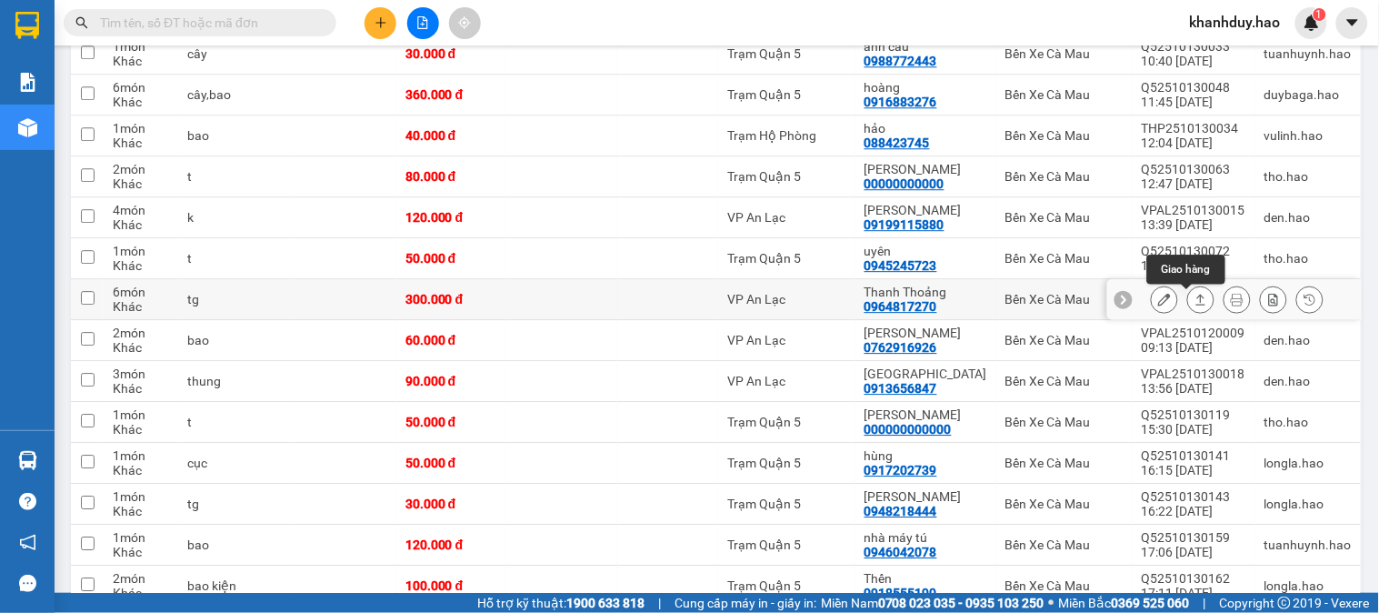
click at [1195, 301] on icon at bounding box center [1201, 299] width 13 height 13
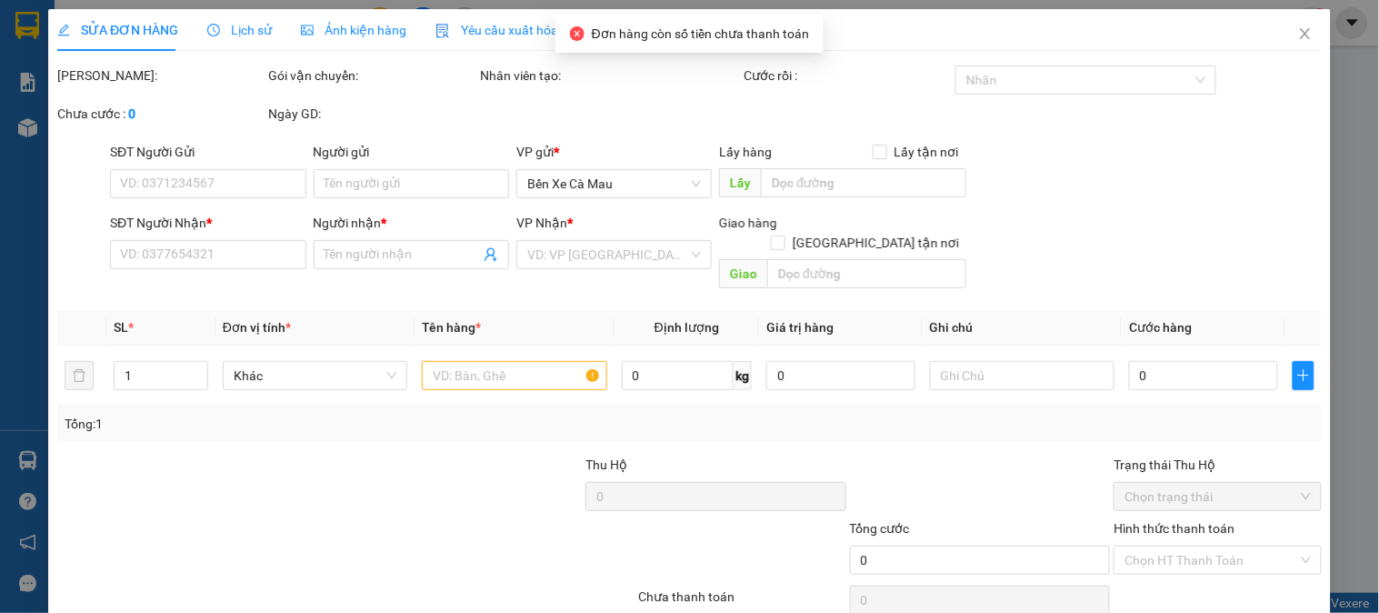
type input "0964817270"
type input "Thanh Thoảng"
type input "300.000"
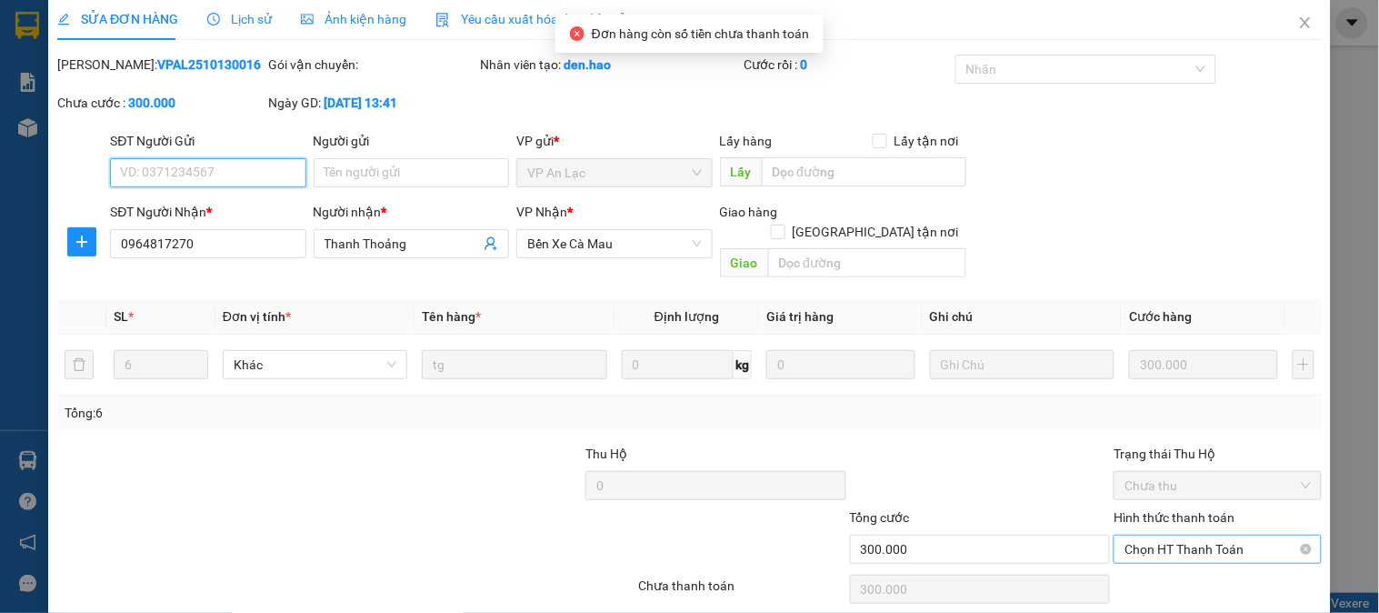
scroll to position [64, 0]
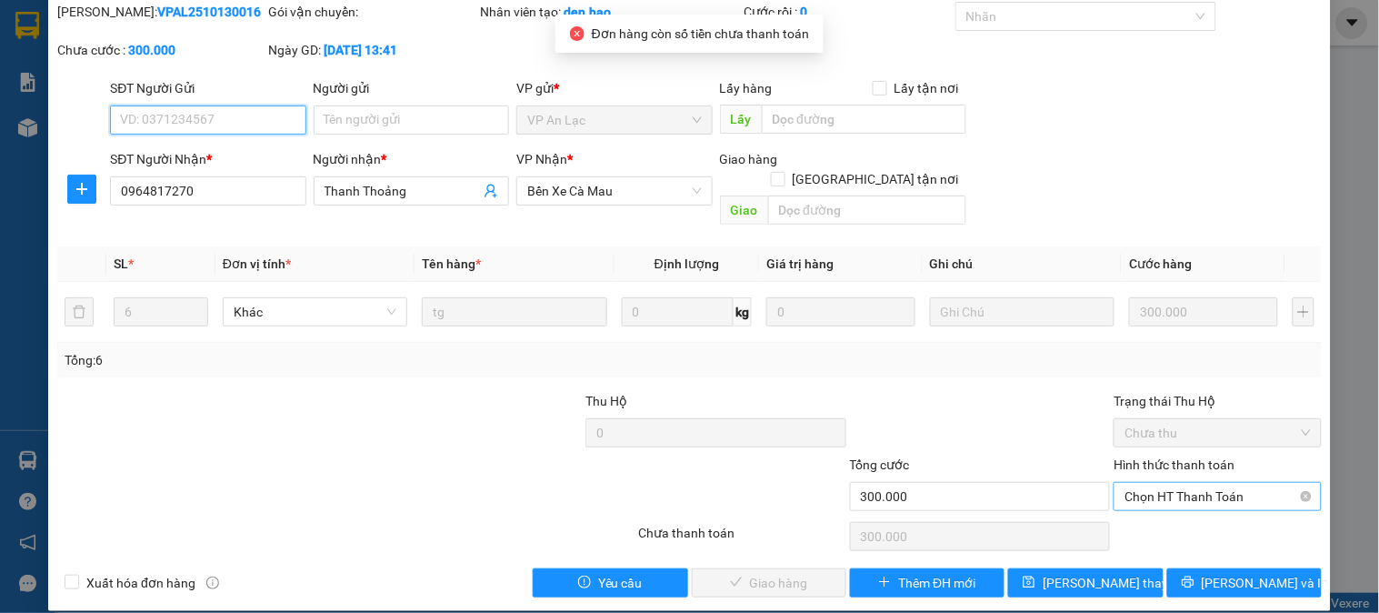
click at [1167, 483] on span "Chọn HT Thanh Toán" at bounding box center [1217, 496] width 185 height 27
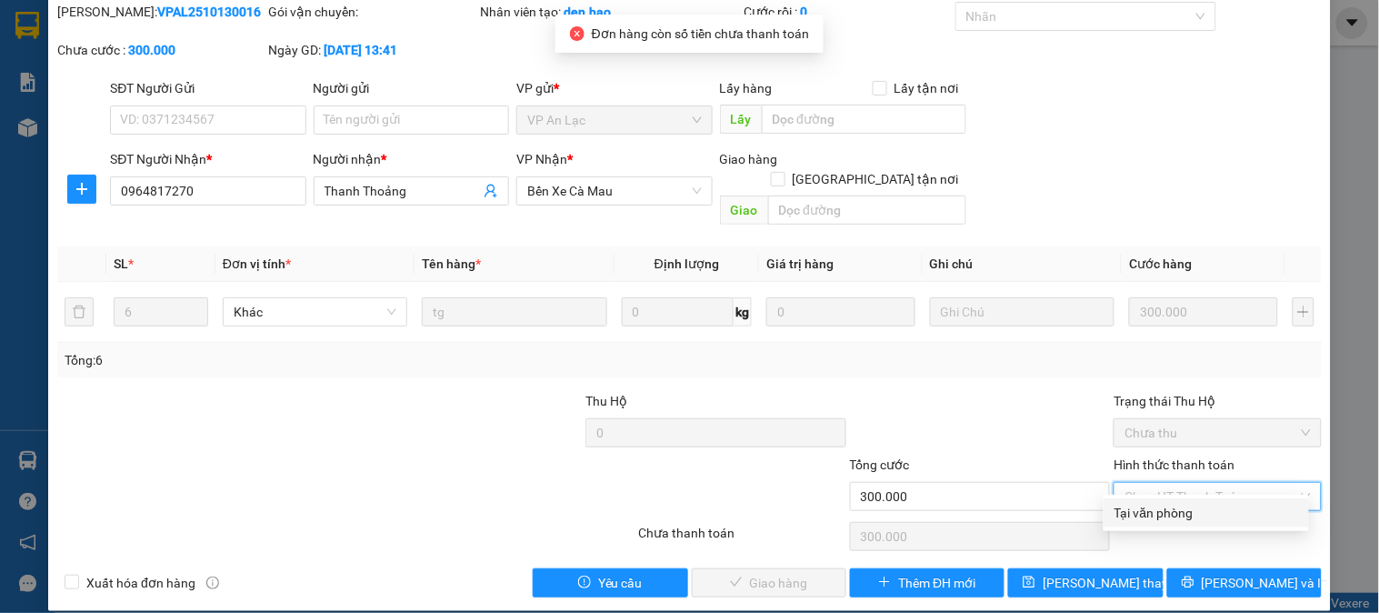
drag, startPoint x: 1165, startPoint y: 511, endPoint x: 755, endPoint y: 562, distance: 414.1
click at [1165, 512] on div "Tại văn phòng" at bounding box center [1207, 513] width 184 height 20
type input "0"
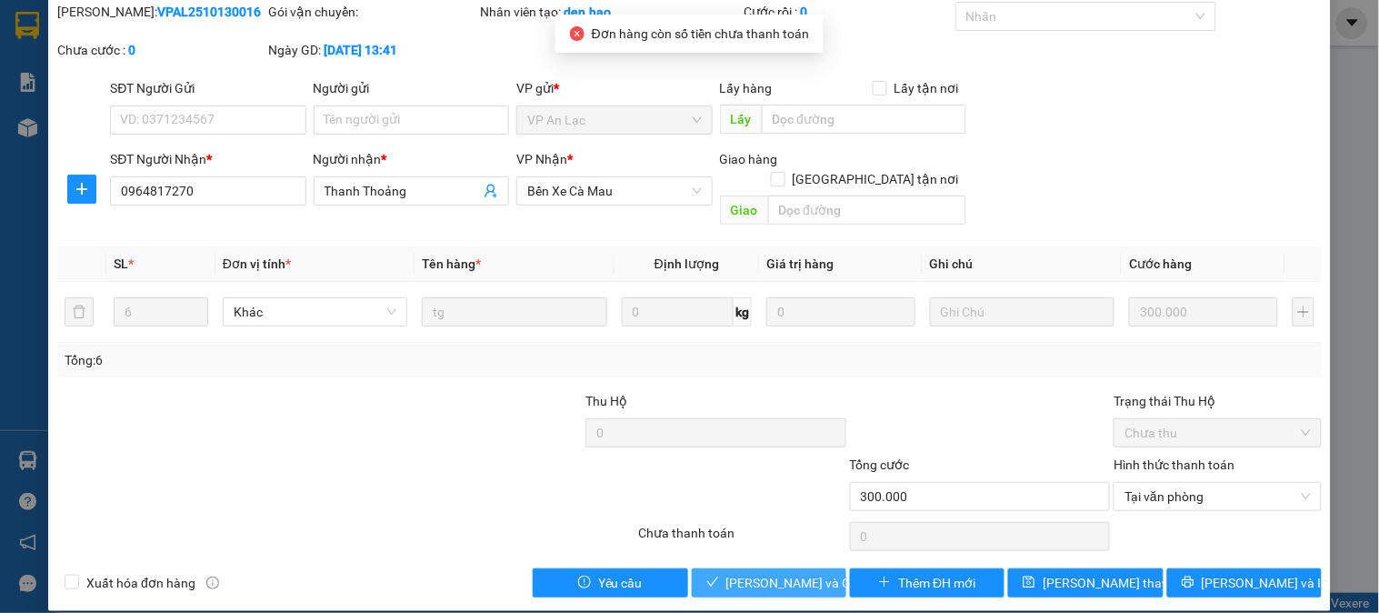
click at [725, 548] on div "Total Paid Fee 0 Total UnPaid Fee 300.000 Cash Collection Total Fee Mã ĐH: VPAL…" at bounding box center [689, 299] width 1265 height 595
click at [731, 568] on button "[PERSON_NAME] và Giao hàng" at bounding box center [769, 582] width 155 height 29
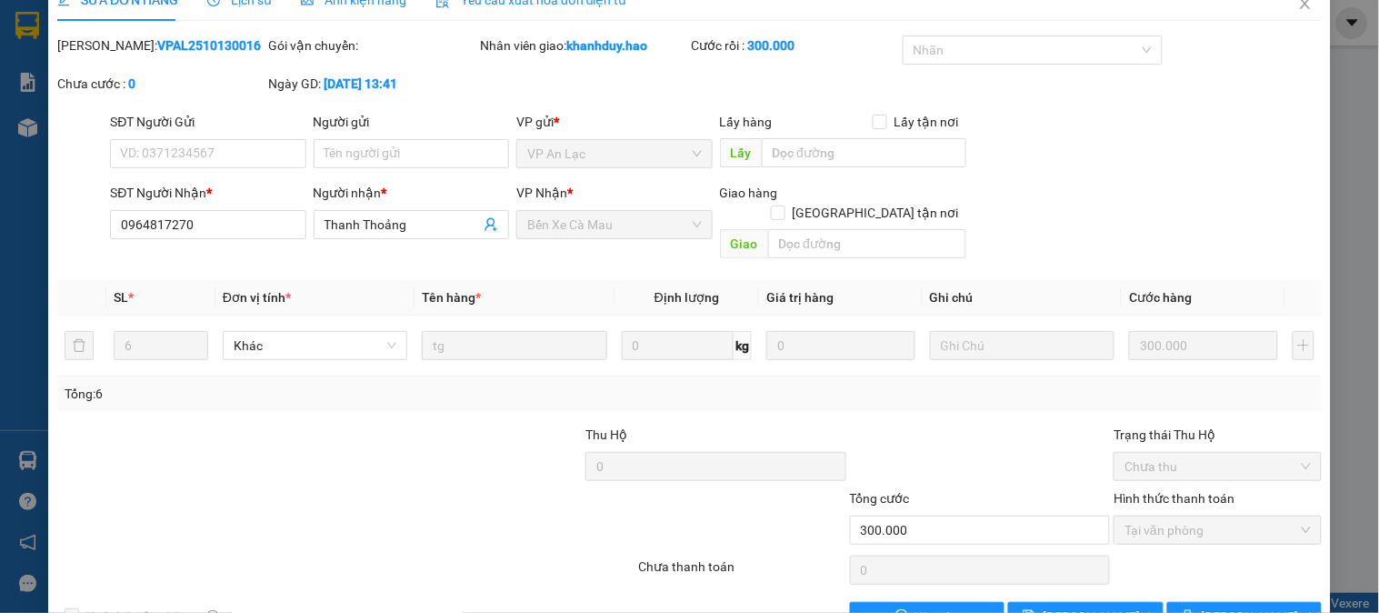
scroll to position [0, 0]
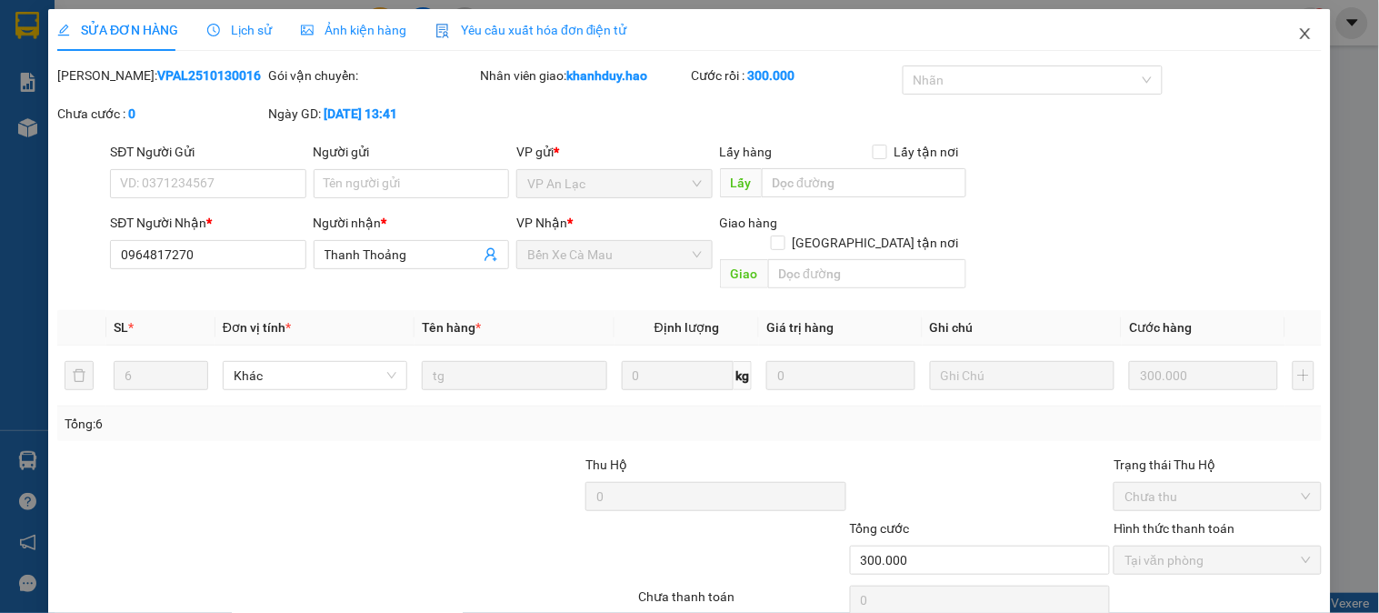
click at [1306, 20] on span "Close" at bounding box center [1305, 34] width 51 height 51
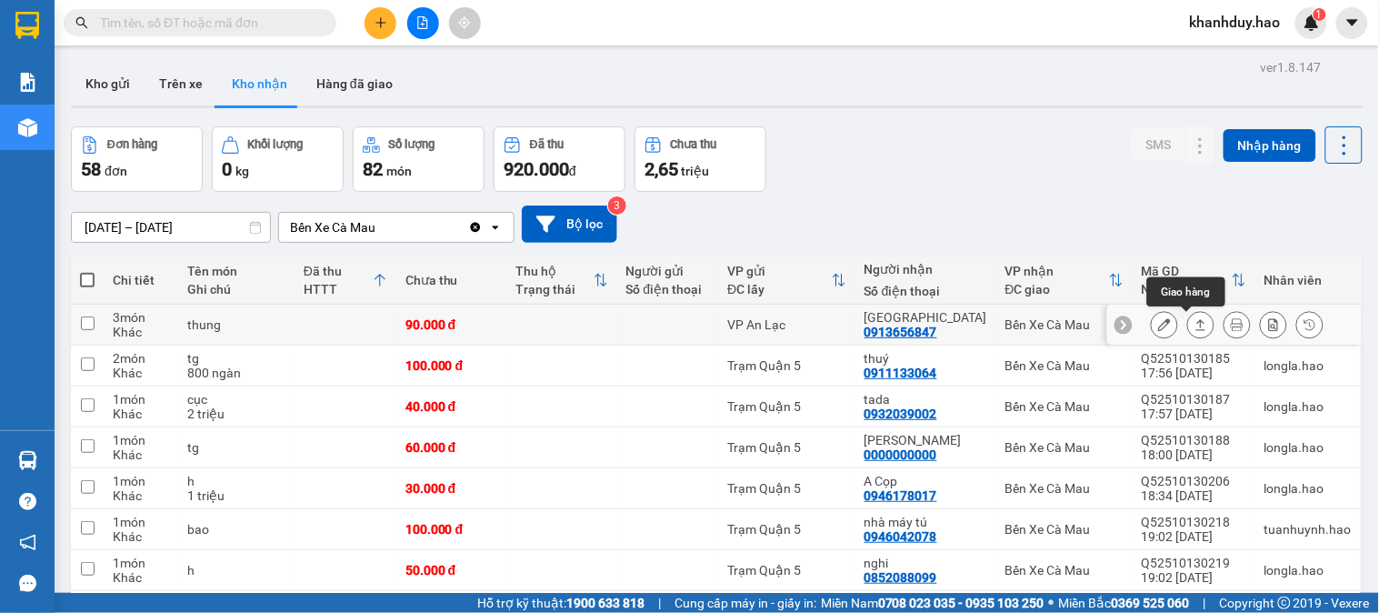
click at [1195, 329] on icon at bounding box center [1201, 324] width 13 height 13
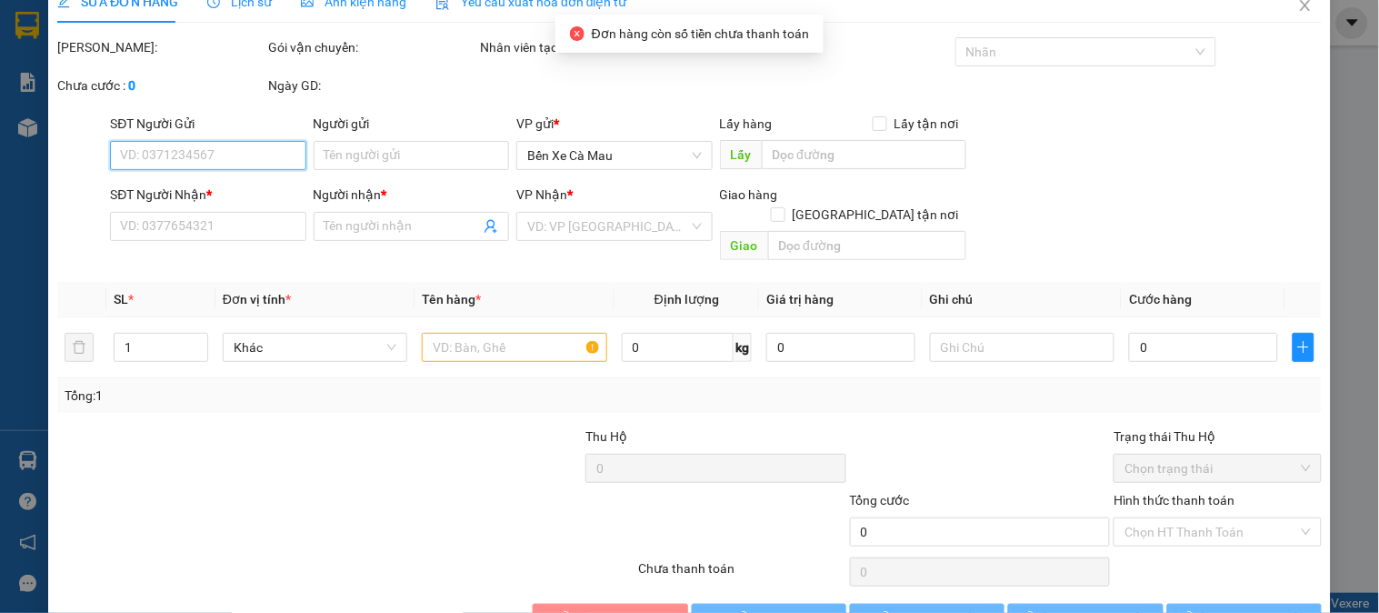
type input "0913656847"
type input "[GEOGRAPHIC_DATA]"
type input "90.000"
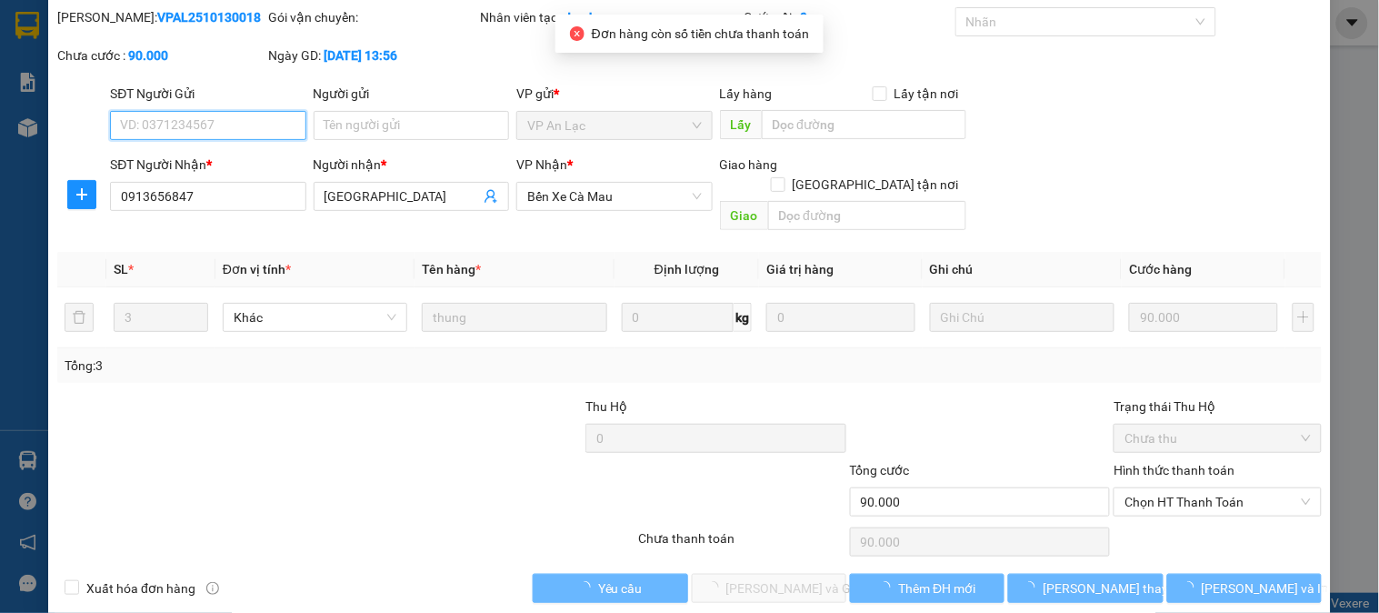
scroll to position [64, 0]
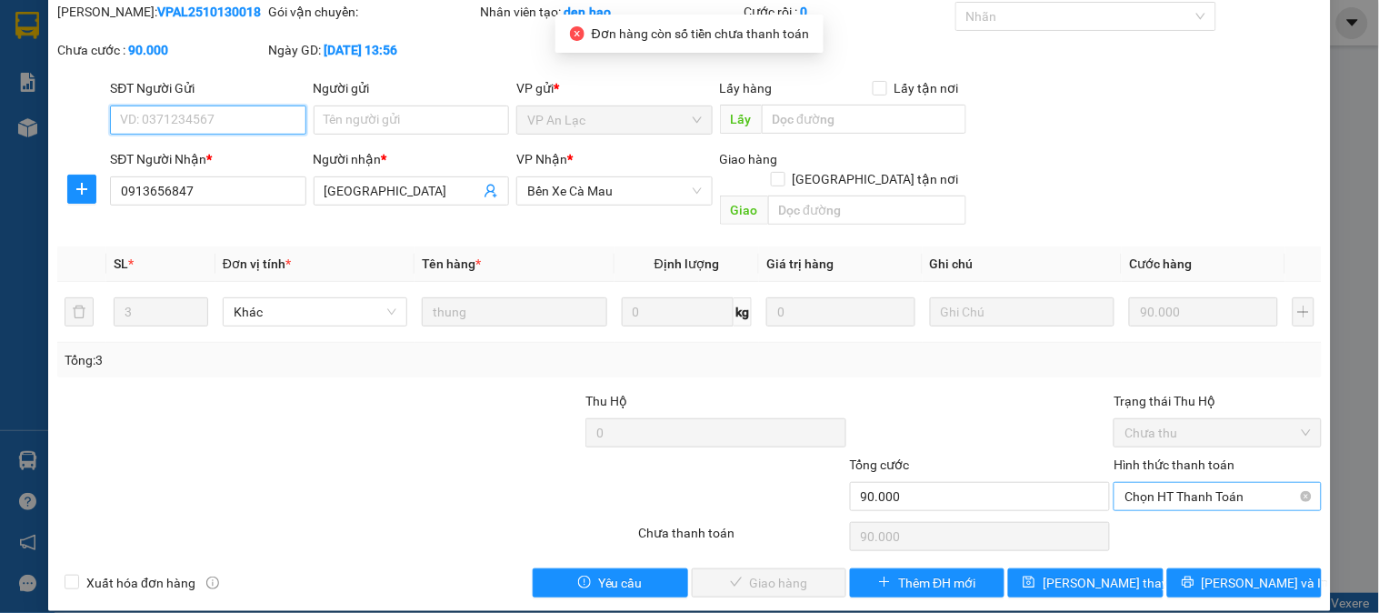
click at [1167, 485] on span "Chọn HT Thanh Toán" at bounding box center [1217, 496] width 185 height 27
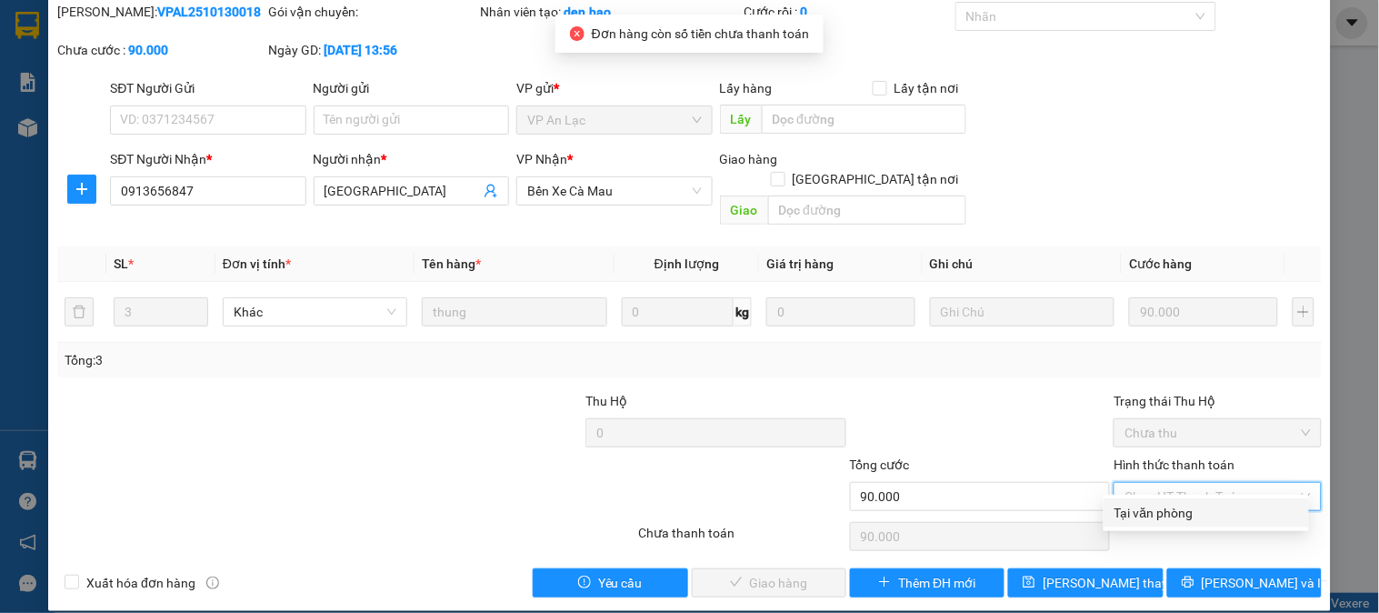
click at [1165, 509] on div "Tại văn phòng" at bounding box center [1207, 513] width 184 height 20
type input "0"
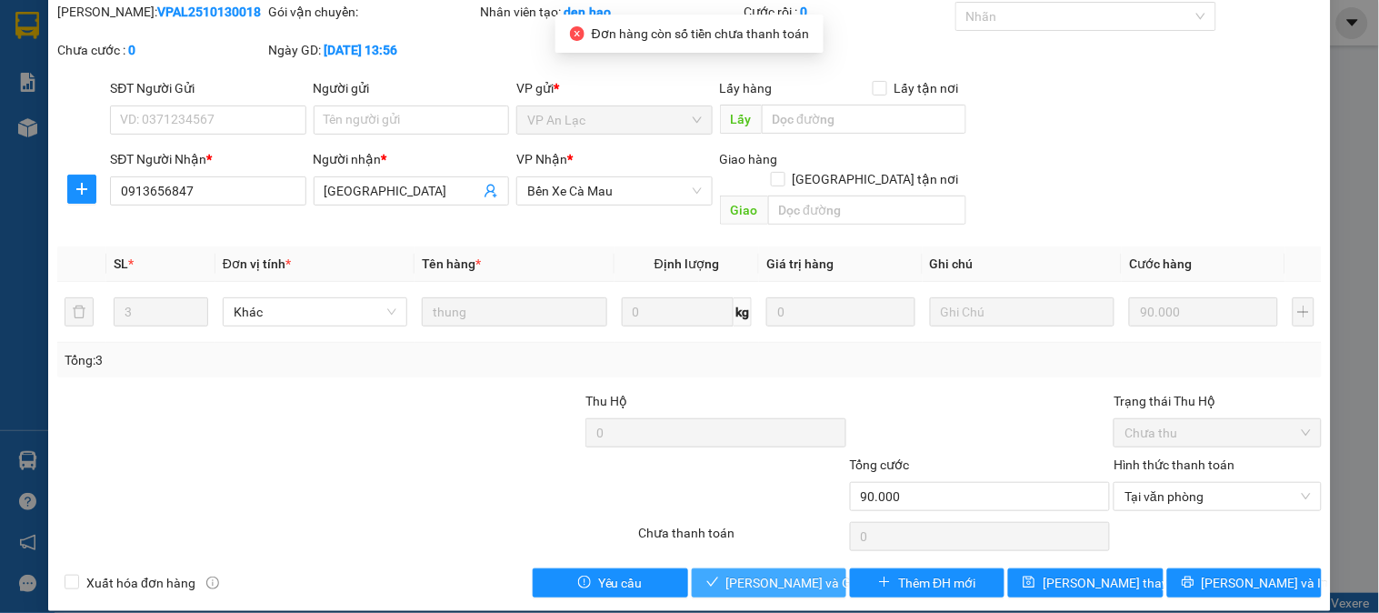
click at [752, 573] on span "[PERSON_NAME] và Giao hàng" at bounding box center [813, 583] width 175 height 20
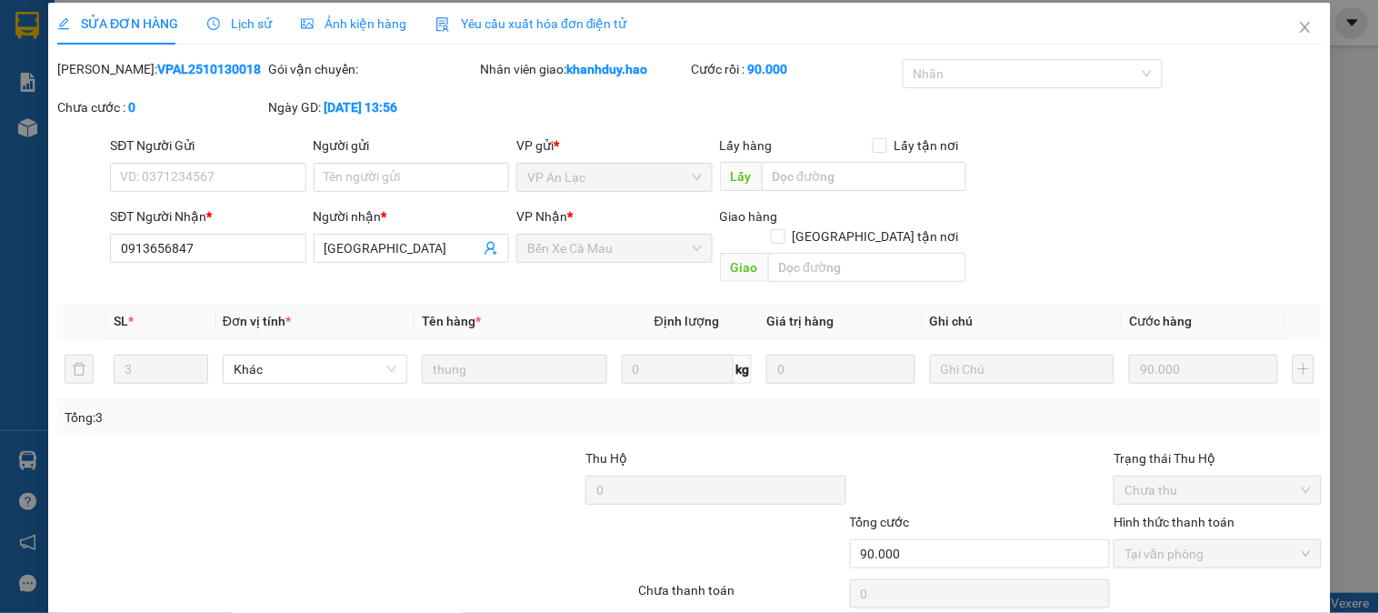
scroll to position [0, 0]
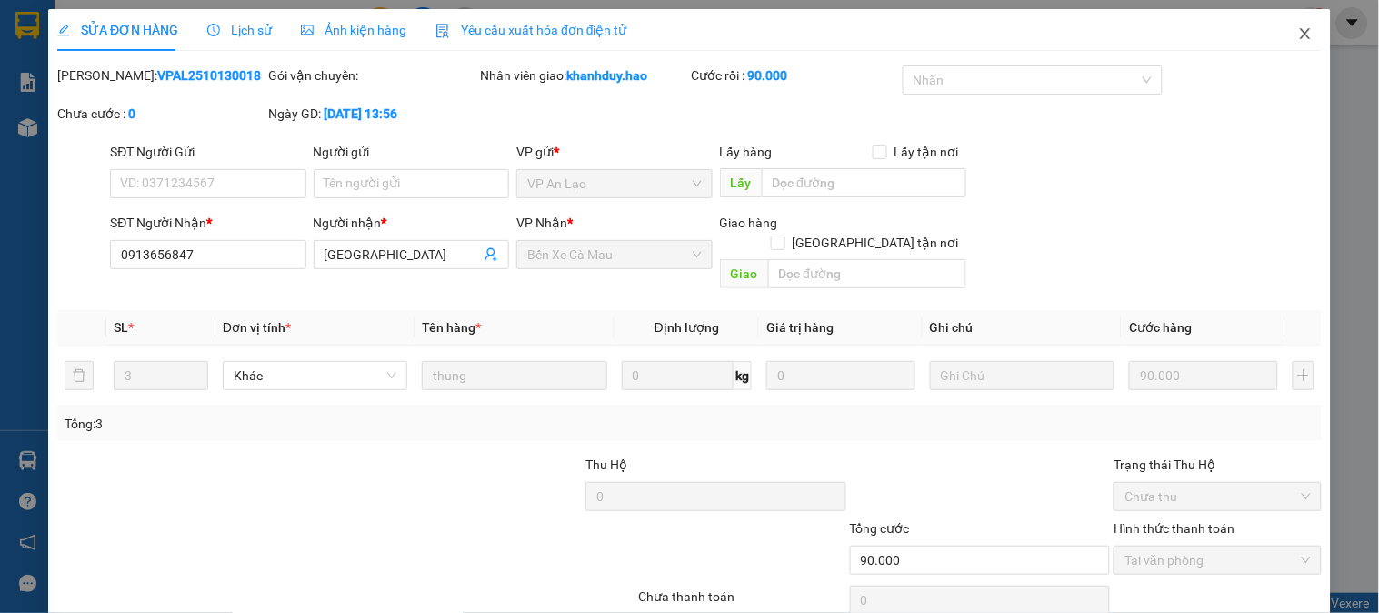
drag, startPoint x: 1277, startPoint y: 39, endPoint x: 1278, endPoint y: 71, distance: 31.8
click at [1278, 65] on div "SỬA ĐƠN HÀNG Lịch sử Ảnh kiện hàng Yêu cầu xuất hóa đơn điện tử Total Paid Fee …" at bounding box center [689, 341] width 1283 height 665
click at [1288, 44] on span "Close" at bounding box center [1305, 34] width 51 height 51
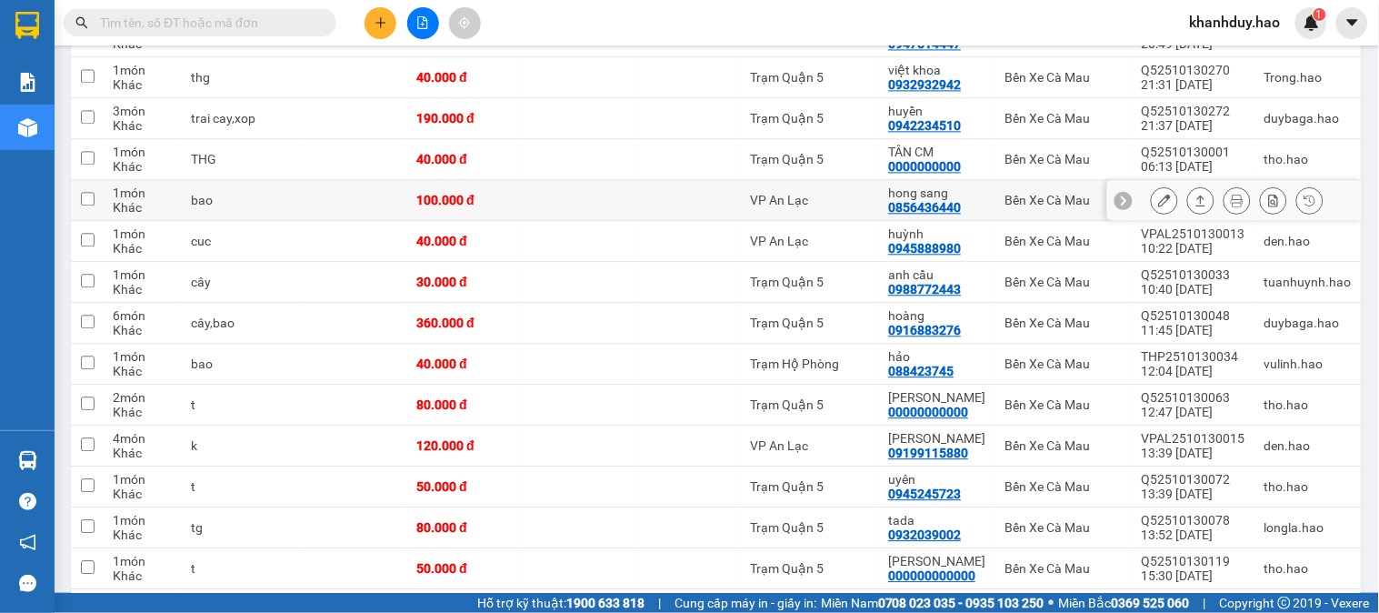
scroll to position [1111, 0]
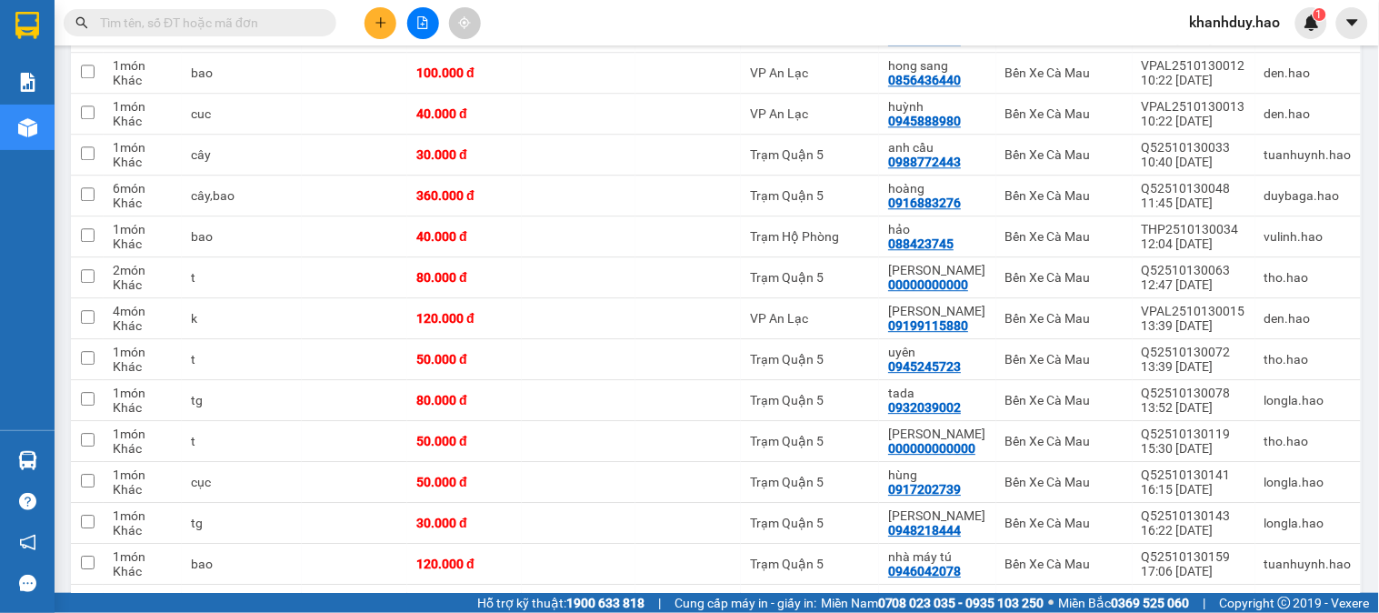
click at [279, 33] on span at bounding box center [200, 22] width 273 height 27
click at [279, 22] on input "text" at bounding box center [207, 23] width 215 height 20
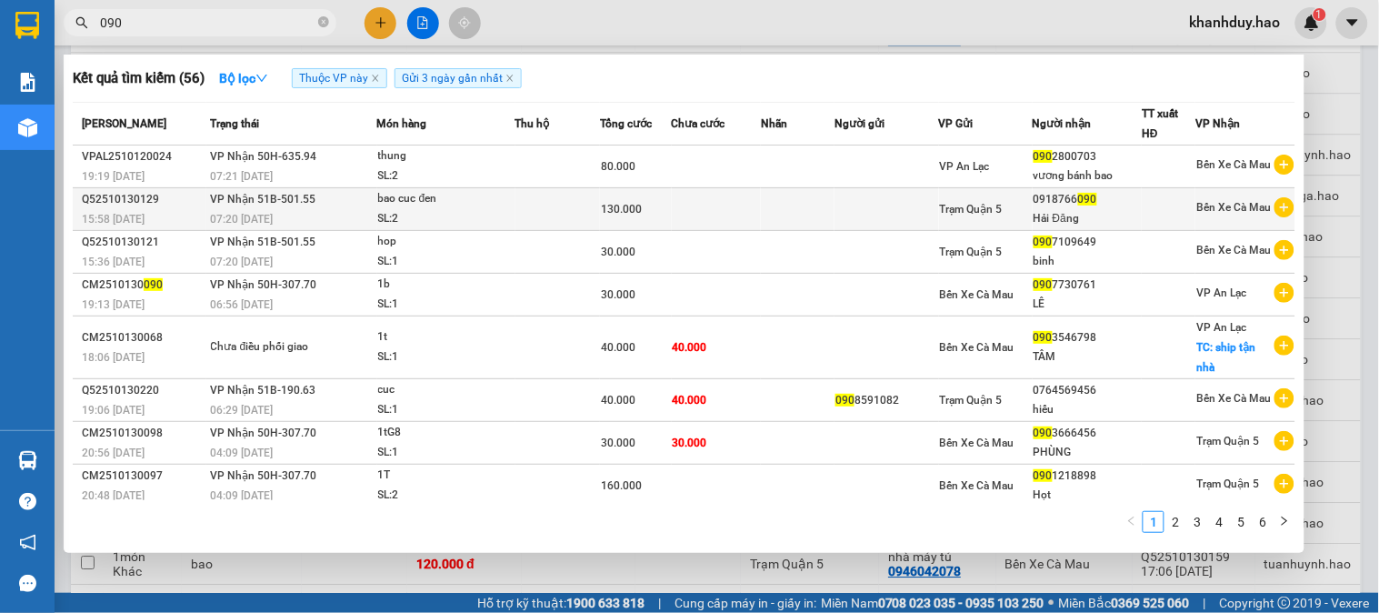
type input "090"
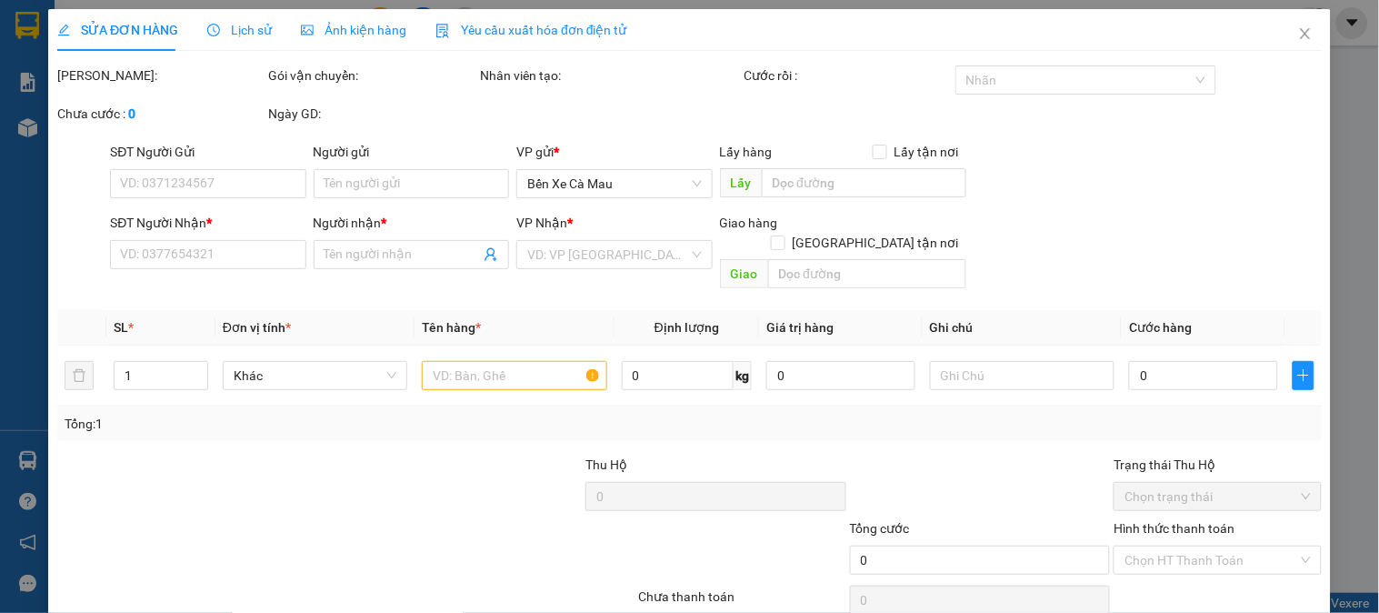
click at [338, 38] on div "Ảnh kiện hàng" at bounding box center [353, 30] width 105 height 20
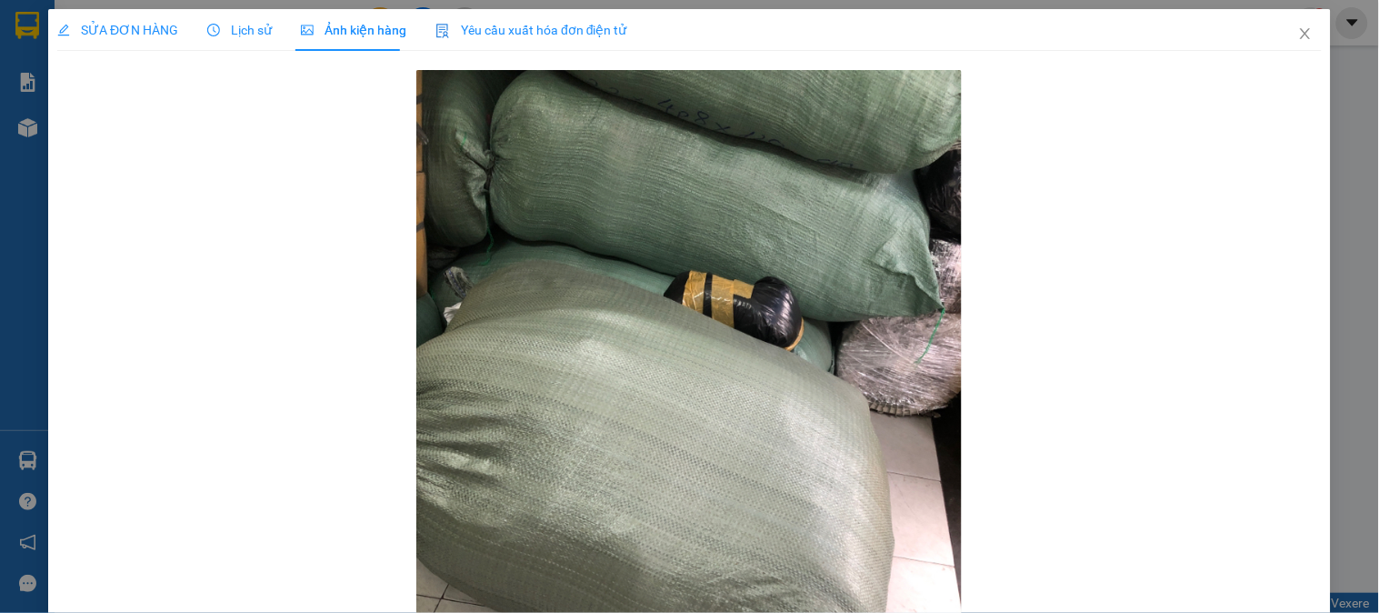
drag, startPoint x: 171, startPoint y: 23, endPoint x: 185, endPoint y: 53, distance: 33.0
click at [170, 23] on span "SỬA ĐƠN HÀNG" at bounding box center [117, 30] width 121 height 15
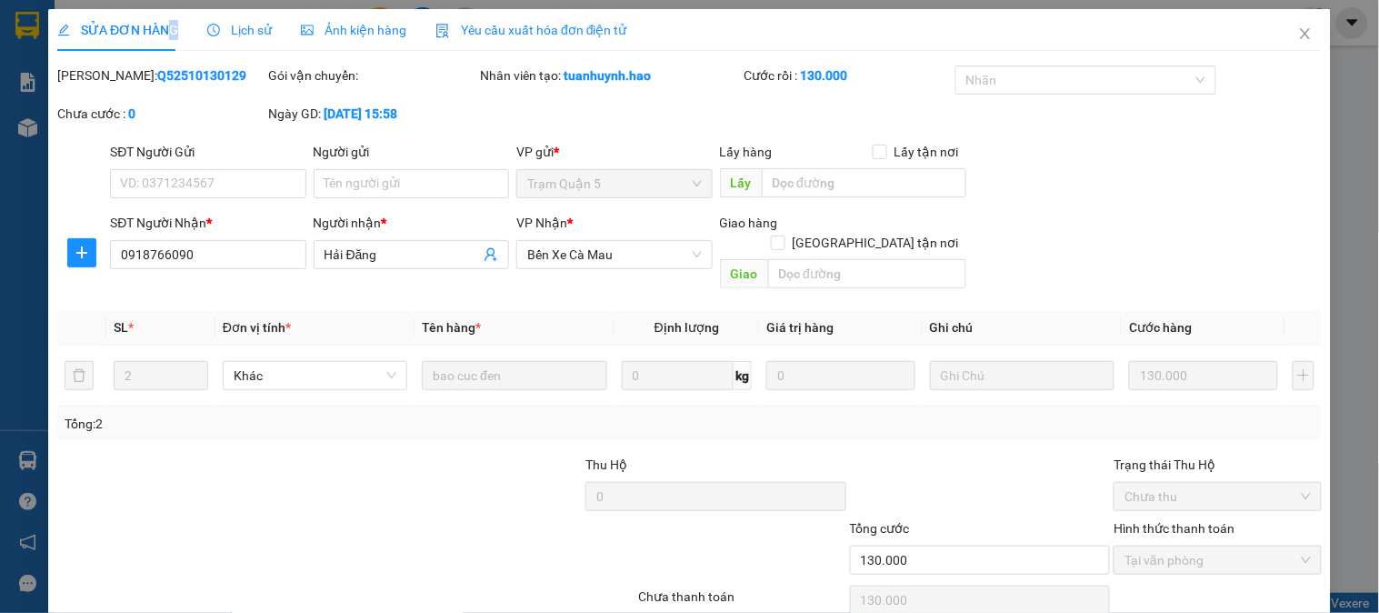
type input "0918766090"
type input "Hải Đăng"
type input "130.000"
drag, startPoint x: 215, startPoint y: 258, endPoint x: 70, endPoint y: 249, distance: 144.8
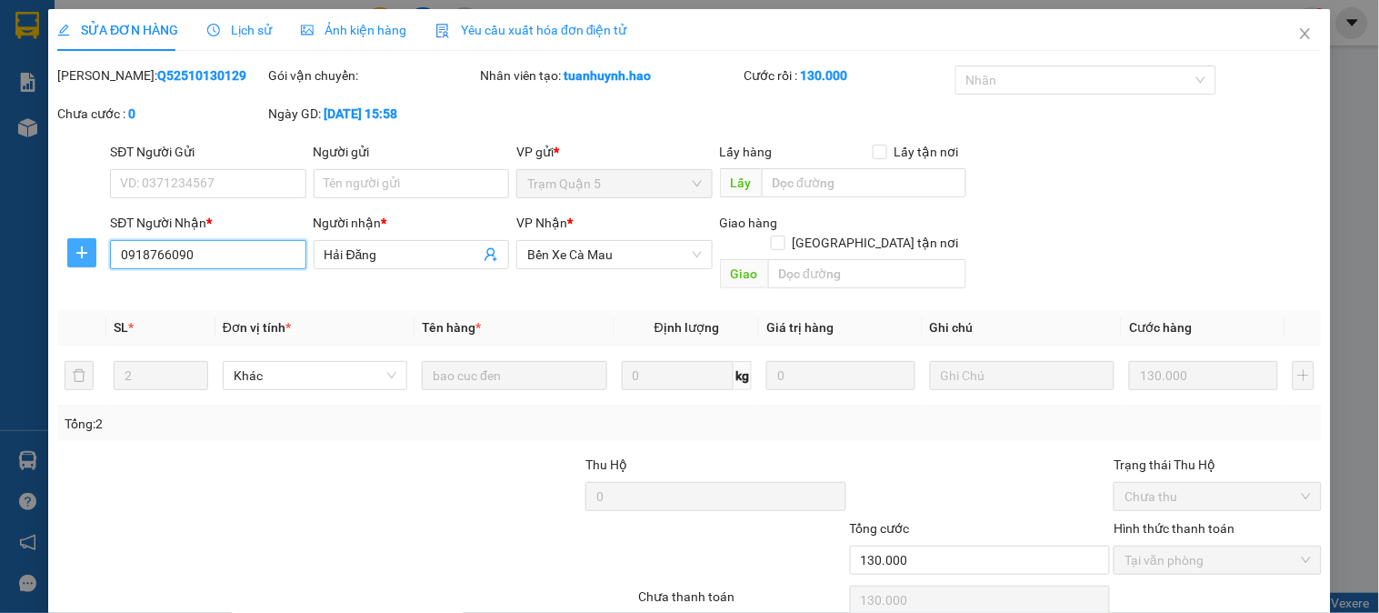
click at [70, 249] on div "SĐT Người Nhận * 0918766090 0918766090 Người nhận * Hải Đăng VP Nhận * Bến Xe C…" at bounding box center [689, 255] width 1268 height 84
click at [1301, 29] on span "Close" at bounding box center [1305, 34] width 51 height 51
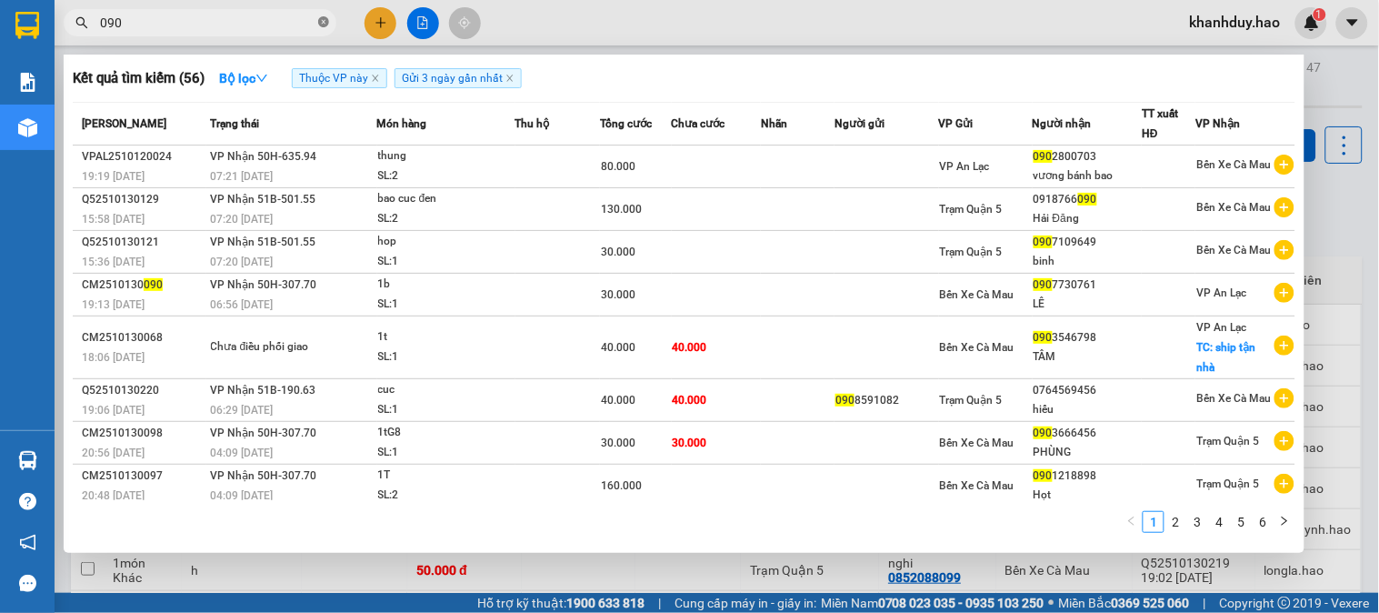
click at [324, 30] on span at bounding box center [323, 23] width 11 height 17
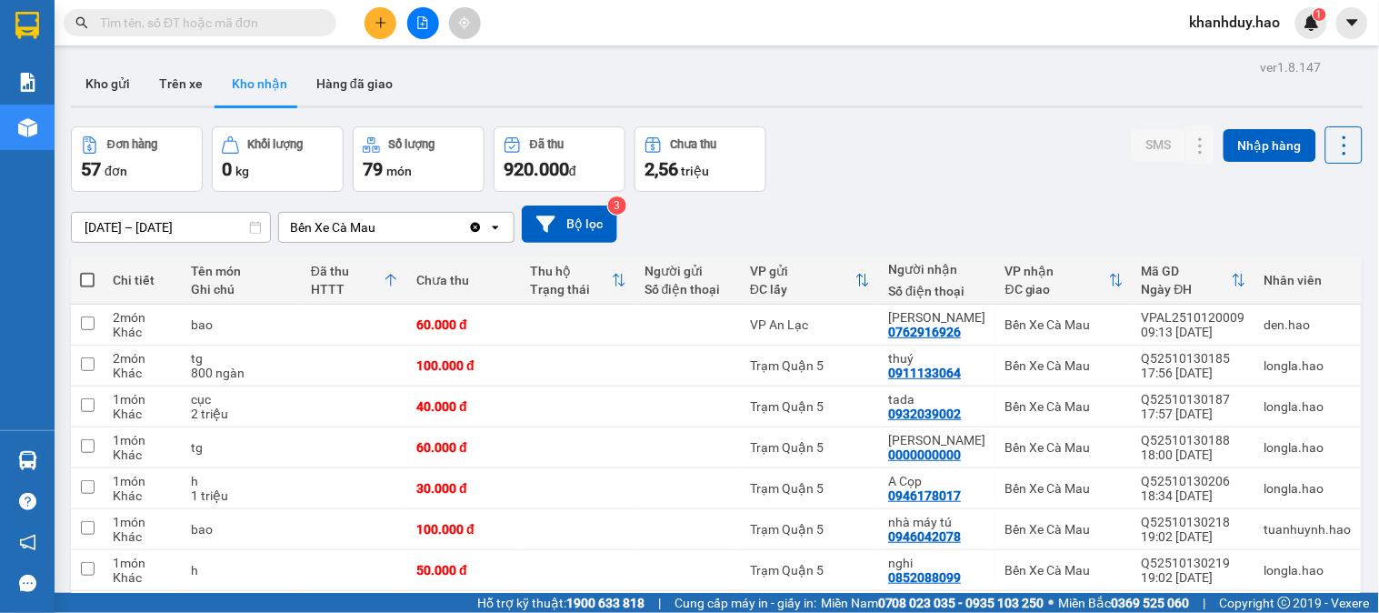
drag, startPoint x: 224, startPoint y: 57, endPoint x: 243, endPoint y: 15, distance: 46.0
paste input "0918766090"
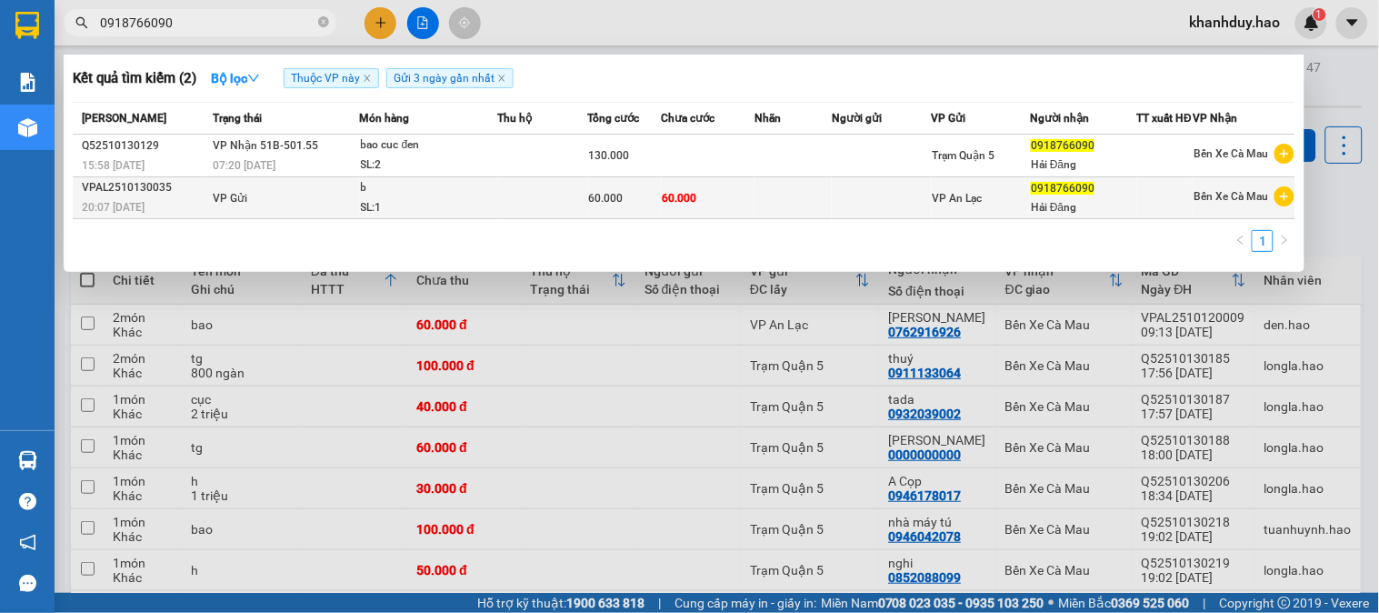
type input "0918766090"
click at [558, 207] on td at bounding box center [543, 198] width 90 height 42
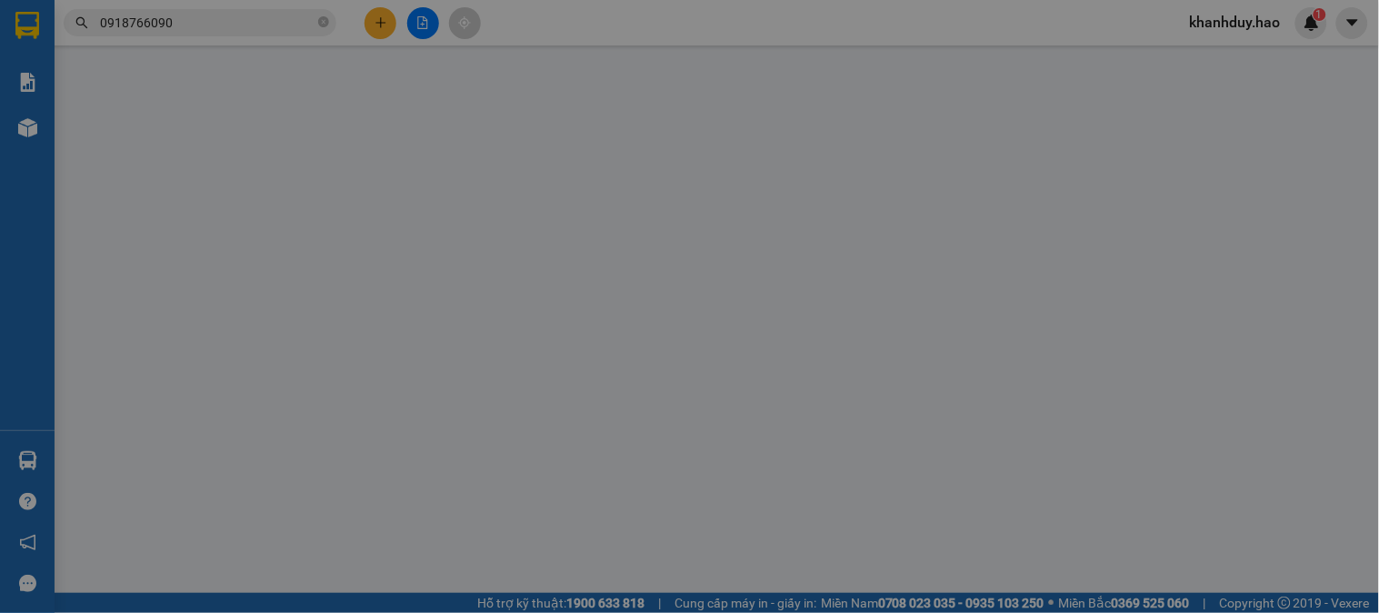
type input "0918766090"
type input "Hải Đăng"
type input "60.000"
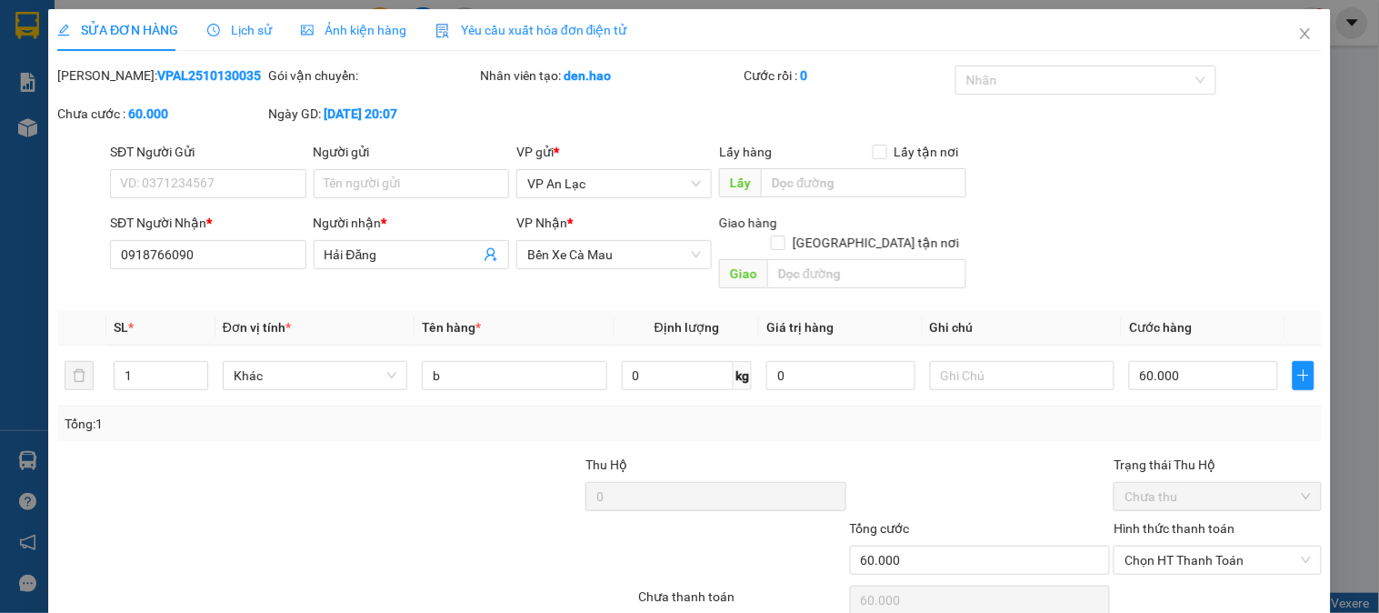
click at [374, 45] on div "Ảnh kiện hàng" at bounding box center [353, 30] width 105 height 42
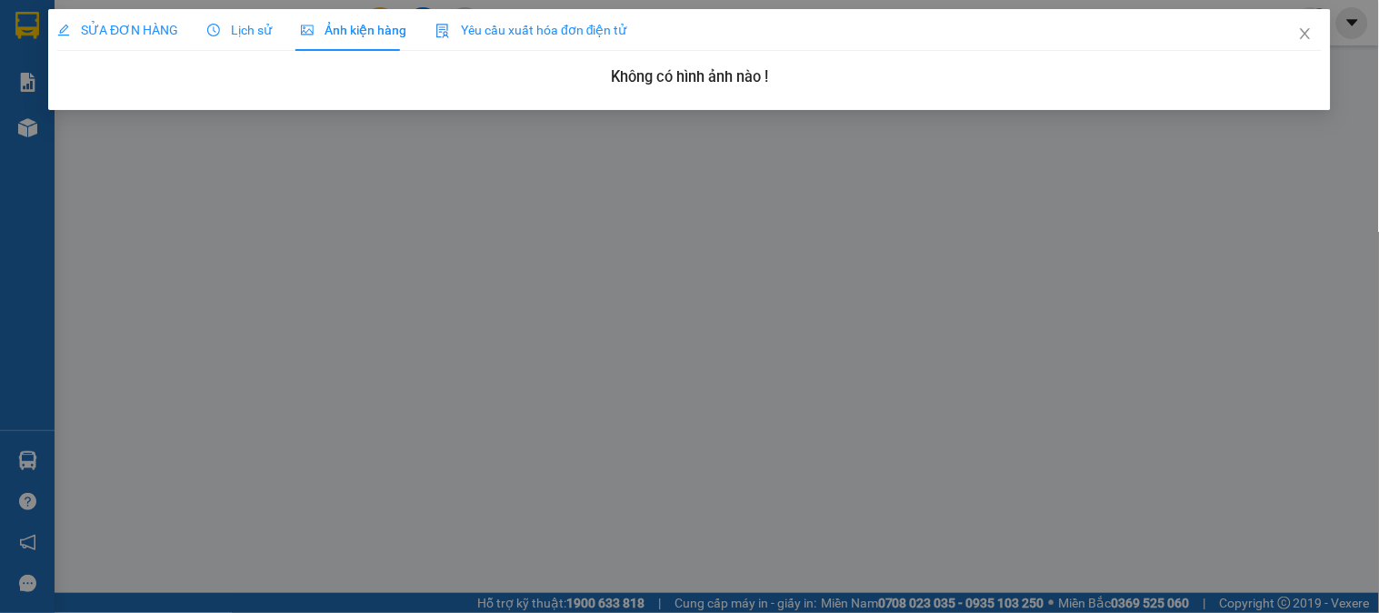
click at [301, 48] on div "Ảnh kiện hàng" at bounding box center [353, 30] width 105 height 42
click at [243, 32] on span "Lịch sử" at bounding box center [239, 30] width 65 height 15
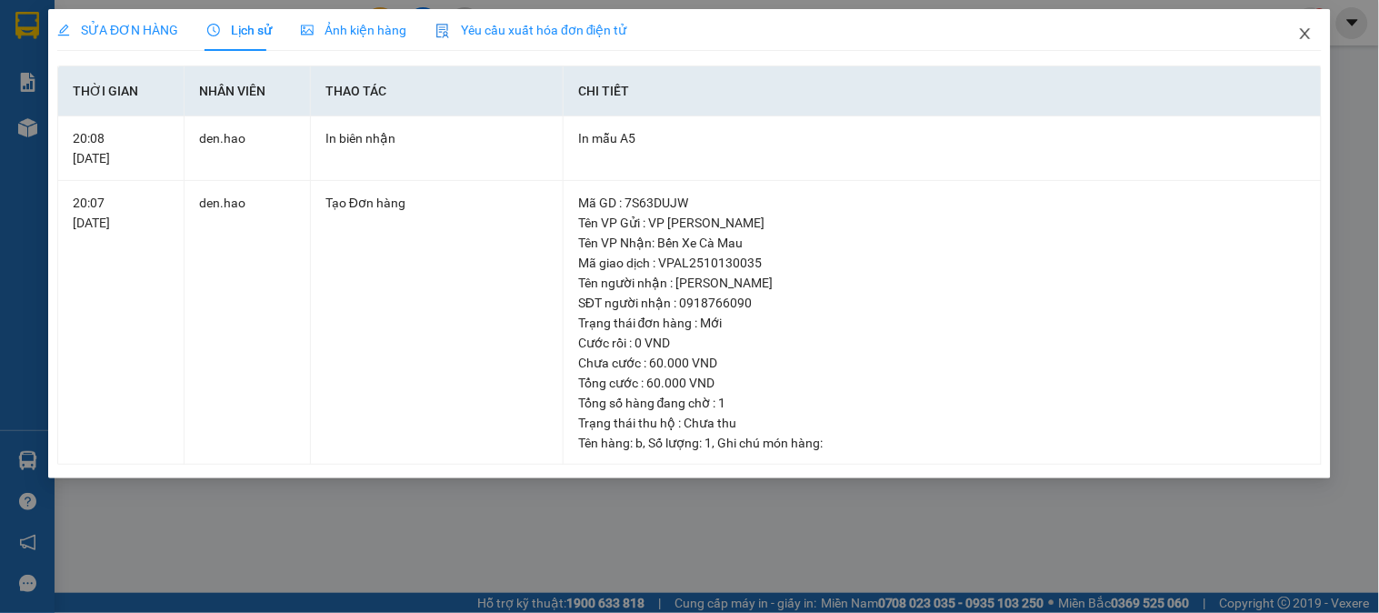
click at [1320, 34] on span "Close" at bounding box center [1305, 34] width 51 height 51
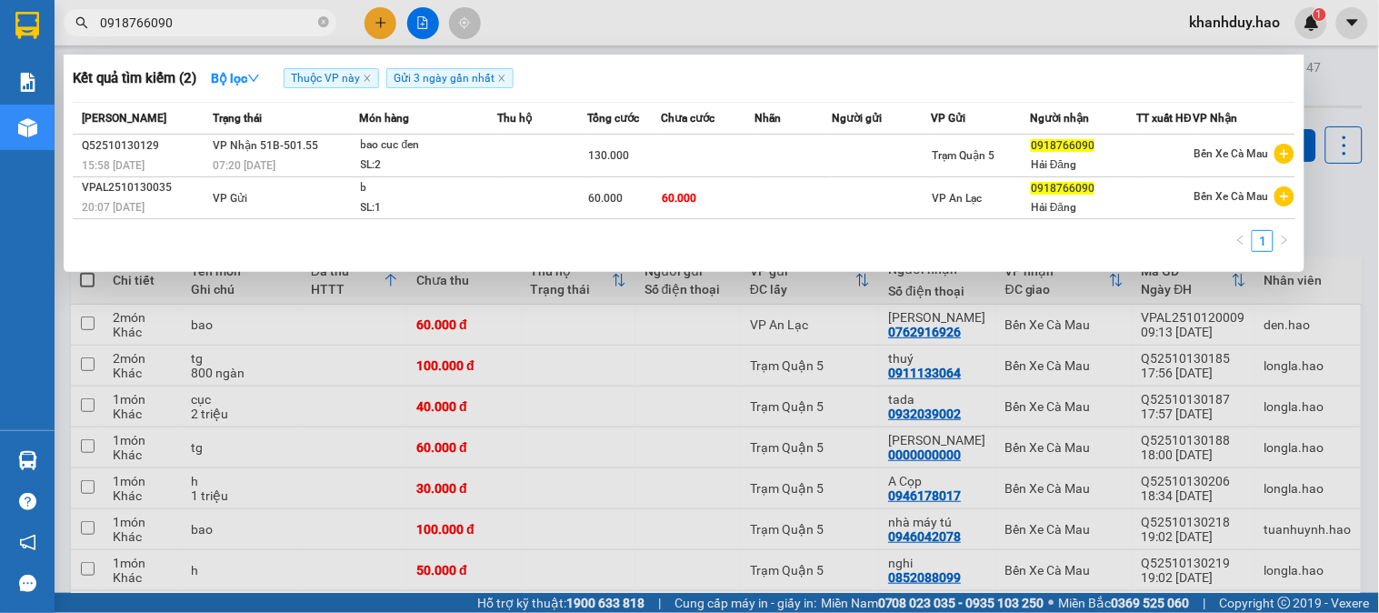
click at [266, 13] on input "0918766090" at bounding box center [207, 23] width 215 height 20
click at [636, 319] on div at bounding box center [689, 306] width 1379 height 613
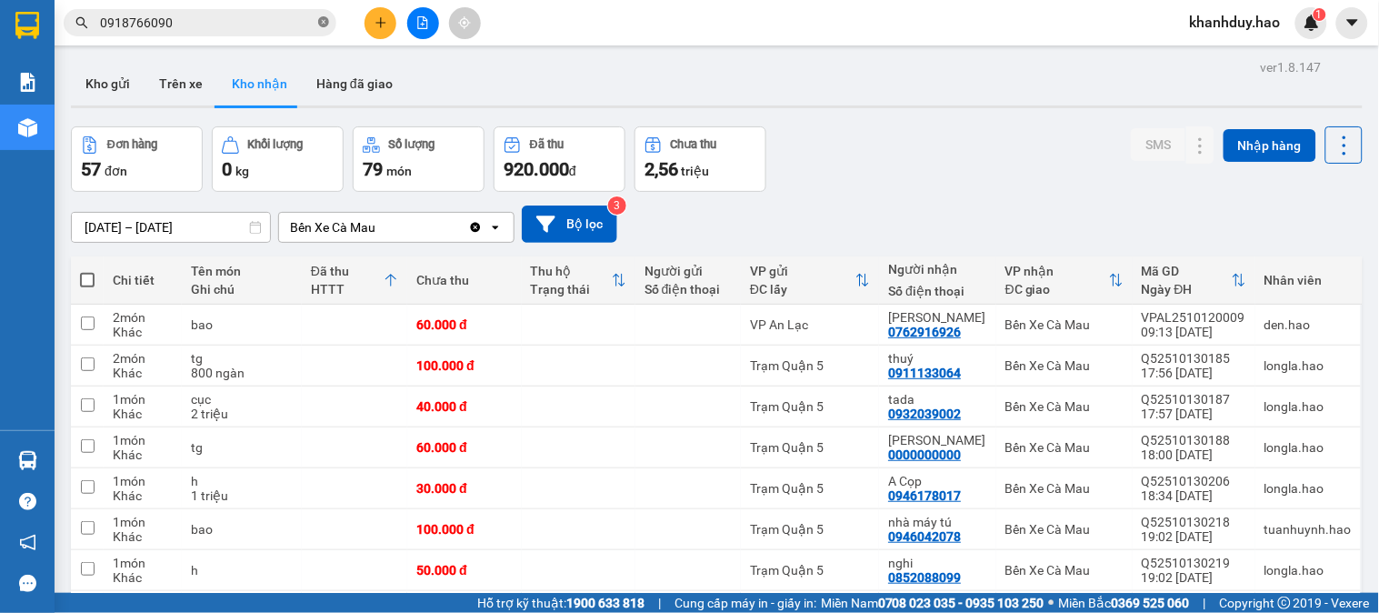
click at [327, 23] on icon "close-circle" at bounding box center [323, 21] width 11 height 11
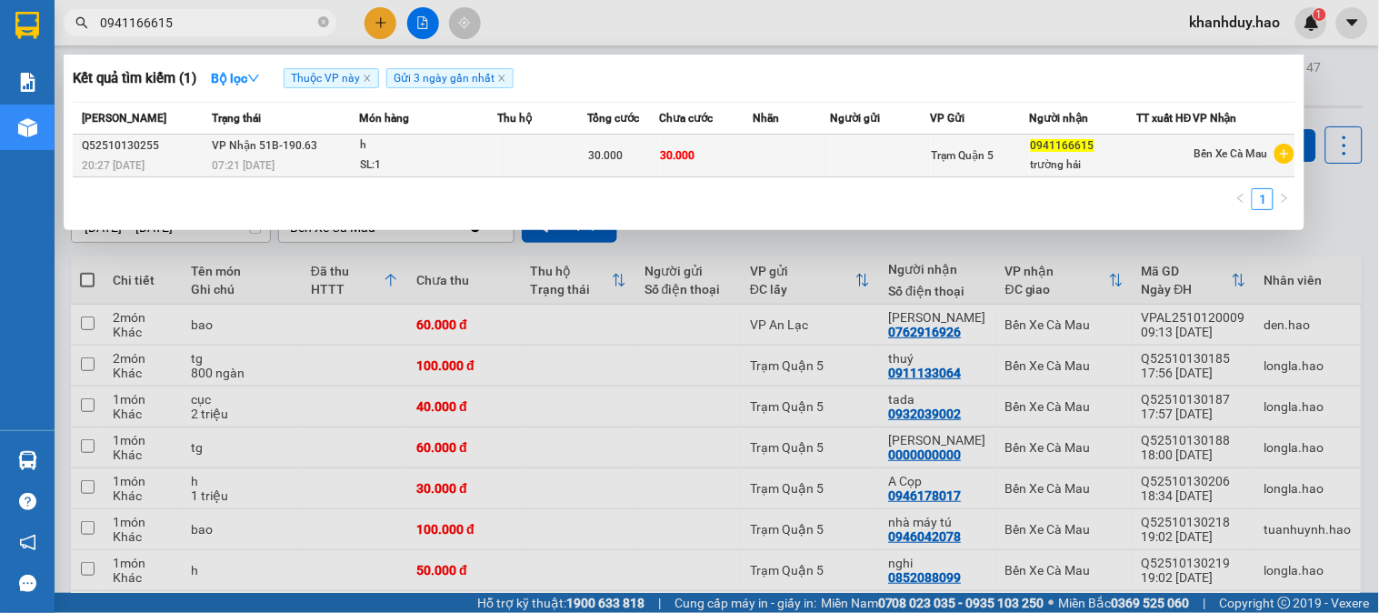
type input "0941166615"
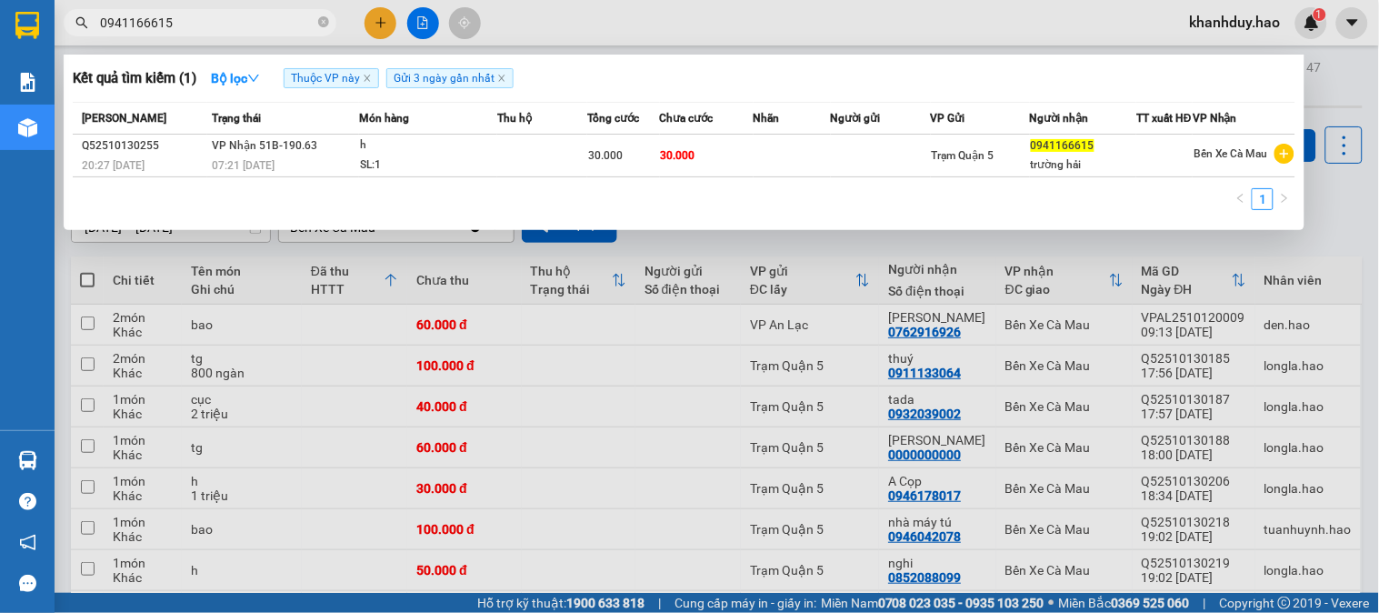
click at [309, 171] on div "07:21 [DATE]" at bounding box center [285, 165] width 146 height 20
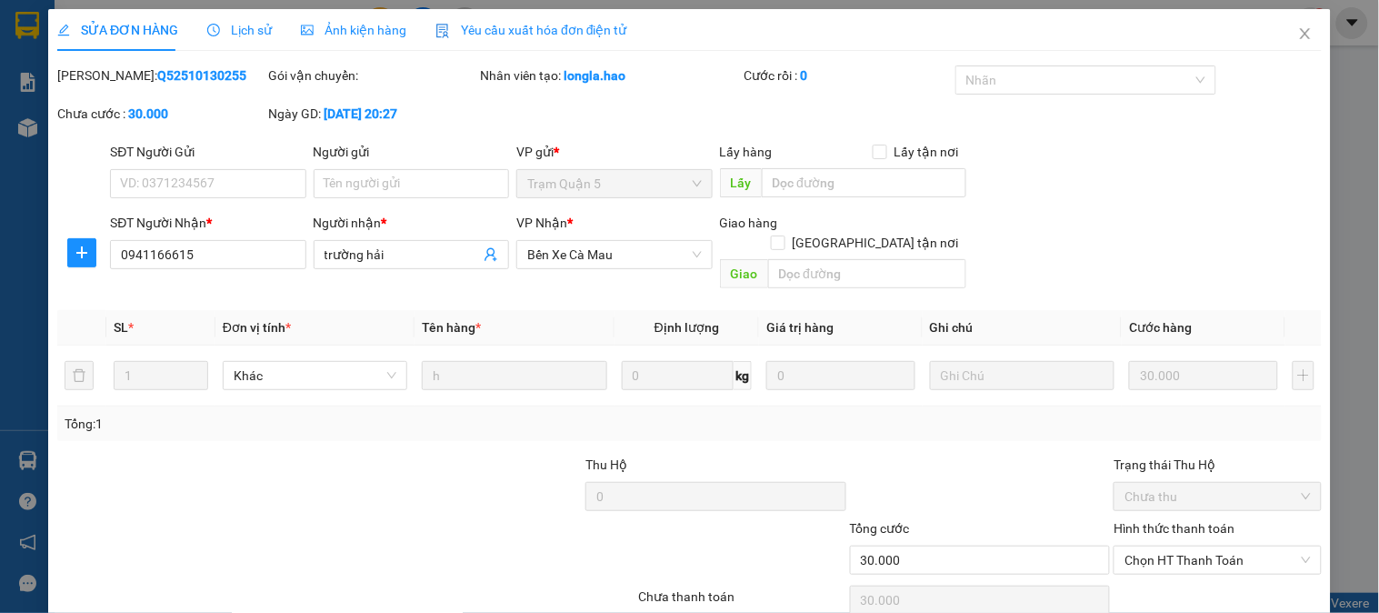
click at [344, 44] on div "Ảnh kiện hàng" at bounding box center [353, 30] width 105 height 42
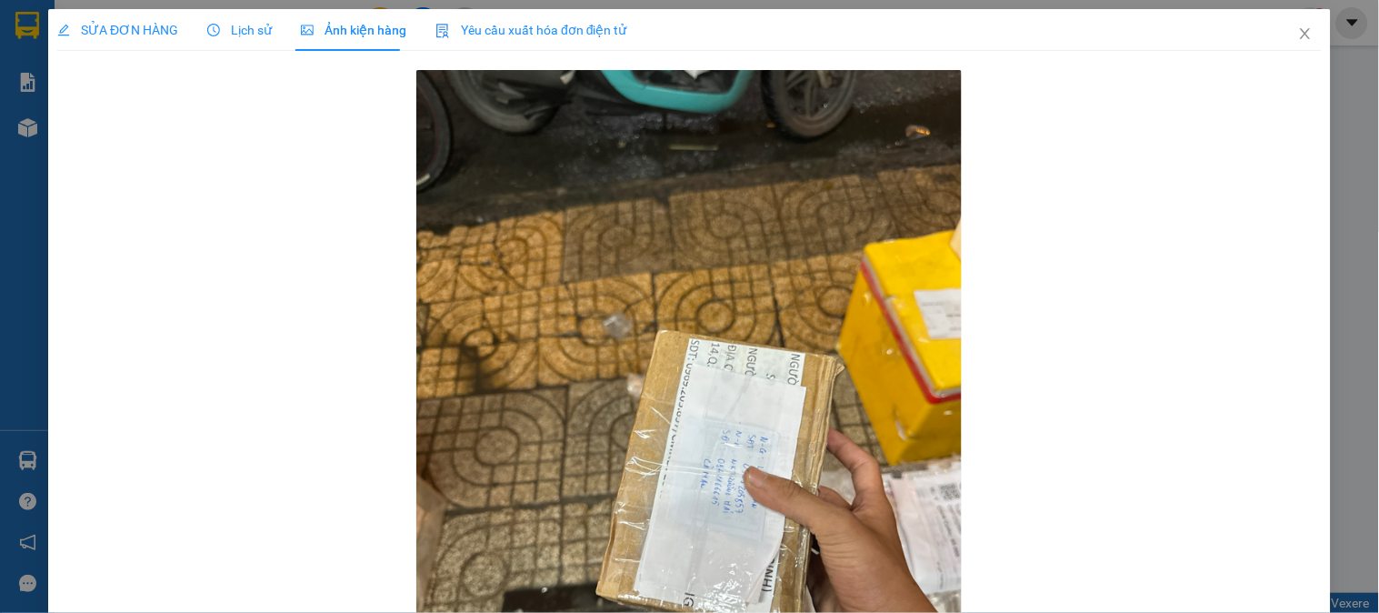
click at [241, 46] on div "Lịch sử" at bounding box center [239, 30] width 65 height 42
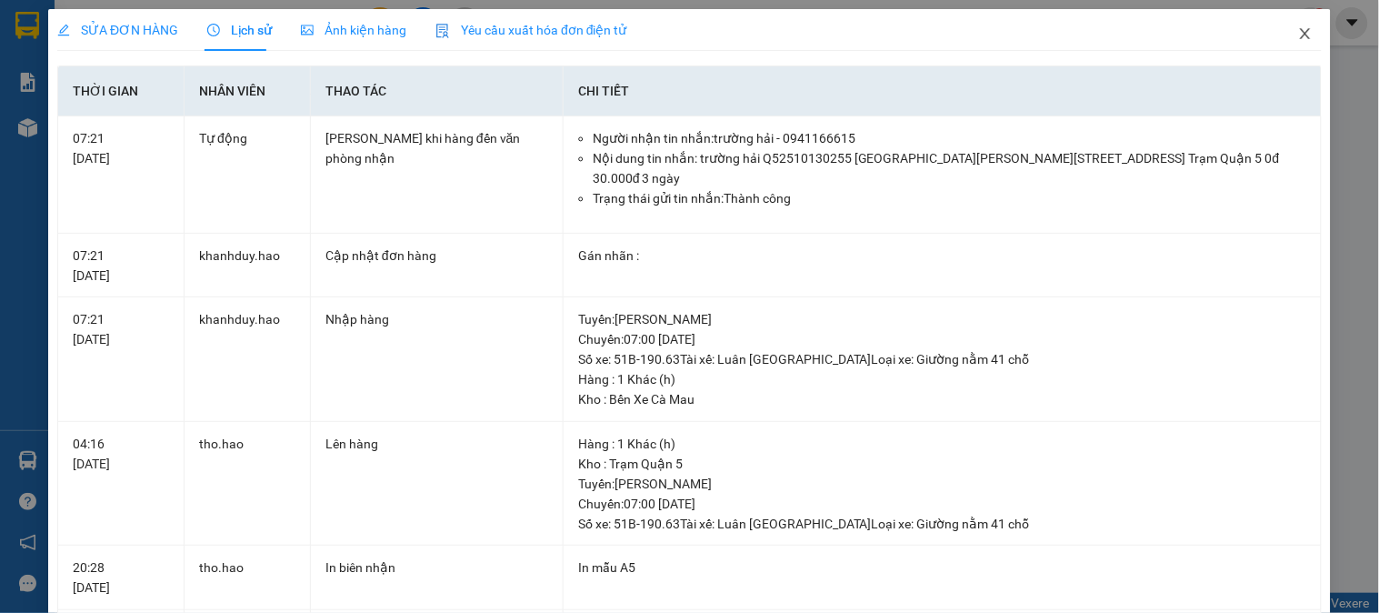
click at [1301, 30] on span "Close" at bounding box center [1305, 34] width 51 height 51
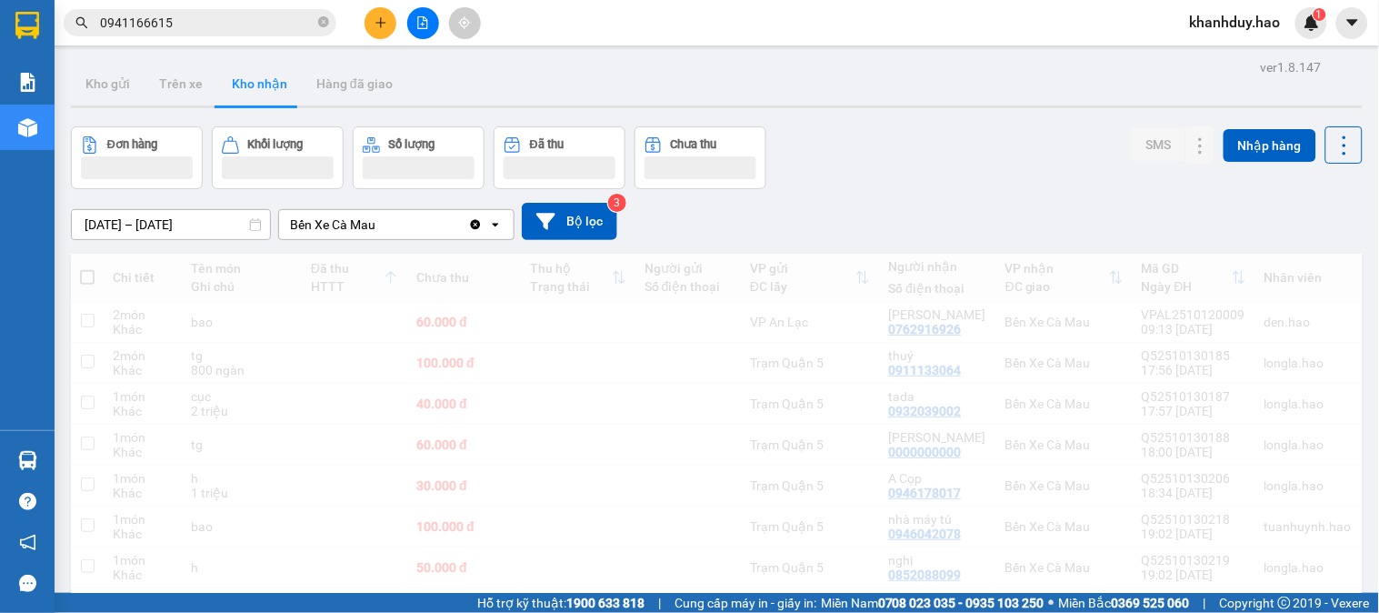
click at [491, 607] on span "Hỗ trợ kỹ thuật: 1900 633 818" at bounding box center [560, 603] width 167 height 20
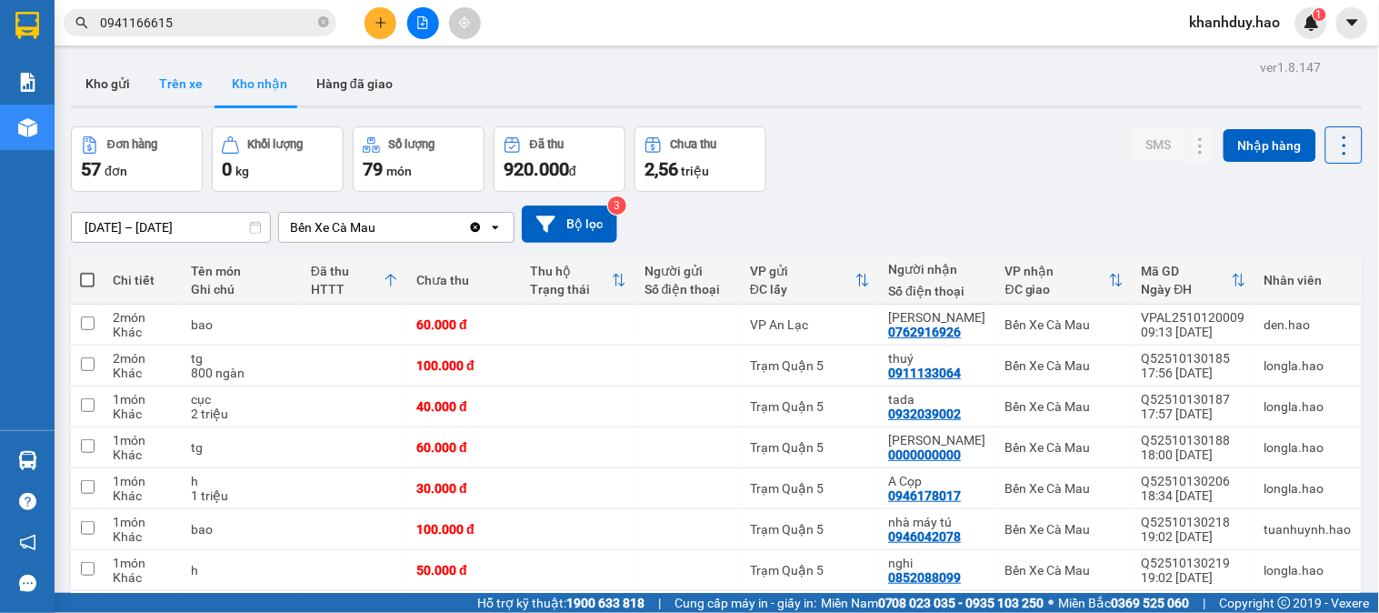
click at [198, 101] on button "Trên xe" at bounding box center [181, 84] width 73 height 44
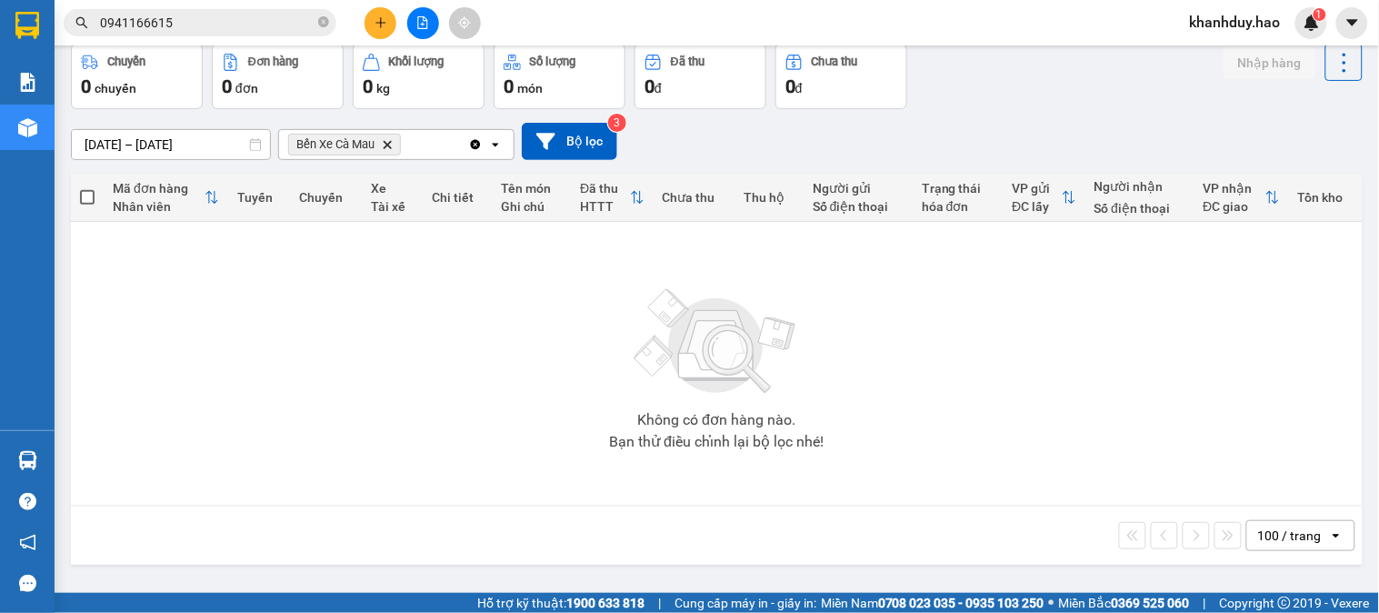
scroll to position [84, 0]
click at [183, 146] on input "[DATE] – [DATE]" at bounding box center [171, 143] width 198 height 29
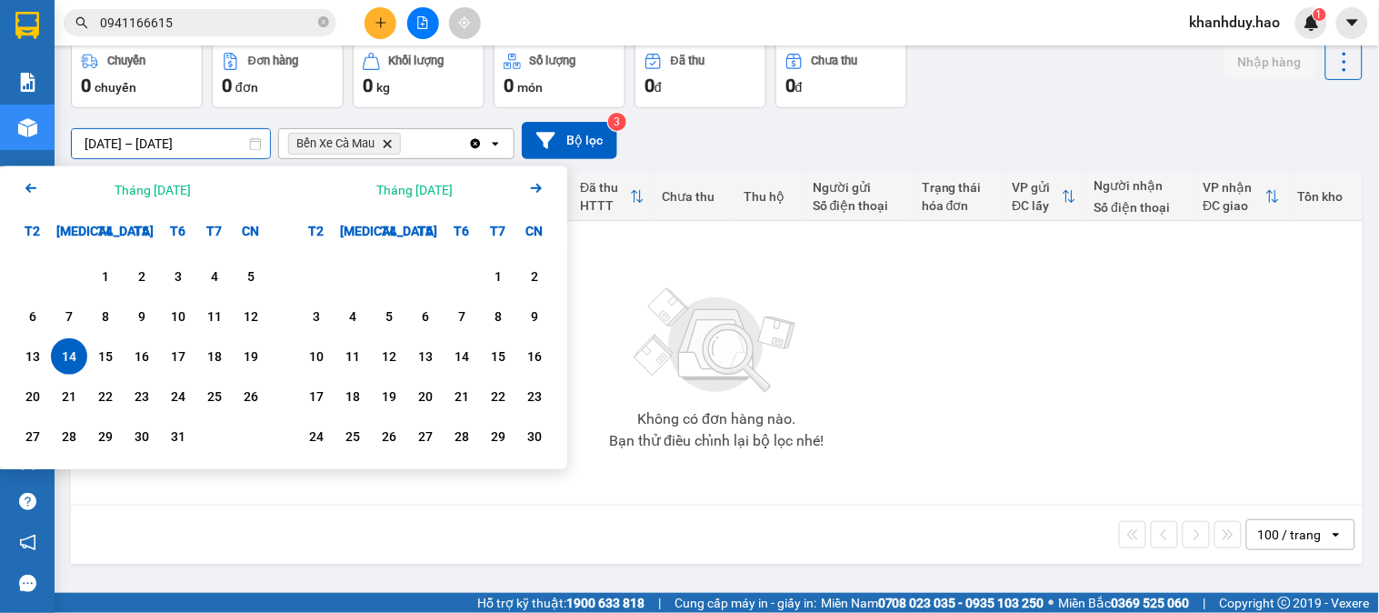
click at [887, 77] on div "0 đ" at bounding box center [841, 85] width 112 height 25
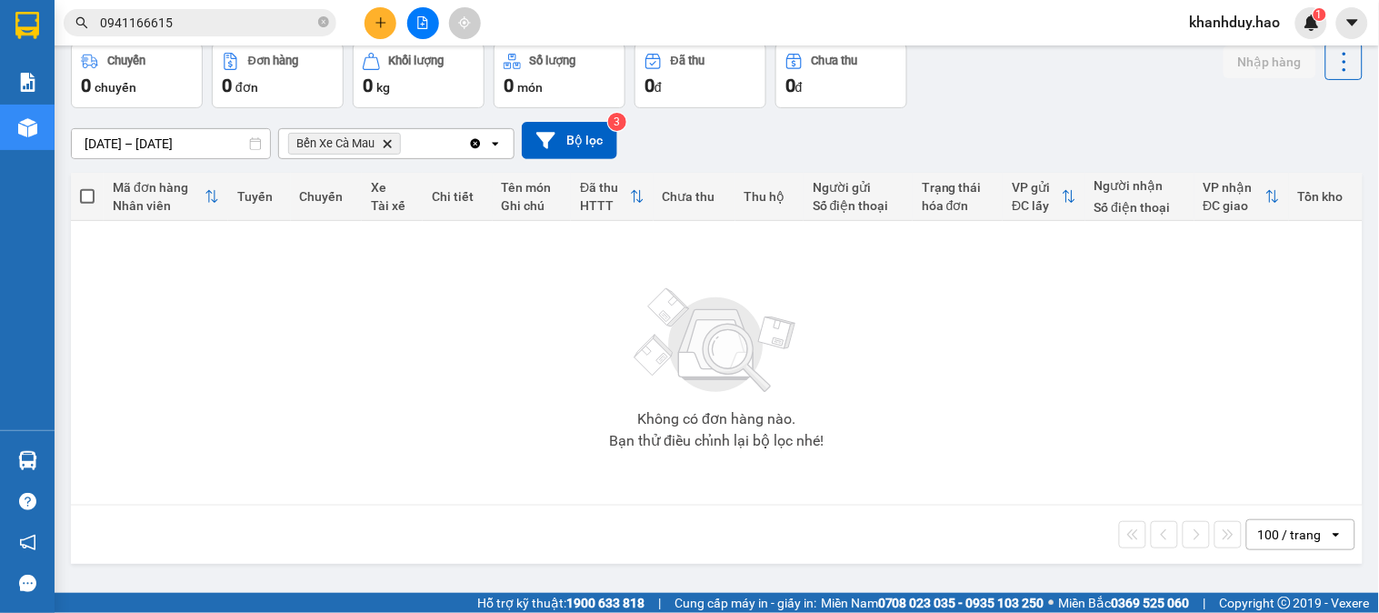
scroll to position [0, 0]
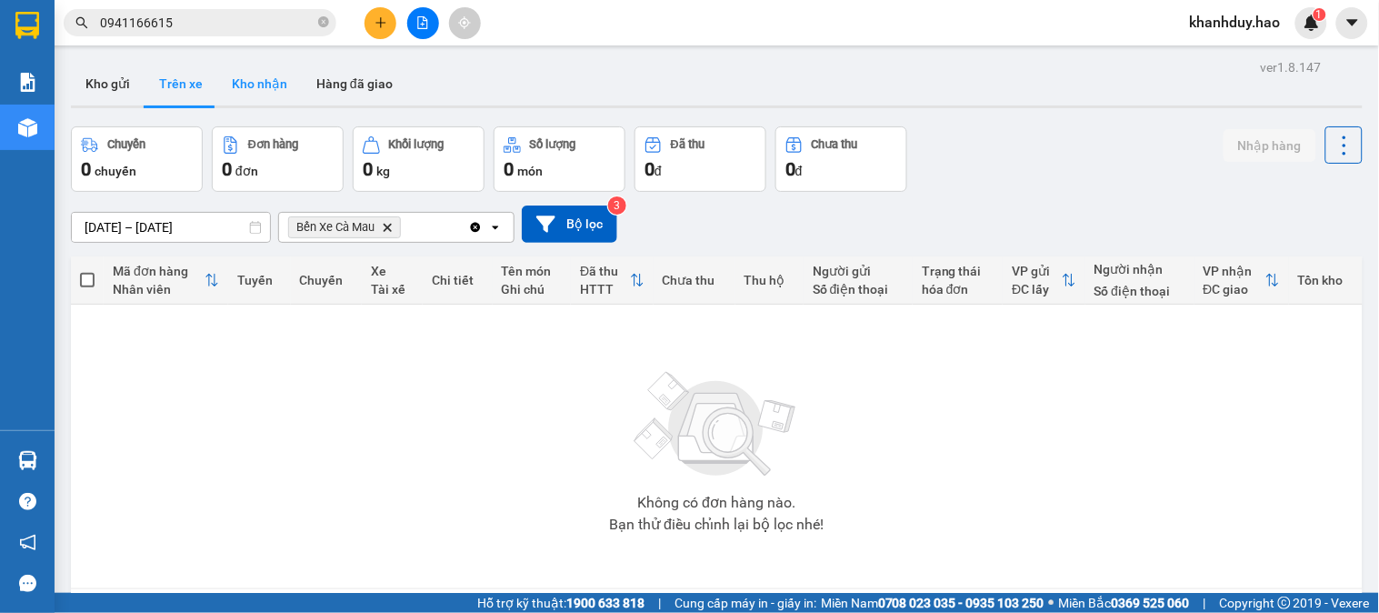
click at [245, 79] on button "Kho nhận" at bounding box center [259, 84] width 85 height 44
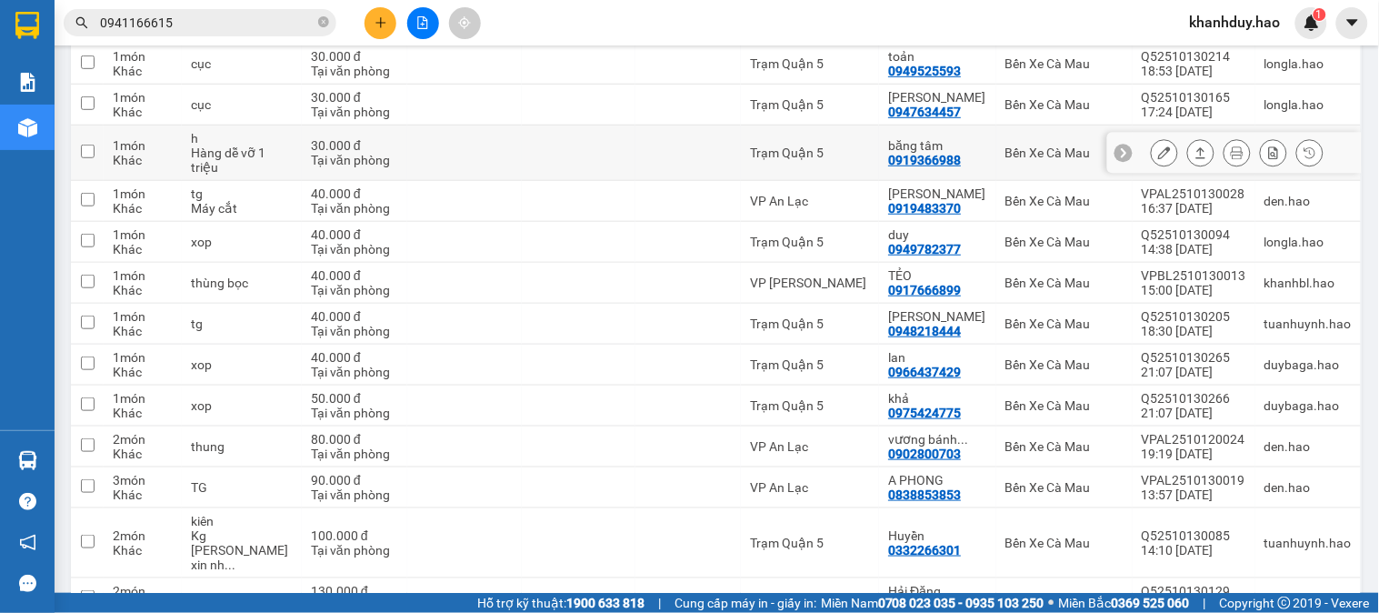
scroll to position [1919, 0]
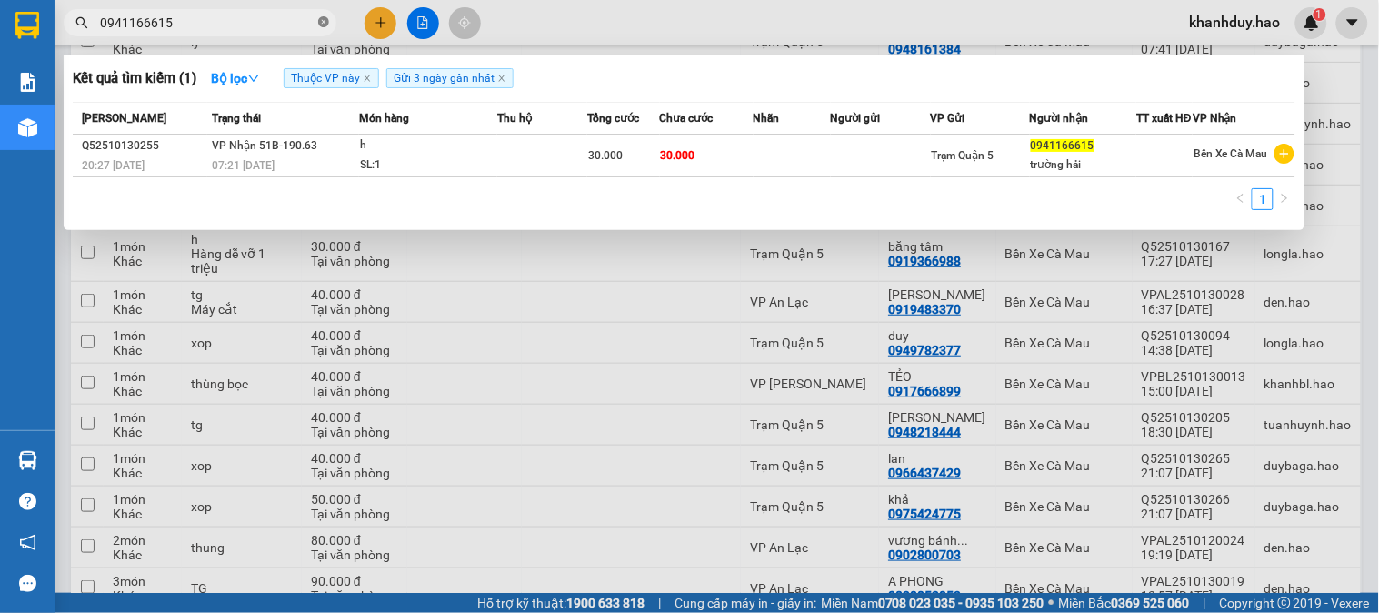
click at [327, 23] on icon "close-circle" at bounding box center [323, 21] width 11 height 11
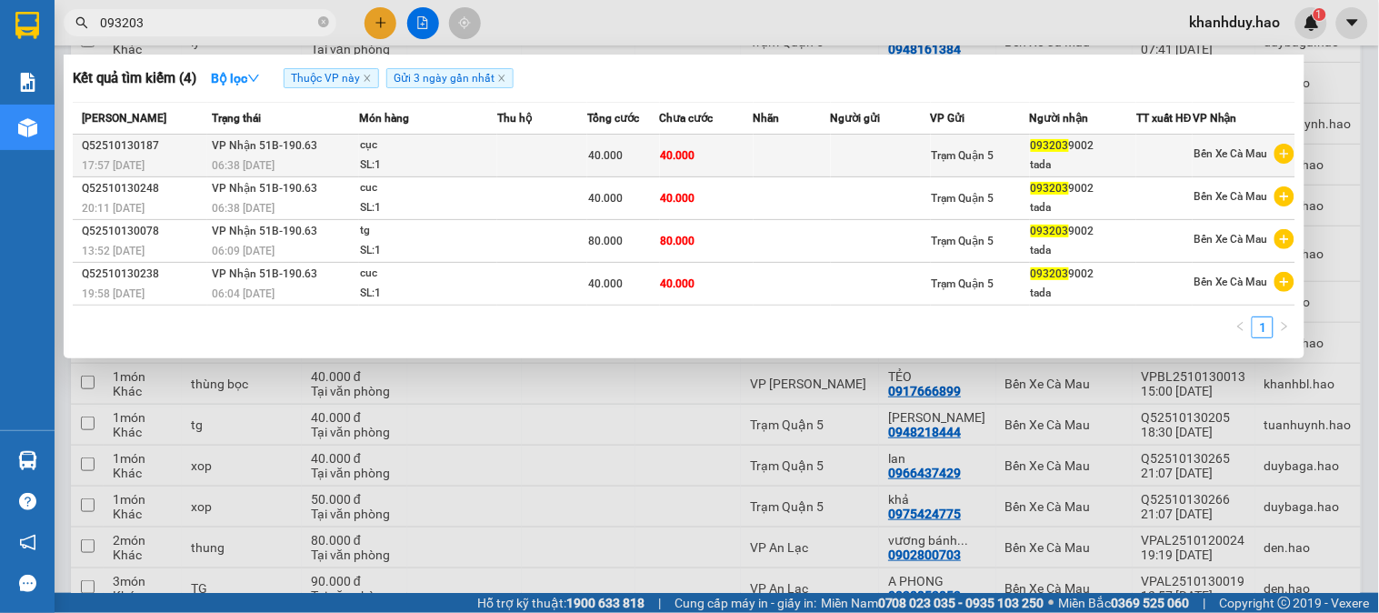
type input "093203"
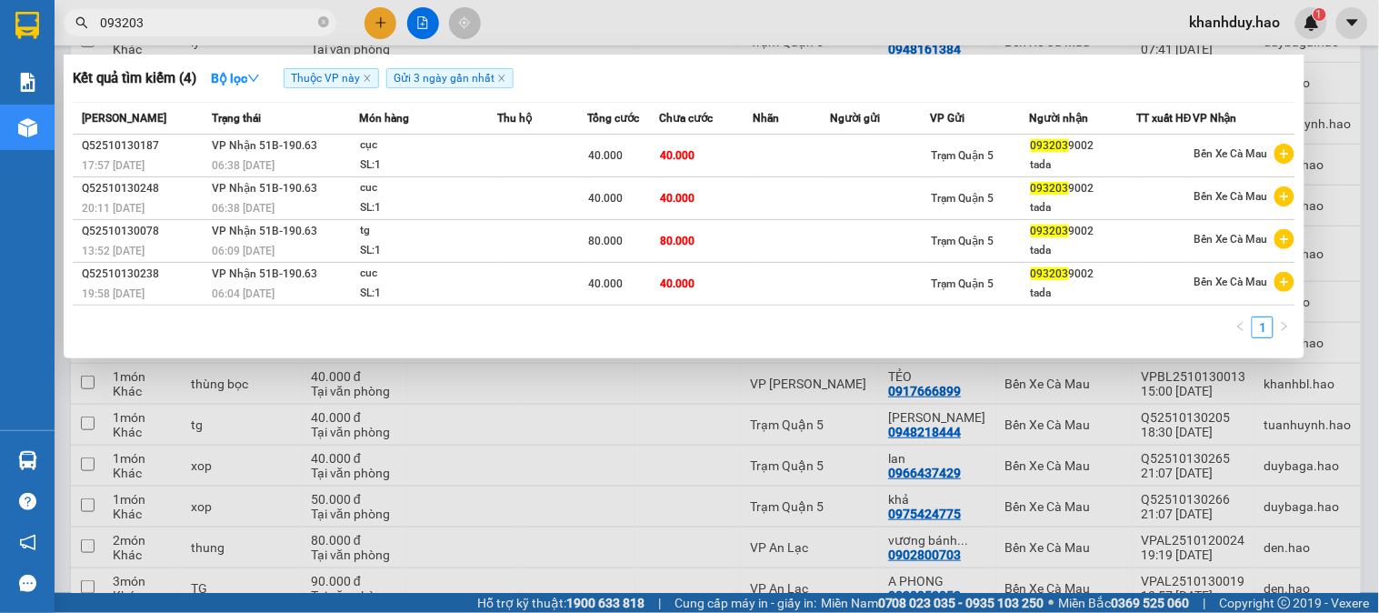
click at [540, 153] on td at bounding box center [542, 156] width 90 height 43
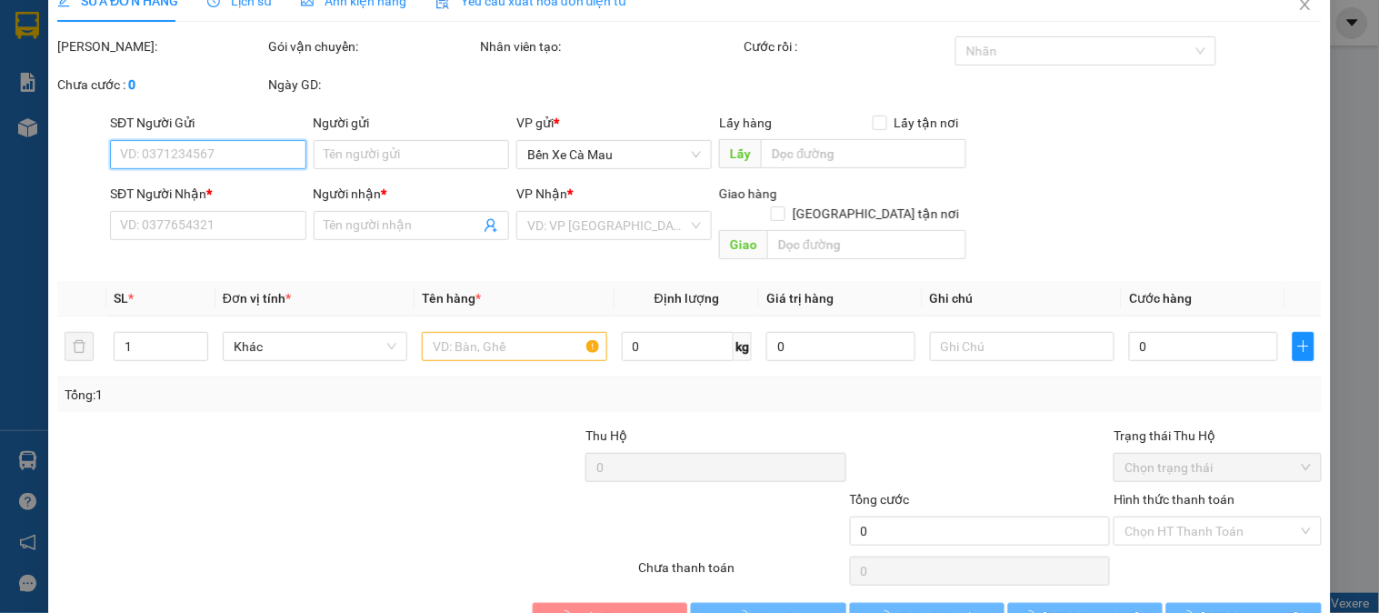
type input "0932039002"
type input "tada"
type input "40.000"
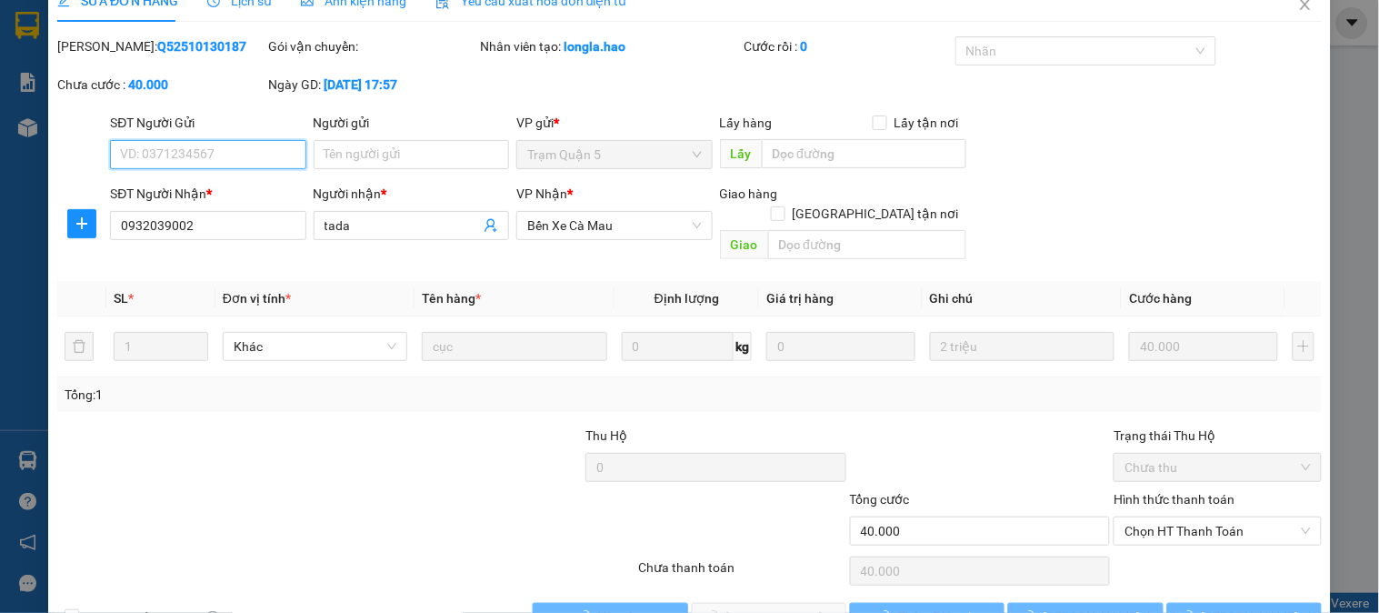
scroll to position [64, 0]
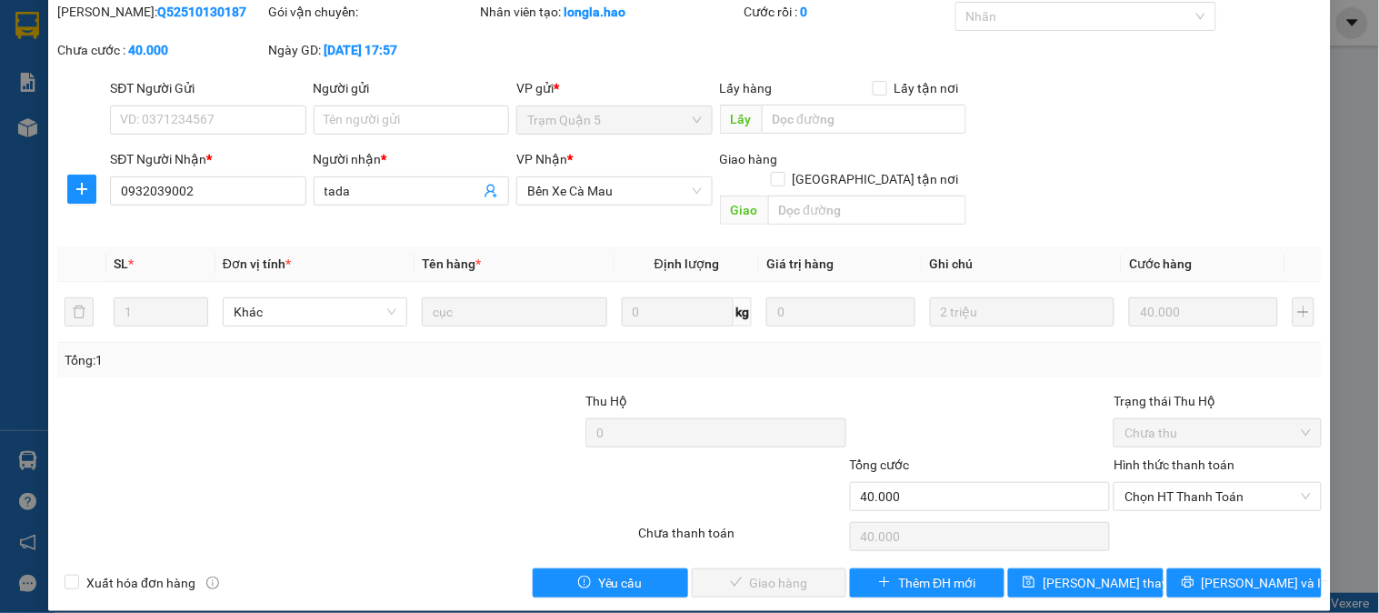
click at [1114, 495] on div "Hình thức thanh toán Chọn HT Thanh Toán" at bounding box center [1217, 487] width 207 height 64
click at [1155, 483] on span "Chọn HT Thanh Toán" at bounding box center [1217, 496] width 185 height 27
click at [1157, 516] on div "Tại văn phòng" at bounding box center [1207, 513] width 184 height 20
type input "0"
click at [773, 573] on span "[PERSON_NAME] và Giao hàng" at bounding box center [813, 583] width 175 height 20
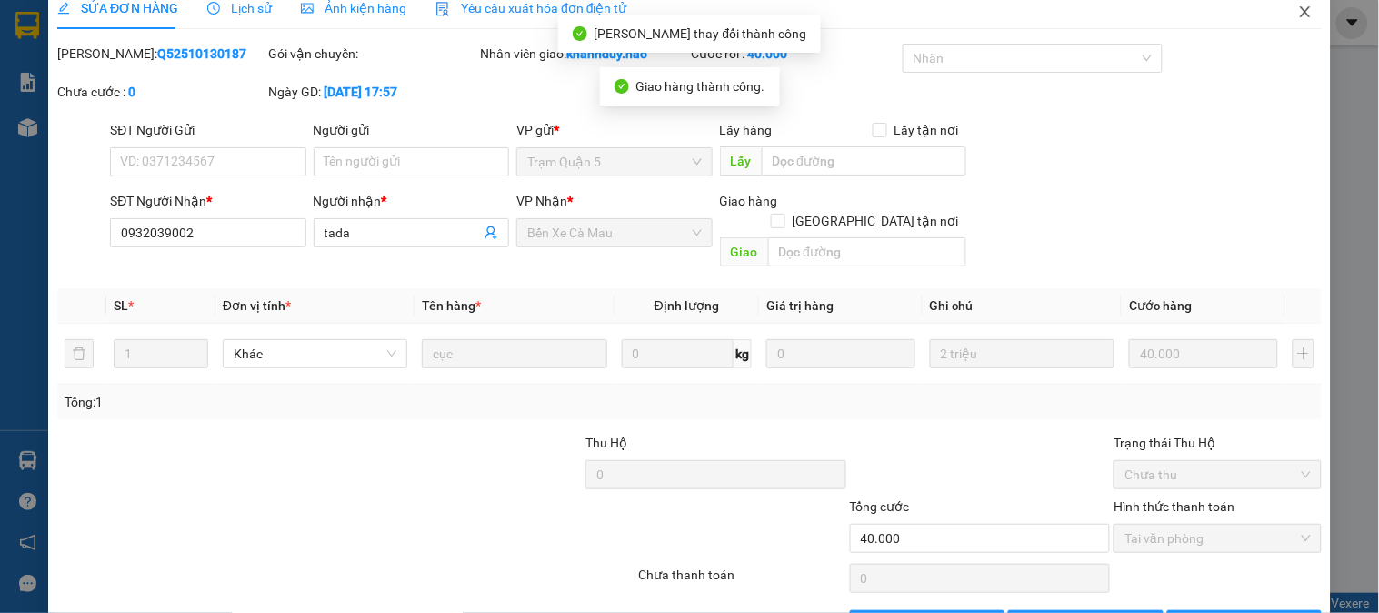
scroll to position [0, 0]
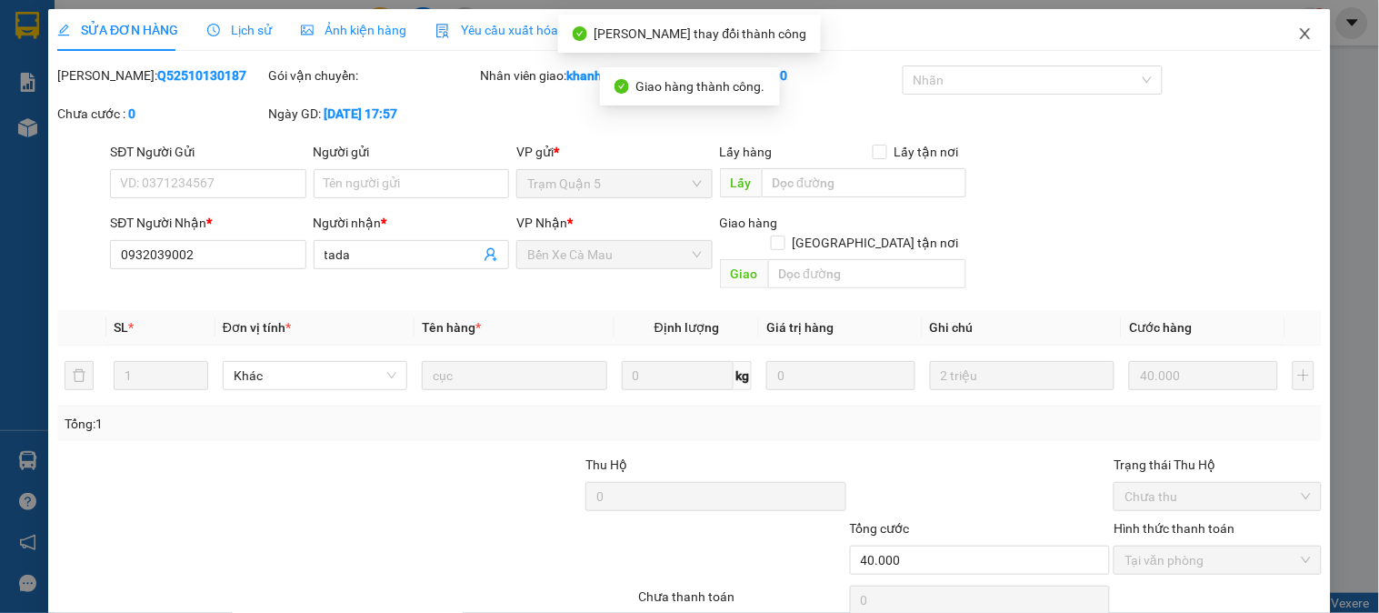
drag, startPoint x: 1284, startPoint y: 37, endPoint x: 222, endPoint y: 22, distance: 1061.9
click at [1285, 37] on span "Close" at bounding box center [1305, 34] width 51 height 51
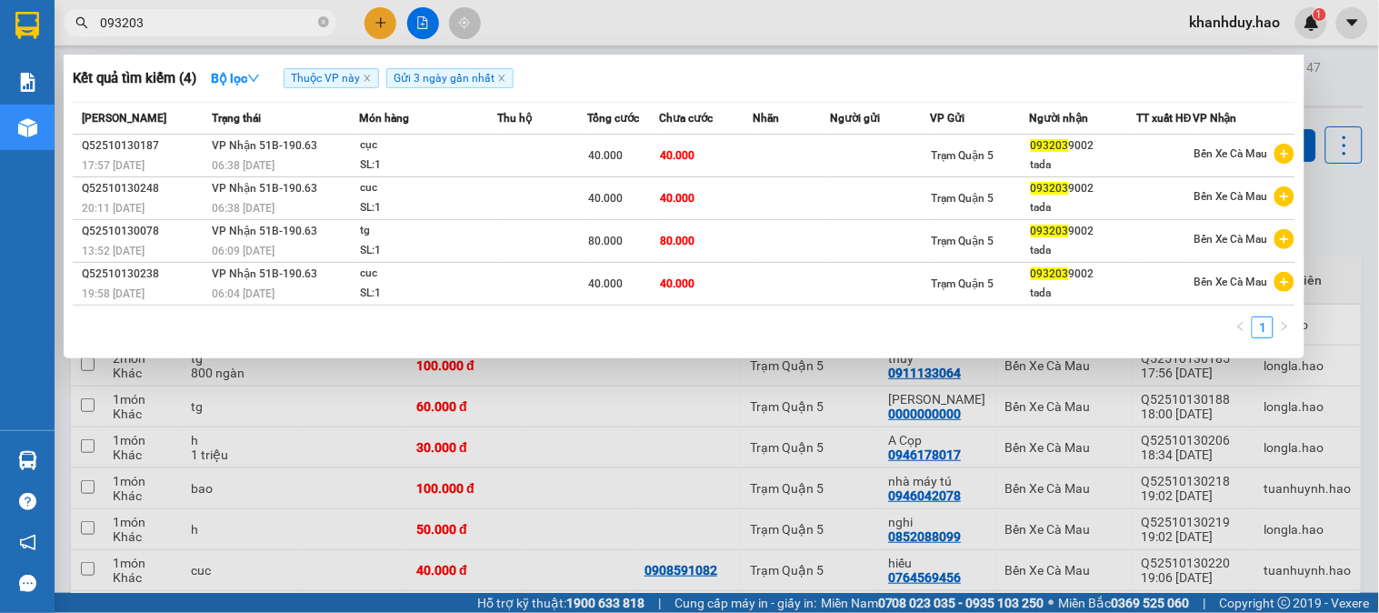
click at [239, 18] on input "093203" at bounding box center [207, 23] width 215 height 20
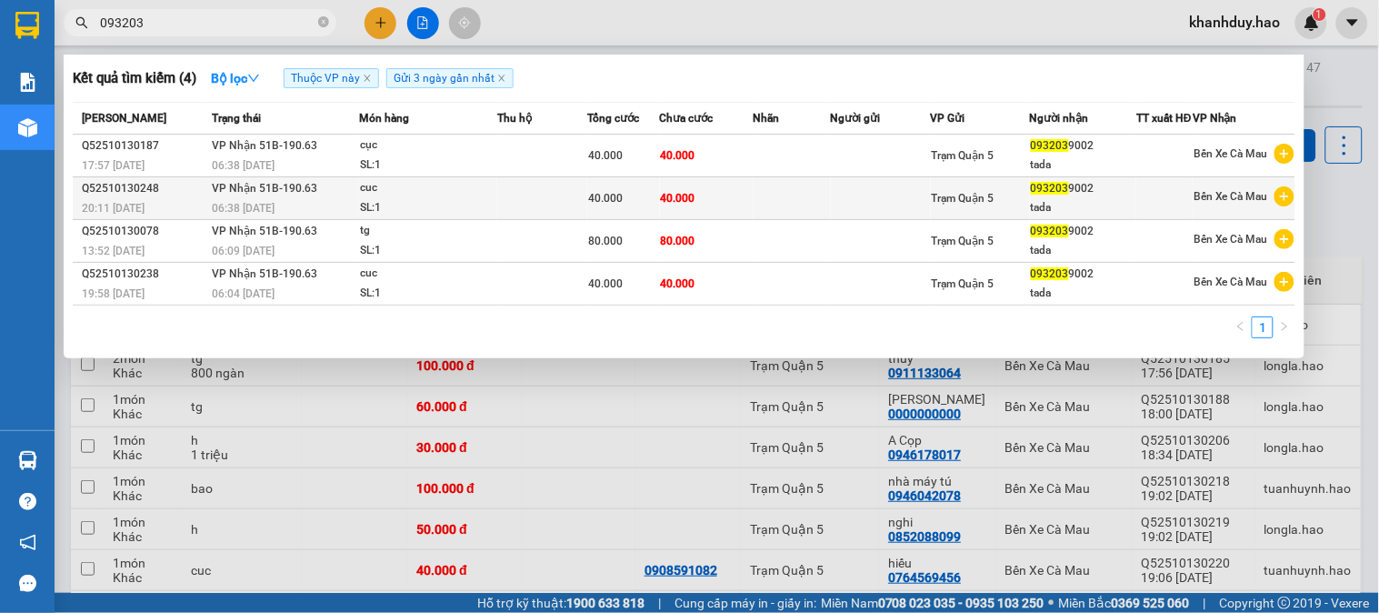
click at [750, 194] on td "40.000" at bounding box center [707, 198] width 94 height 43
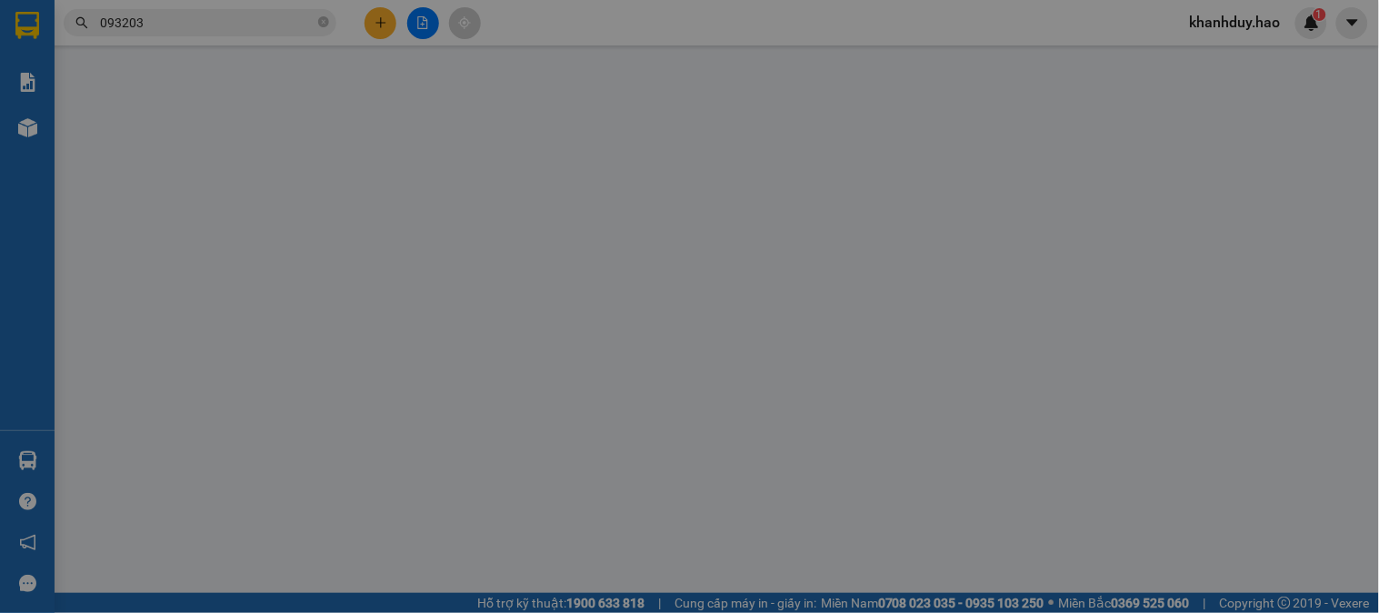
type input "0932039002"
type input "tada"
type input "40.000"
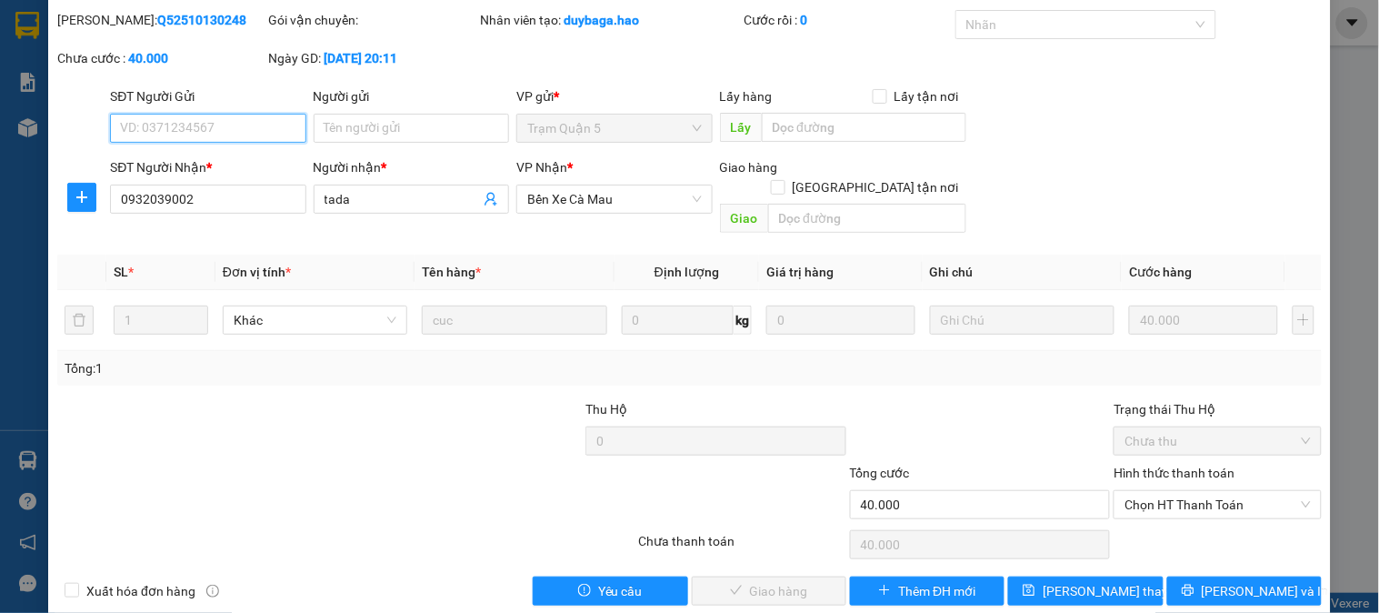
scroll to position [64, 0]
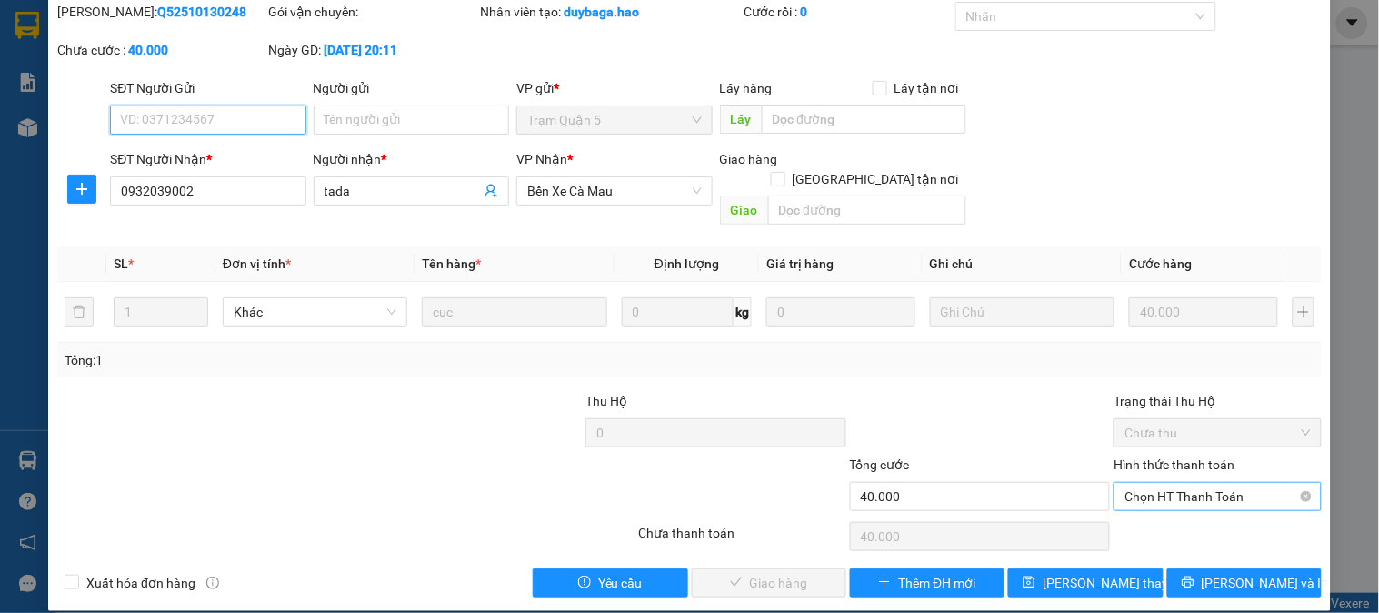
click at [1178, 485] on span "Chọn HT Thanh Toán" at bounding box center [1217, 496] width 185 height 27
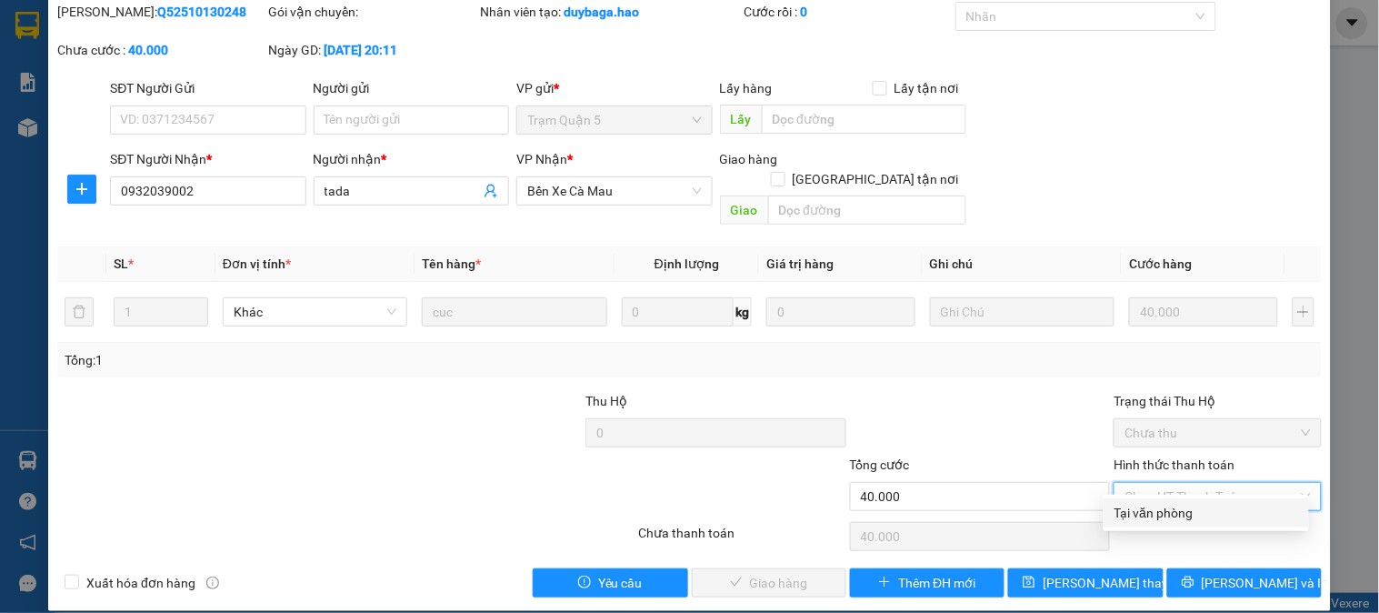
click at [1166, 511] on div "Tại văn phòng" at bounding box center [1207, 513] width 184 height 20
type input "0"
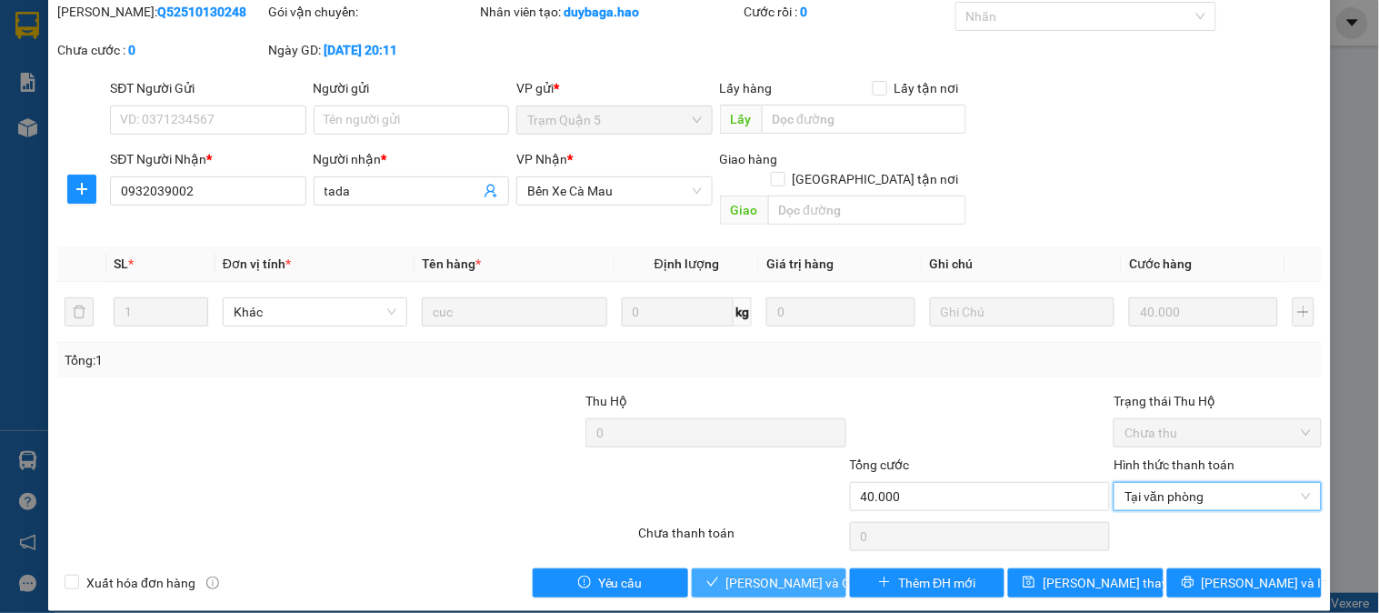
click at [760, 568] on button "[PERSON_NAME] và Giao hàng" at bounding box center [769, 582] width 155 height 29
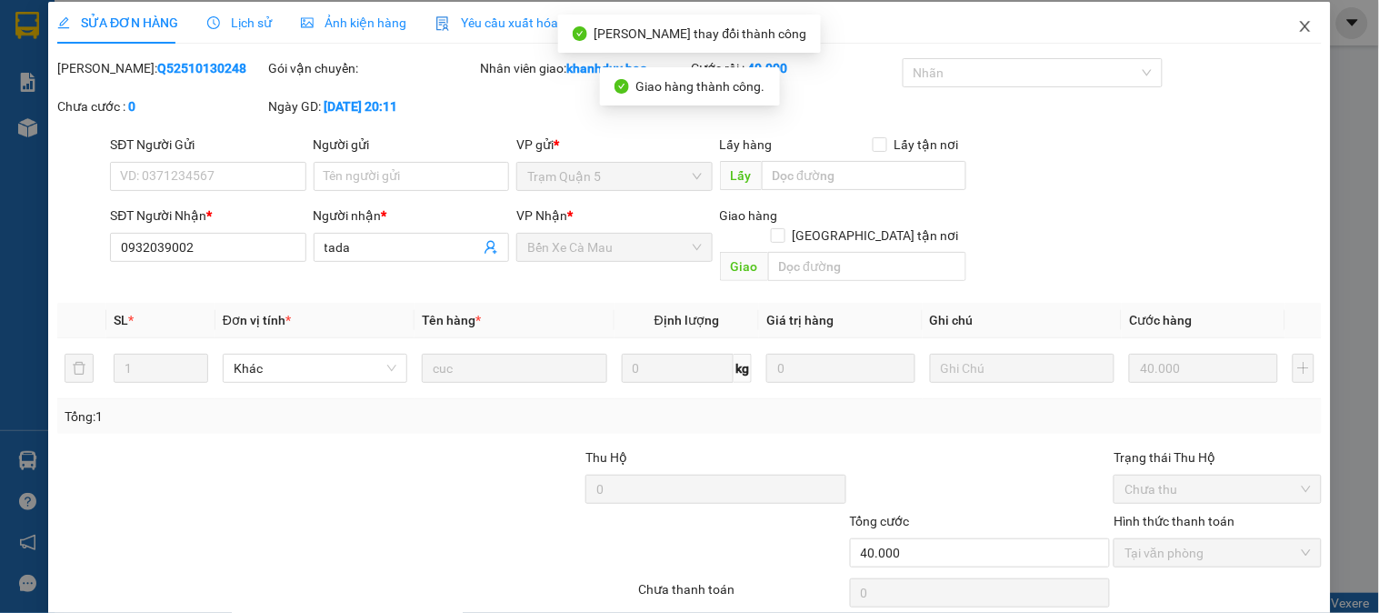
scroll to position [0, 0]
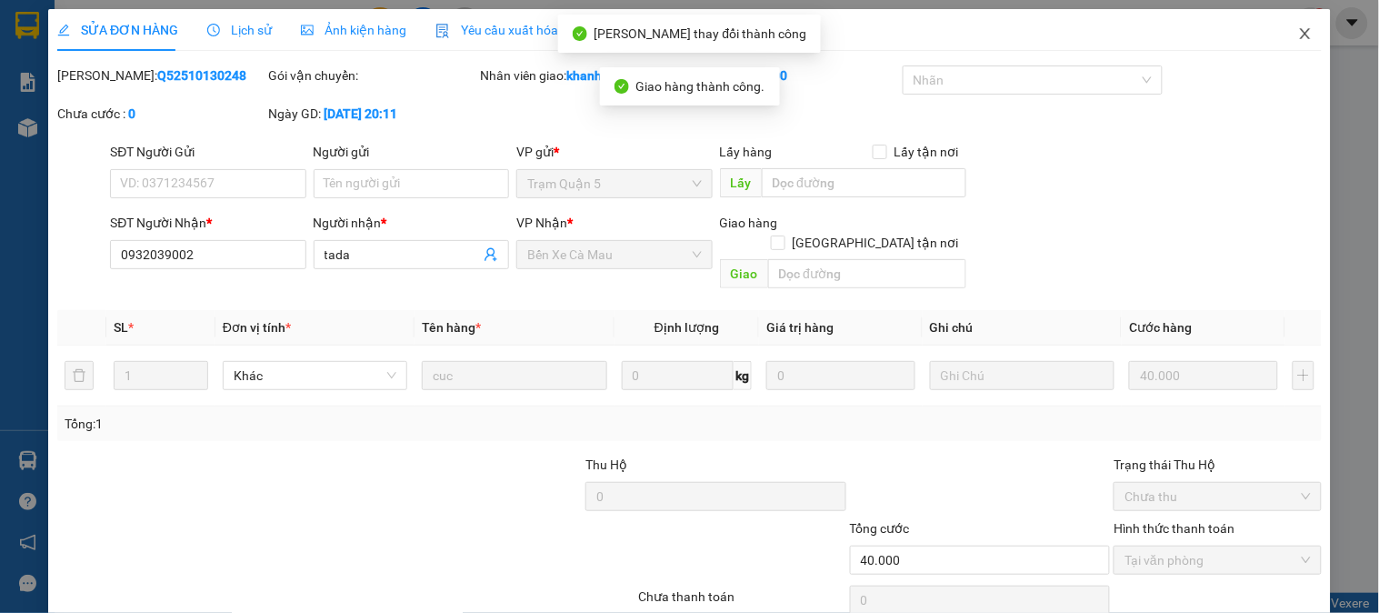
click at [1284, 24] on span "Close" at bounding box center [1305, 34] width 51 height 51
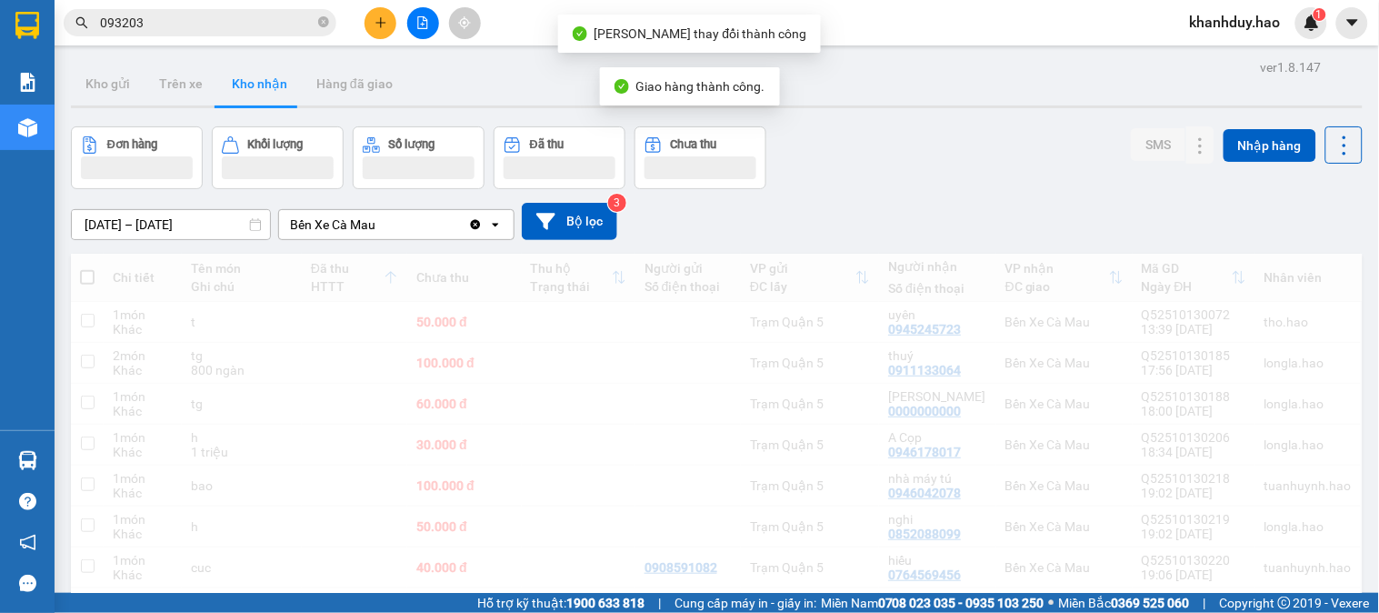
click at [212, 18] on input "093203" at bounding box center [207, 23] width 215 height 20
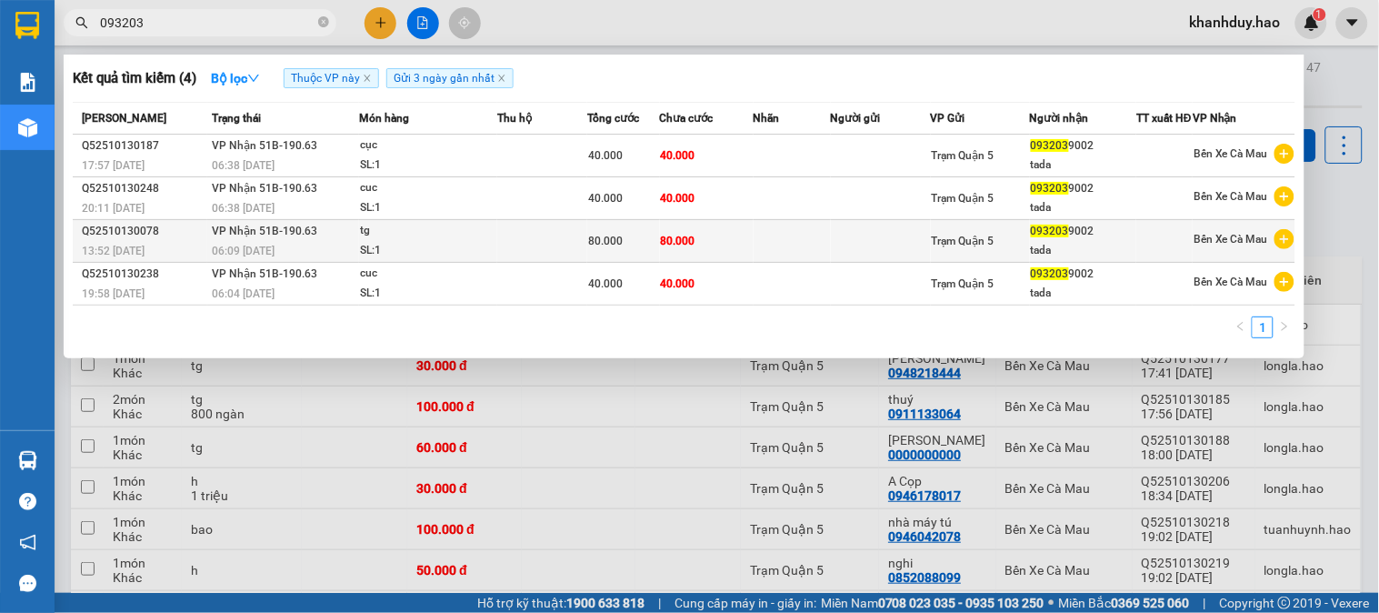
click at [797, 249] on td at bounding box center [792, 241] width 77 height 43
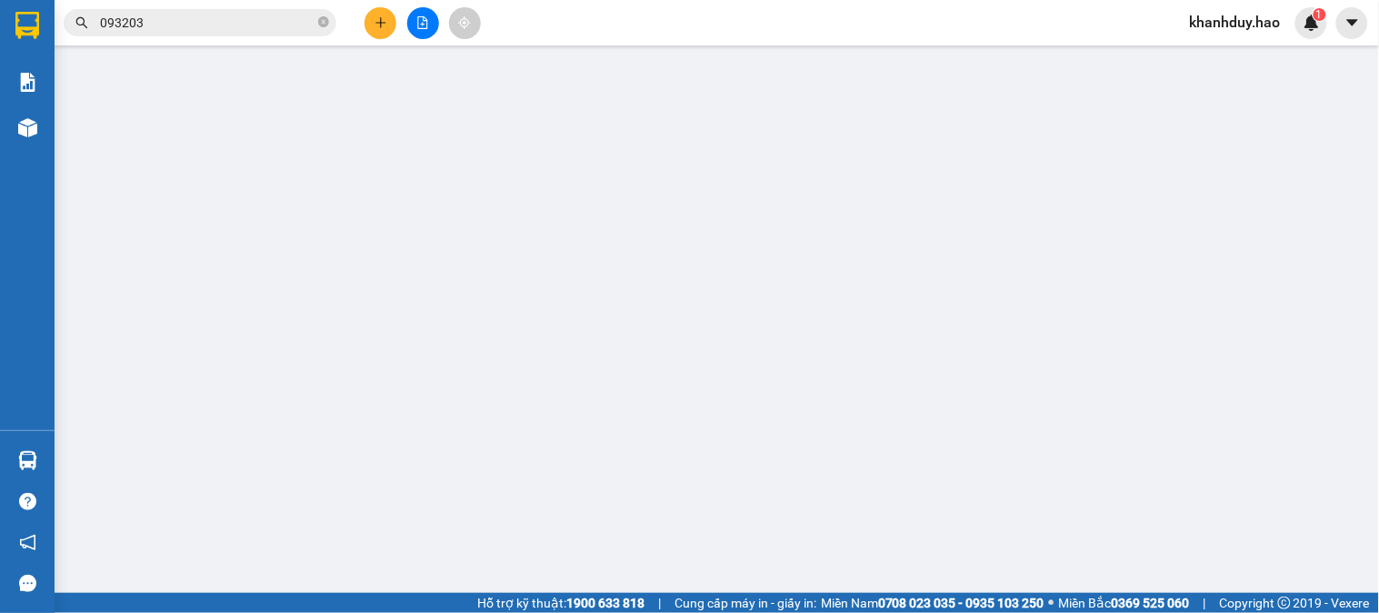
type input "0932039002"
type input "tada"
type input "80.000"
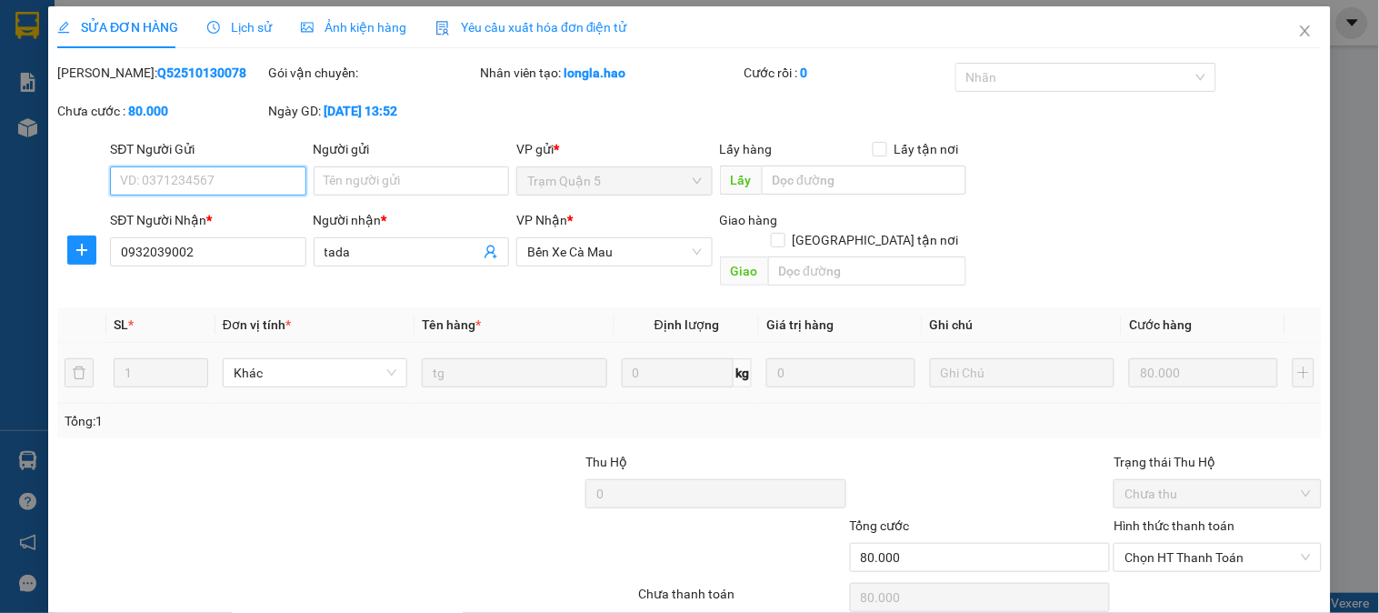
scroll to position [64, 0]
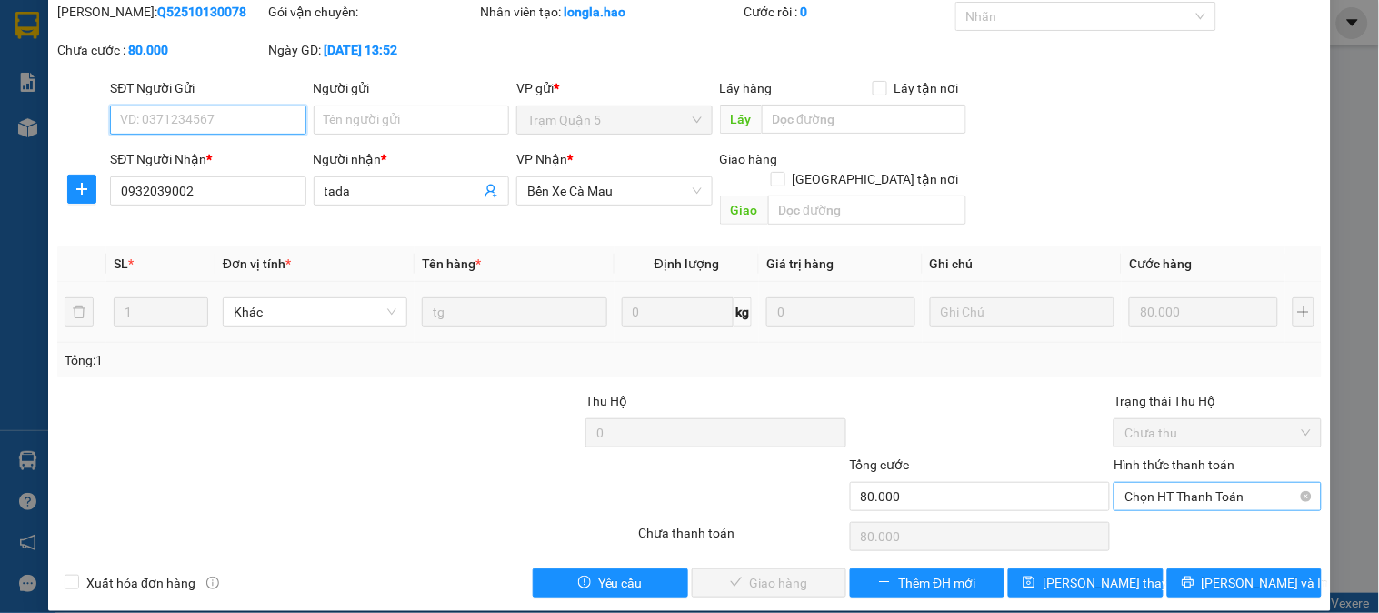
click at [1214, 483] on span "Chọn HT Thanh Toán" at bounding box center [1217, 496] width 185 height 27
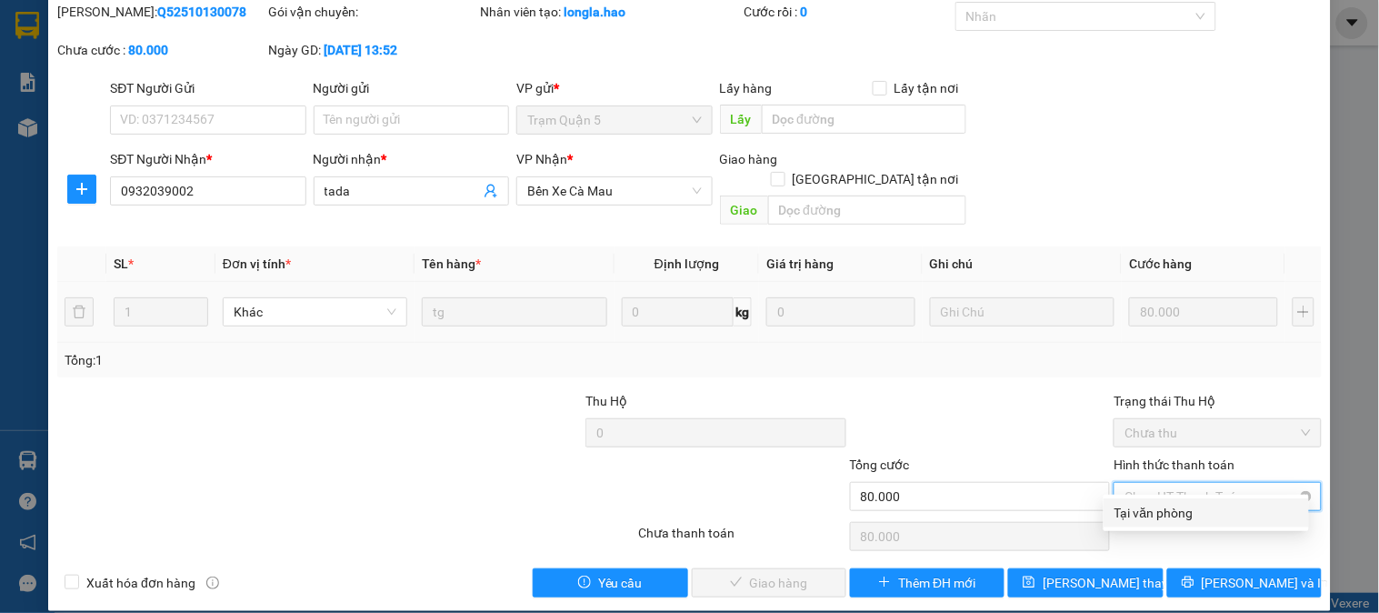
click at [1174, 522] on div "Tại văn phòng" at bounding box center [1207, 513] width 184 height 20
type input "0"
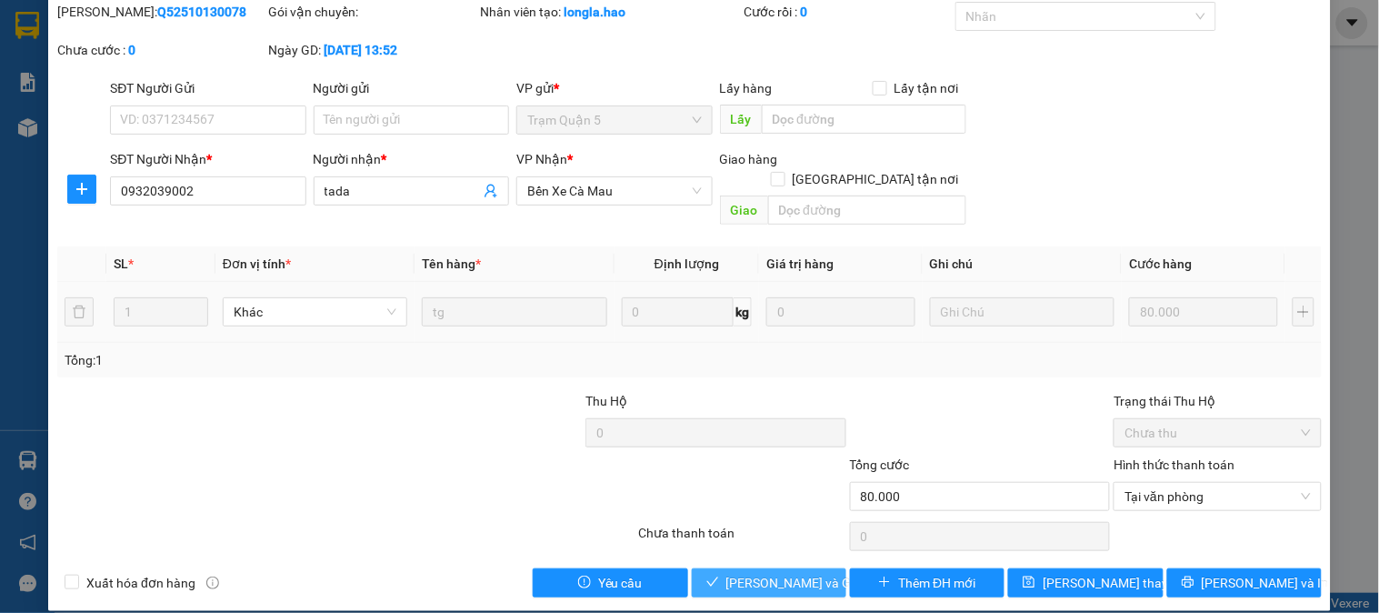
click at [756, 573] on span "[PERSON_NAME] và Giao hàng" at bounding box center [813, 583] width 175 height 20
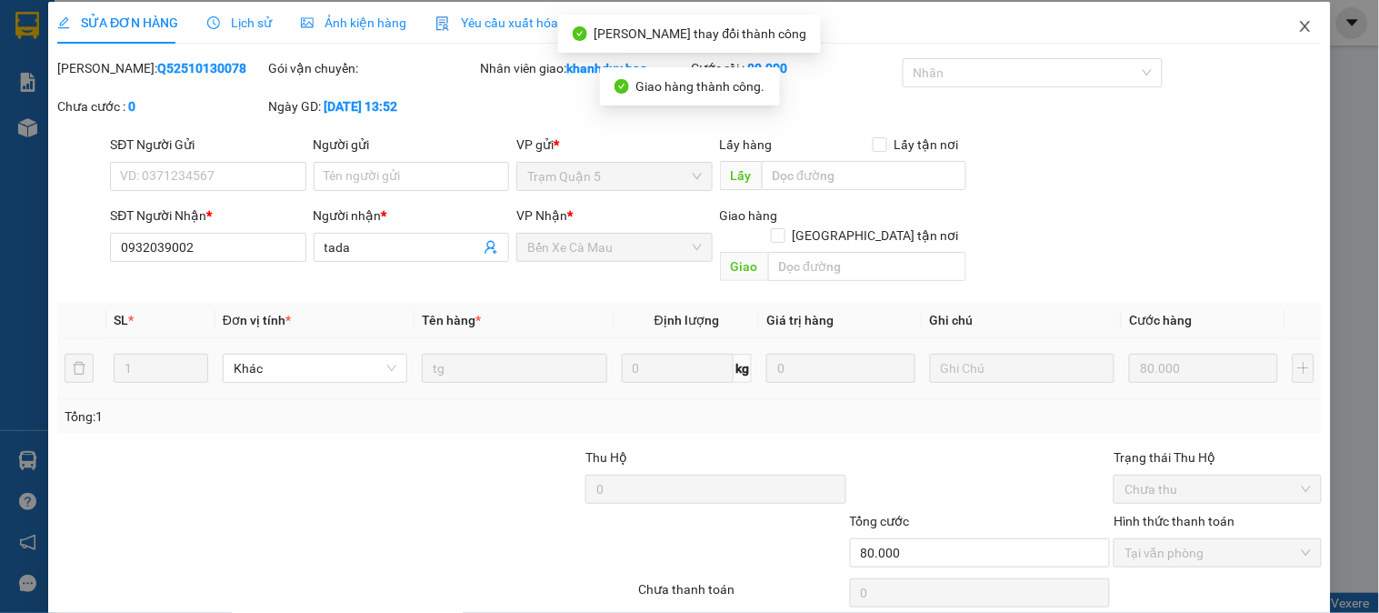
scroll to position [0, 0]
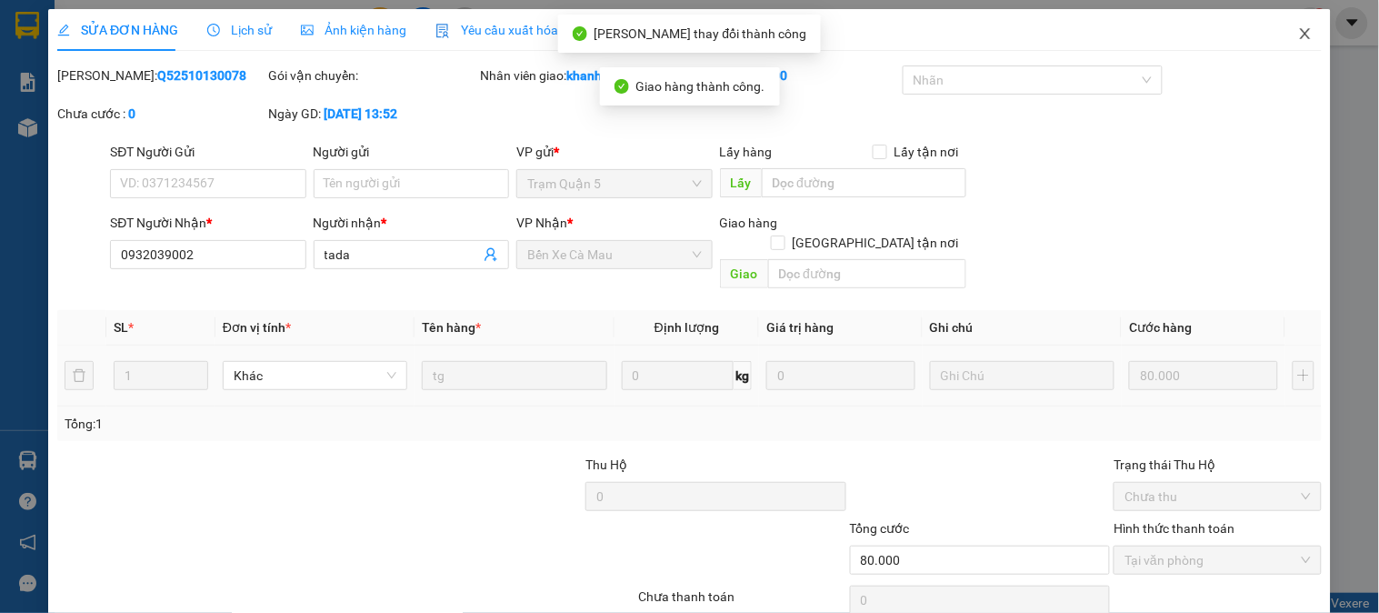
click at [1280, 38] on span "Close" at bounding box center [1305, 34] width 51 height 51
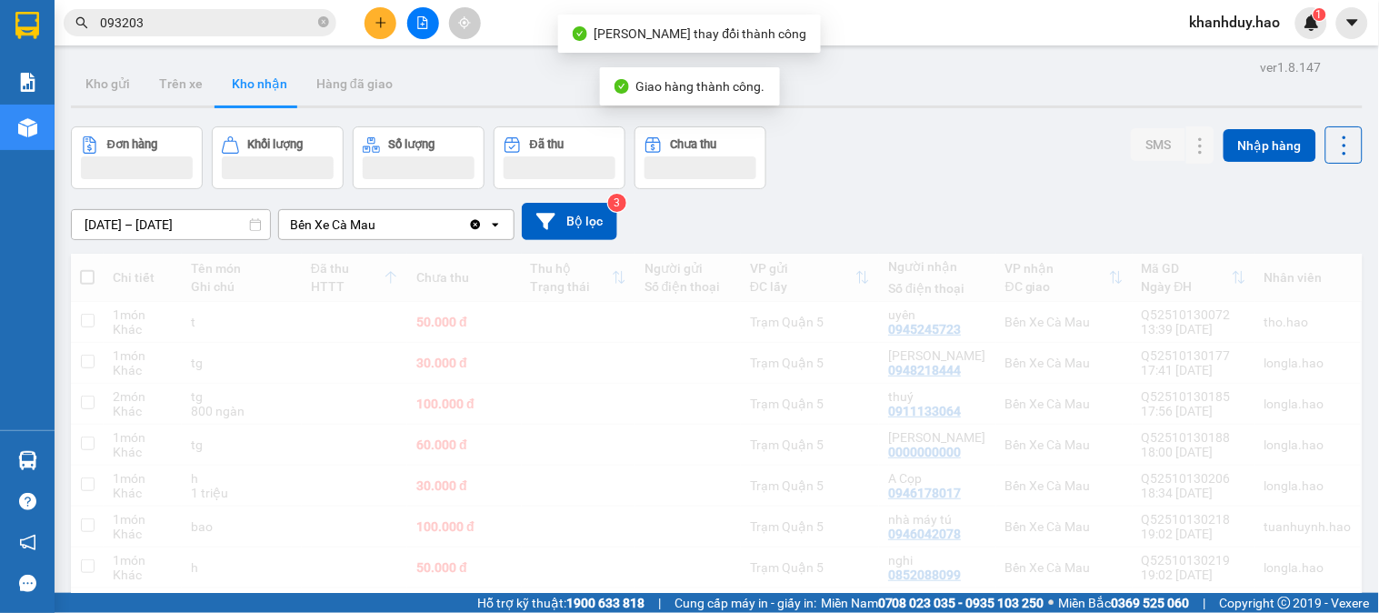
click at [275, 22] on input "093203" at bounding box center [207, 23] width 215 height 20
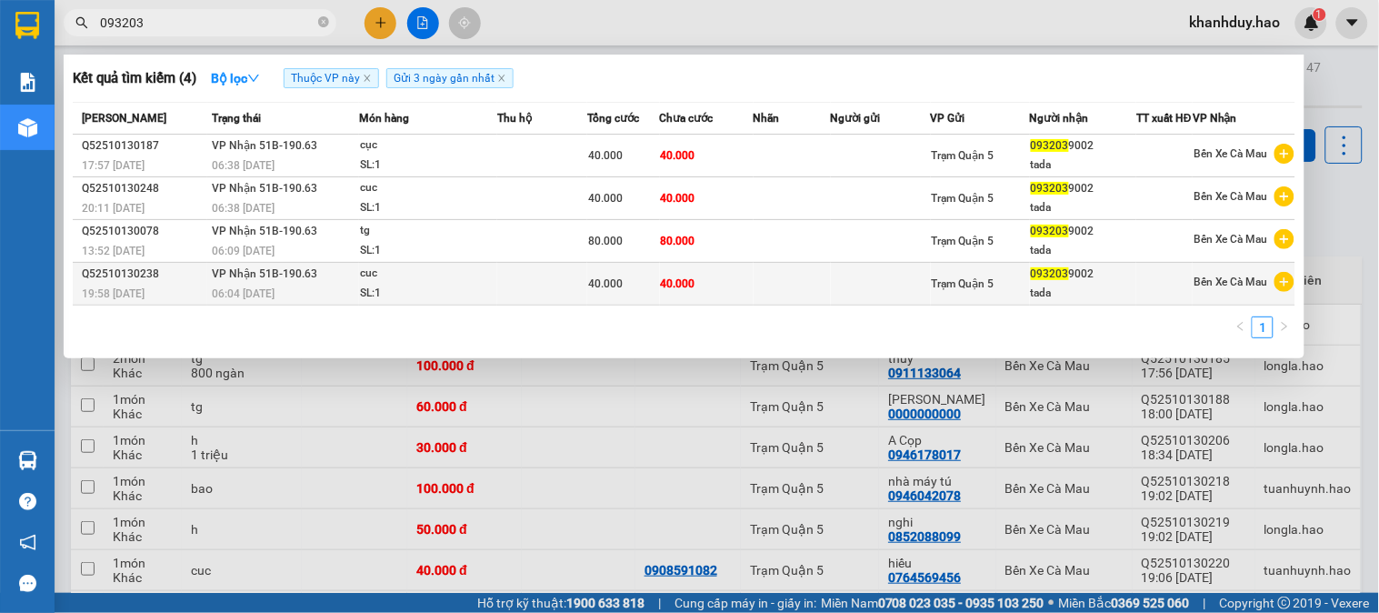
click at [632, 294] on div "40.000" at bounding box center [623, 284] width 70 height 20
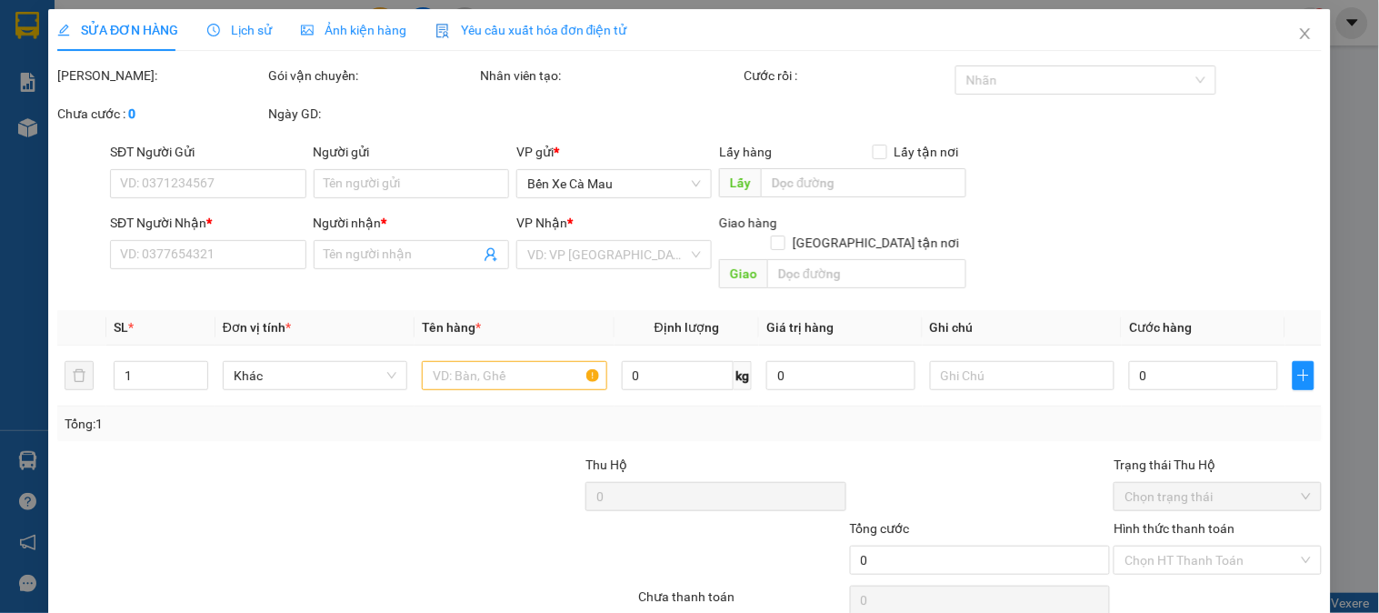
type input "0932039002"
type input "tada"
type input "40.000"
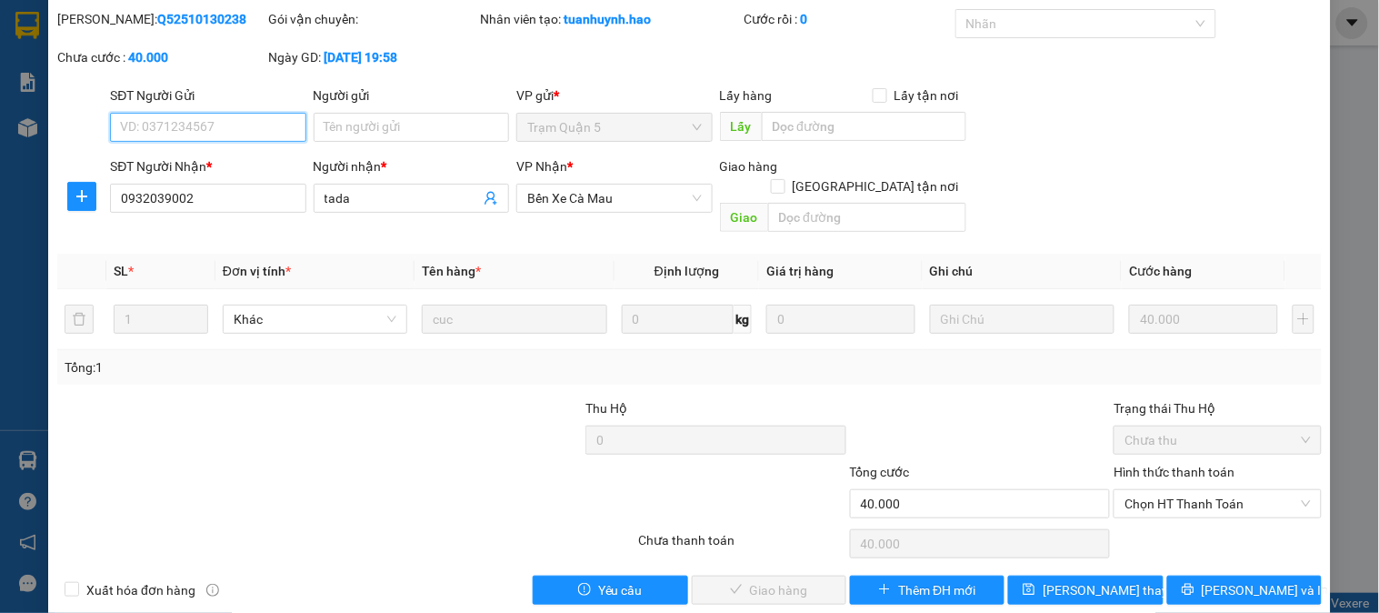
scroll to position [64, 0]
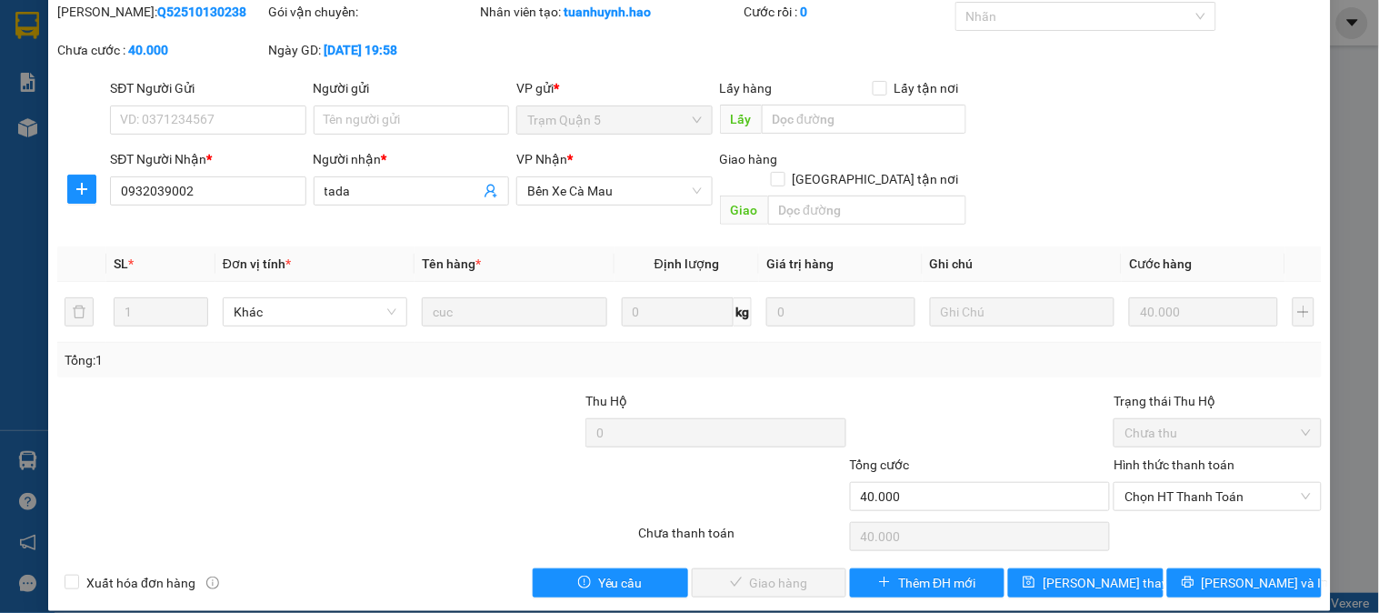
click at [1195, 495] on div "Hình thức thanh toán Chọn HT Thanh Toán" at bounding box center [1217, 487] width 207 height 64
click at [1196, 483] on span "Chọn HT Thanh Toán" at bounding box center [1217, 496] width 185 height 27
click at [1158, 505] on div "Tại văn phòng" at bounding box center [1207, 513] width 184 height 20
type input "0"
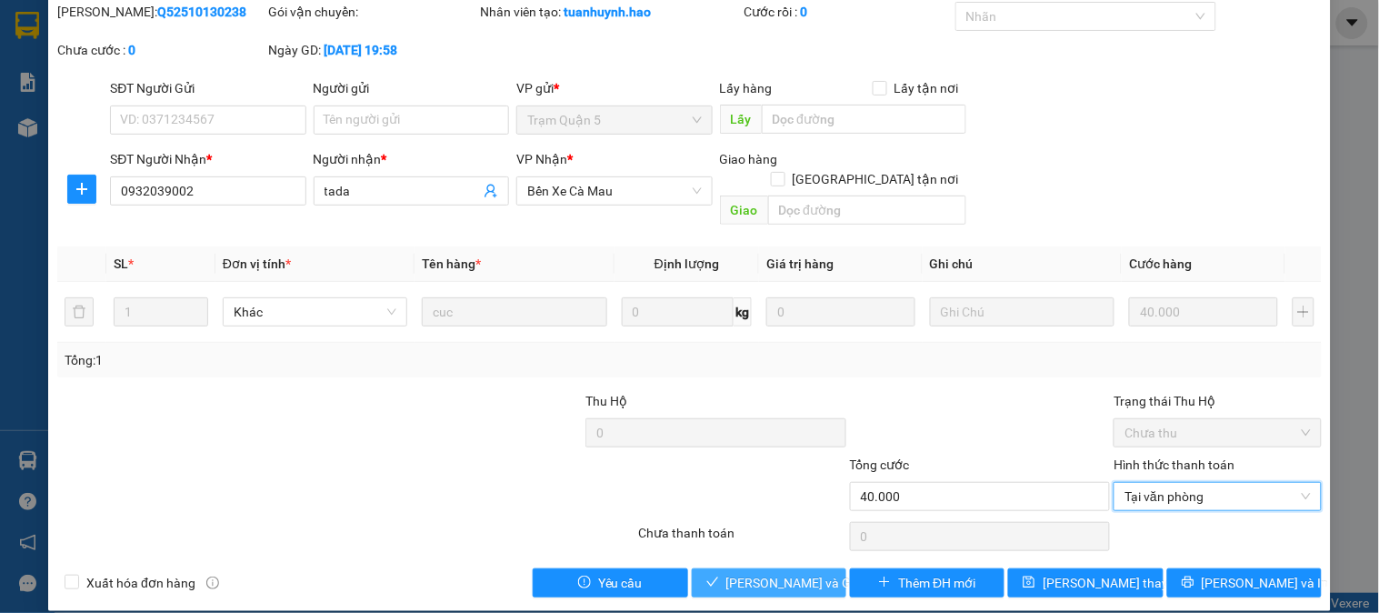
click at [705, 571] on button "[PERSON_NAME] và Giao hàng" at bounding box center [769, 582] width 155 height 29
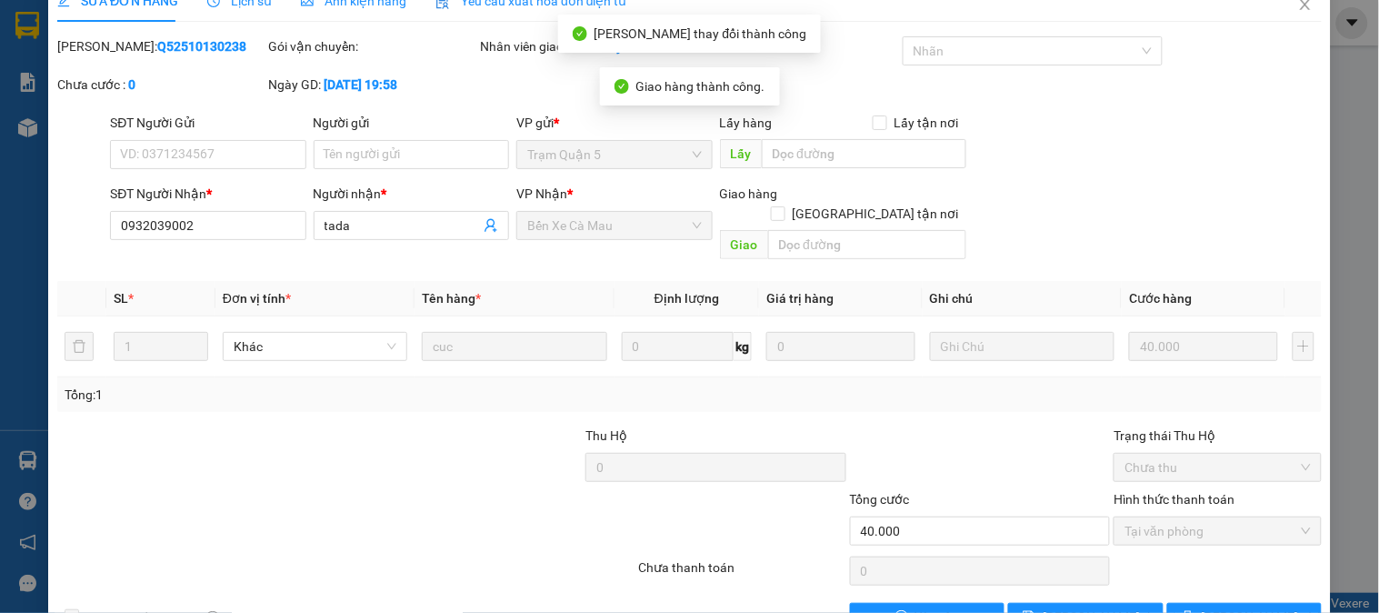
scroll to position [0, 0]
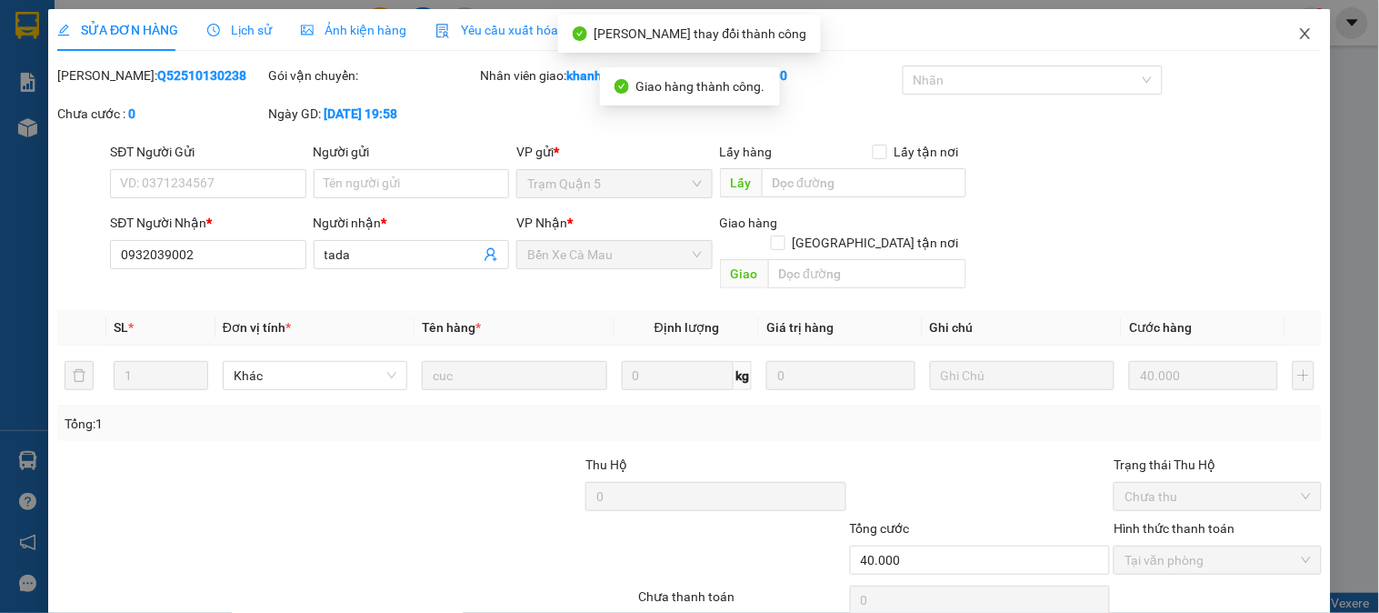
click at [1280, 31] on span "Close" at bounding box center [1305, 34] width 51 height 51
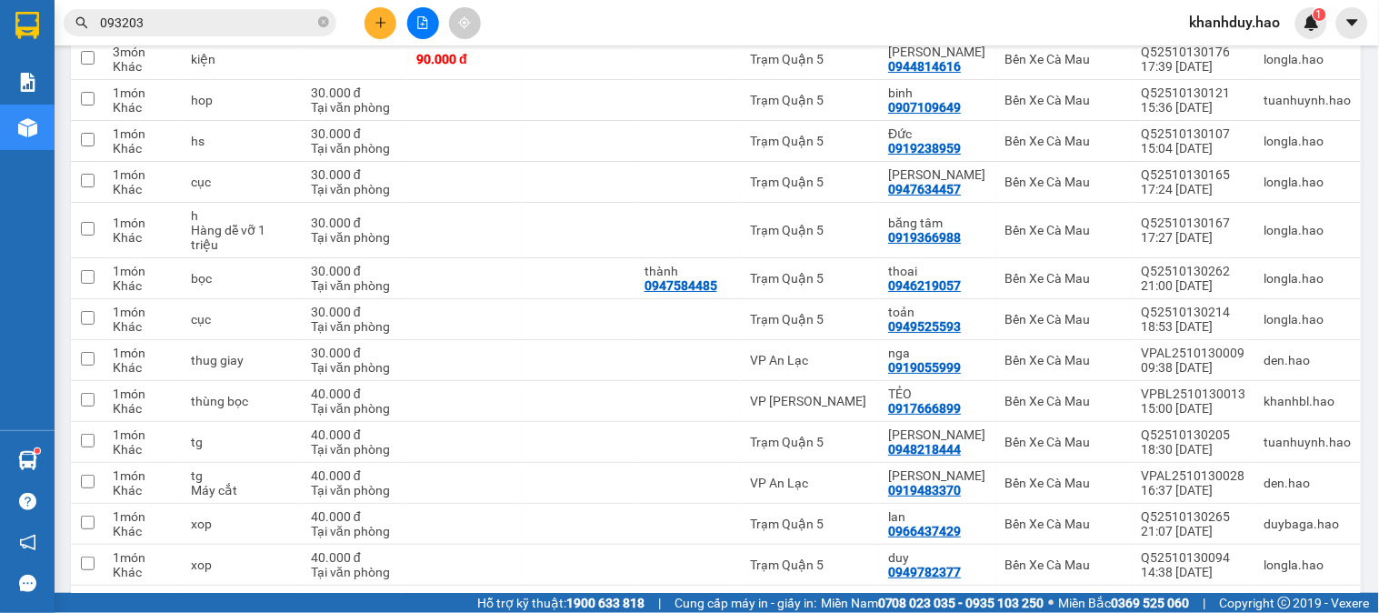
scroll to position [1111, 0]
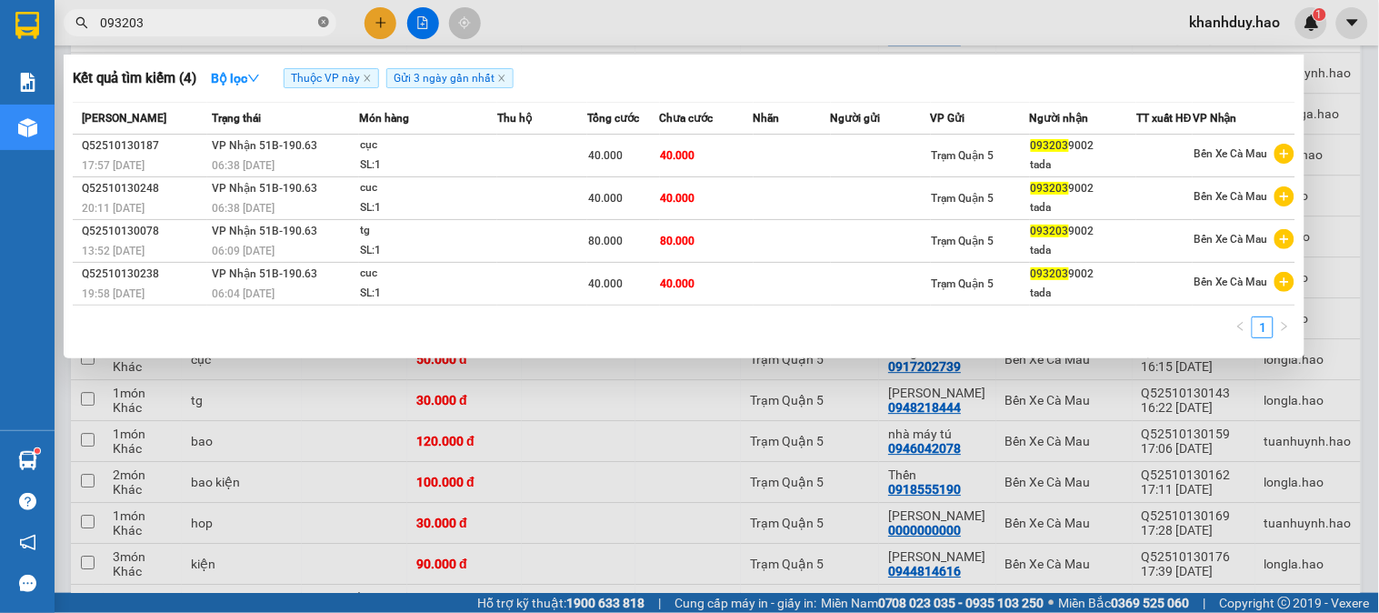
click at [319, 22] on icon "close-circle" at bounding box center [323, 21] width 11 height 11
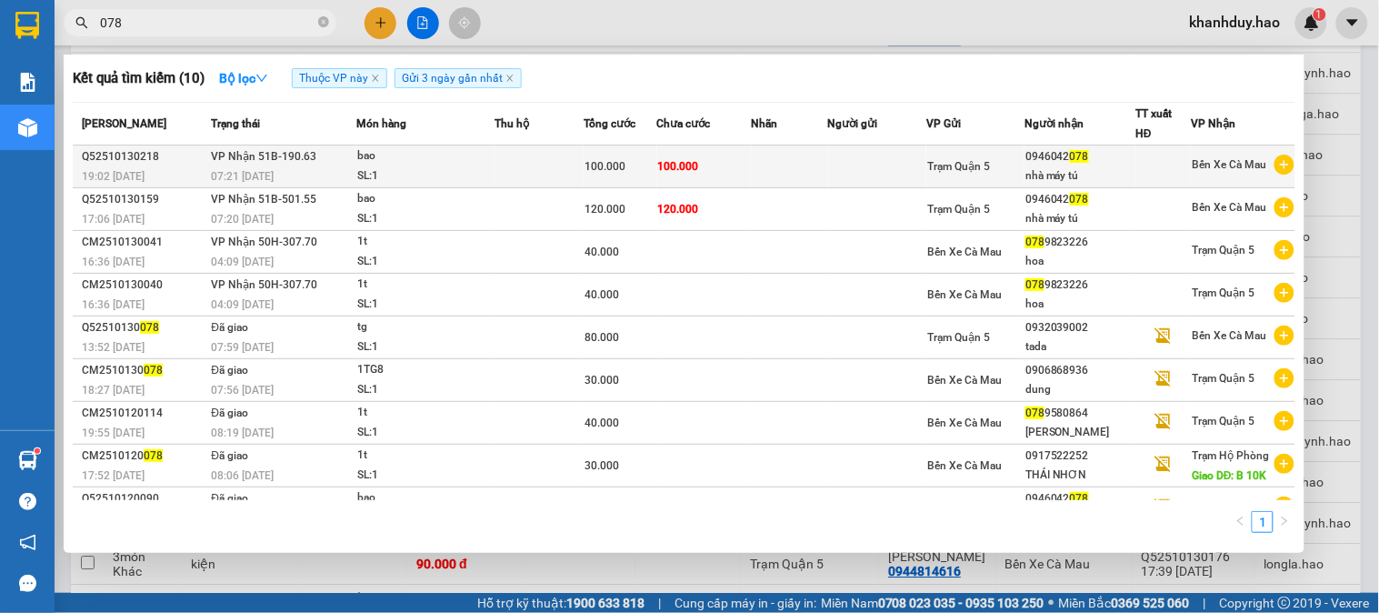
type input "078"
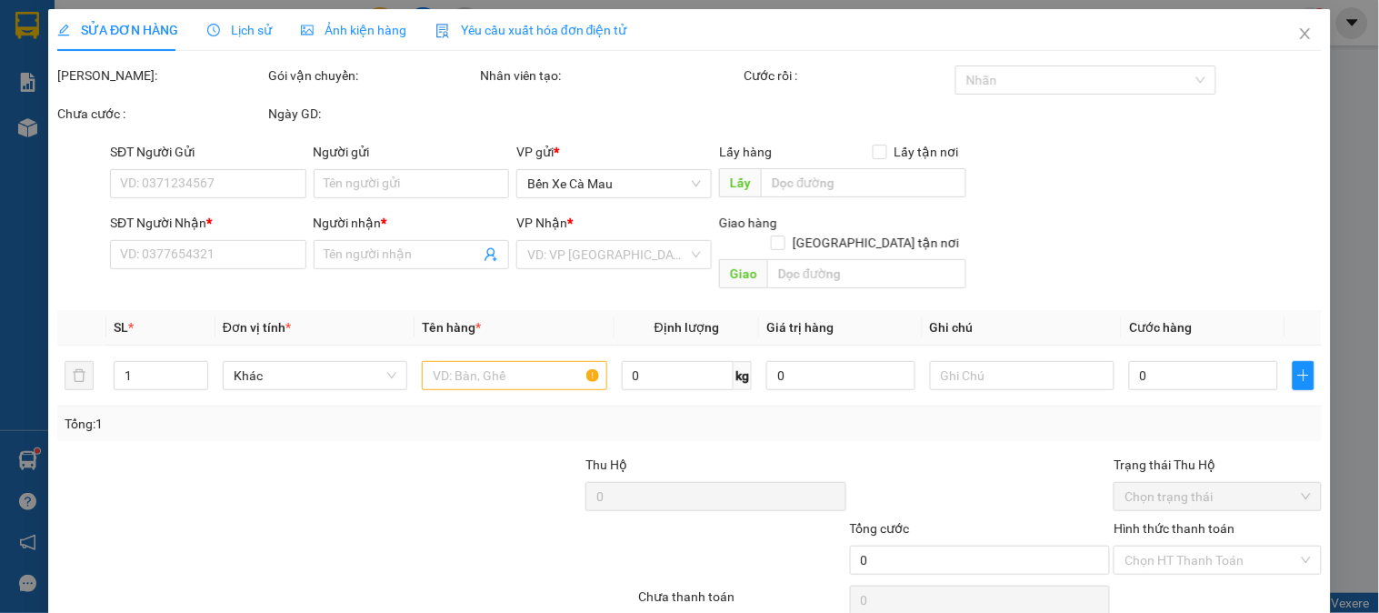
type input "0946042078"
type input "nhà máy tú"
type input "100.000"
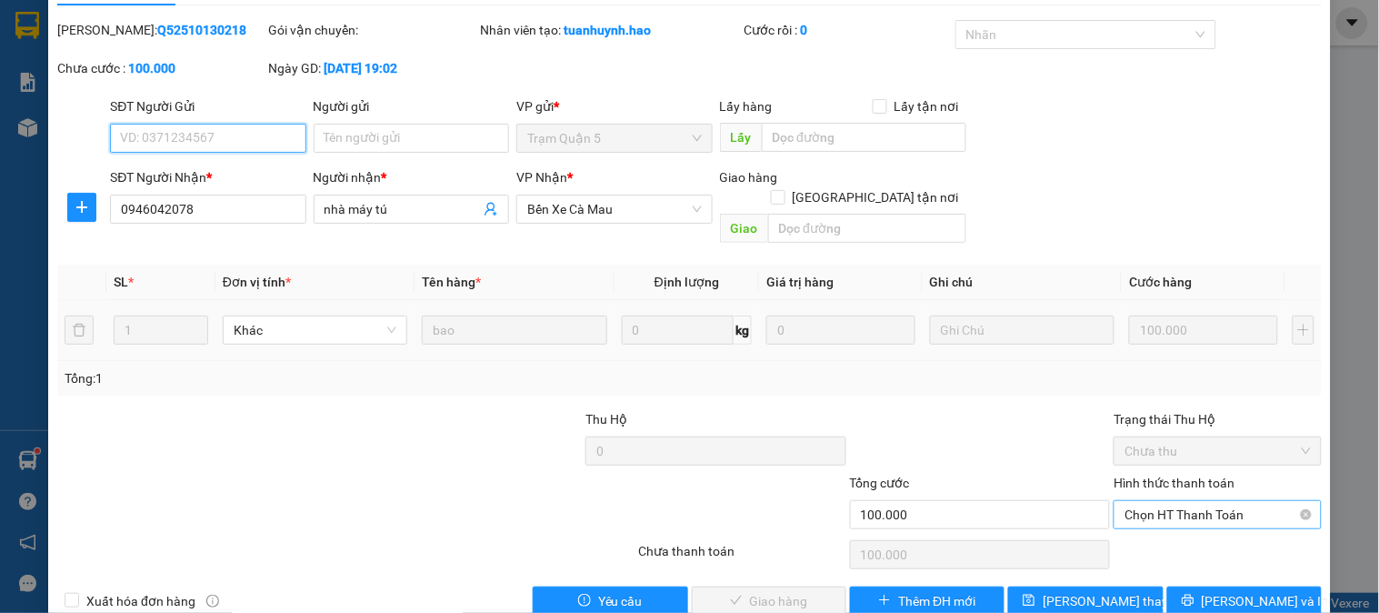
scroll to position [64, 0]
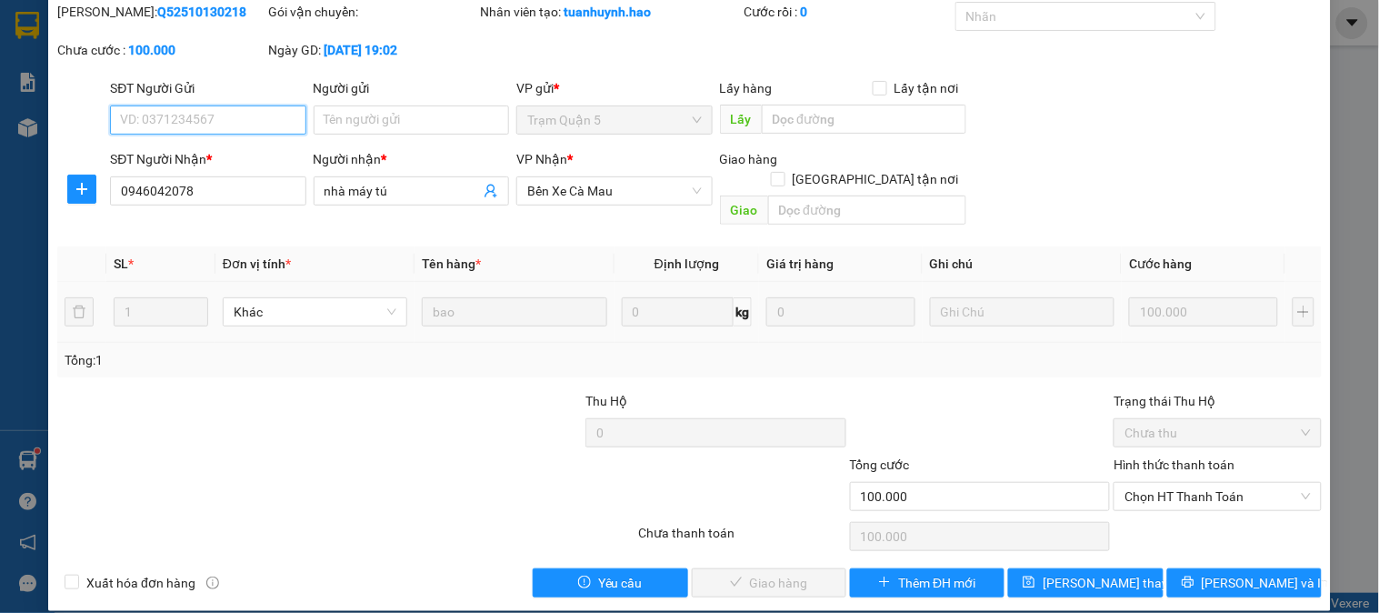
drag, startPoint x: 1157, startPoint y: 469, endPoint x: 1175, endPoint y: 493, distance: 29.3
click at [1167, 483] on span "Chọn HT Thanh Toán" at bounding box center [1217, 496] width 185 height 27
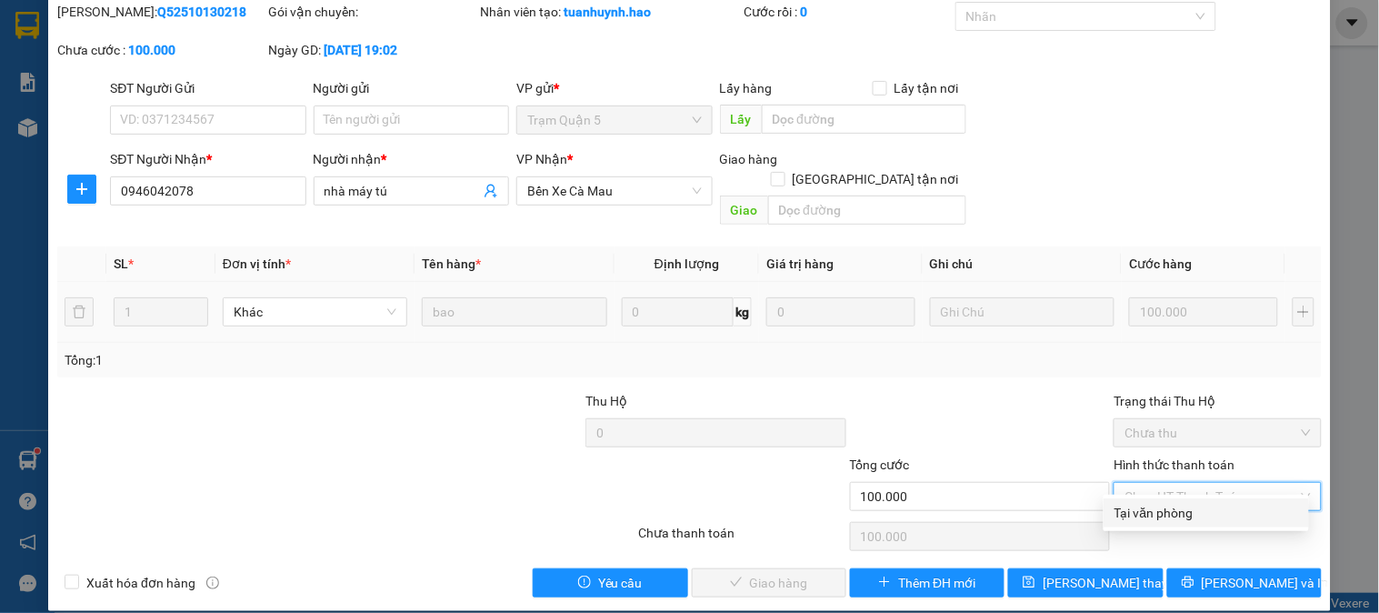
drag, startPoint x: 1175, startPoint y: 493, endPoint x: 1169, endPoint y: 515, distance: 23.4
click at [1176, 502] on div "Tại văn phòng" at bounding box center [1206, 512] width 205 height 29
type input "0"
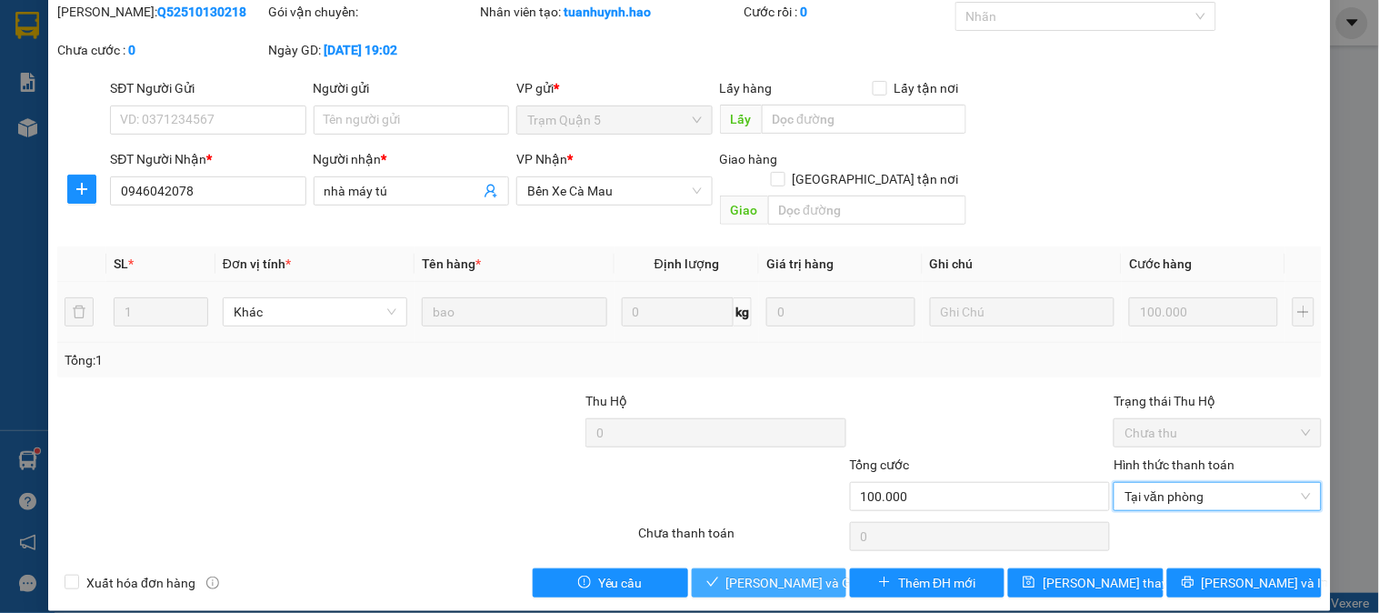
click at [762, 568] on button "[PERSON_NAME] và Giao hàng" at bounding box center [769, 582] width 155 height 29
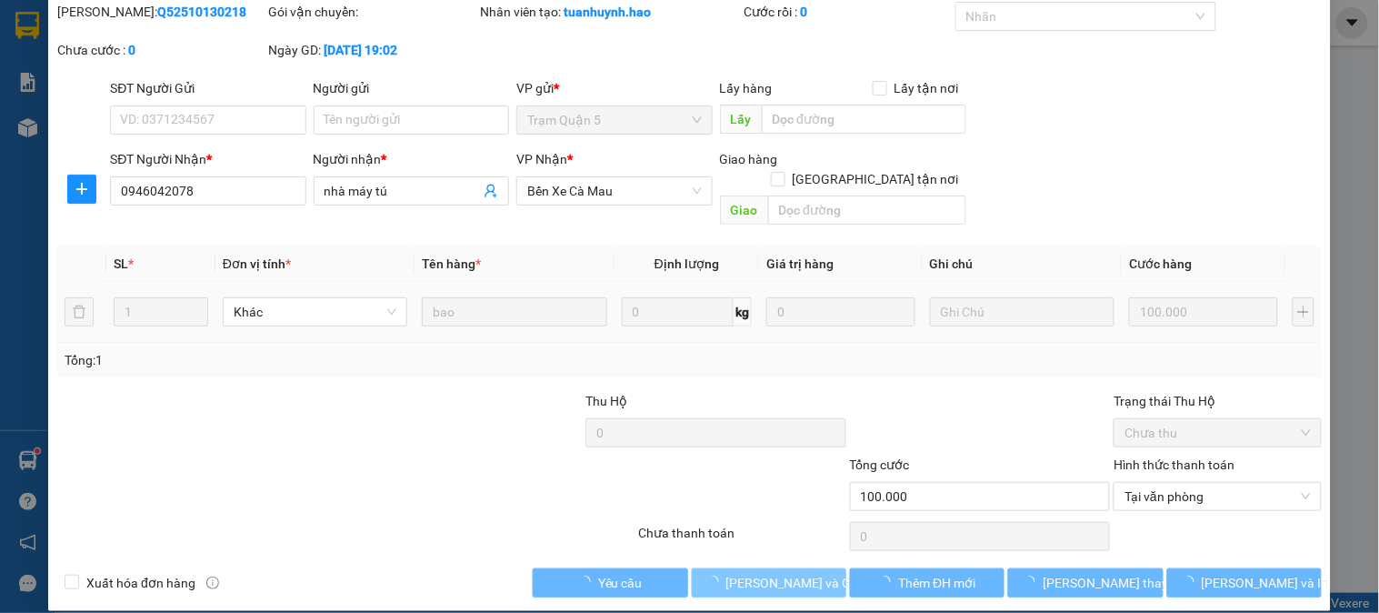
scroll to position [0, 0]
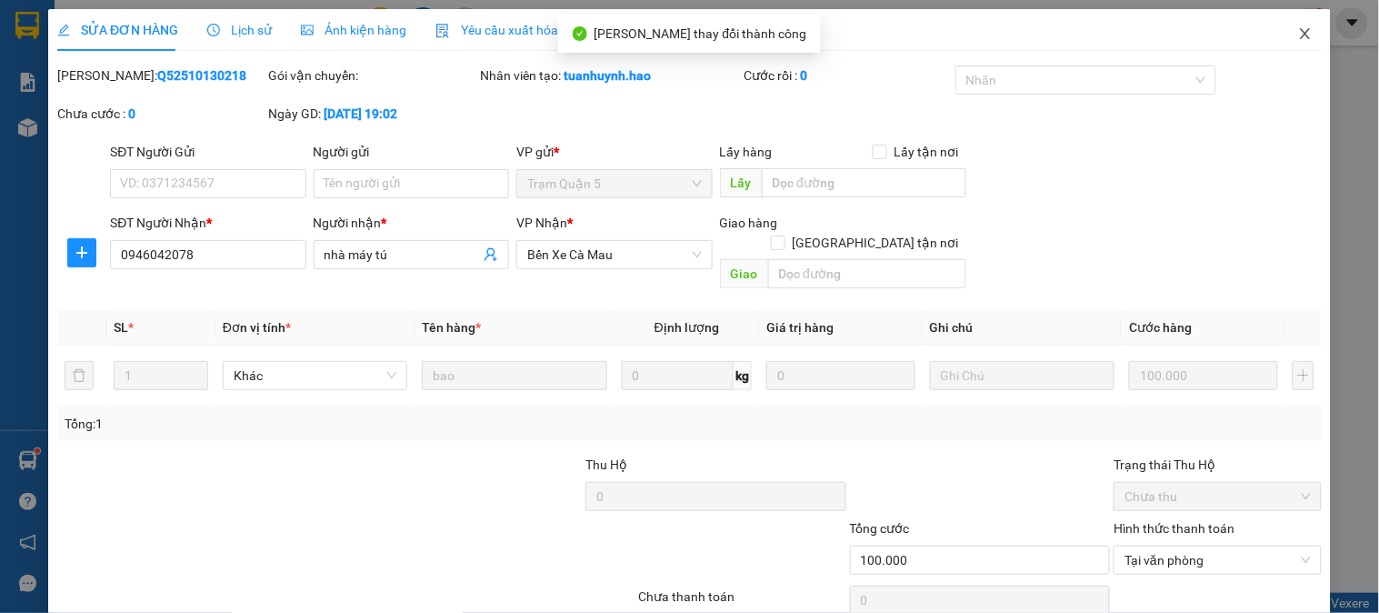
click at [1298, 27] on icon "close" at bounding box center [1305, 33] width 15 height 15
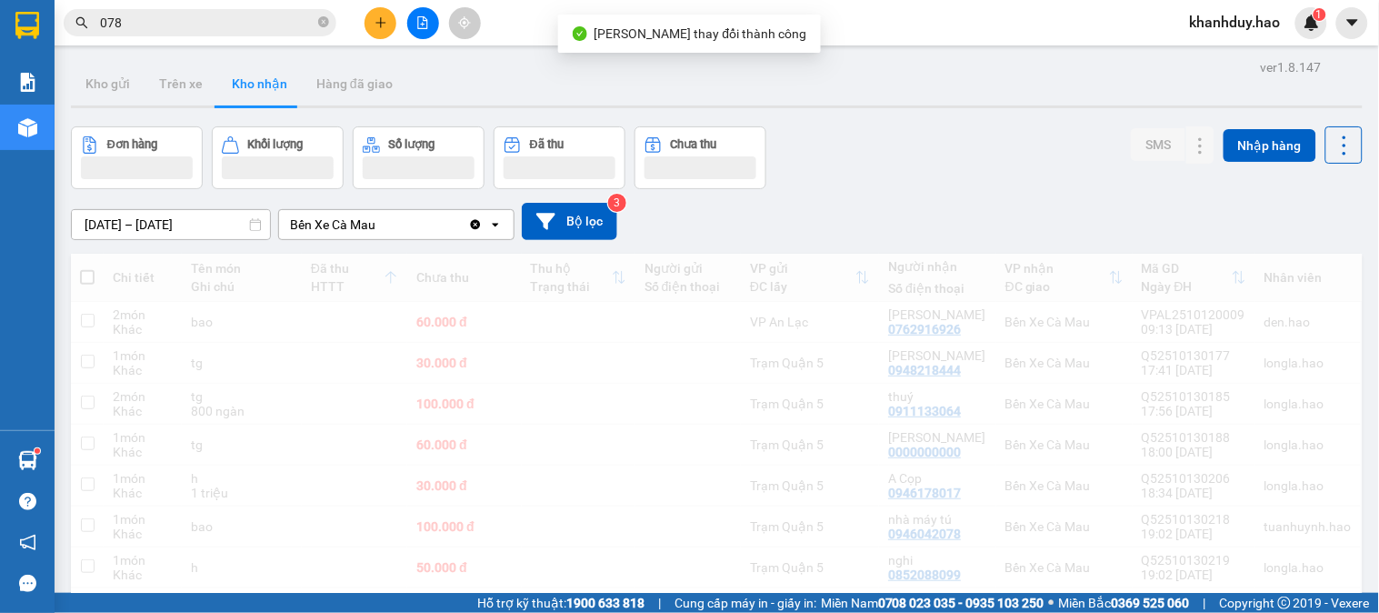
click at [248, 9] on span "078" at bounding box center [200, 22] width 273 height 27
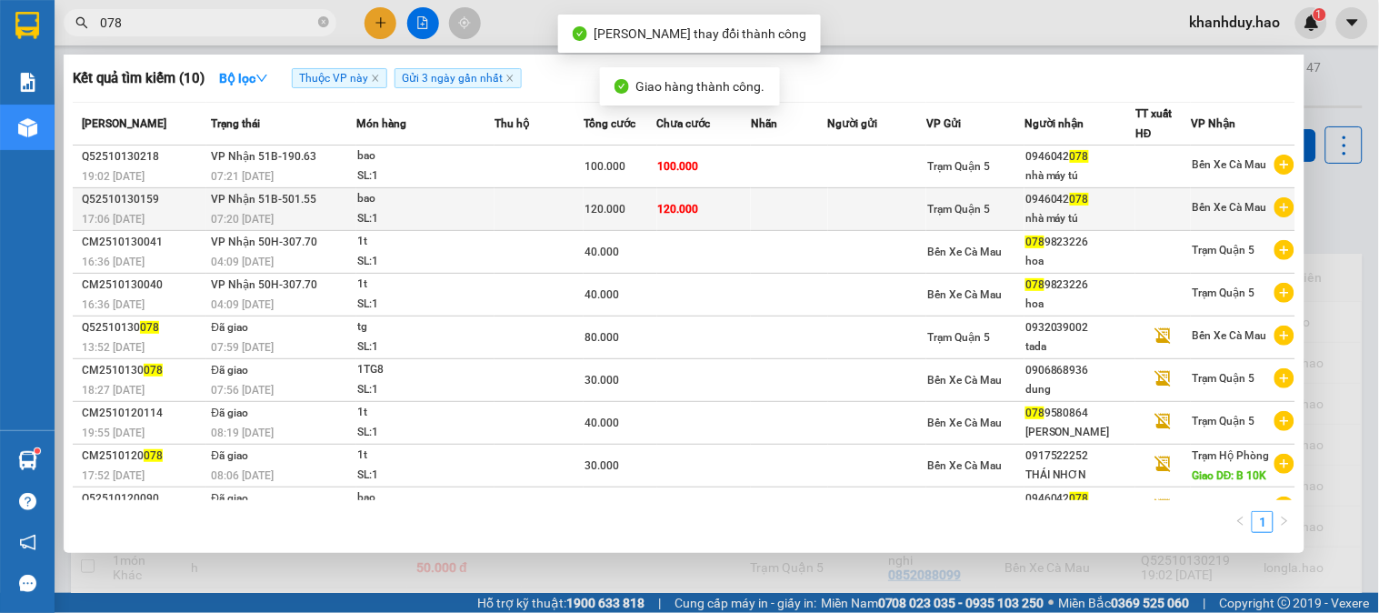
click at [624, 199] on div "120.000" at bounding box center [620, 209] width 71 height 20
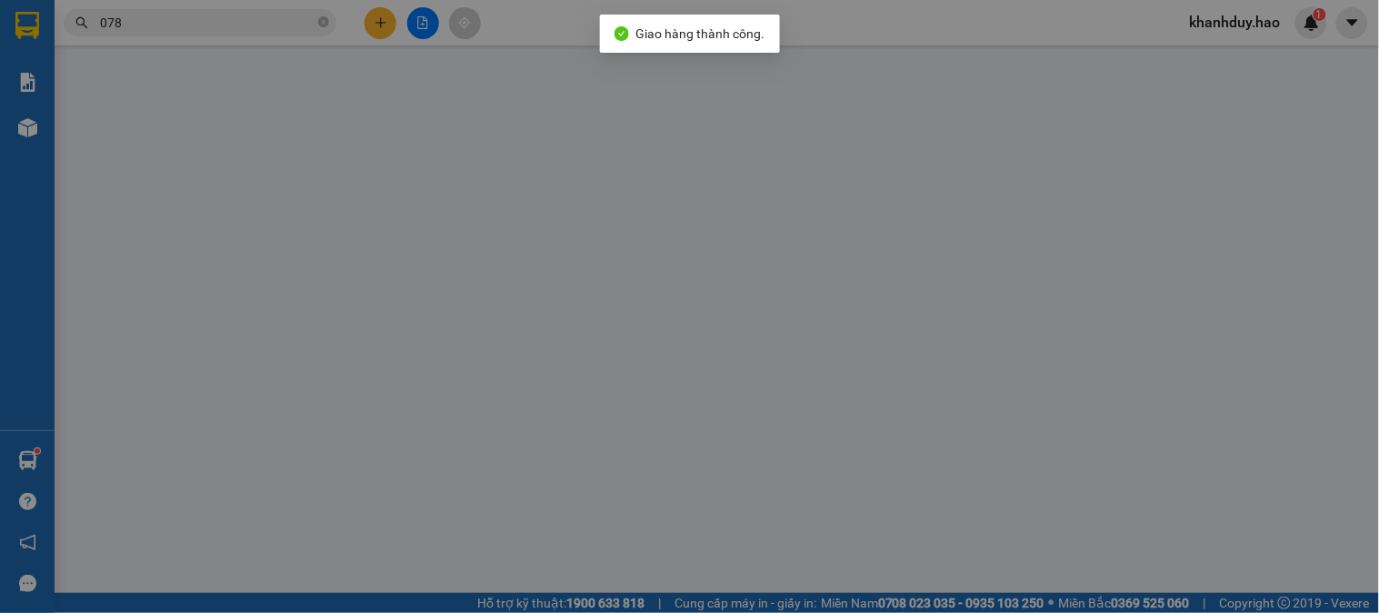
type input "0946042078"
type input "nhà máy tú"
type input "120.000"
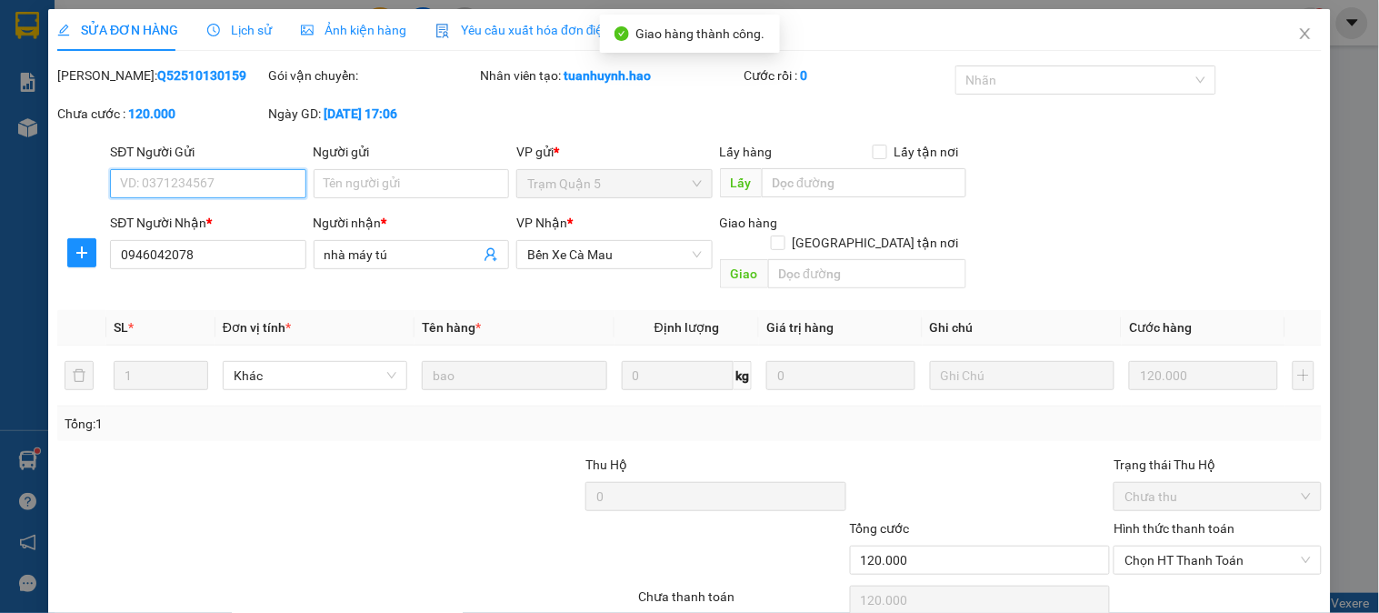
scroll to position [64, 0]
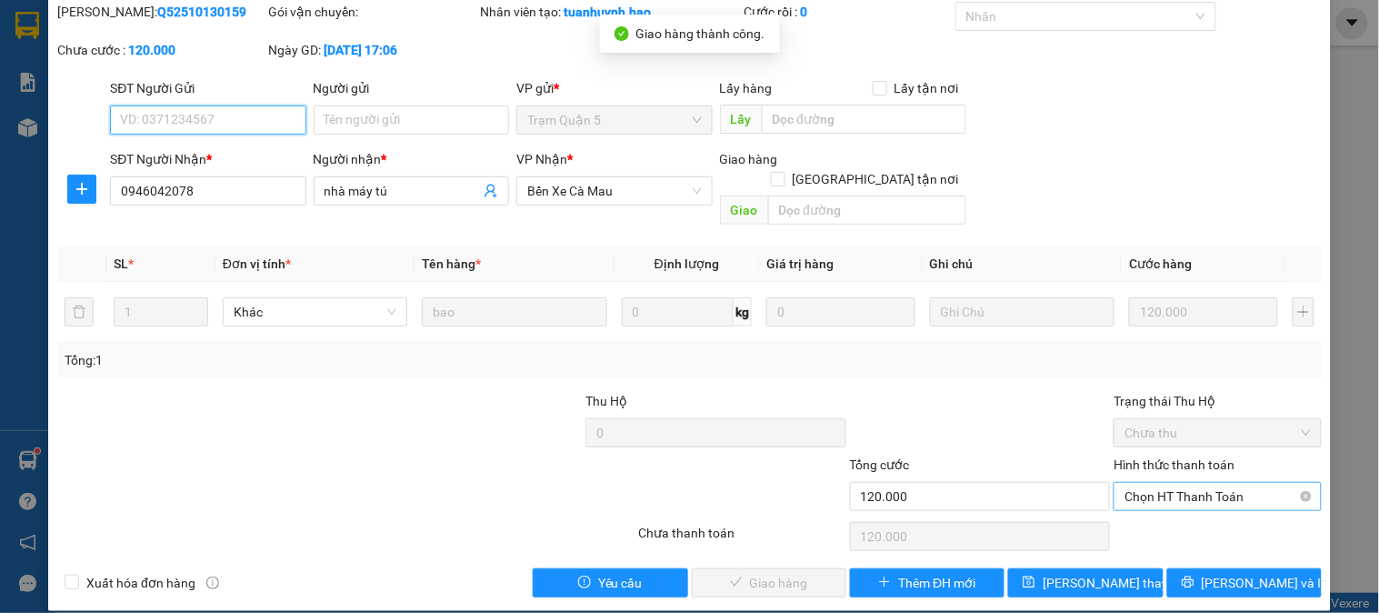
click at [1168, 483] on span "Chọn HT Thanh Toán" at bounding box center [1217, 496] width 185 height 27
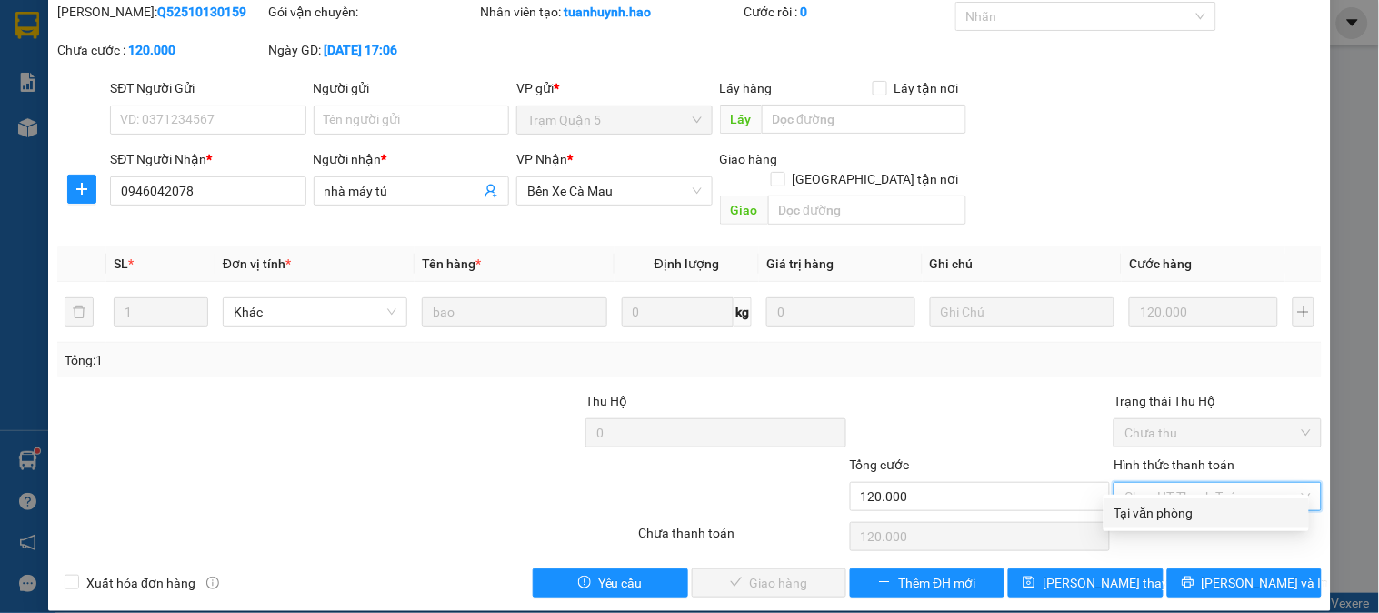
click at [1152, 512] on div "Tại văn phòng" at bounding box center [1207, 513] width 184 height 20
type input "0"
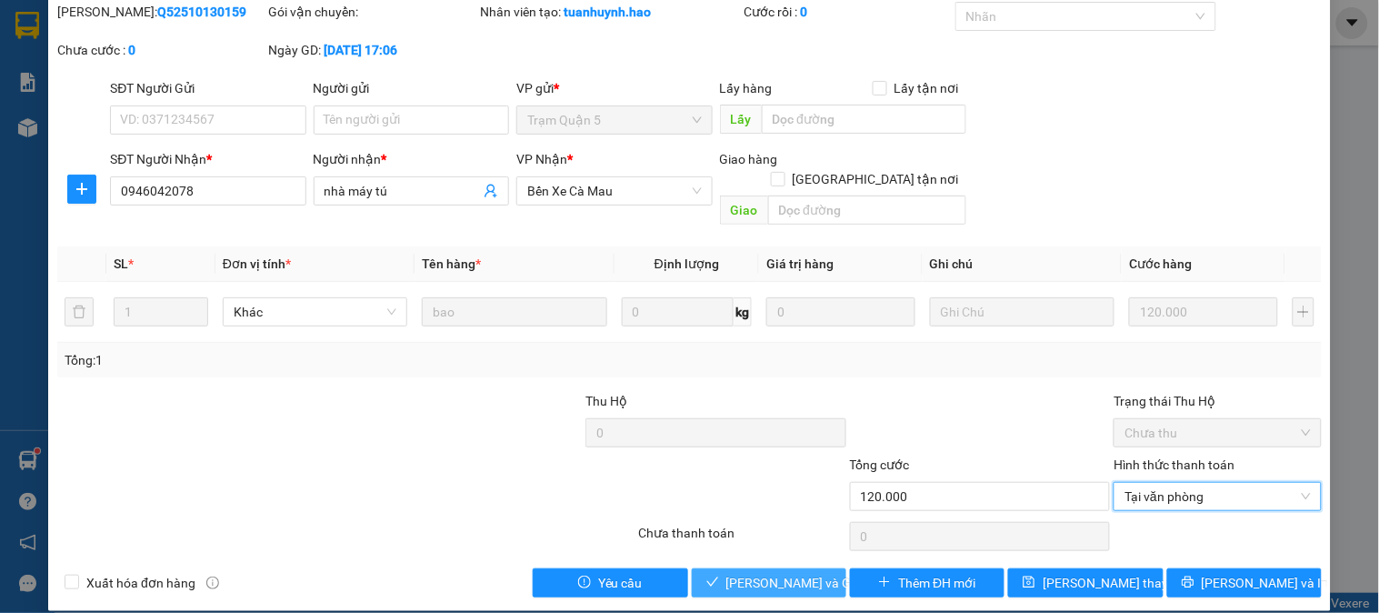
click at [767, 573] on span "[PERSON_NAME] và Giao hàng" at bounding box center [813, 583] width 175 height 20
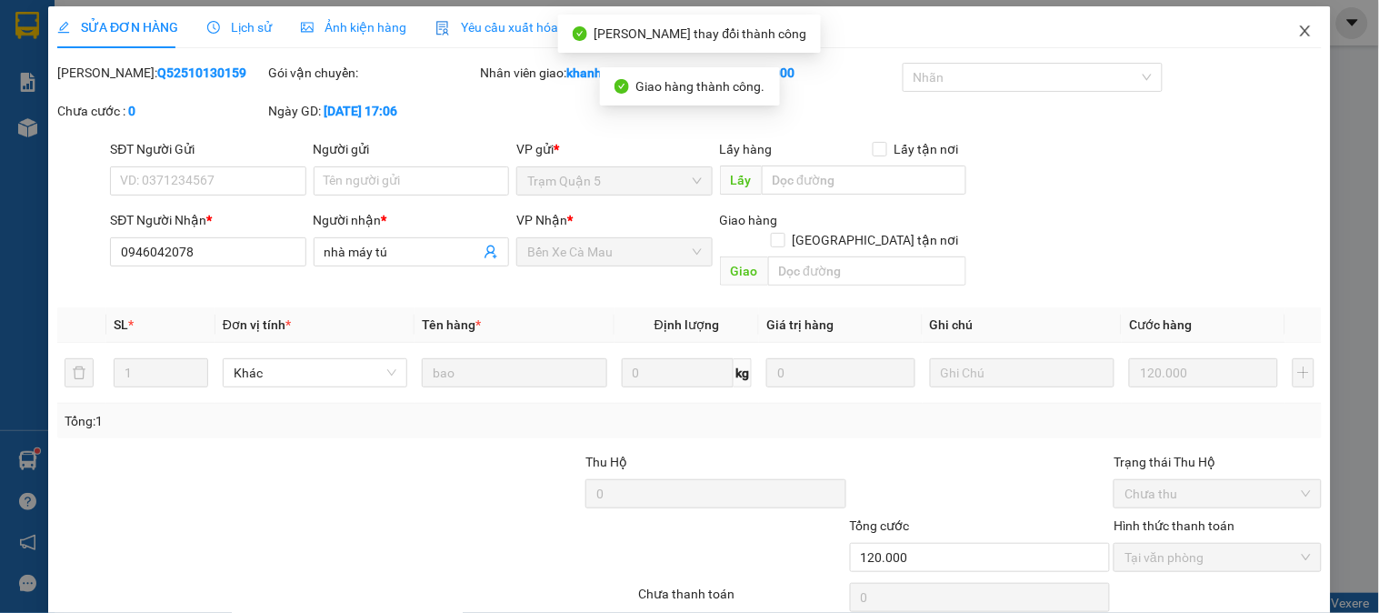
scroll to position [0, 0]
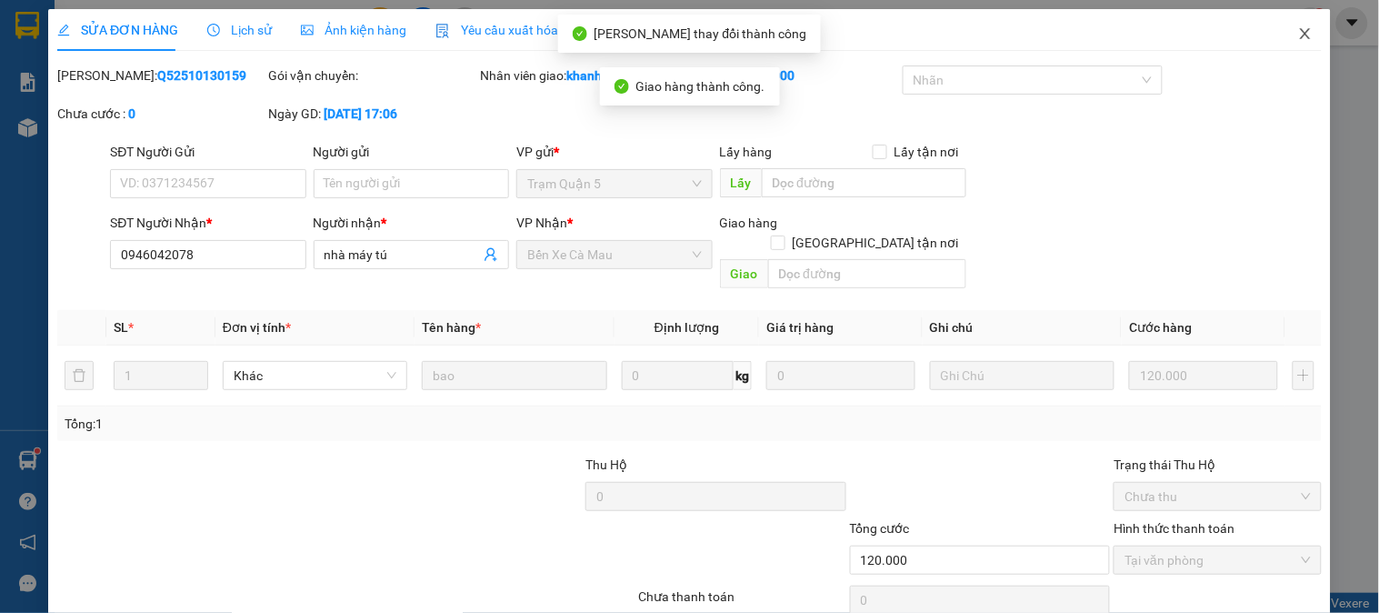
click at [1298, 28] on icon "close" at bounding box center [1305, 33] width 15 height 15
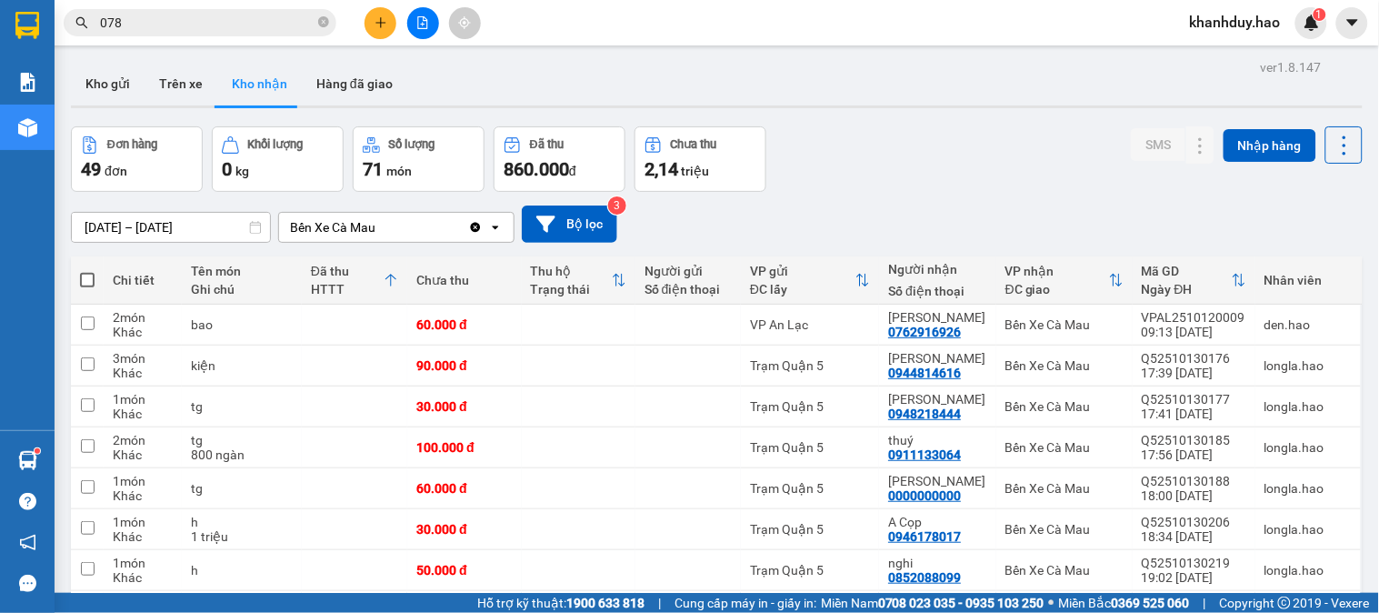
click at [155, 242] on div "[DATE] – [DATE]" at bounding box center [171, 227] width 200 height 31
click at [164, 224] on input "[DATE] – [DATE]" at bounding box center [171, 227] width 198 height 29
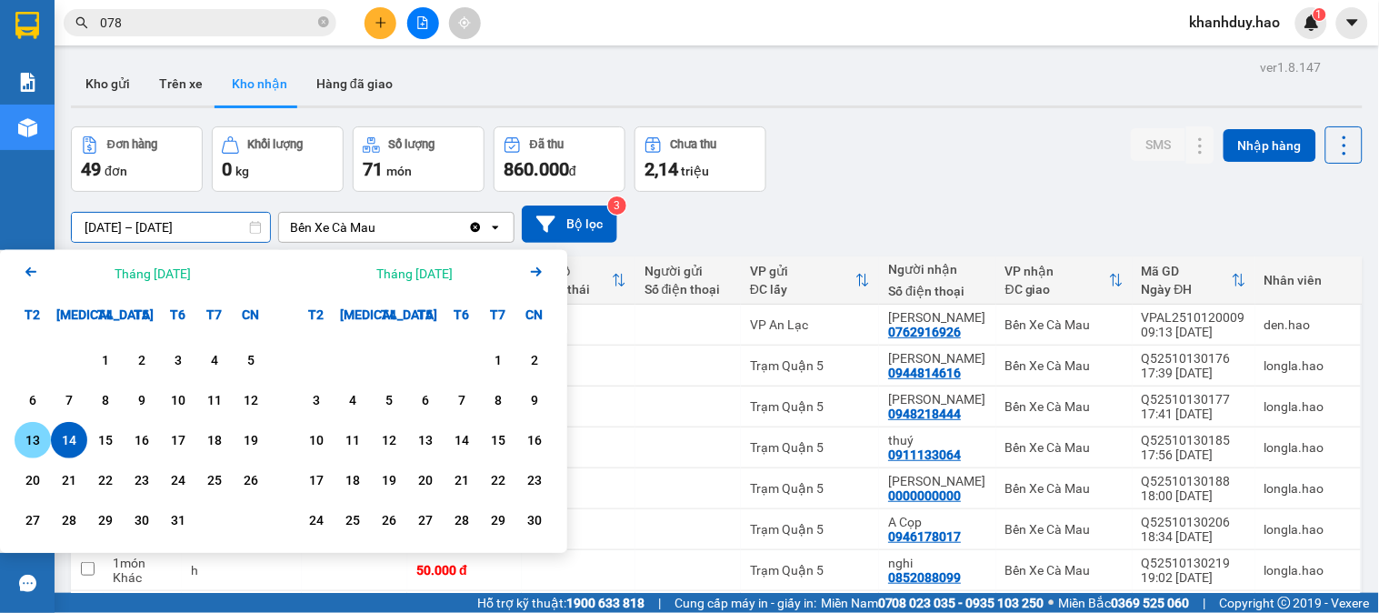
click at [38, 440] on div "13" at bounding box center [32, 440] width 25 height 22
type input "[DATE] – [DATE]"
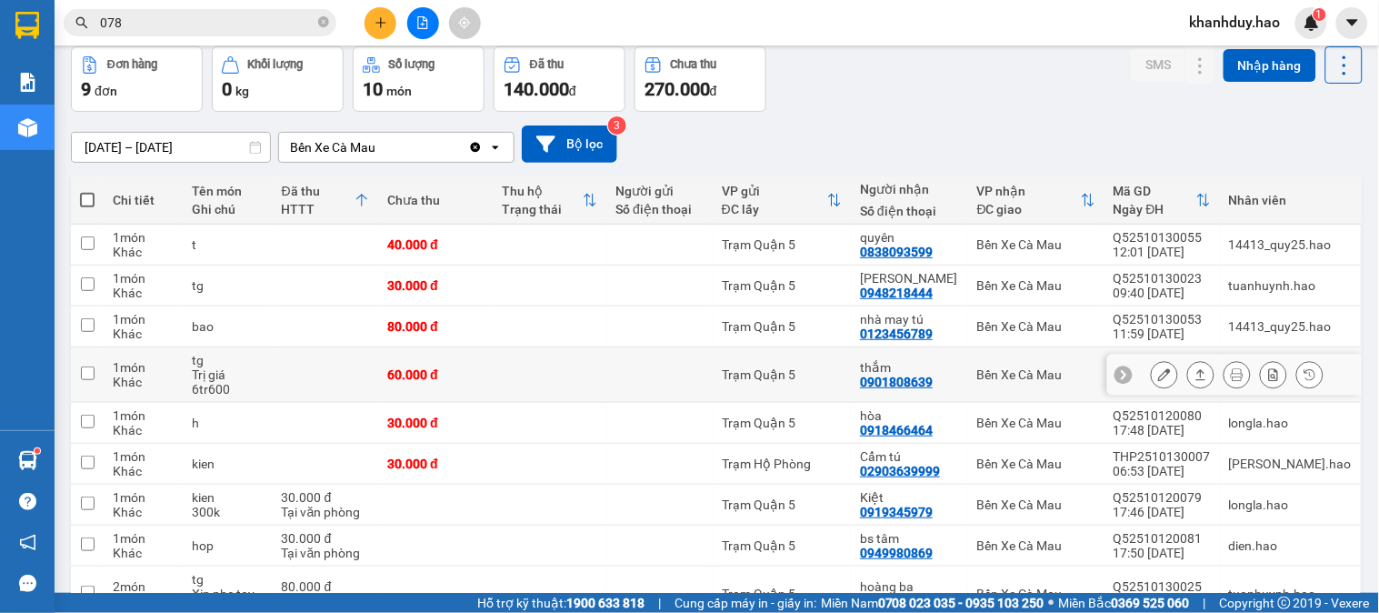
scroll to position [101, 0]
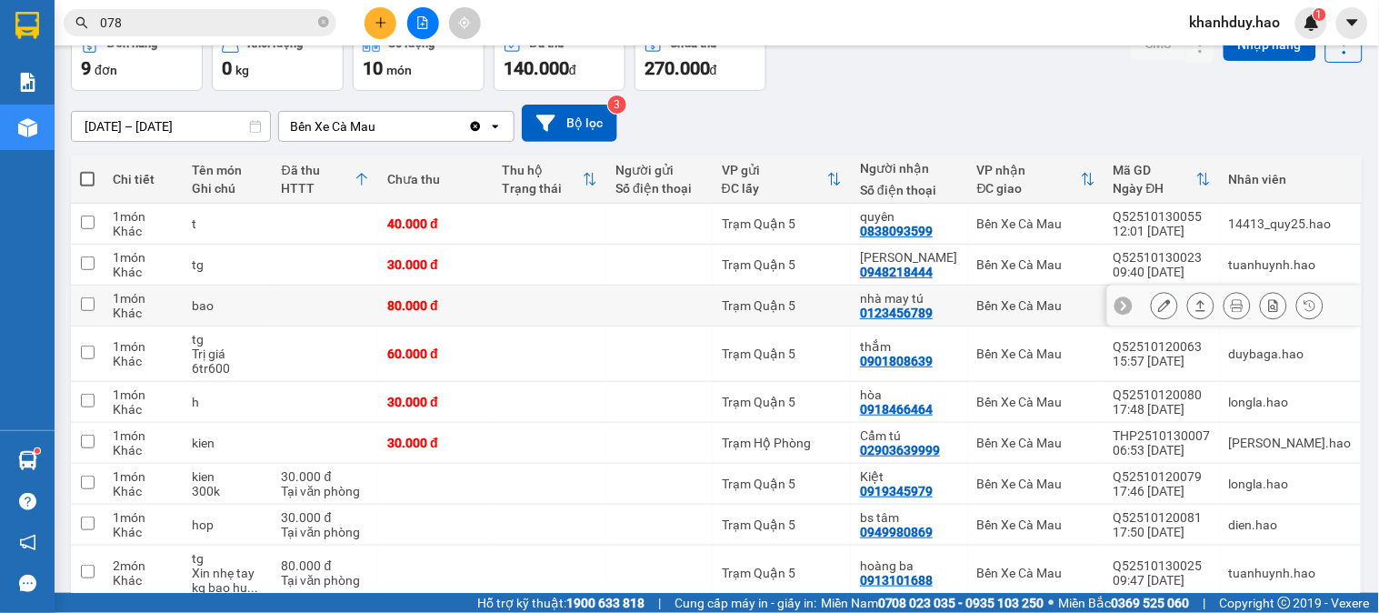
click at [1169, 310] on div at bounding box center [1237, 305] width 173 height 27
click at [1193, 295] on button at bounding box center [1200, 306] width 25 height 32
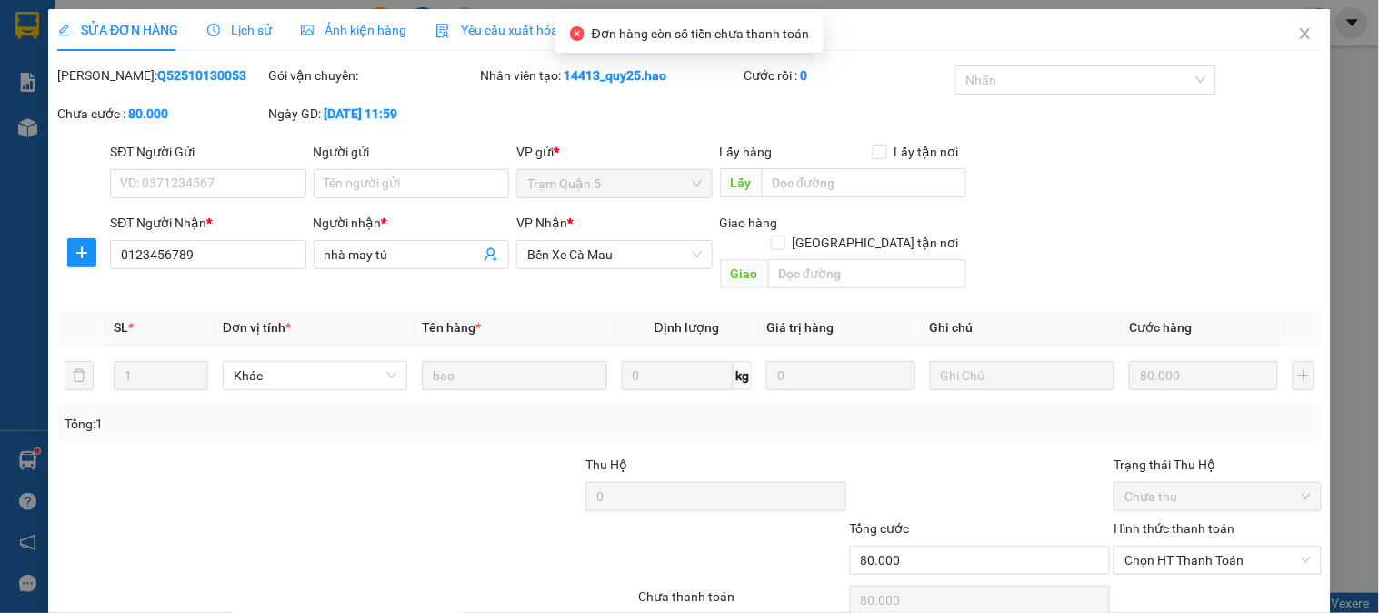
type input "0123456789"
type input "nhà may tú"
type input "80.000"
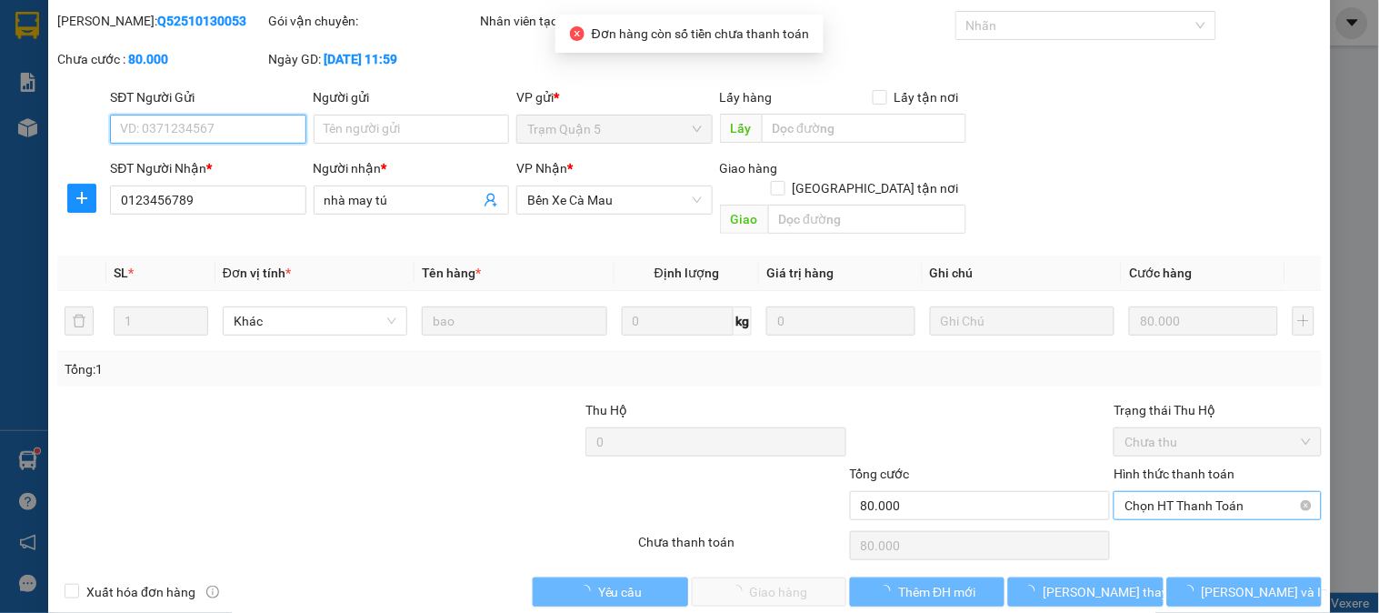
scroll to position [64, 0]
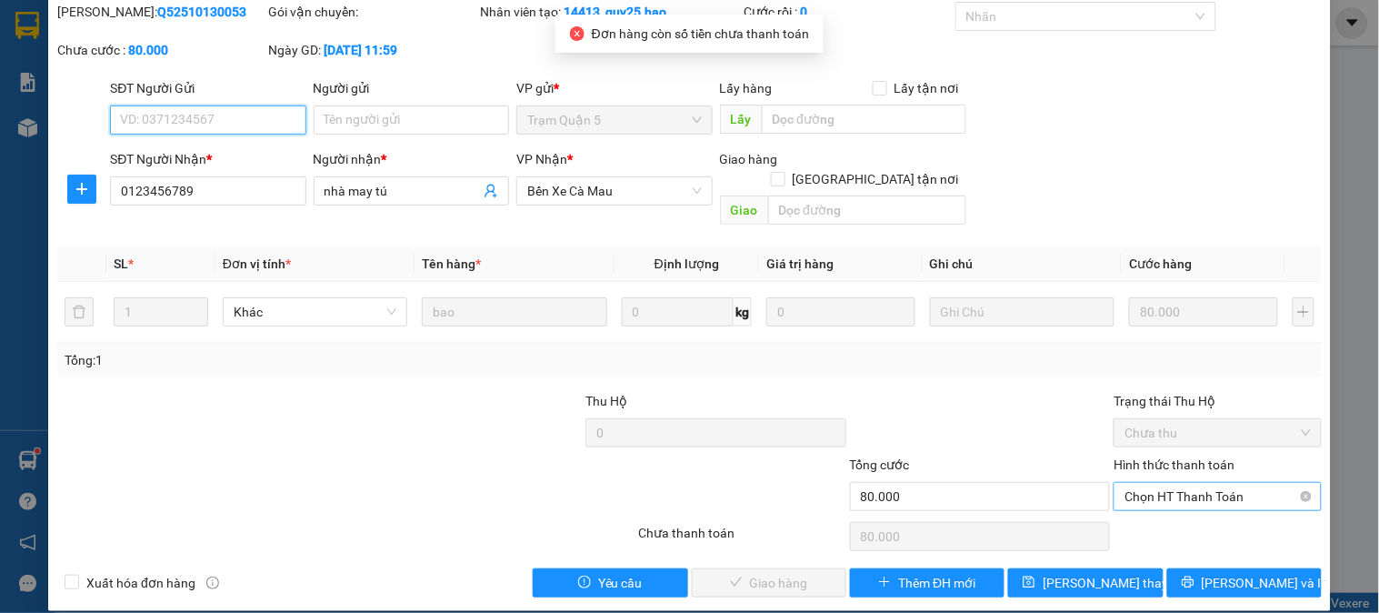
click at [1164, 483] on span "Chọn HT Thanh Toán" at bounding box center [1217, 496] width 185 height 27
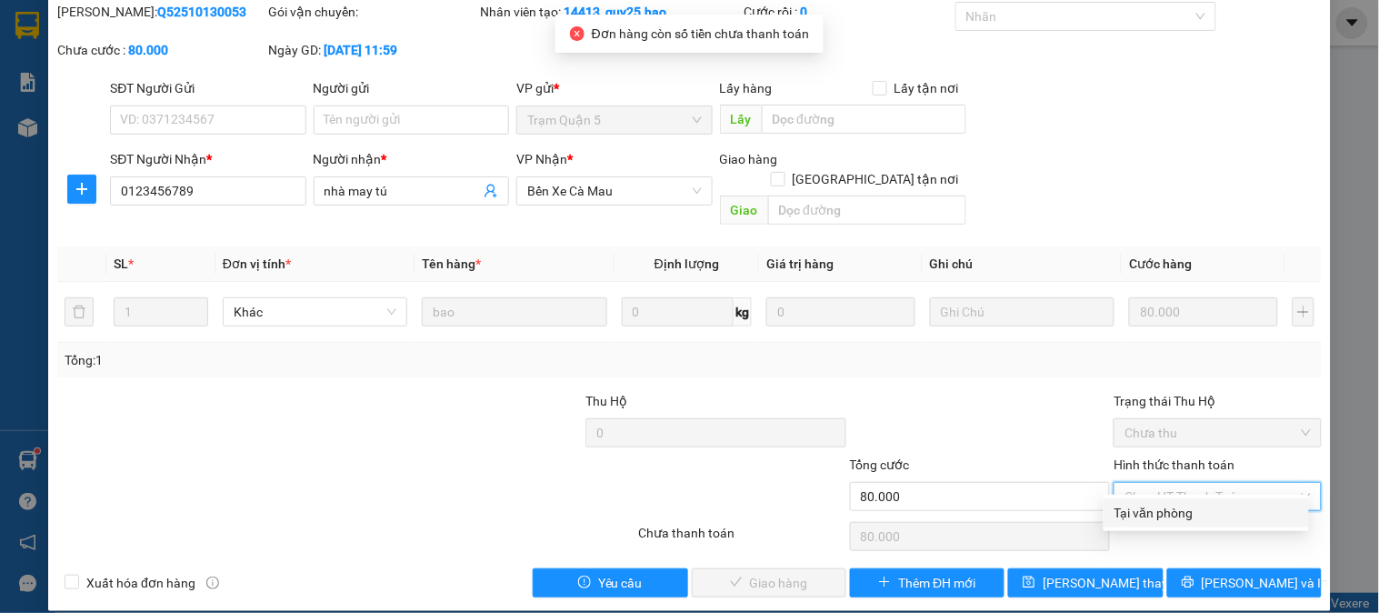
click at [1142, 505] on div "Tại văn phòng" at bounding box center [1207, 513] width 184 height 20
type input "0"
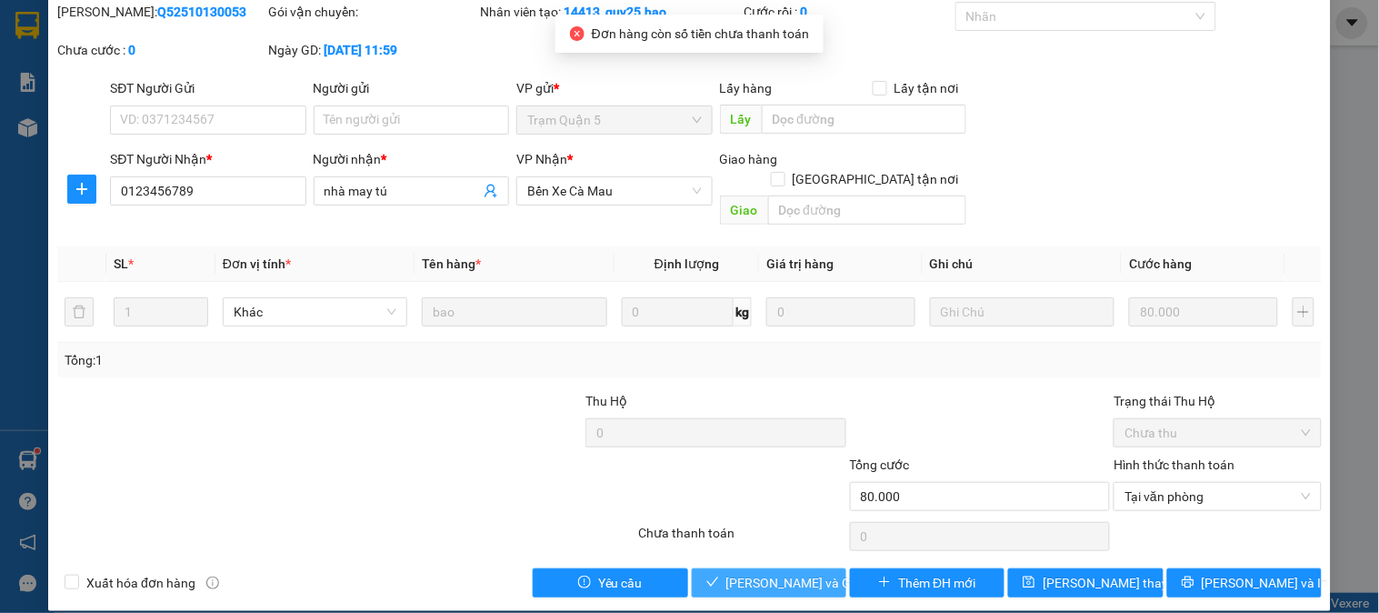
click at [788, 573] on span "Lưu và Giao hàng" at bounding box center [813, 583] width 175 height 20
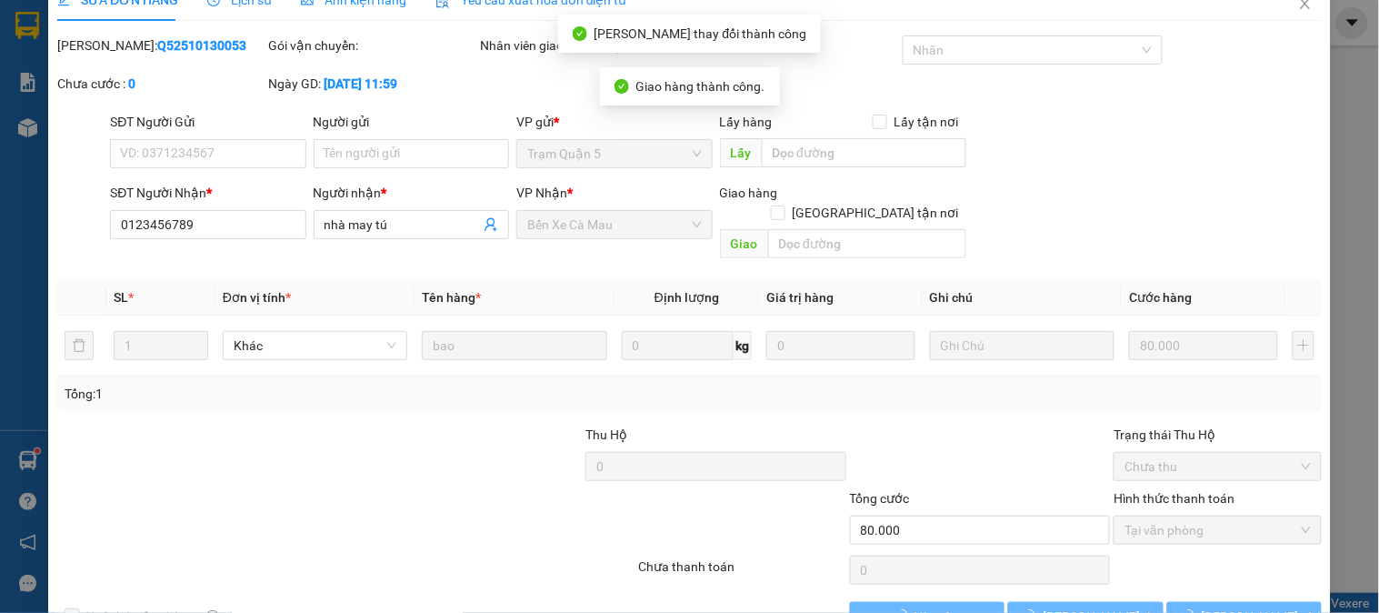
scroll to position [0, 0]
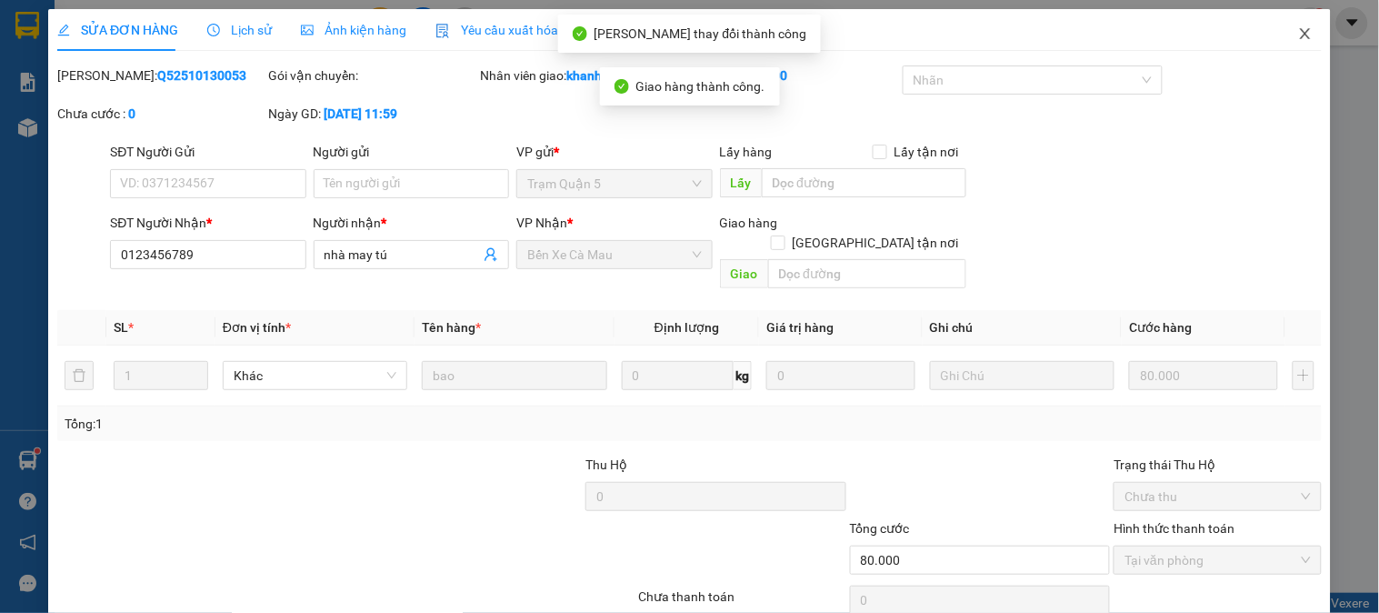
click at [1298, 34] on span "Close" at bounding box center [1305, 34] width 51 height 51
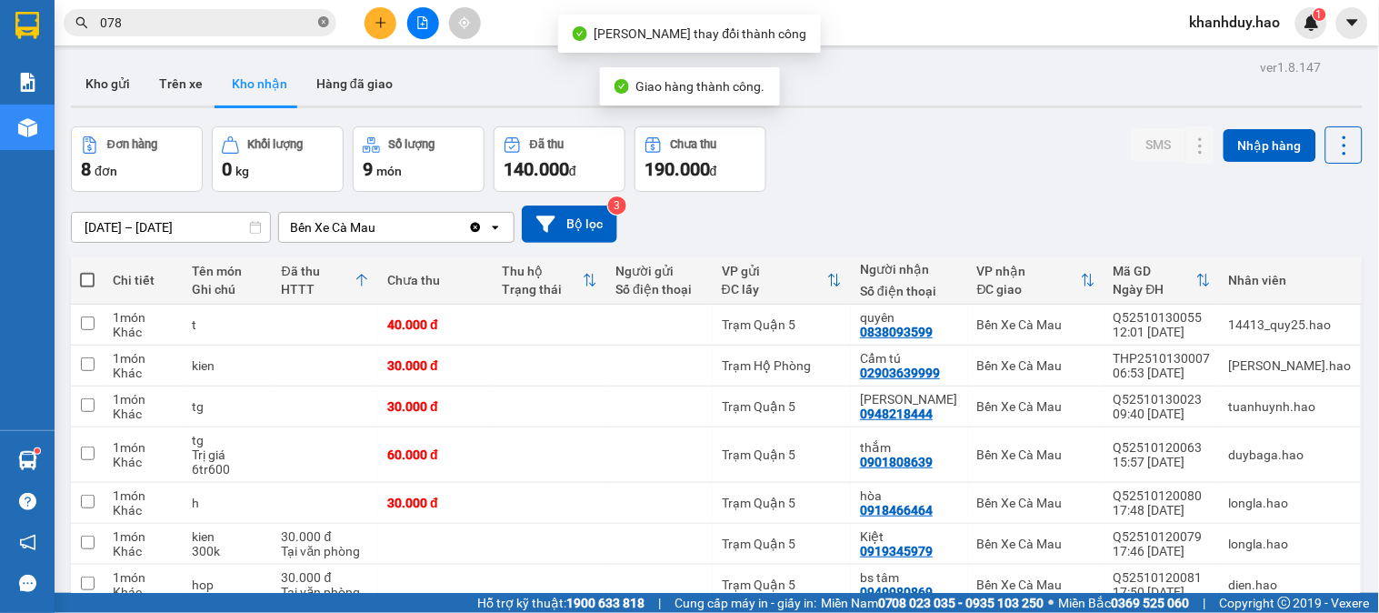
click at [322, 23] on icon "close-circle" at bounding box center [323, 21] width 11 height 11
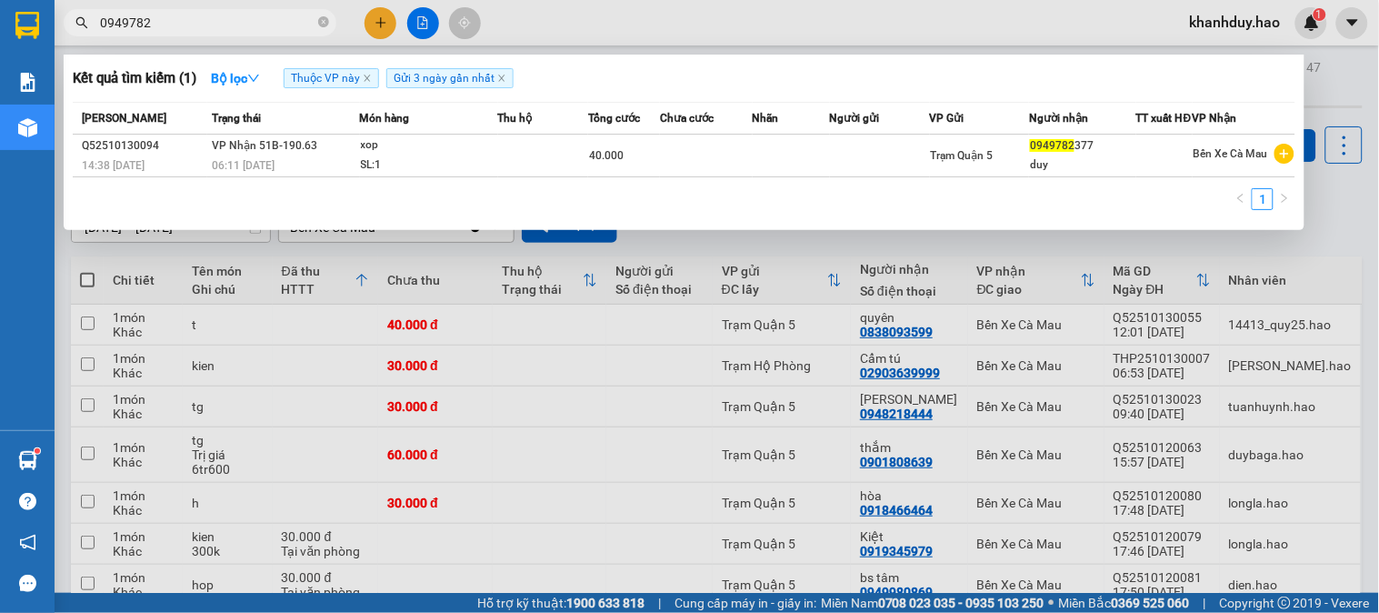
type input "0949782"
click at [389, 166] on div "SL: 1" at bounding box center [429, 165] width 136 height 20
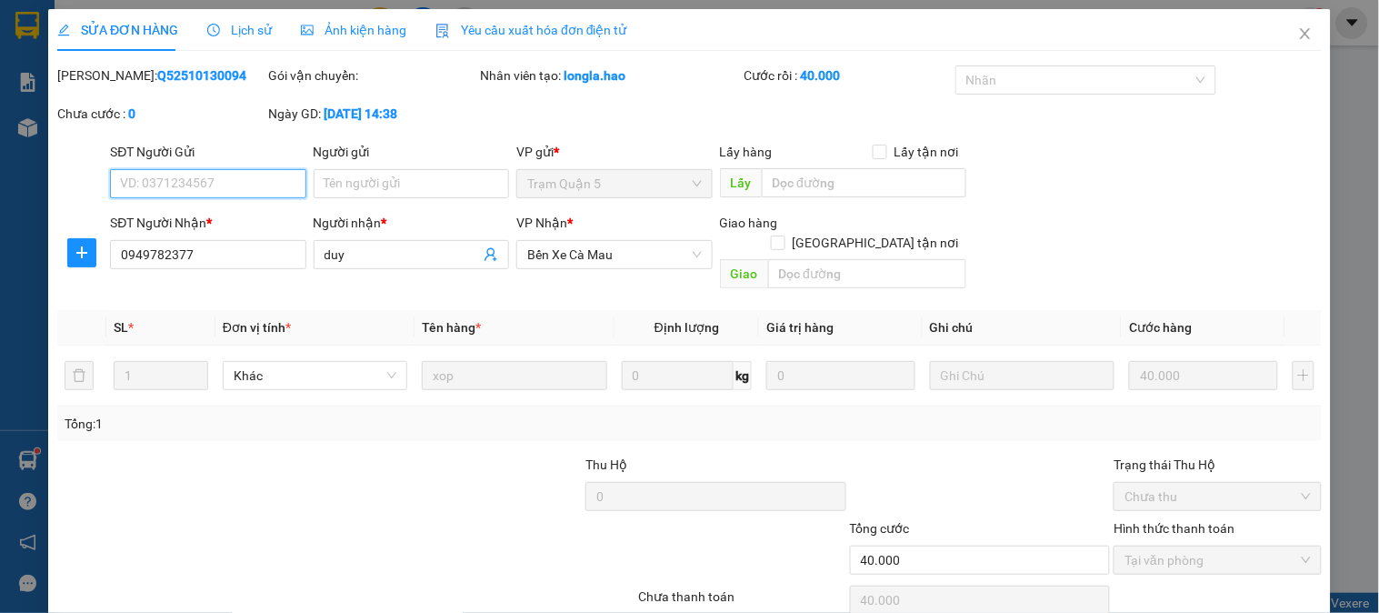
click at [361, 37] on span "Ảnh kiện hàng" at bounding box center [353, 30] width 105 height 15
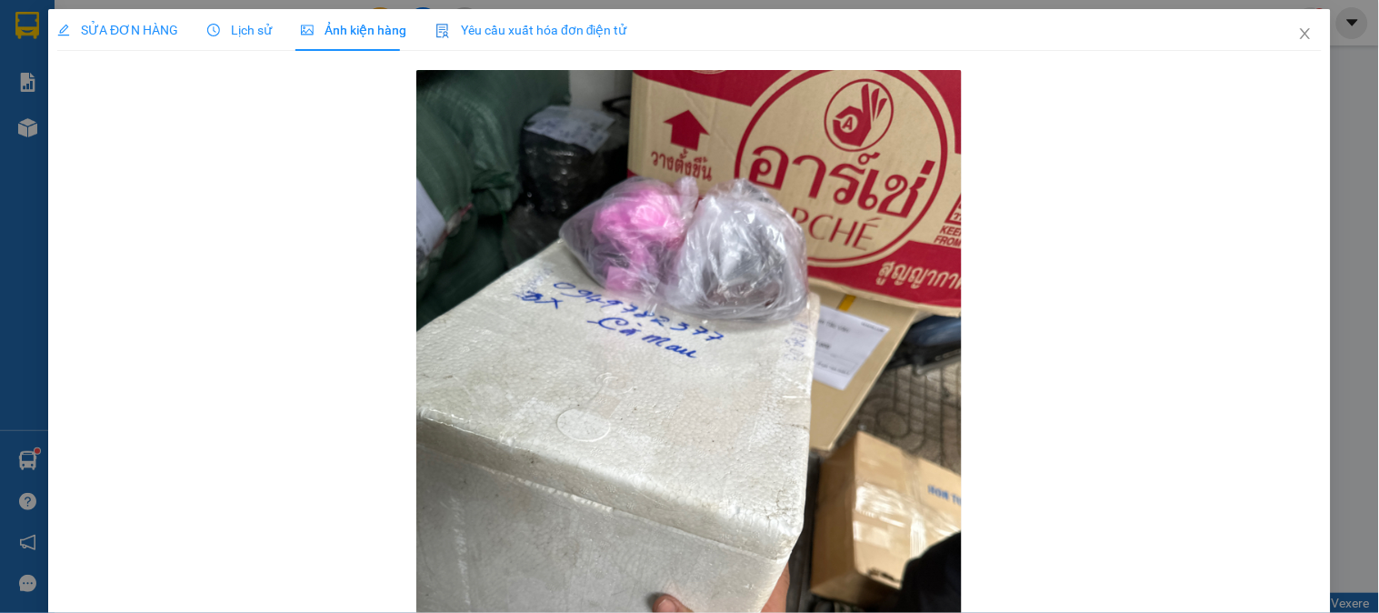
click at [137, 28] on span "SỬA ĐƠN HÀNG" at bounding box center [117, 30] width 121 height 15
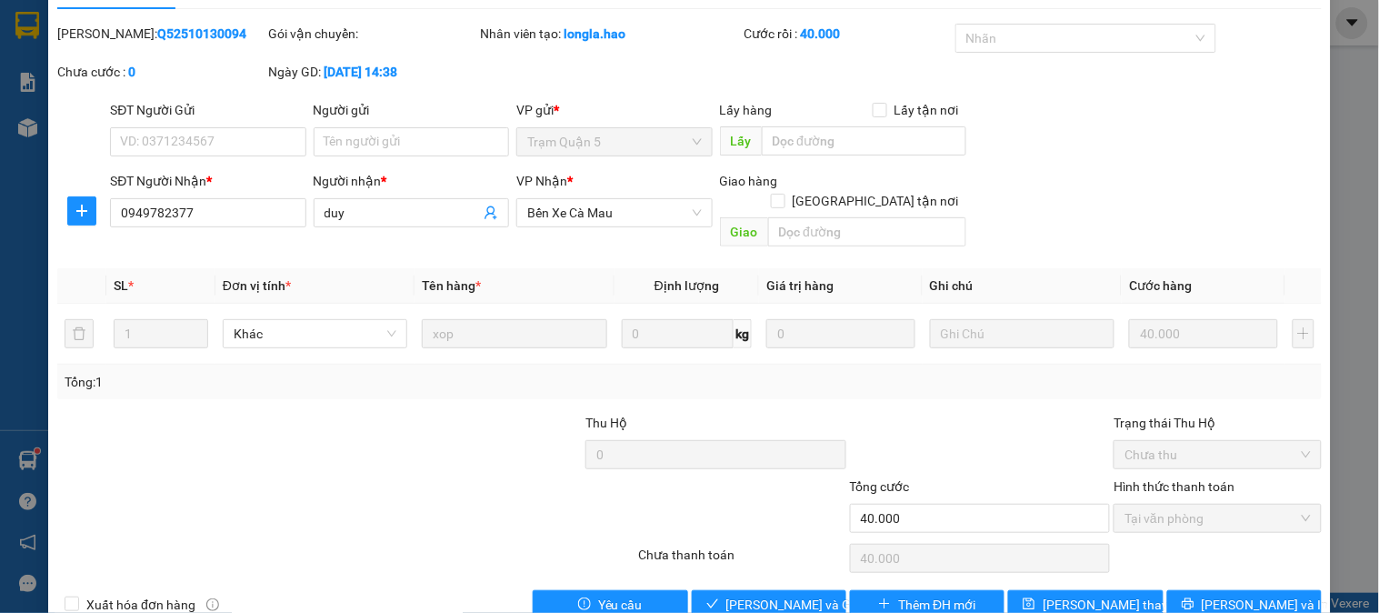
scroll to position [64, 0]
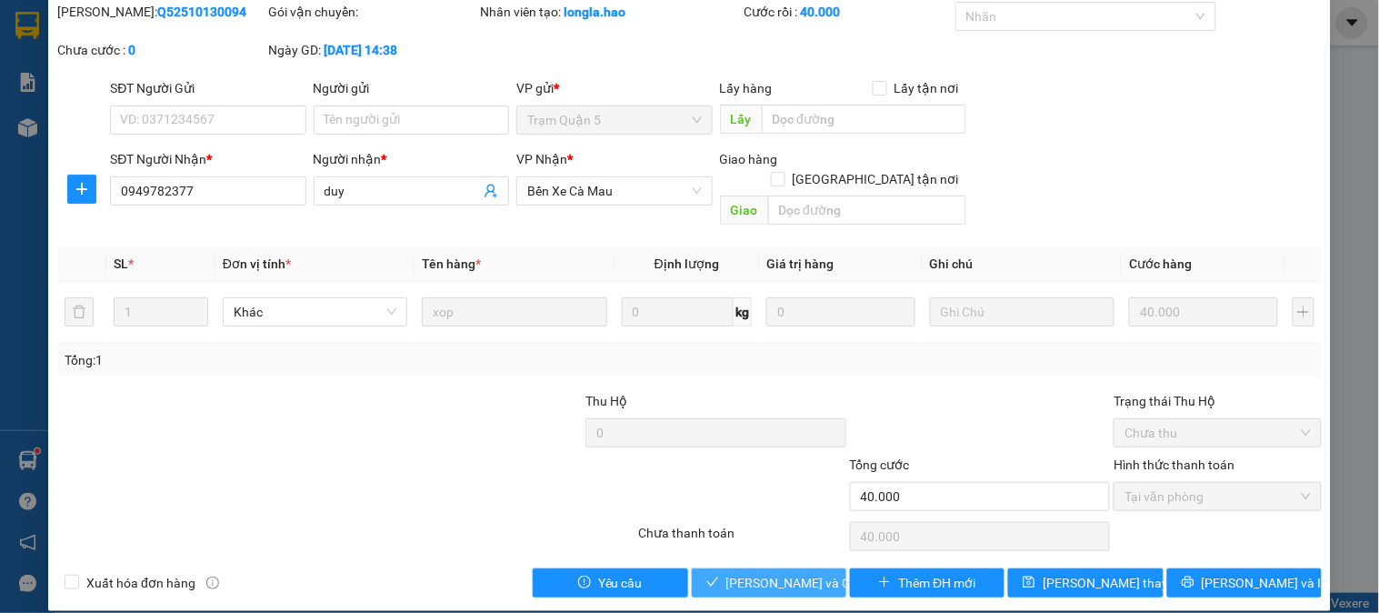
click at [809, 573] on span "Lưu và Giao hàng" at bounding box center [813, 583] width 175 height 20
type input "0"
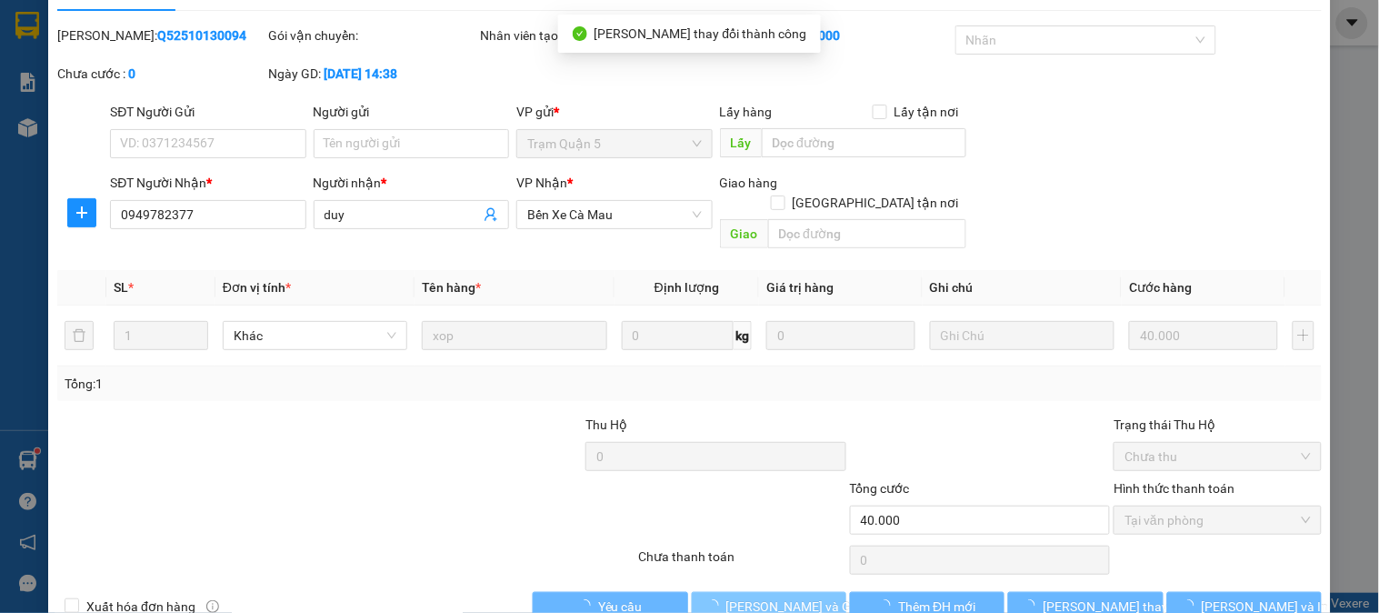
scroll to position [0, 0]
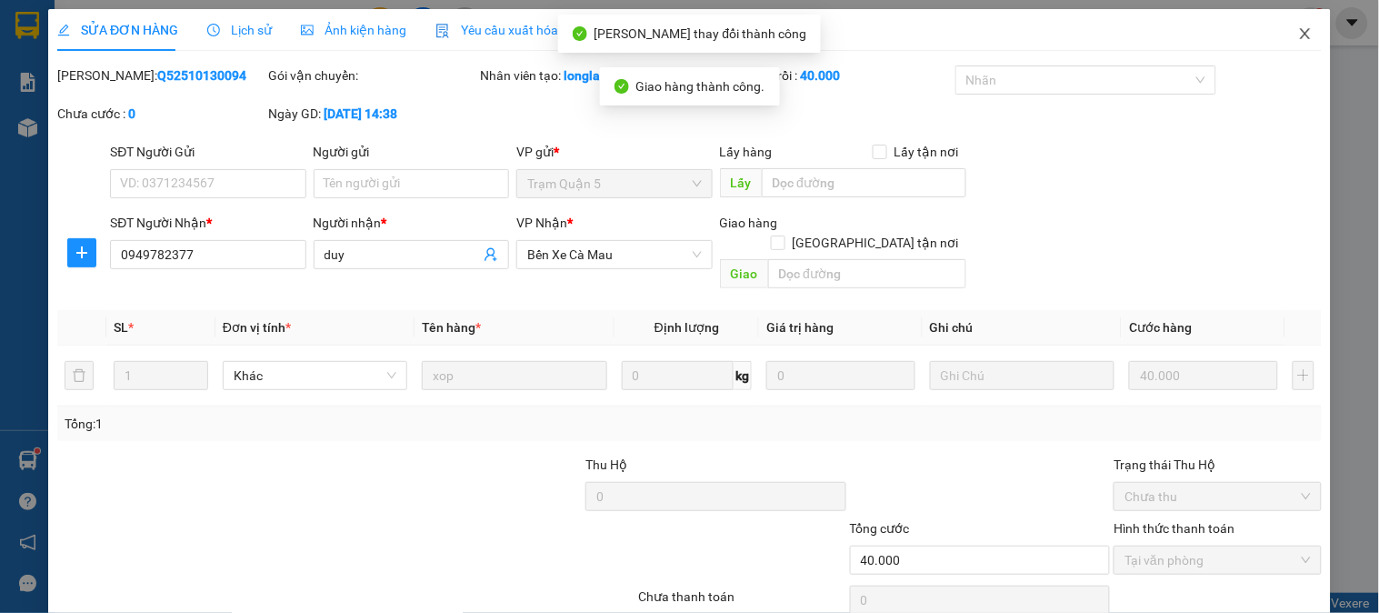
click at [1285, 44] on span "Close" at bounding box center [1305, 34] width 51 height 51
click at [1285, 44] on div "Kết quả tìm kiếm ( 1 ) Bộ lọc Thuộc VP này Gửi 3 ngày gần nhất Mã ĐH Trạng thái…" at bounding box center [689, 22] width 1379 height 45
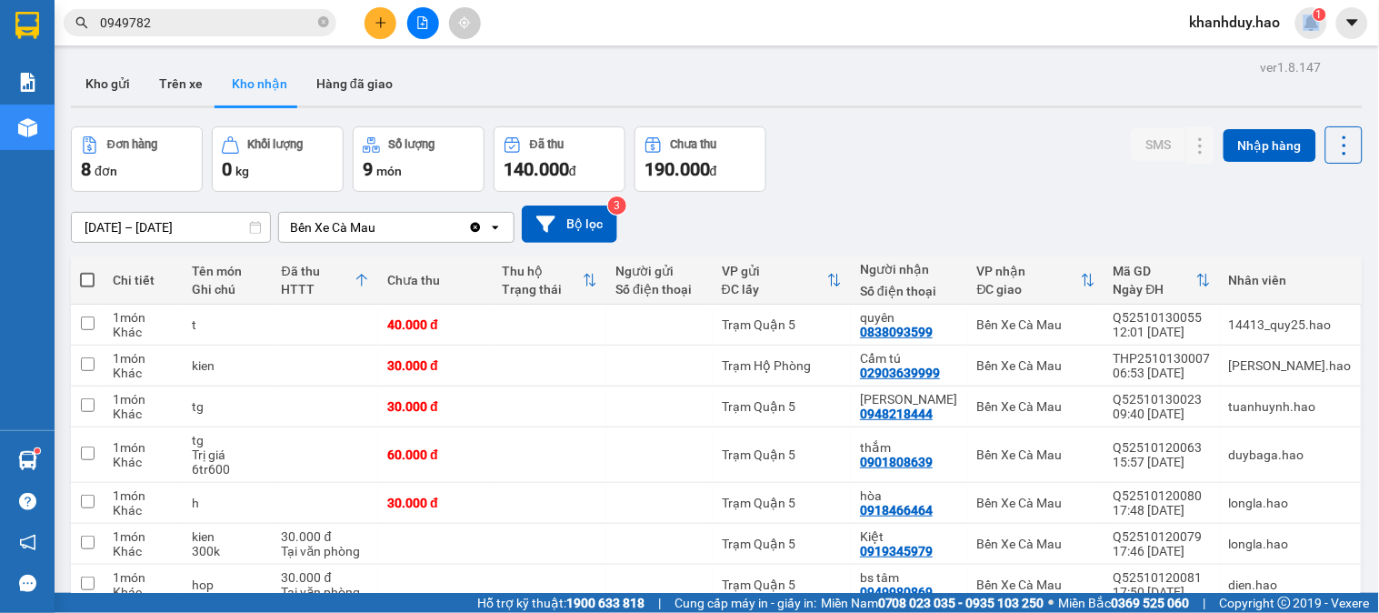
click at [240, 231] on input "[DATE] – [DATE]" at bounding box center [171, 227] width 198 height 29
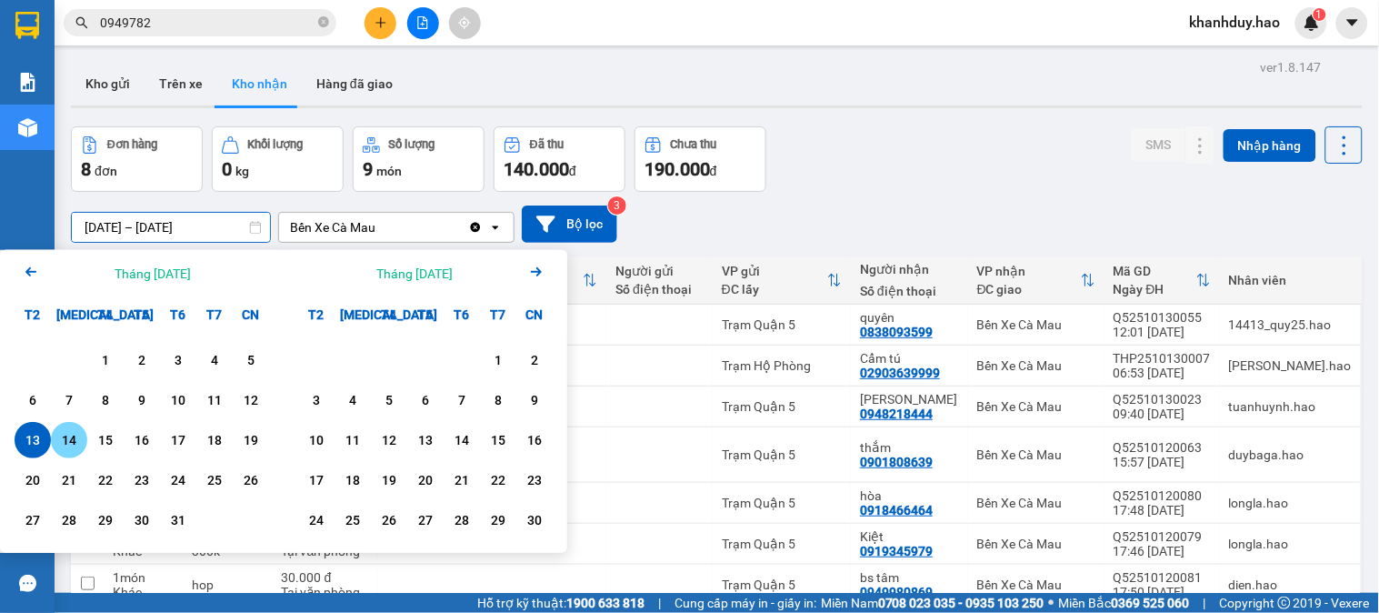
click at [70, 445] on div "14" at bounding box center [68, 440] width 25 height 22
type input "[DATE] – [DATE]"
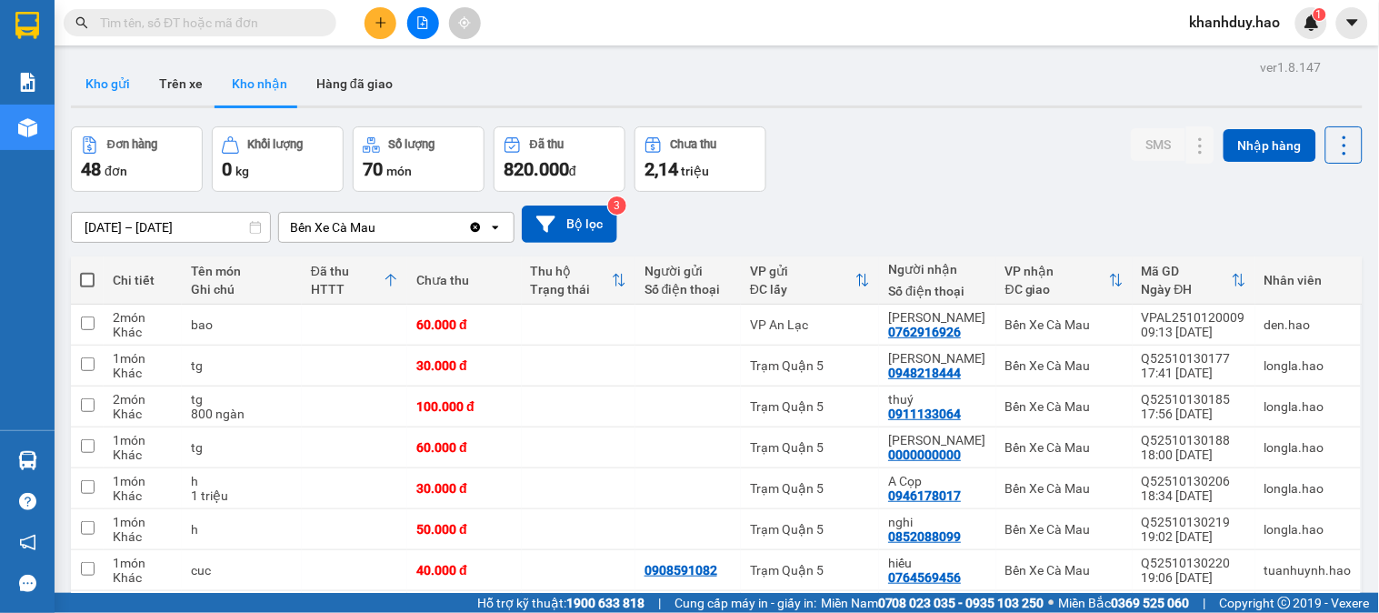
click at [95, 87] on button "Kho gửi" at bounding box center [108, 84] width 74 height 44
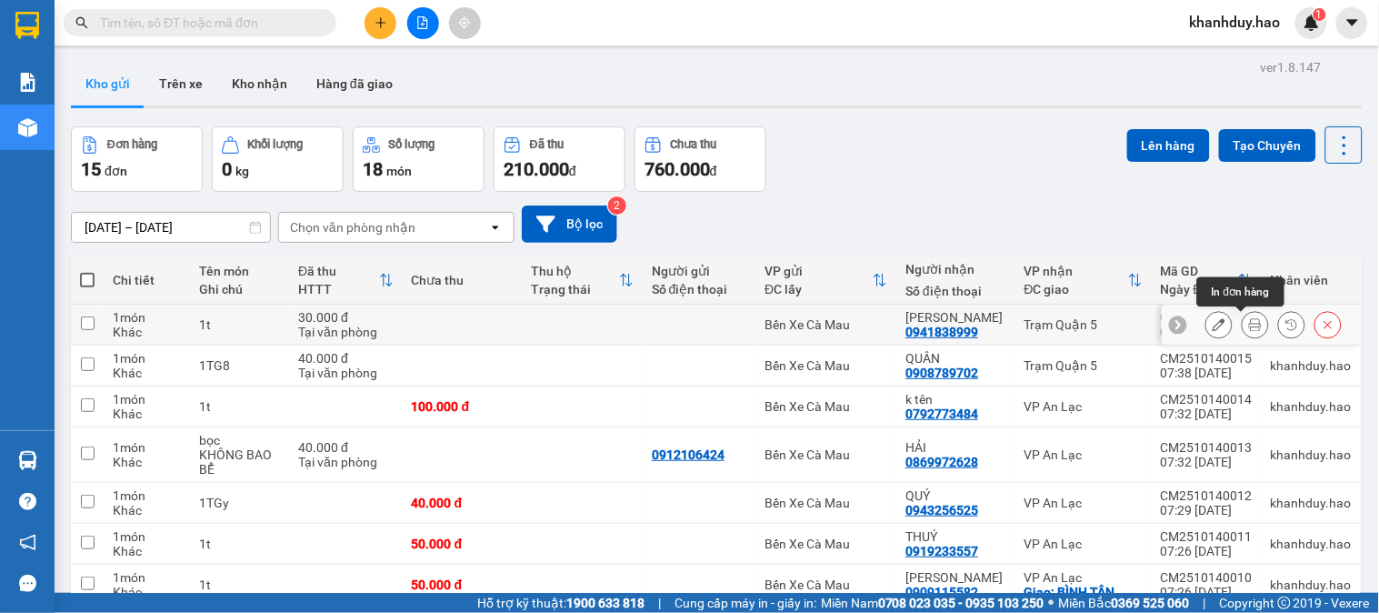
click at [1249, 324] on icon at bounding box center [1255, 324] width 13 height 13
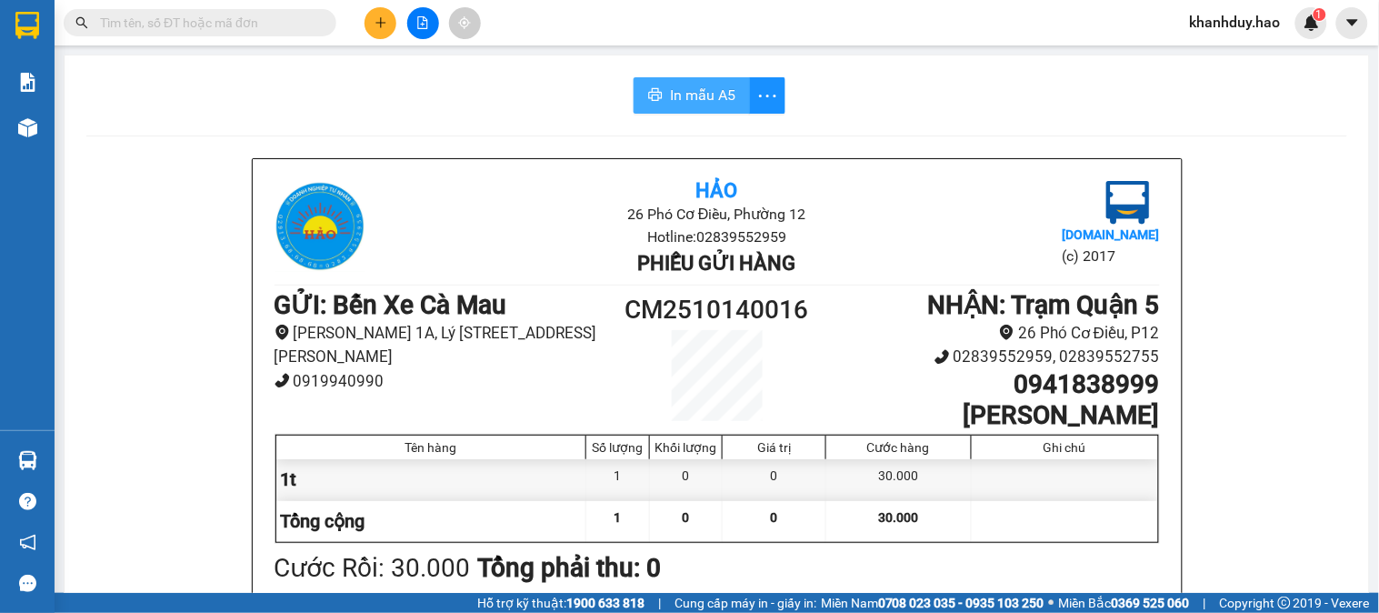
click at [703, 109] on button "In mẫu A5" at bounding box center [692, 95] width 116 height 36
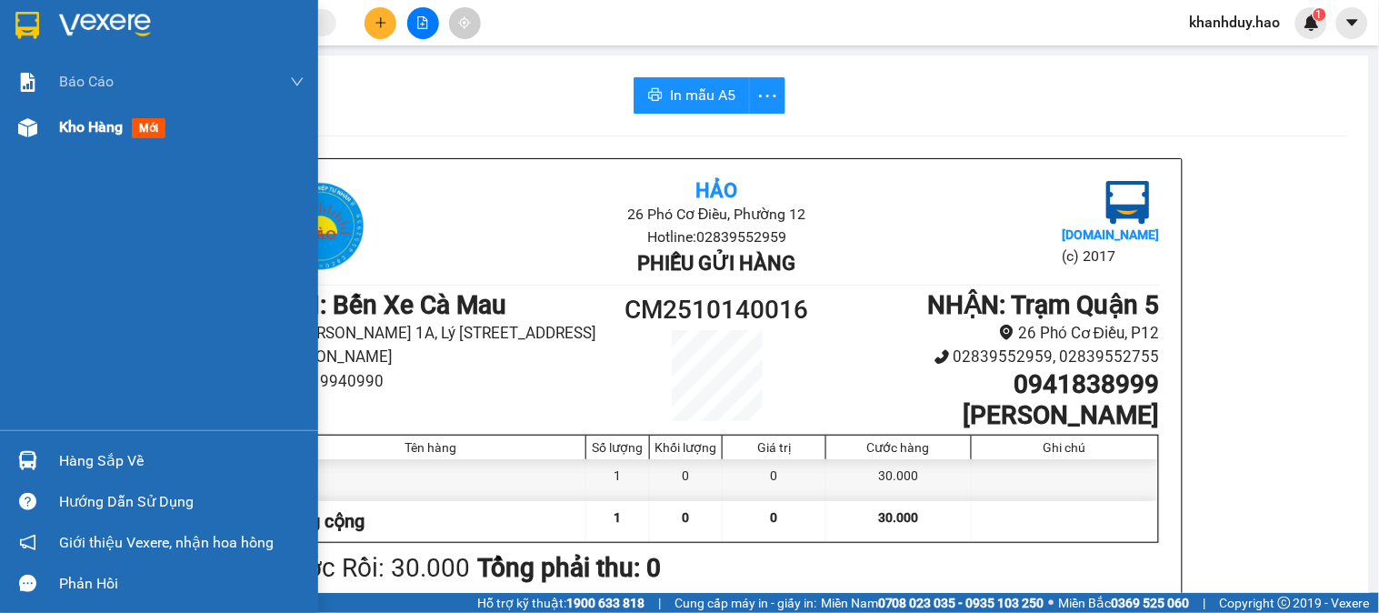
click at [91, 130] on span "Kho hàng" at bounding box center [91, 126] width 64 height 17
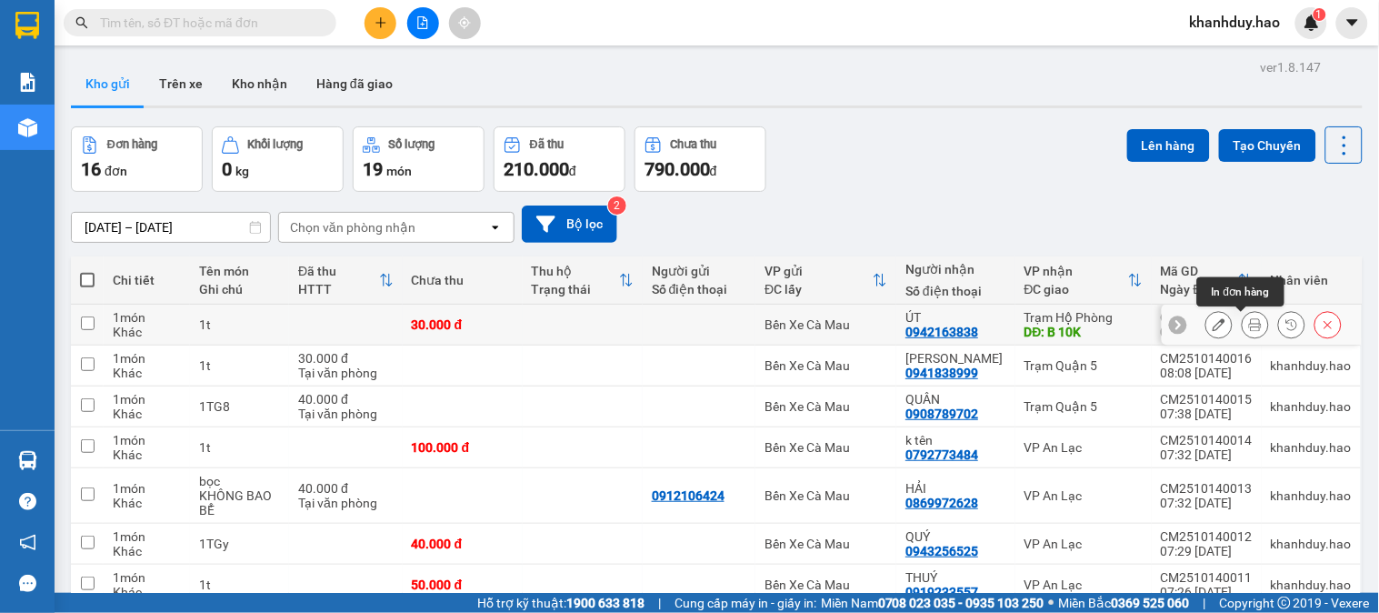
click at [1249, 322] on icon at bounding box center [1255, 324] width 13 height 13
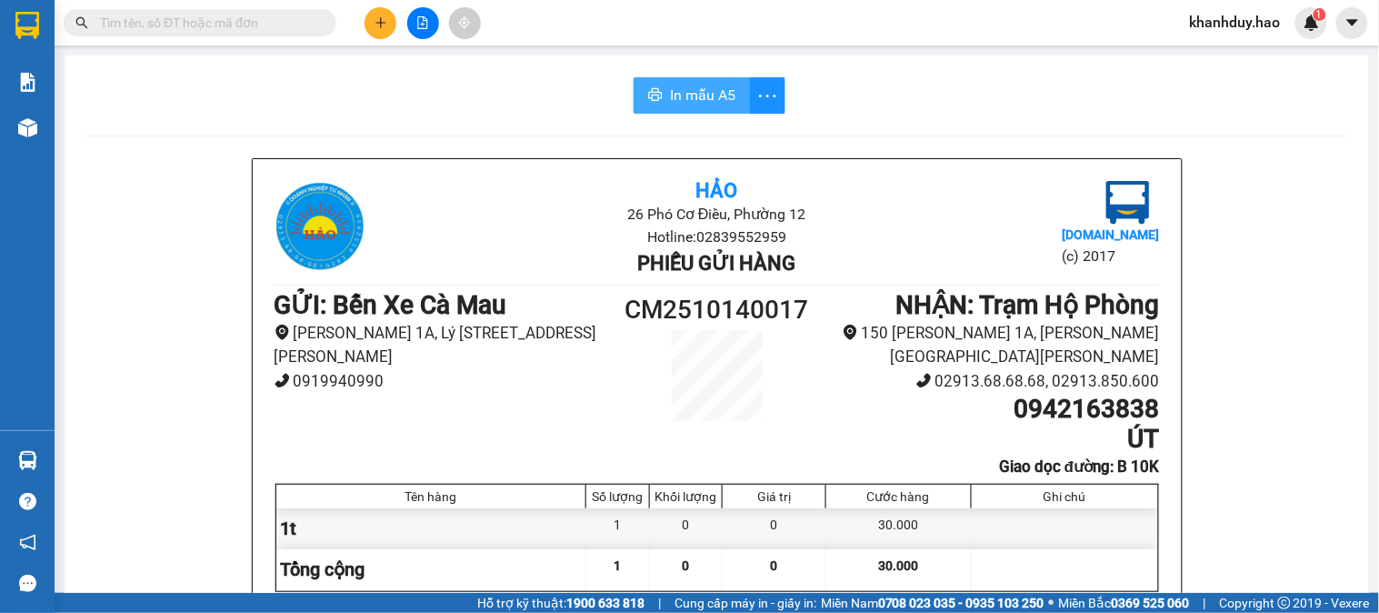
click at [709, 93] on span "In mẫu A5" at bounding box center [702, 95] width 65 height 23
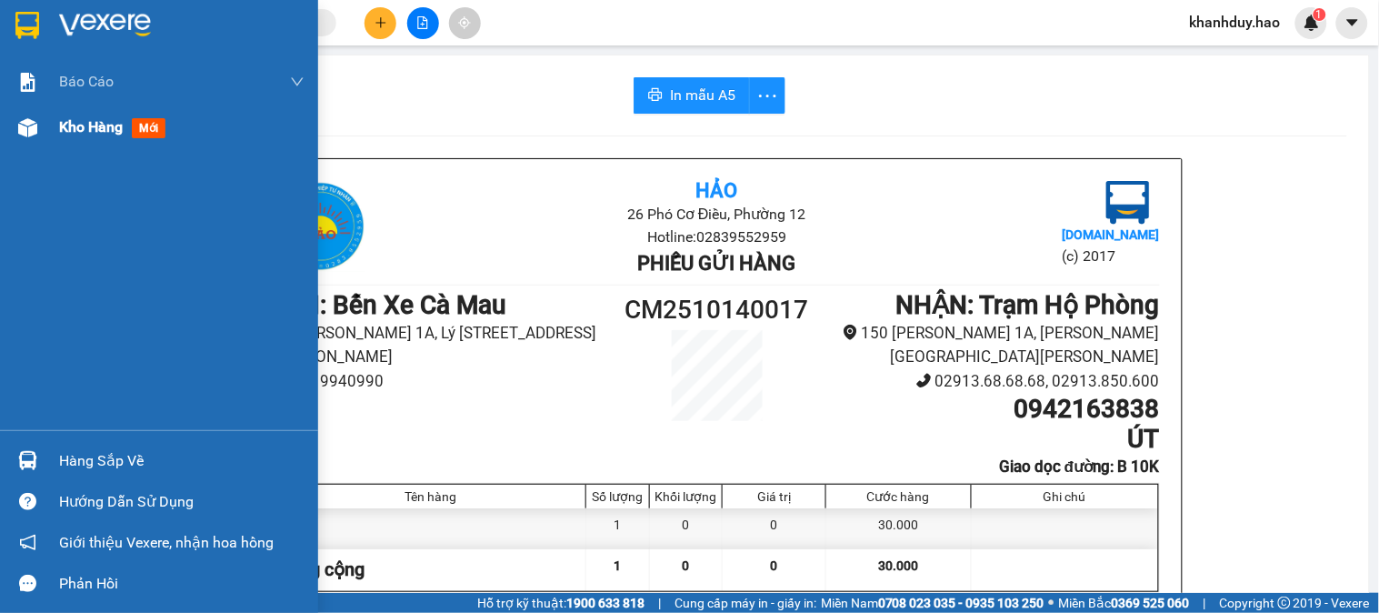
click at [75, 127] on span "Kho hàng" at bounding box center [91, 126] width 64 height 17
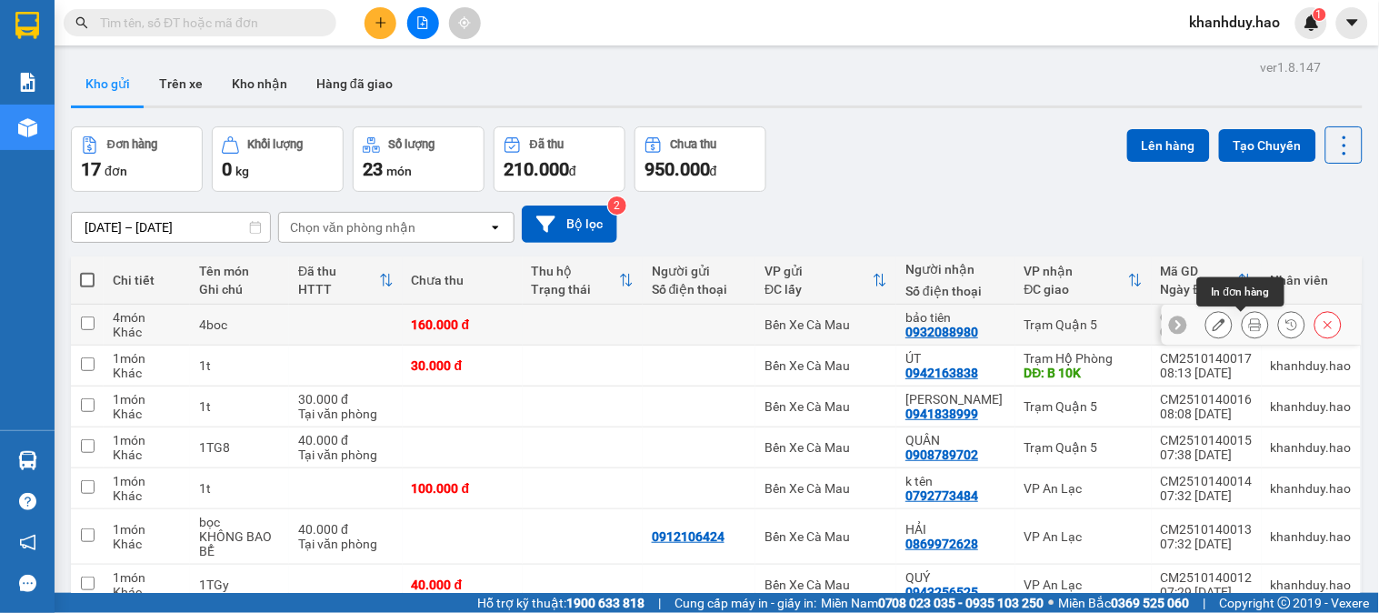
click at [1249, 325] on icon at bounding box center [1255, 324] width 13 height 13
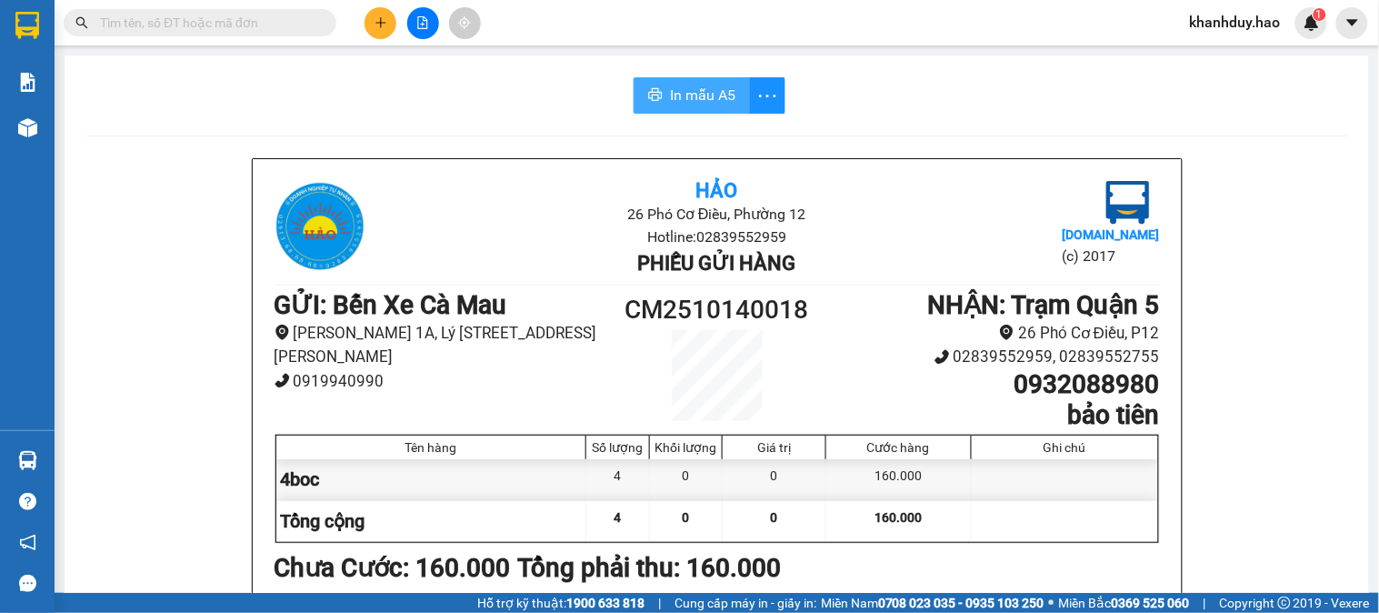
click at [705, 106] on button "In mẫu A5" at bounding box center [692, 95] width 116 height 36
click at [173, 25] on input "text" at bounding box center [207, 23] width 215 height 20
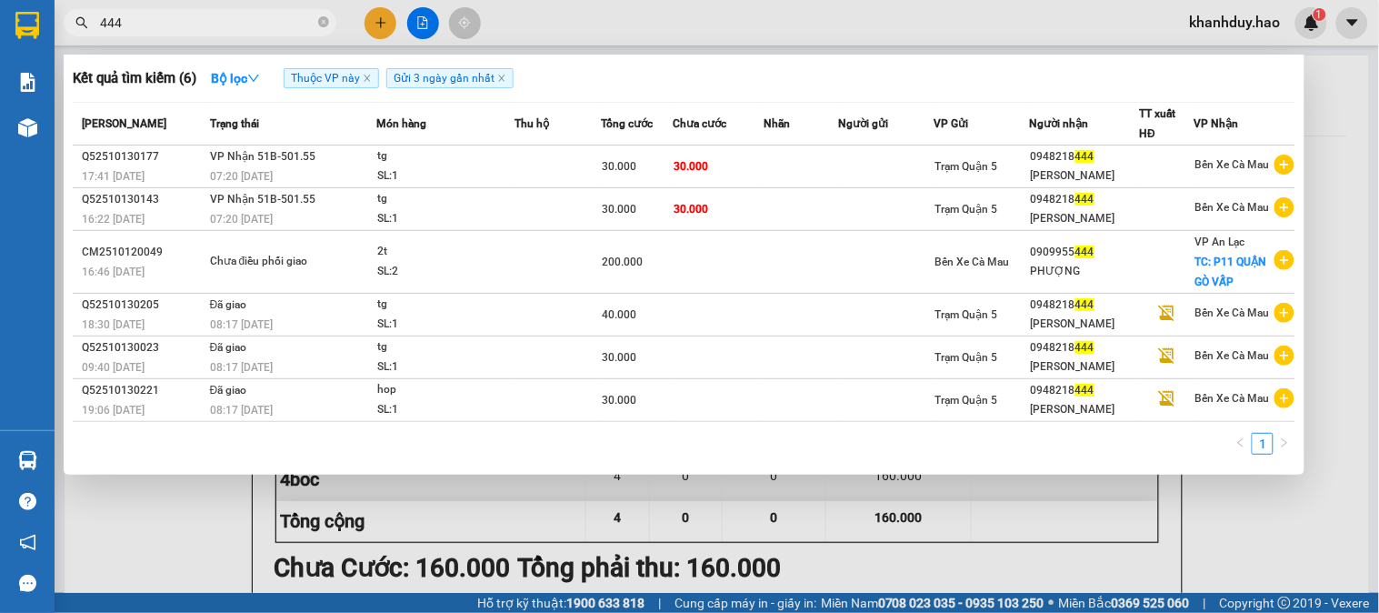
click at [255, 23] on input "444" at bounding box center [207, 23] width 215 height 20
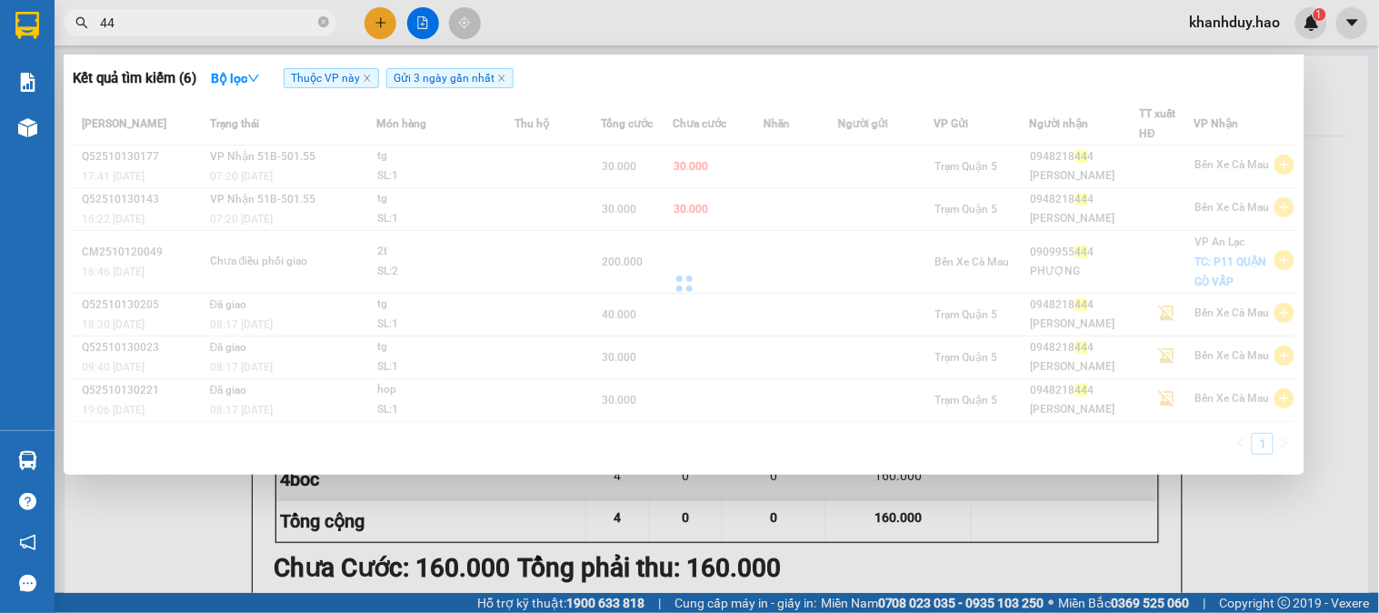
type input "4"
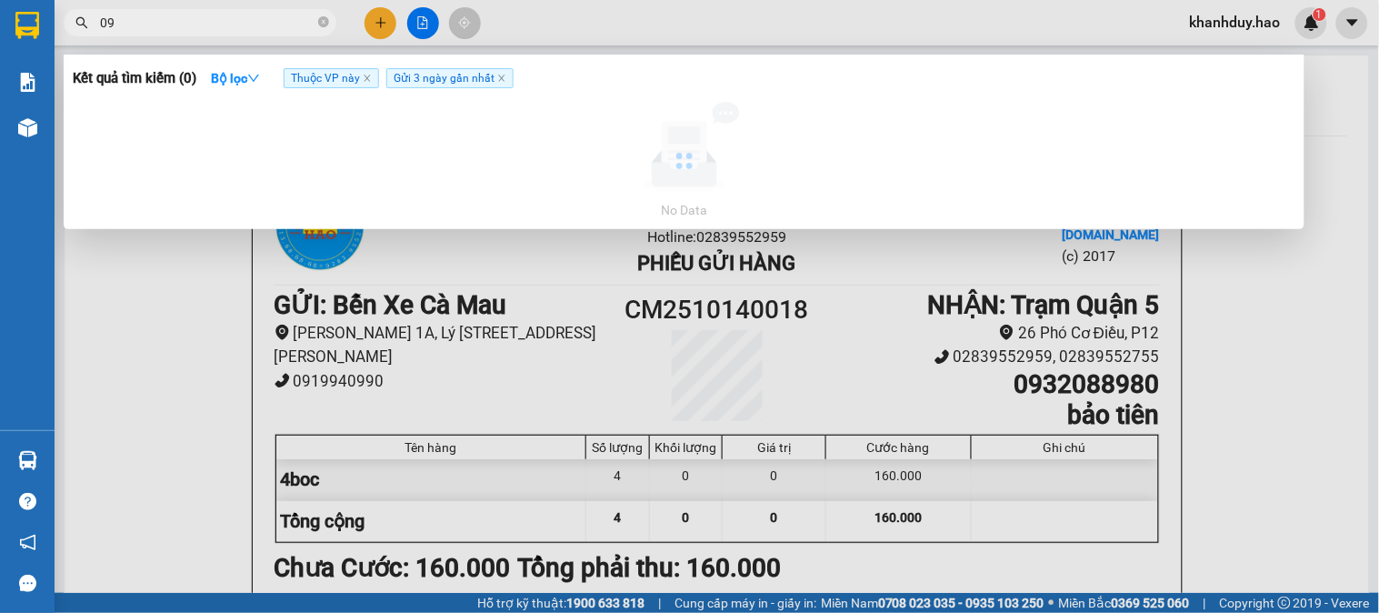
type input "0"
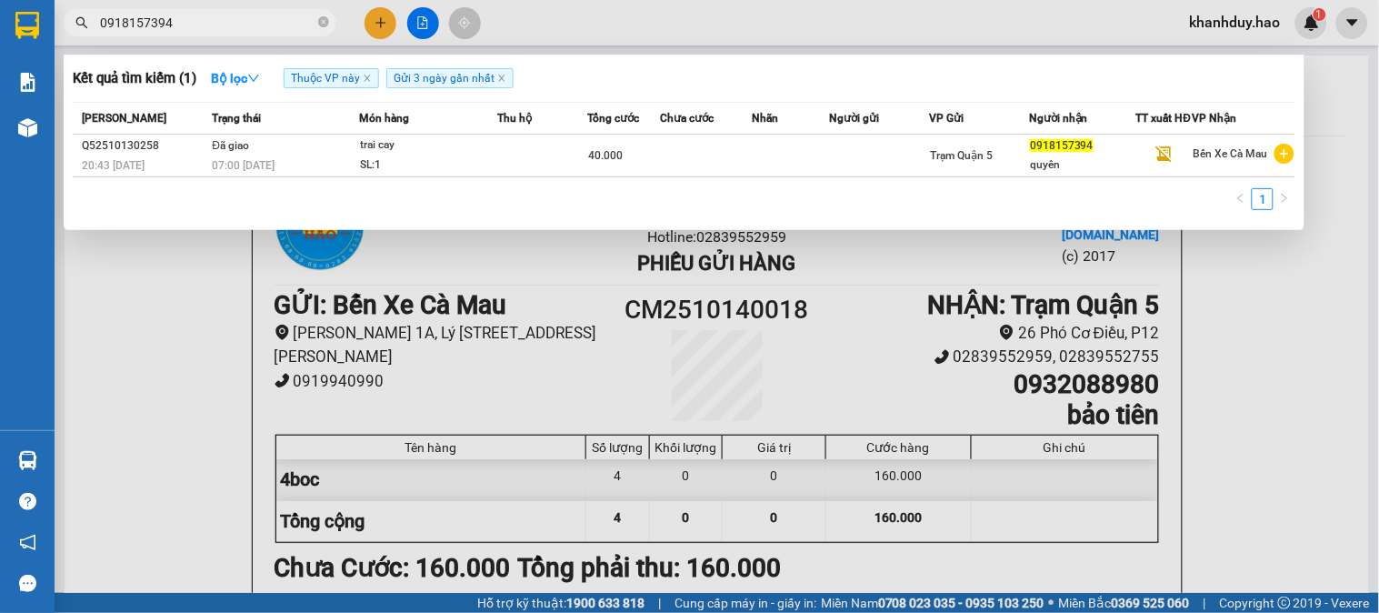
type input "0918157394"
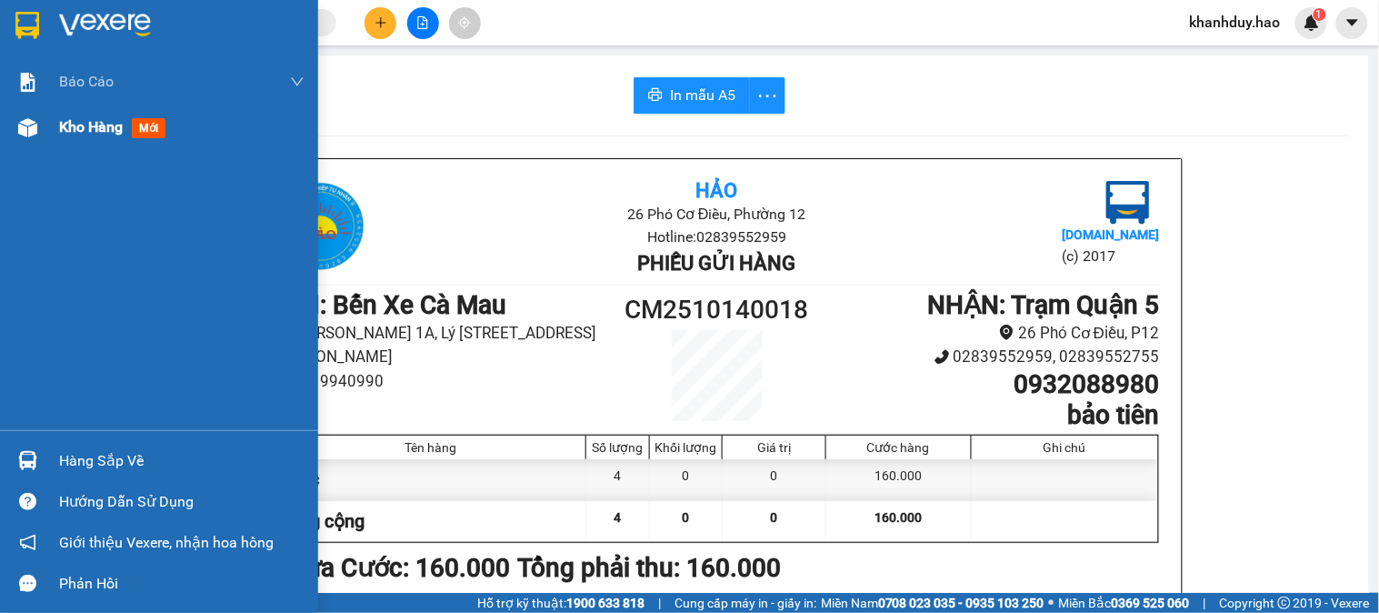
click at [115, 121] on span "Kho hàng" at bounding box center [91, 126] width 64 height 17
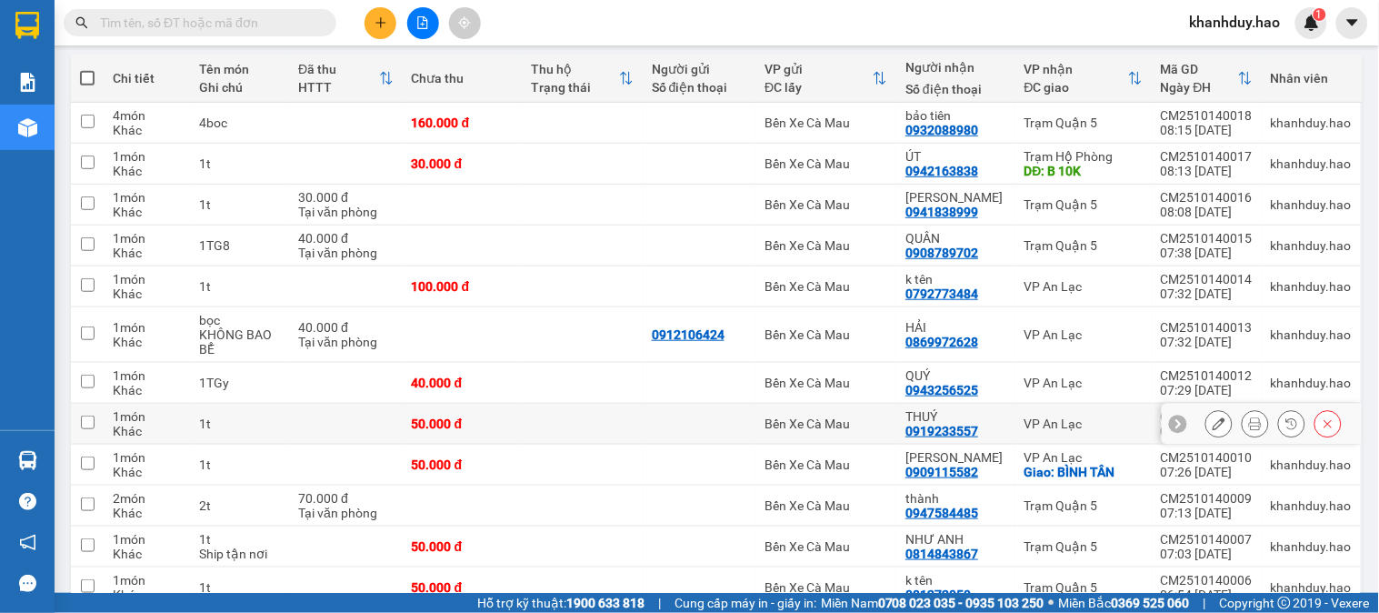
scroll to position [404, 0]
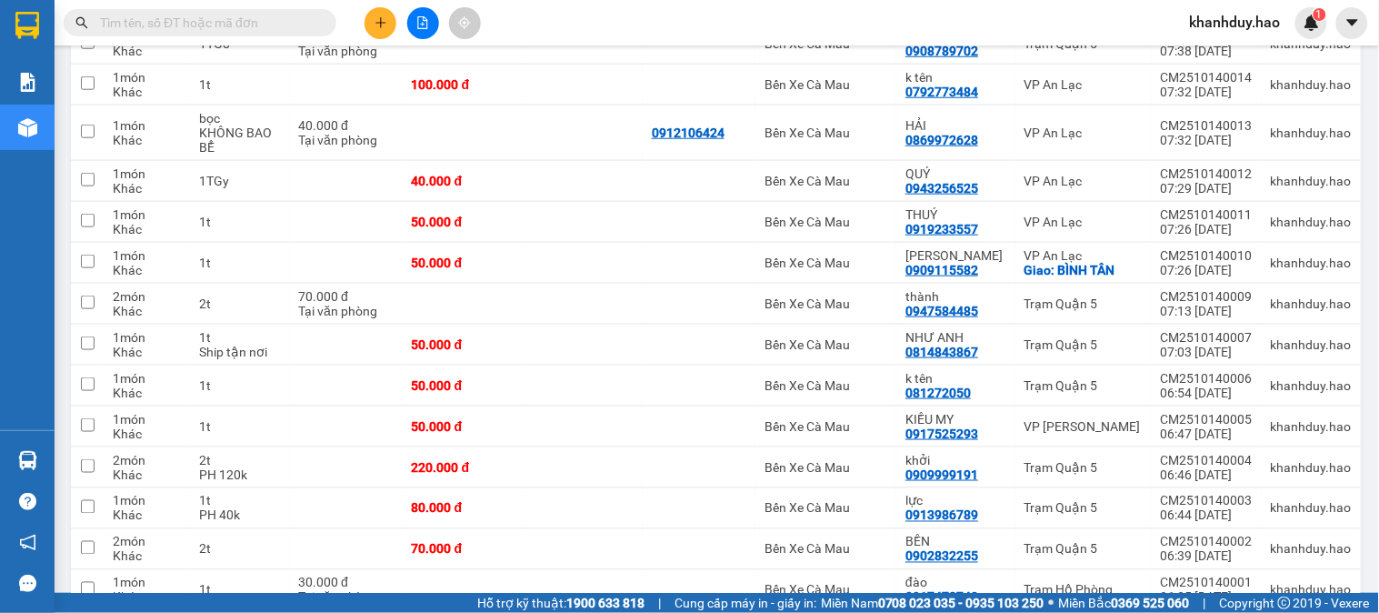
click at [288, 23] on input "text" at bounding box center [207, 23] width 215 height 20
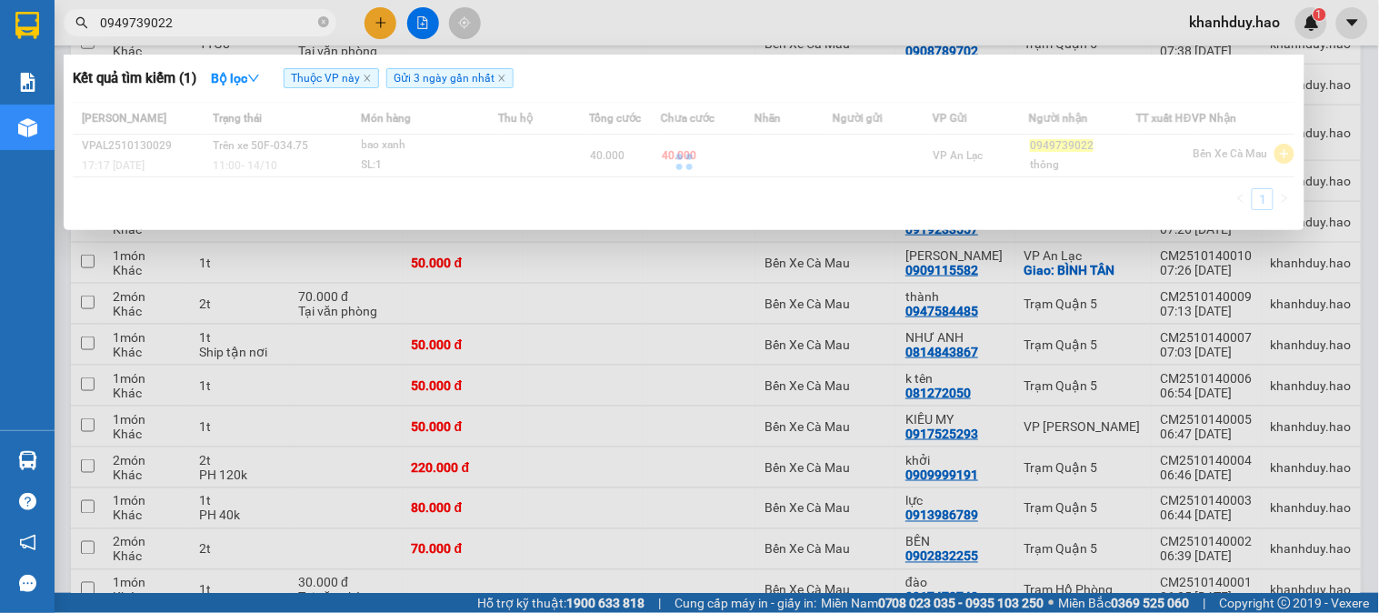
type input "0949739022"
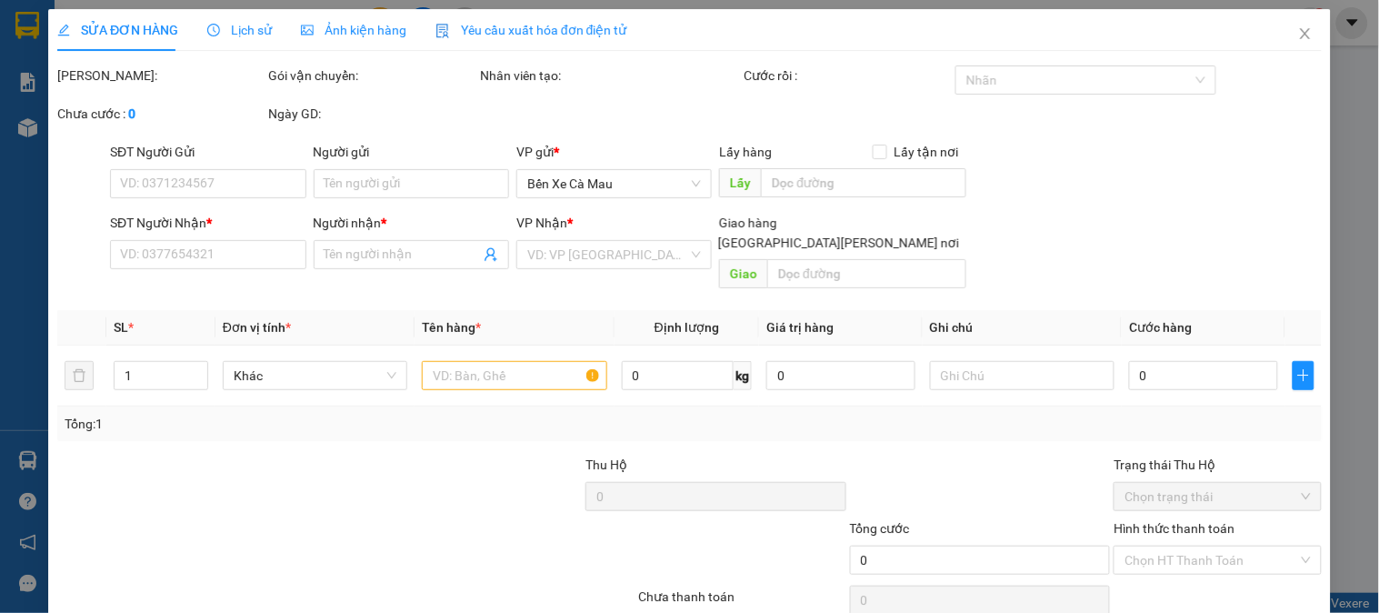
type input "0949739022"
type input "thông"
type input "40.000"
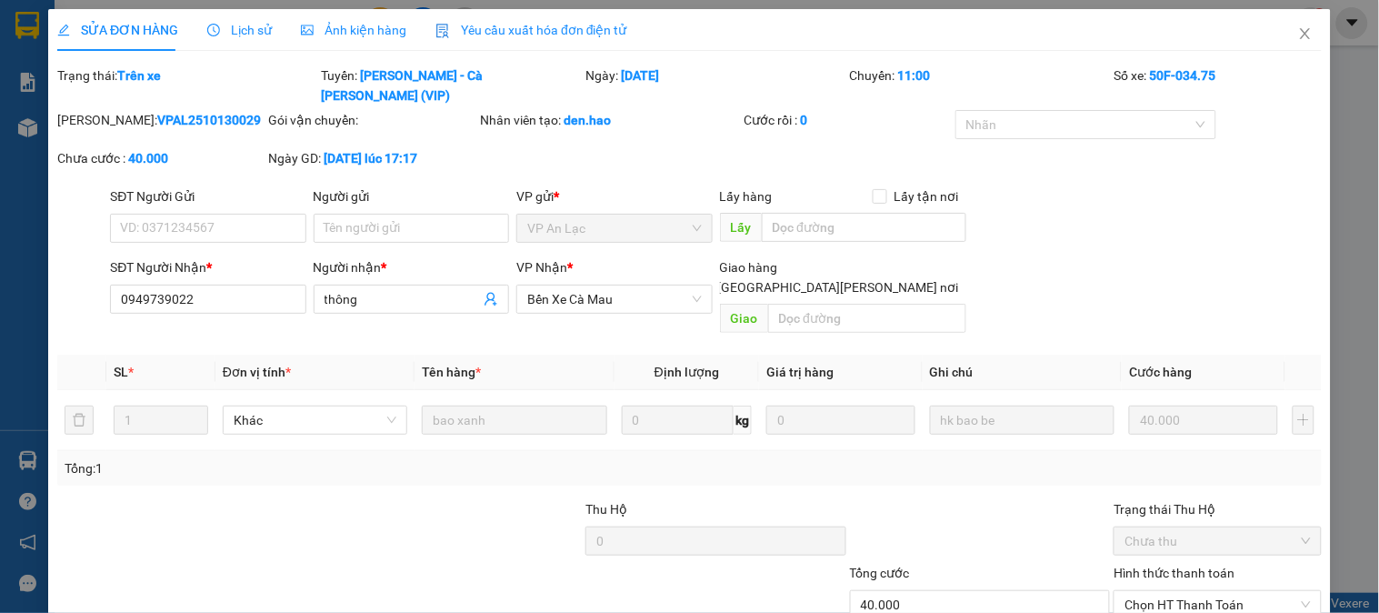
click at [360, 27] on span "Ảnh kiện hàng" at bounding box center [353, 30] width 105 height 15
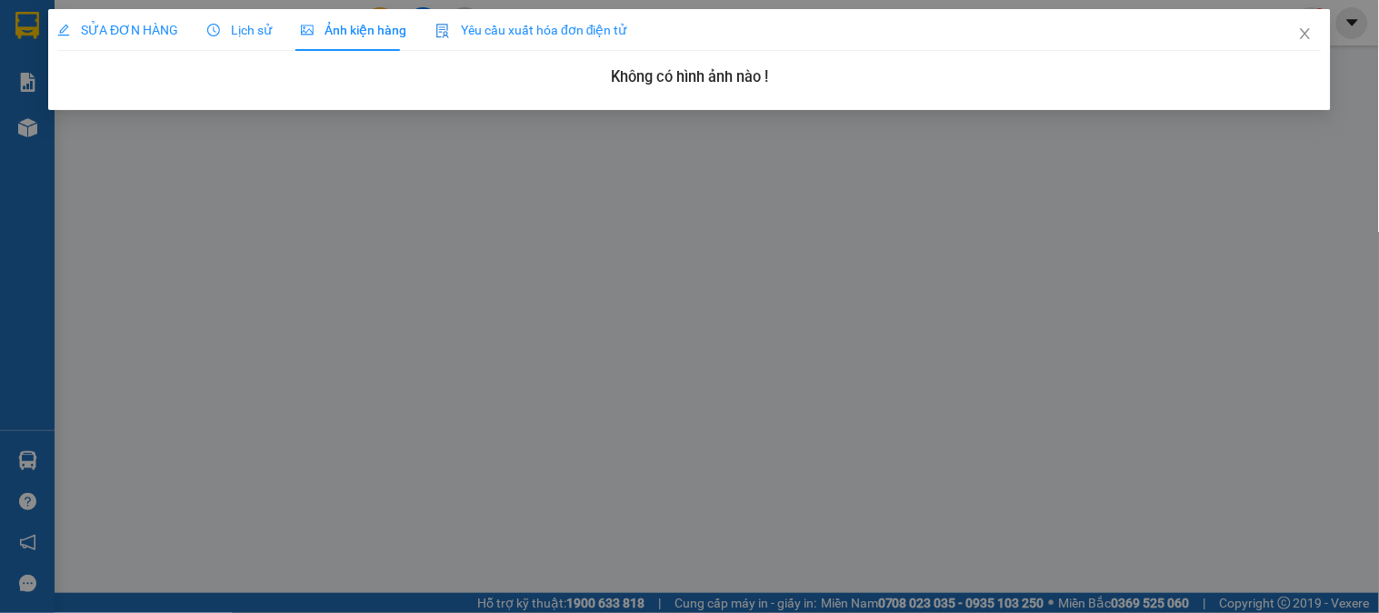
drag, startPoint x: 145, startPoint y: 27, endPoint x: 275, endPoint y: 49, distance: 130.9
click at [148, 27] on span "SỬA ĐƠN HÀNG" at bounding box center [117, 30] width 121 height 15
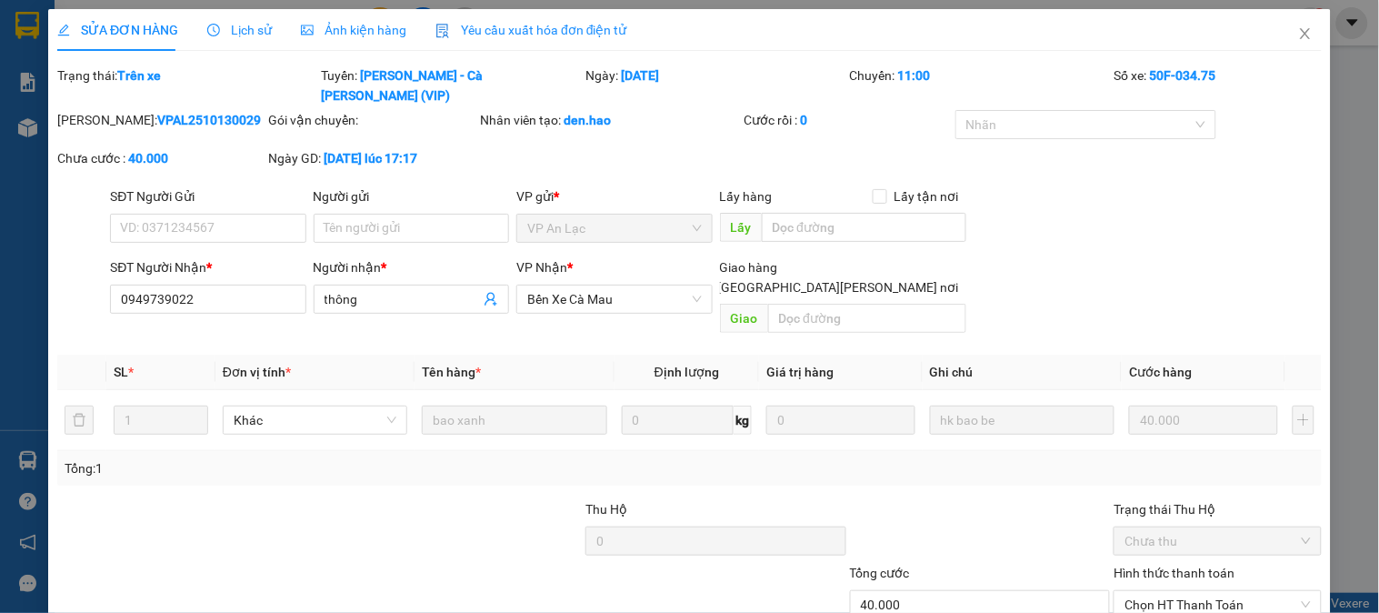
click at [246, 40] on div "Lịch sử" at bounding box center [239, 30] width 65 height 42
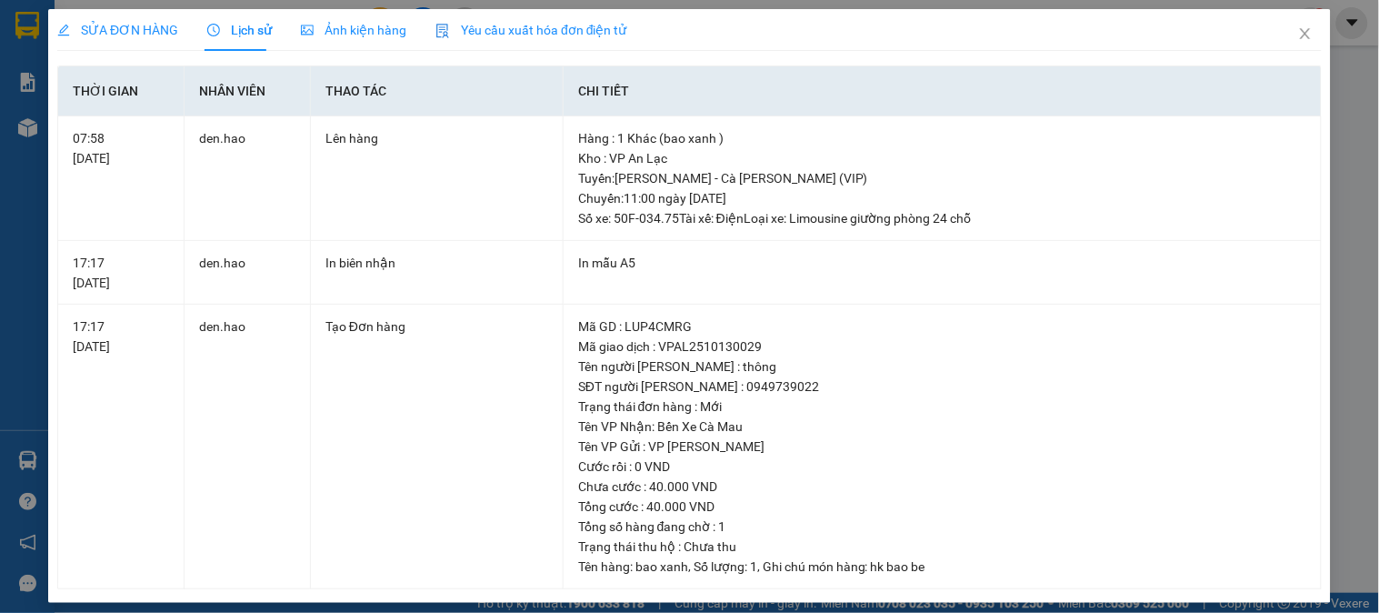
click at [358, 43] on div "Ảnh kiện hàng" at bounding box center [353, 30] width 105 height 42
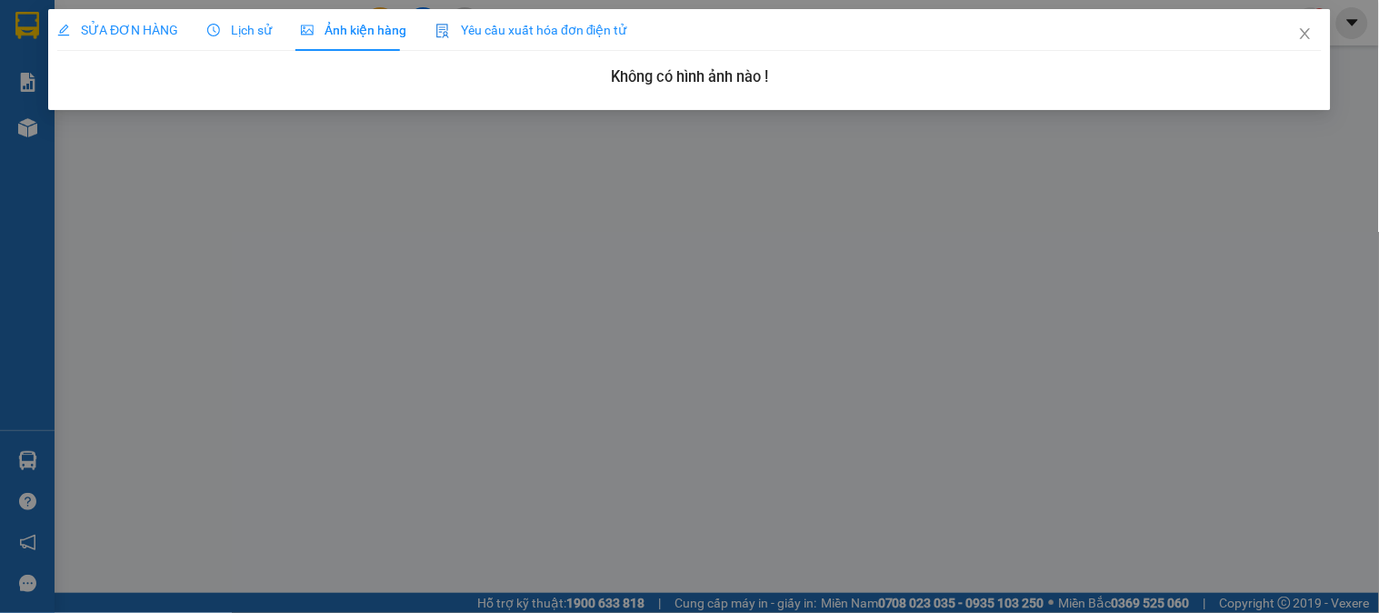
click at [184, 41] on div "SỬA ĐƠN HÀNG Lịch sử Ảnh kiện hàng Yêu cầu xuất hóa đơn điện tử" at bounding box center [342, 30] width 570 height 42
drag, startPoint x: 146, startPoint y: 33, endPoint x: 257, endPoint y: 33, distance: 110.9
click at [153, 33] on span "SỬA ĐƠN HÀNG" at bounding box center [117, 30] width 121 height 15
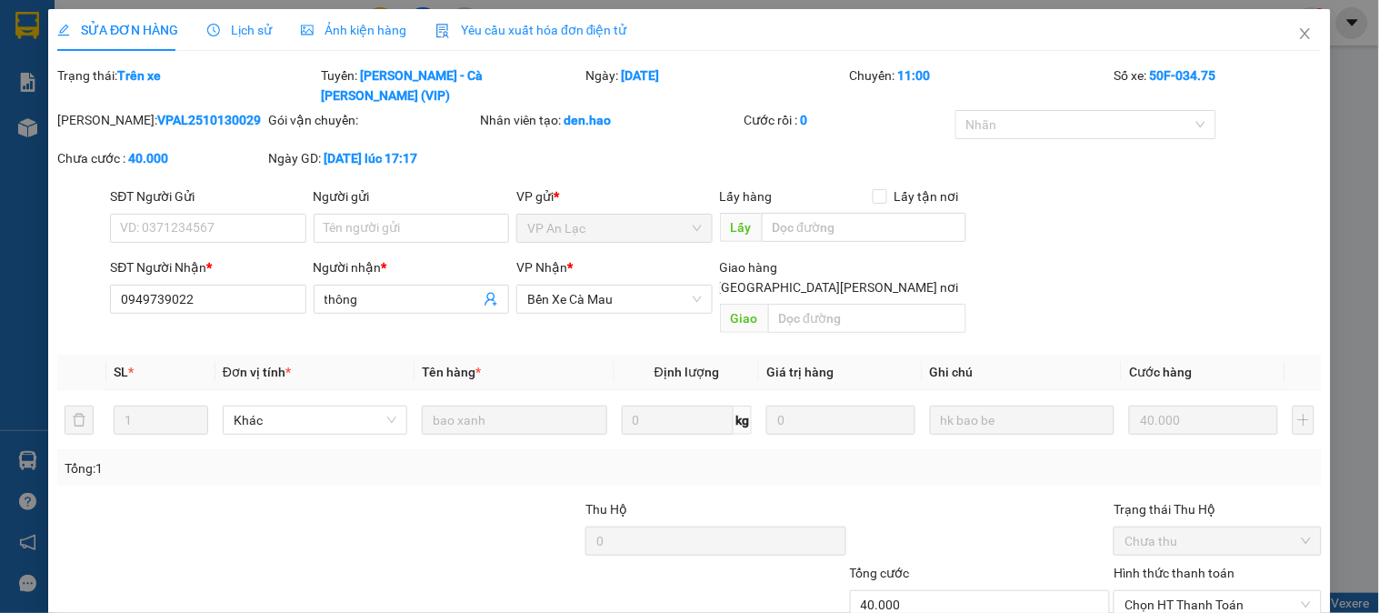
click at [259, 32] on span "Lịch sử" at bounding box center [239, 30] width 65 height 15
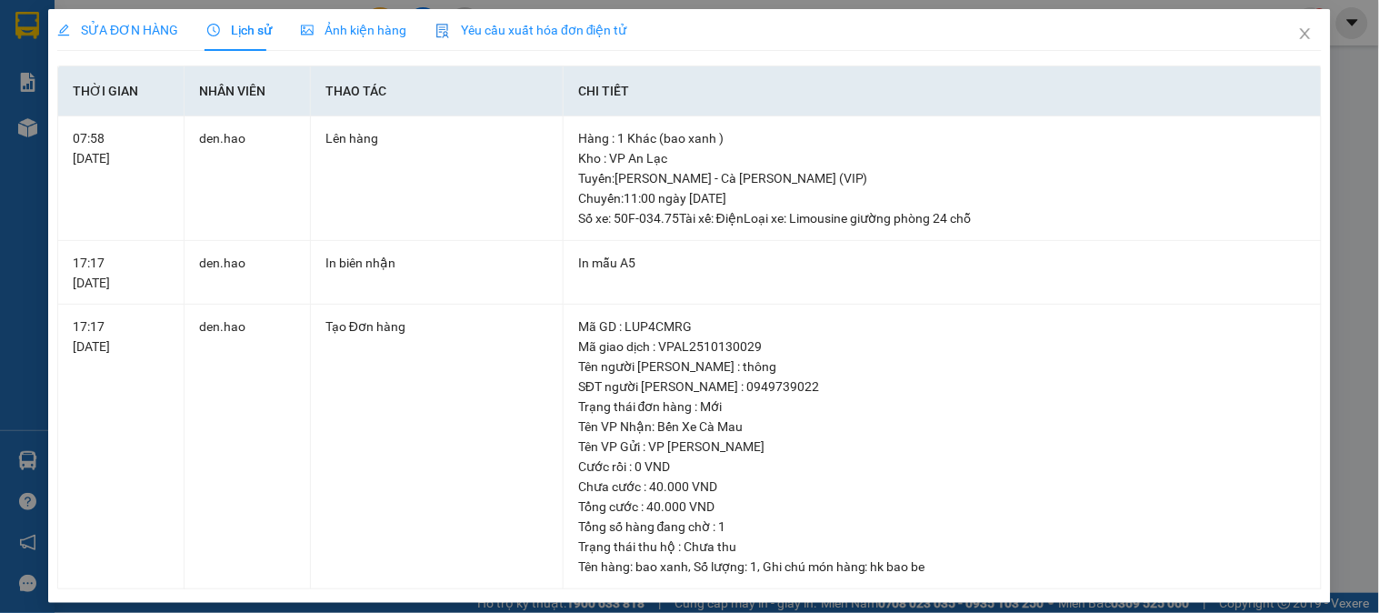
click at [425, 52] on div "SỬA ĐƠN HÀNG Lịch sử Ảnh kiện hàng Yêu cầu xuất hóa đơn điện tử Total Paid Fee …" at bounding box center [689, 299] width 1265 height 580
click at [358, 30] on span "Ảnh kiện hàng" at bounding box center [353, 30] width 105 height 15
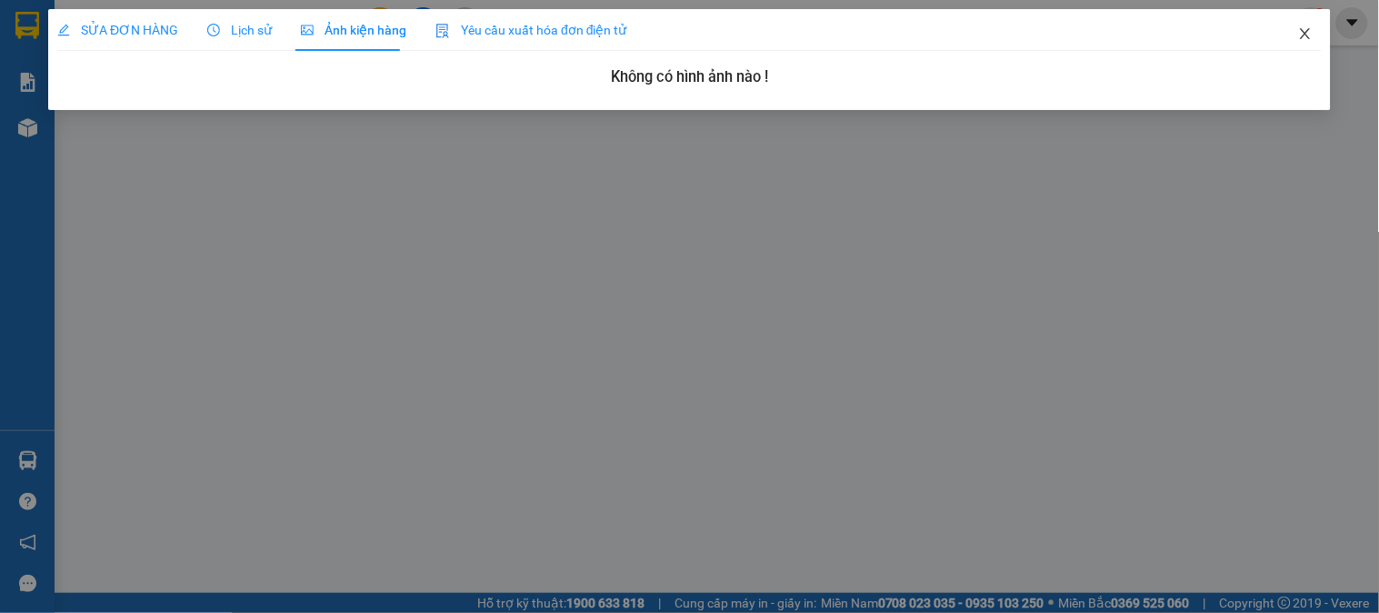
click at [1307, 39] on icon "close" at bounding box center [1305, 33] width 15 height 15
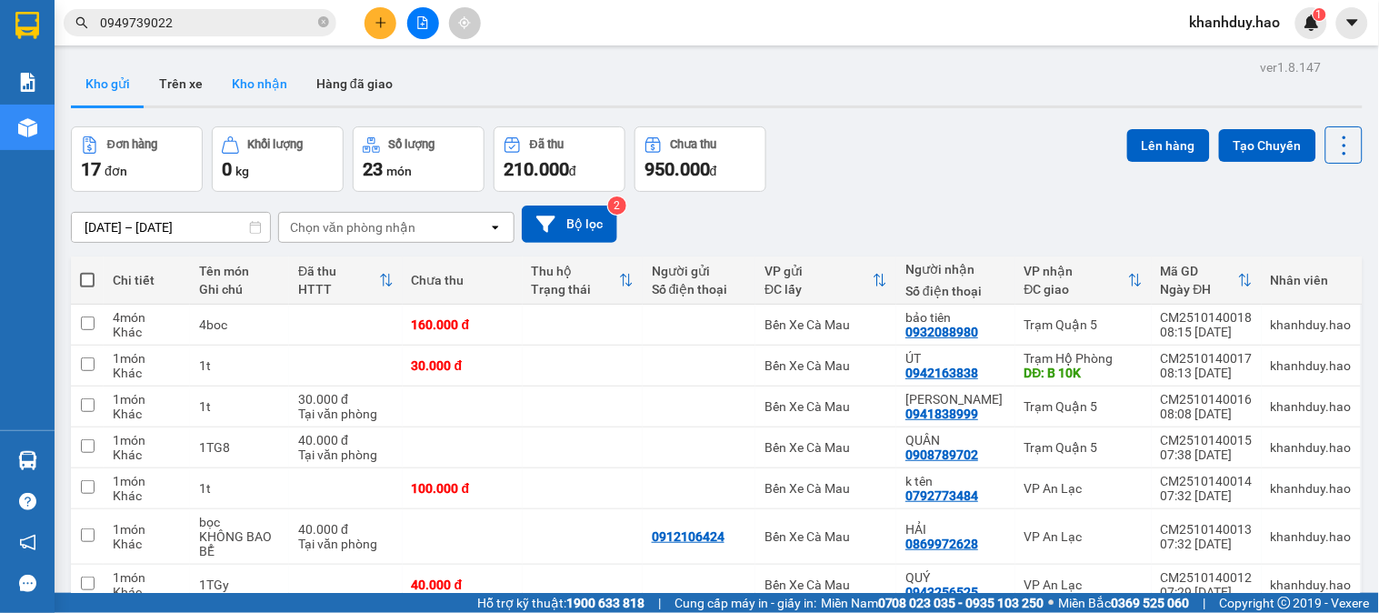
click at [273, 76] on button "Kho nhận" at bounding box center [259, 84] width 85 height 44
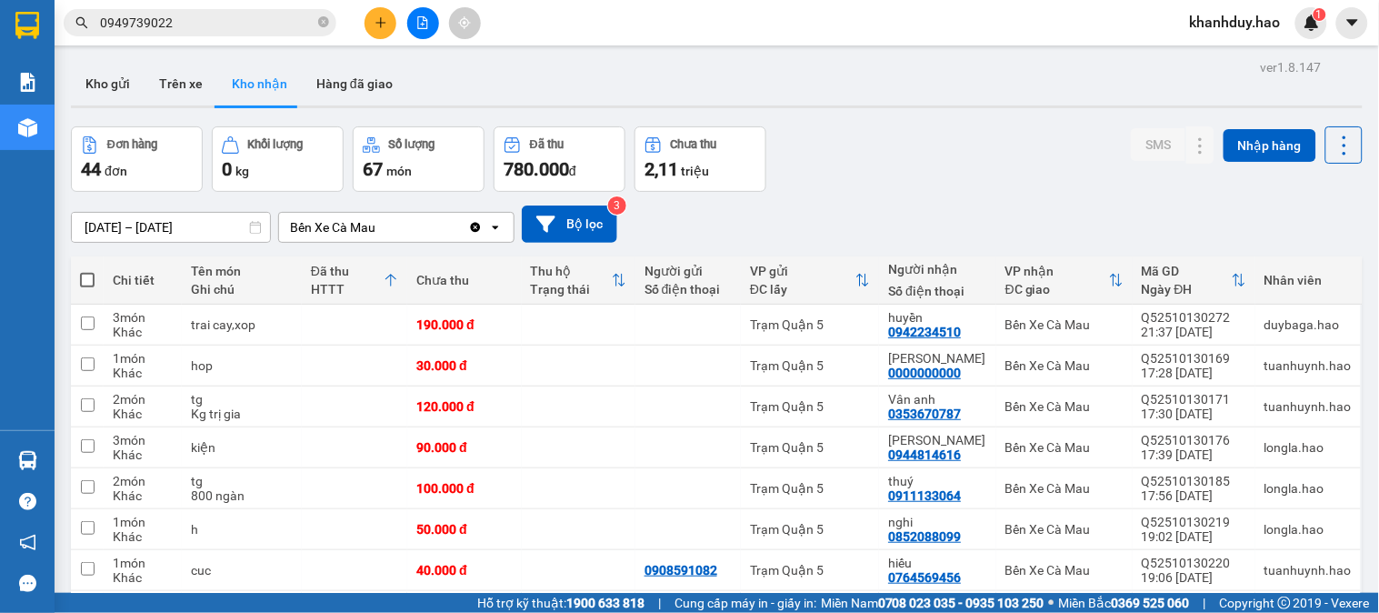
click at [176, 225] on input "14/10/2025 – 14/10/2025" at bounding box center [171, 227] width 198 height 29
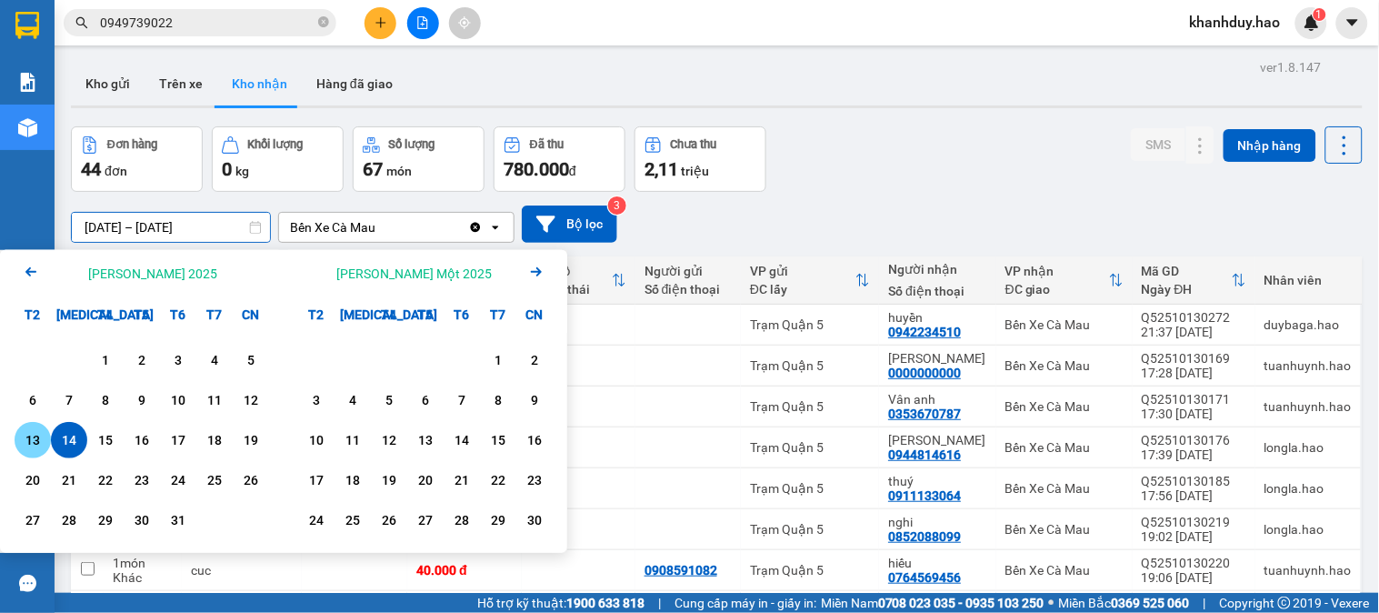
click at [20, 445] on div "13" at bounding box center [32, 440] width 25 height 22
type input "13/10/2025 – 13/10/2025"
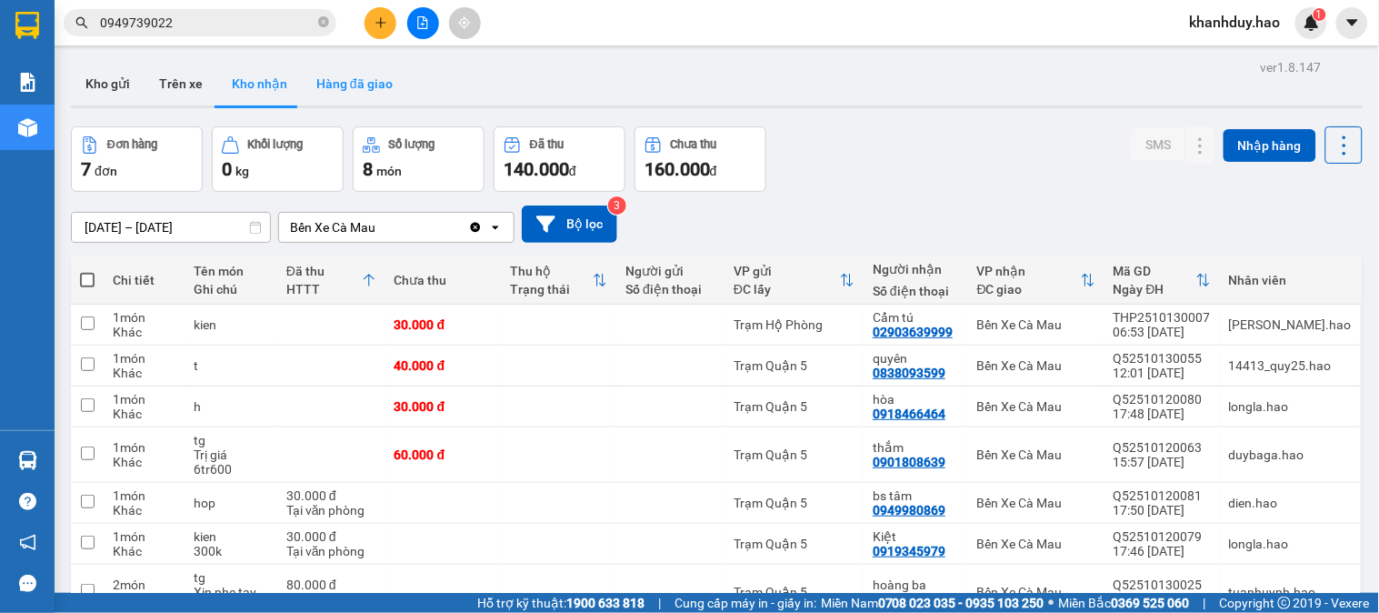
click at [365, 67] on button "Hàng đã giao" at bounding box center [354, 84] width 105 height 44
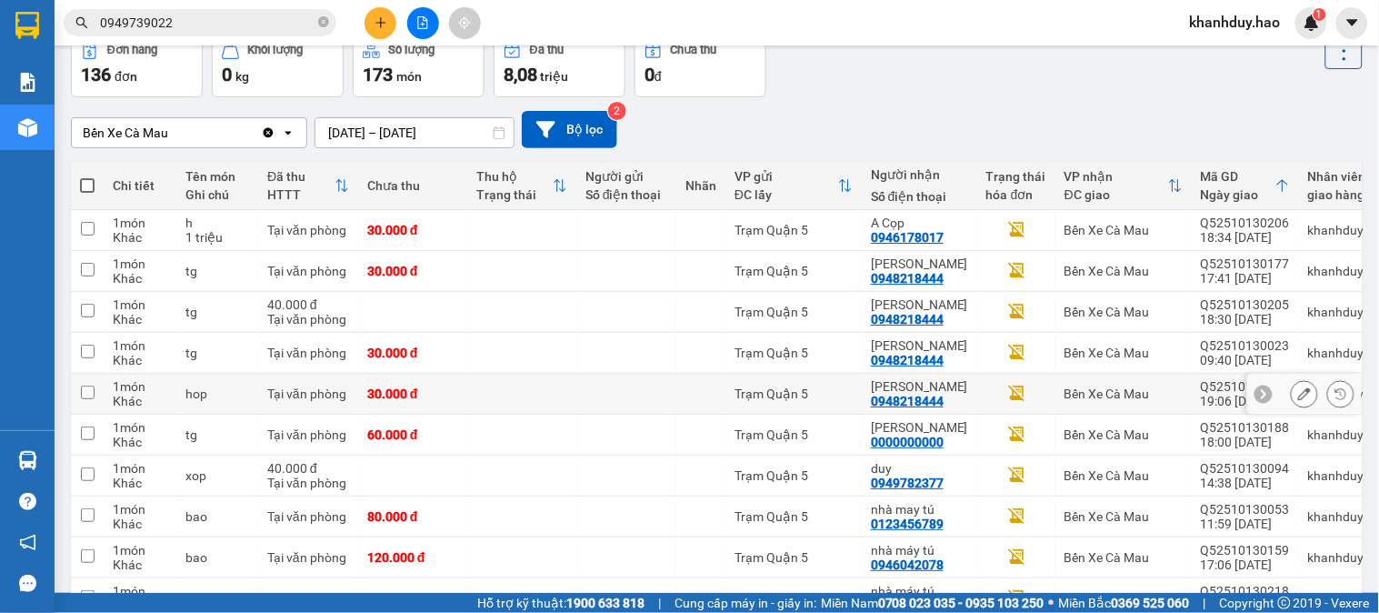
scroll to position [202, 0]
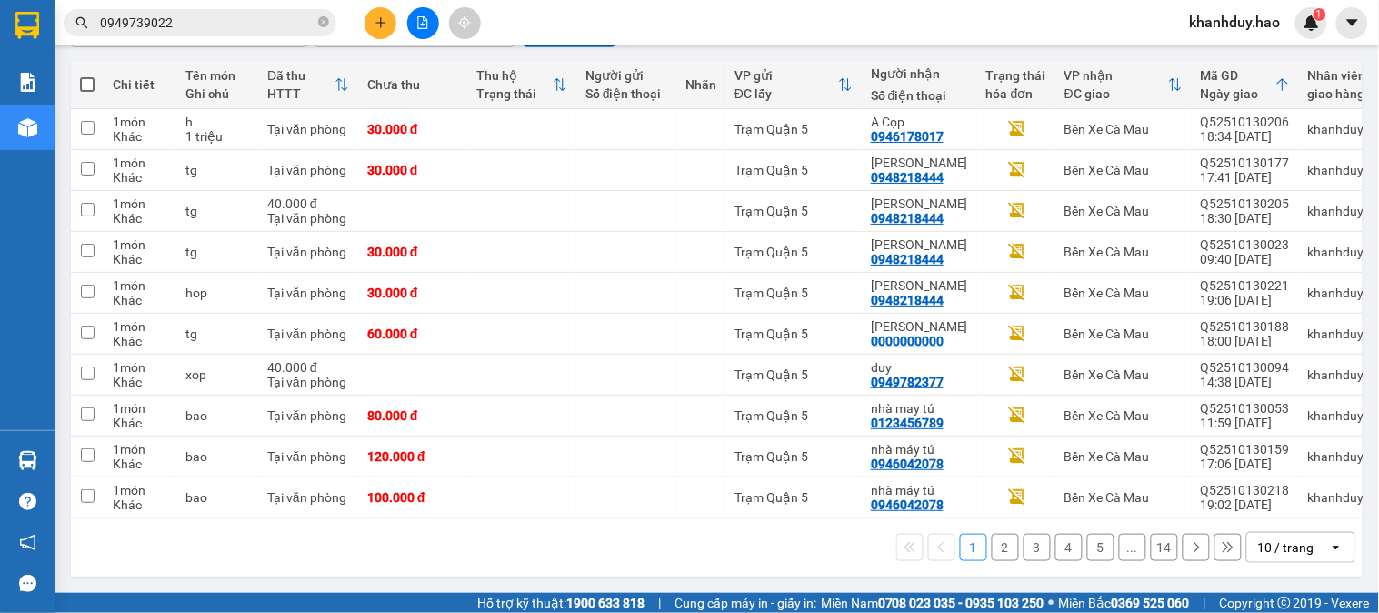
click at [1261, 545] on div "10 / trang" at bounding box center [1286, 547] width 56 height 18
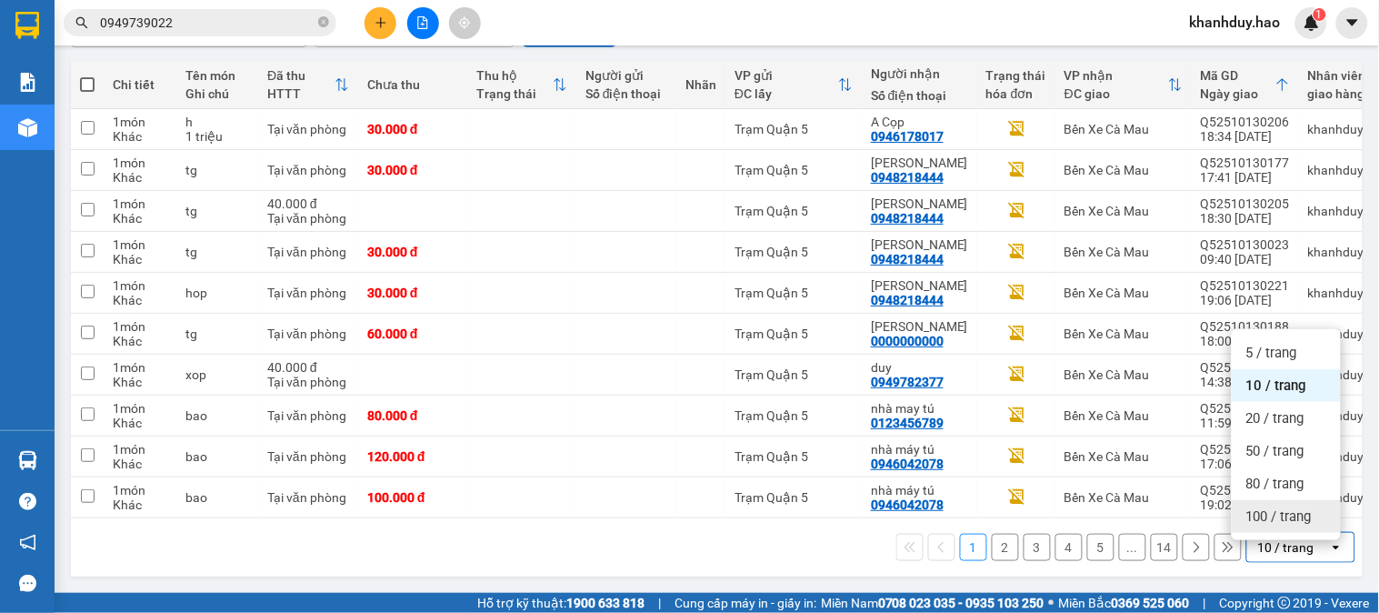
click at [1269, 507] on span "100 / trang" at bounding box center [1278, 516] width 65 height 18
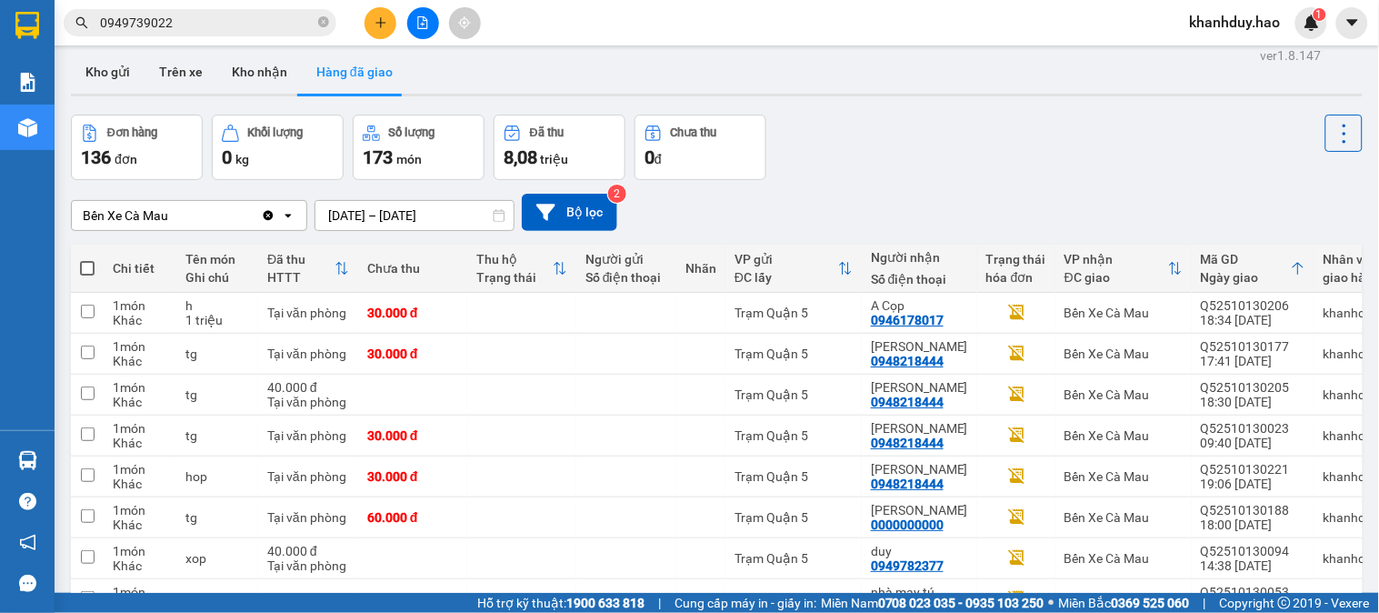
scroll to position [3, 0]
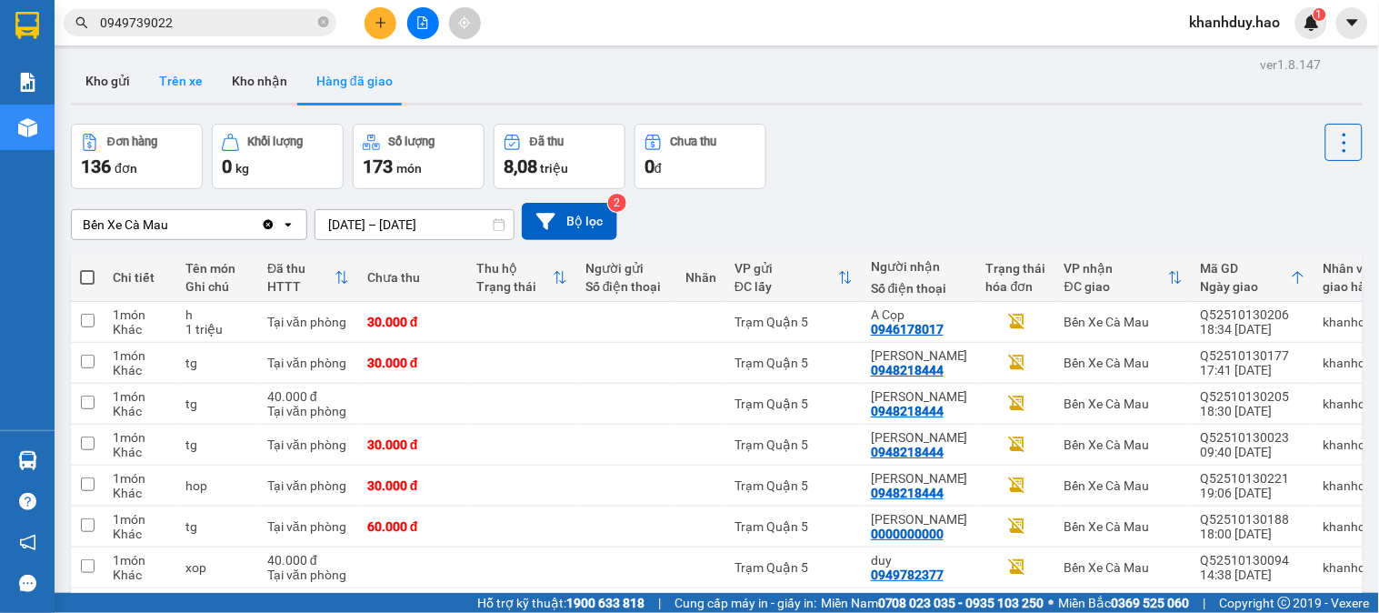
click at [165, 73] on button "Trên xe" at bounding box center [181, 81] width 73 height 44
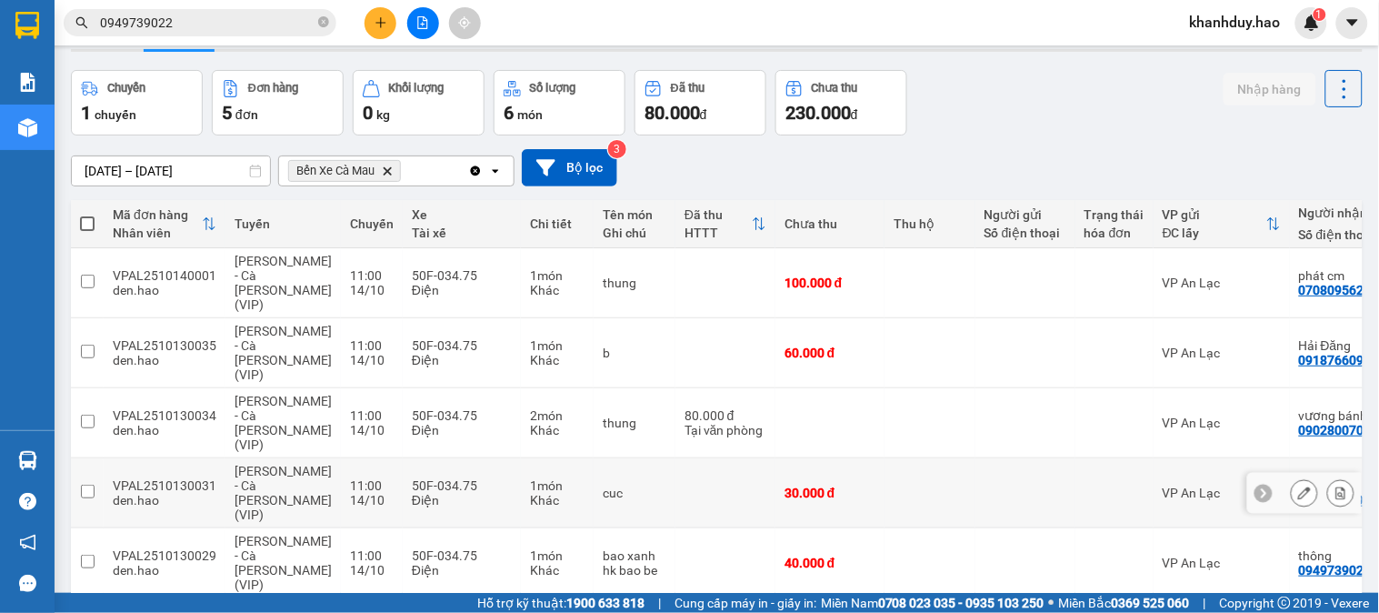
scroll to position [84, 0]
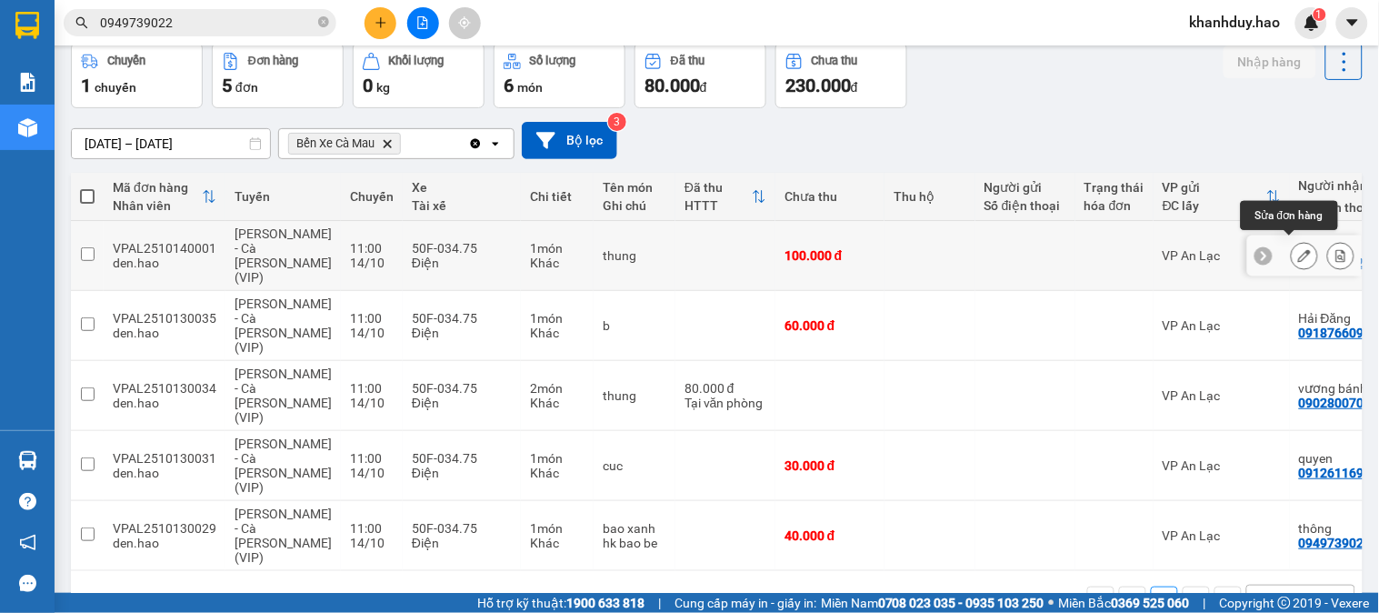
click at [1298, 249] on icon at bounding box center [1304, 255] width 13 height 13
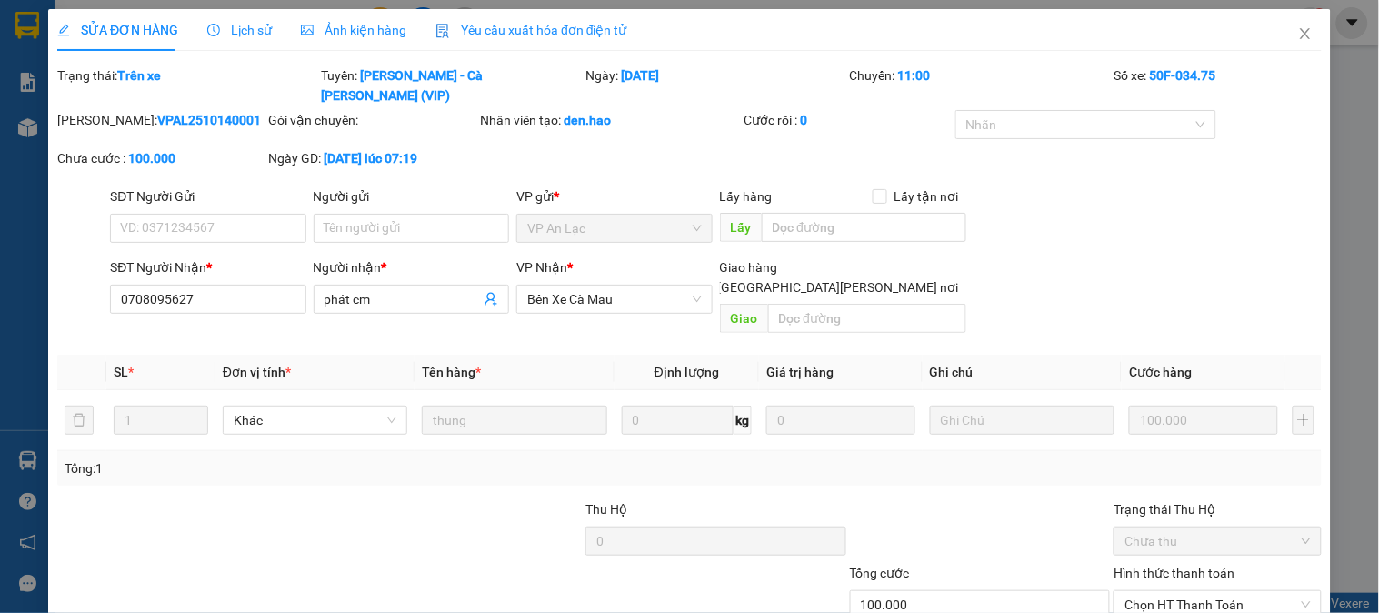
type input "0708095627"
type input "phát cm"
type input "100.000"
click at [333, 34] on span "Ảnh kiện hàng" at bounding box center [353, 30] width 105 height 15
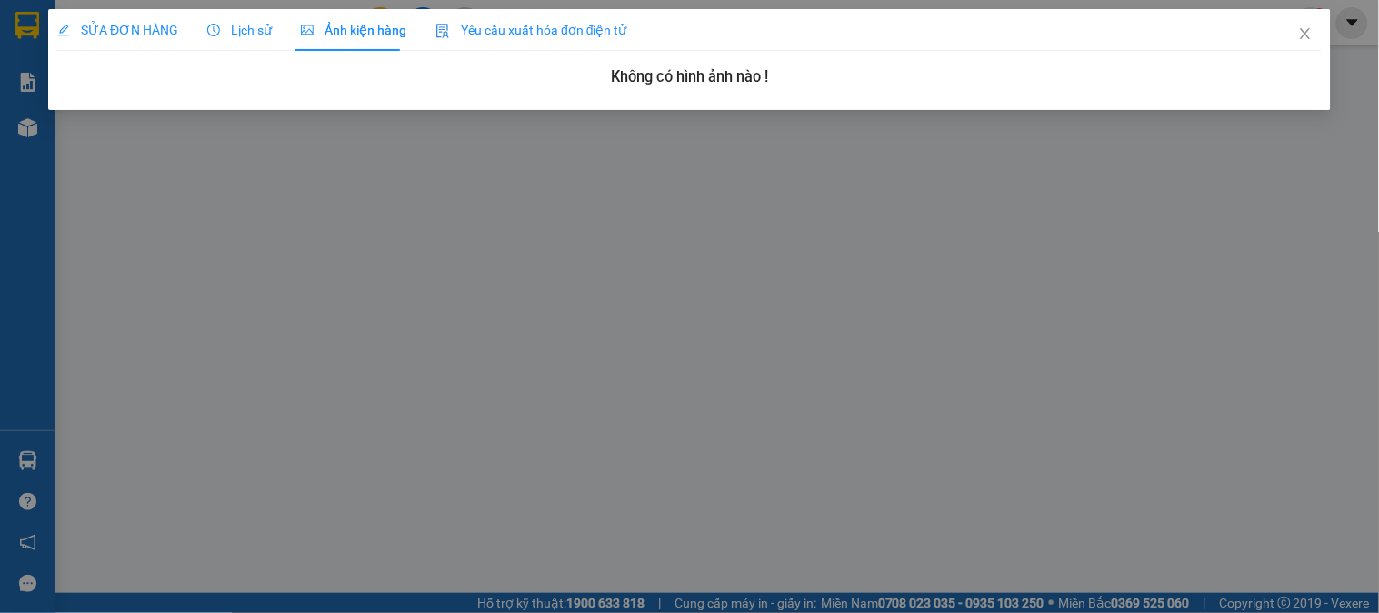
click at [267, 32] on div "SỬA ĐƠN HÀNG Lịch sử Ảnh kiện hàng Yêu cầu xuất hóa đơn điện tử" at bounding box center [342, 30] width 570 height 42
click at [266, 49] on div "Lịch sử" at bounding box center [239, 30] width 65 height 42
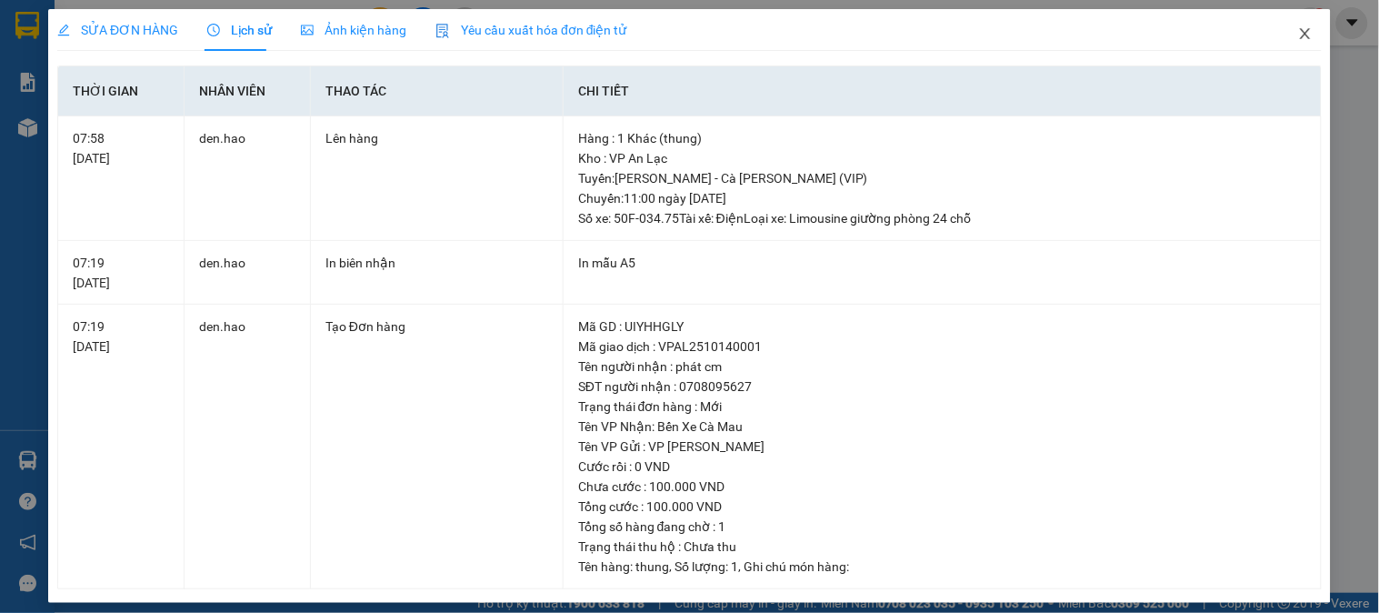
click at [1300, 37] on icon "close" at bounding box center [1305, 33] width 10 height 11
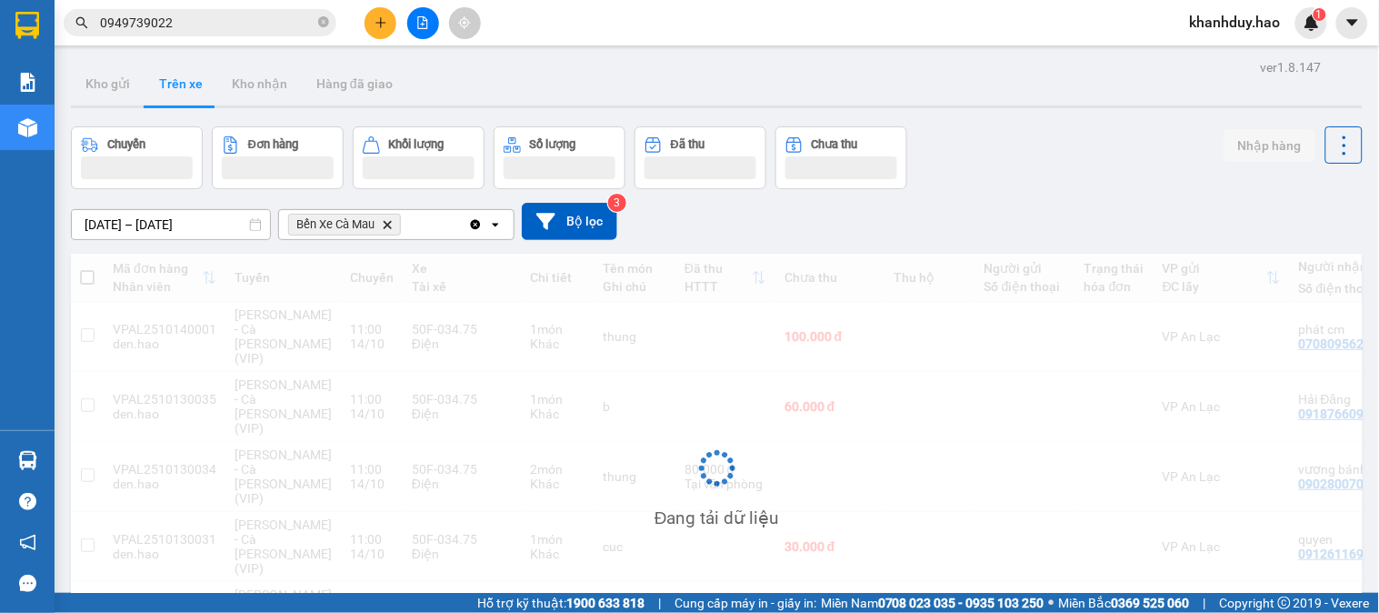
click at [1288, 37] on div "khanhduy.hao 1" at bounding box center [1251, 23] width 152 height 32
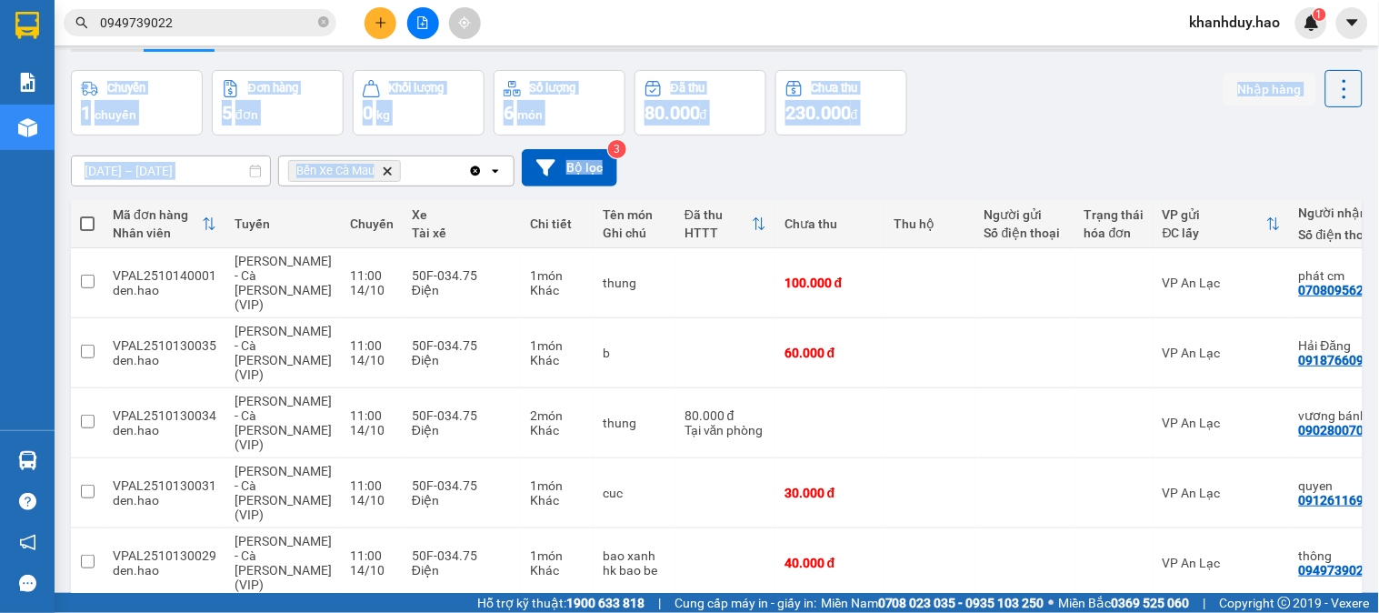
drag, startPoint x: 1215, startPoint y: 85, endPoint x: 1209, endPoint y: 144, distance: 59.3
click at [1209, 143] on div "ver 1.8.147 Kho gửi Trên xe Kho nhận Hàng đã giao Chuyến 1 chuyến Đơn hàng 5 đơ…" at bounding box center [717, 330] width 1306 height 665
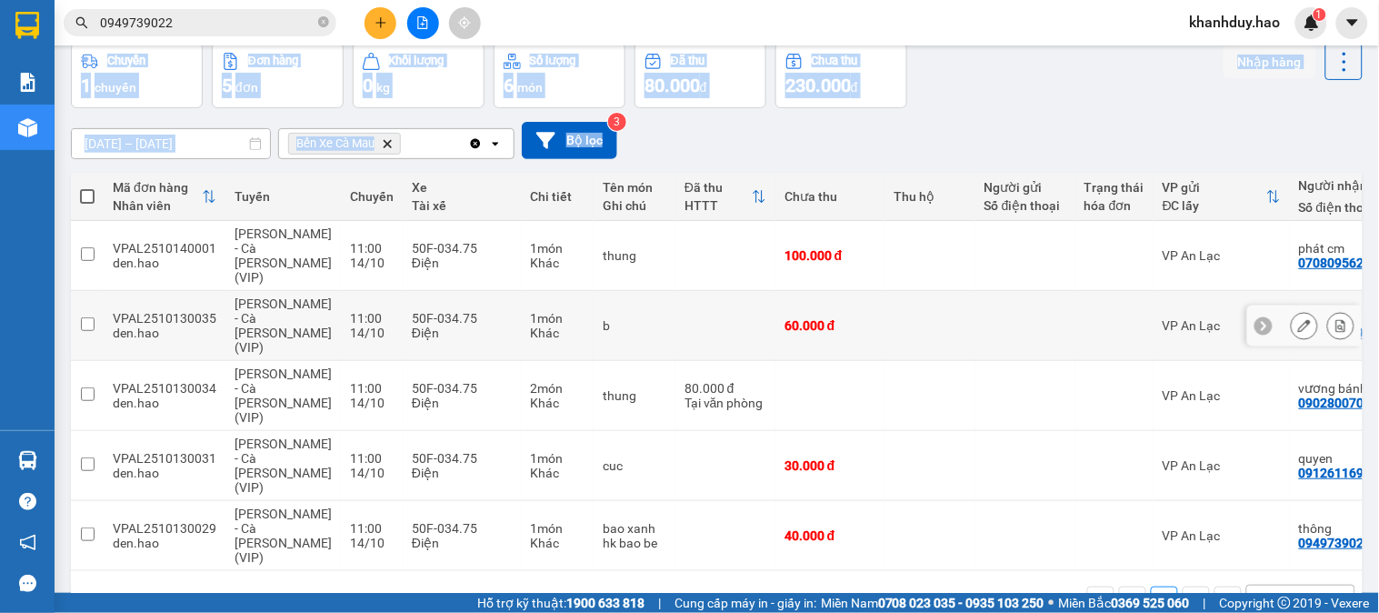
click at [1298, 319] on icon at bounding box center [1304, 325] width 13 height 13
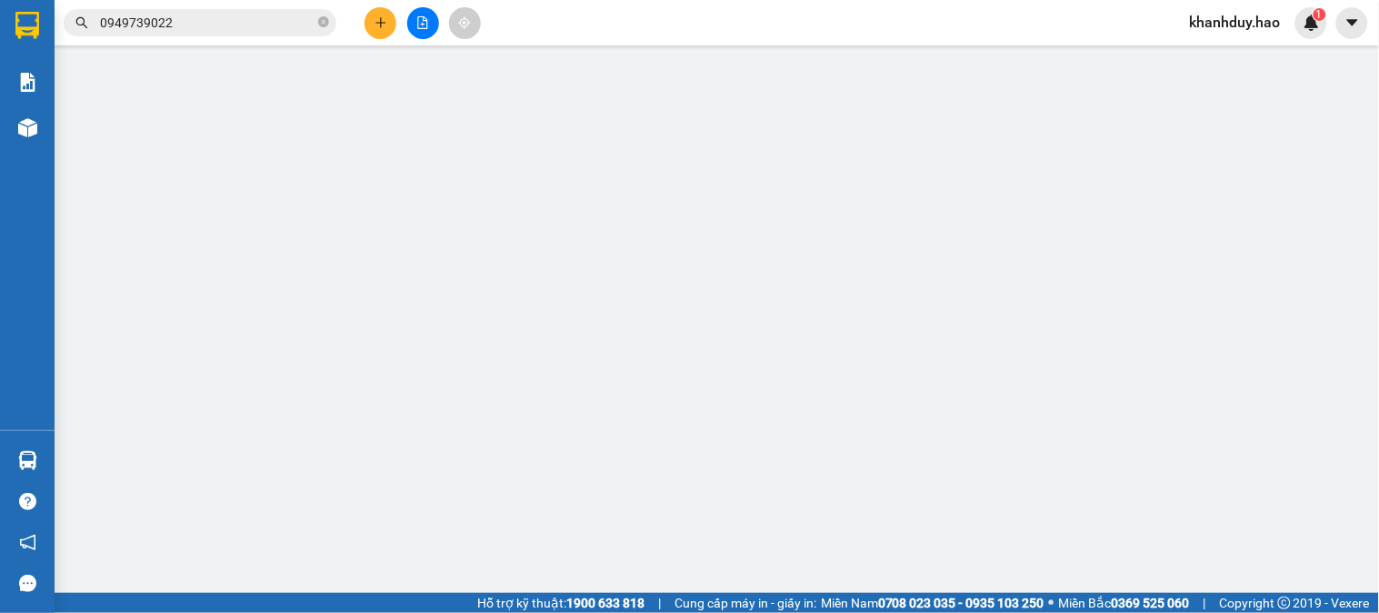
type input "0918766090"
type input "Hải Đăng"
type input "60.000"
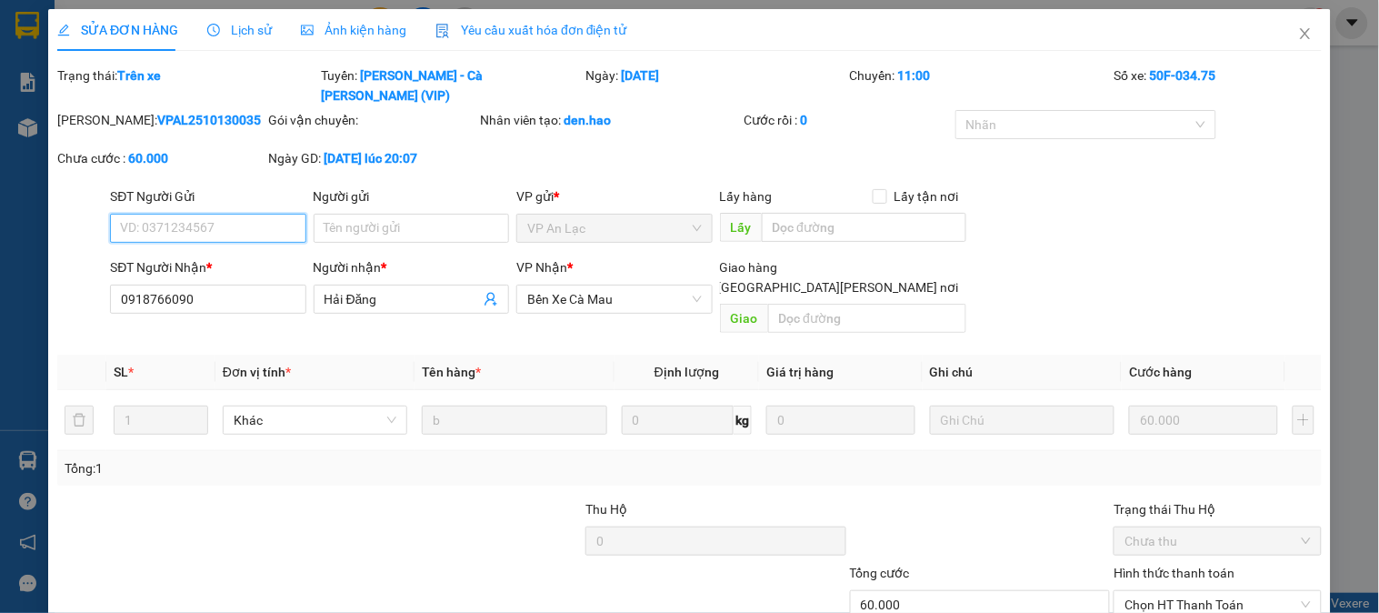
scroll to position [87, 0]
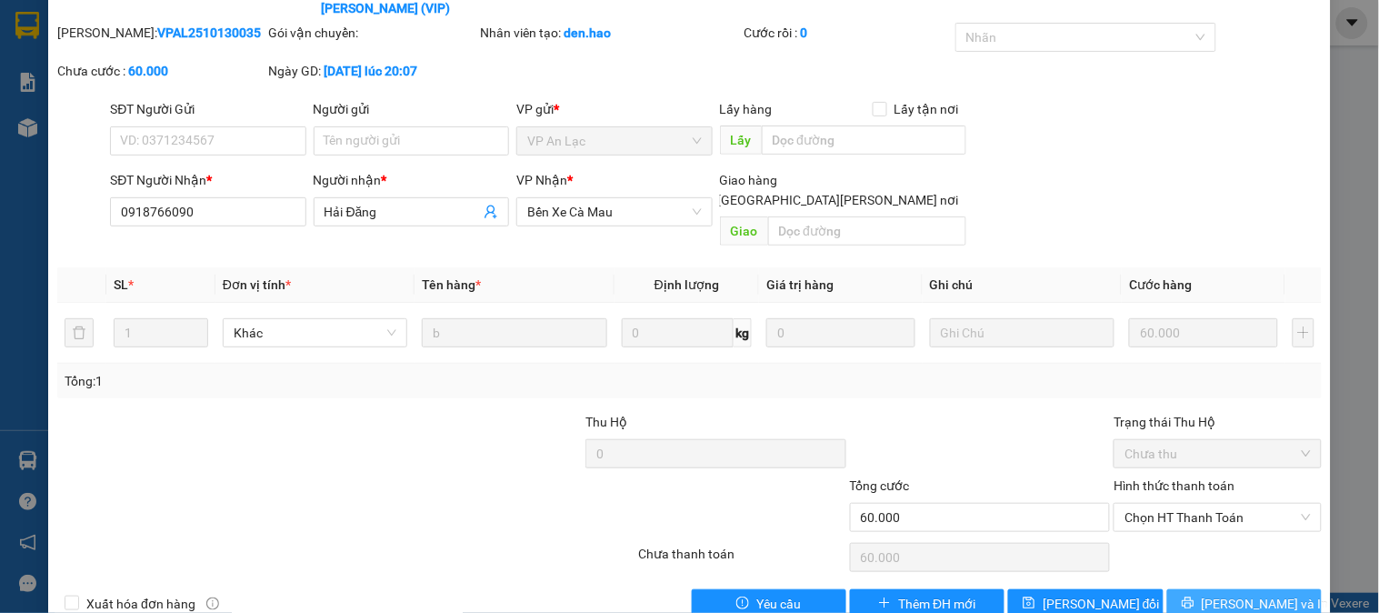
click at [1210, 589] on button "[PERSON_NAME] và In" at bounding box center [1244, 603] width 155 height 29
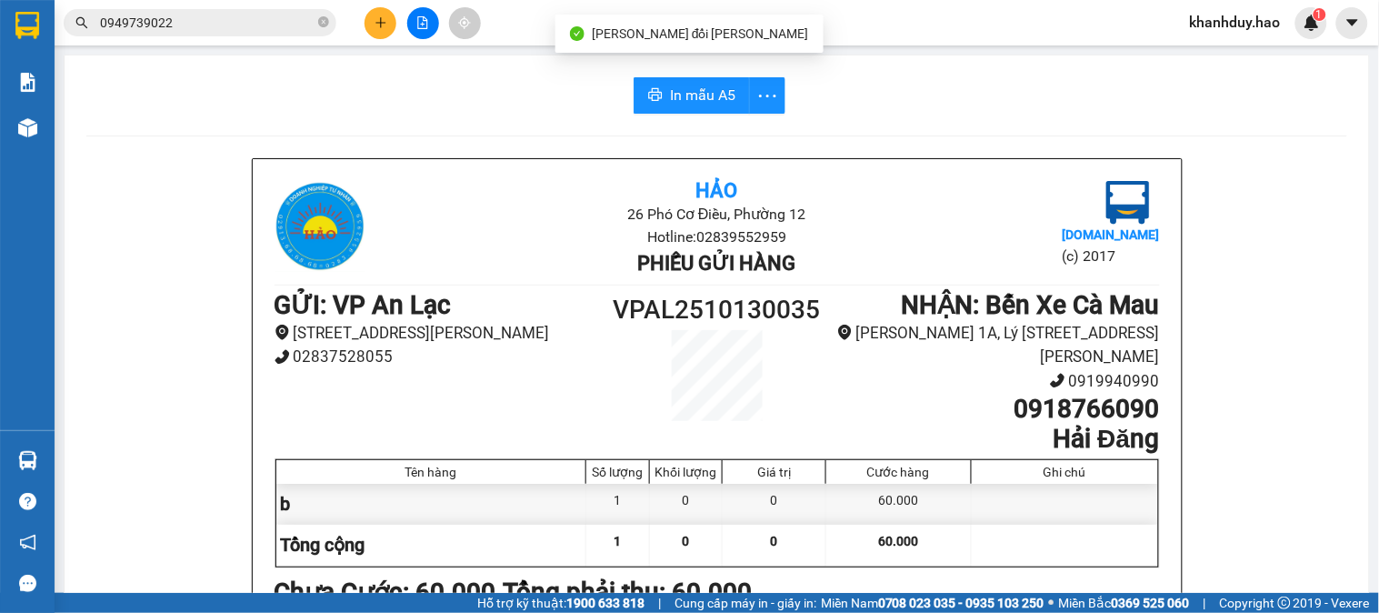
click at [94, 137] on div "In mẫu A5 Hảo 26 Phó Cơ Điều, Phường 12 Hotline: 02839552959 Phiếu gửi hàng Vex…" at bounding box center [717, 473] width 1305 height 837
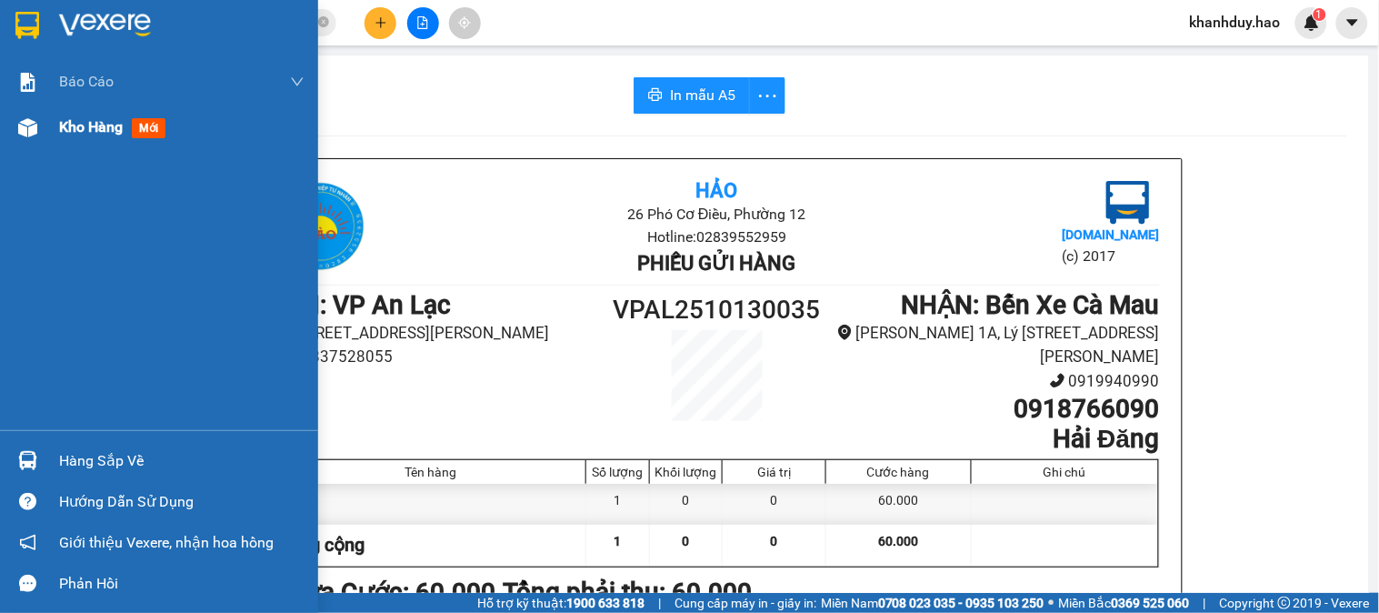
click at [34, 115] on div at bounding box center [28, 128] width 32 height 32
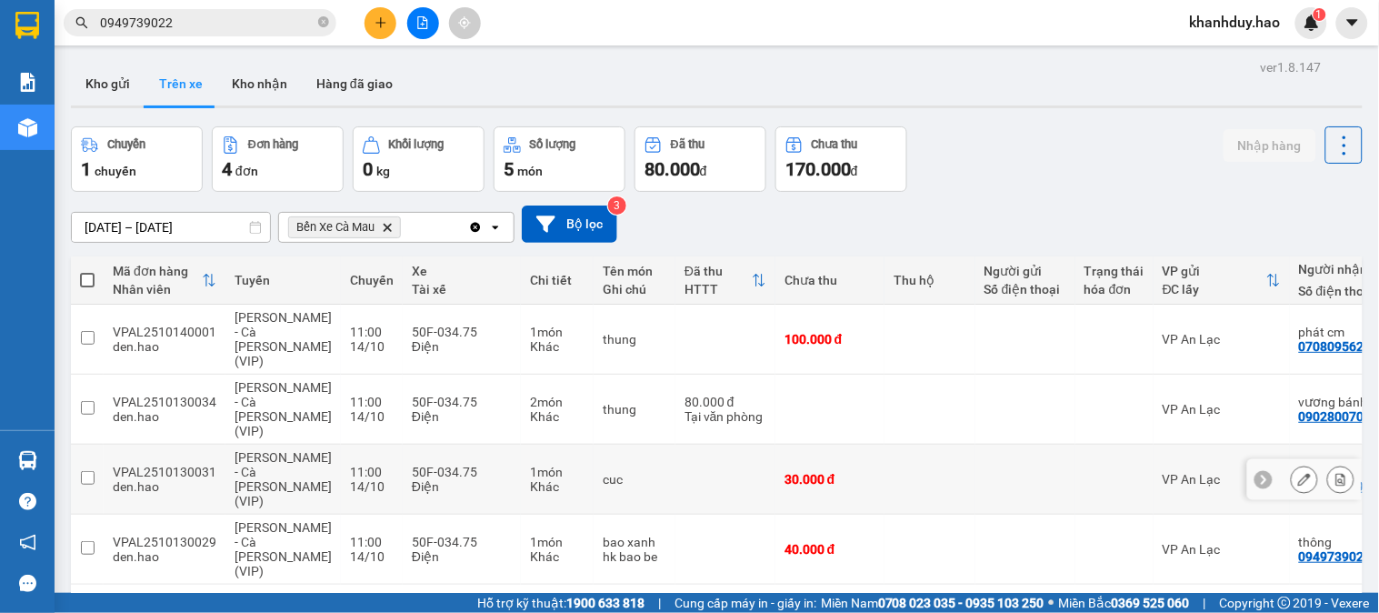
click at [1305, 465] on div at bounding box center [1323, 478] width 64 height 27
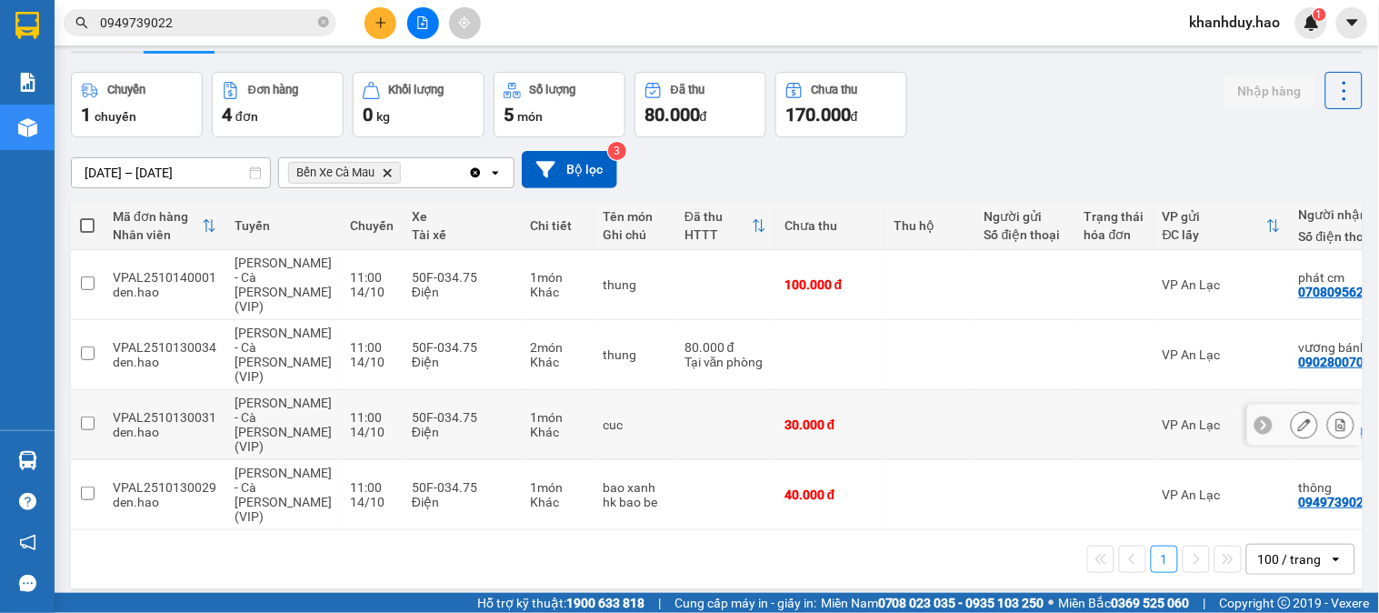
scroll to position [84, 0]
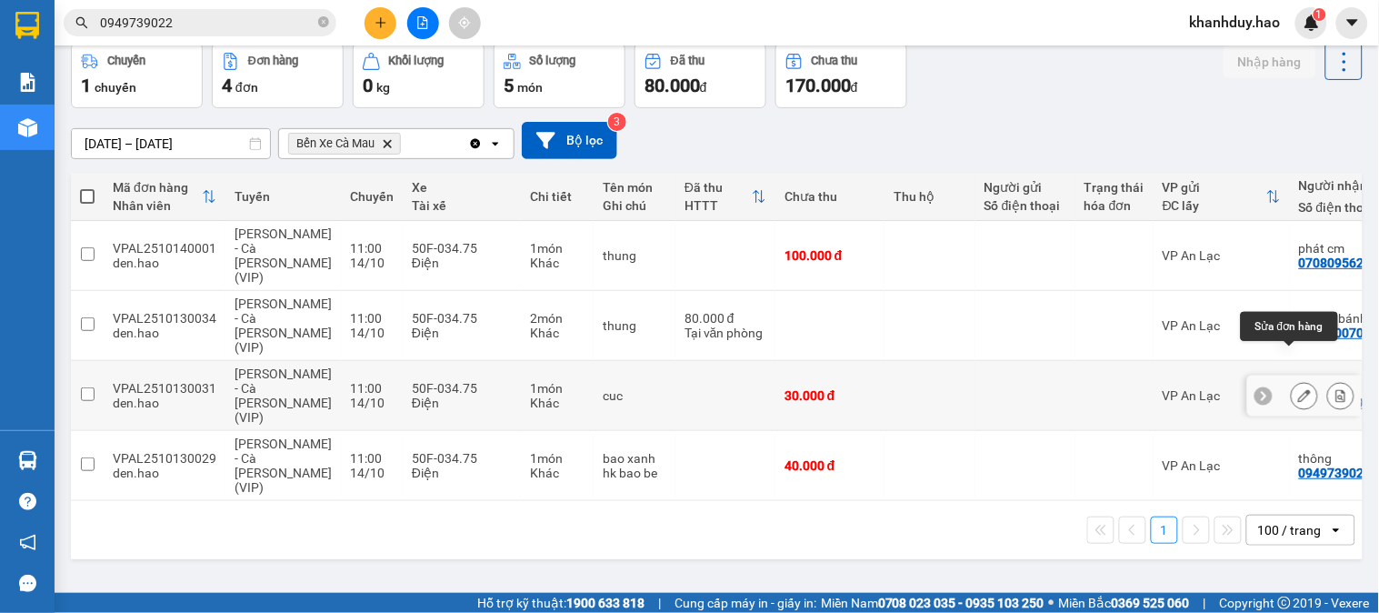
click at [1300, 380] on button at bounding box center [1304, 396] width 25 height 32
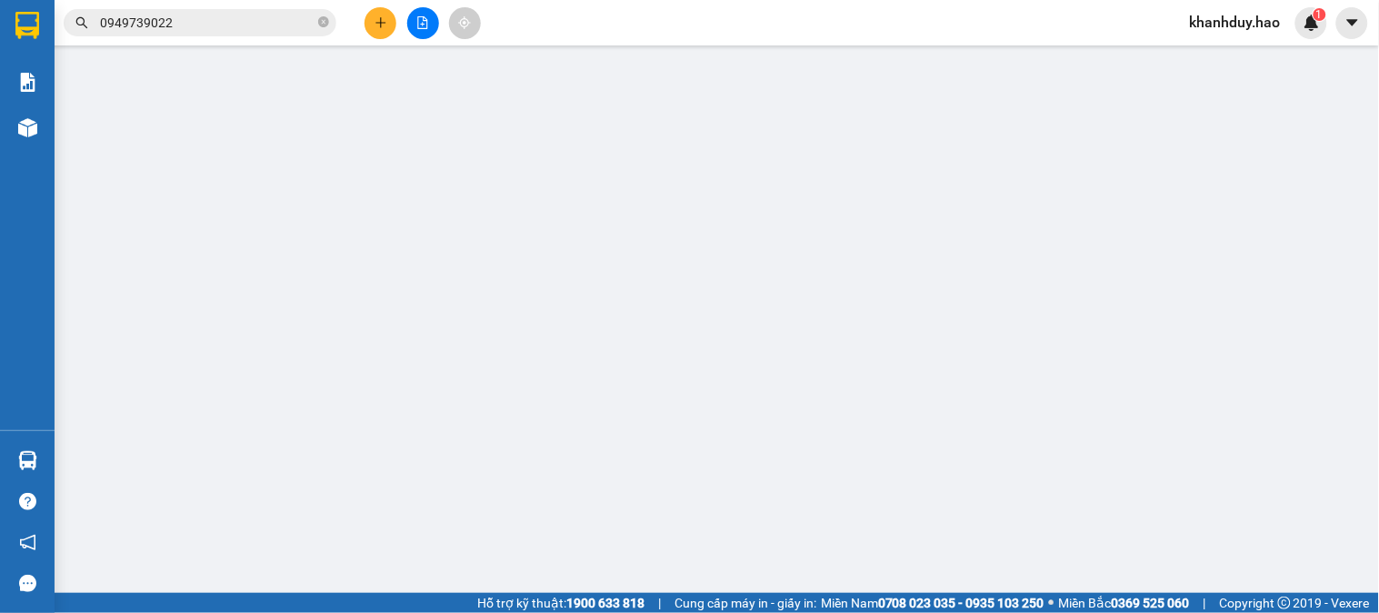
type input "0912611690"
type input "quyen"
type input "30.000"
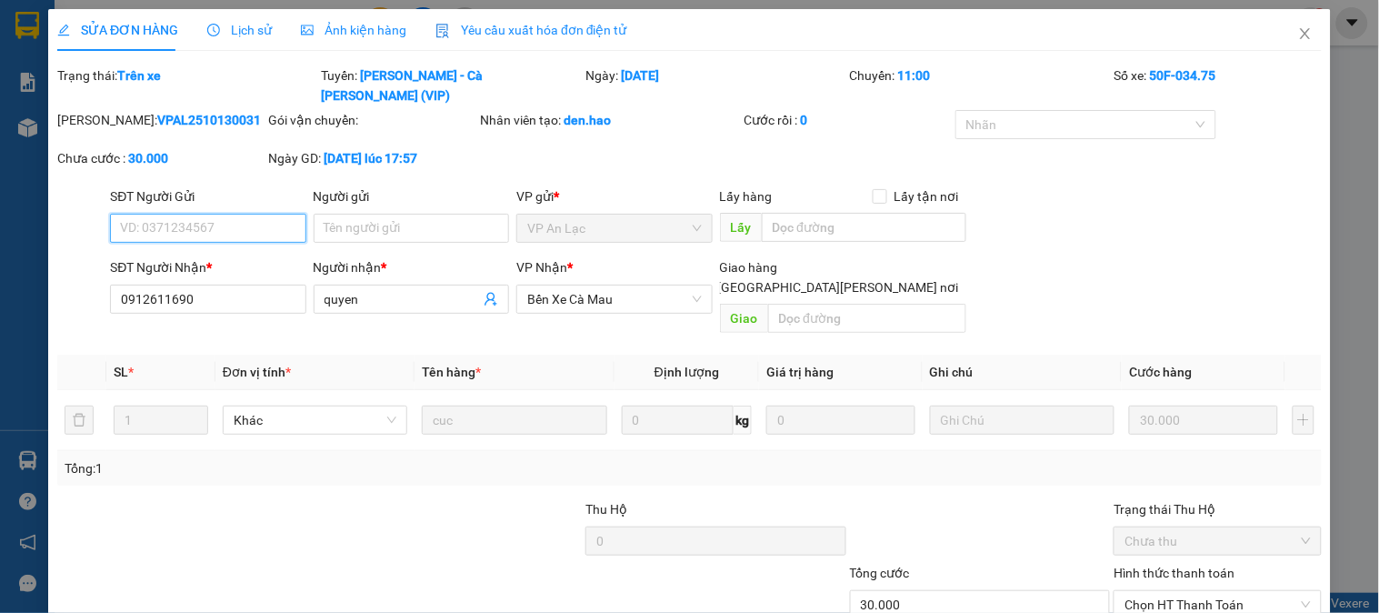
scroll to position [55, 0]
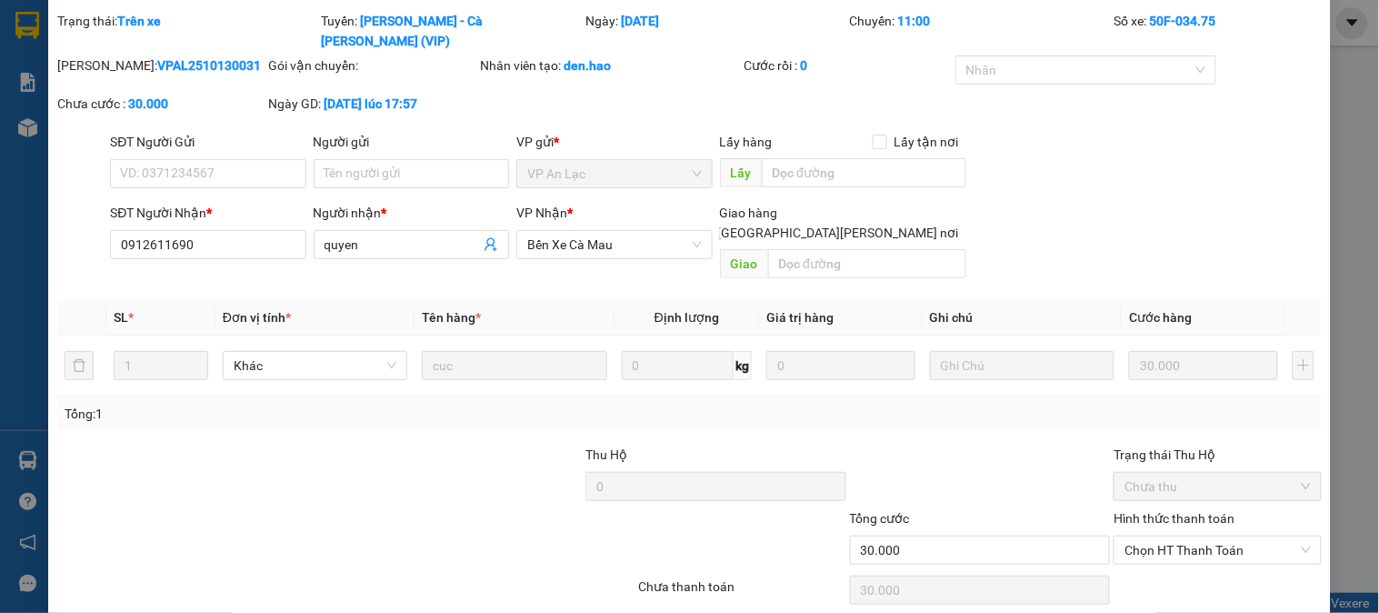
click at [1262, 575] on div "Total Paid Fee 0 Total UnPaid Fee 30.000 Cash Collection Total Fee Trạng thái: …" at bounding box center [689, 331] width 1265 height 640
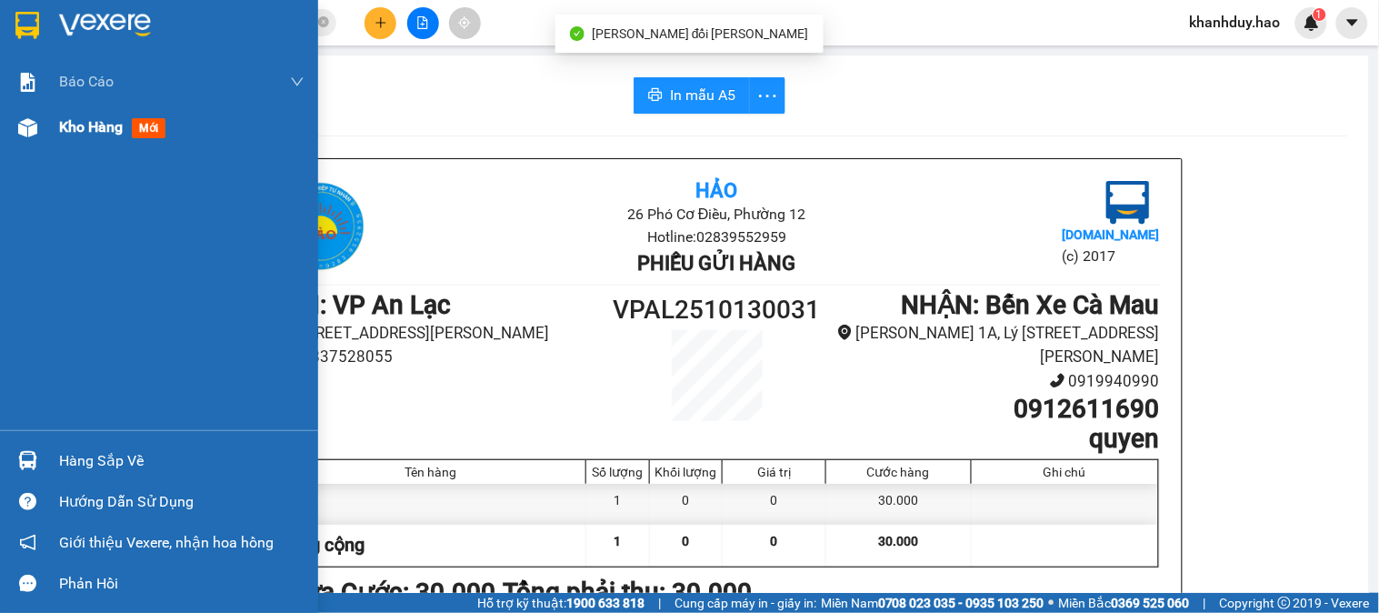
click at [61, 142] on div "Kho hàng mới" at bounding box center [181, 127] width 245 height 45
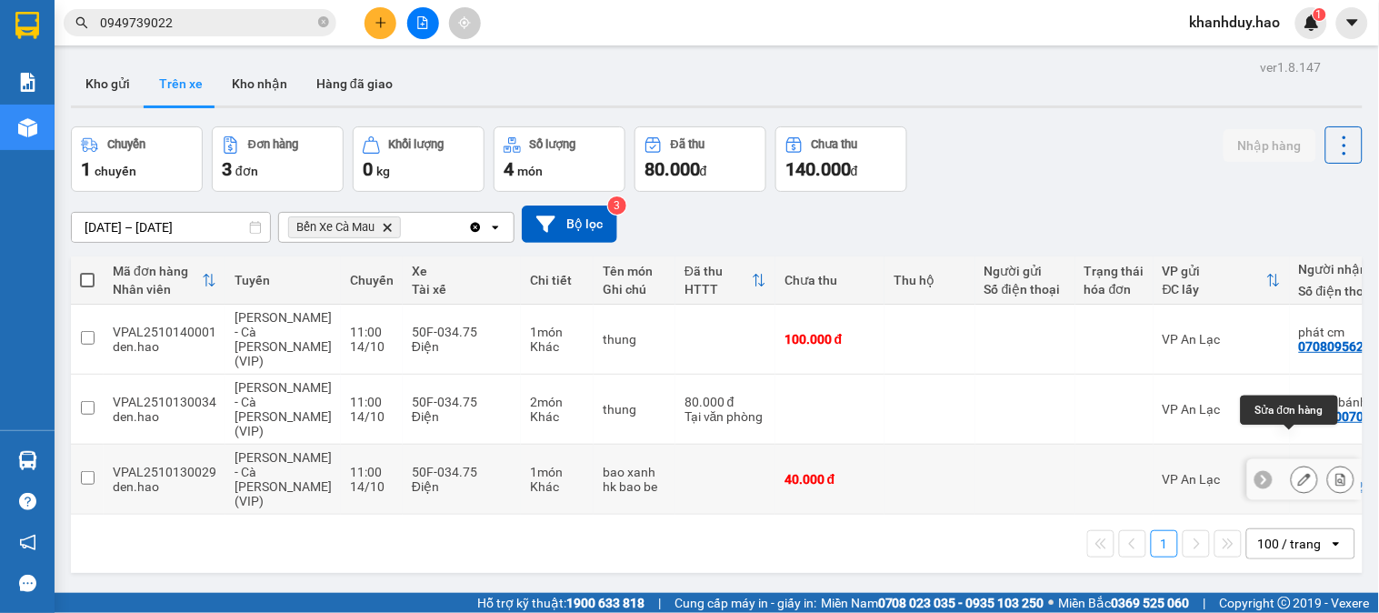
click at [1292, 464] on button at bounding box center [1304, 480] width 25 height 32
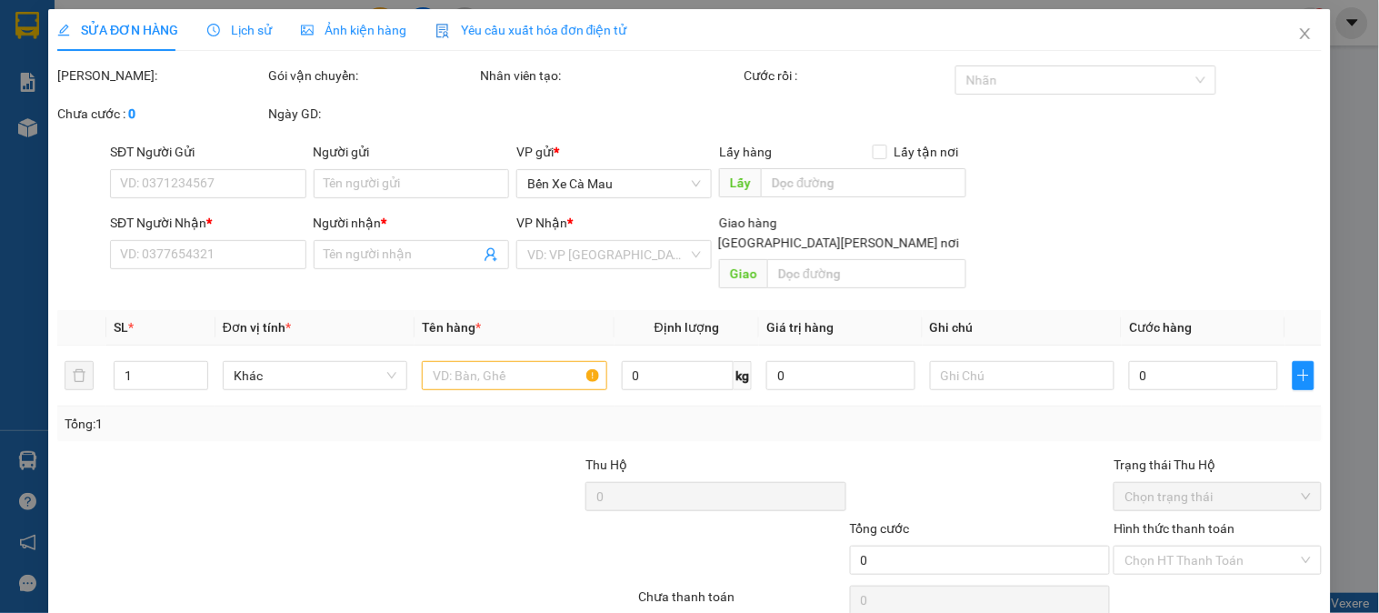
type input "0949739022"
type input "thông"
type input "40.000"
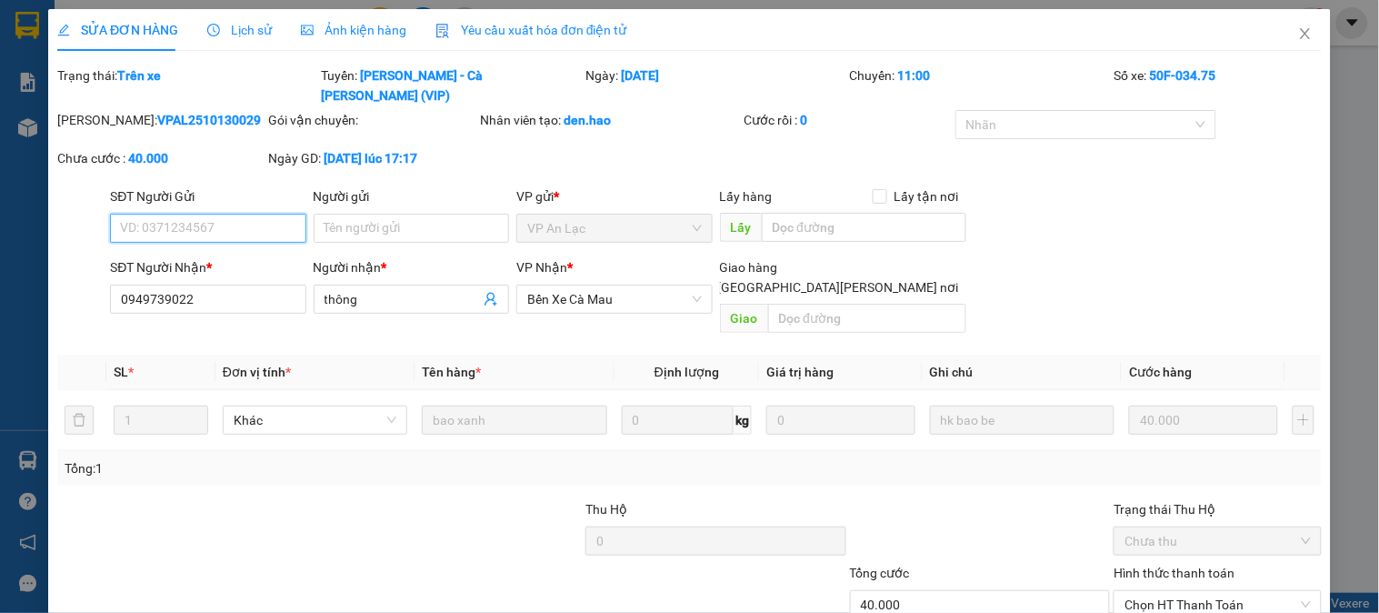
scroll to position [55, 0]
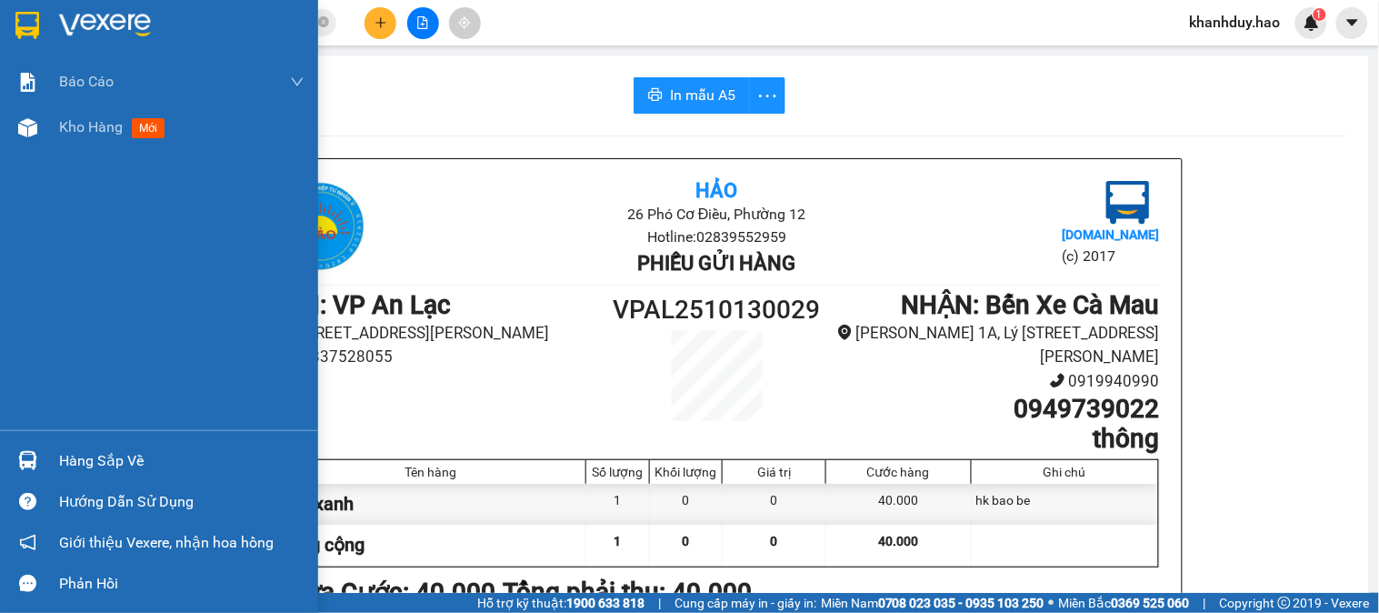
click at [40, 155] on div "Báo cáo BC tiền công nợ Báo cáo dòng tiền (trưởng trạm) Doanh số tạo đơn theo V…" at bounding box center [159, 244] width 318 height 371
click at [41, 153] on div "Báo cáo BC tiền công nợ Báo cáo dòng tiền (trưởng trạm) Doanh số tạo đơn theo V…" at bounding box center [159, 244] width 318 height 371
click at [51, 137] on div "Kho hàng mới" at bounding box center [159, 127] width 318 height 45
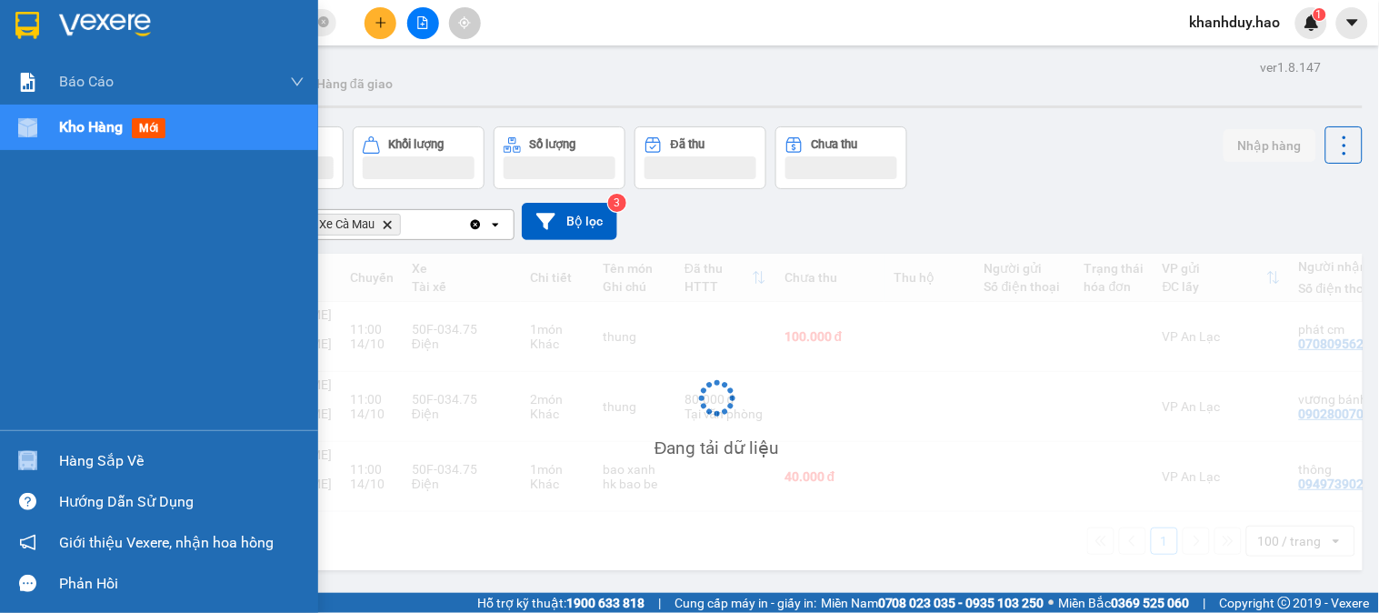
click at [51, 137] on div "Kho hàng mới" at bounding box center [159, 127] width 318 height 45
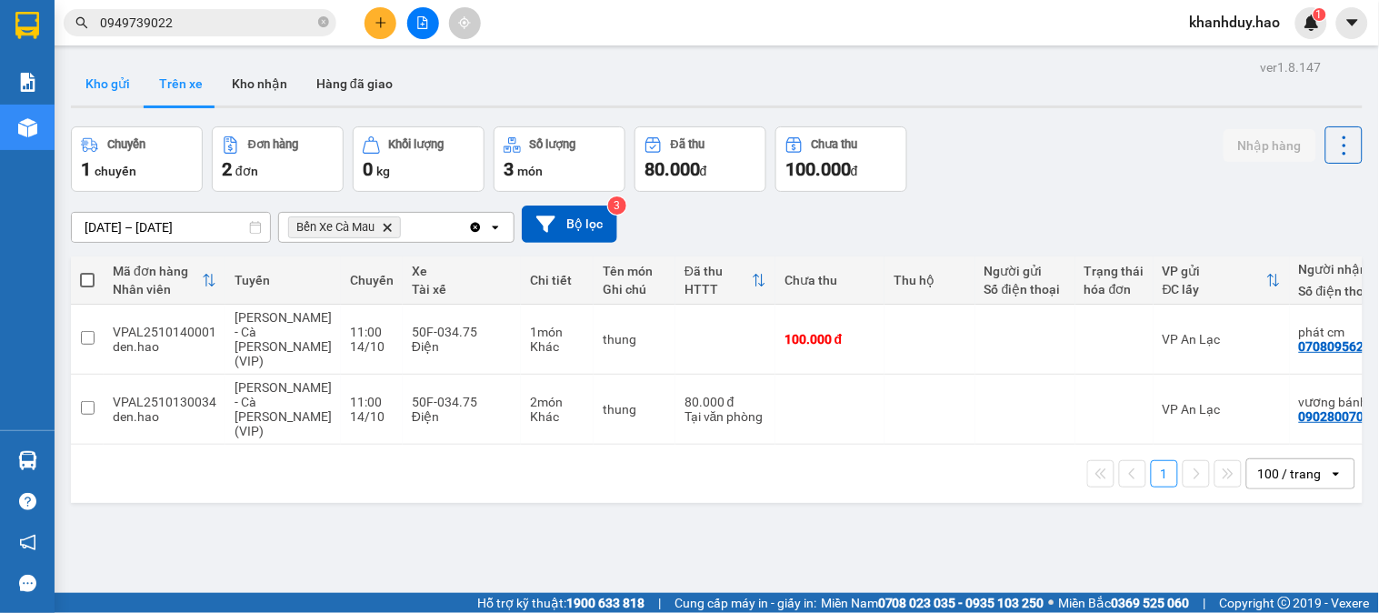
click at [122, 85] on button "Kho gửi" at bounding box center [108, 84] width 74 height 44
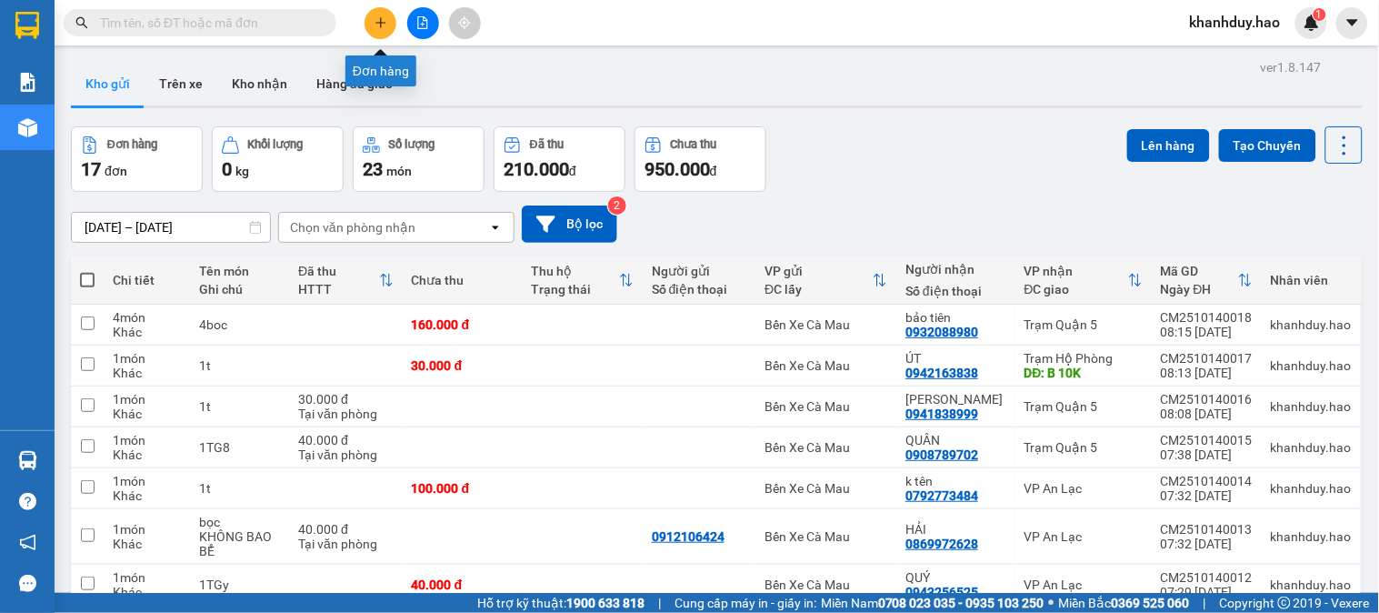
click at [375, 27] on icon "plus" at bounding box center [381, 22] width 13 height 13
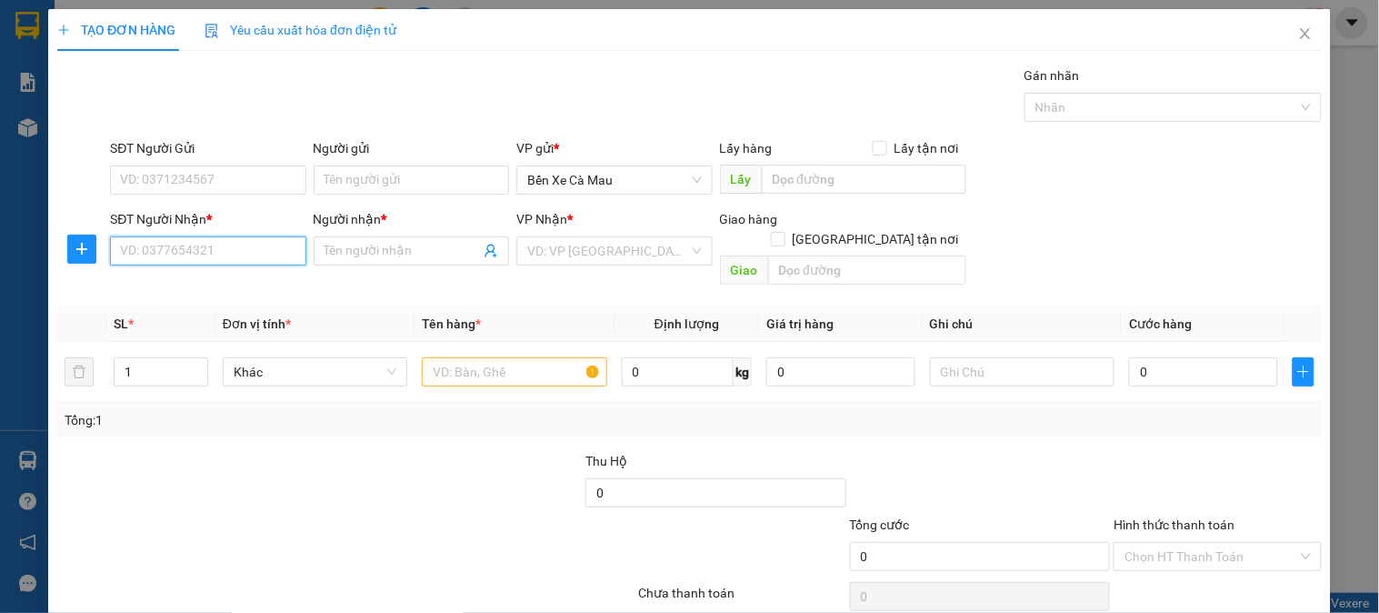
click at [269, 250] on input "SĐT Người Nhận *" at bounding box center [207, 250] width 195 height 29
click at [210, 288] on div "0902882281 - QUYÊN" at bounding box center [206, 287] width 172 height 20
type input "0902882281"
type input "QUYÊN"
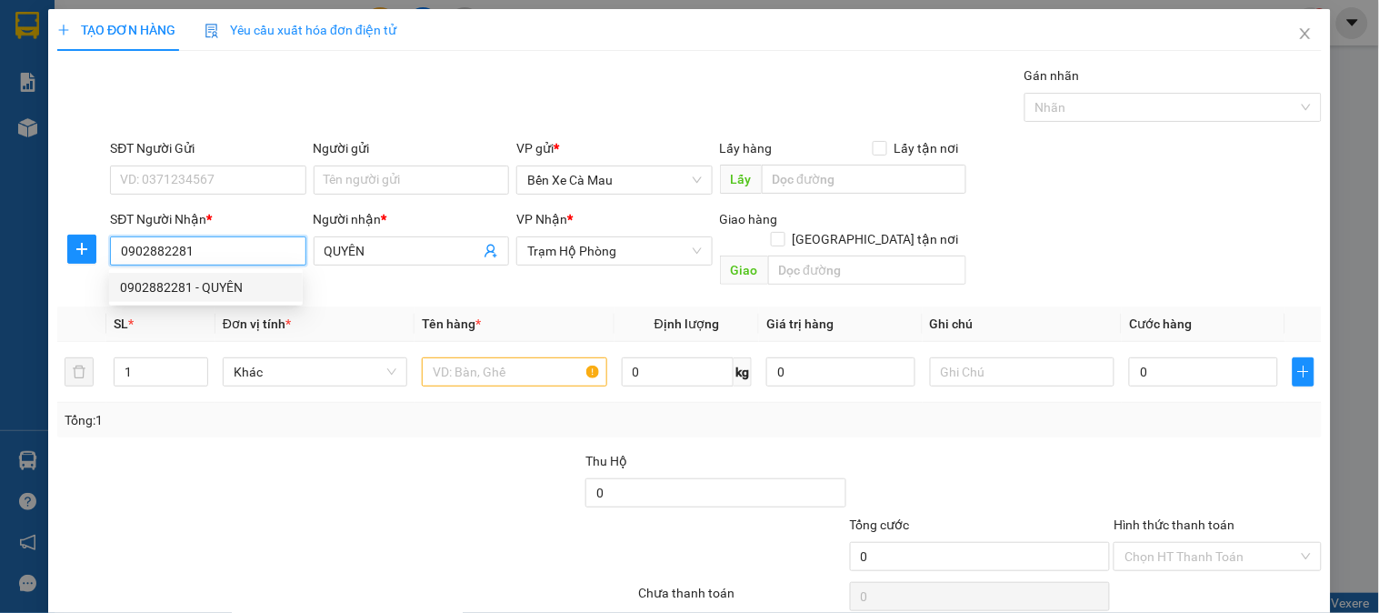
type input "30.000"
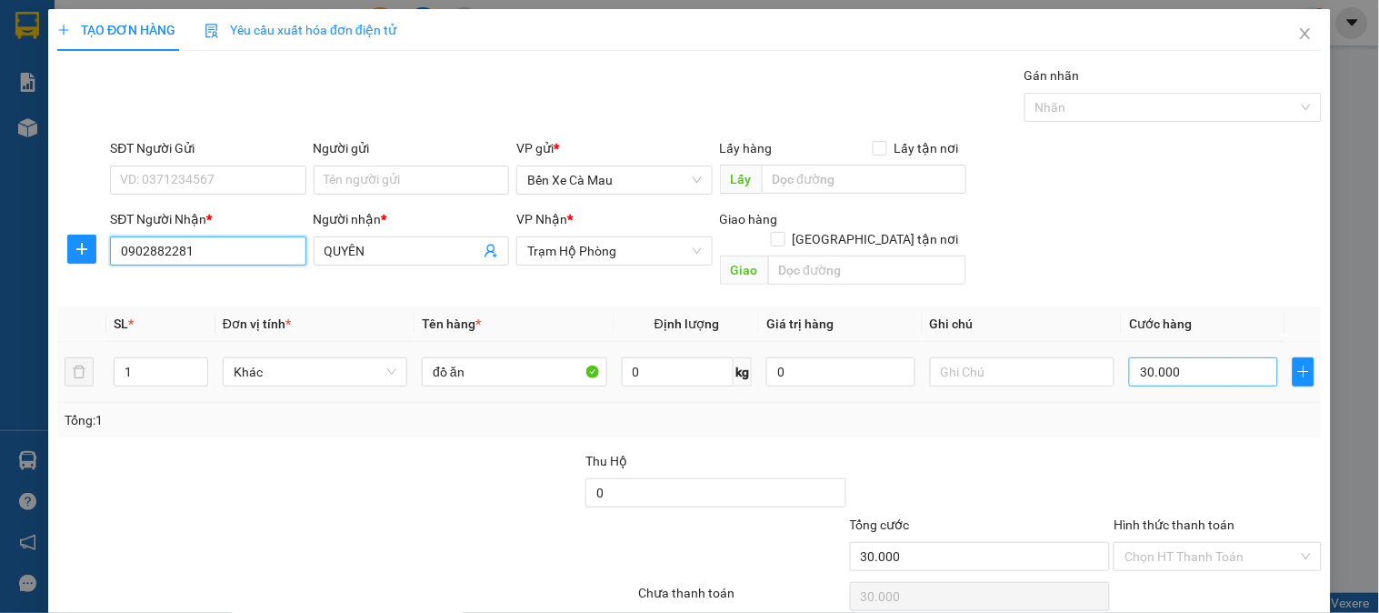
type input "0902882281"
click at [1194, 357] on input "30.000" at bounding box center [1203, 371] width 149 height 29
type input "0"
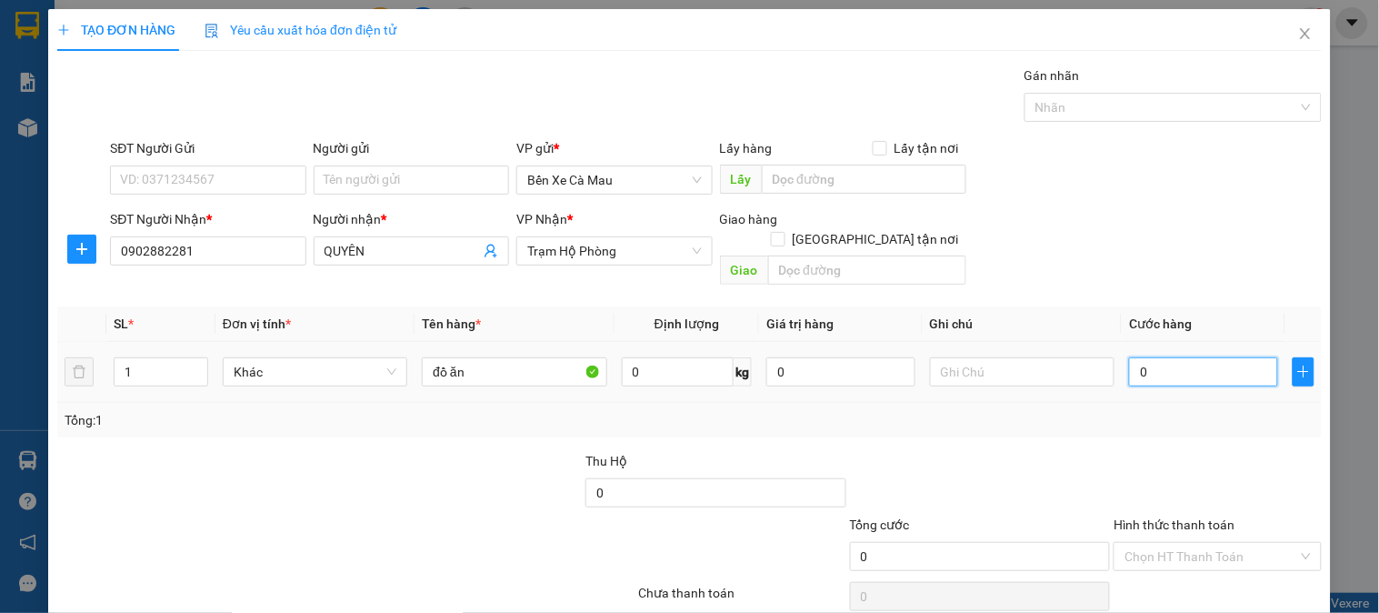
type input "2"
type input "002"
type input "20"
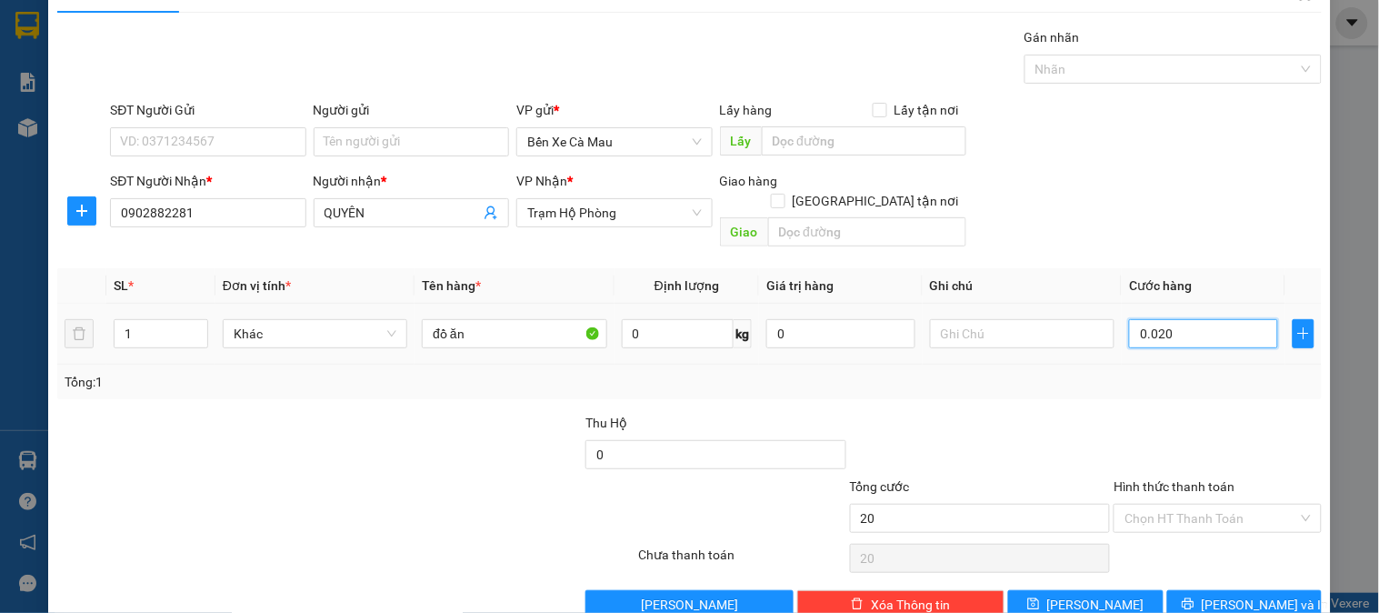
scroll to position [59, 0]
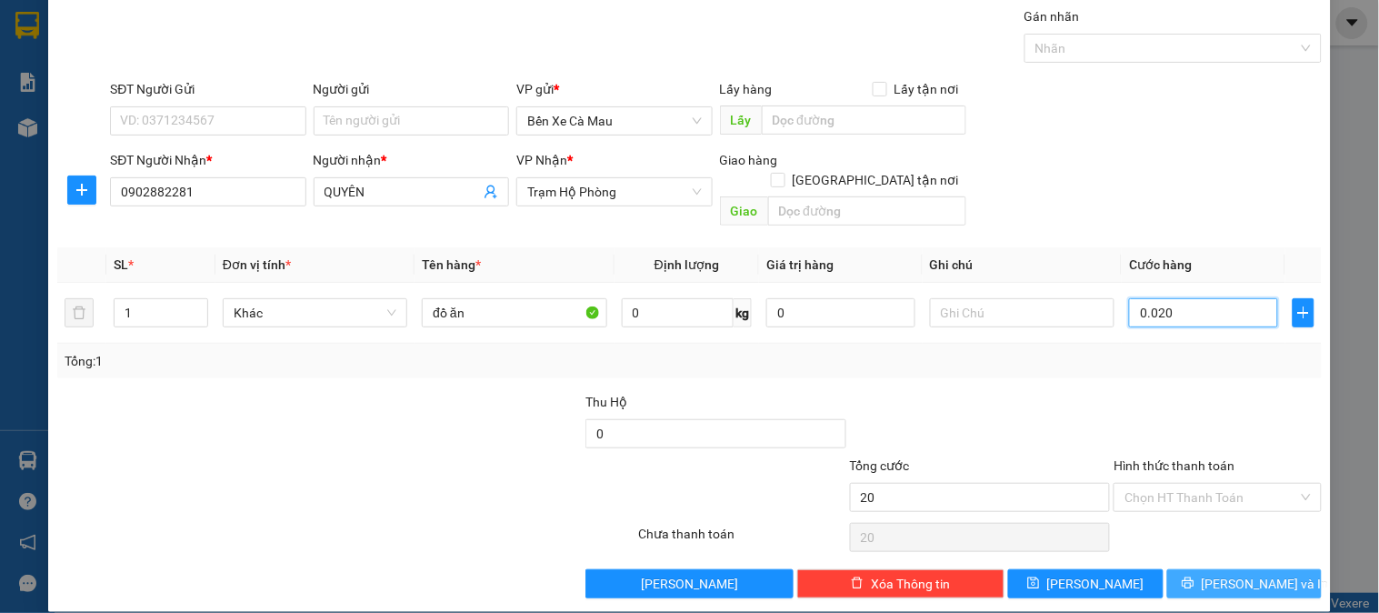
type input "0.020"
type input "20.000"
click at [1192, 569] on button "[PERSON_NAME] và In" at bounding box center [1244, 583] width 155 height 29
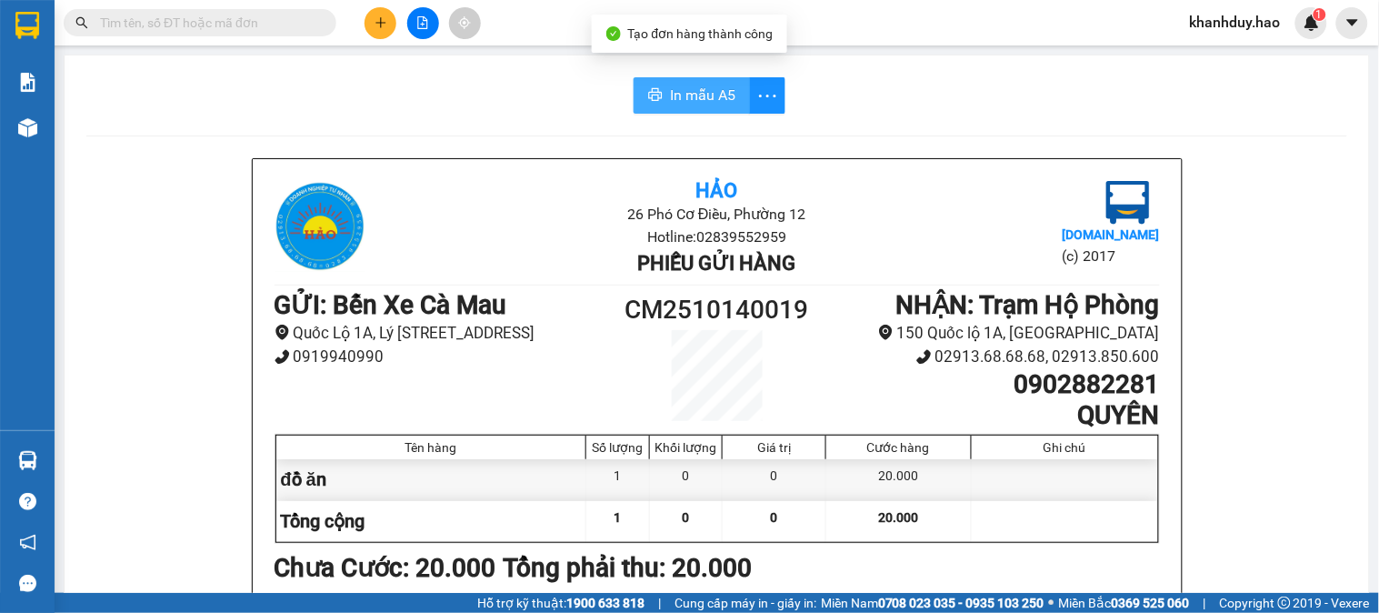
click at [682, 83] on button "In mẫu A5" at bounding box center [692, 95] width 116 height 36
